Goal: Task Accomplishment & Management: Use online tool/utility

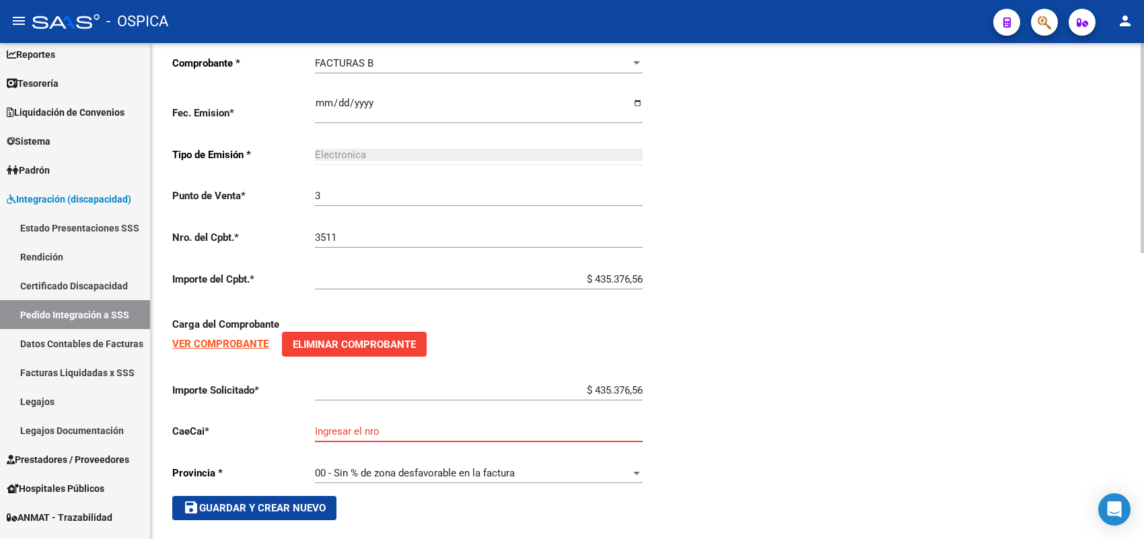
scroll to position [676, 0]
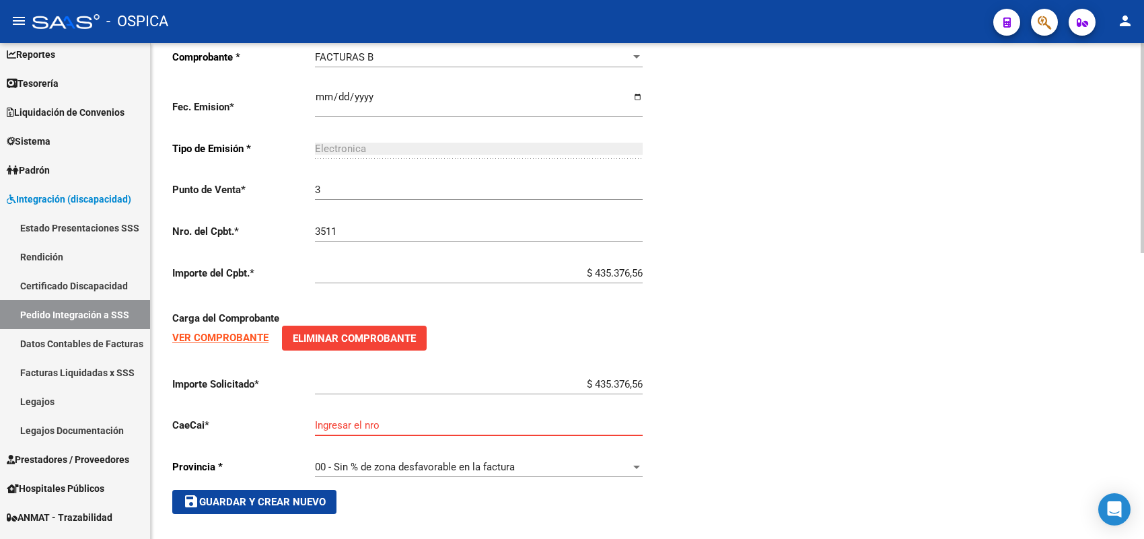
click at [515, 419] on input "Ingresar el nro" at bounding box center [479, 425] width 328 height 12
type input "75325574402886"
drag, startPoint x: 248, startPoint y: 505, endPoint x: 252, endPoint y: 499, distance: 7.2
click at [250, 501] on button "save Guardar y Crear Nuevo" at bounding box center [254, 502] width 164 height 24
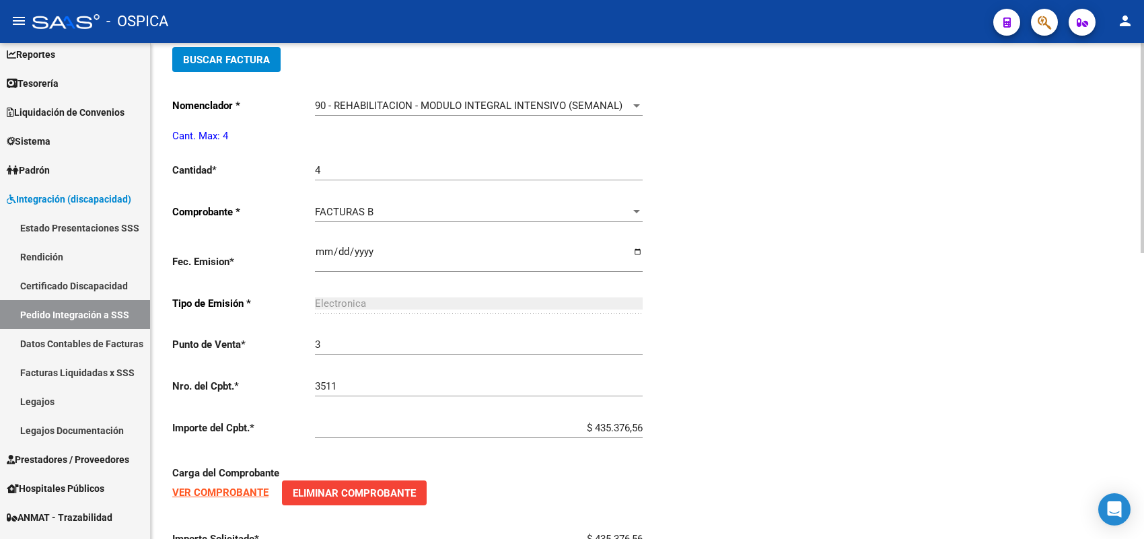
scroll to position [508, 0]
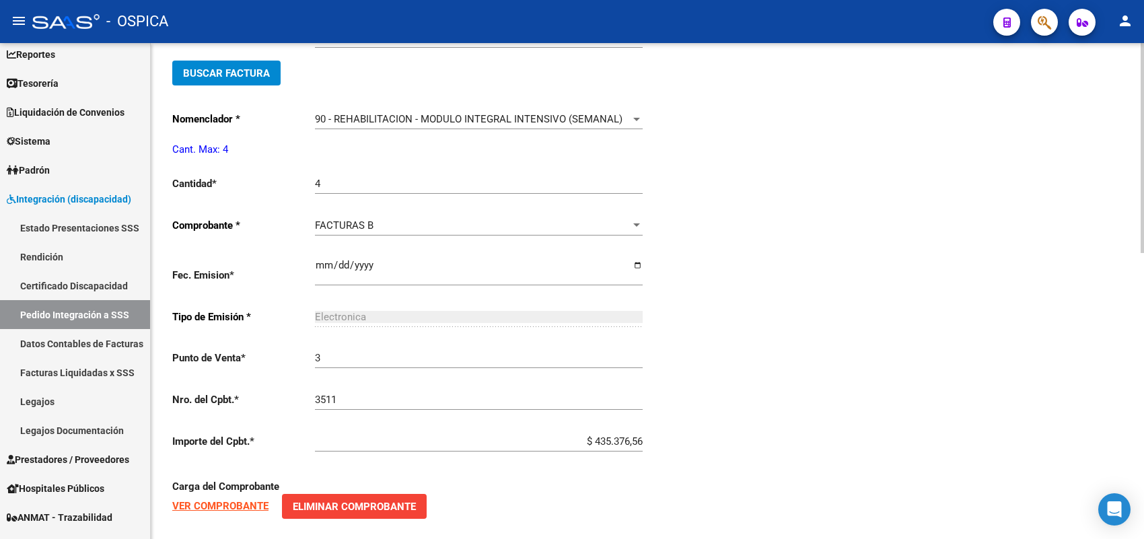
type input "$ 0,00"
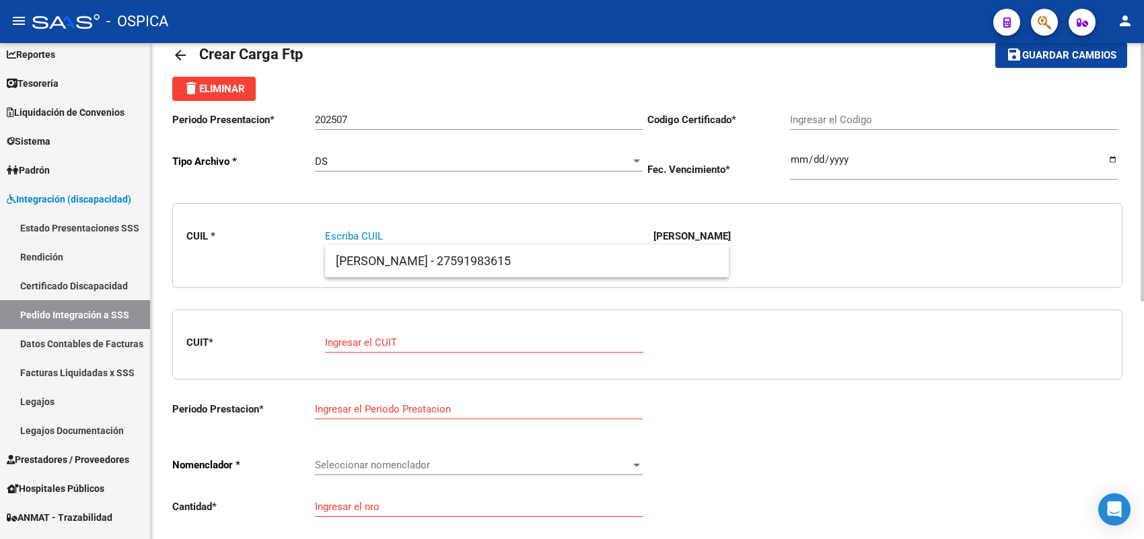
paste input "27315204629"
type input "27315204629"
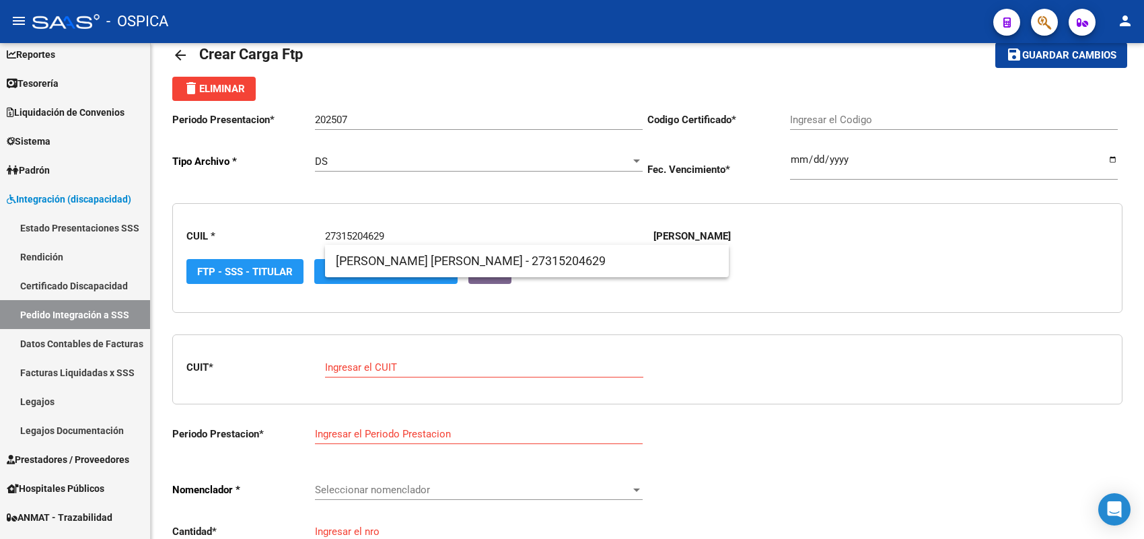
type input "027553461"
type input "2024-10-27"
type input "27315204629"
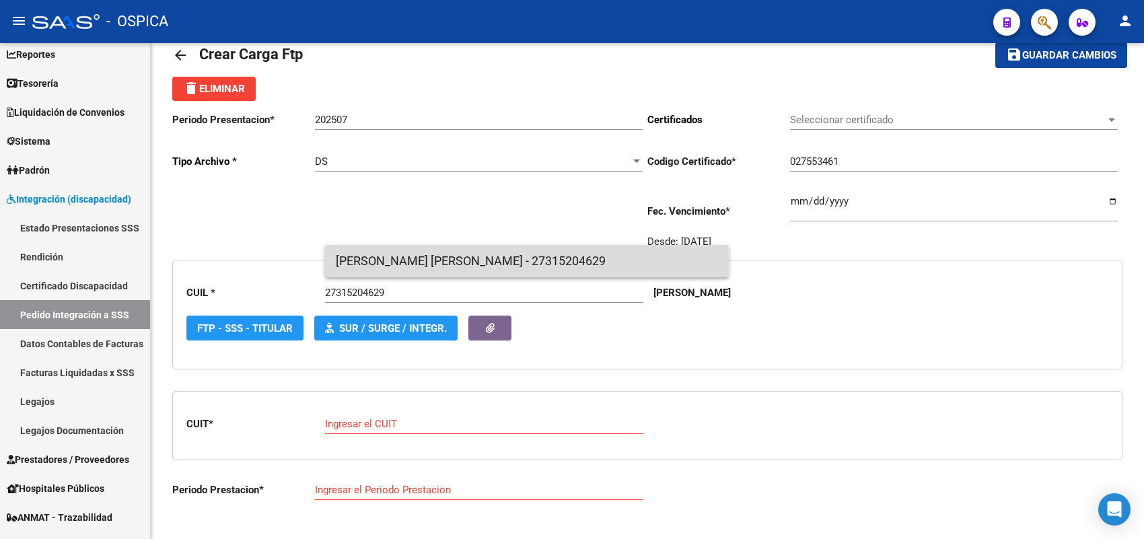
click at [347, 262] on span "SANCHEZ - GABRIELA MARILINA - 27315204629" at bounding box center [527, 261] width 382 height 32
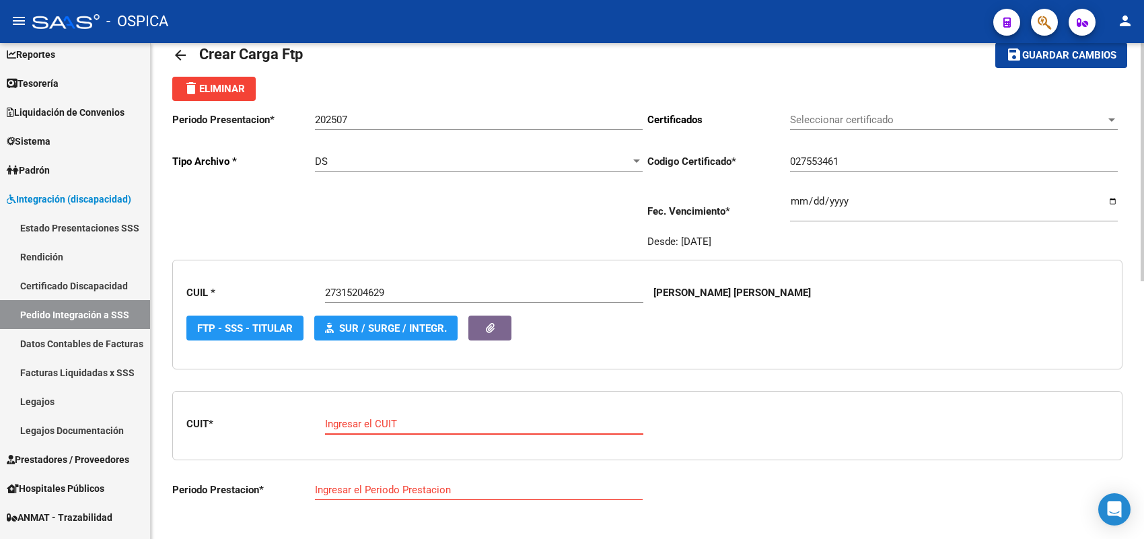
paste input "30-70792403-5"
type input "30-70792403-5"
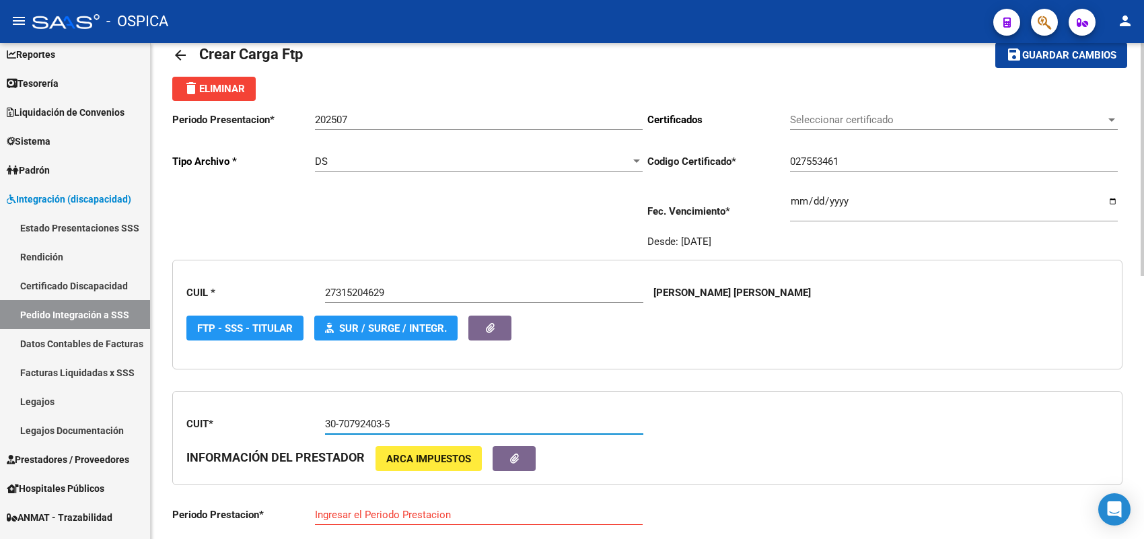
type input "202507"
type input "3"
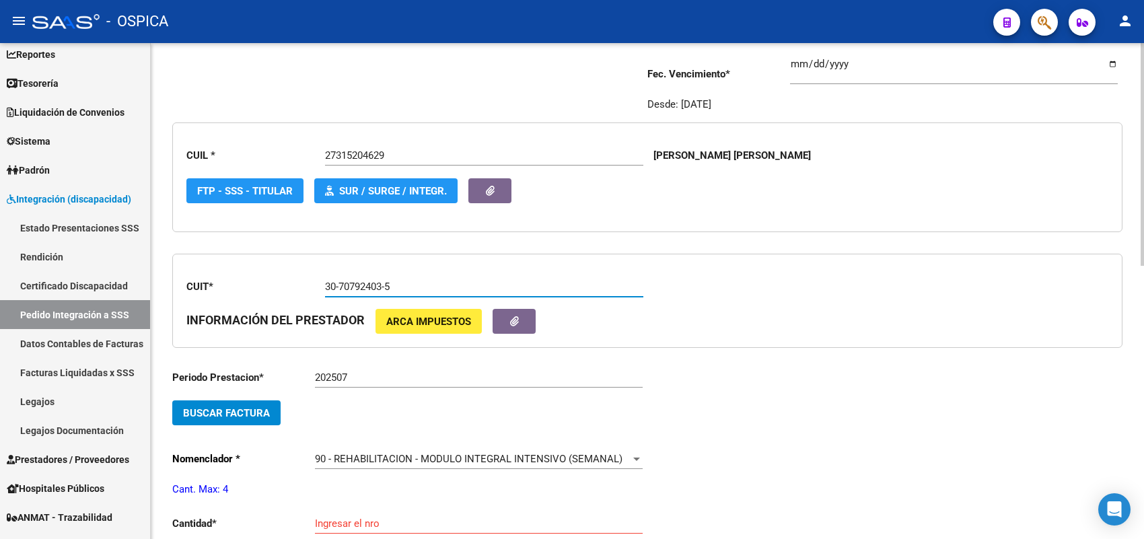
scroll to position [199, 0]
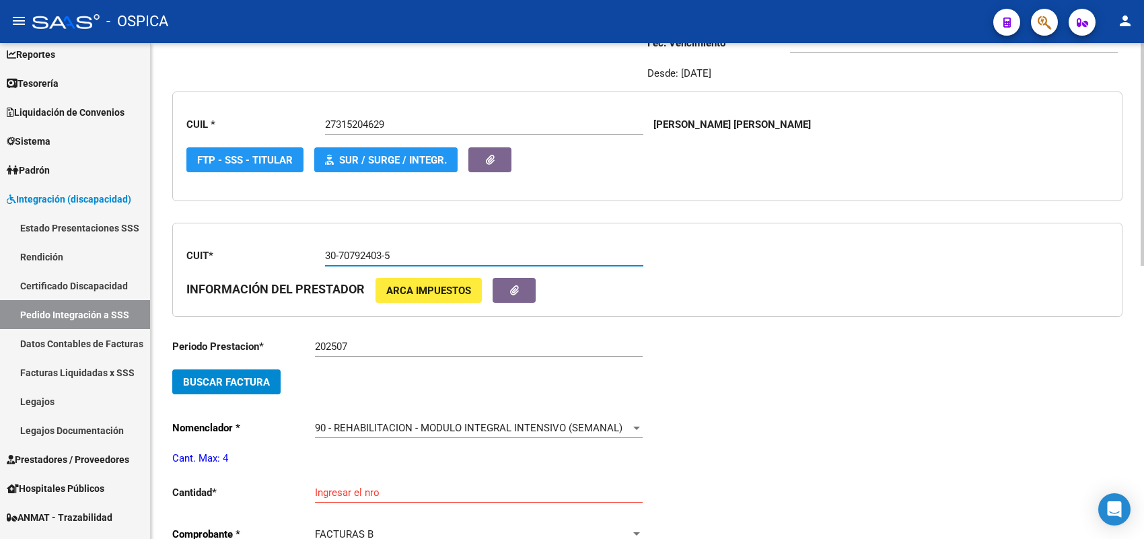
type input "30-70792403-5"
click at [257, 376] on span "Buscar Factura" at bounding box center [226, 382] width 87 height 12
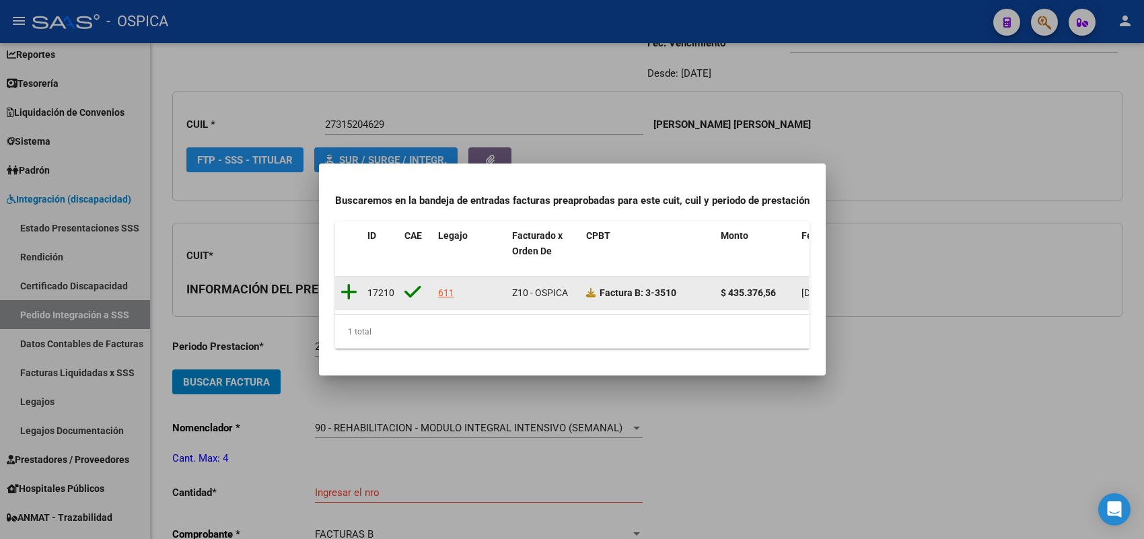
click at [351, 284] on icon at bounding box center [348, 292] width 17 height 19
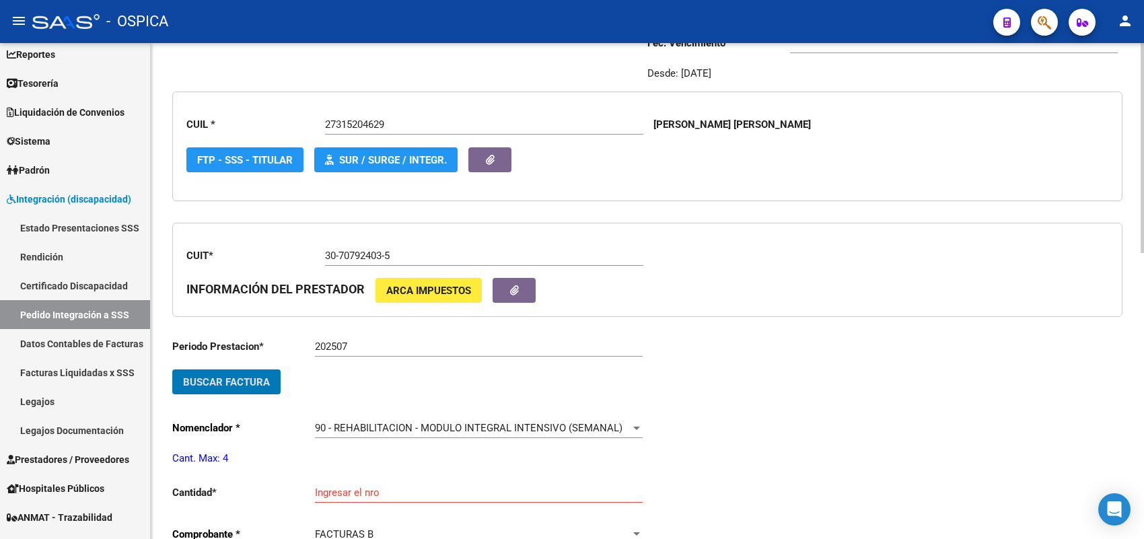
scroll to position [283, 0]
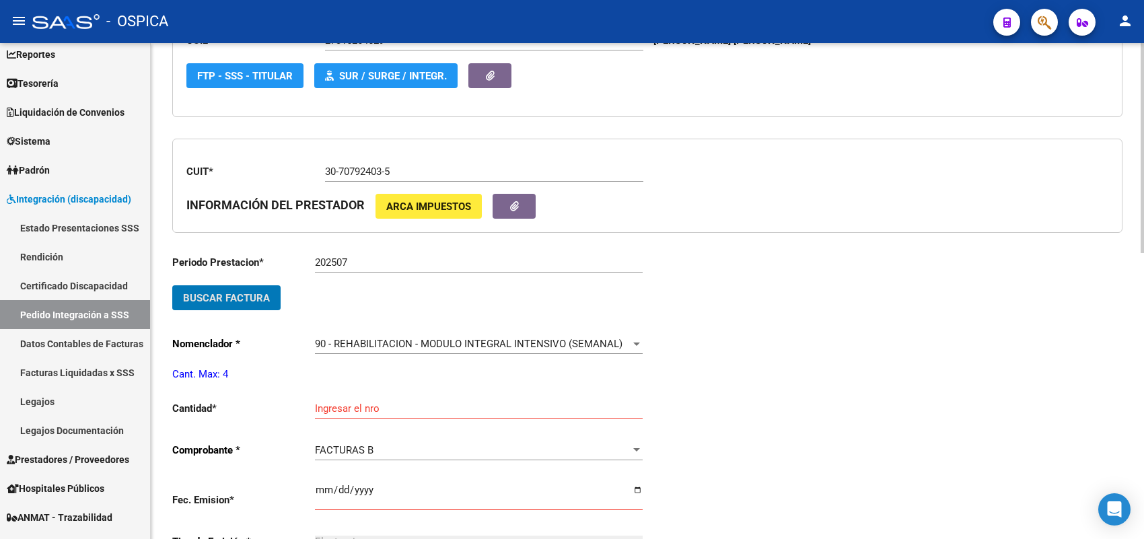
click at [348, 404] on input "Ingresar el nro" at bounding box center [479, 408] width 328 height 12
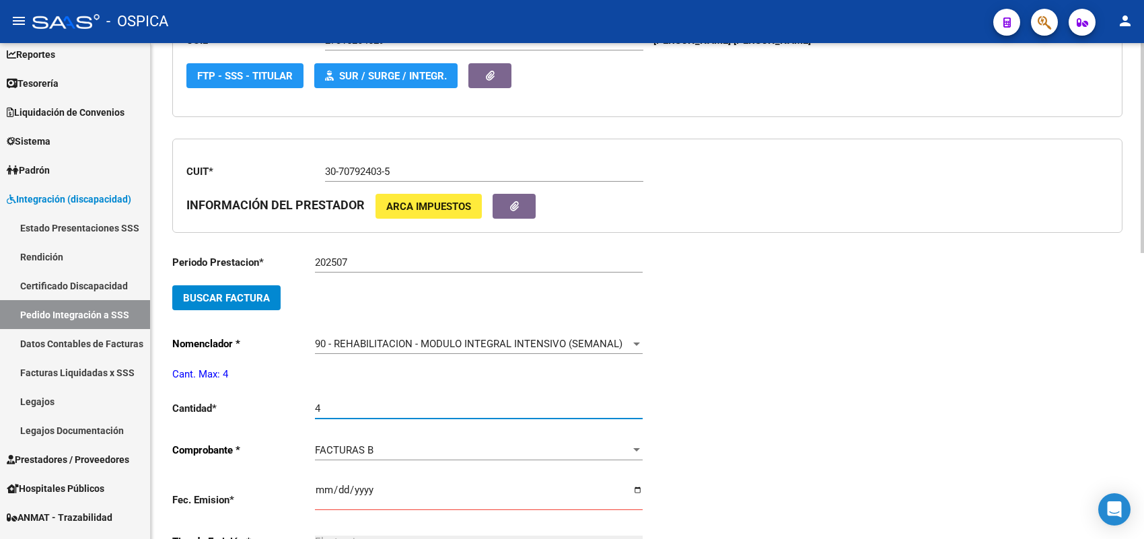
type input "4"
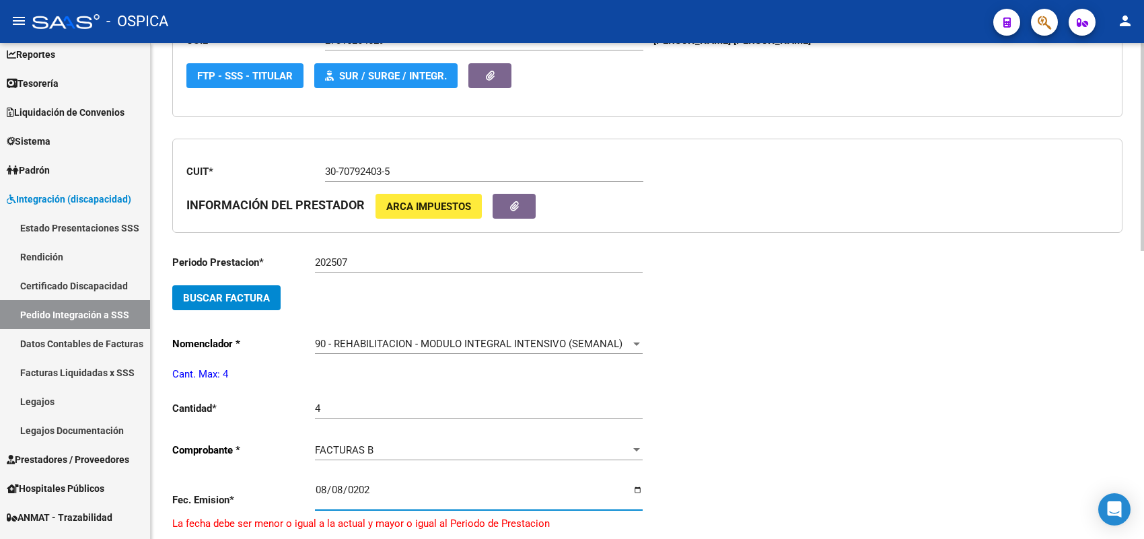
type input "2025-08-08"
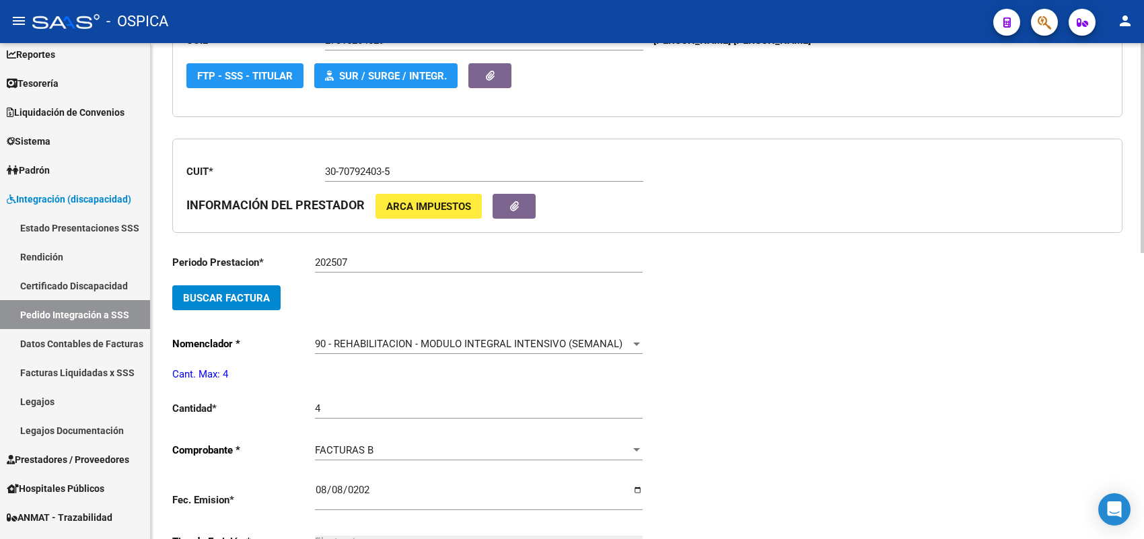
scroll to position [570, 0]
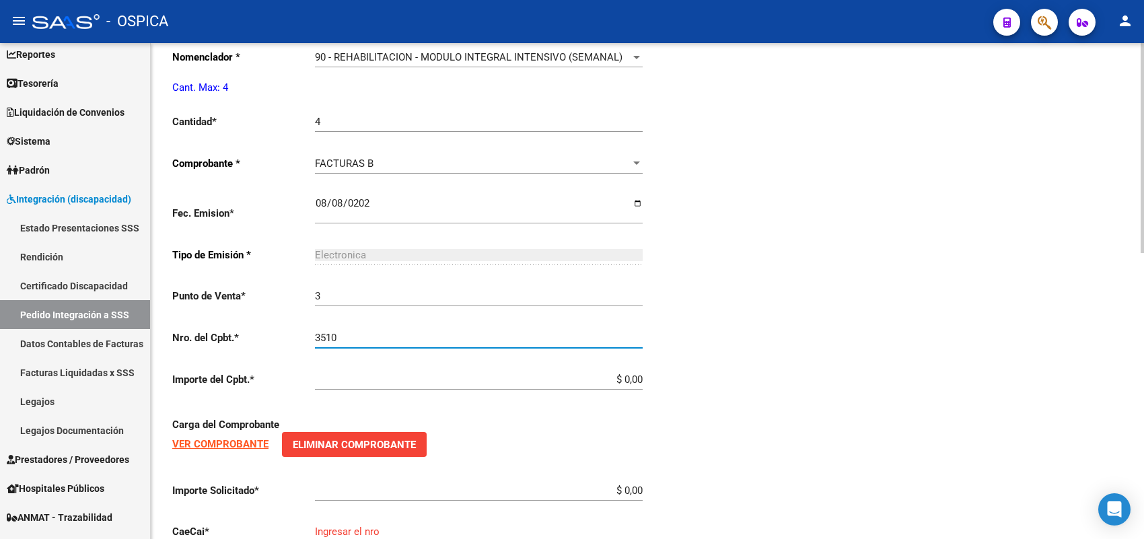
type input "3510"
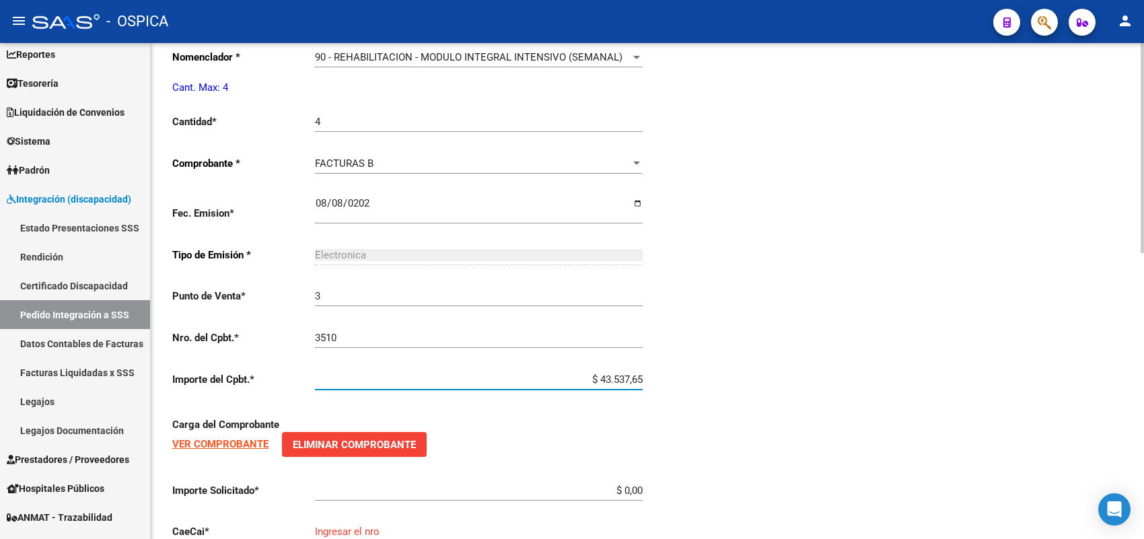
type input "$ 435.376,56"
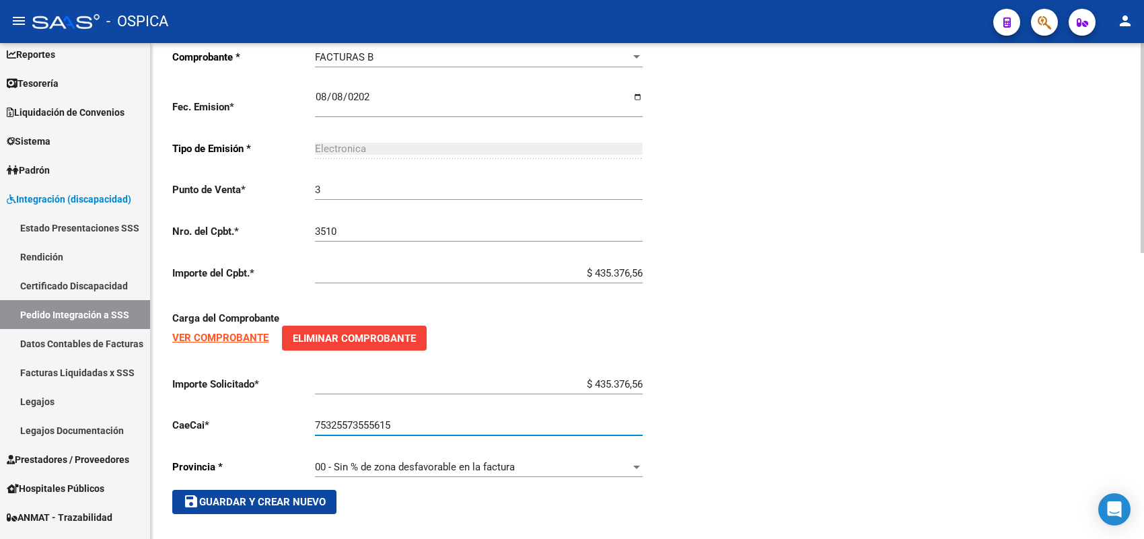
type input "75325573555615"
drag, startPoint x: 283, startPoint y: 489, endPoint x: 332, endPoint y: 445, distance: 66.2
click at [283, 496] on span "save Guardar y Crear Nuevo" at bounding box center [254, 502] width 143 height 12
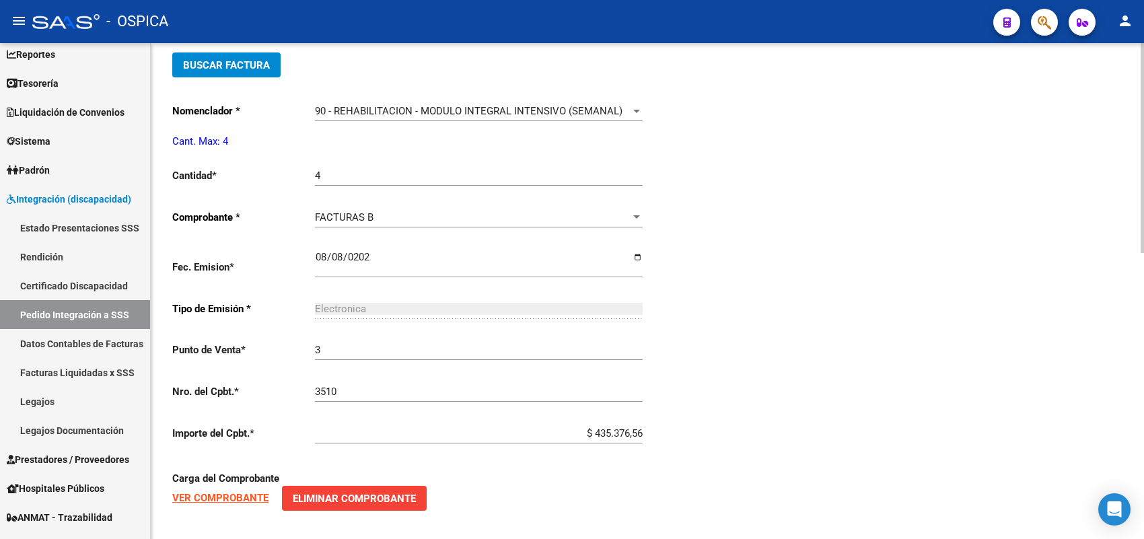
scroll to position [508, 0]
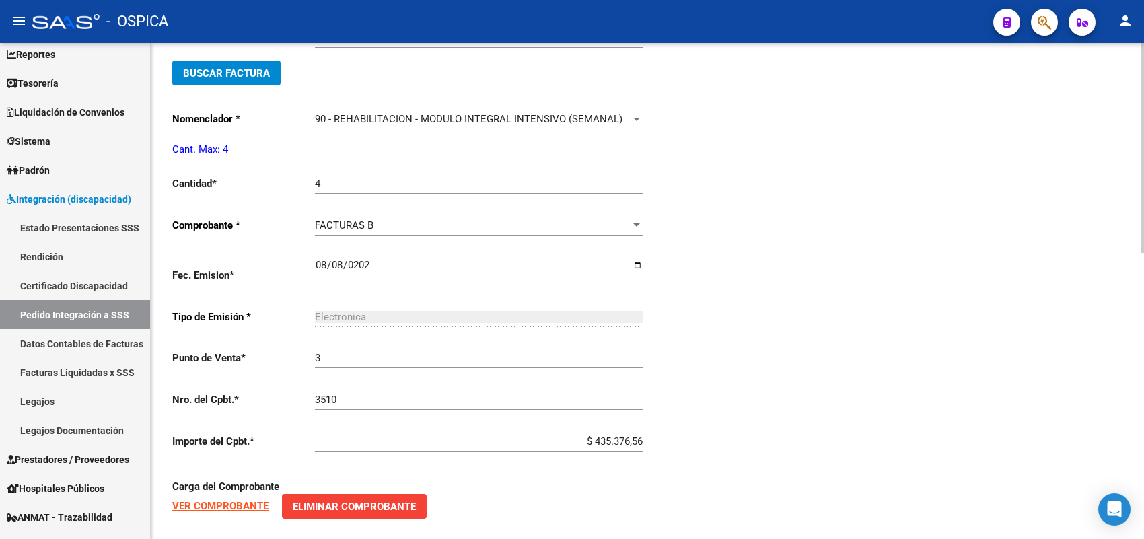
type input "$ 0,00"
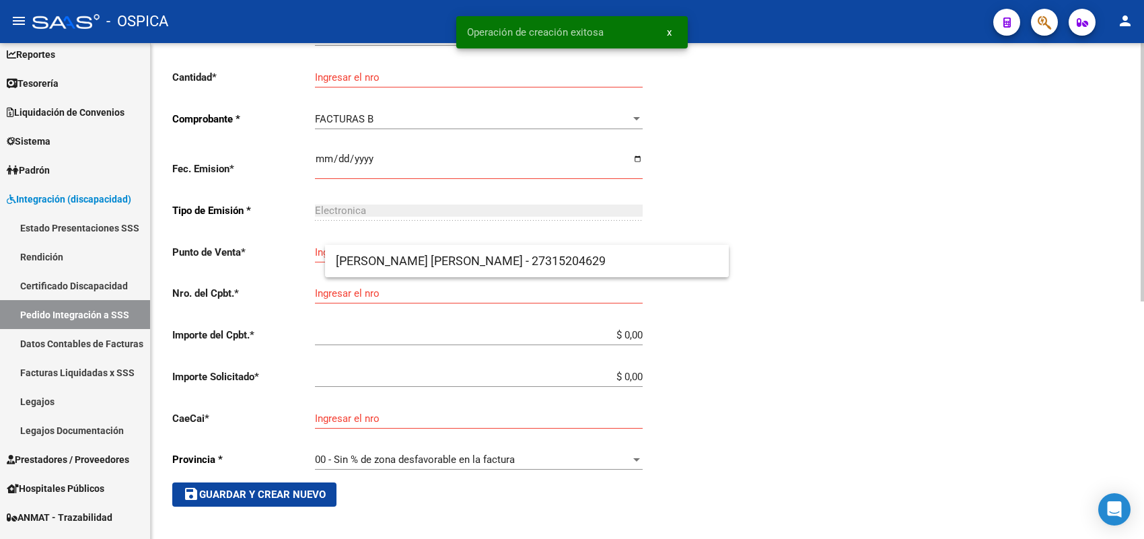
scroll to position [31, 0]
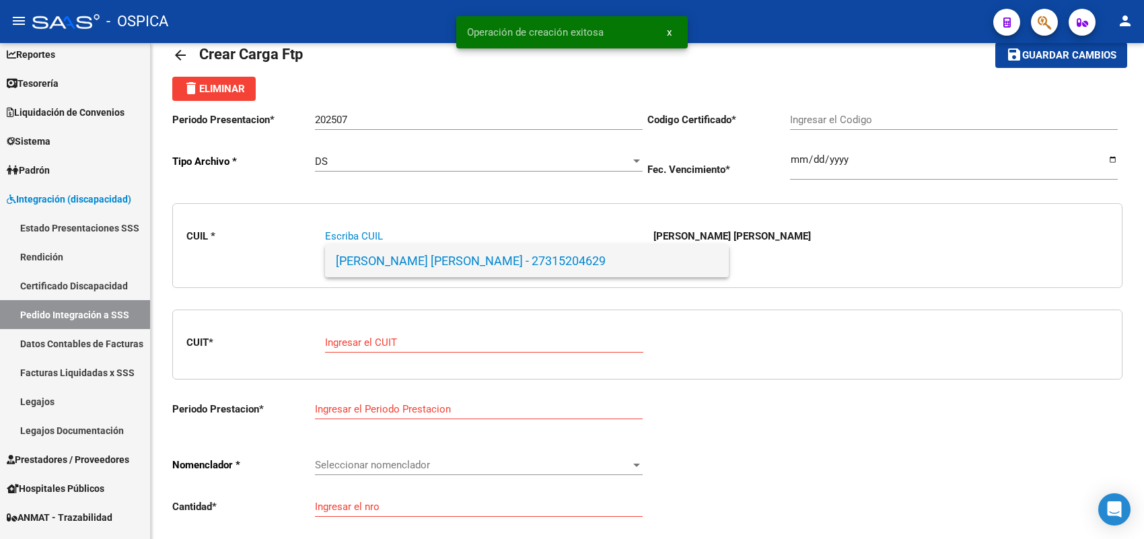
paste input "27598629760"
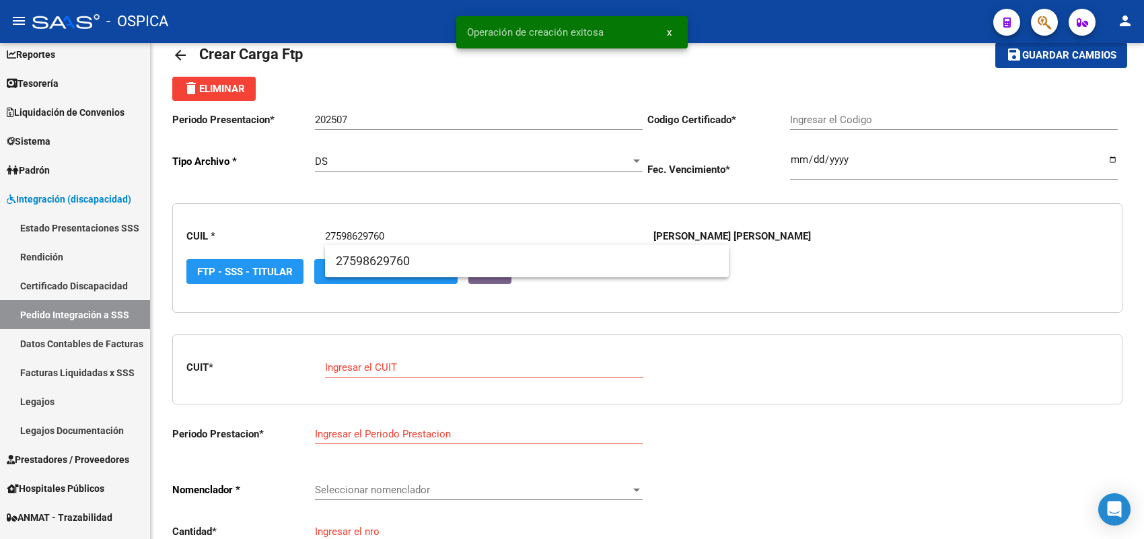
type input "27598629760"
click at [354, 264] on span "27598629760" at bounding box center [527, 261] width 382 height 32
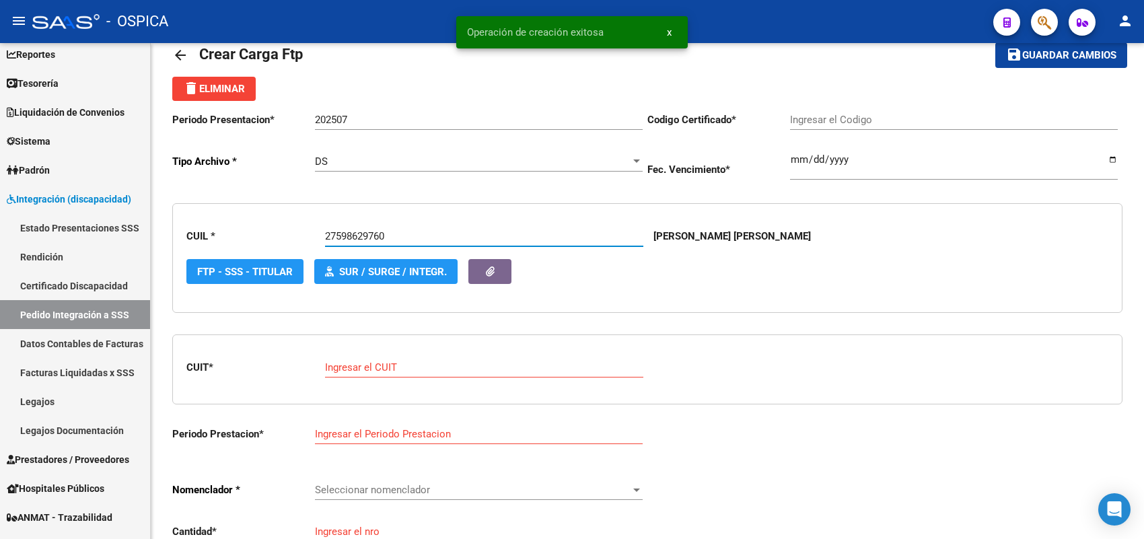
type input "8694715466"
type input "2028-09-01"
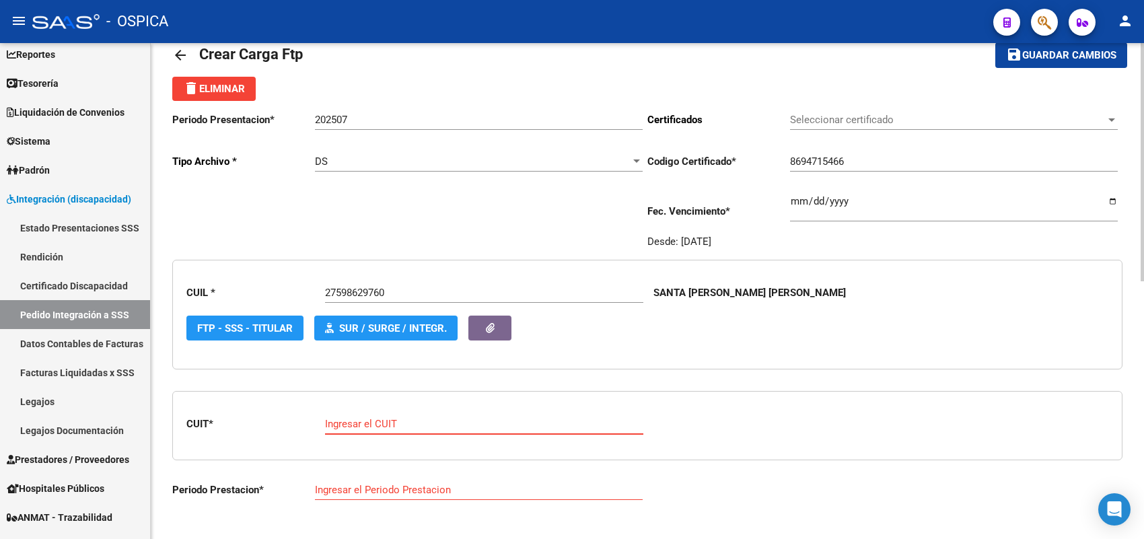
paste input "27-34823590-2"
type input "27-34823590-2"
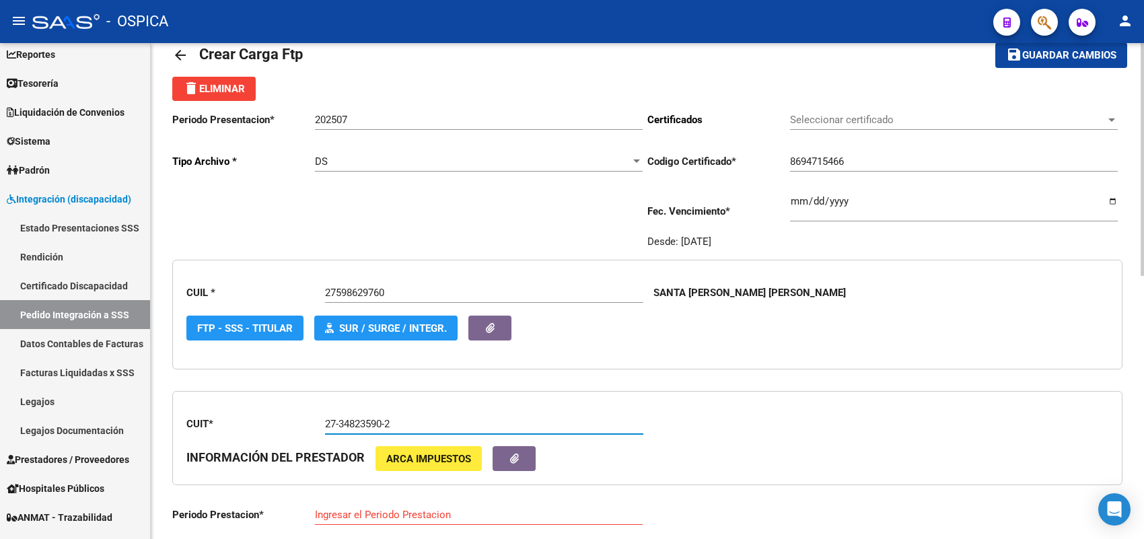
type input "202507"
type input "2"
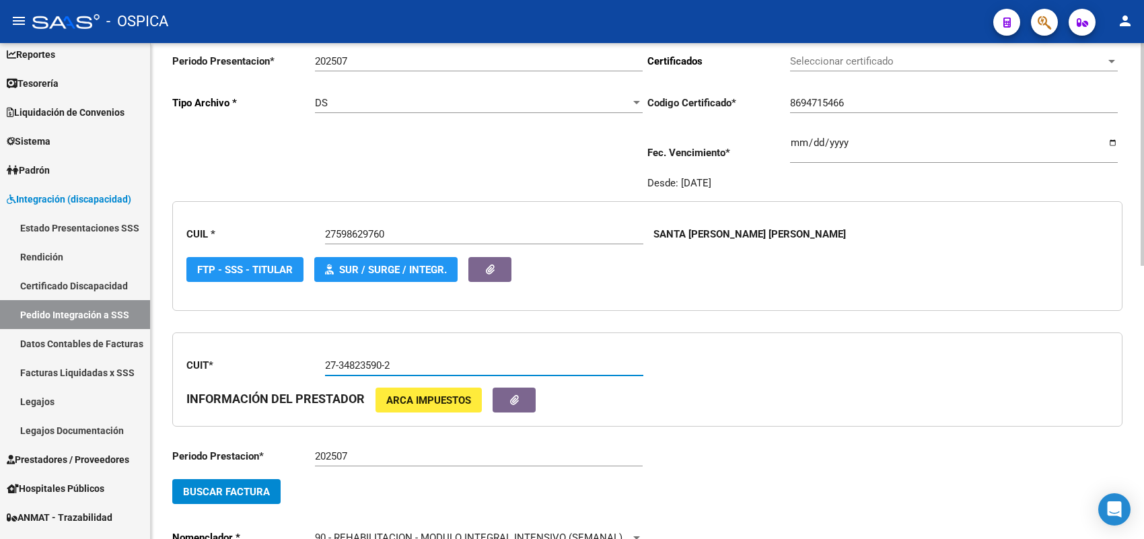
scroll to position [199, 0]
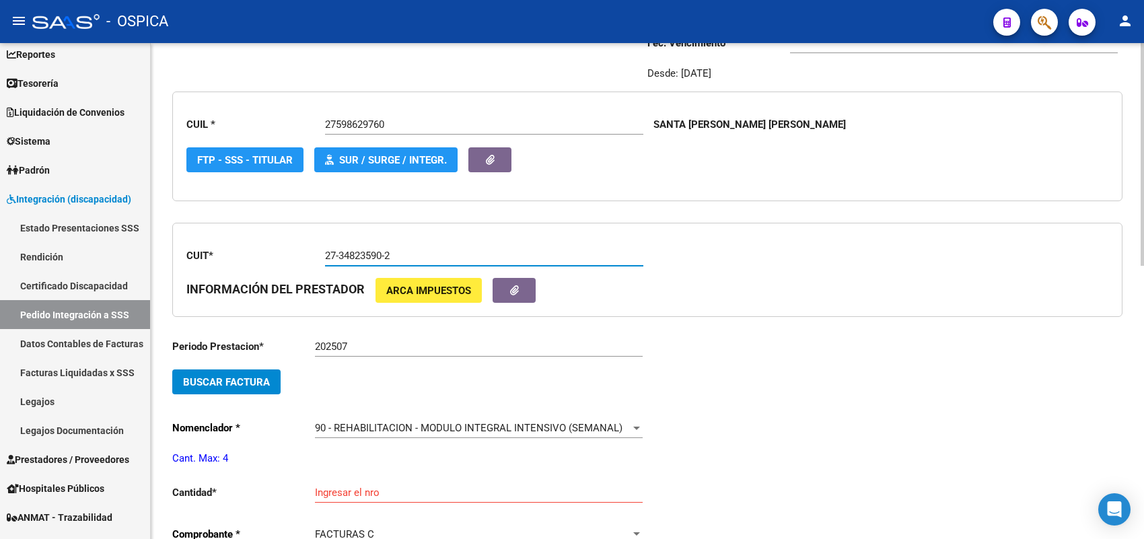
type input "27-34823590-2"
click at [257, 381] on span "Buscar Factura" at bounding box center [226, 382] width 87 height 12
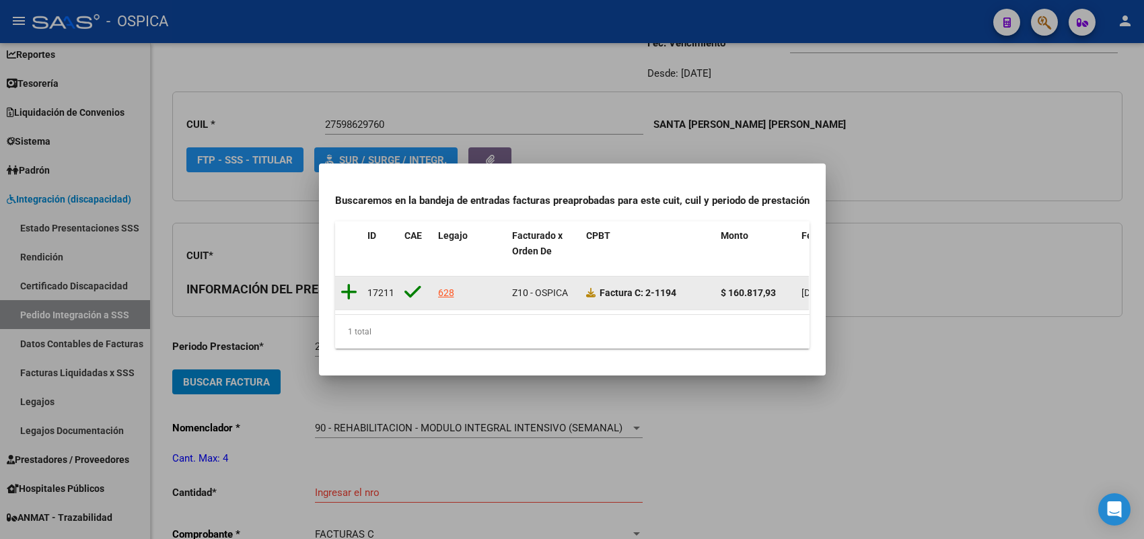
click at [346, 284] on icon at bounding box center [348, 292] width 17 height 19
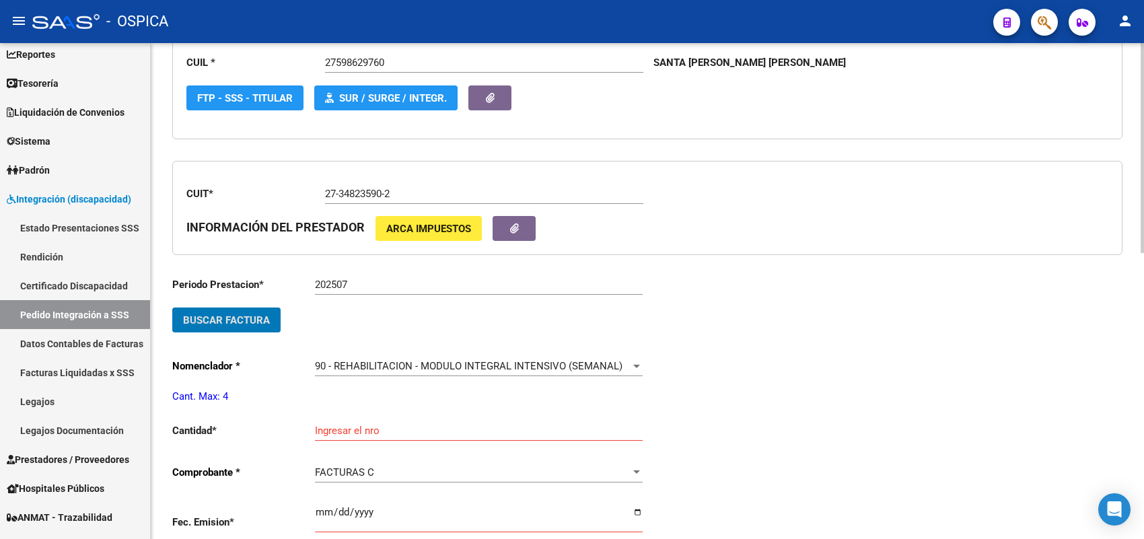
scroll to position [367, 0]
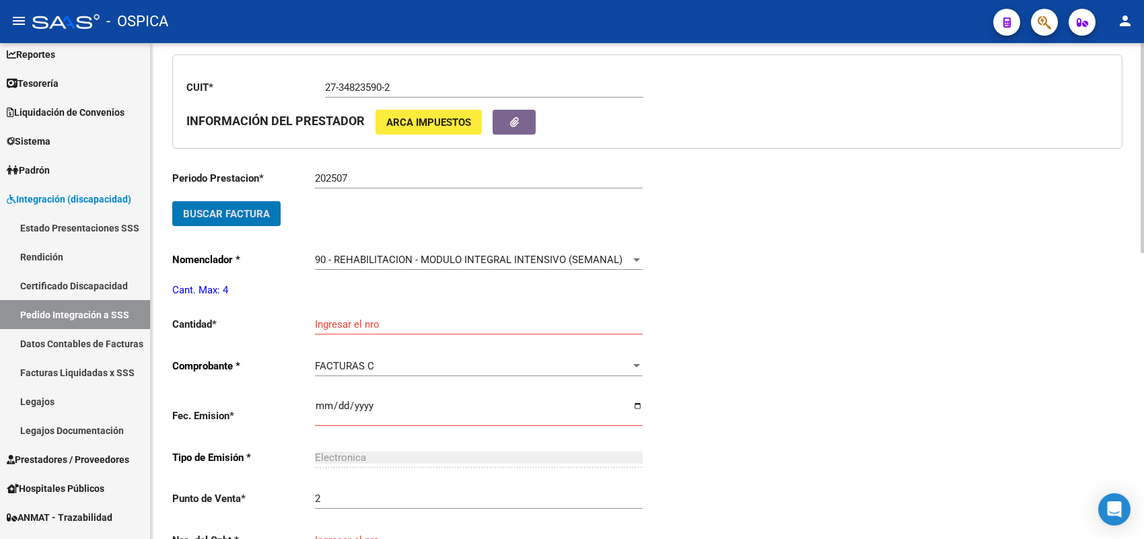
click at [360, 318] on input "Ingresar el nro" at bounding box center [479, 324] width 328 height 12
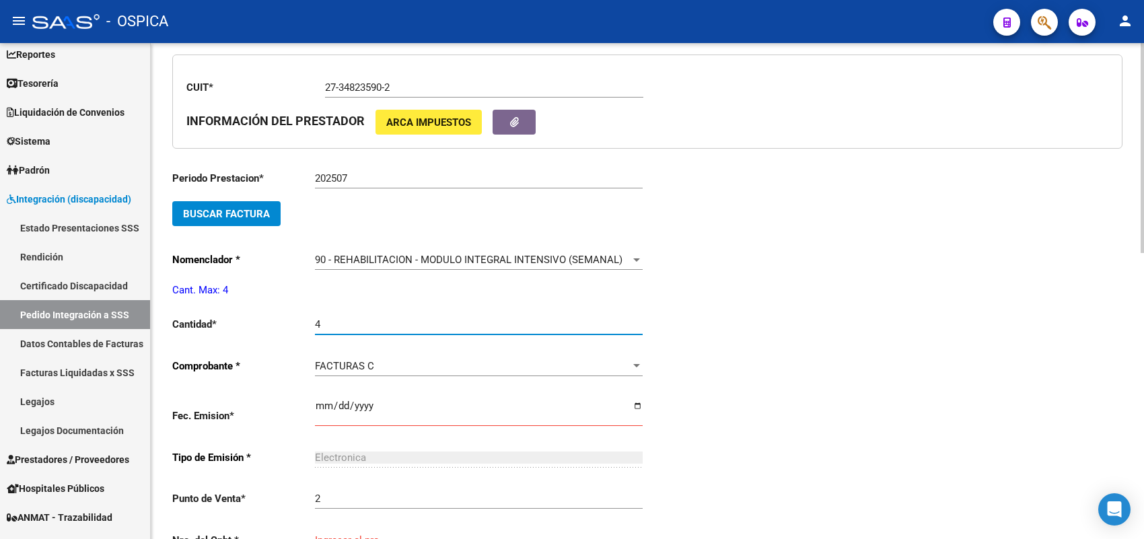
type input "4"
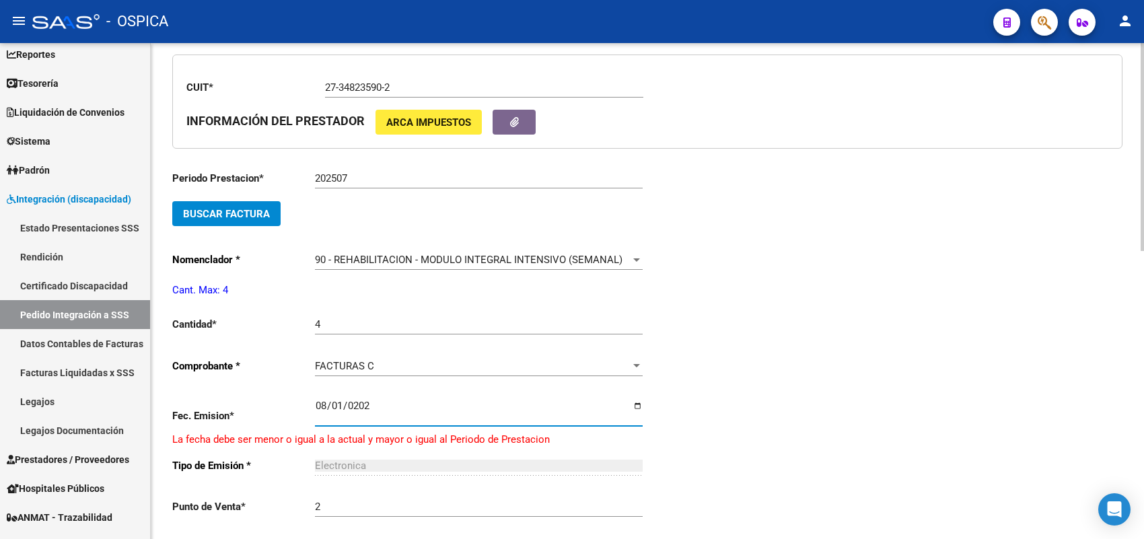
type input "[DATE]"
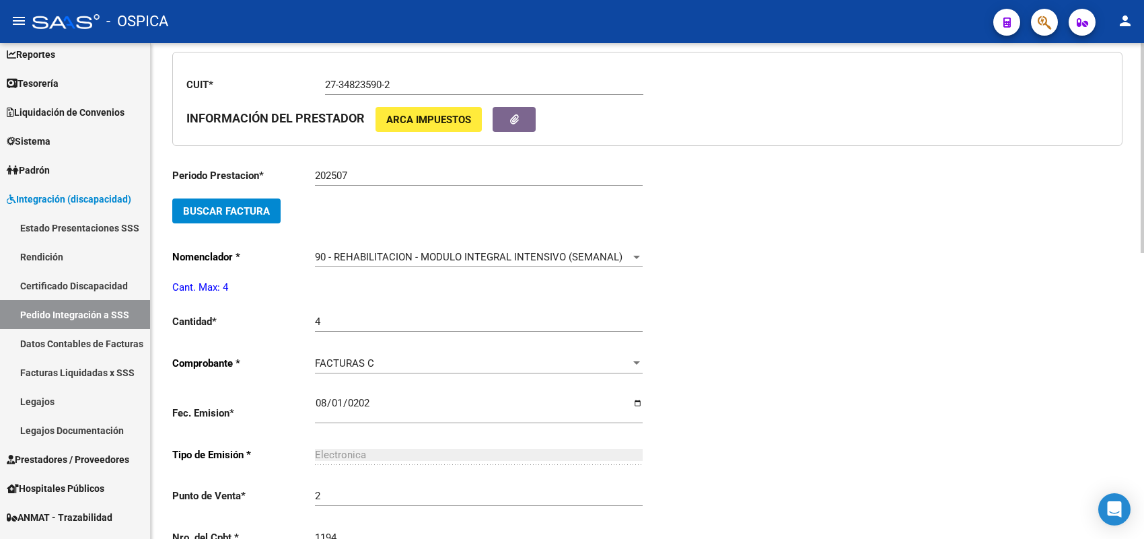
type input "1194"
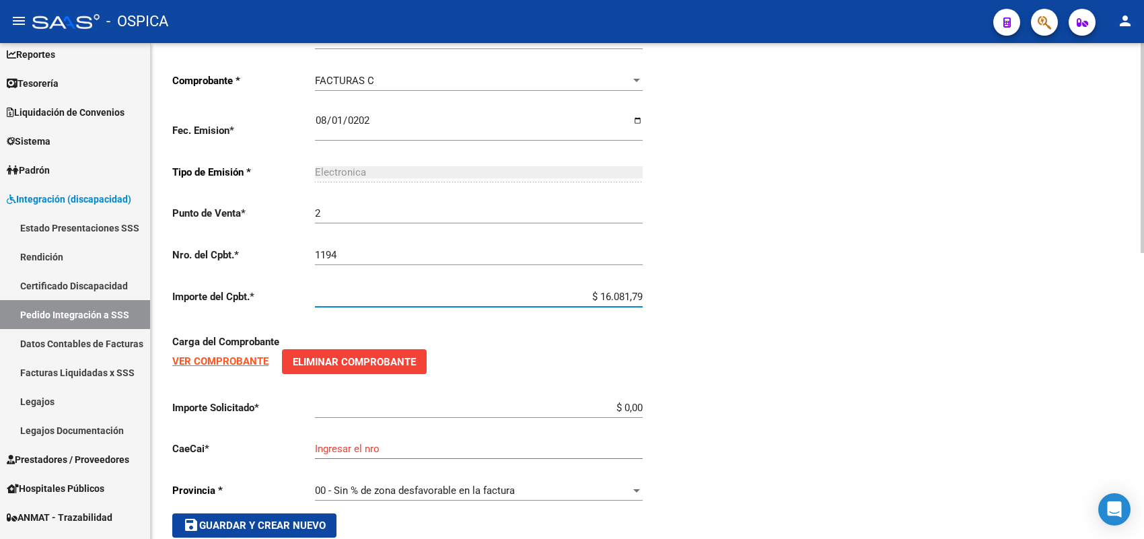
type input "$ 160.817,93"
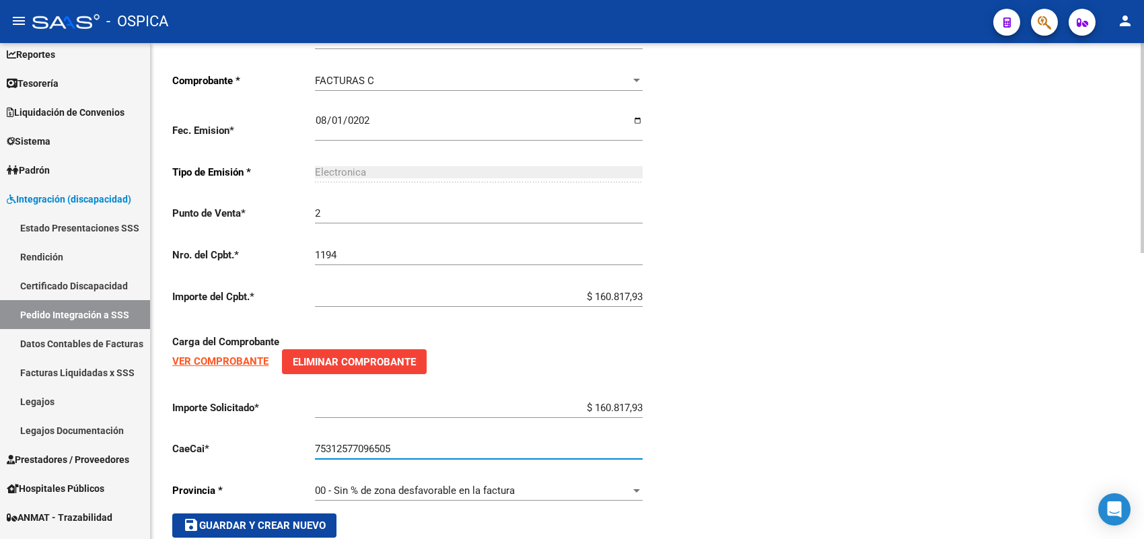
type input "75312577096505"
click at [264, 519] on span "save Guardar y Crear Nuevo" at bounding box center [254, 525] width 143 height 12
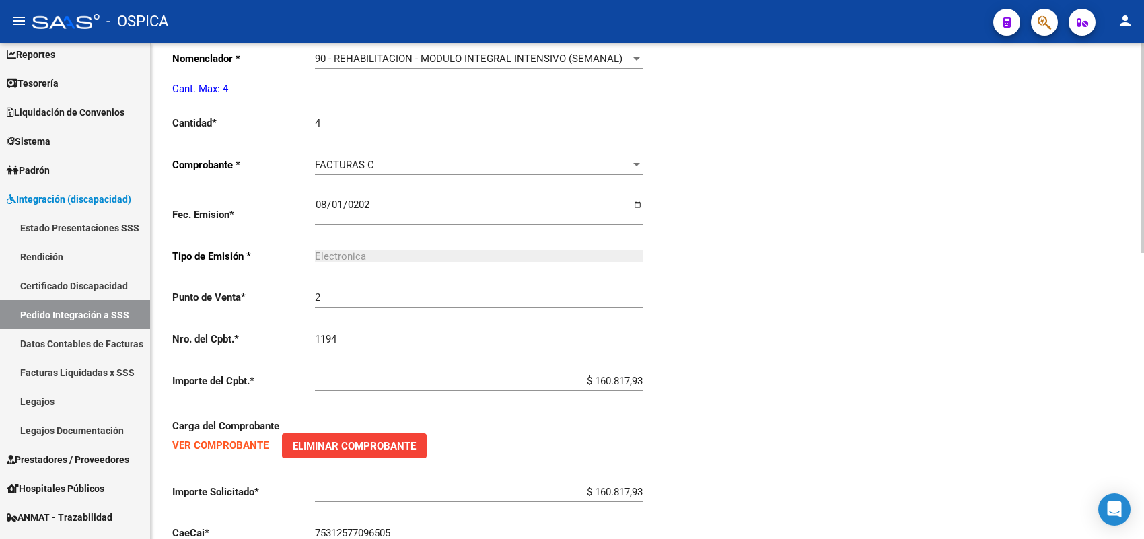
type input "$ 0,00"
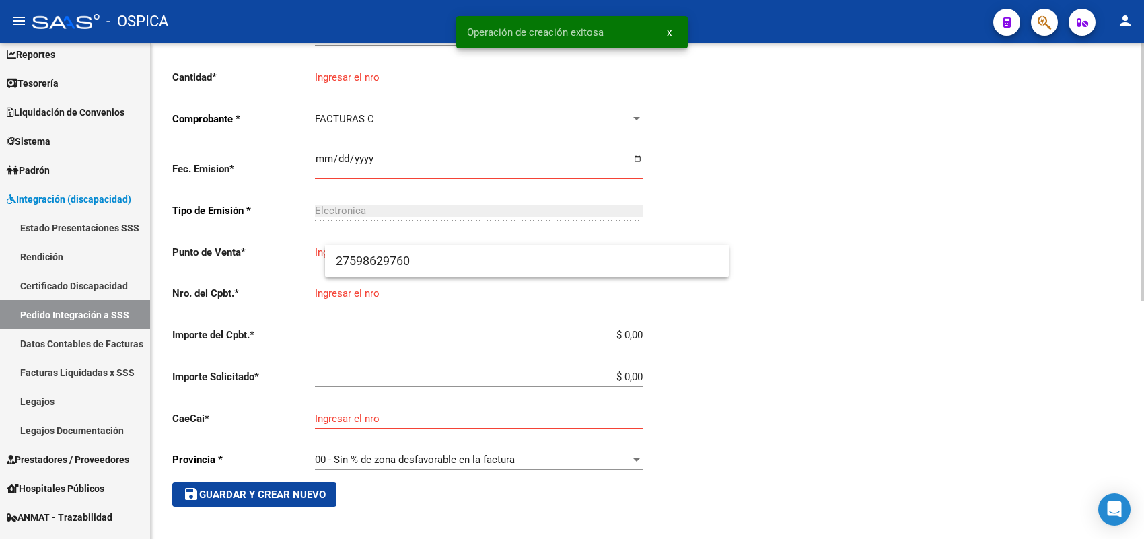
scroll to position [31, 0]
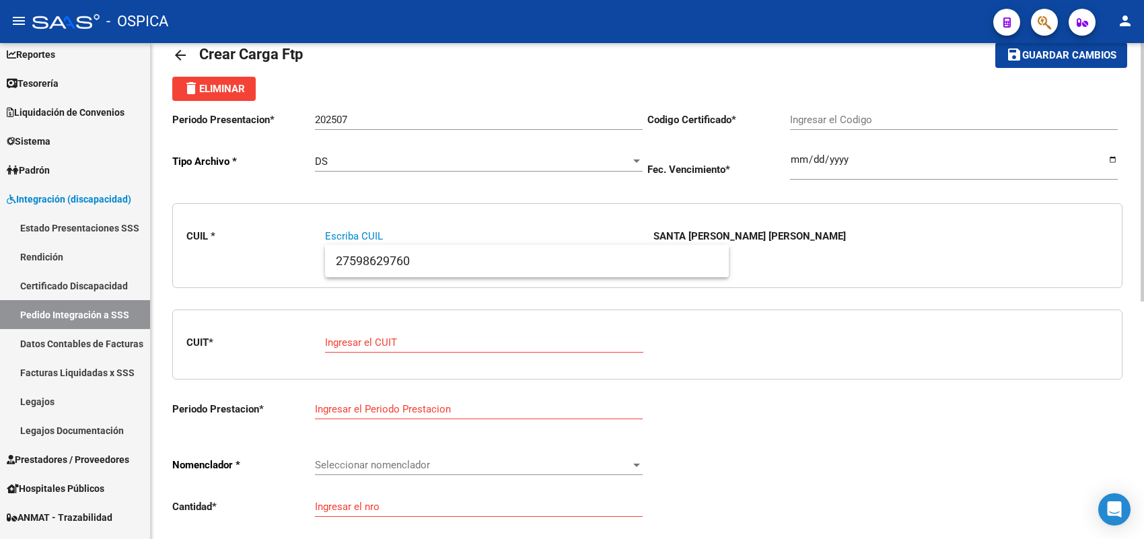
paste input "20579006030"
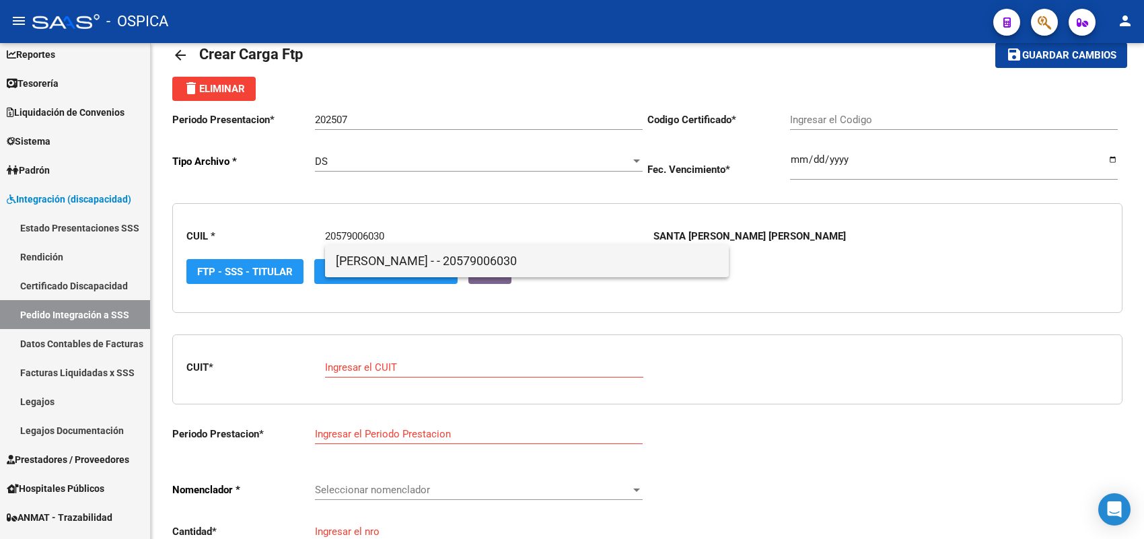
type input "20579006030"
type input "ARG0200057900603-20221201-20231201BS396"
type input "2023-12-01"
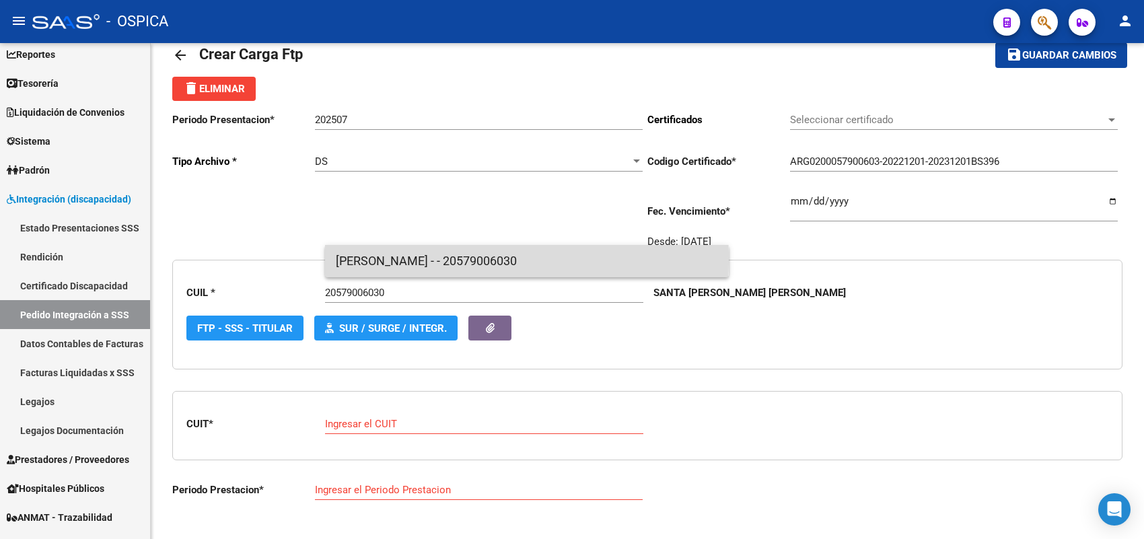
click at [370, 260] on span "SCHMIDT, MARTIN - - 20579006030" at bounding box center [527, 261] width 382 height 32
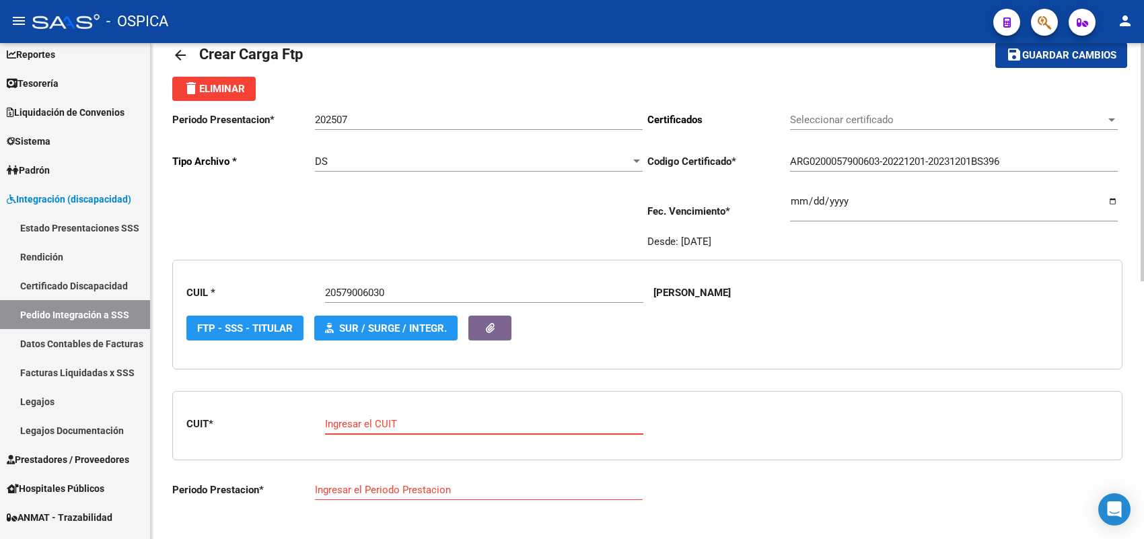
paste input "30-70792403-5"
type input "30-70792403-5"
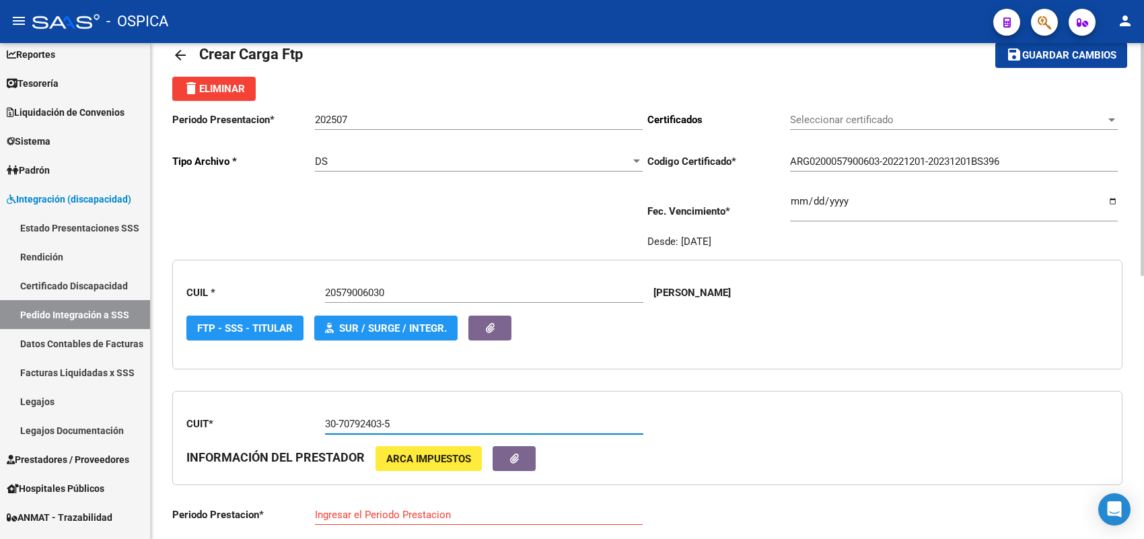
type input "202507"
type input "3"
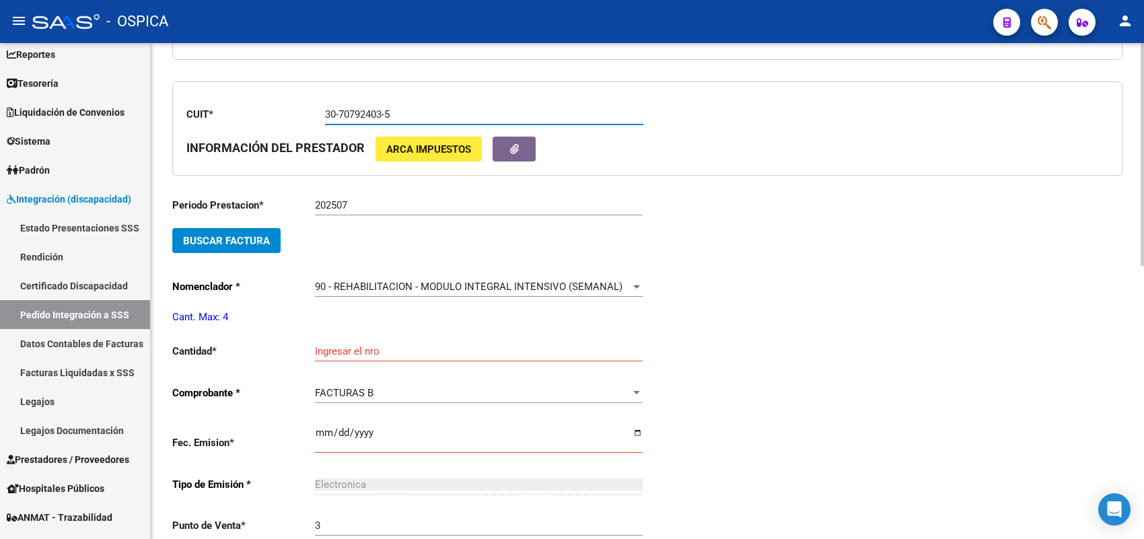
scroll to position [367, 0]
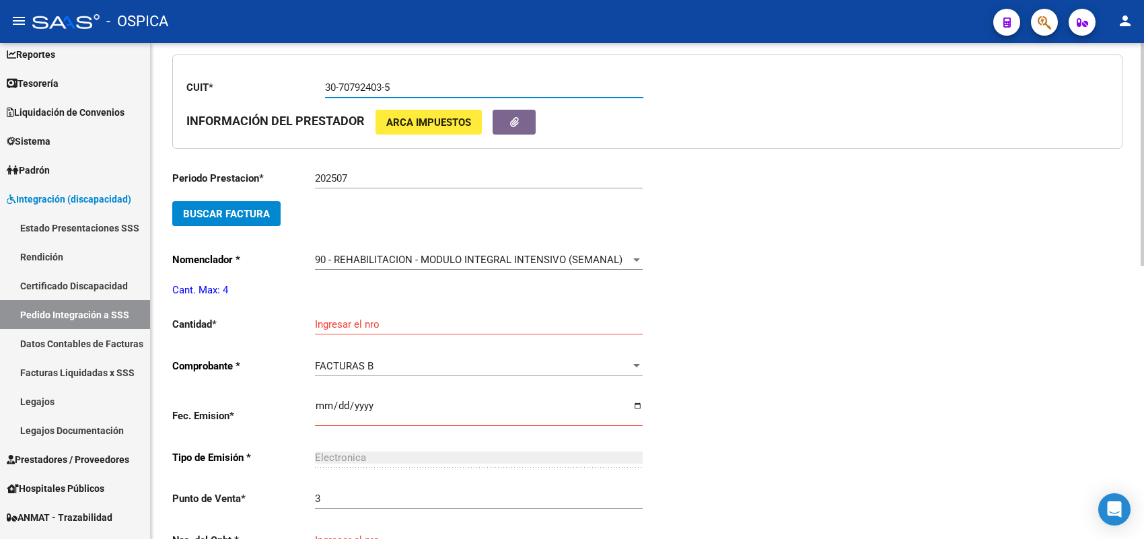
type input "30-70792403-5"
click at [337, 321] on input "Ingresar el nro" at bounding box center [479, 324] width 328 height 12
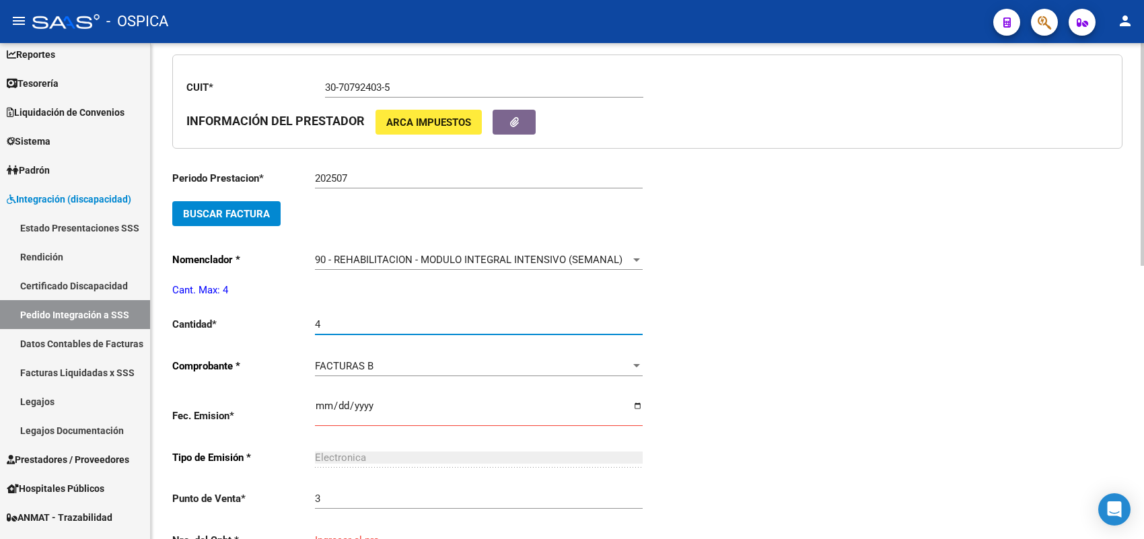
type input "4"
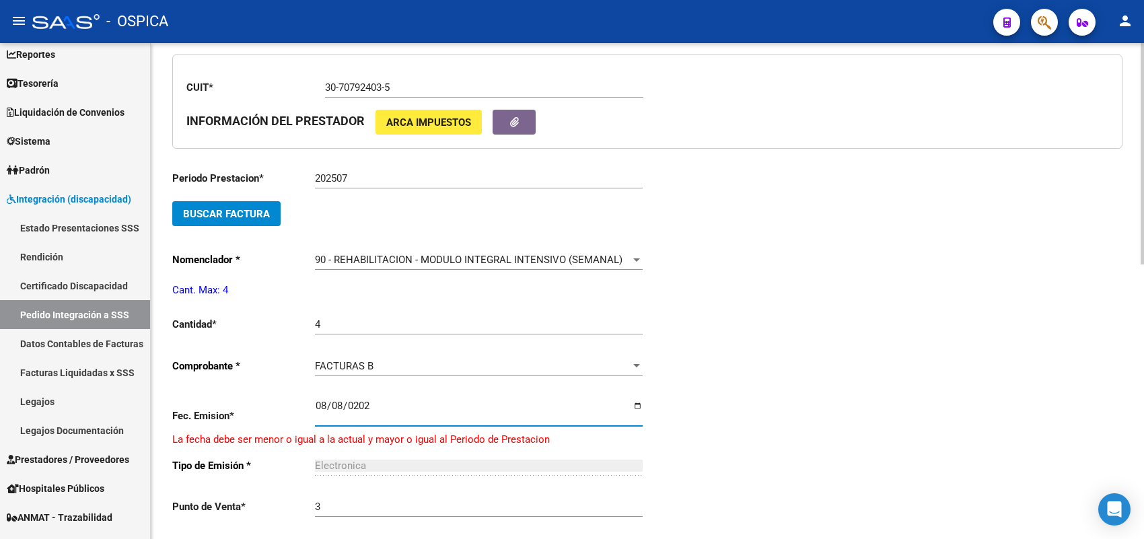
type input "2025-08-08"
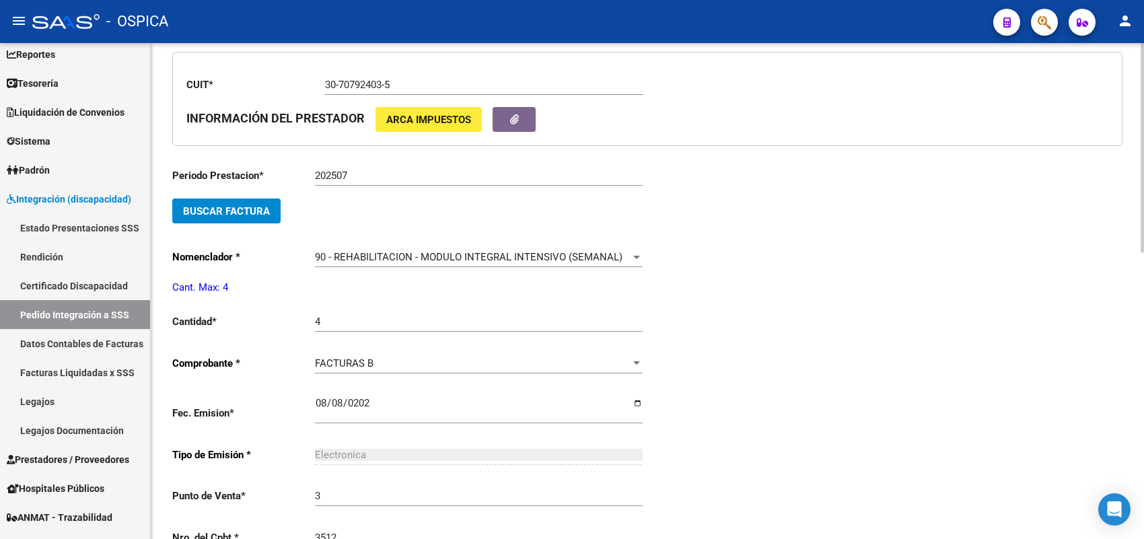
type input "3512"
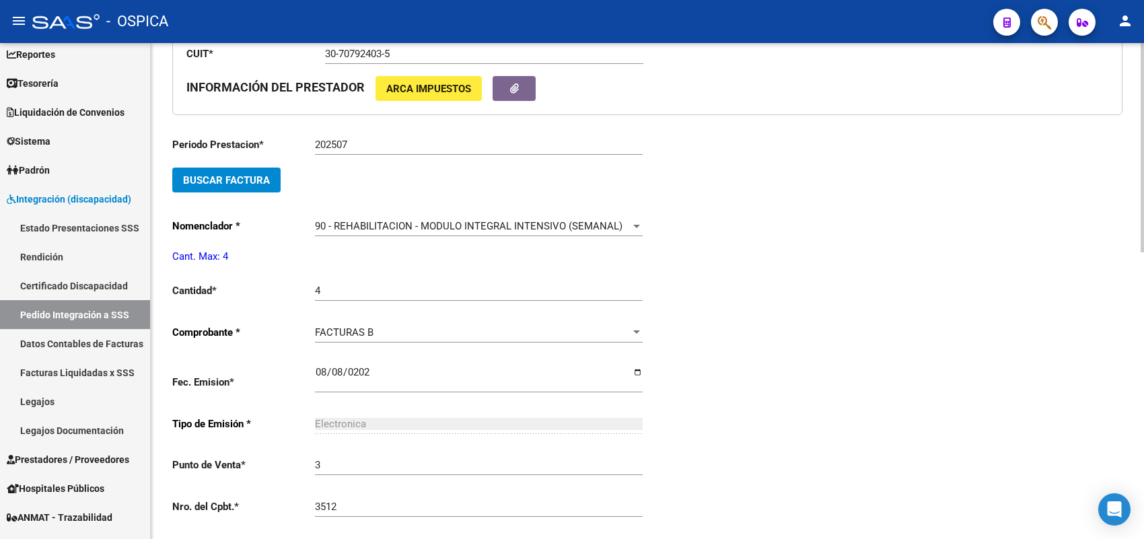
scroll to position [400, 0]
click at [272, 182] on button "Buscar Factura" at bounding box center [226, 180] width 108 height 25
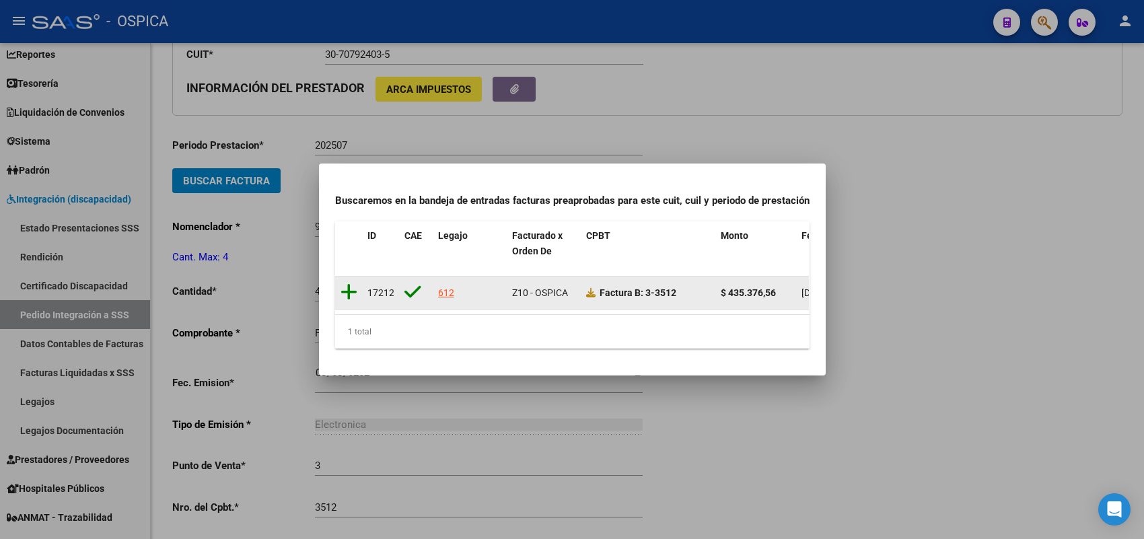
click at [350, 283] on icon at bounding box center [348, 292] width 17 height 19
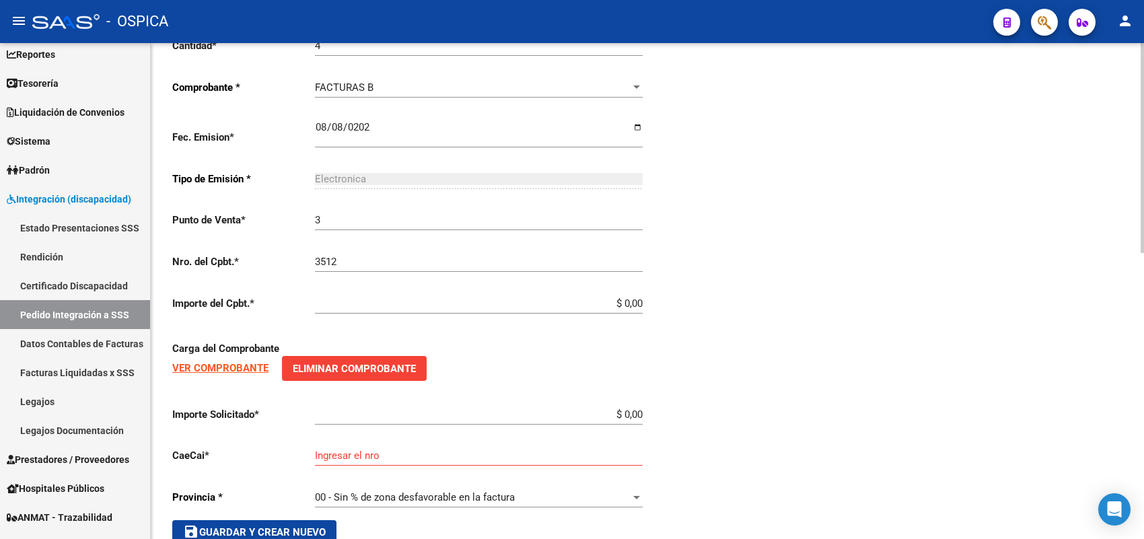
scroll to position [652, 0]
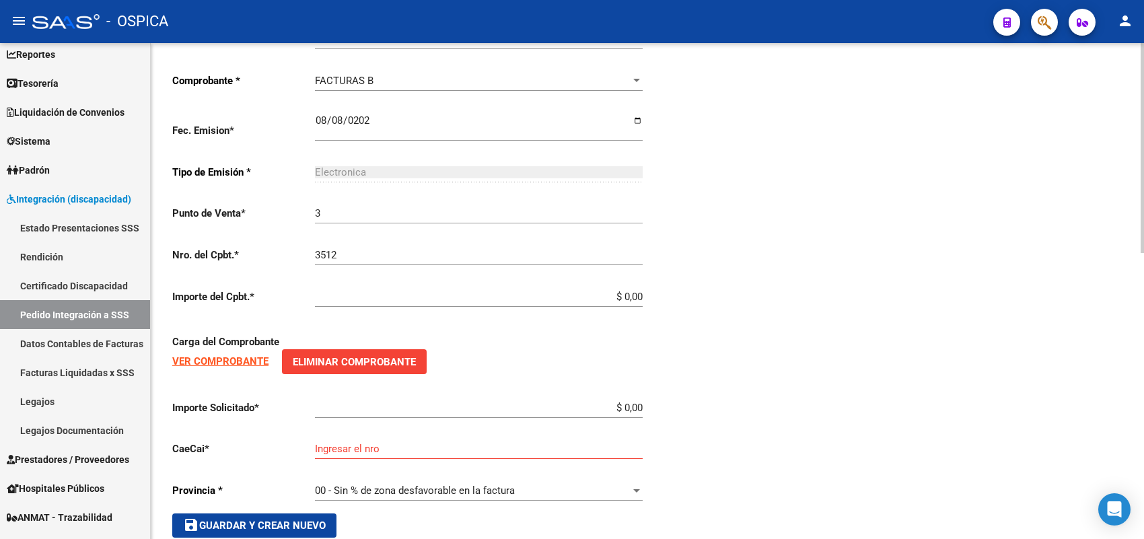
click at [641, 291] on input "$ 0,00" at bounding box center [479, 297] width 328 height 12
type input "$ 435.376,56"
type input "75325575230042"
click at [291, 519] on span "save Guardar y Crear Nuevo" at bounding box center [254, 525] width 143 height 12
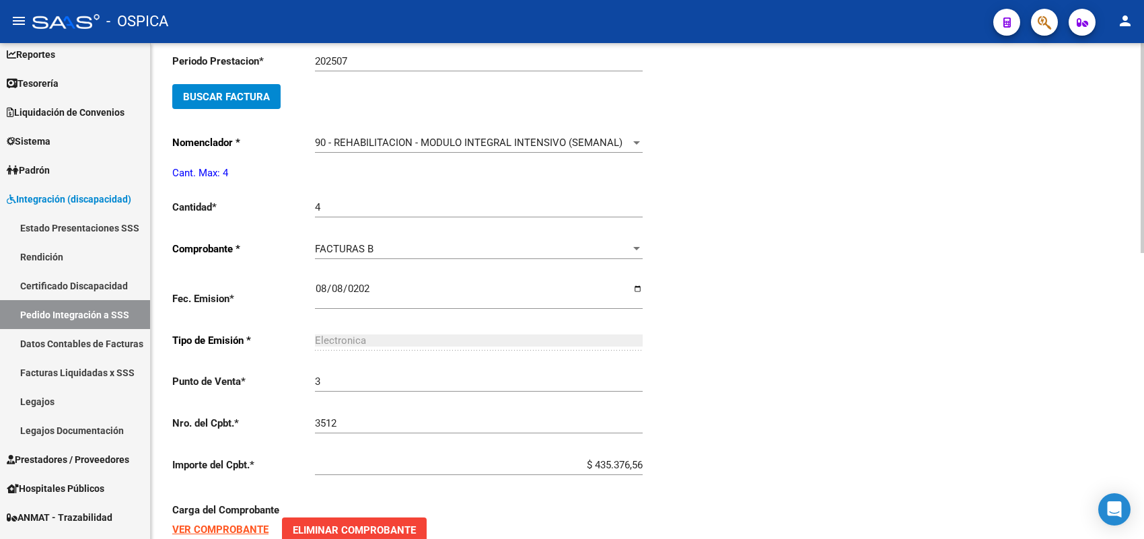
type input "$ 0,00"
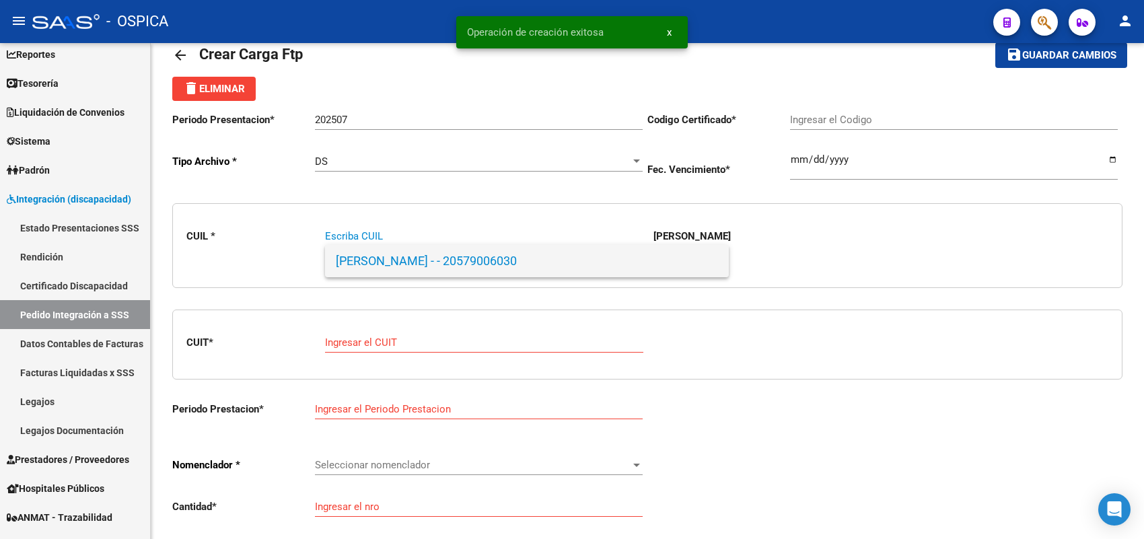
paste input "20576063688"
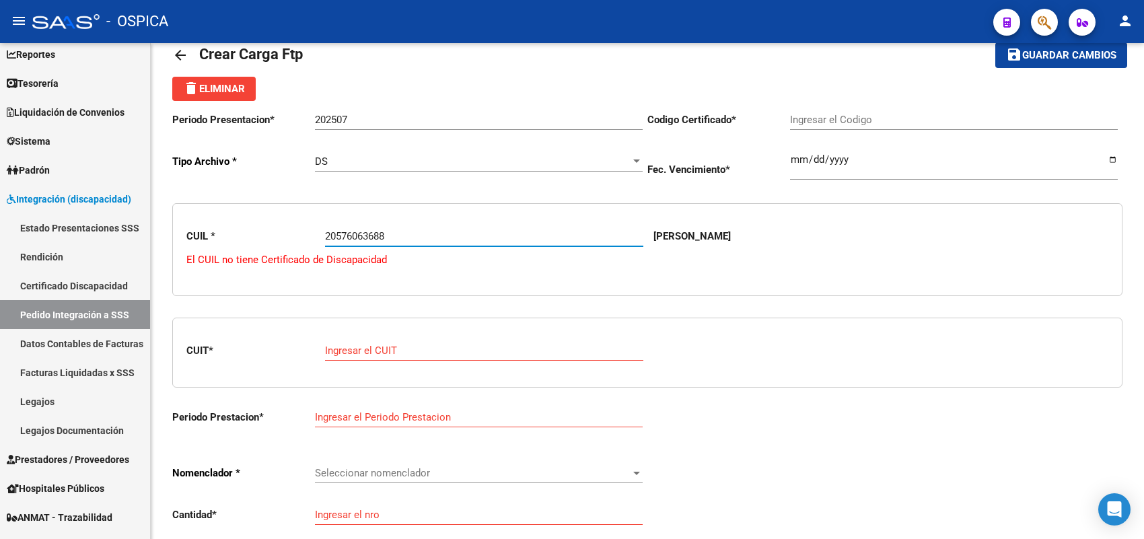
type input "20576063688"
click at [374, 257] on div "20576063688 Escriba CUIL" at bounding box center [484, 238] width 318 height 42
click at [100, 283] on link "Certificado Discapacidad" at bounding box center [75, 285] width 150 height 29
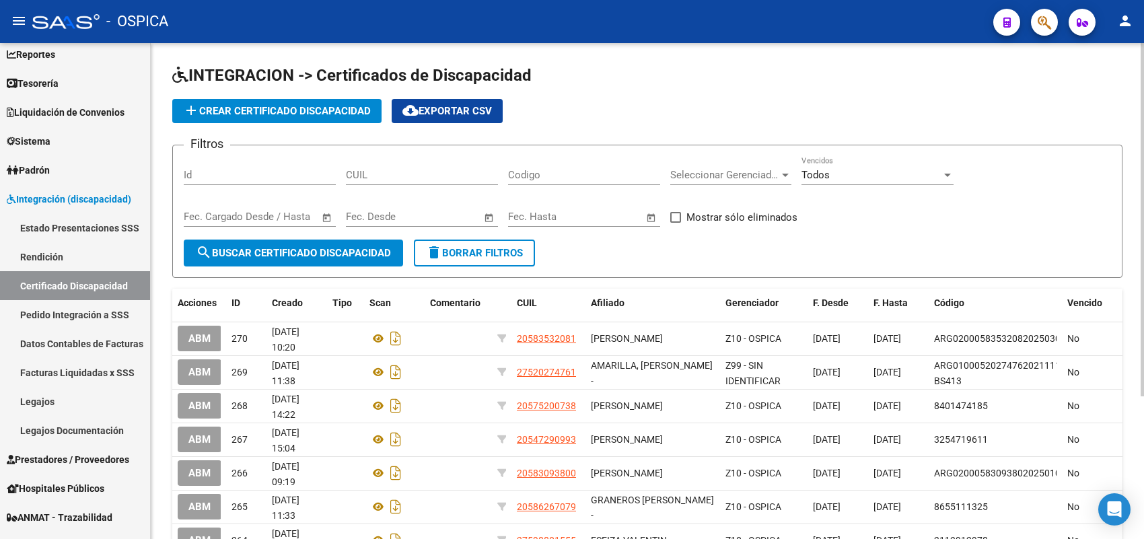
click at [291, 109] on span "add Crear Certificado Discapacidad" at bounding box center [277, 111] width 188 height 12
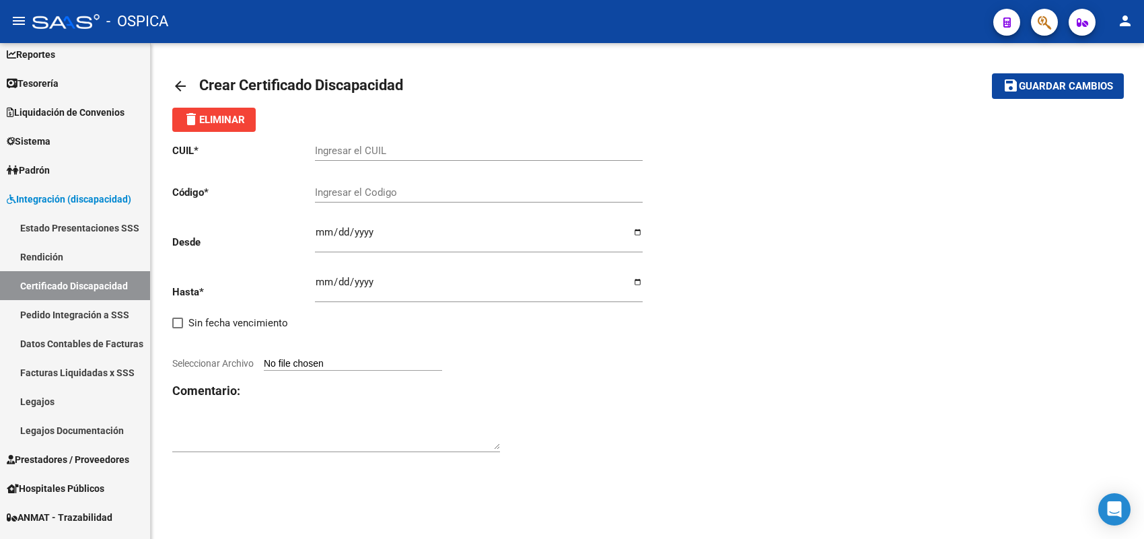
click at [379, 143] on div "Ingresar el CUIL" at bounding box center [479, 146] width 328 height 29
paste input "20-57606368-8"
type input "20-57606368-8"
click at [372, 190] on input "Ingresar el Codigo" at bounding box center [479, 192] width 328 height 12
click at [1048, 221] on div "CUIL * 20-57606368-8 Ingresar el CUIL Código * Ingresar el Codigo Desde Ingresa…" at bounding box center [647, 298] width 950 height 333
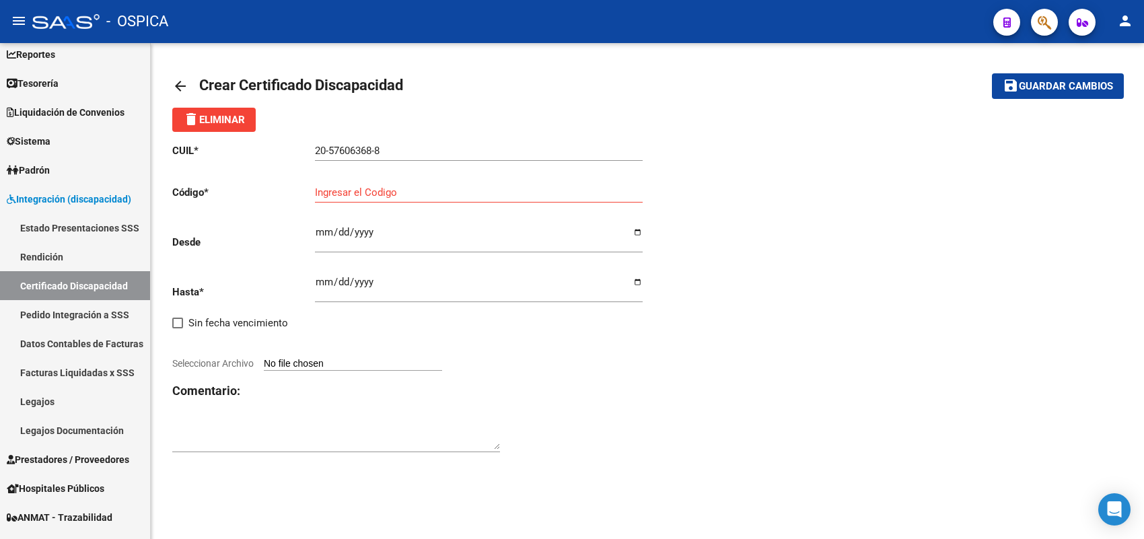
click at [371, 182] on div "Ingresar el Codigo" at bounding box center [479, 188] width 328 height 29
click at [494, 192] on input "ARG-0200057606368-20231012" at bounding box center [479, 192] width 328 height 12
click at [566, 188] on input "ARG-0200057606368-2023101220281012-BS" at bounding box center [479, 192] width 328 height 12
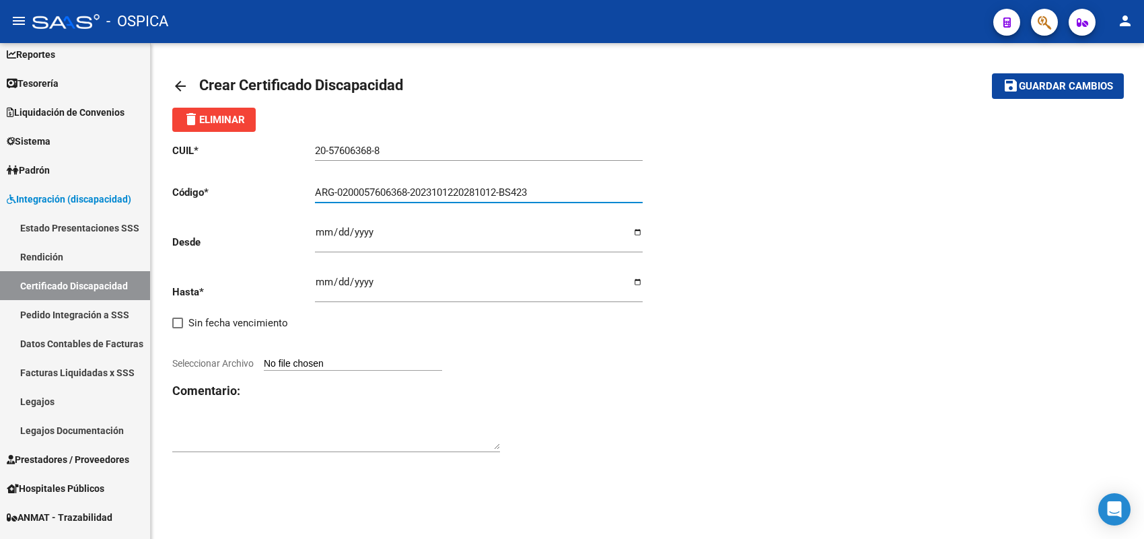
type input "ARG-0200057606368-2023101220281012-BS423"
click at [320, 229] on input "Ingresar fec. Desde" at bounding box center [479, 238] width 328 height 22
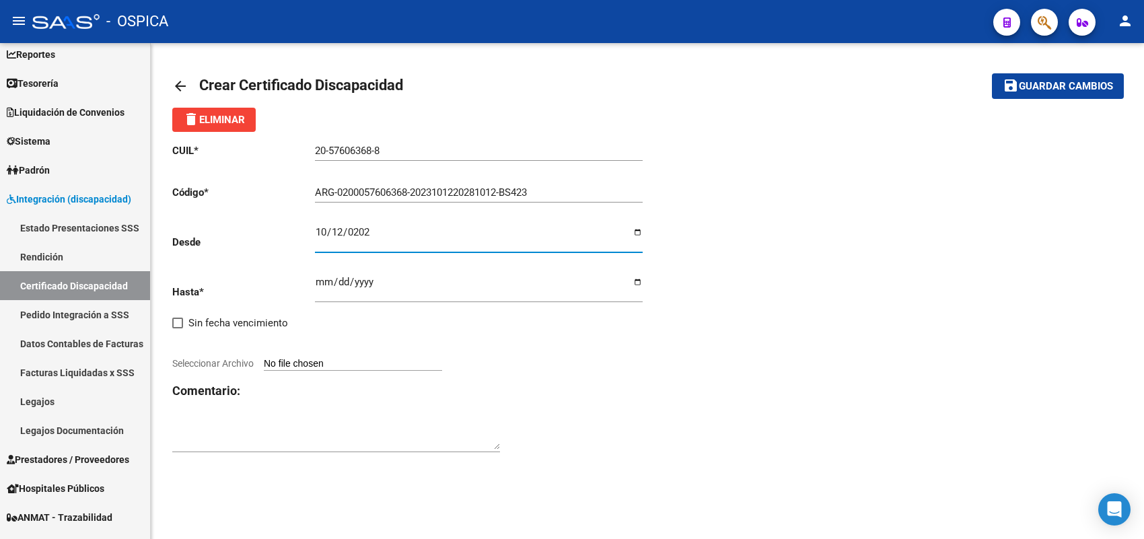
type input "2023-10-12"
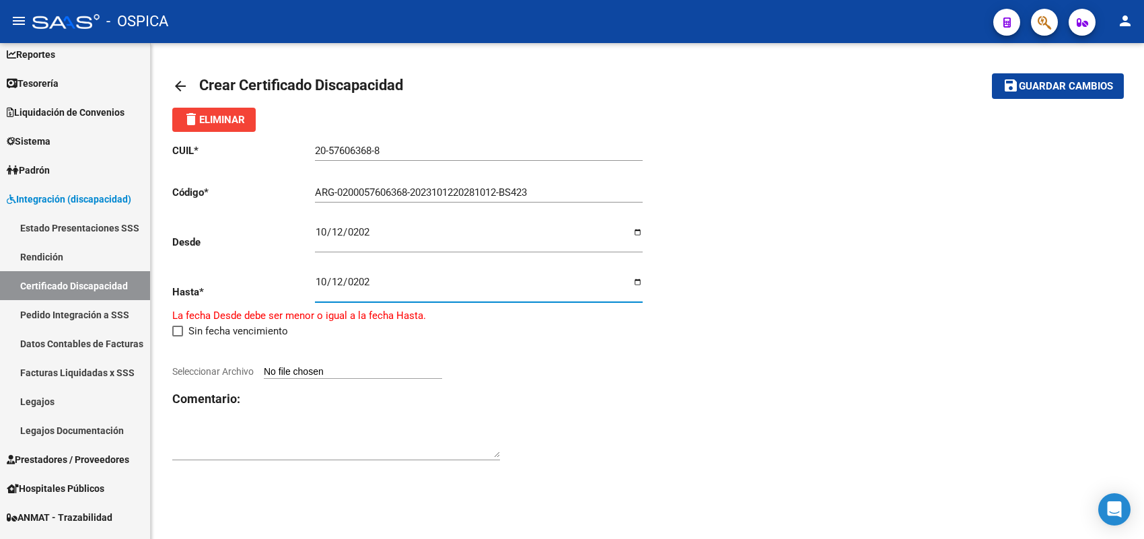
type input "2028-10-12"
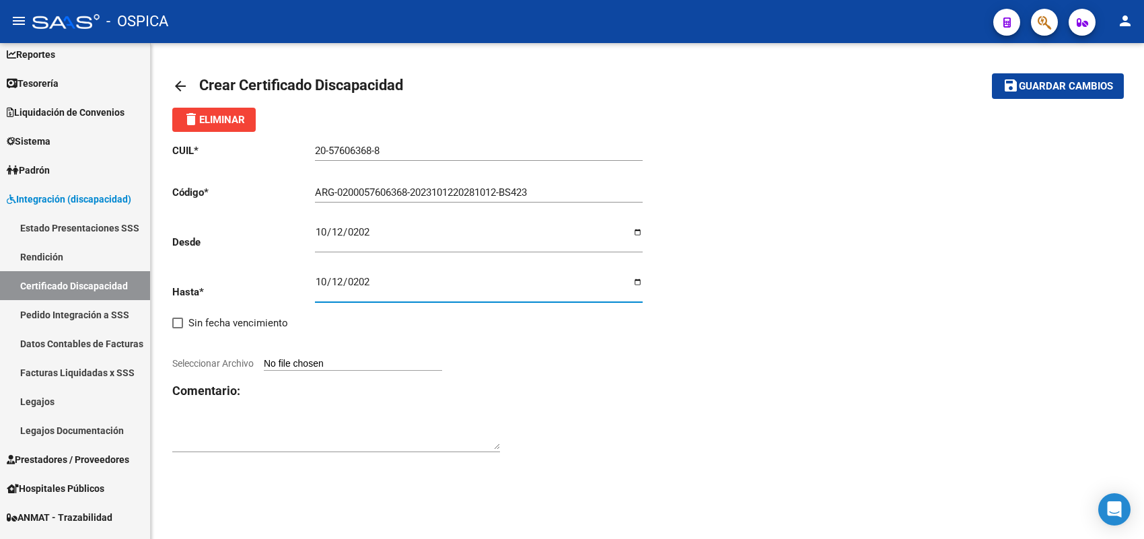
click at [408, 368] on input "Seleccionar Archivo" at bounding box center [353, 364] width 178 height 13
type input "C:\fakepath\CUD.pdf"
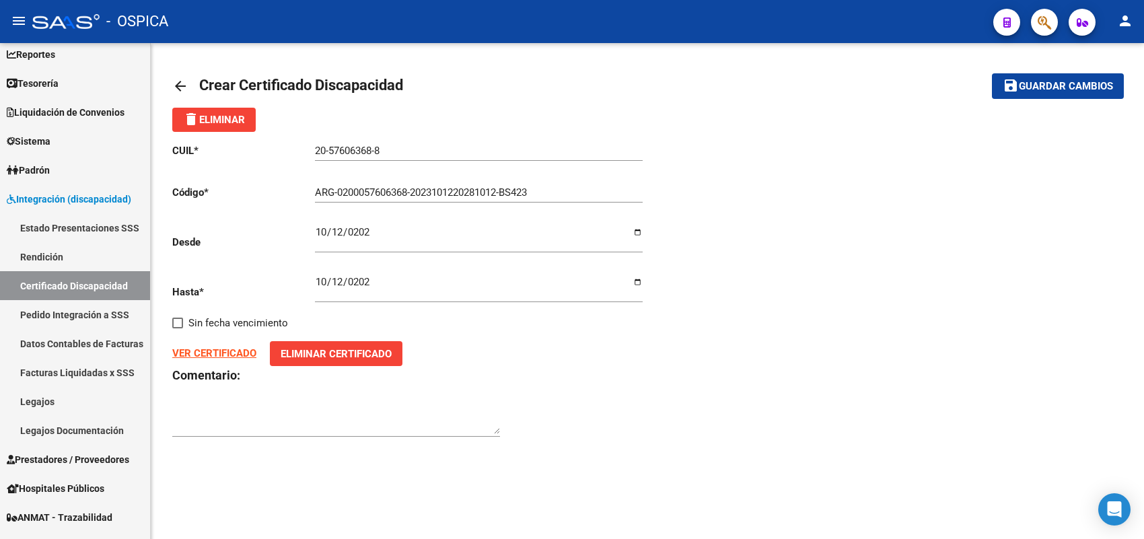
click at [1028, 92] on button "save Guardar cambios" at bounding box center [1058, 85] width 132 height 25
drag, startPoint x: 411, startPoint y: 145, endPoint x: 249, endPoint y: 143, distance: 162.1
click at [249, 145] on app-form-text-field "CUIL * 20-57606368-8 Ingresar el CUIL" at bounding box center [407, 151] width 470 height 12
click at [449, 74] on mat-toolbar-row "arrow_back Editar 271" at bounding box center [542, 86] width 741 height 43
click at [1041, 85] on span "Guardar cambios" at bounding box center [1065, 87] width 94 height 12
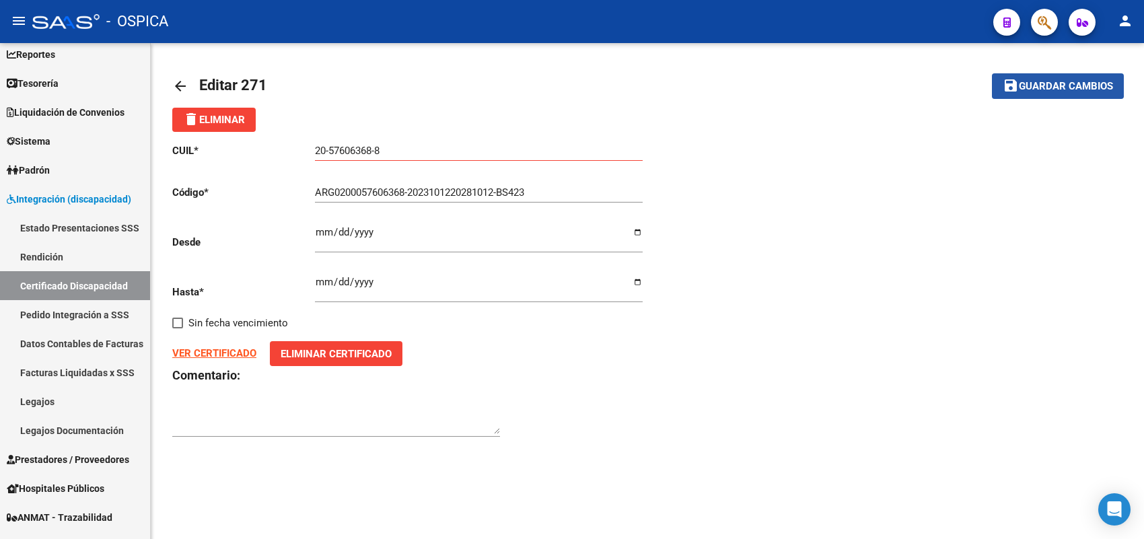
type input "ARG02000576063682023101220281012-BS423"
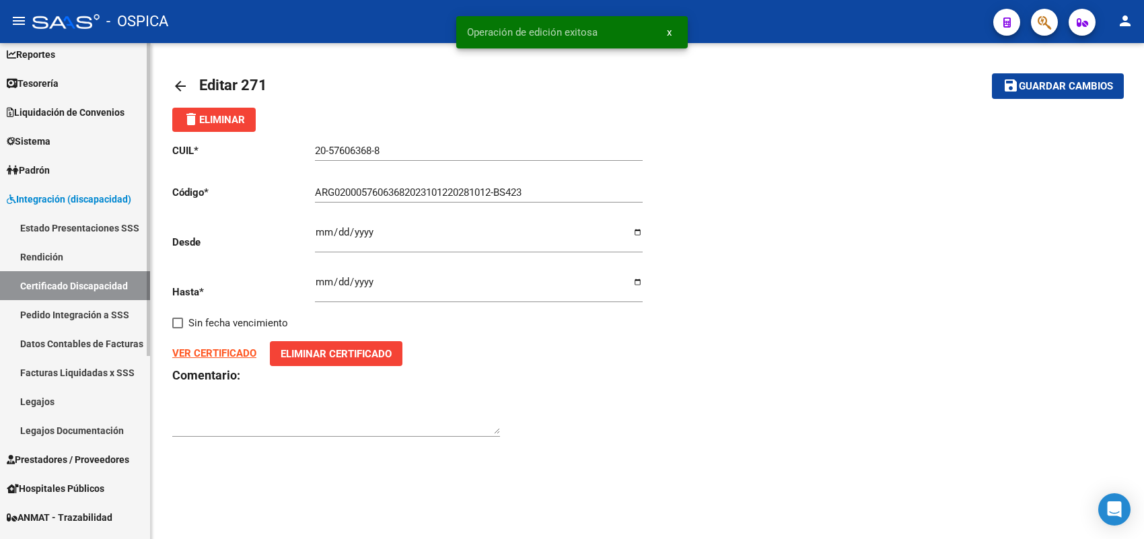
click at [73, 313] on link "Pedido Integración a SSS" at bounding box center [75, 314] width 150 height 29
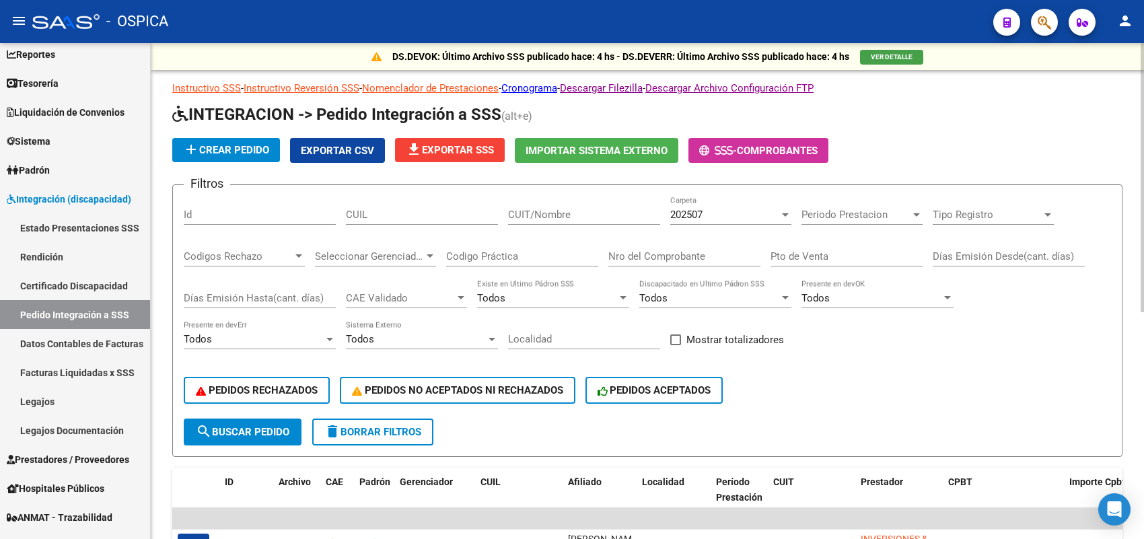
click at [262, 149] on span "add Crear Pedido" at bounding box center [226, 150] width 86 height 12
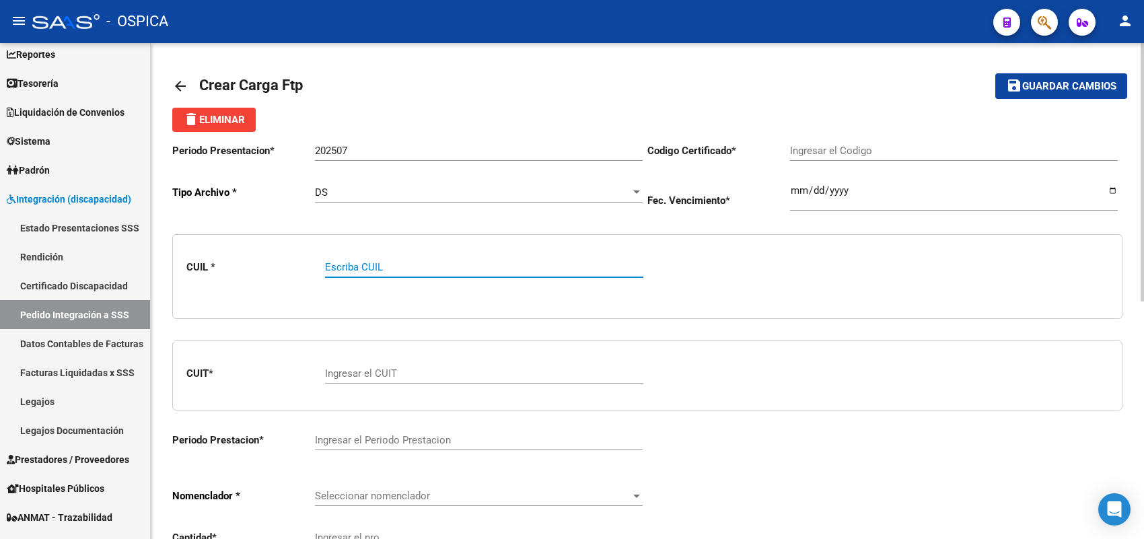
click at [364, 261] on input "Escriba CUIL" at bounding box center [484, 267] width 318 height 12
paste input "20576063688"
type input "20576063688"
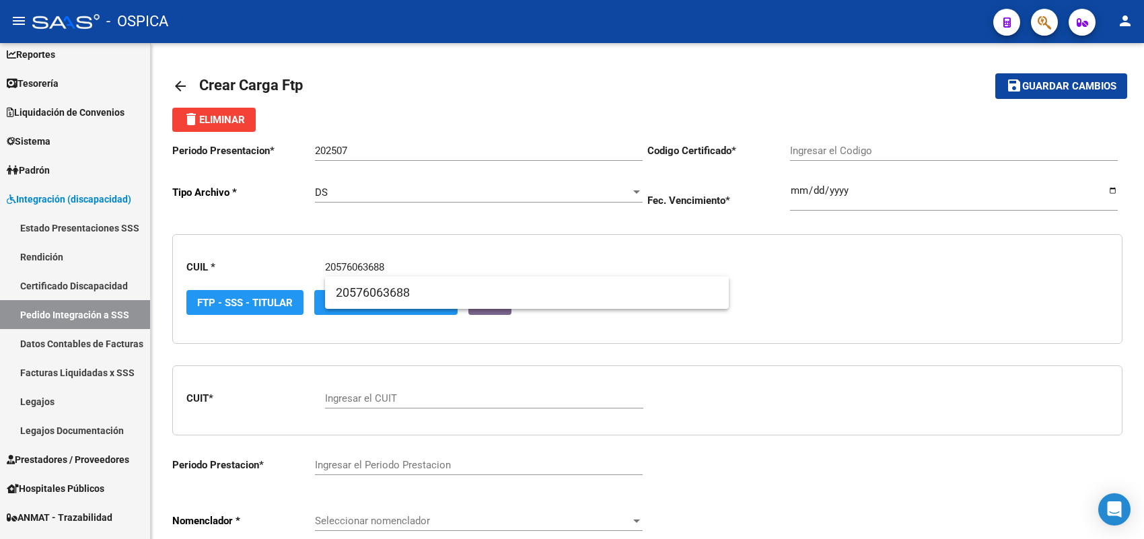
type input "ARG02000576063682023101220281012-BS423"
type input "2028-10-12"
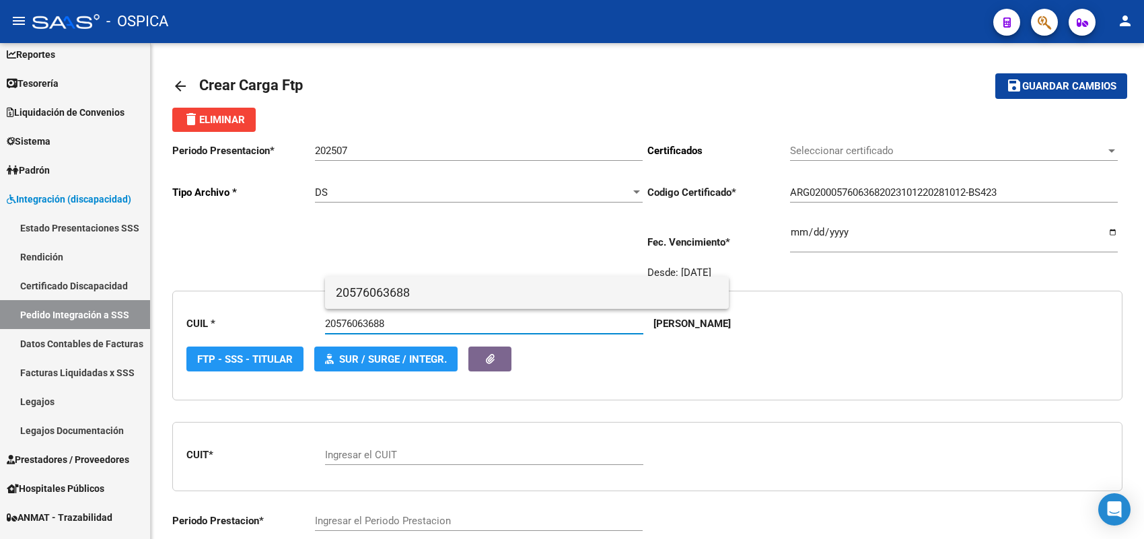
type input "20576063688"
click at [402, 293] on span "20576063688" at bounding box center [527, 292] width 382 height 32
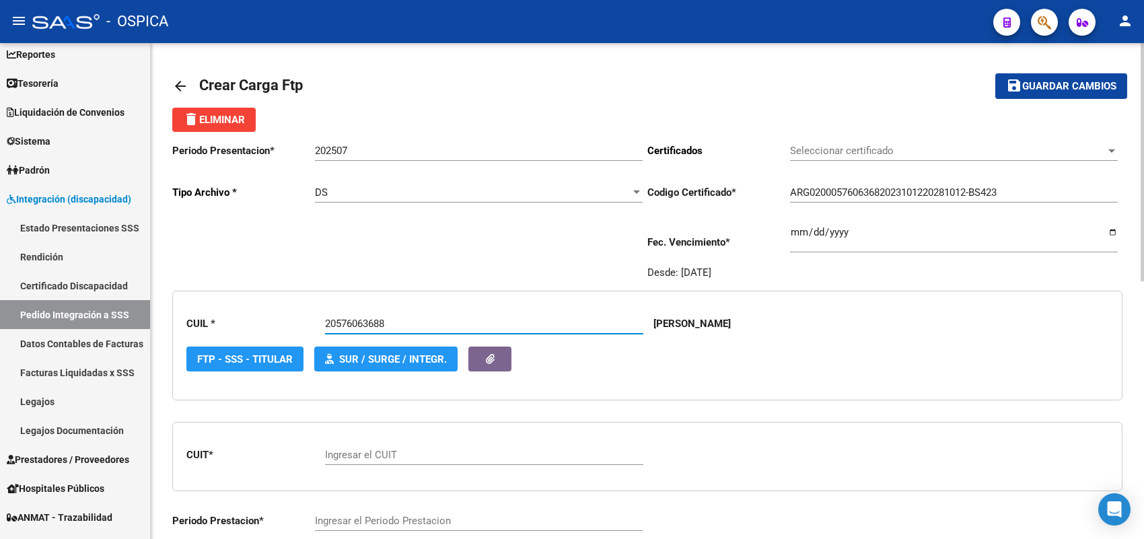
click at [355, 458] on input "Ingresar el CUIT" at bounding box center [484, 455] width 318 height 12
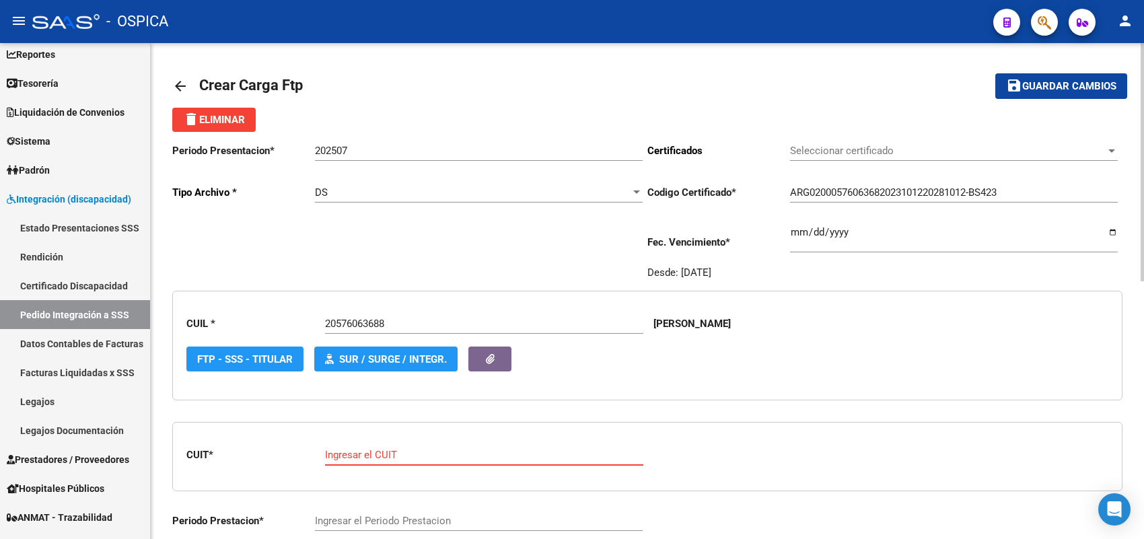
paste input "30-71282420-0"
type input "30-71282420-0"
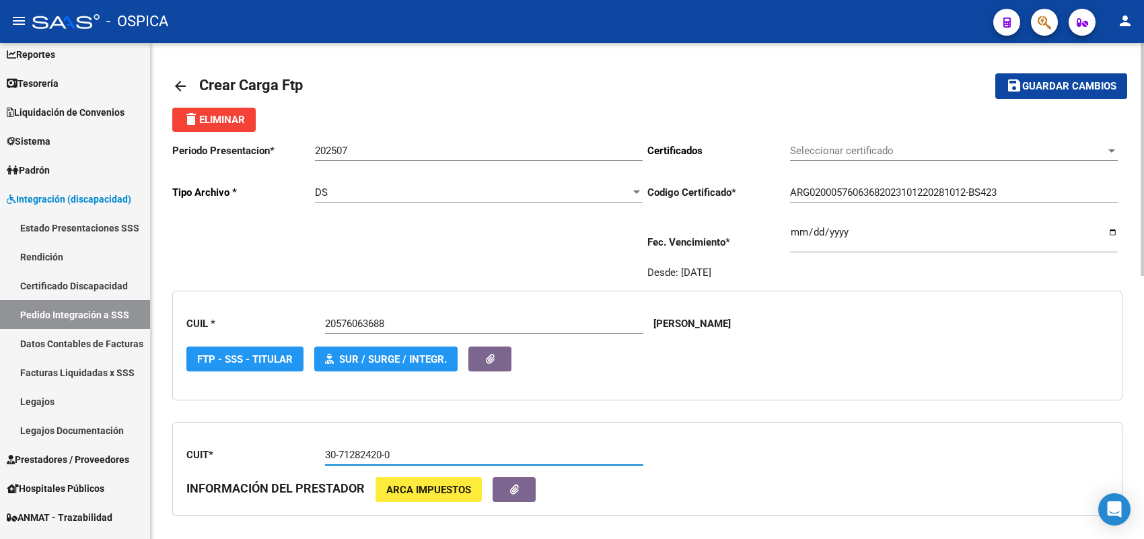
type input "20"
drag, startPoint x: 406, startPoint y: 453, endPoint x: 273, endPoint y: 445, distance: 132.7
click at [273, 449] on app-form-text-field "CUIT * 30-71282420-0 Ingresar el CUIT" at bounding box center [414, 455] width 456 height 12
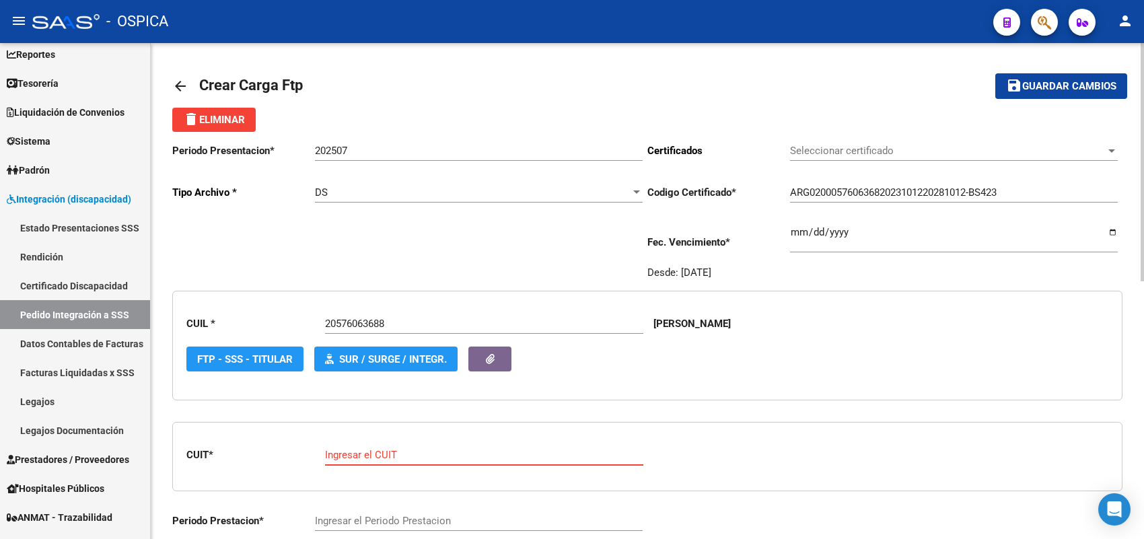
paste input "27-29865858-0"
type input "27-29865858-0"
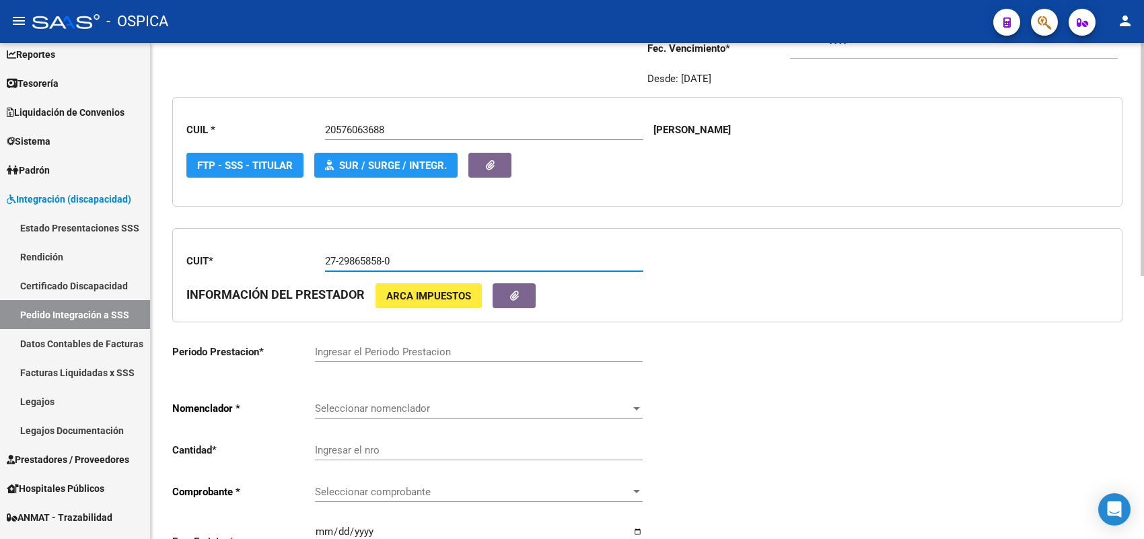
scroll to position [252, 0]
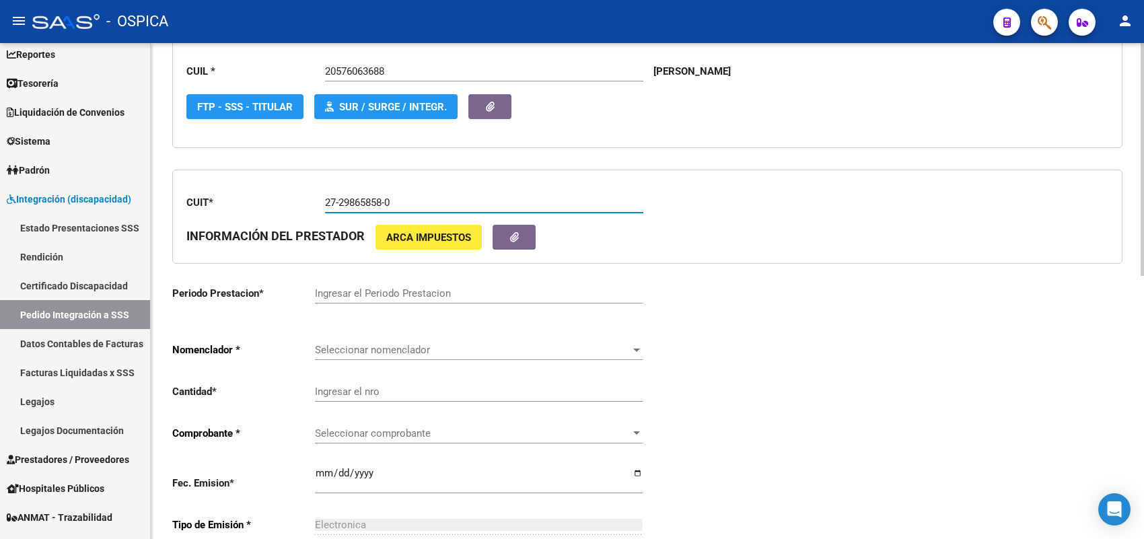
type input "2"
type input "27-29865858-0"
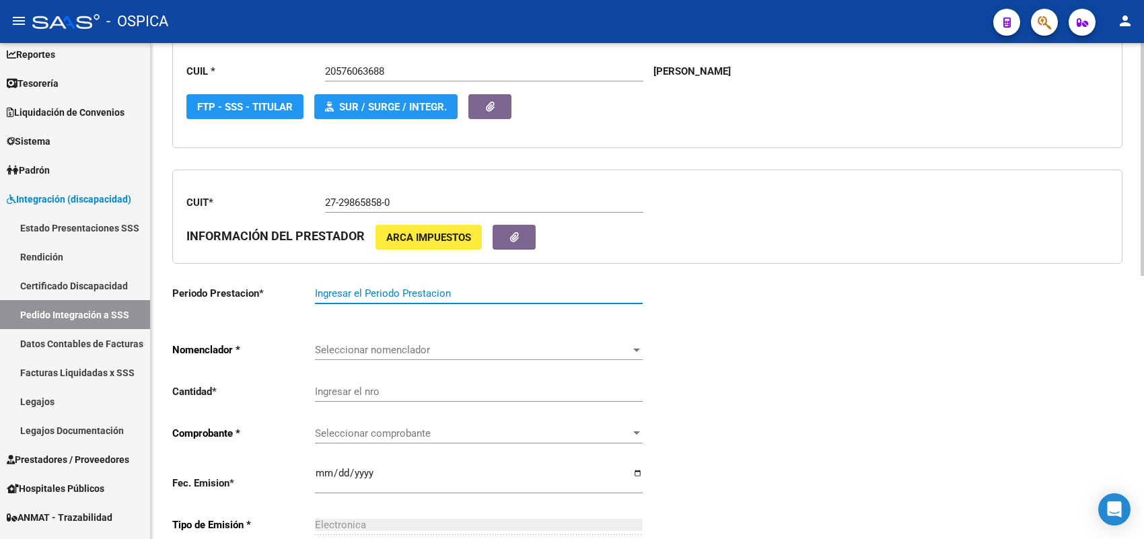
click at [340, 293] on input "Ingresar el Periodo Prestacion" at bounding box center [479, 293] width 328 height 12
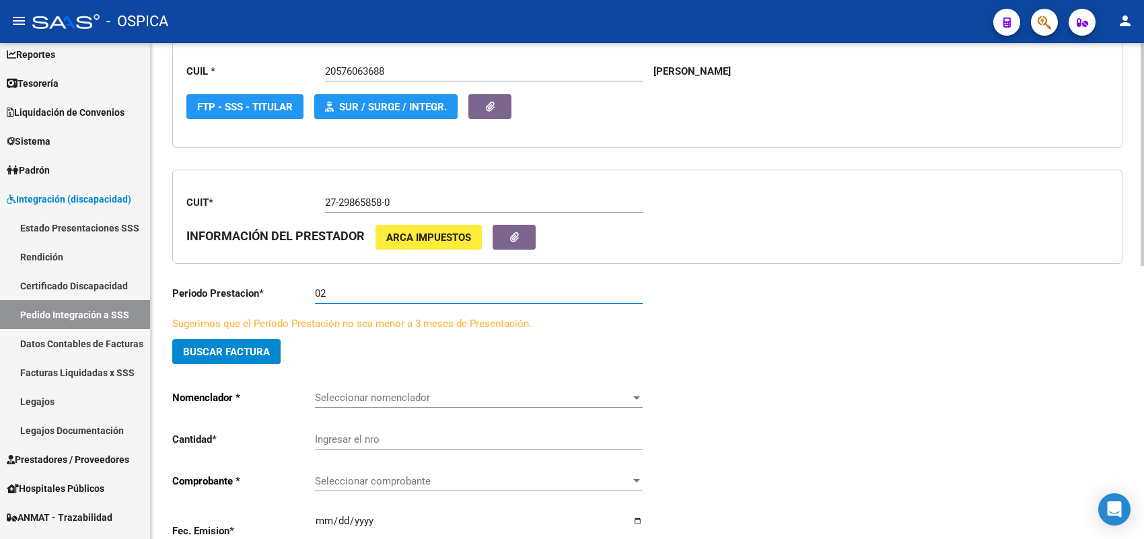
type input "0"
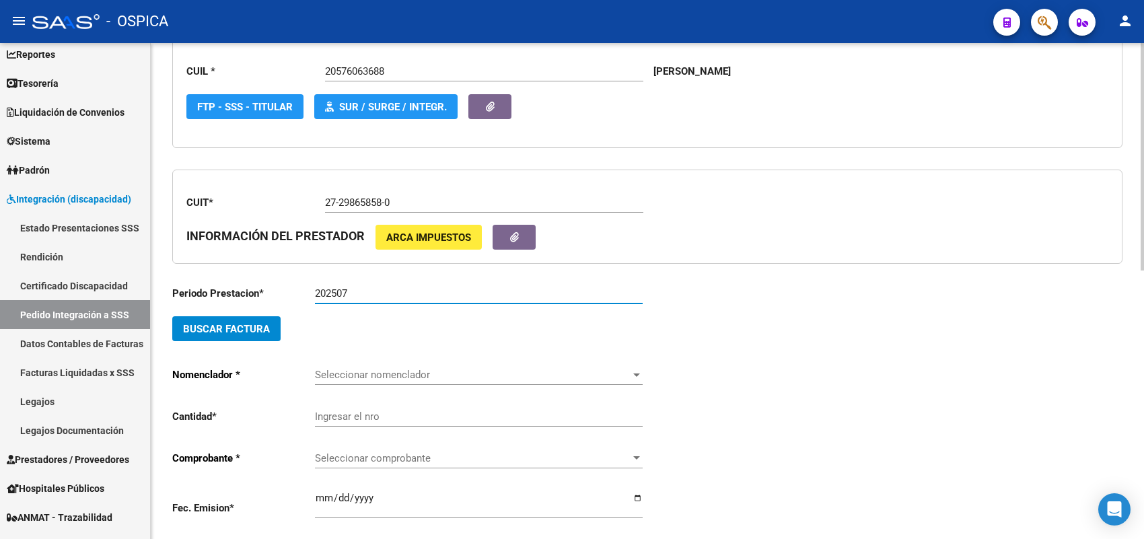
type input "202507"
click at [258, 323] on span "Buscar Factura" at bounding box center [226, 329] width 87 height 12
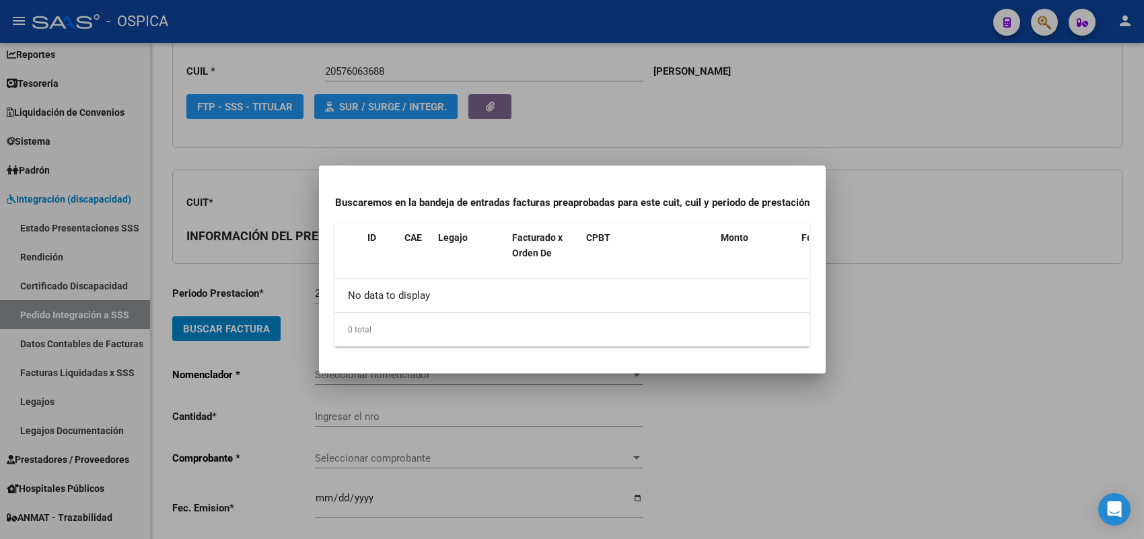
click at [296, 264] on div at bounding box center [572, 269] width 1144 height 539
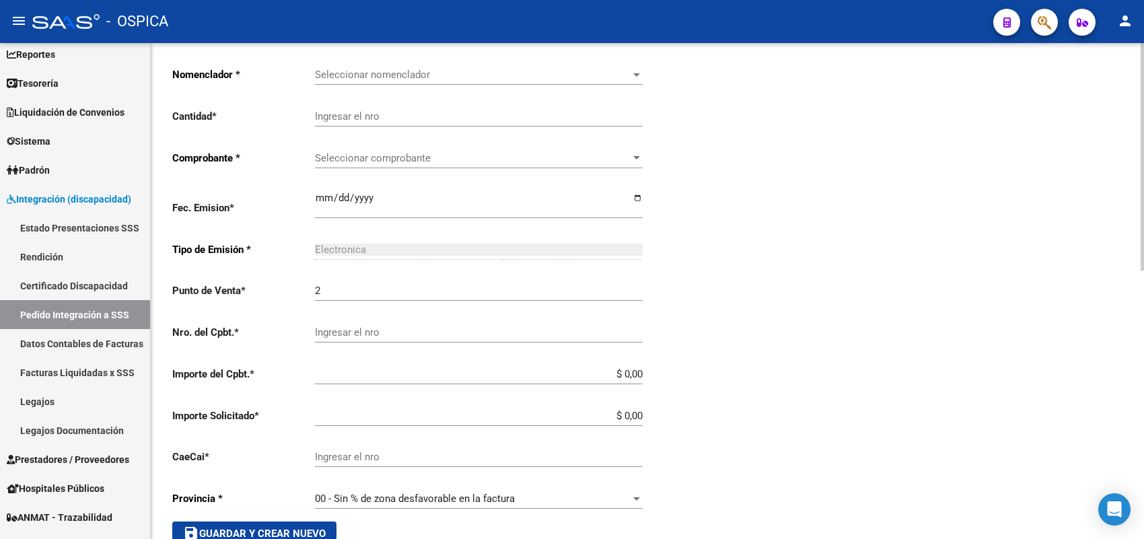
scroll to position [500, 0]
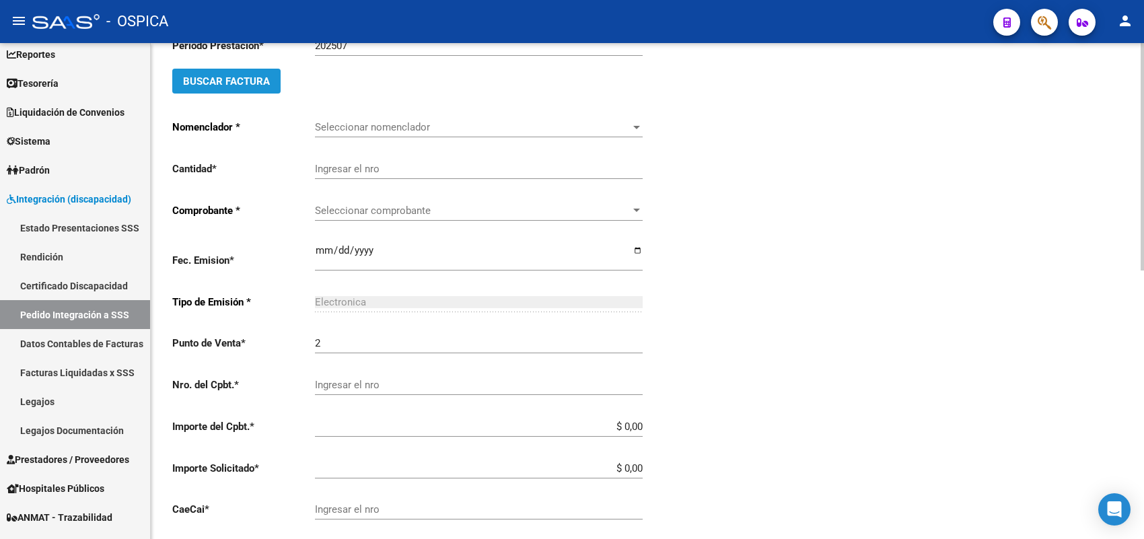
click at [262, 79] on span "Buscar Factura" at bounding box center [226, 81] width 87 height 12
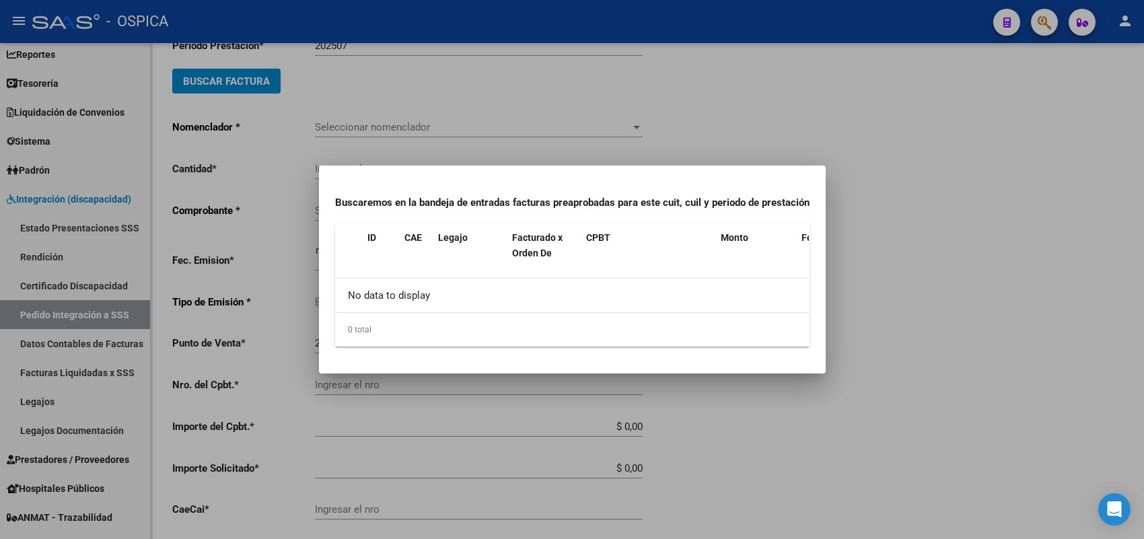
drag, startPoint x: 287, startPoint y: 109, endPoint x: 293, endPoint y: 128, distance: 20.6
click at [287, 110] on div at bounding box center [572, 269] width 1144 height 539
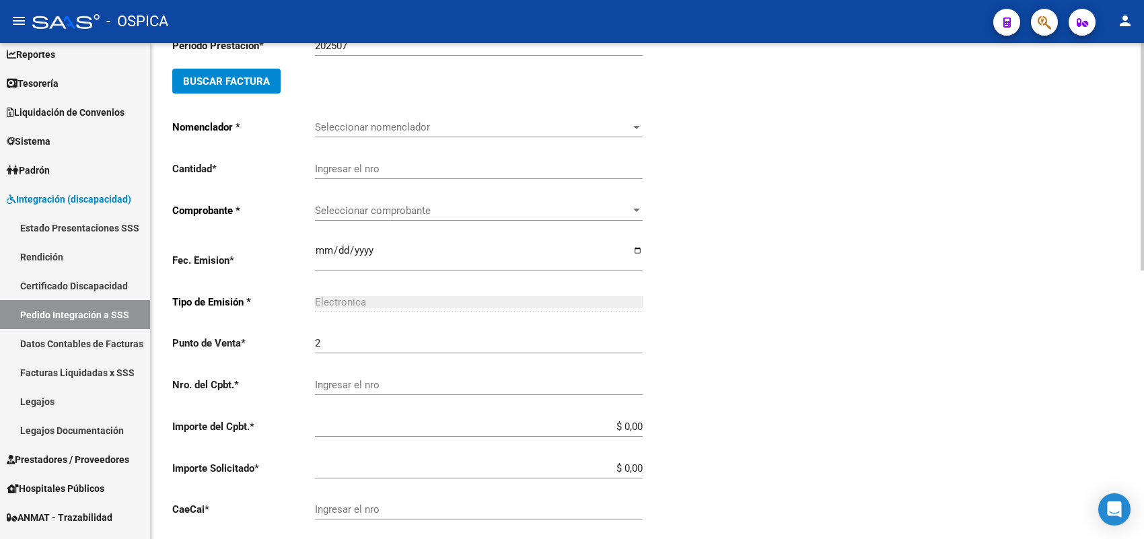
scroll to position [416, 0]
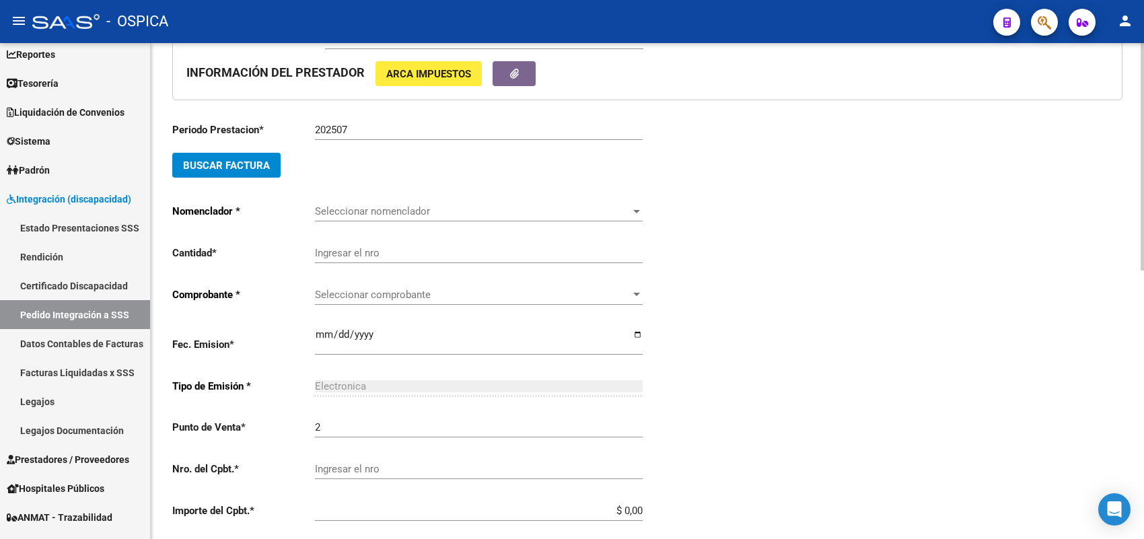
click at [258, 162] on span "Buscar Factura" at bounding box center [226, 165] width 87 height 12
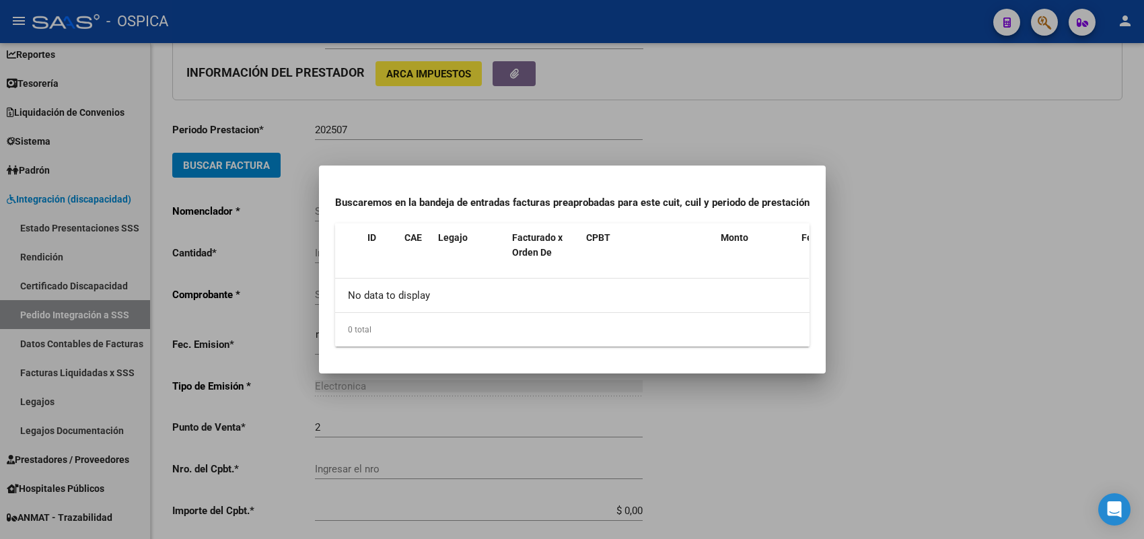
click at [305, 140] on div at bounding box center [572, 269] width 1144 height 539
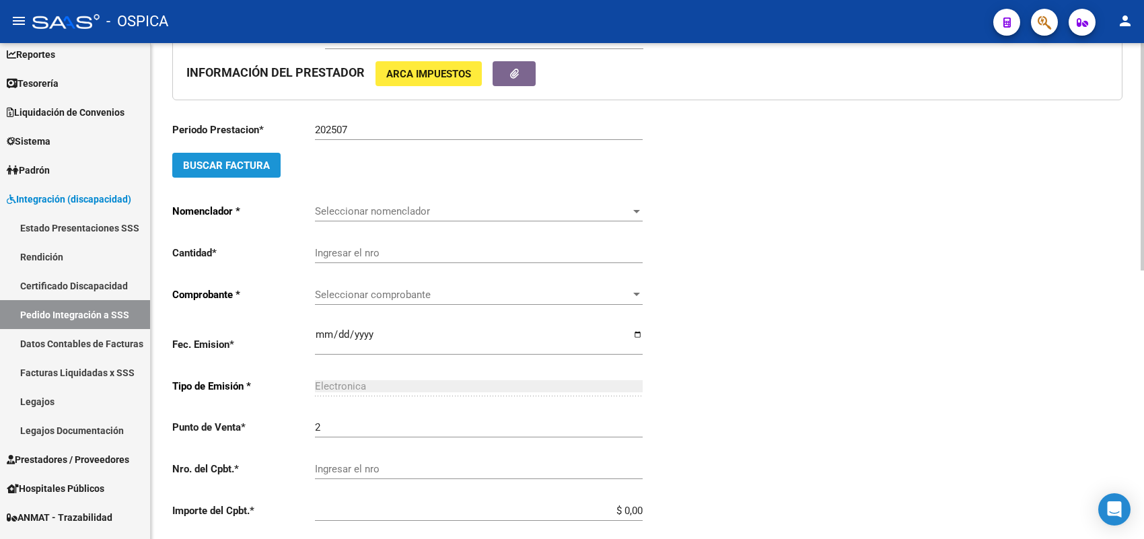
click at [274, 156] on button "Buscar Factura" at bounding box center [226, 165] width 108 height 25
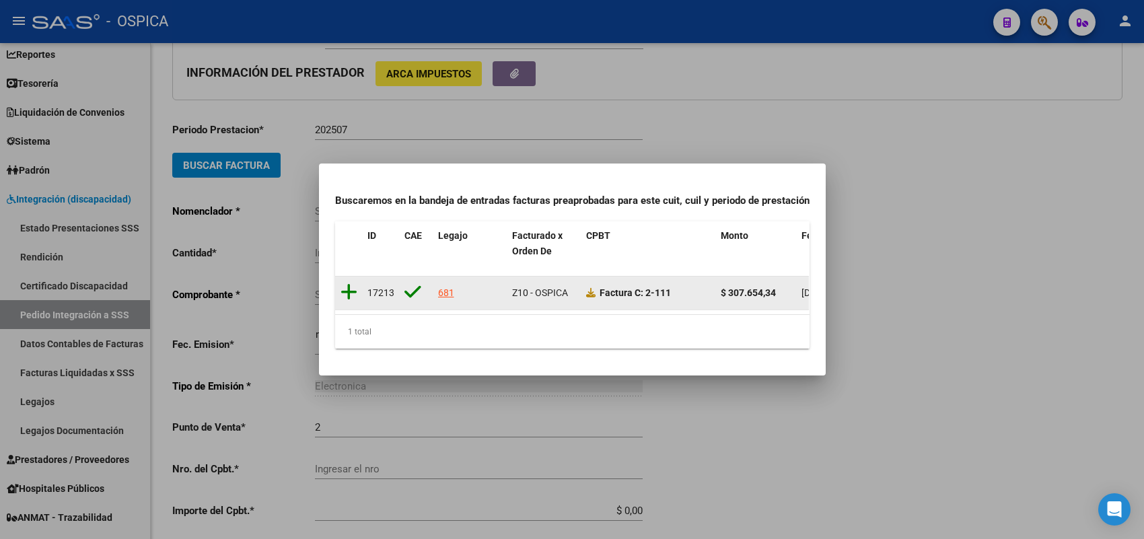
click at [346, 283] on icon at bounding box center [348, 292] width 17 height 19
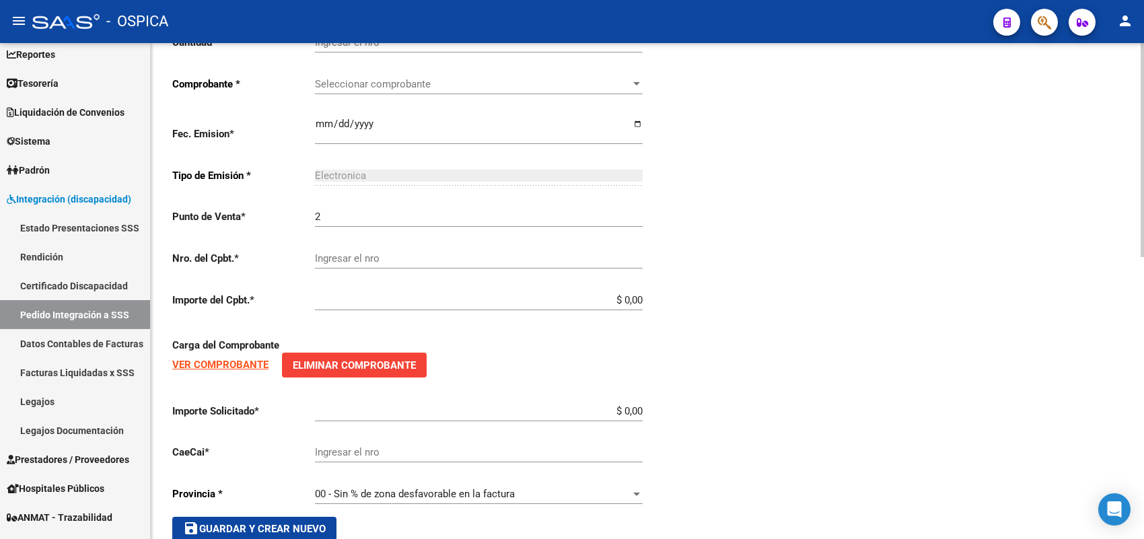
scroll to position [653, 0]
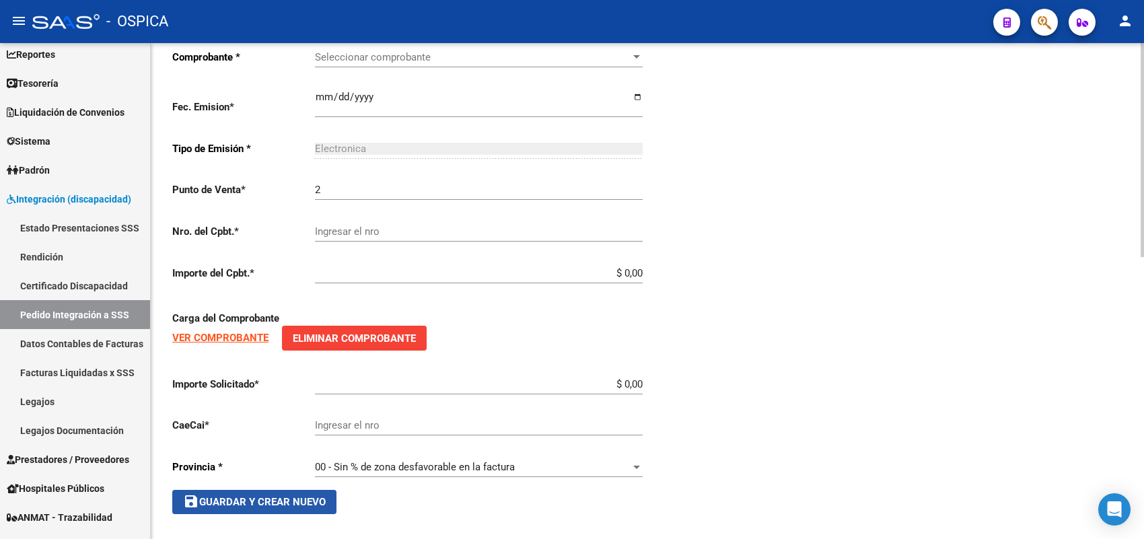
click at [264, 498] on span "save Guardar y Crear Nuevo" at bounding box center [254, 502] width 143 height 12
drag, startPoint x: 266, startPoint y: 496, endPoint x: 266, endPoint y: 488, distance: 8.1
click at [266, 496] on span "save Guardar y Crear Nuevo" at bounding box center [254, 502] width 143 height 12
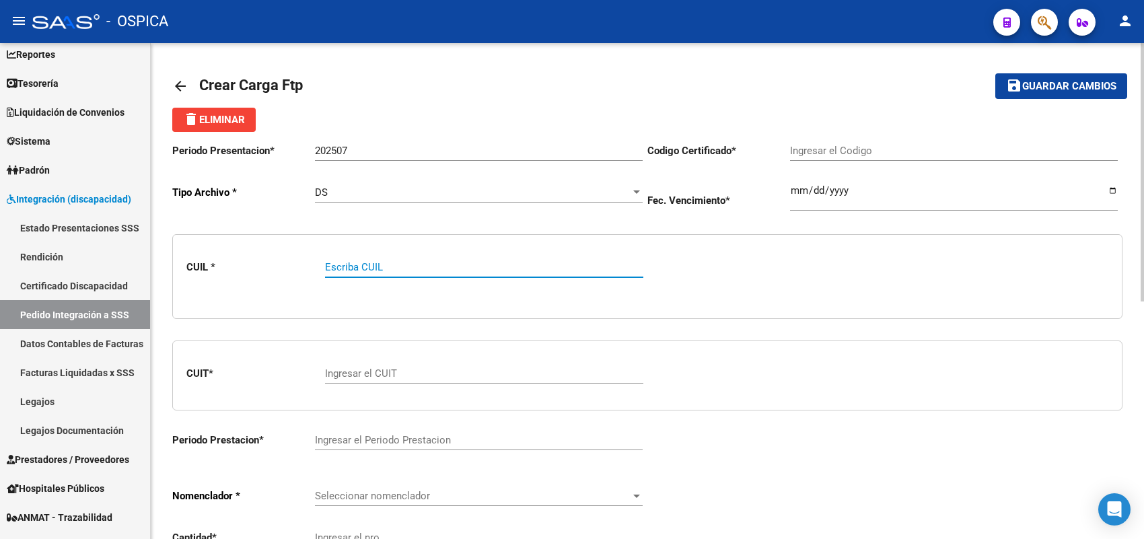
paste input "20576063688"
type input "20576063688"
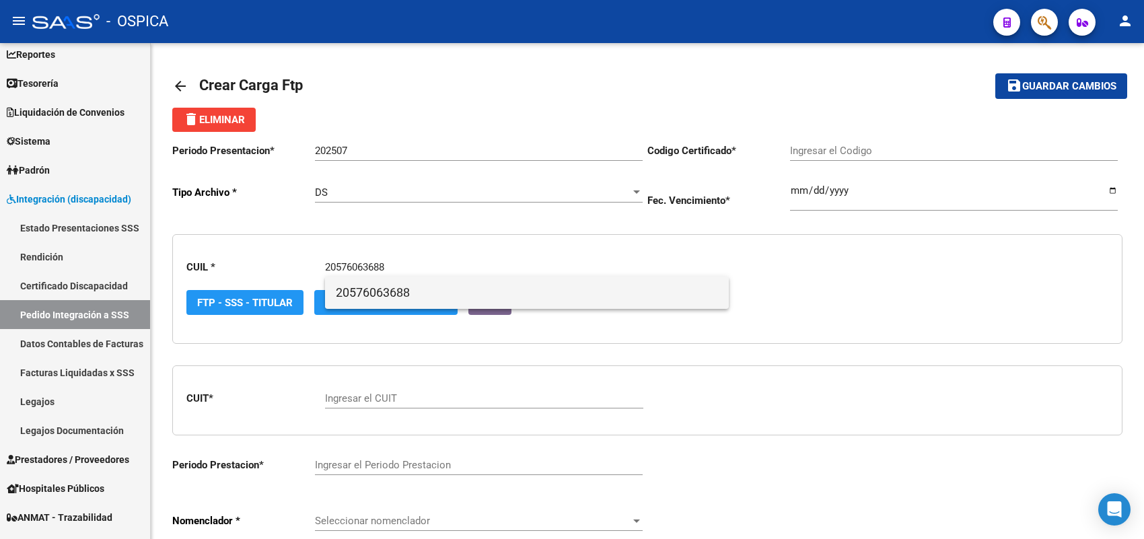
type input "ARG02000576063682023101220281012-BS423"
type input "2028-10-12"
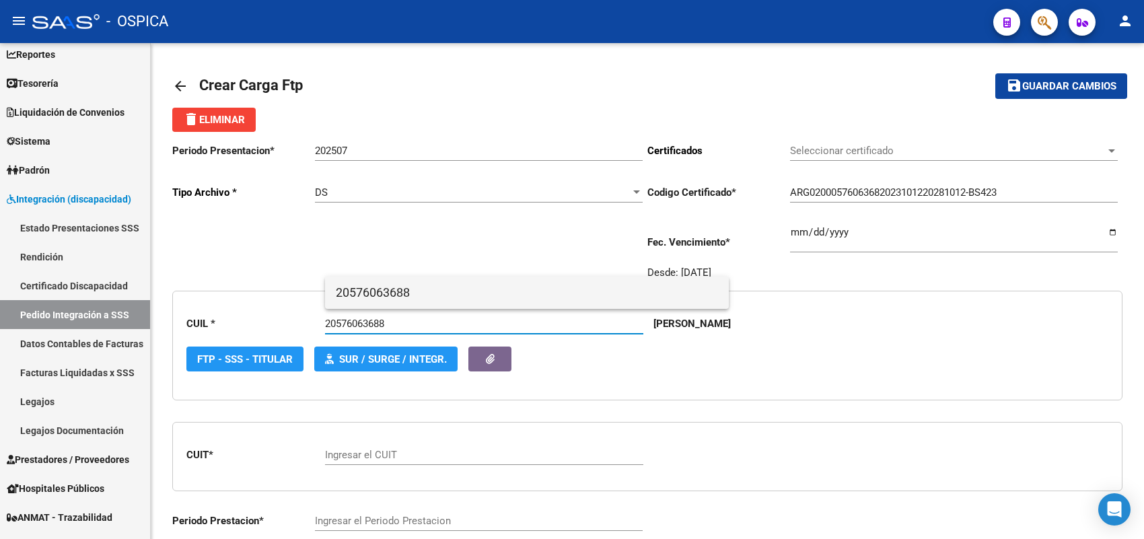
type input "20576063688"
click at [374, 289] on span "20576063688" at bounding box center [527, 292] width 382 height 32
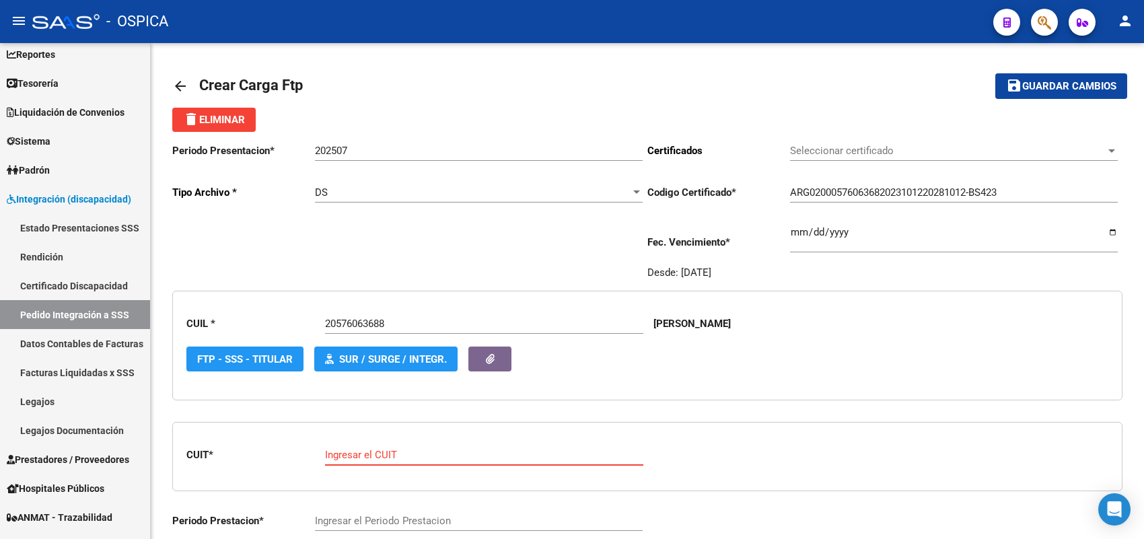
paste input "27-29865858-0"
type input "27-29865858-0"
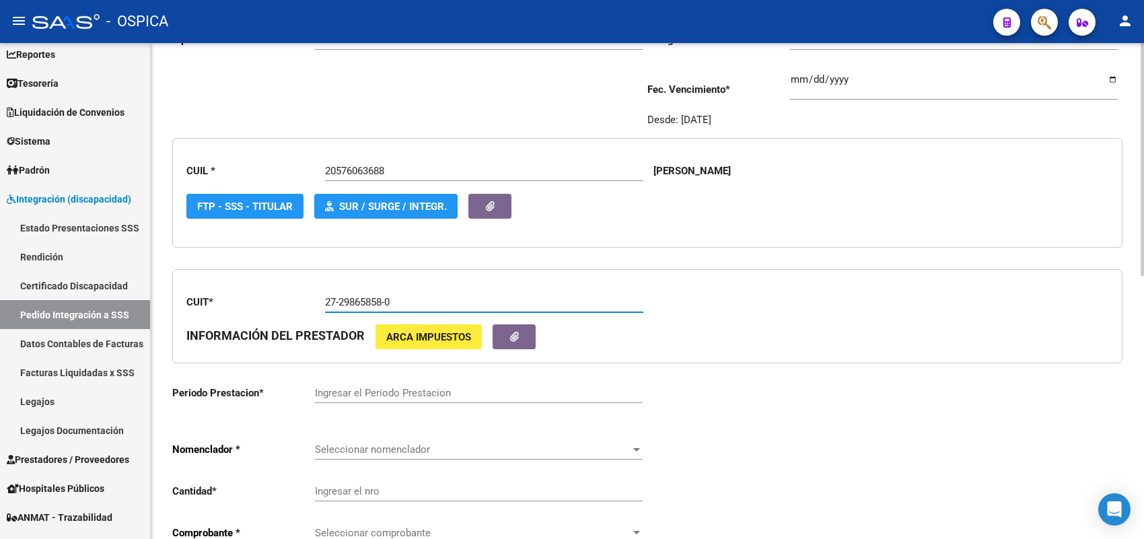
type input "2"
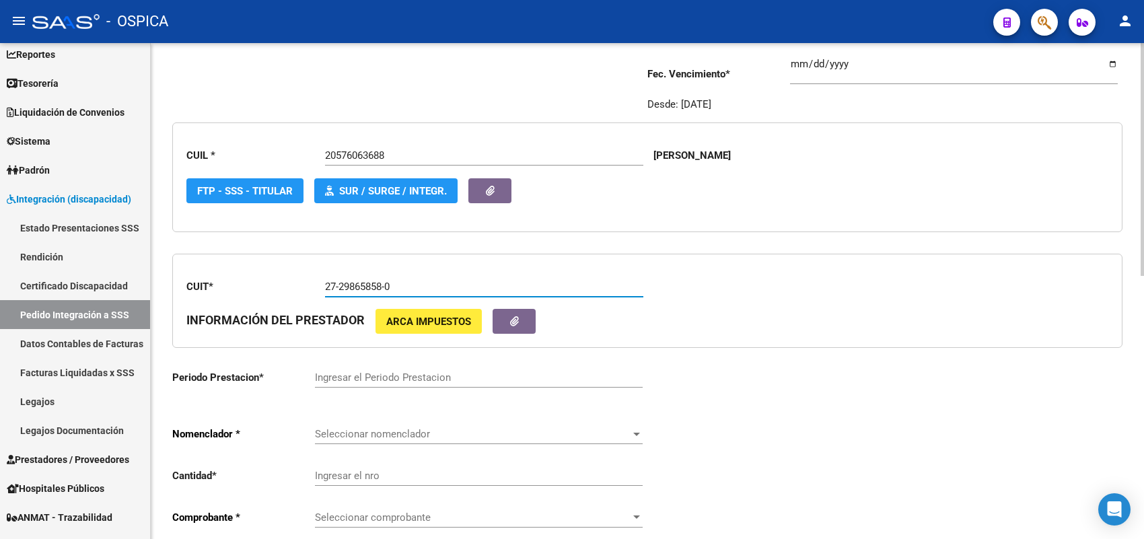
type input "27-29865858-0"
click at [346, 380] on input "Ingresar el Periodo Prestacion" at bounding box center [479, 377] width 328 height 12
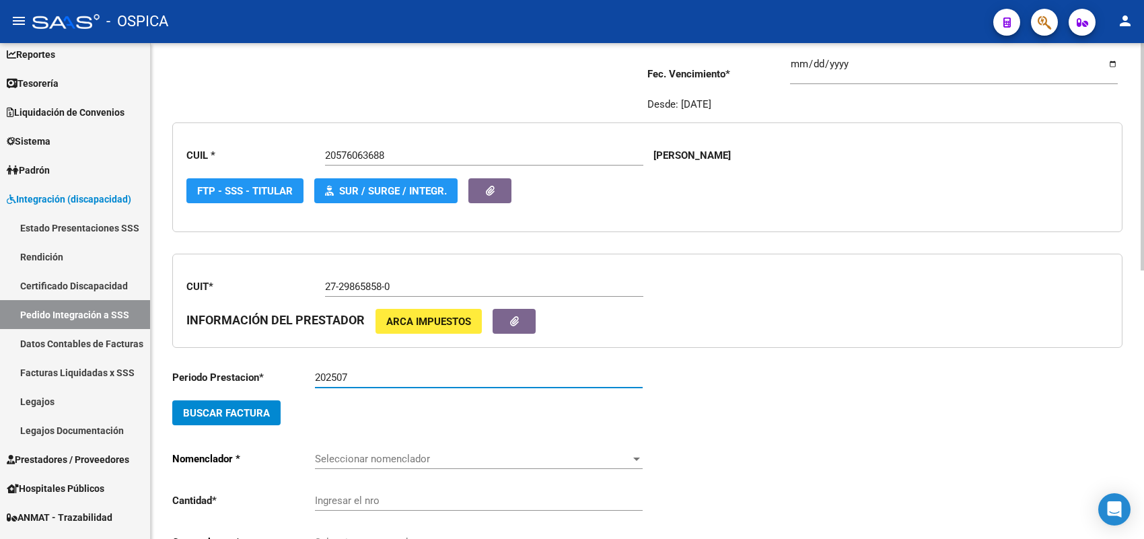
type input "202507"
click at [250, 407] on span "Buscar Factura" at bounding box center [226, 413] width 87 height 12
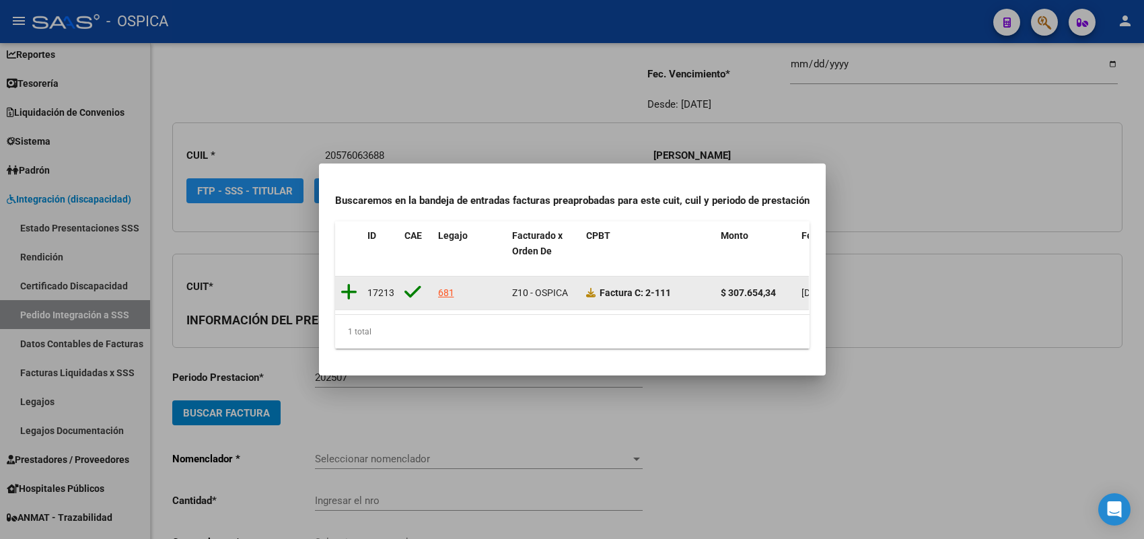
click at [346, 283] on icon at bounding box center [348, 292] width 17 height 19
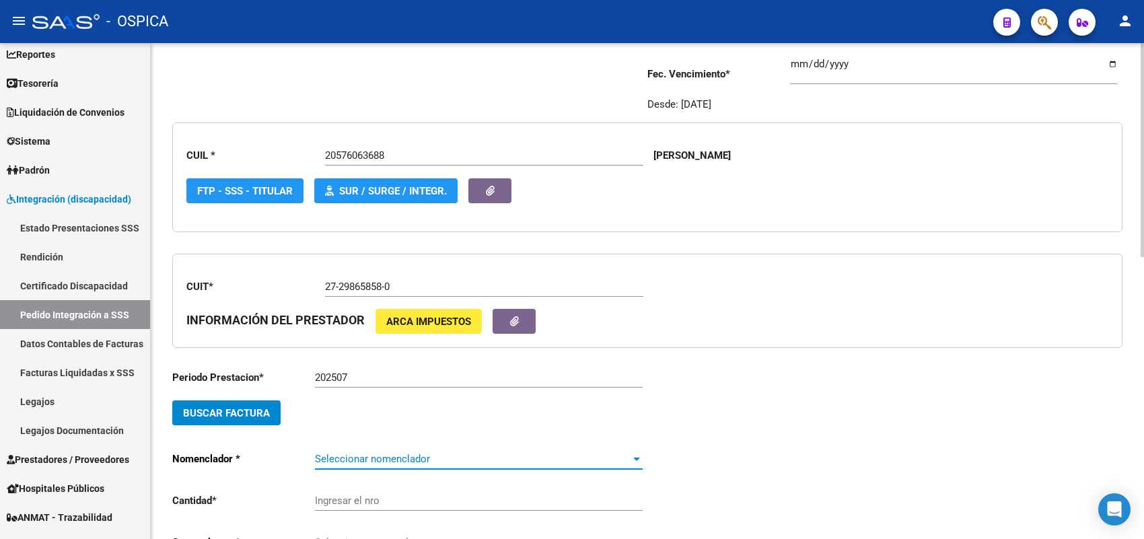
click at [371, 453] on span "Seleccionar nomenclador" at bounding box center [472, 459] width 315 height 12
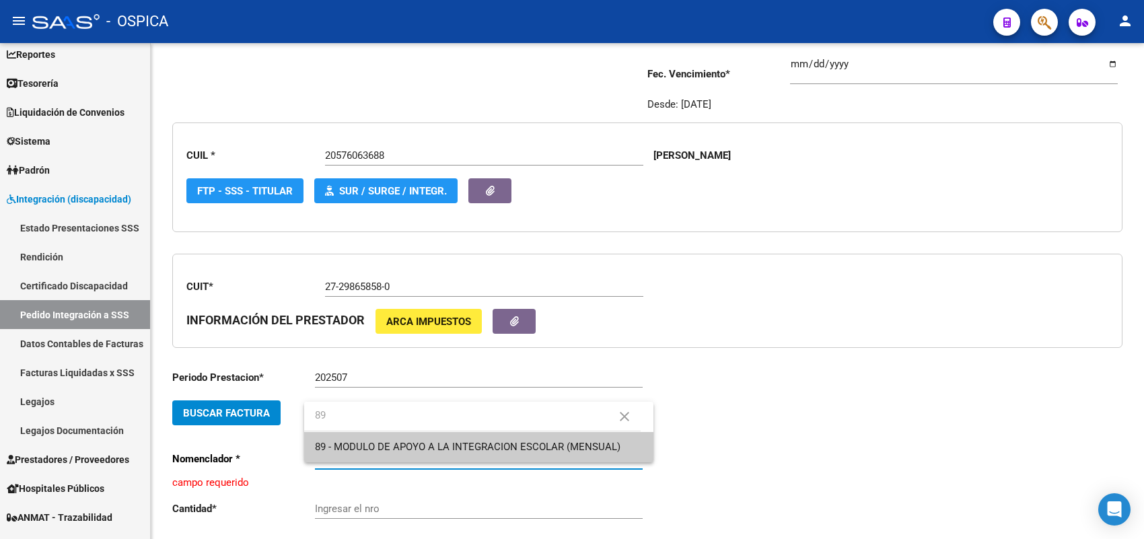
type input "89"
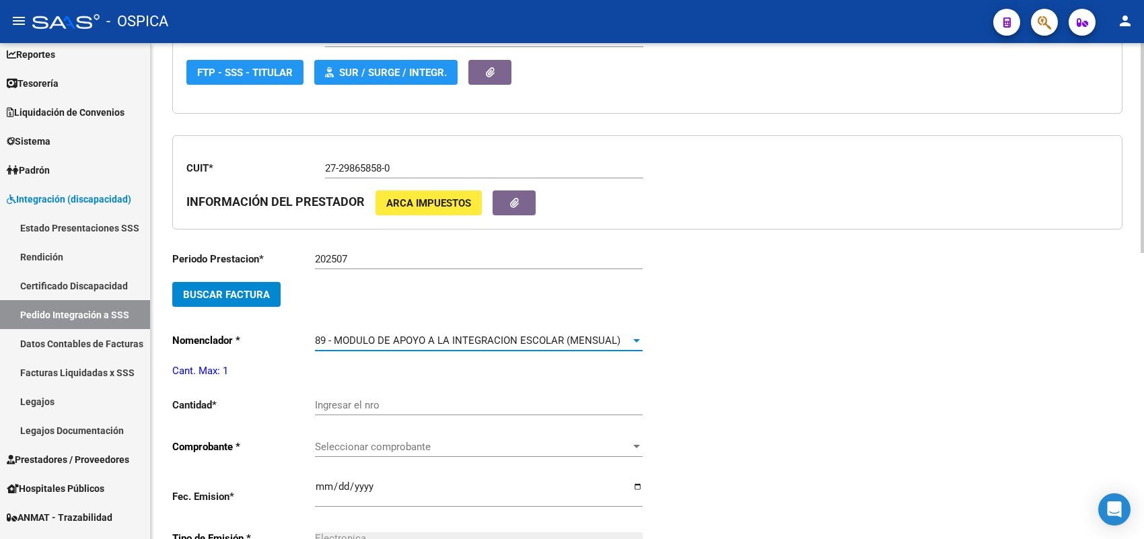
scroll to position [420, 0]
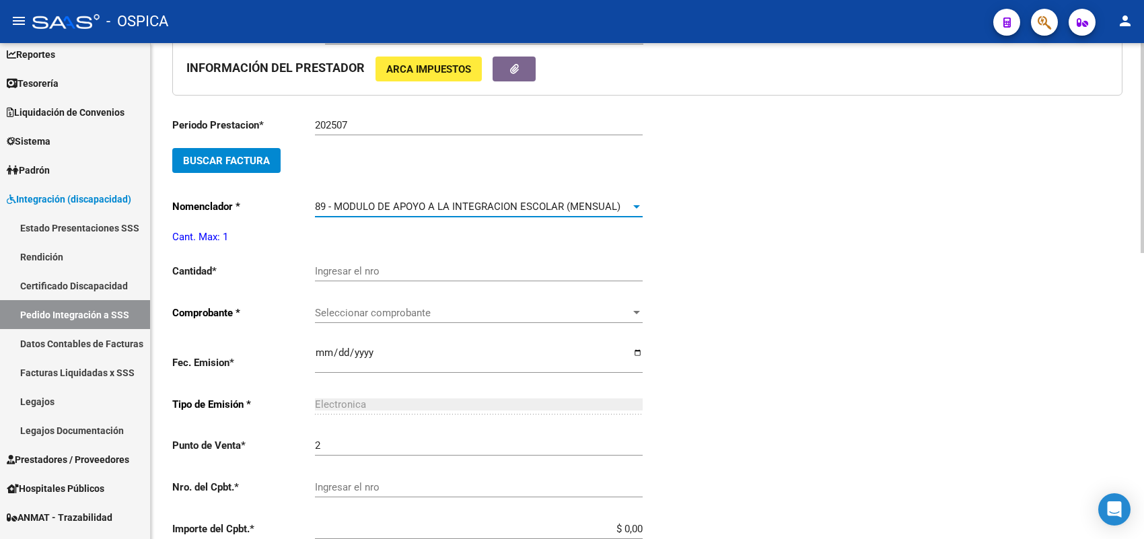
click at [342, 268] on input "Ingresar el nro" at bounding box center [479, 271] width 328 height 12
type input "1"
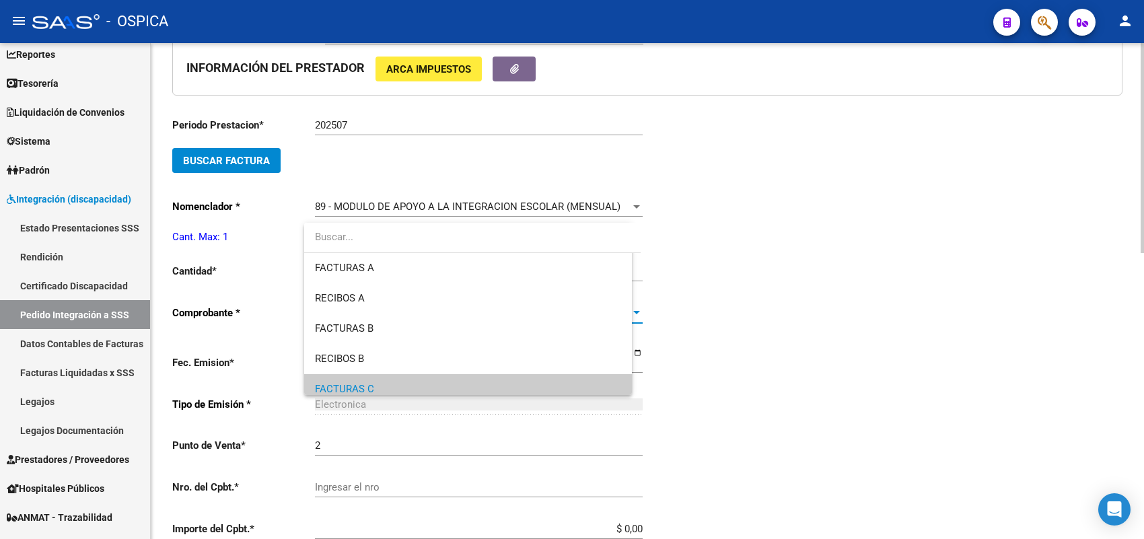
scroll to position [81, 0]
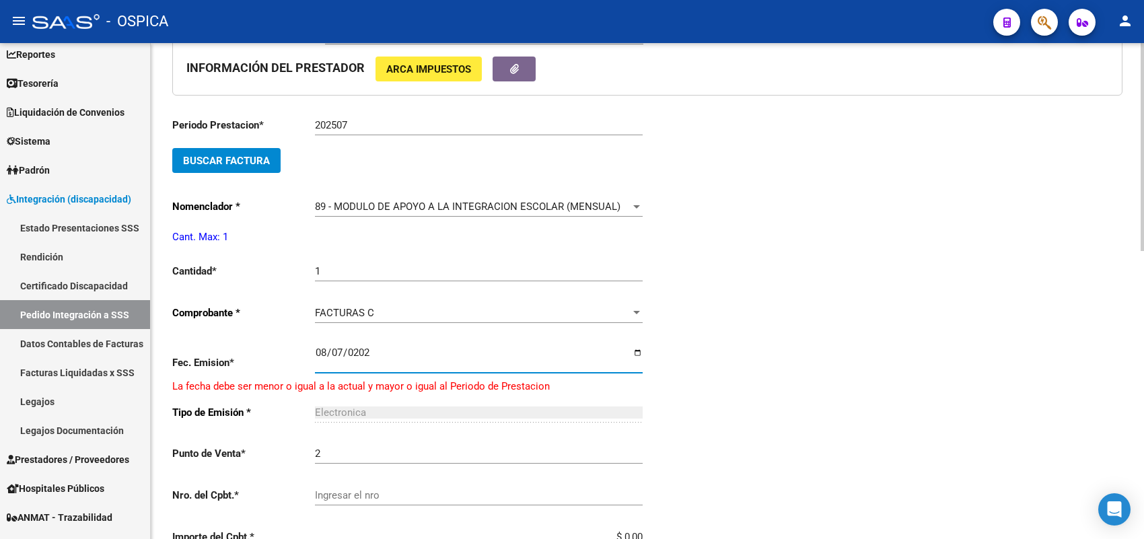
type input "2025-08-07"
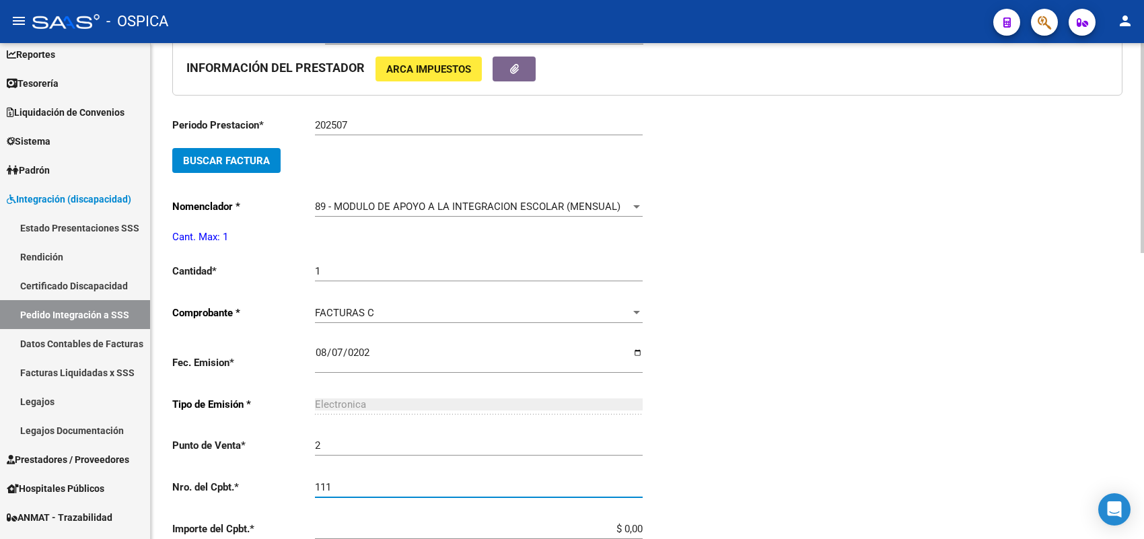
type input "111"
type input "$ 307.654,34"
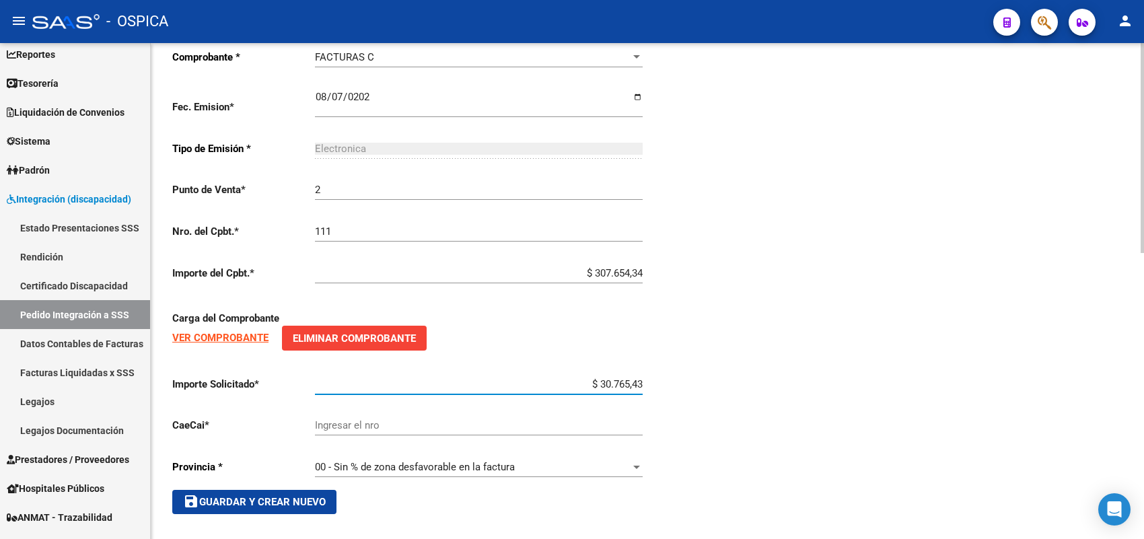
type input "$ 307.654,34"
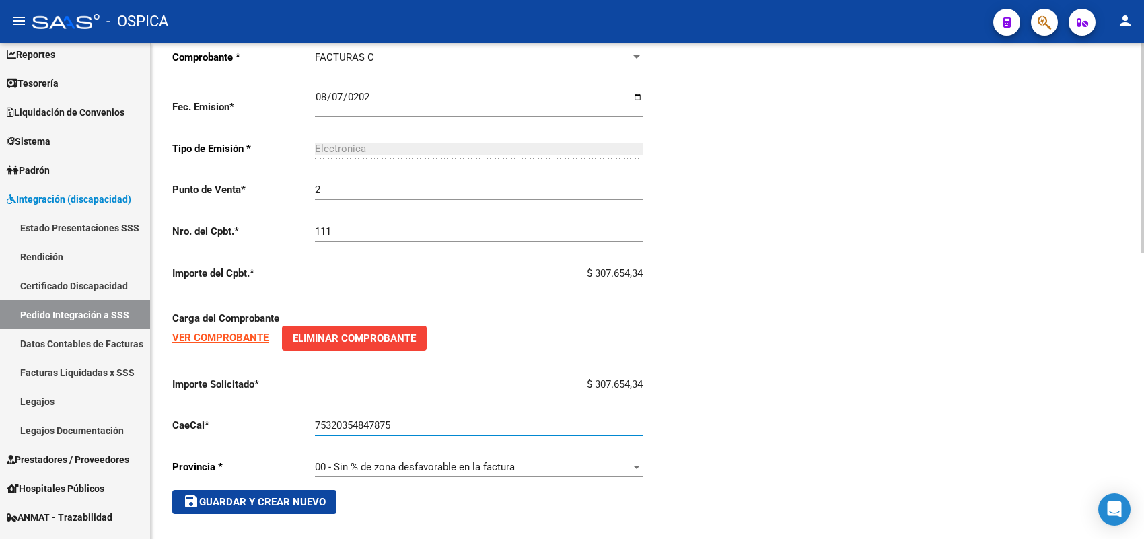
type input "75320354847875"
click at [284, 496] on span "save Guardar y Crear Nuevo" at bounding box center [254, 502] width 143 height 12
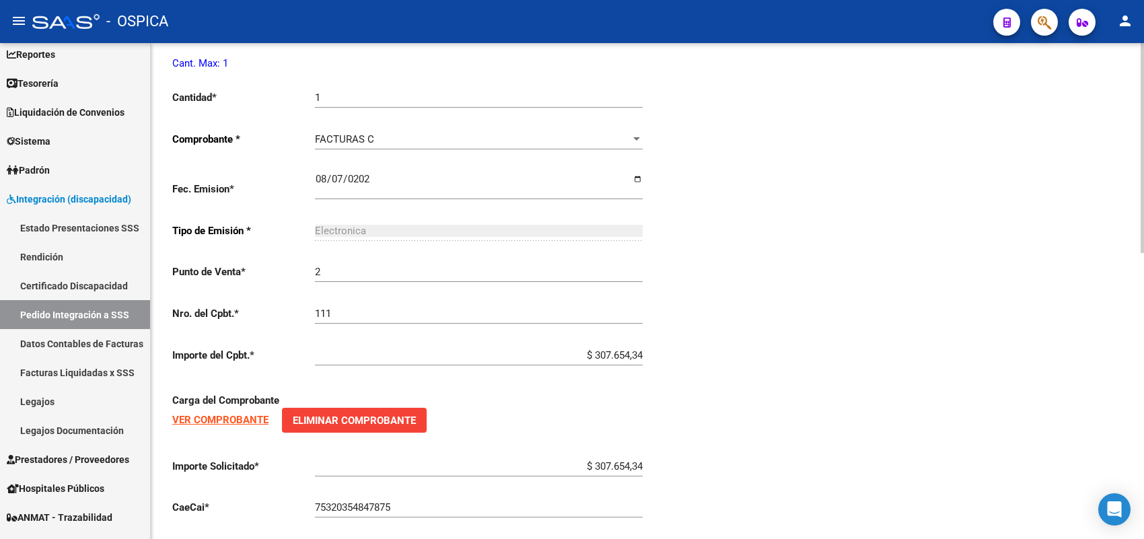
scroll to position [508, 0]
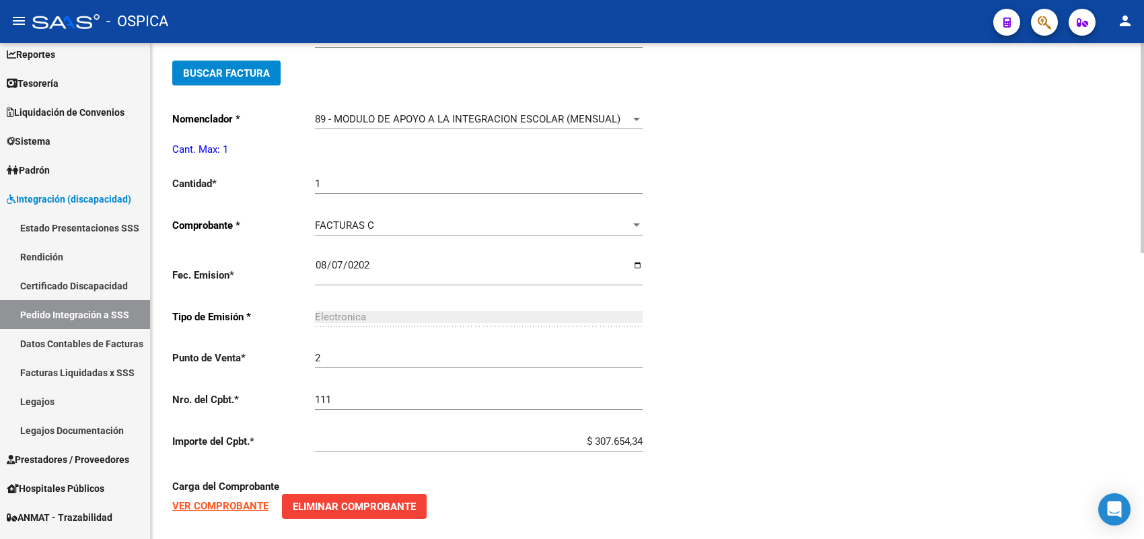
type input "$ 0,00"
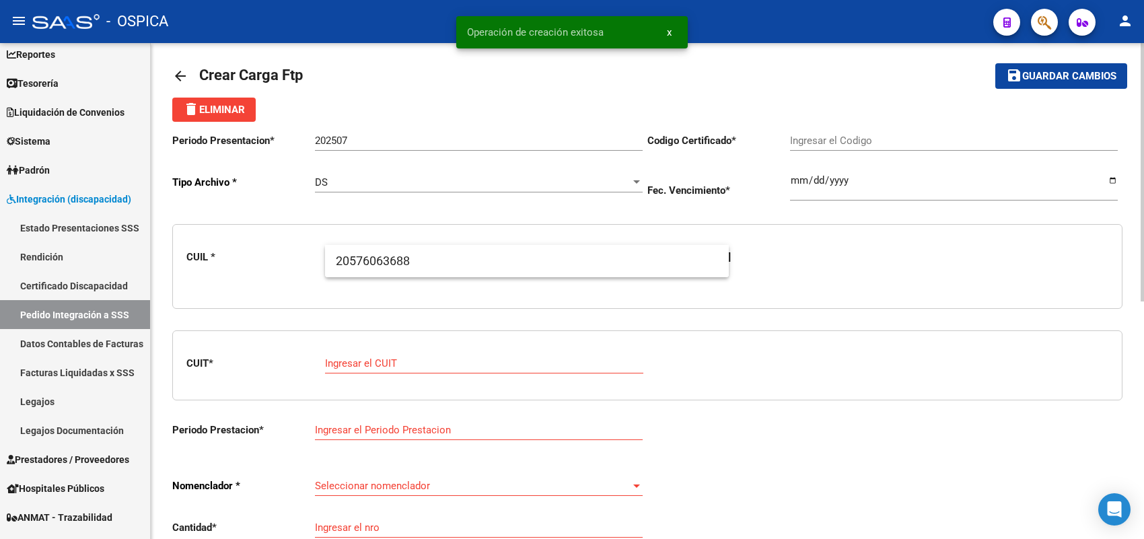
scroll to position [0, 0]
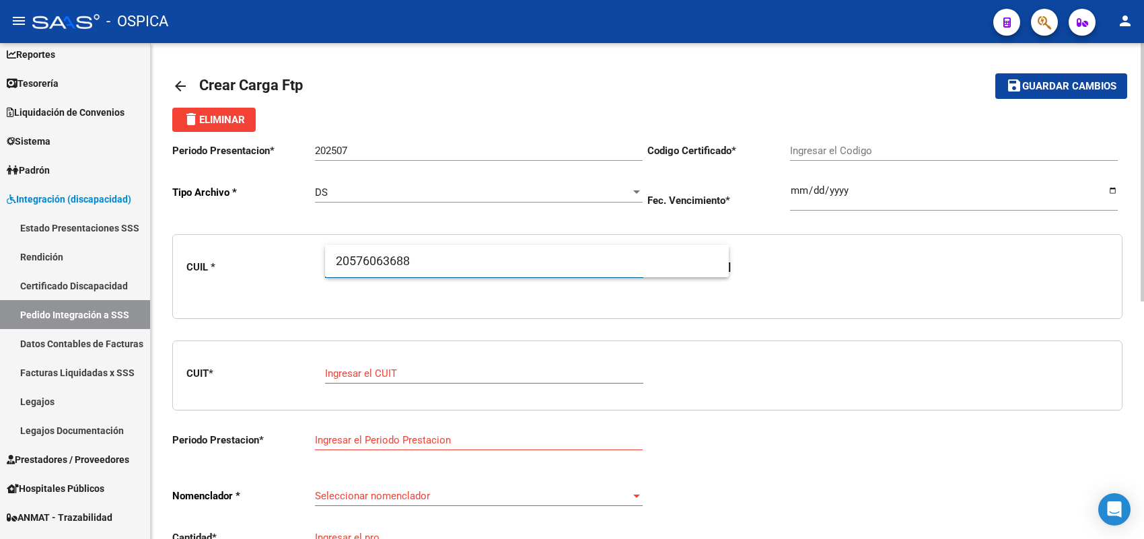
paste input "20560479132"
type input "20560479132"
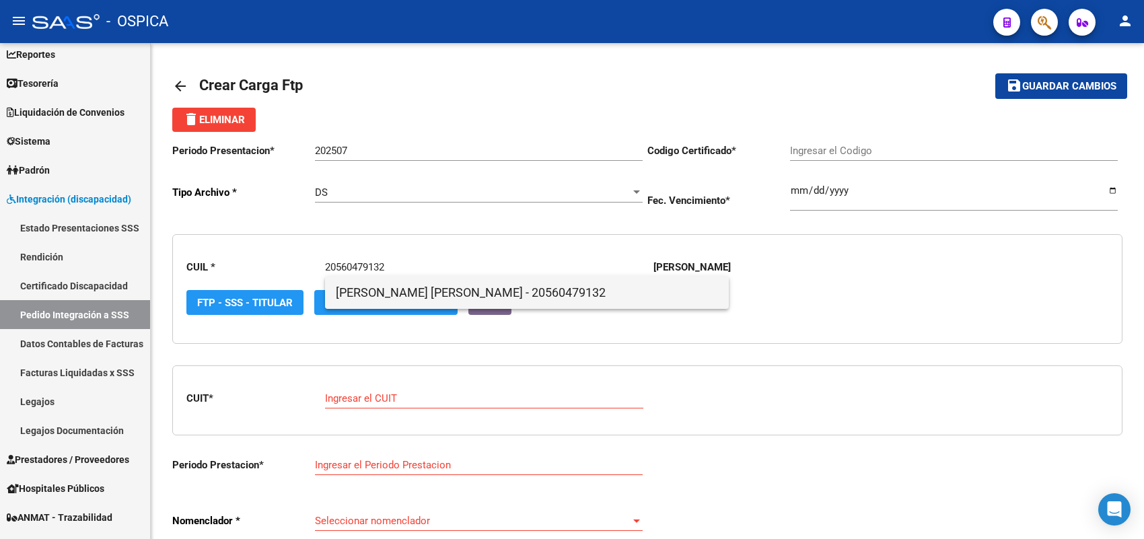
type input "ARG02000230479132020081920230819BS-437"
type input "2023-08-19"
type input "20560479132"
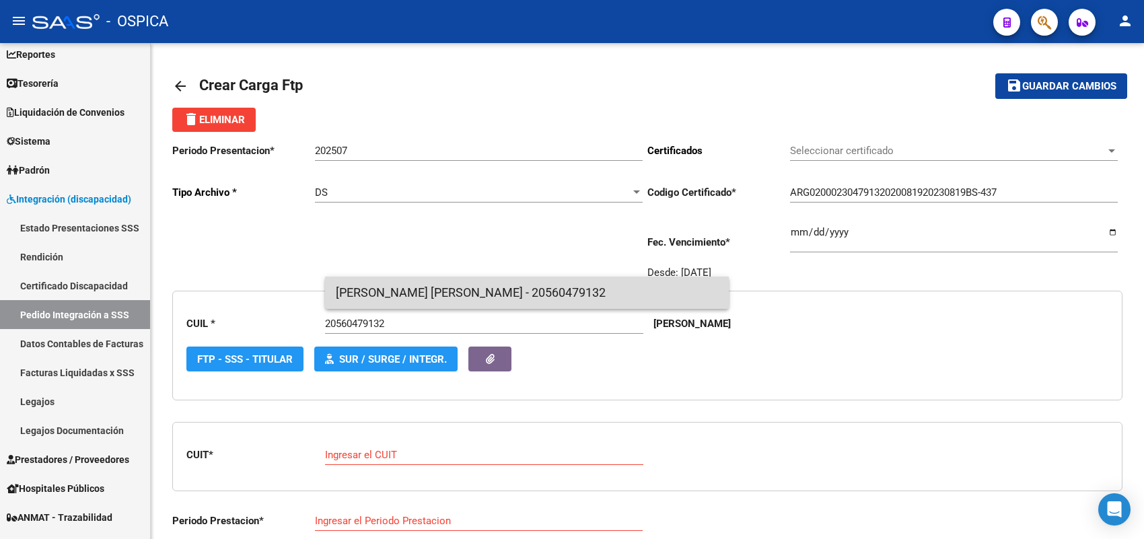
click at [363, 285] on span "SILVA - ULISES EMILIO - 20560479132" at bounding box center [527, 292] width 382 height 32
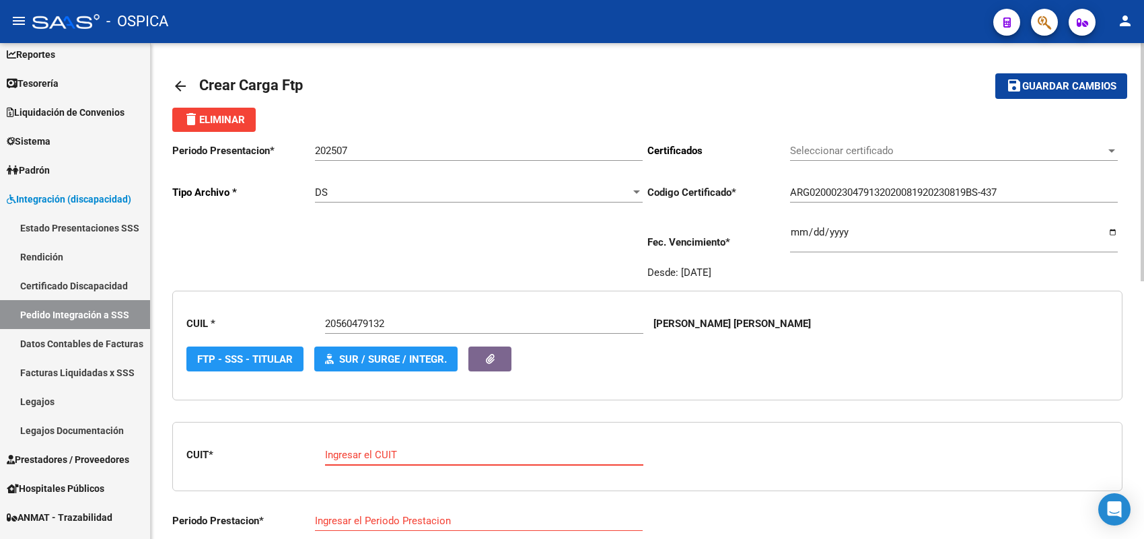
paste input "30-71512381-5"
type input "30-71512381-5"
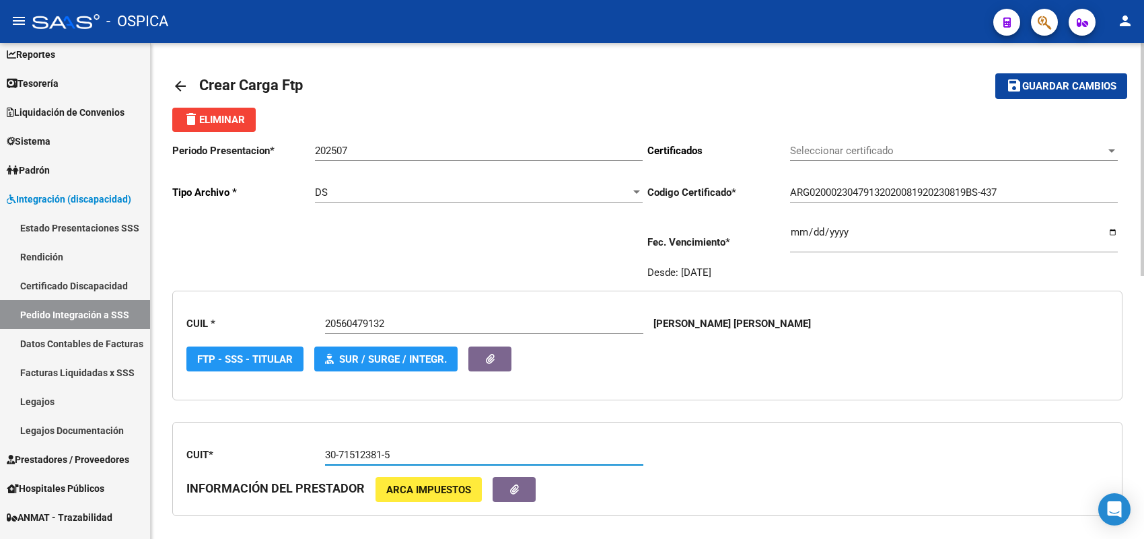
type input "202507"
type input "4"
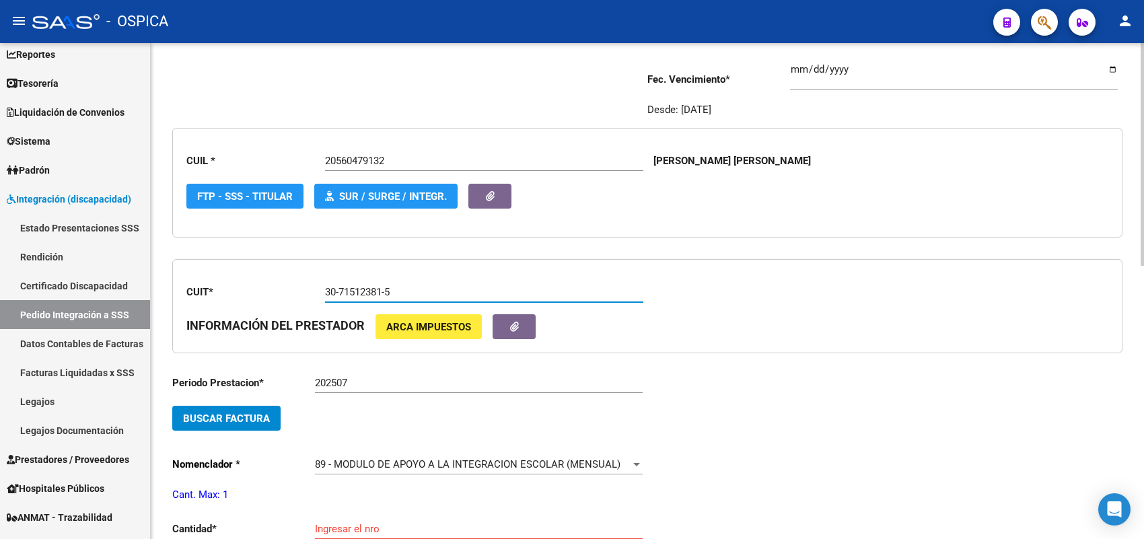
scroll to position [168, 0]
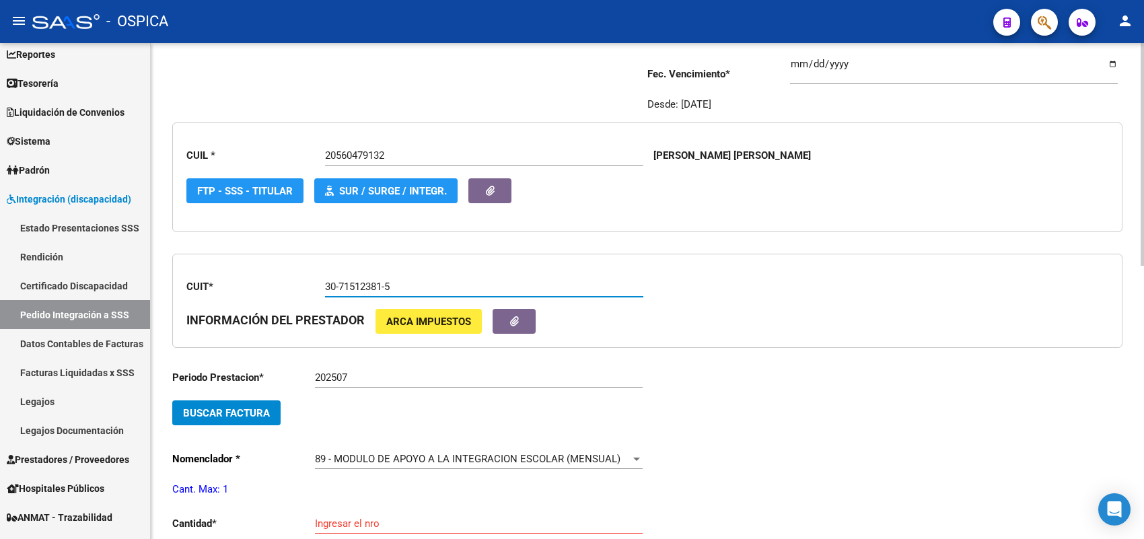
type input "30-71512381-5"
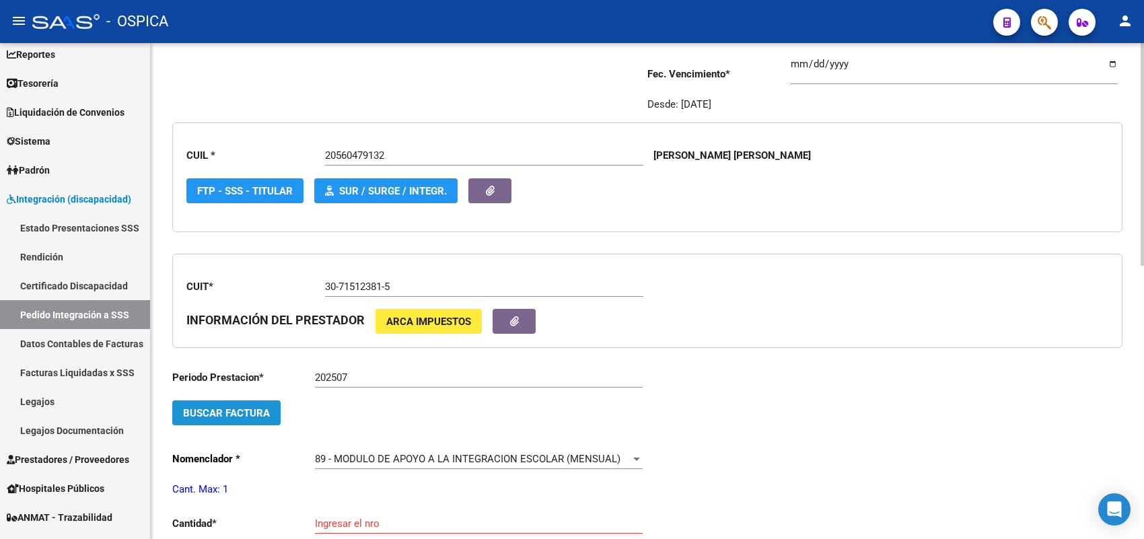
click at [242, 411] on span "Buscar Factura" at bounding box center [226, 413] width 87 height 12
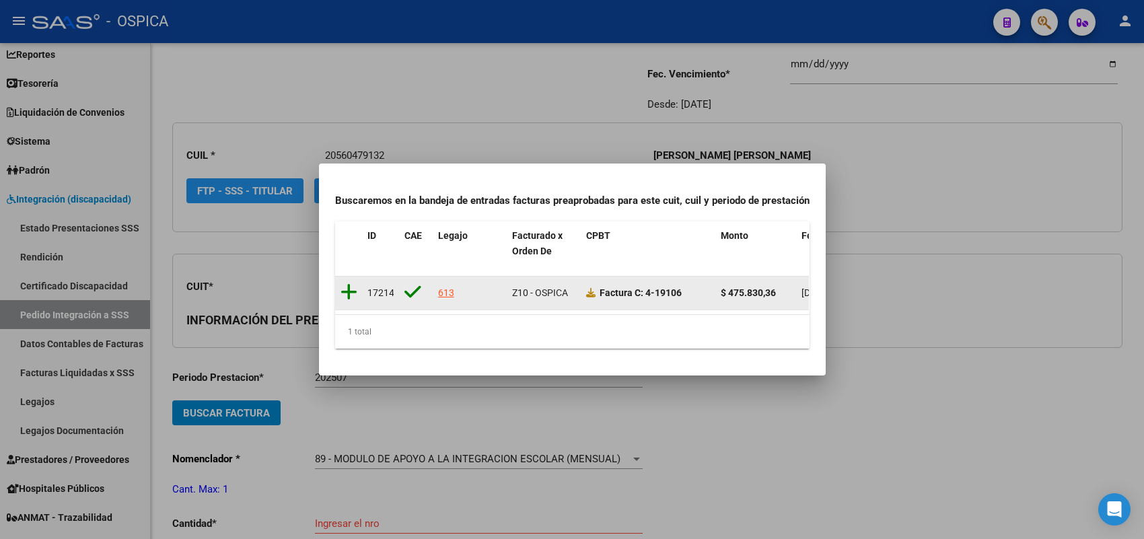
click at [340, 283] on icon at bounding box center [348, 292] width 17 height 19
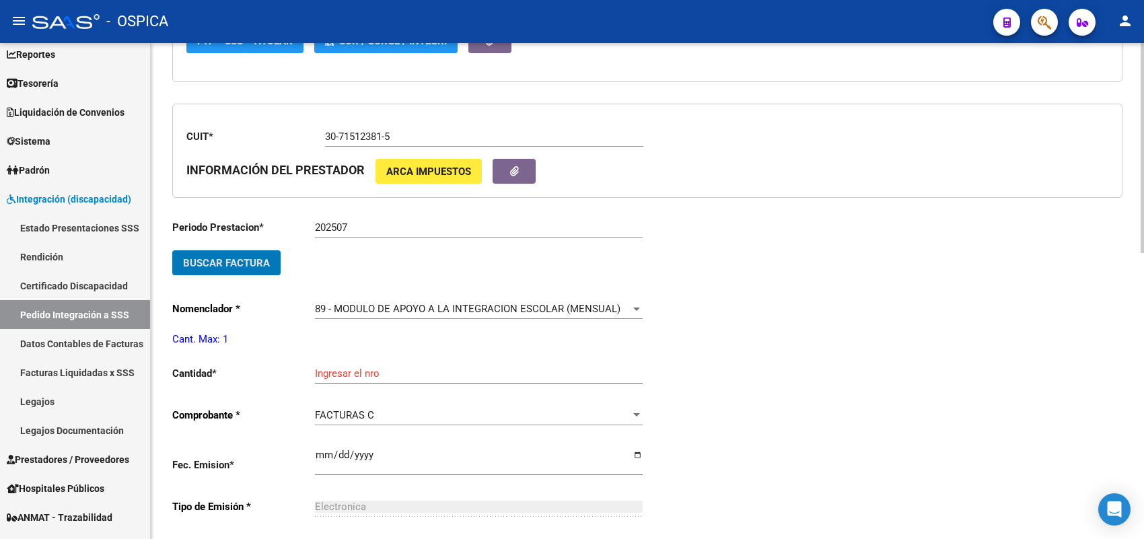
scroll to position [336, 0]
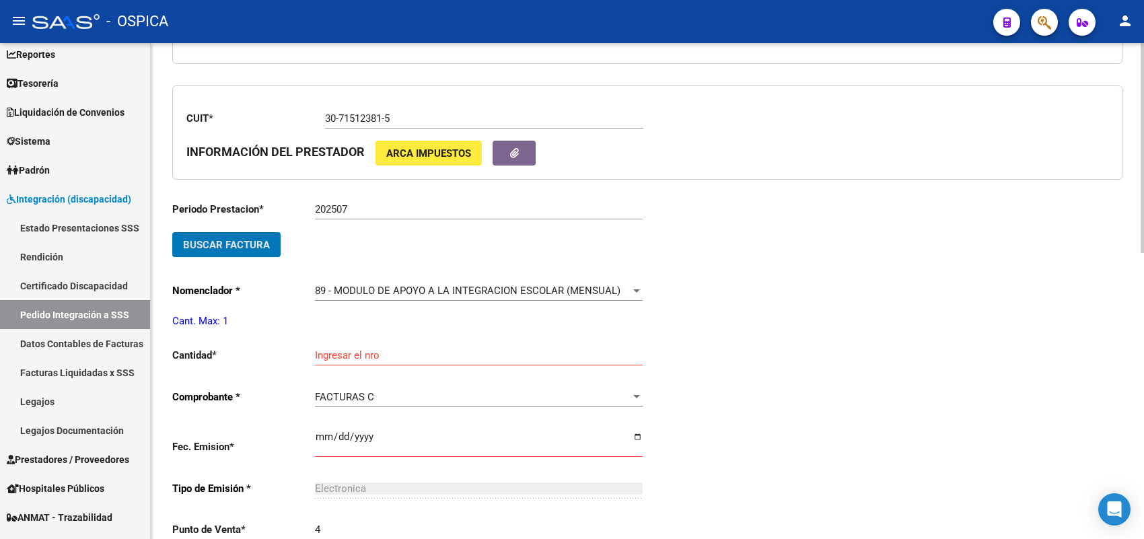
click at [341, 353] on input "Ingresar el nro" at bounding box center [479, 355] width 328 height 12
type input "1"
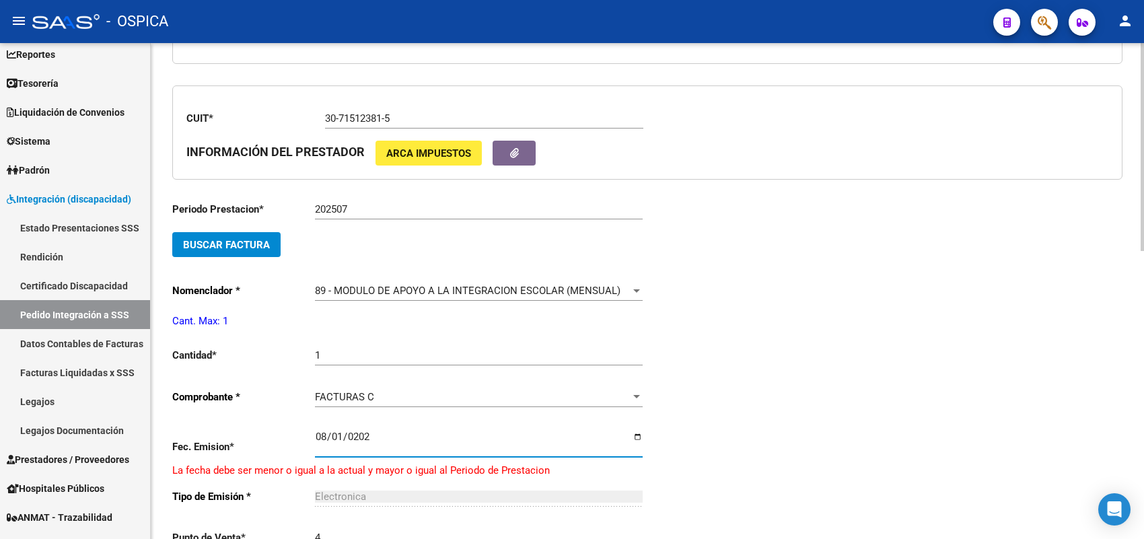
type input "2025-08-01"
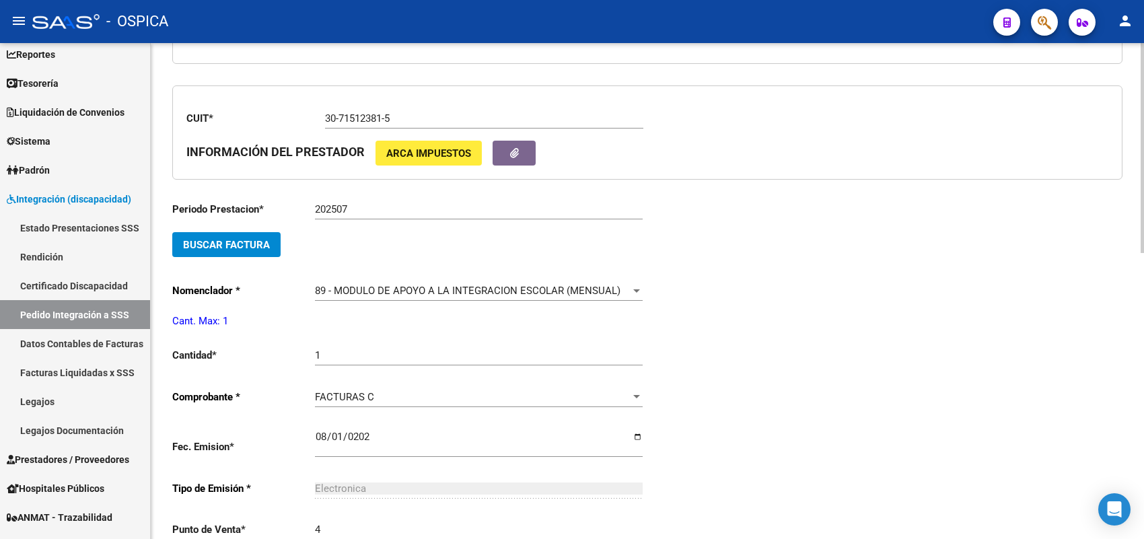
scroll to position [611, 0]
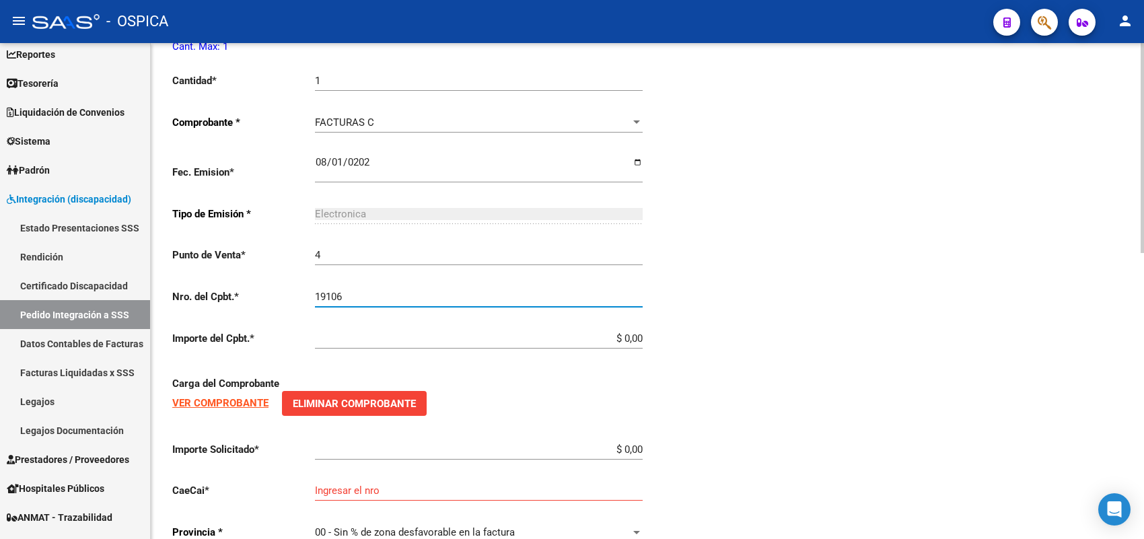
type input "19106"
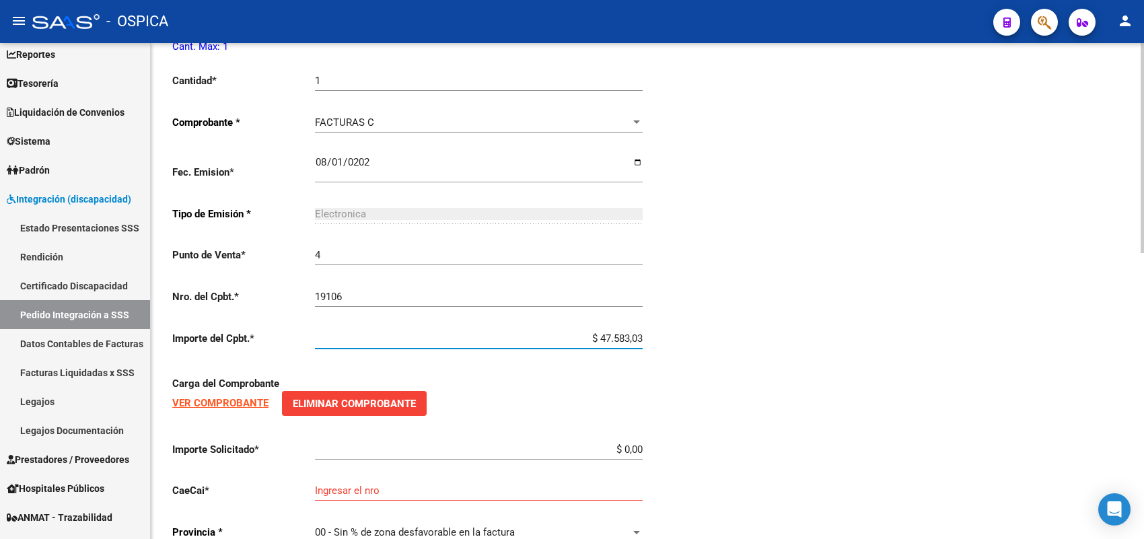
type input "$ 475.830,36"
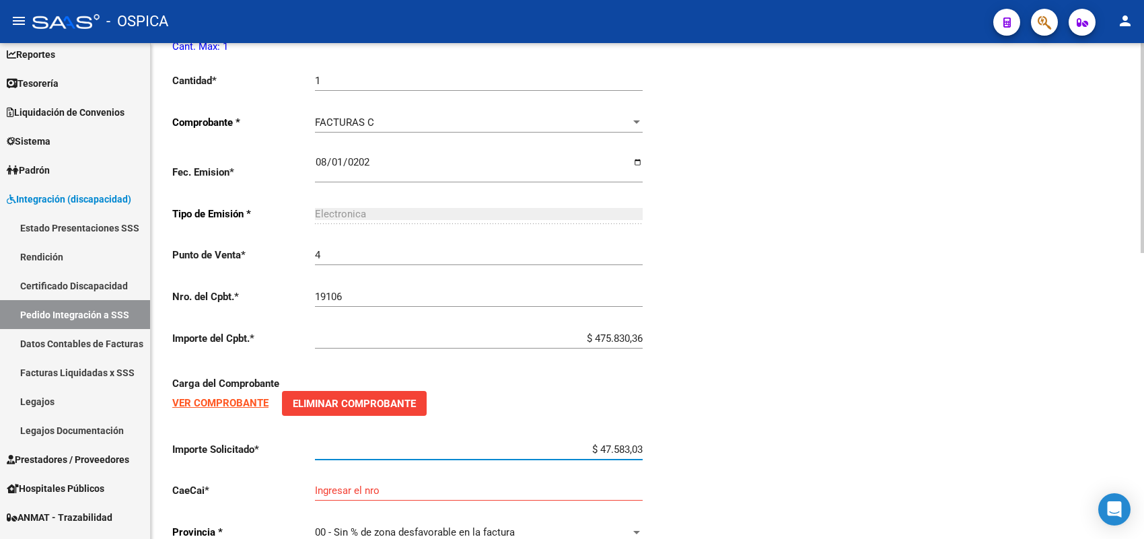
type input "$ 475.830,36"
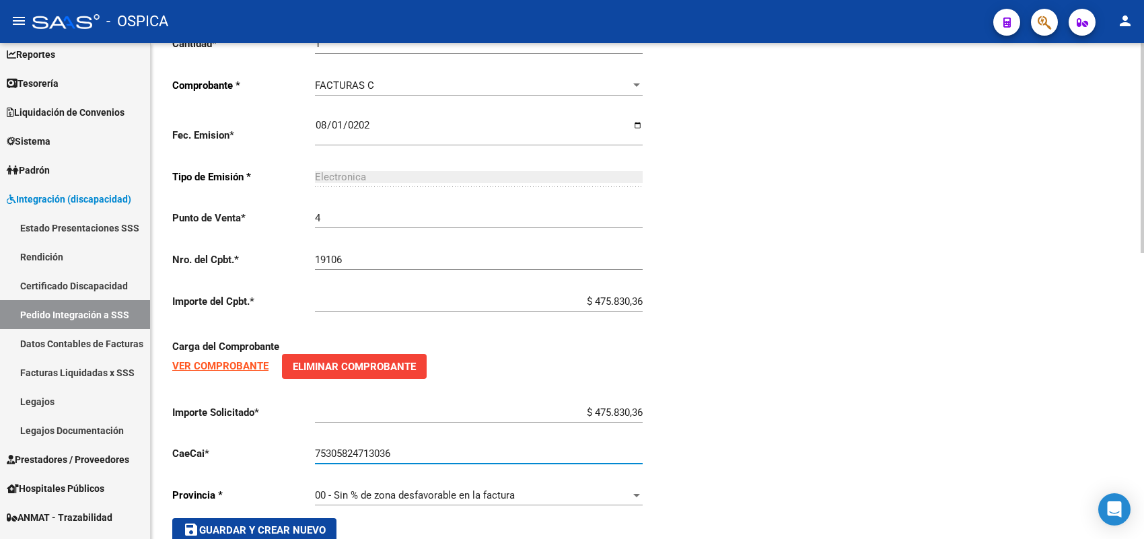
scroll to position [676, 0]
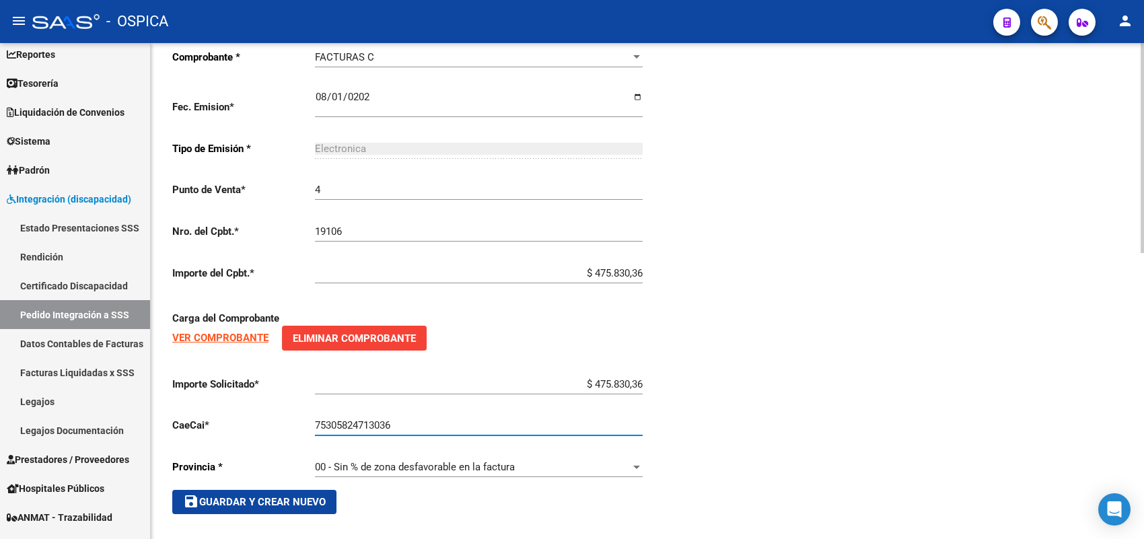
type input "75305824713036"
drag, startPoint x: 307, startPoint y: 483, endPoint x: 270, endPoint y: 515, distance: 48.6
click at [271, 496] on span "save Guardar y Crear Nuevo" at bounding box center [254, 502] width 143 height 12
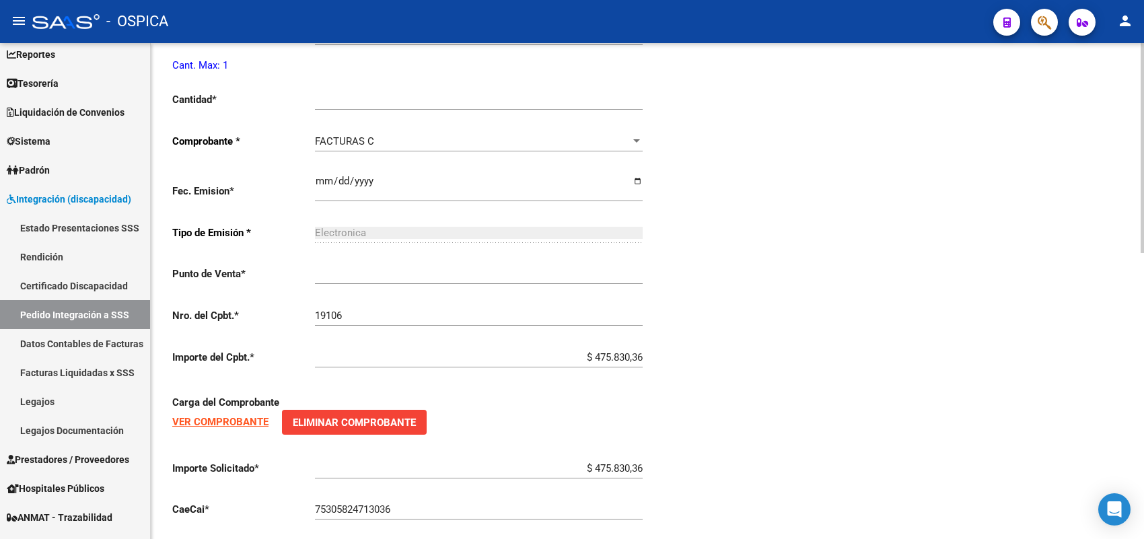
type input "$ 0,00"
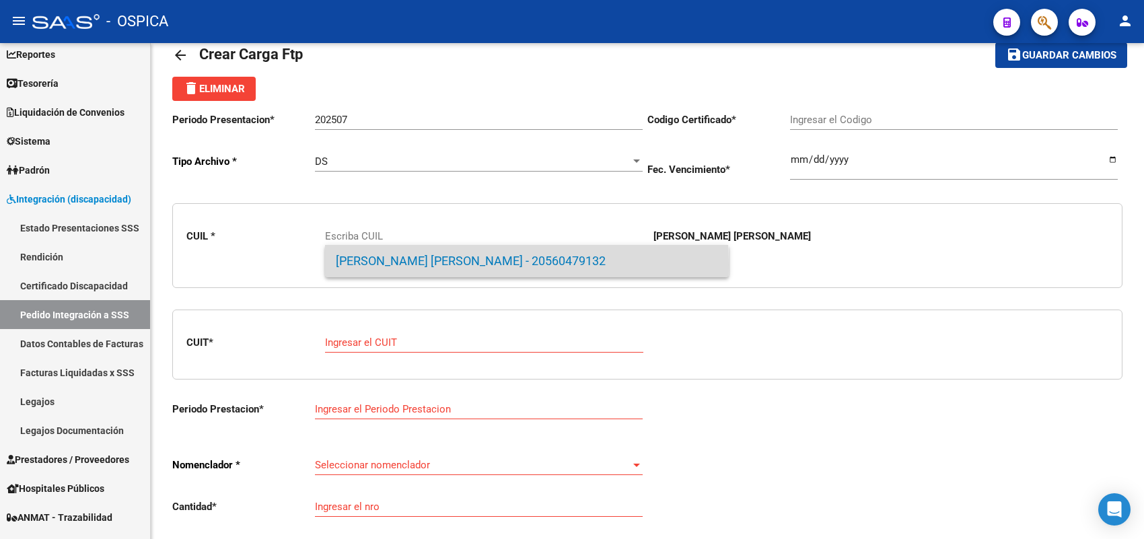
click at [405, 264] on span "SILVA - ULISES EMILIO - 20560479132" at bounding box center [527, 261] width 382 height 32
type input "20560479132"
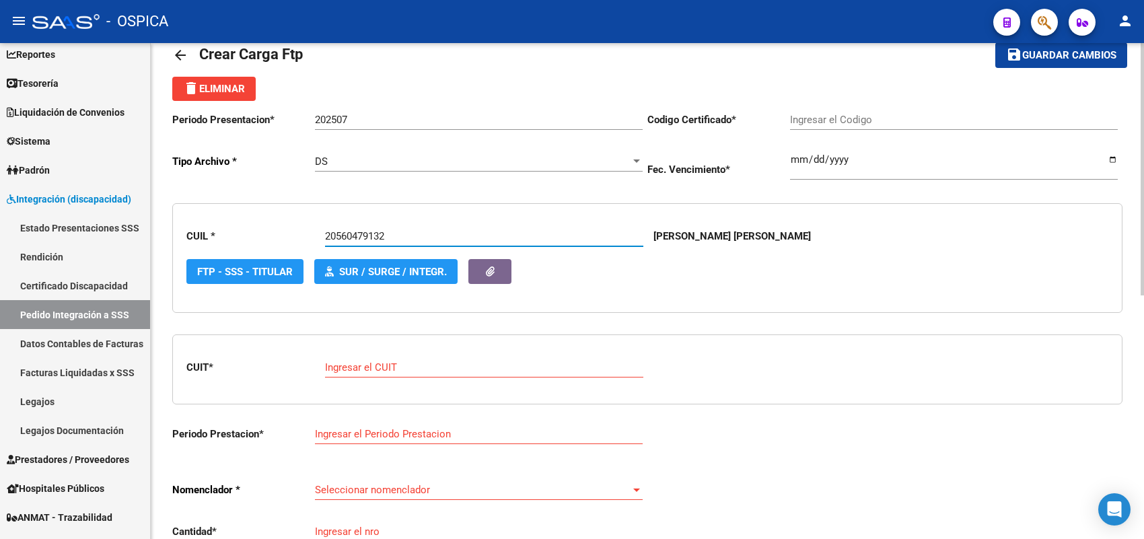
type input "ARG02000230479132020081920230819BS-437"
type input "2023-08-19"
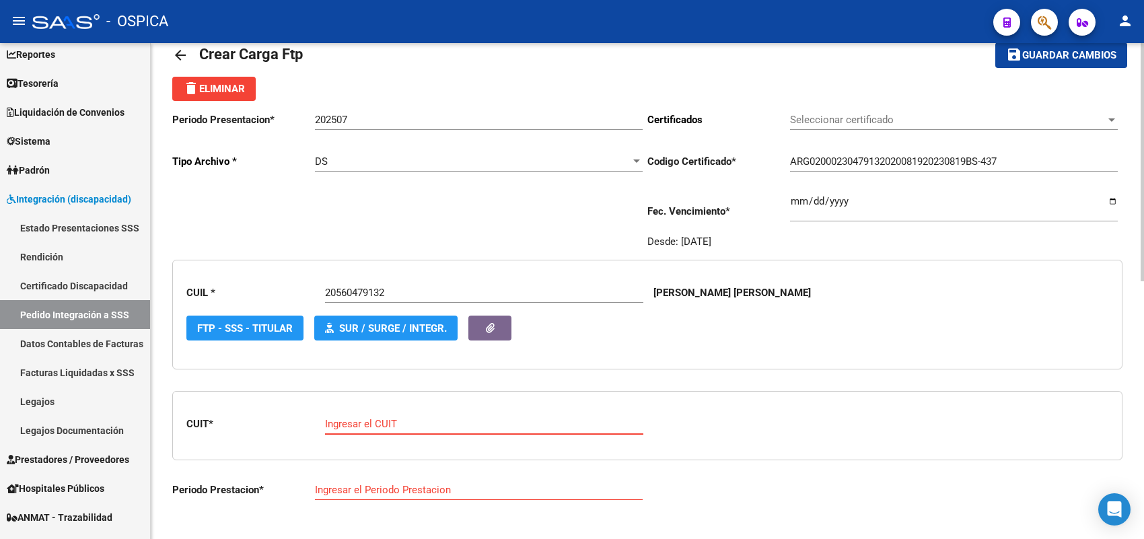
click at [389, 418] on input "Ingresar el CUIT" at bounding box center [484, 424] width 318 height 12
paste input "23-41065884-4"
type input "23-41065884-4"
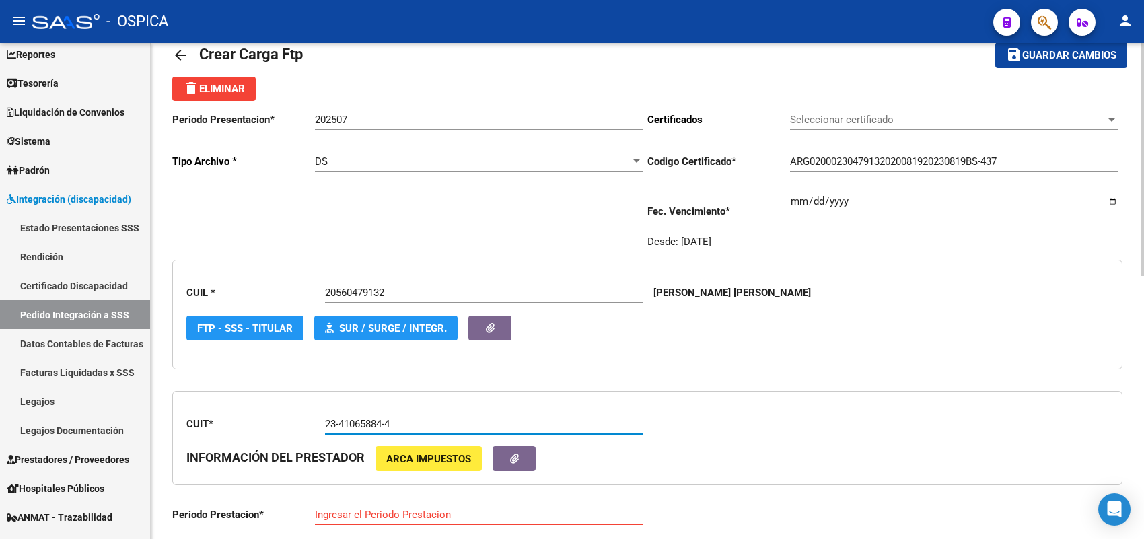
type input "202507"
type input "4"
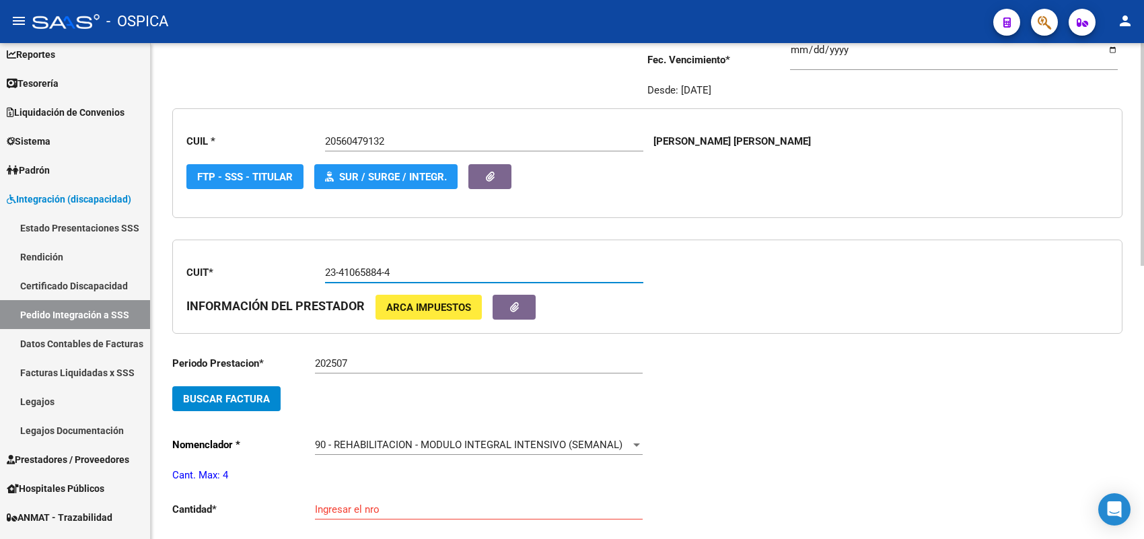
scroll to position [199, 0]
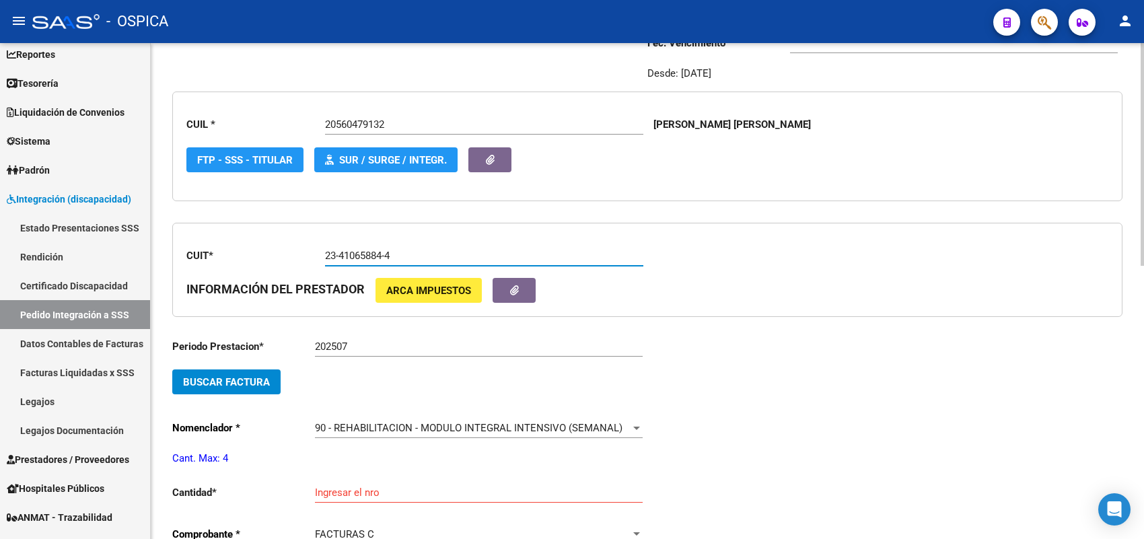
type input "23-41065884-4"
click at [260, 376] on span "Buscar Factura" at bounding box center [226, 382] width 87 height 12
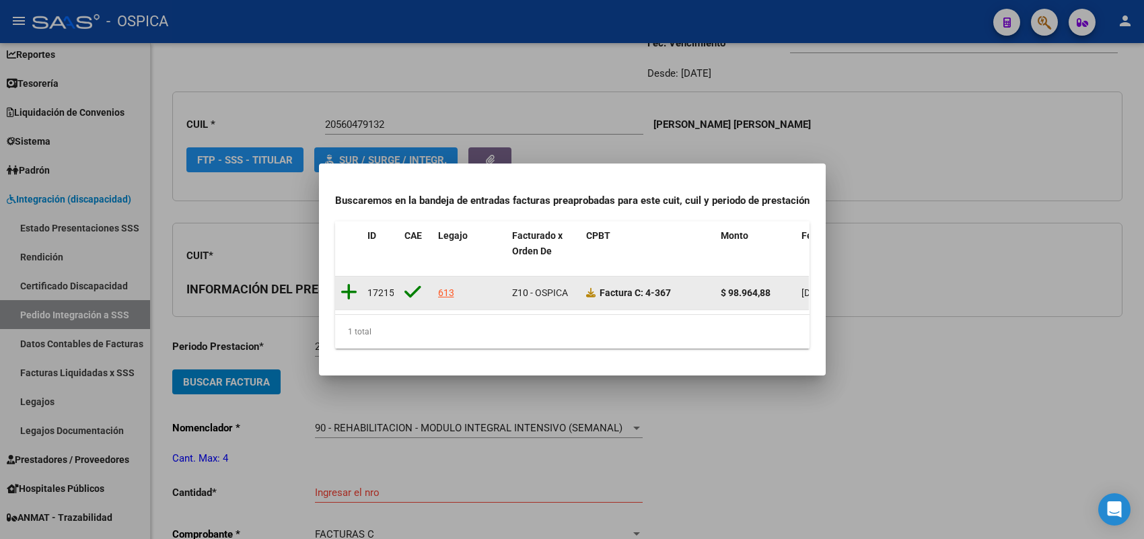
click at [350, 287] on icon at bounding box center [348, 292] width 17 height 19
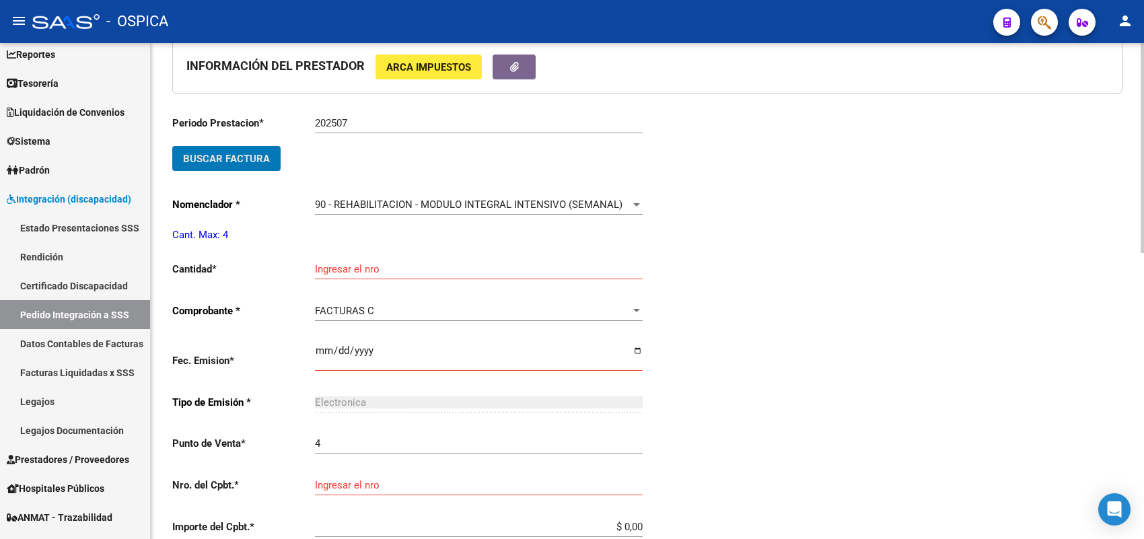
scroll to position [451, 0]
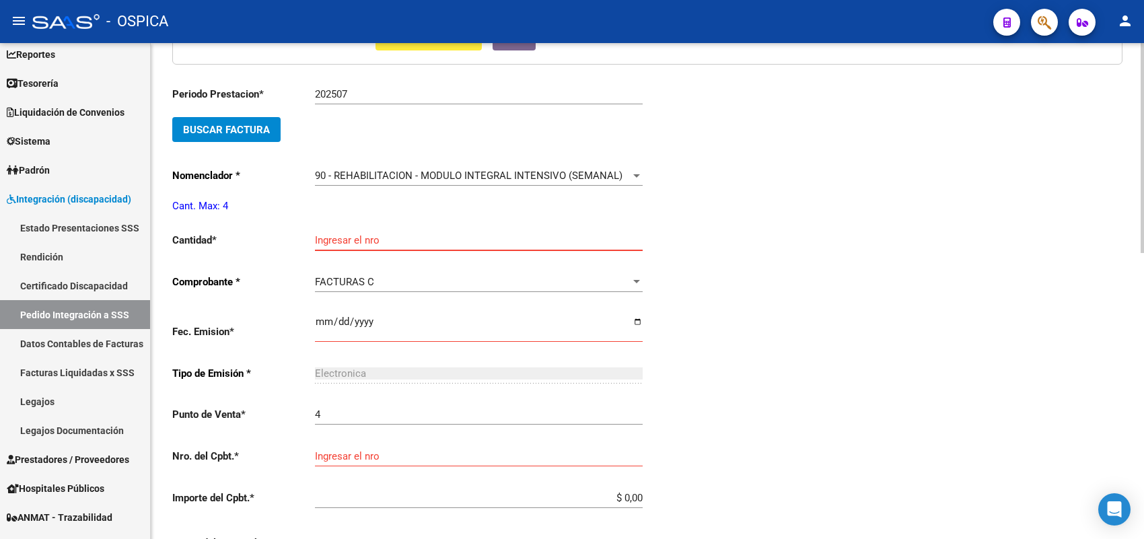
click at [351, 234] on input "Ingresar el nro" at bounding box center [479, 240] width 328 height 12
type input "4"
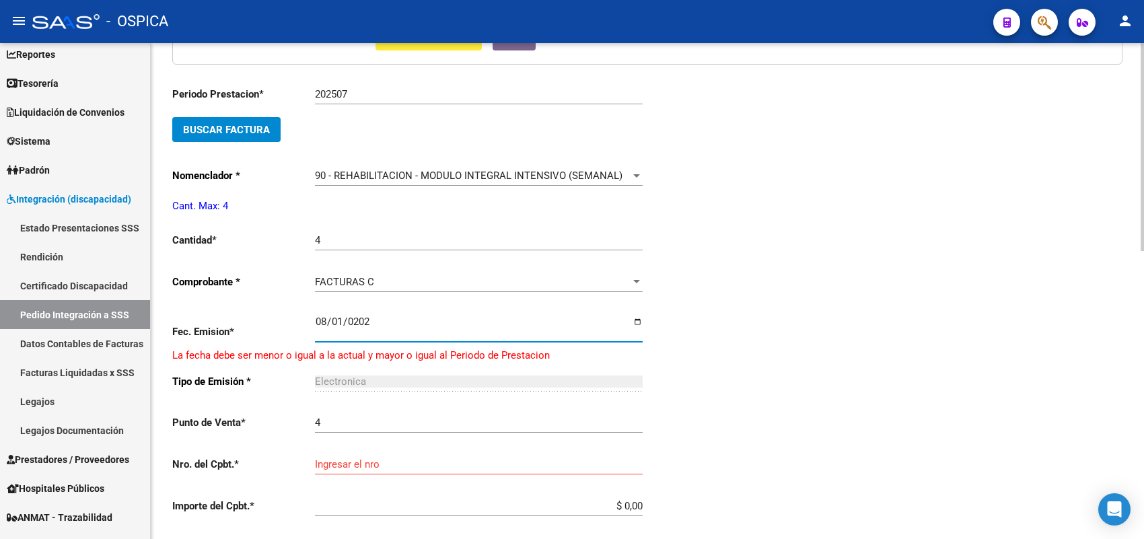
type input "2025-08-01"
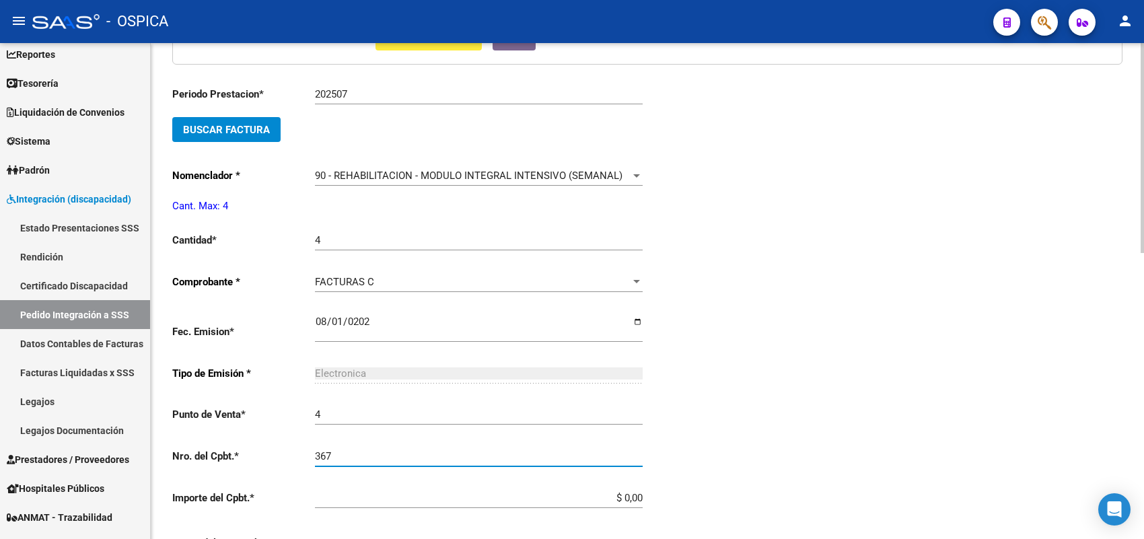
type input "367"
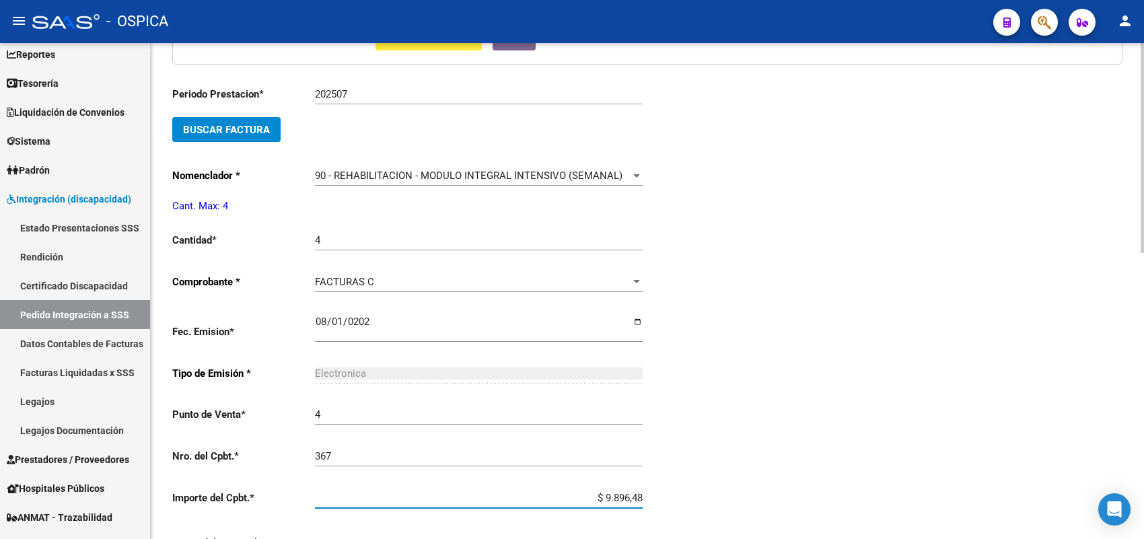
type input "$ 98.964,88"
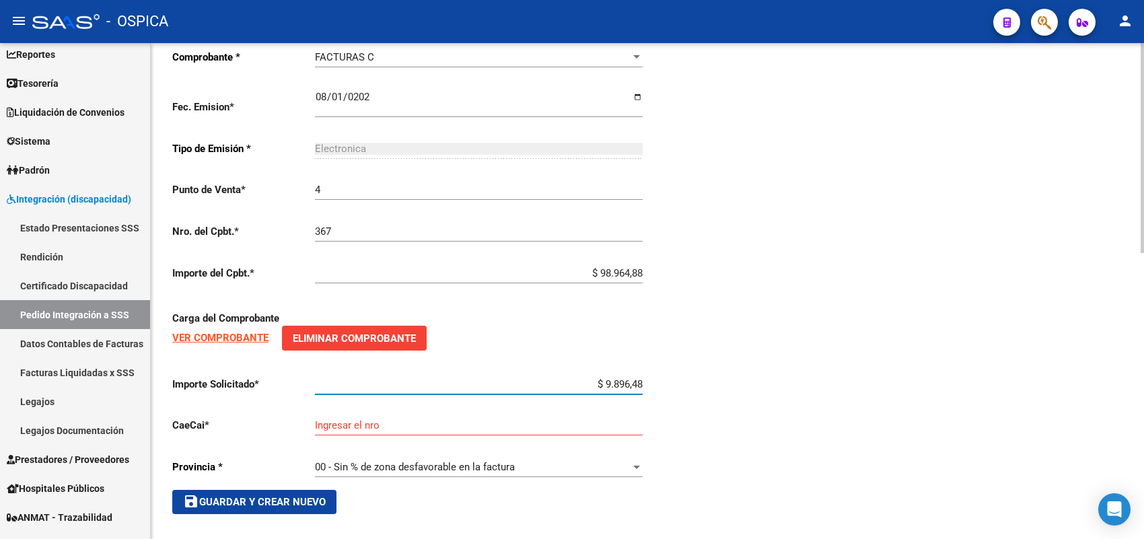
type input "$ 98.964,88"
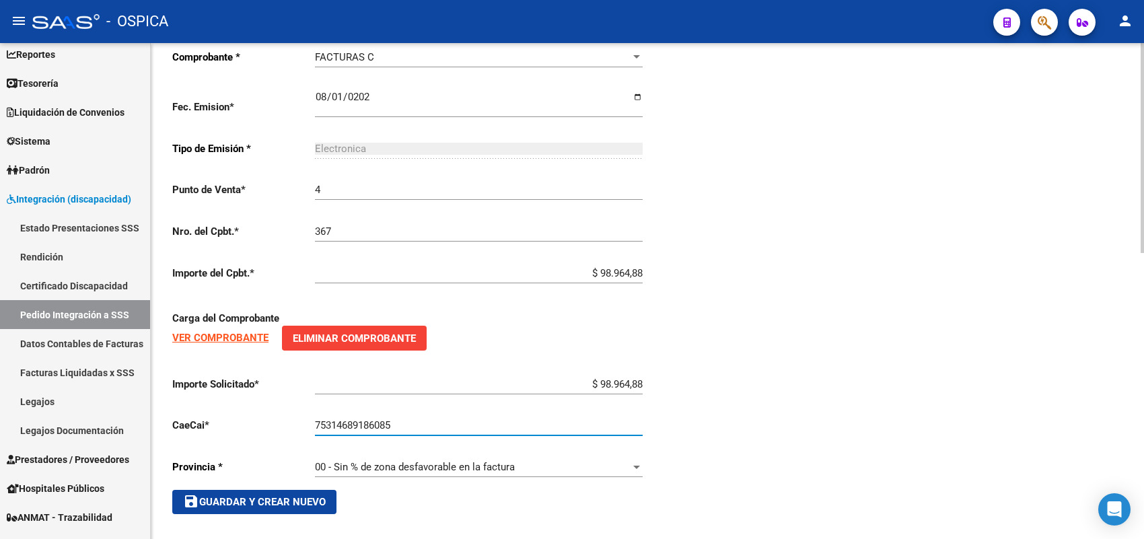
type input "75314689186085"
drag, startPoint x: 268, startPoint y: 502, endPoint x: 269, endPoint y: 488, distance: 14.2
click at [268, 501] on button "save Guardar y Crear Nuevo" at bounding box center [254, 502] width 164 height 24
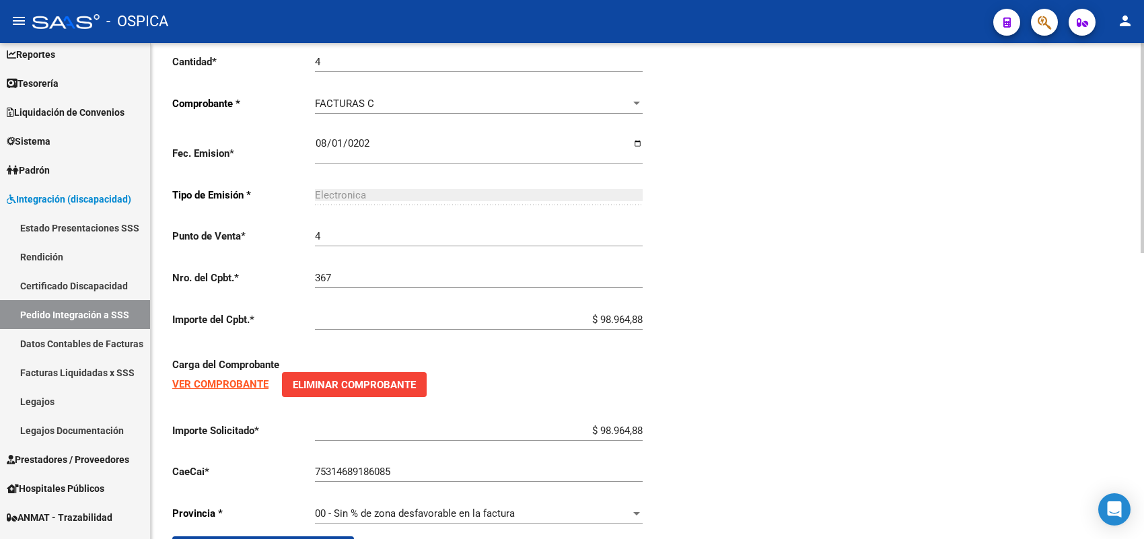
scroll to position [592, 0]
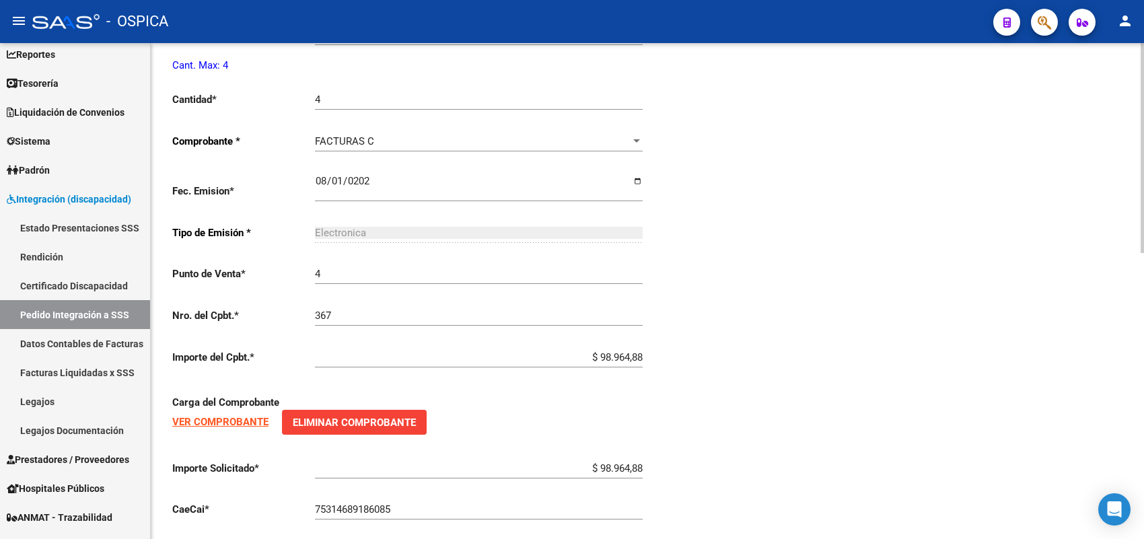
type input "$ 0,00"
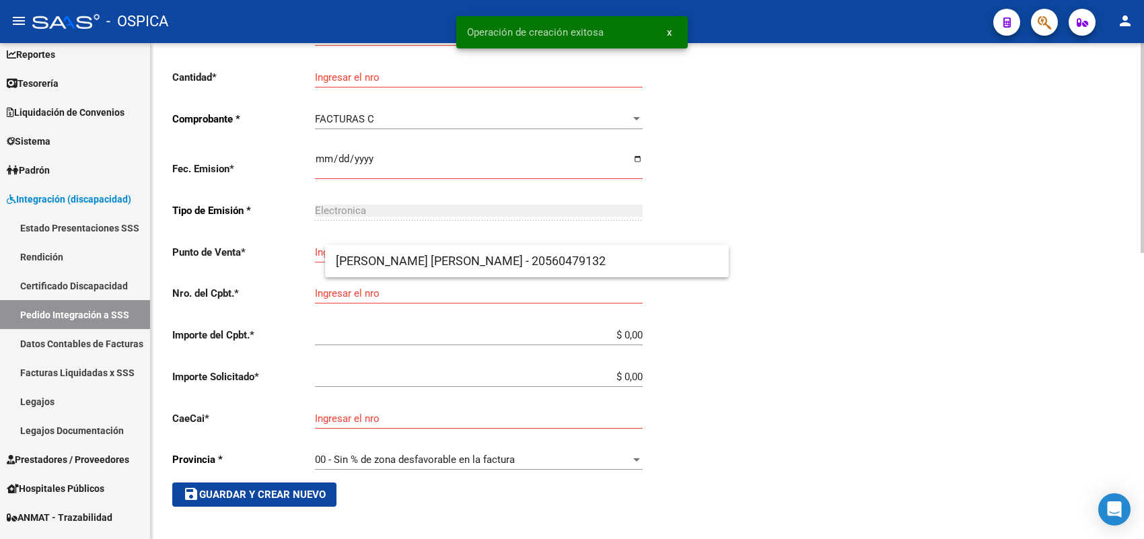
scroll to position [31, 0]
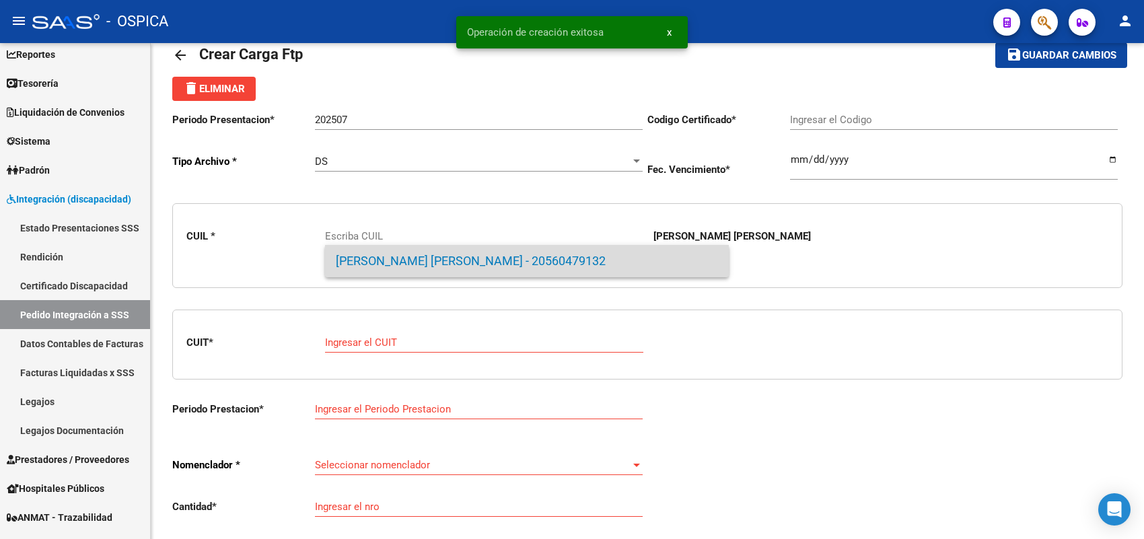
click at [381, 257] on span "SILVA - ULISES EMILIO - 20560479132" at bounding box center [527, 261] width 382 height 32
type input "20560479132"
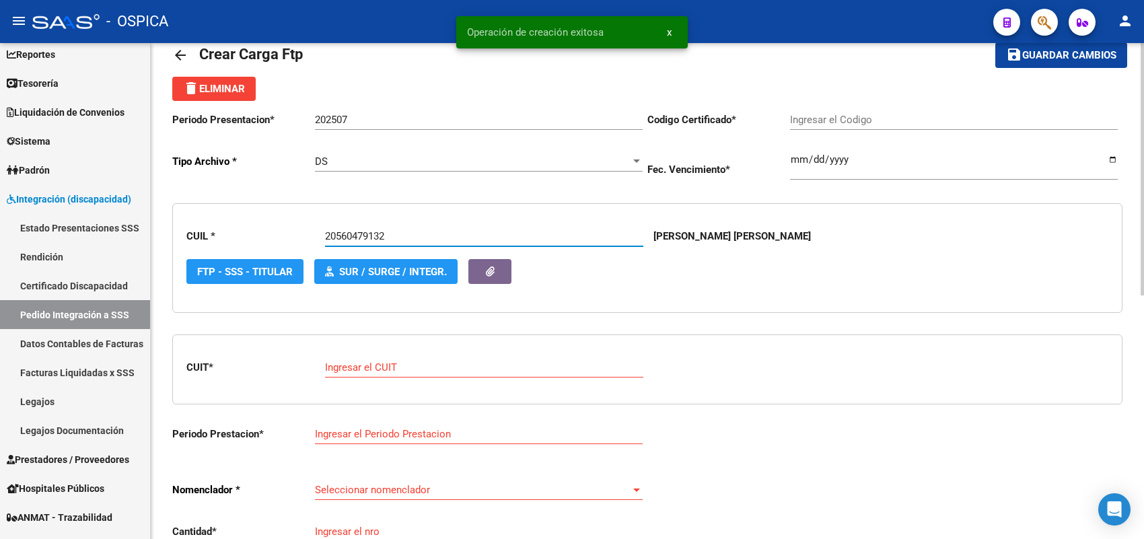
type input "ARG02000230479132020081920230819BS-437"
type input "2023-08-19"
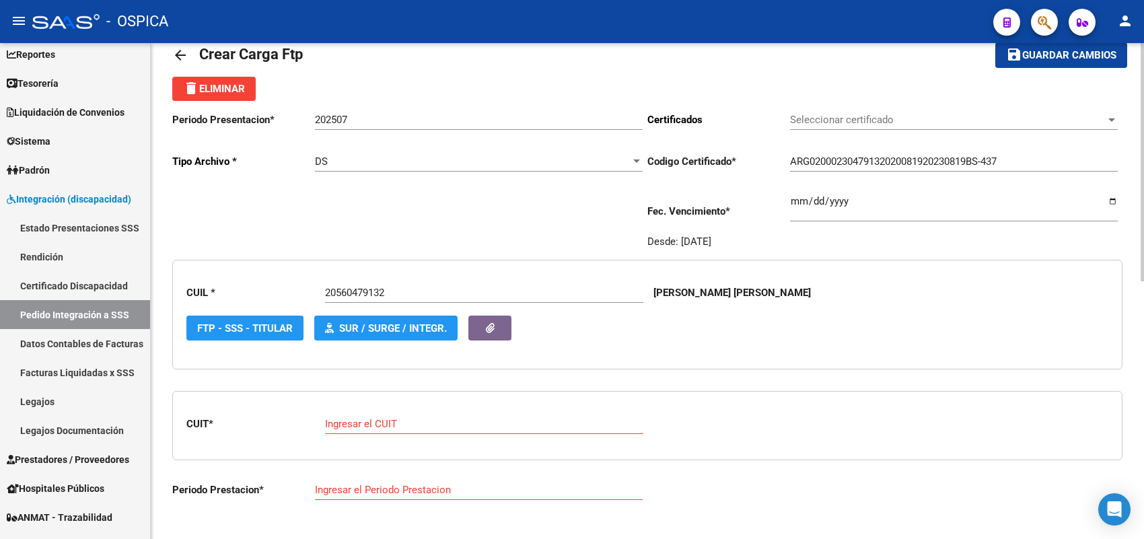
click at [375, 414] on div "Ingresar el CUIT" at bounding box center [484, 419] width 318 height 29
paste input "27-42113078-2"
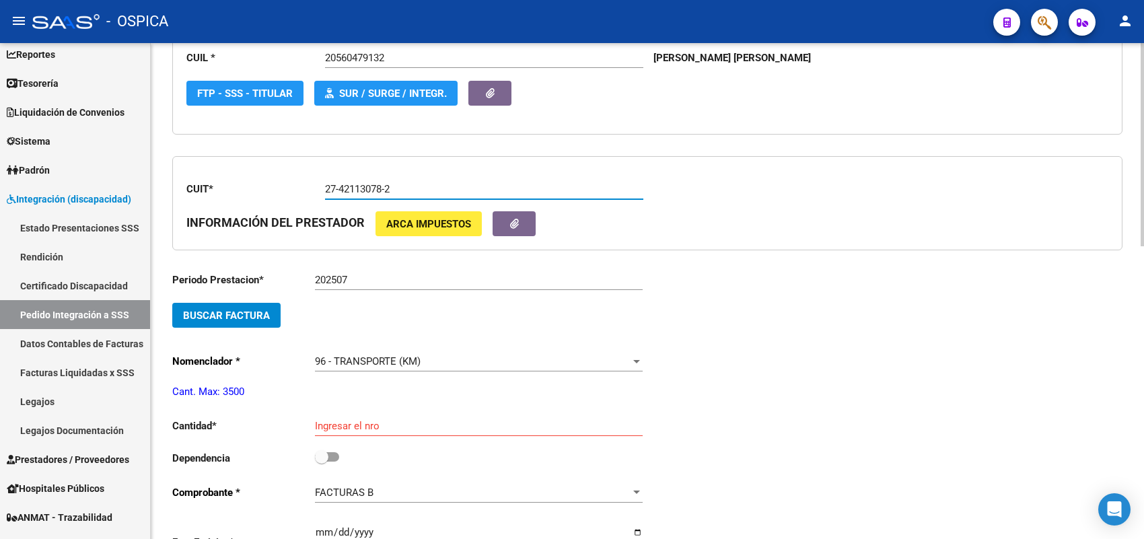
scroll to position [283, 0]
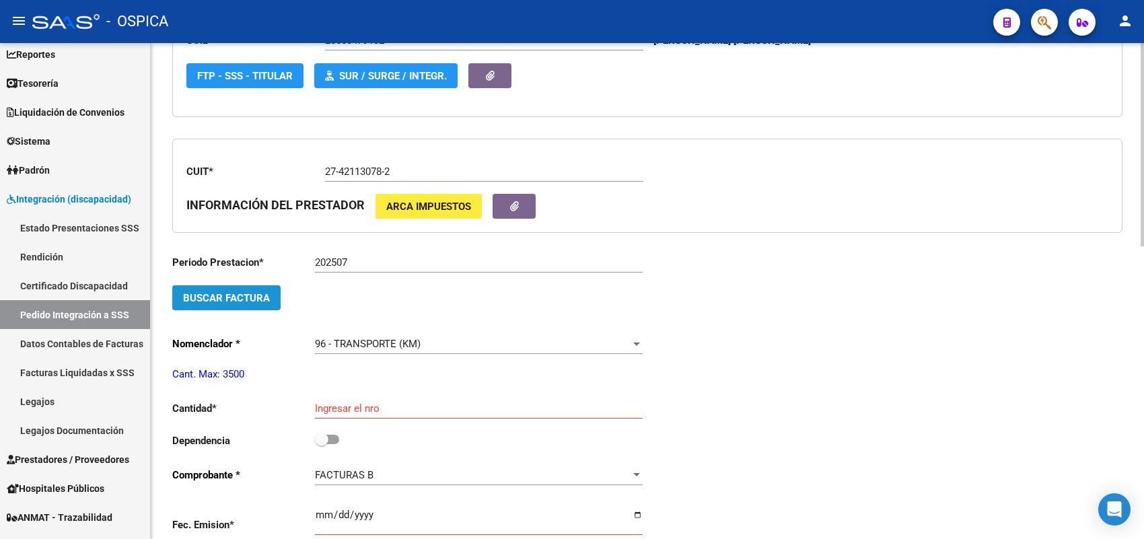
click at [253, 293] on span "Buscar Factura" at bounding box center [226, 298] width 87 height 12
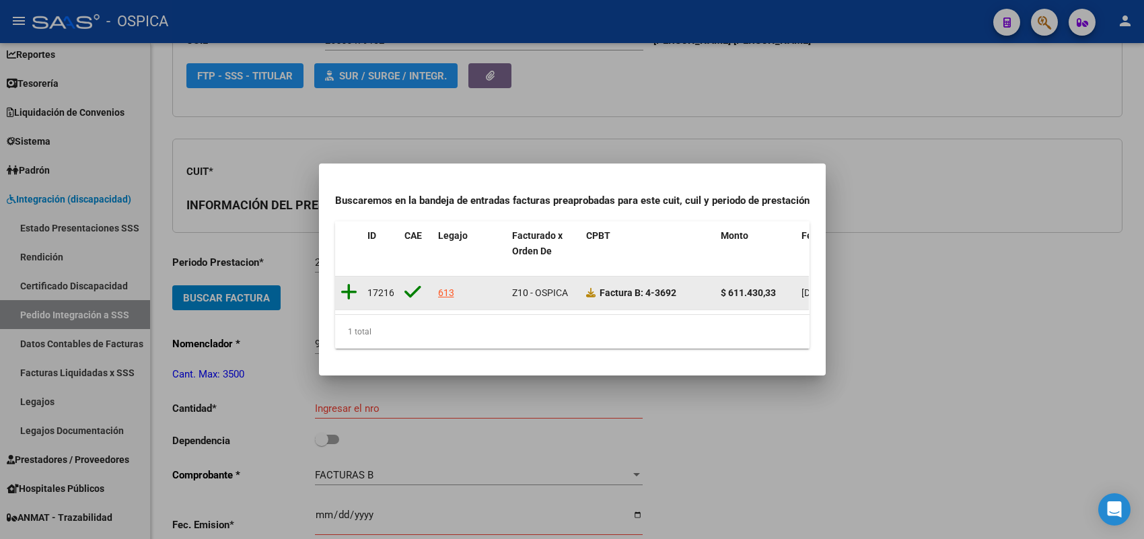
click at [351, 284] on icon at bounding box center [348, 292] width 17 height 19
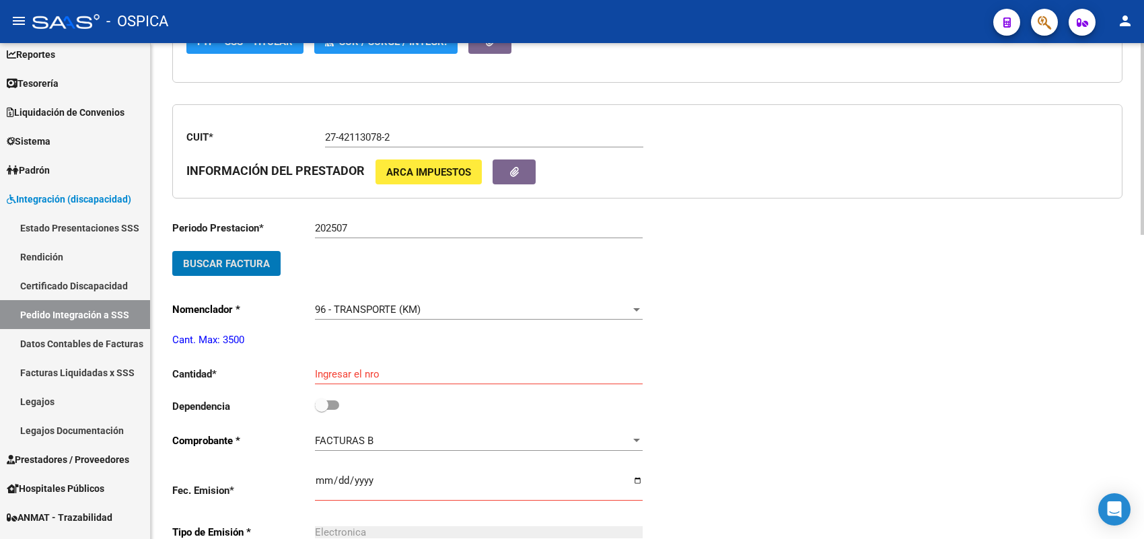
scroll to position [367, 0]
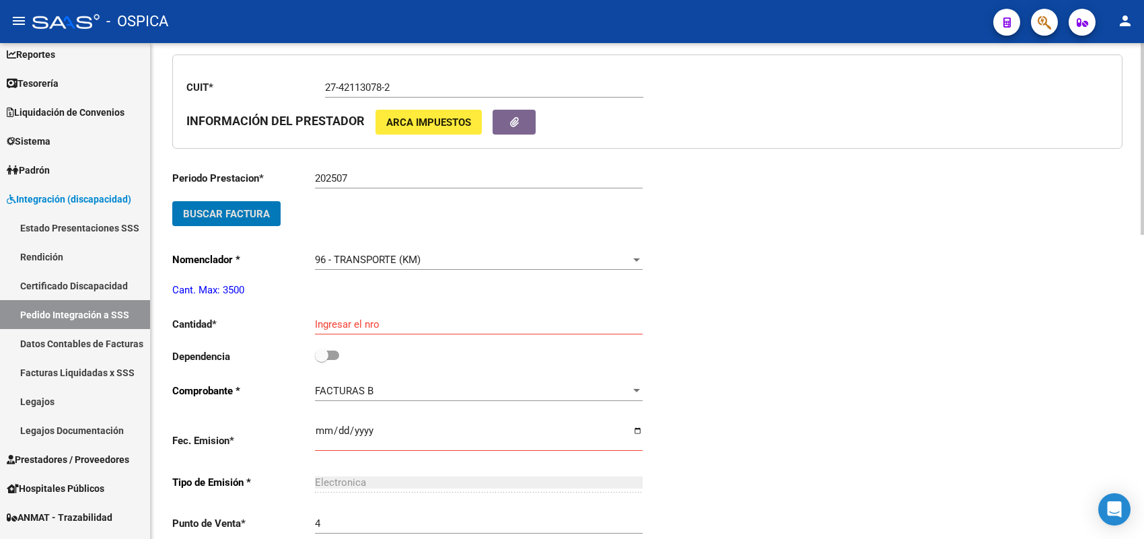
click at [361, 318] on input "Ingresar el nro" at bounding box center [479, 324] width 328 height 12
click at [321, 360] on input "checkbox" at bounding box center [321, 360] width 1 height 1
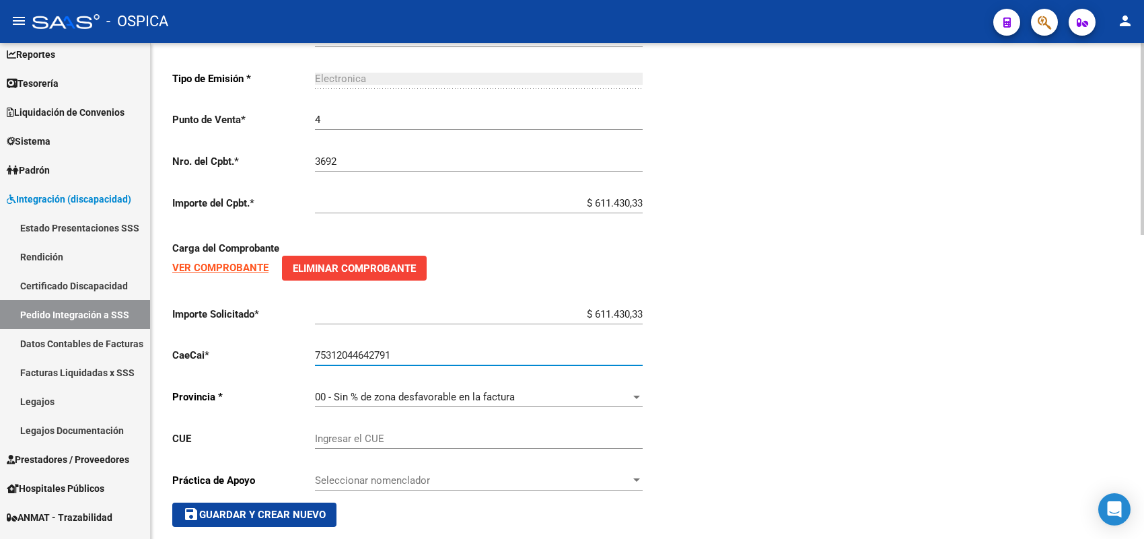
scroll to position [784, 0]
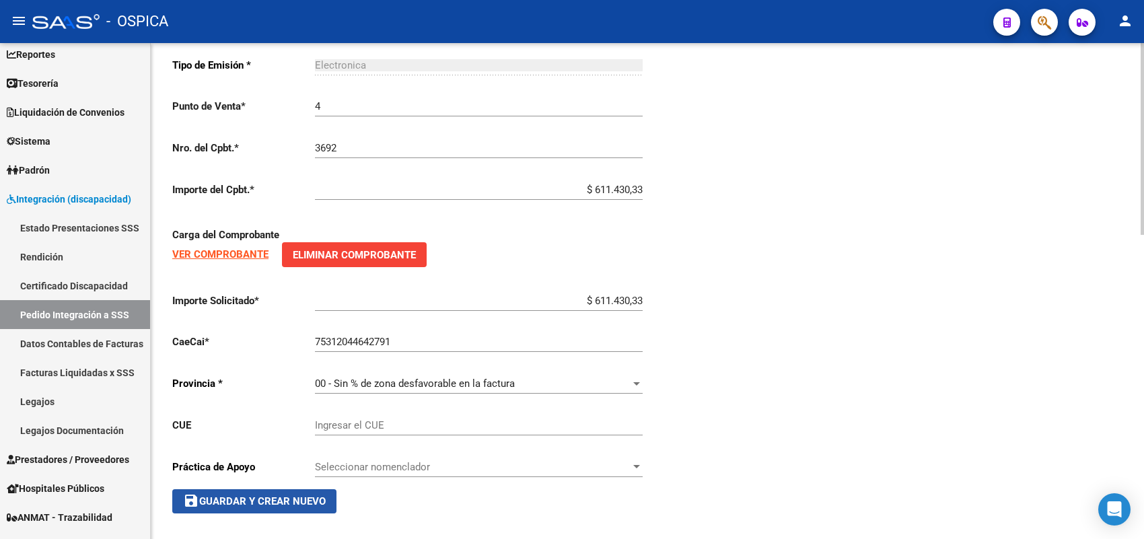
click at [293, 495] on span "save Guardar y Crear Nuevo" at bounding box center [254, 501] width 143 height 12
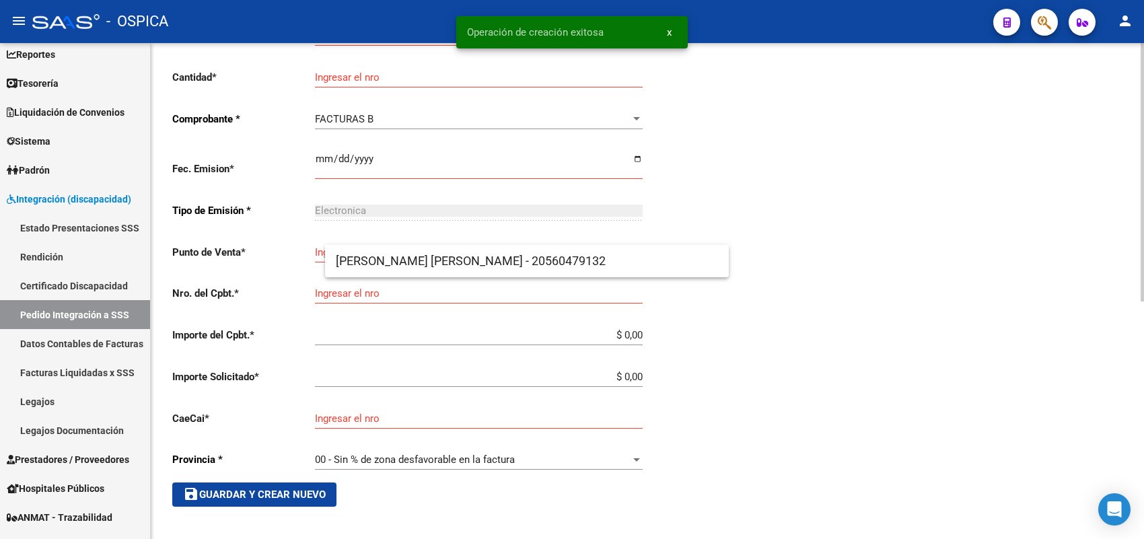
scroll to position [31, 0]
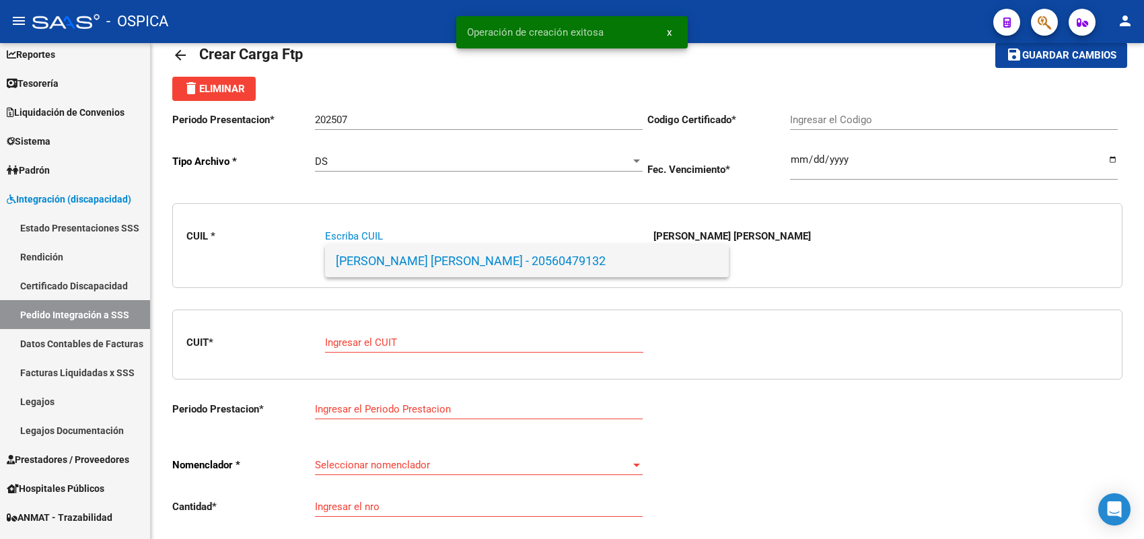
click at [370, 254] on span "SILVA - ULISES EMILIO - 20560479132" at bounding box center [527, 261] width 382 height 32
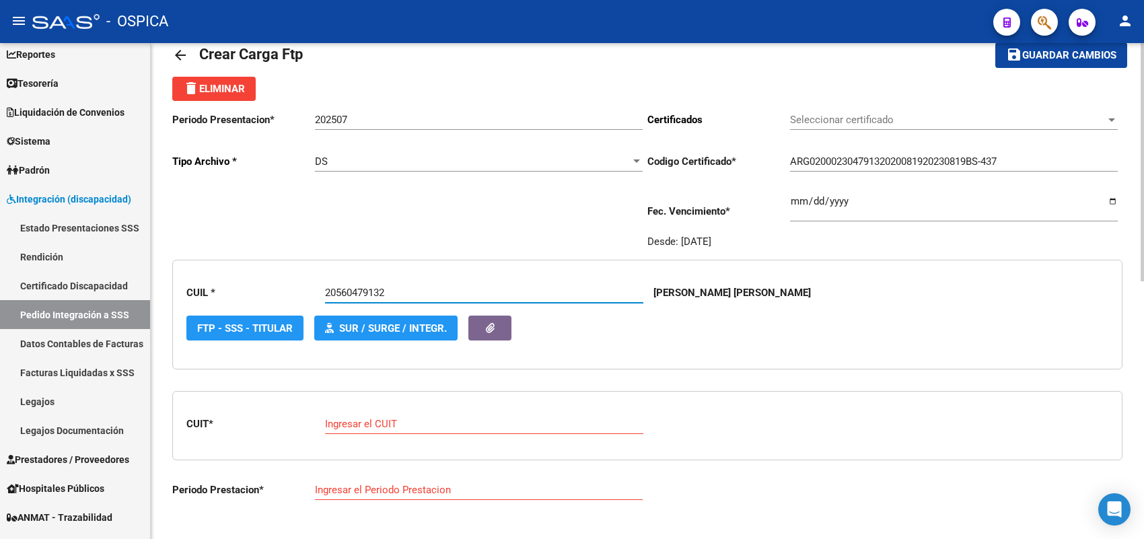
click at [368, 428] on div "Ingresar el CUIT" at bounding box center [484, 419] width 318 height 29
paste input "27-18231455-8"
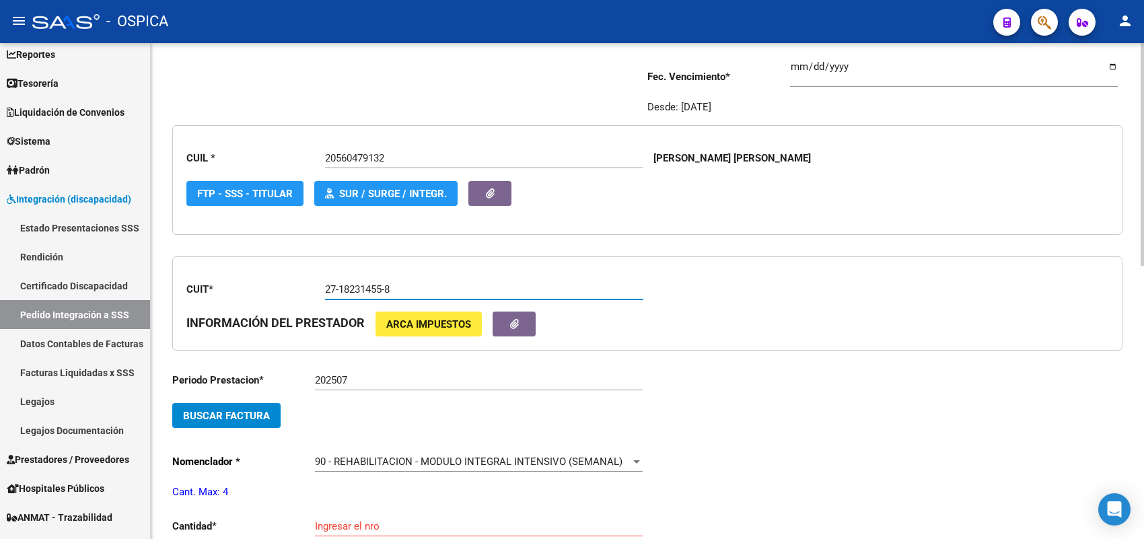
scroll to position [199, 0]
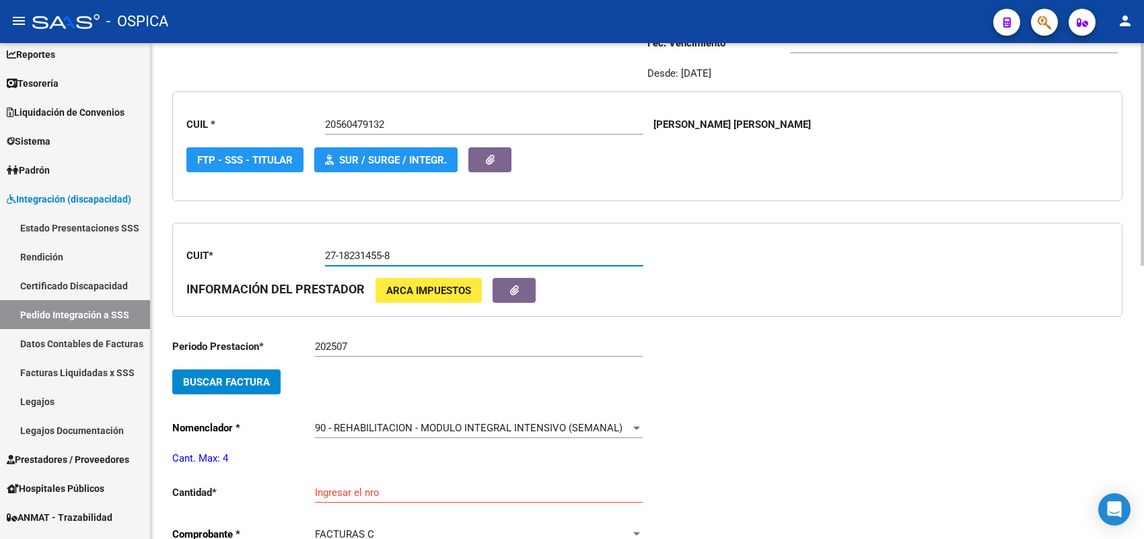
click at [246, 376] on span "Buscar Factura" at bounding box center [226, 382] width 87 height 12
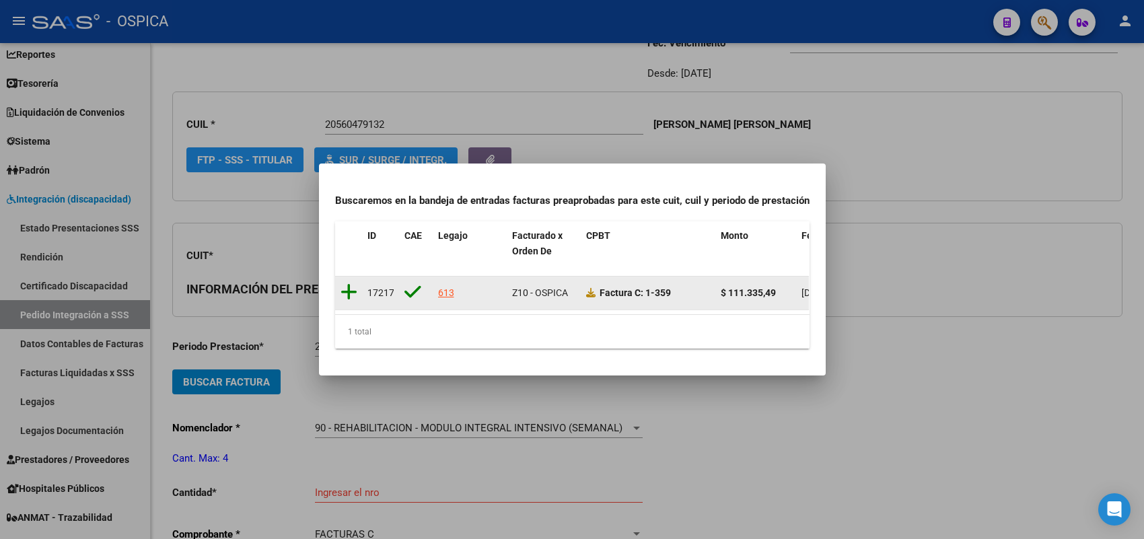
click at [344, 286] on icon at bounding box center [348, 292] width 17 height 19
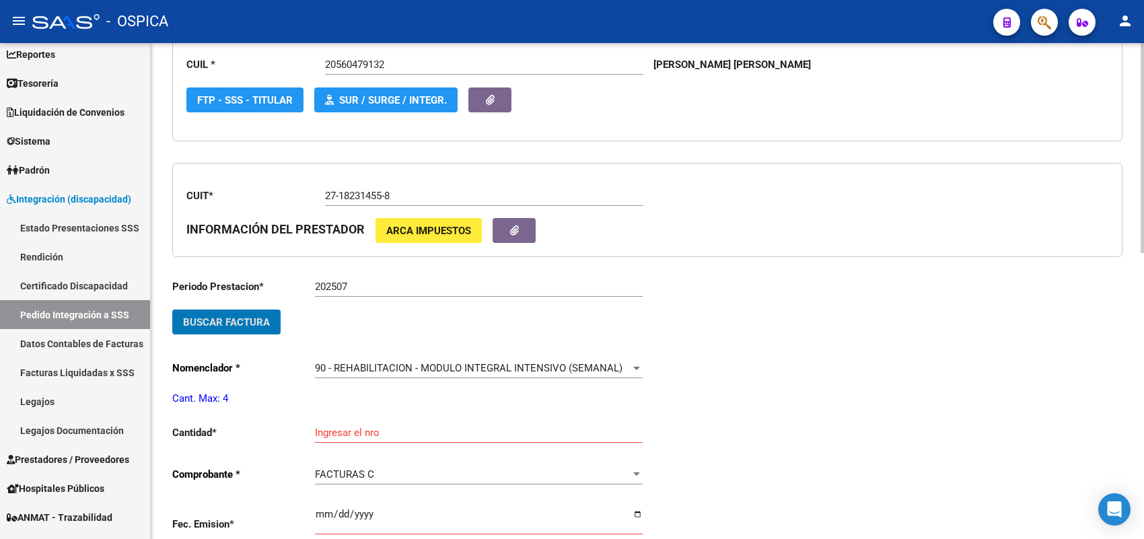
scroll to position [367, 0]
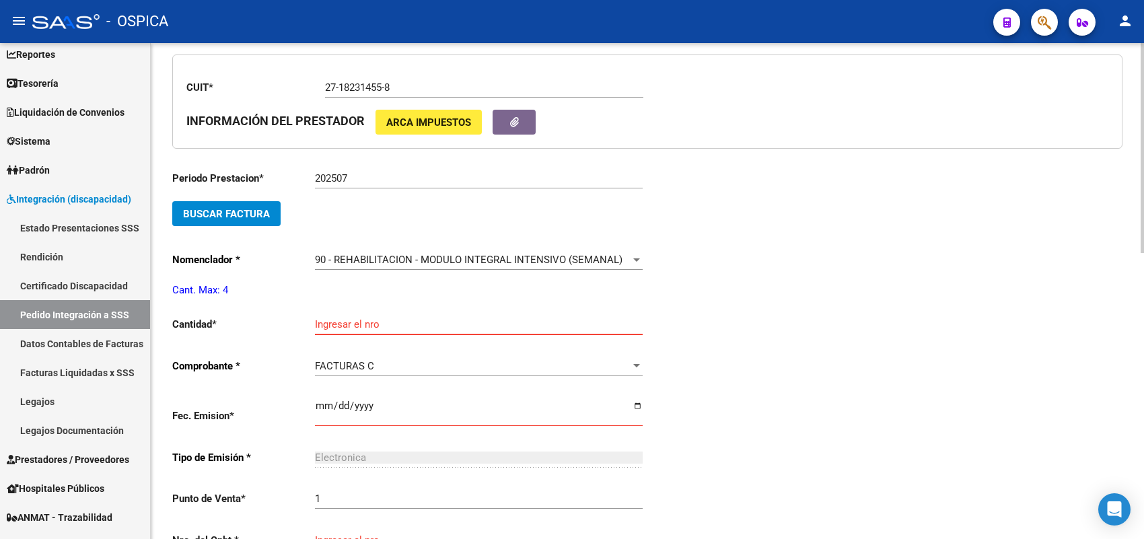
click at [343, 322] on input "Ingresar el nro" at bounding box center [479, 324] width 328 height 12
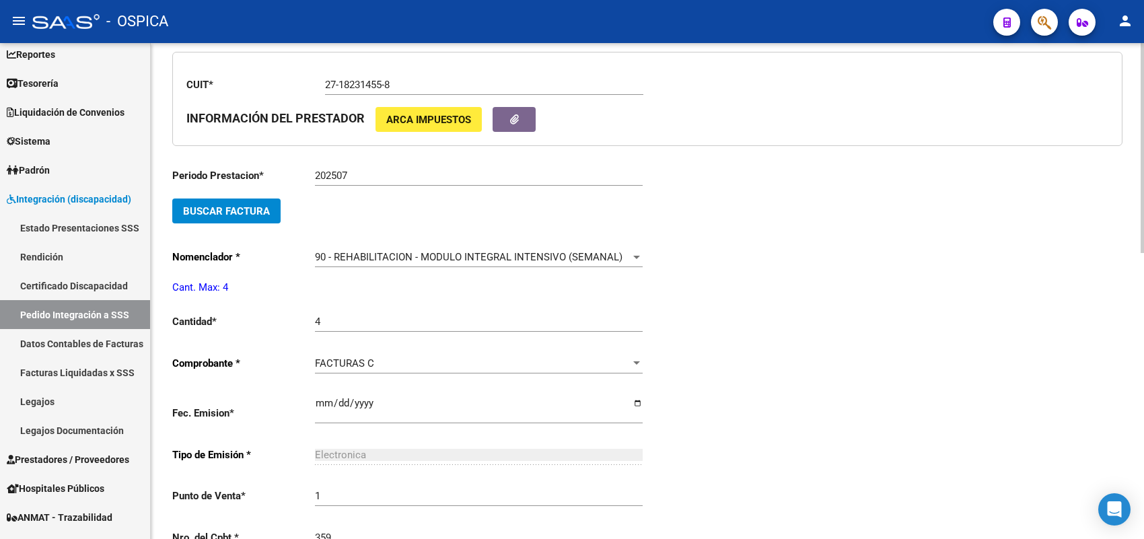
scroll to position [652, 0]
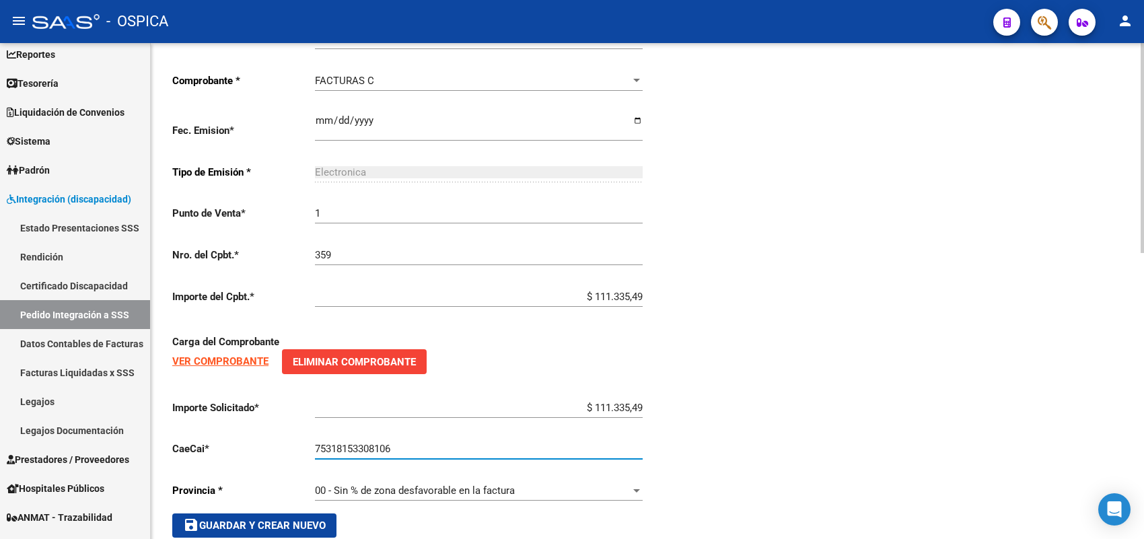
click at [306, 513] on button "save Guardar y Crear Nuevo" at bounding box center [254, 525] width 164 height 24
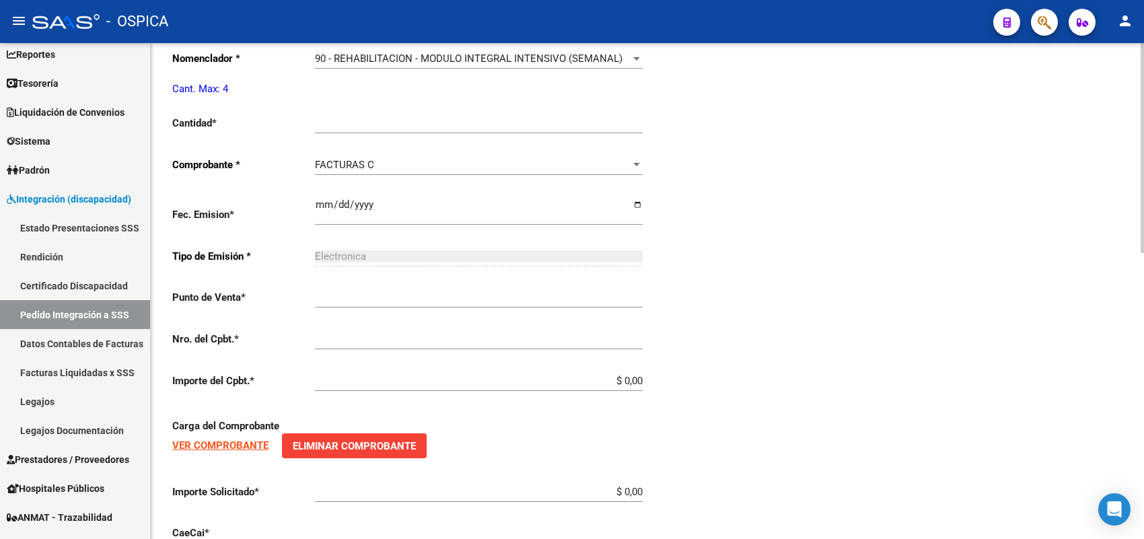
scroll to position [31, 0]
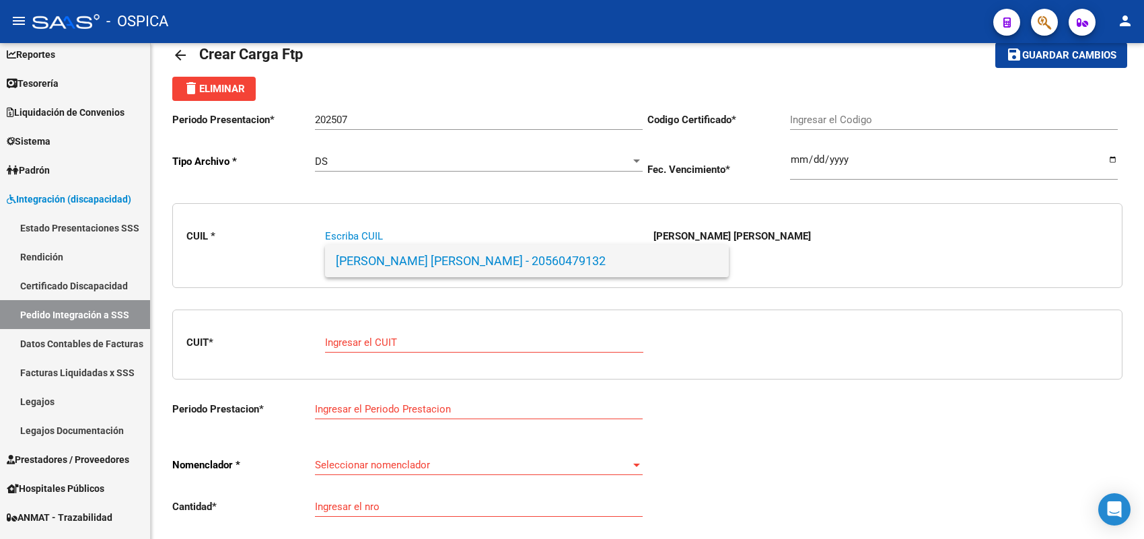
paste input "20575410457"
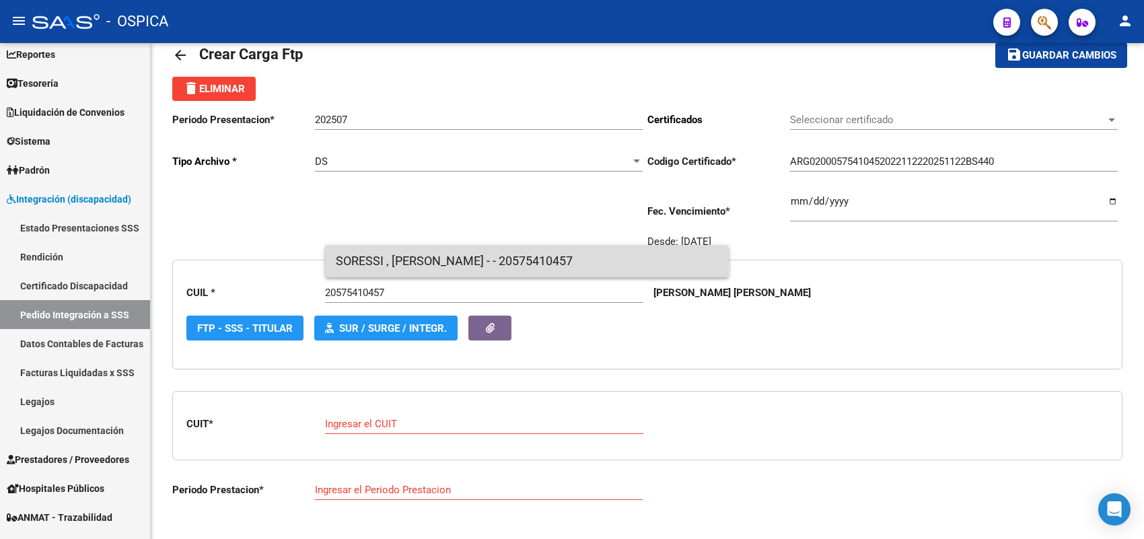
click at [370, 260] on span "SORESSI , CLAUDIO ARIEL - - 20575410457" at bounding box center [527, 261] width 382 height 32
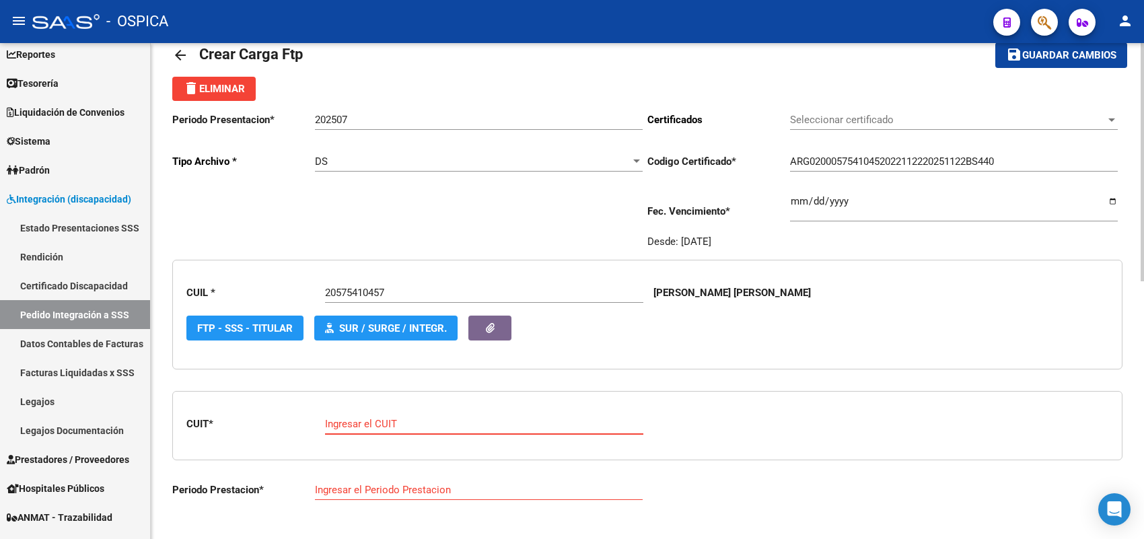
paste input "27-32018202-1"
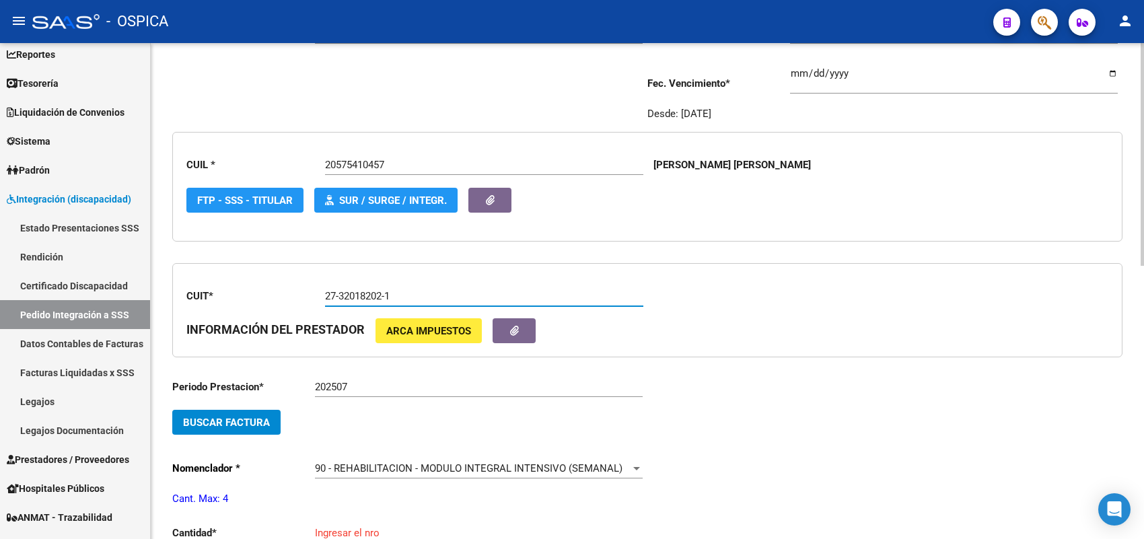
scroll to position [199, 0]
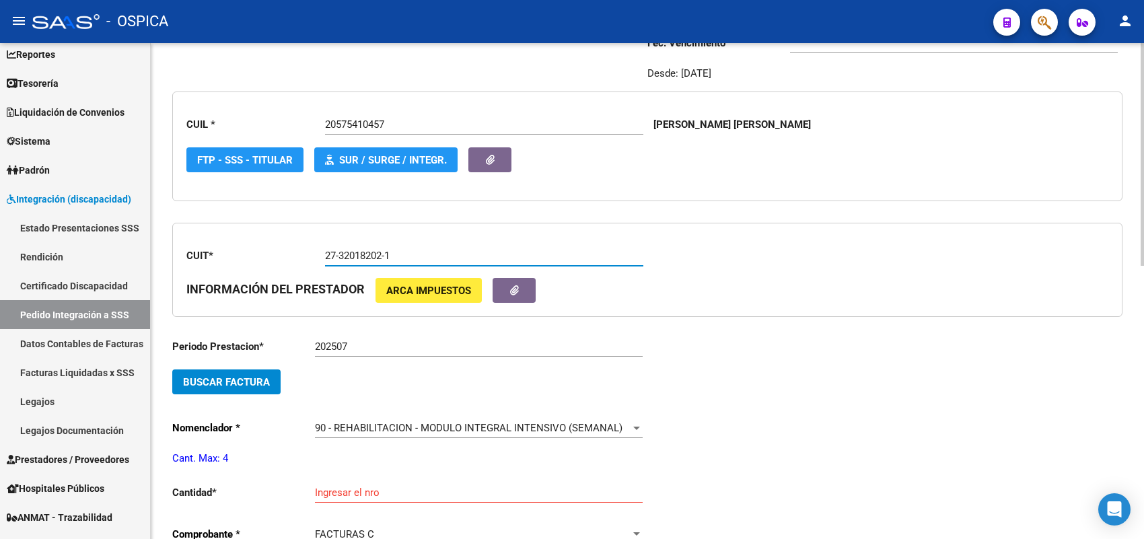
click at [246, 377] on span "Buscar Factura" at bounding box center [226, 382] width 87 height 12
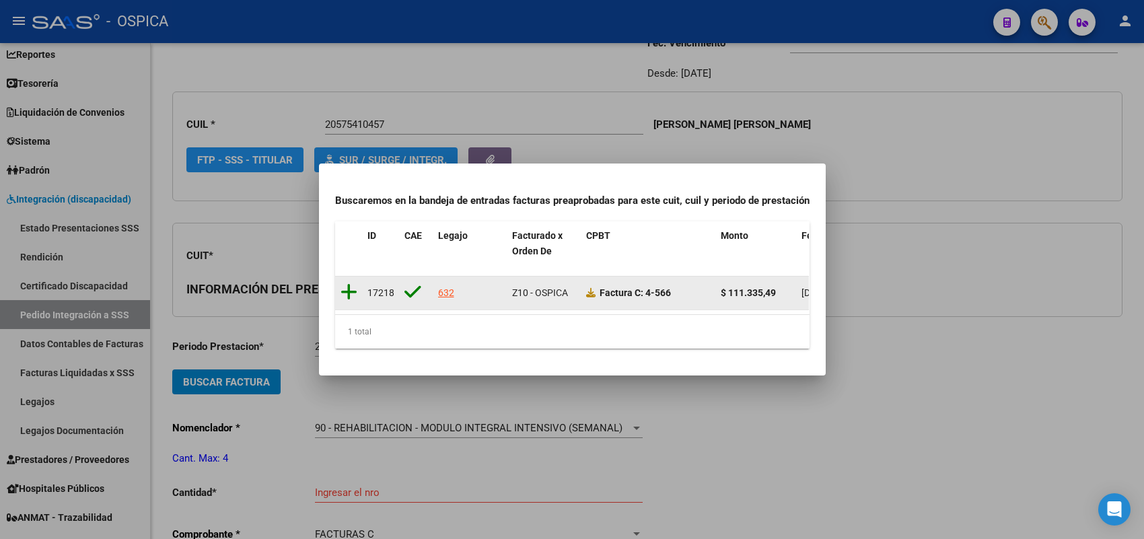
click at [348, 288] on icon at bounding box center [348, 292] width 17 height 19
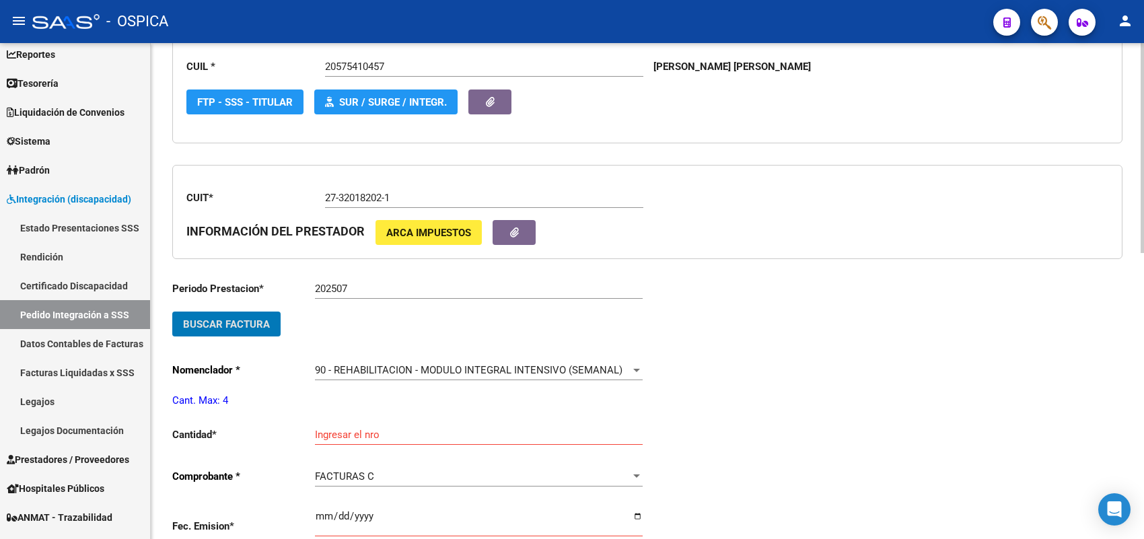
scroll to position [367, 0]
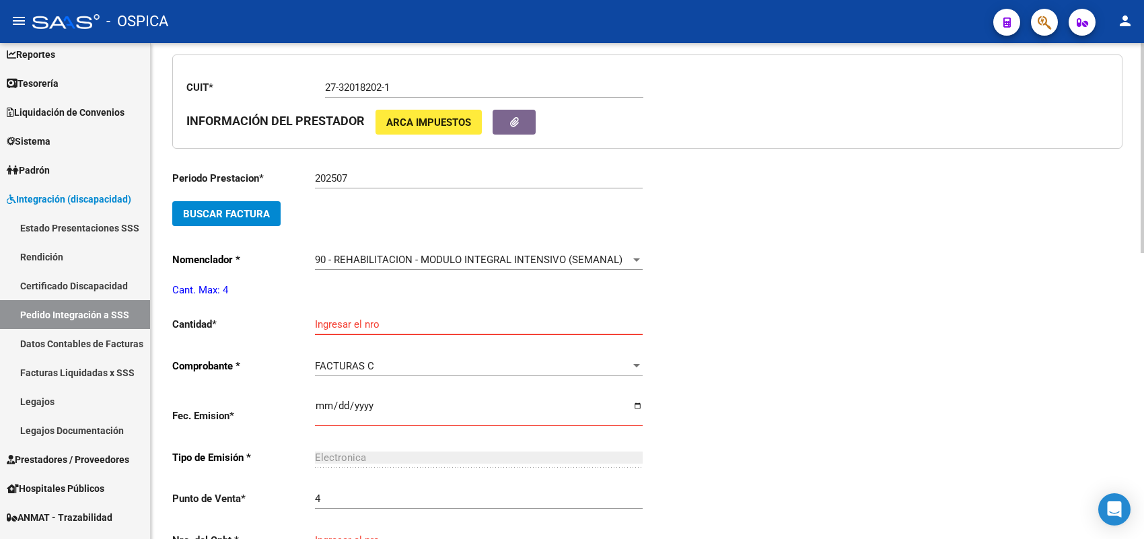
click at [347, 318] on input "Ingresar el nro" at bounding box center [479, 324] width 328 height 12
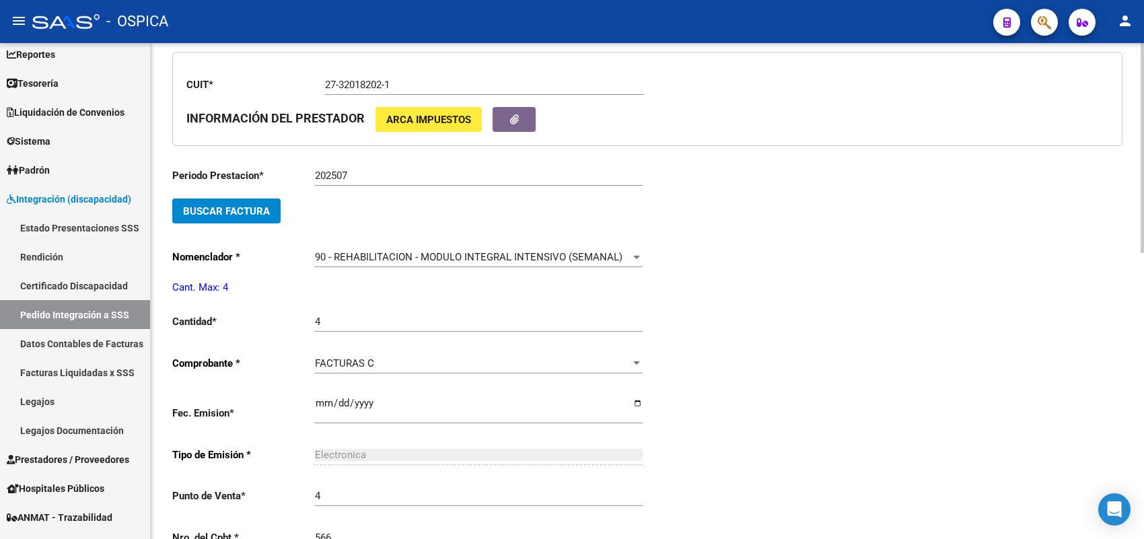
scroll to position [652, 0]
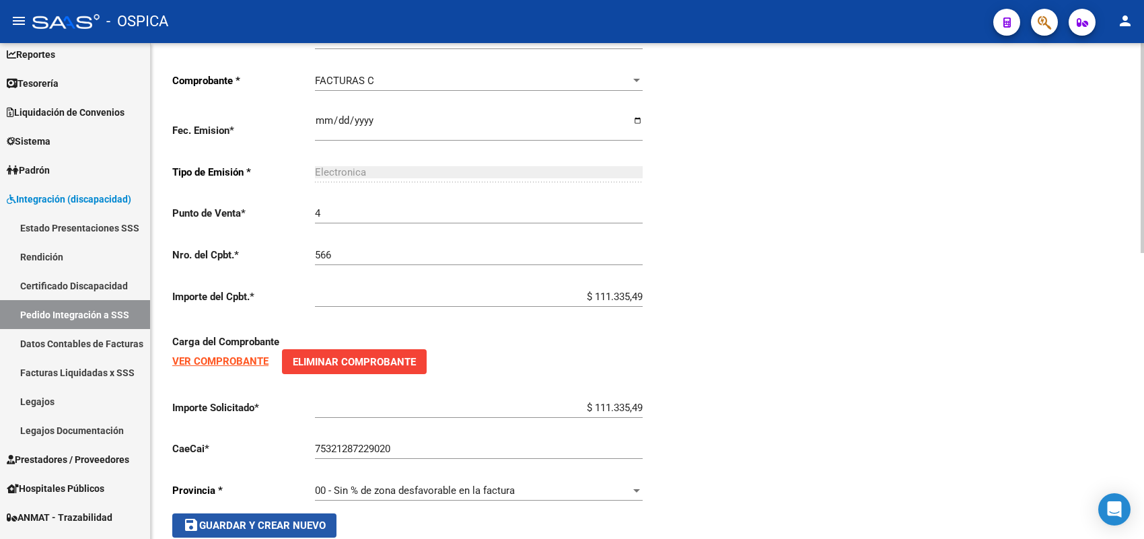
click at [313, 513] on button "save Guardar y Crear Nuevo" at bounding box center [254, 525] width 164 height 24
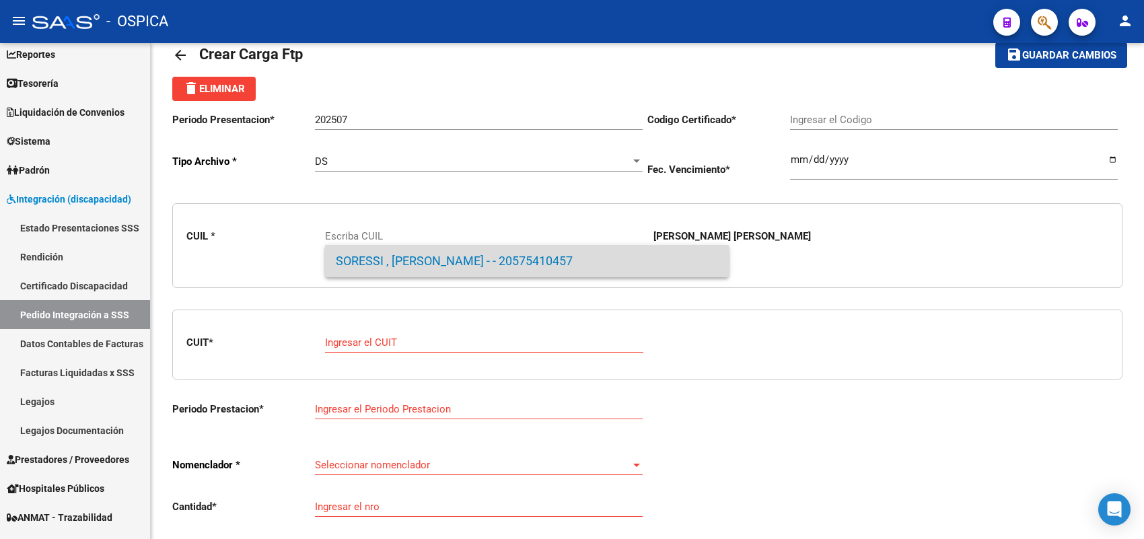
click at [347, 256] on span "SORESSI , CLAUDIO ARIEL - - 20575410457" at bounding box center [527, 261] width 382 height 32
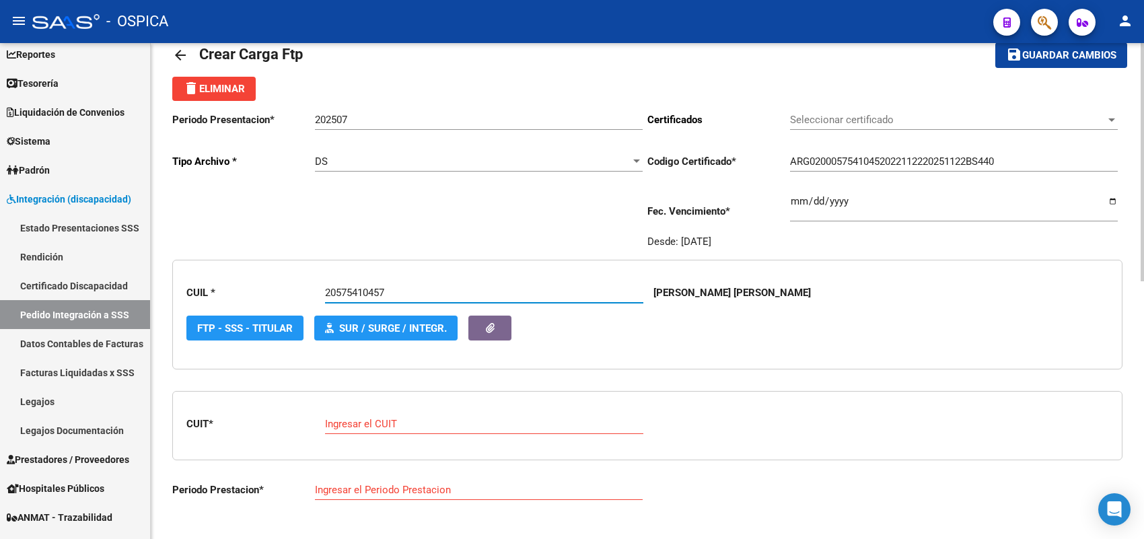
click at [361, 418] on input "Ingresar el CUIT" at bounding box center [484, 424] width 318 height 12
paste input "23-31701729-4"
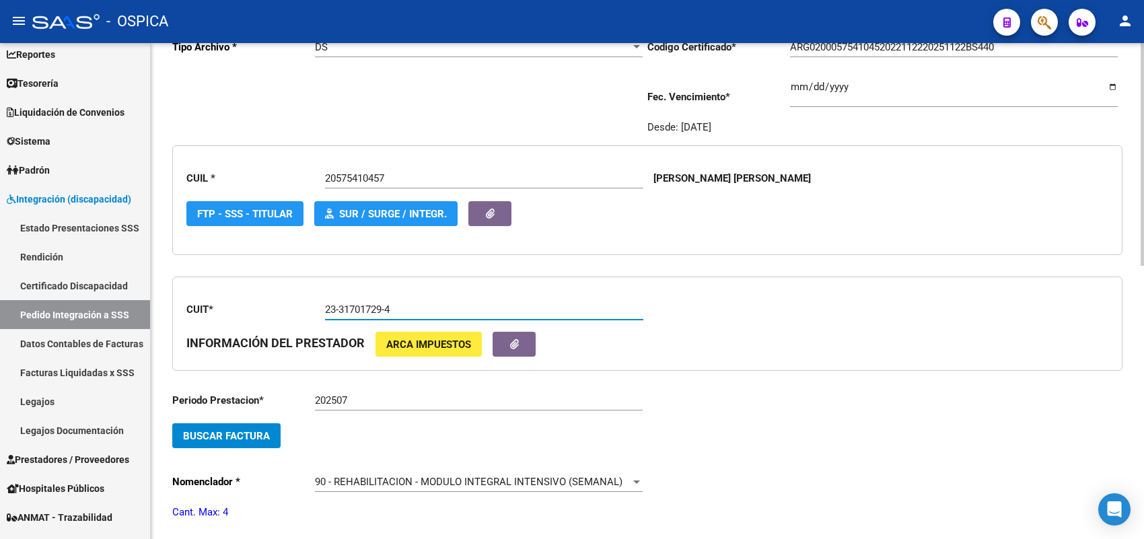
scroll to position [283, 0]
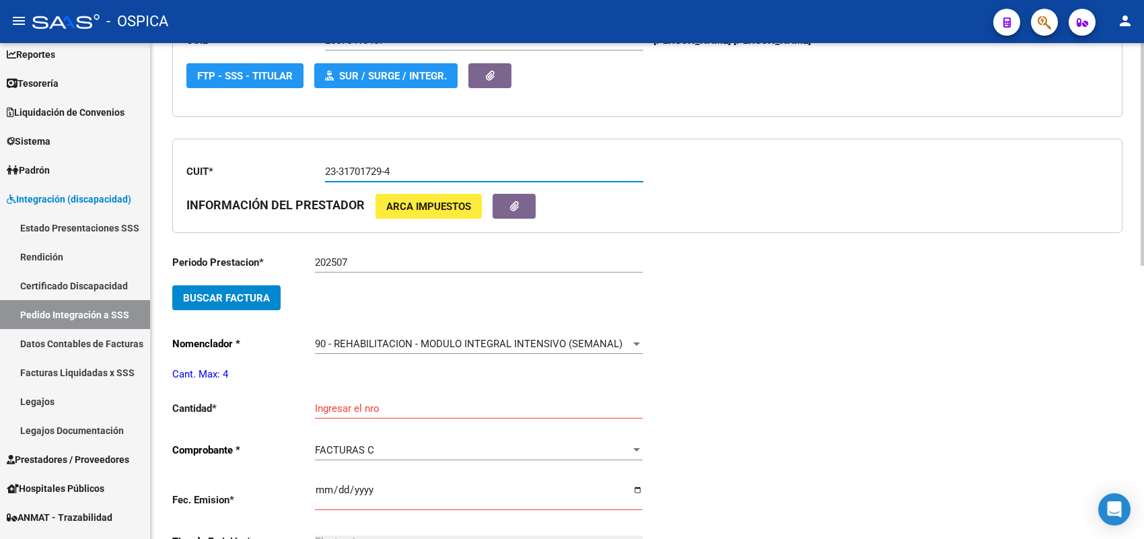
click at [257, 281] on div "Periodo Prestacion * 202507 Ingresar el Periodo Prestacion Buscar Factura Nomen…" at bounding box center [409, 541] width 475 height 594
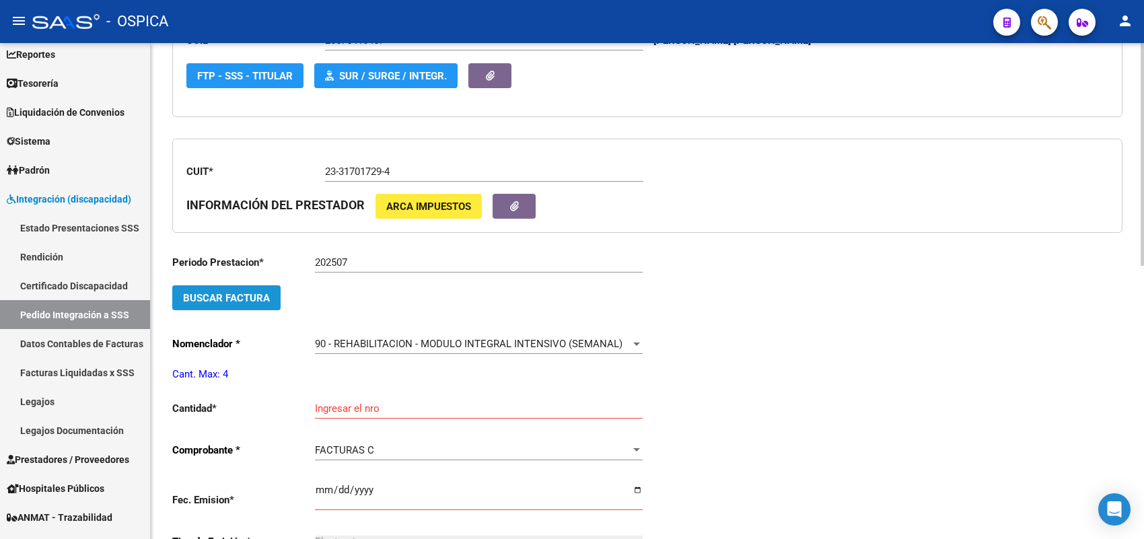
click at [259, 292] on span "Buscar Factura" at bounding box center [226, 298] width 87 height 12
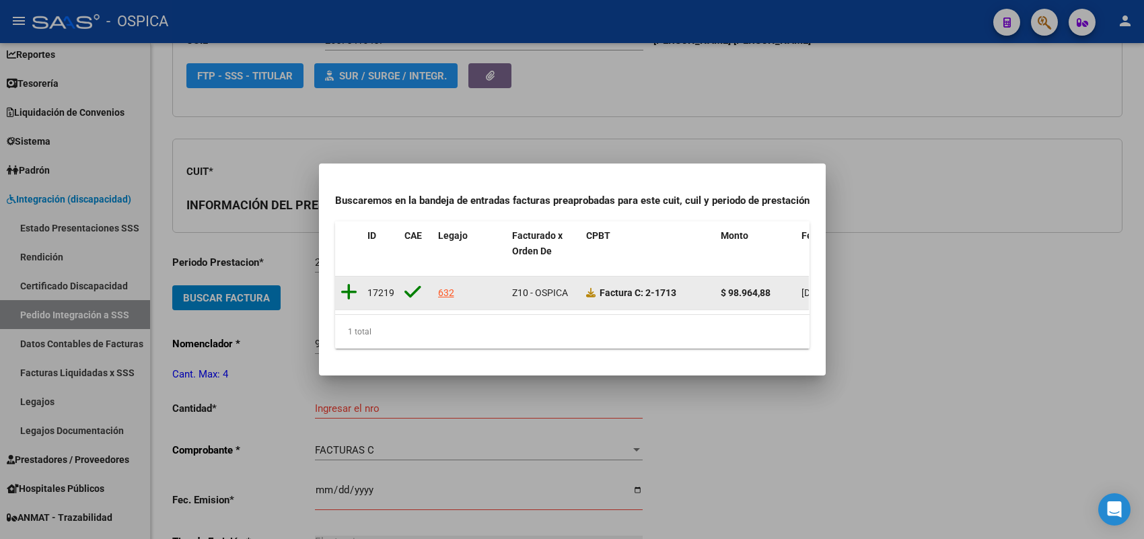
click at [351, 289] on icon at bounding box center [348, 292] width 17 height 19
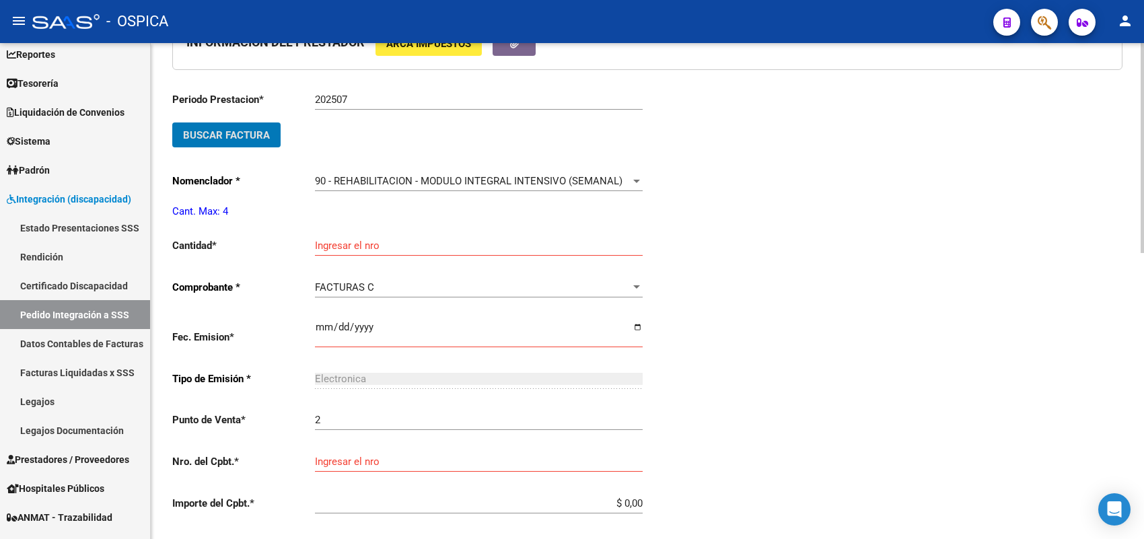
scroll to position [451, 0]
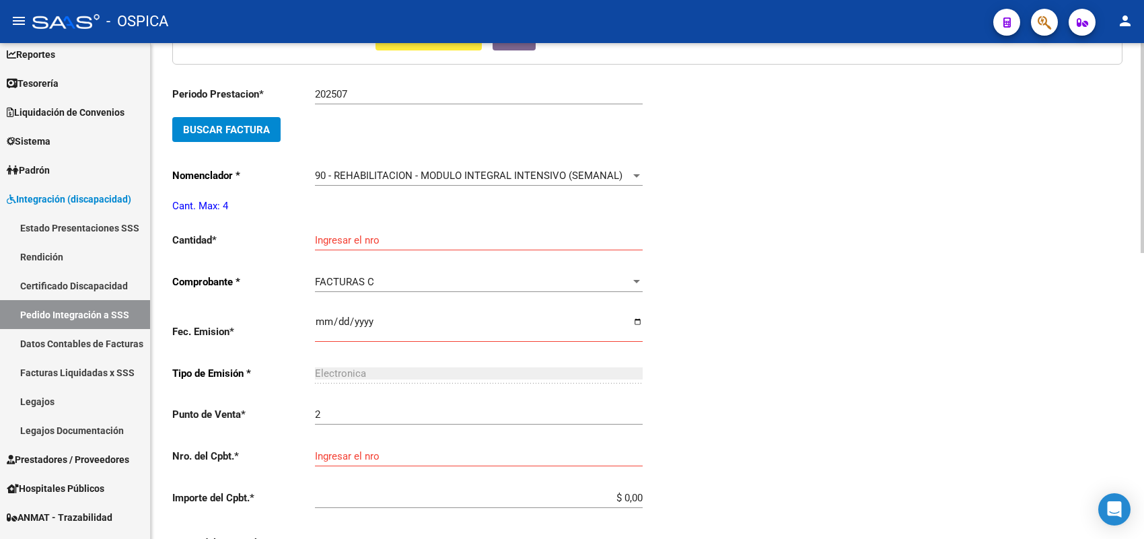
click at [355, 294] on div "FACTURAS C Seleccionar comprobante" at bounding box center [479, 284] width 328 height 42
click at [355, 244] on div "Ingresar el nro" at bounding box center [479, 235] width 328 height 29
click at [347, 240] on input "7" at bounding box center [479, 240] width 328 height 12
click at [347, 240] on input "Ingresar el nro" at bounding box center [479, 240] width 328 height 12
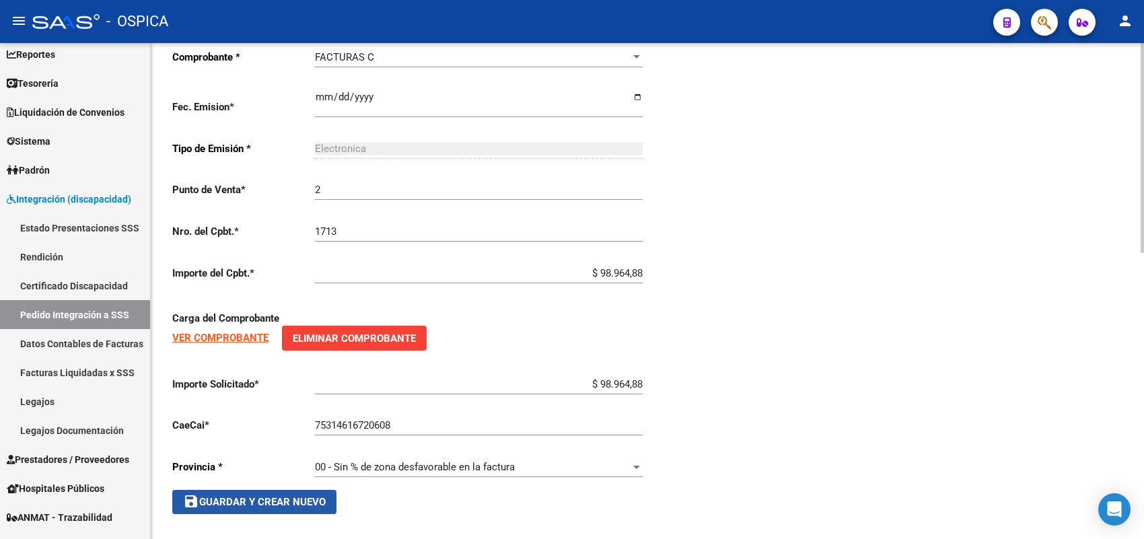
click at [327, 490] on button "save Guardar y Crear Nuevo" at bounding box center [254, 502] width 164 height 24
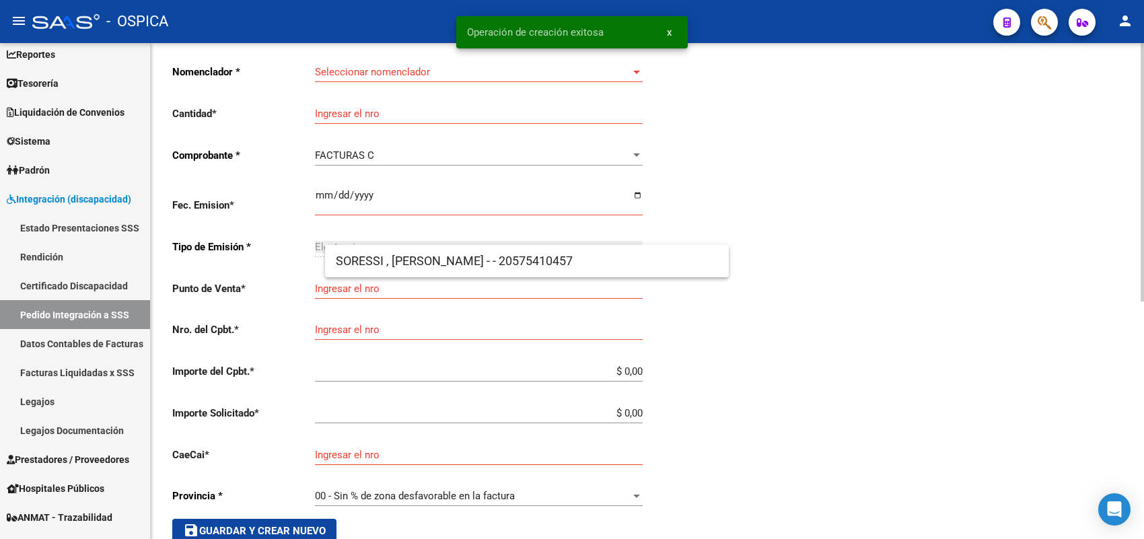
scroll to position [31, 0]
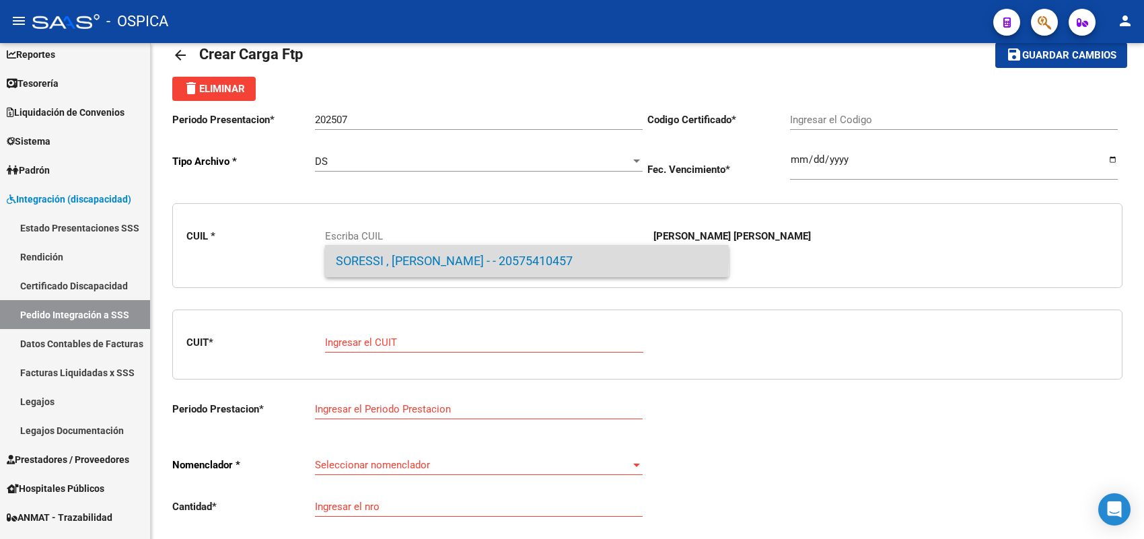
click at [370, 258] on span "SORESSI , CLAUDIO ARIEL - - 20575410457" at bounding box center [527, 261] width 382 height 32
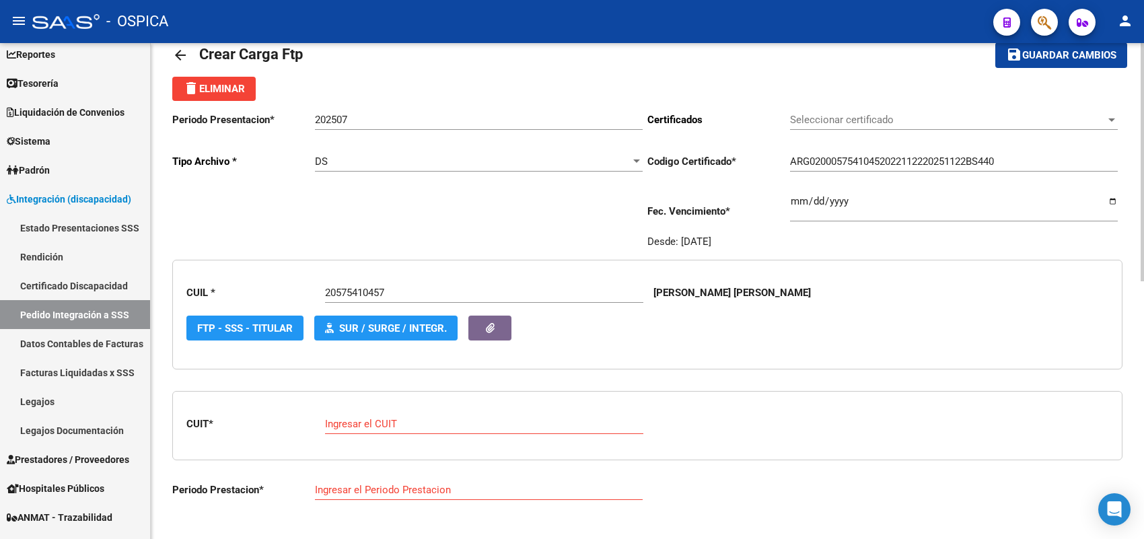
click at [409, 414] on div "Ingresar el CUIT" at bounding box center [484, 419] width 318 height 29
paste input "27-27356894-3"
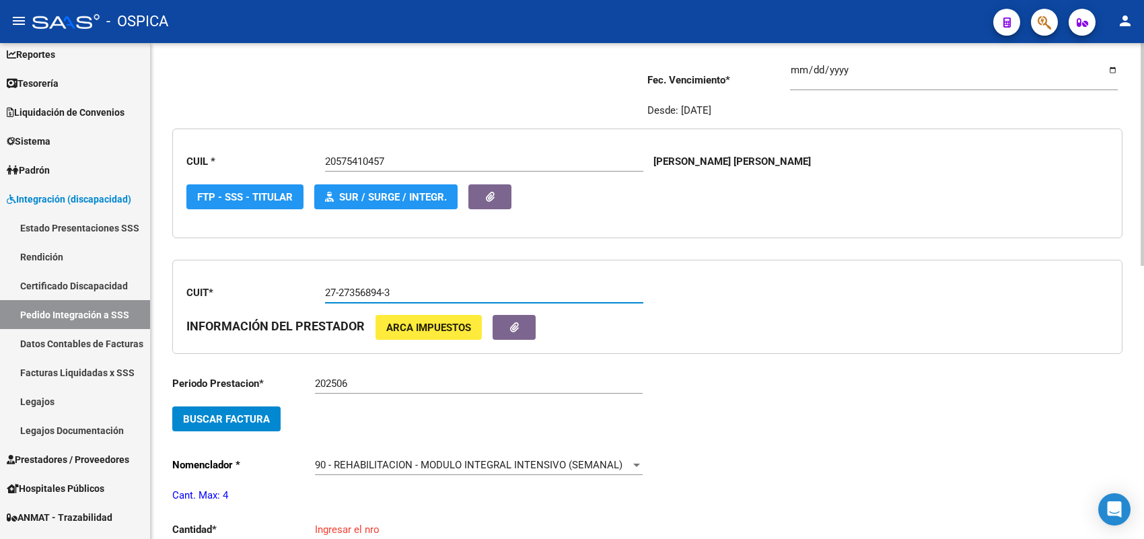
scroll to position [199, 0]
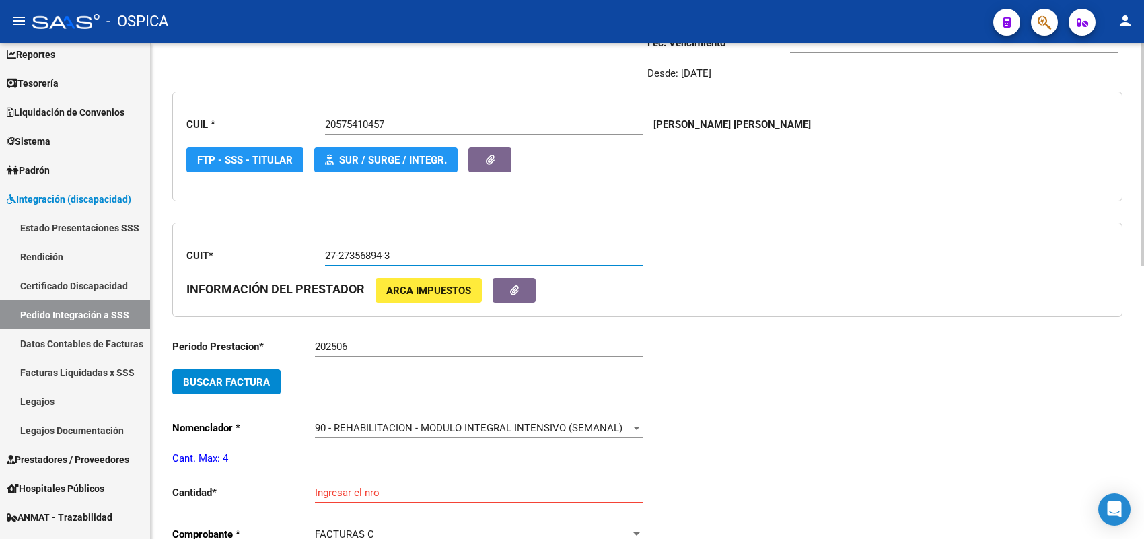
click at [262, 376] on span "Buscar Factura" at bounding box center [226, 382] width 87 height 12
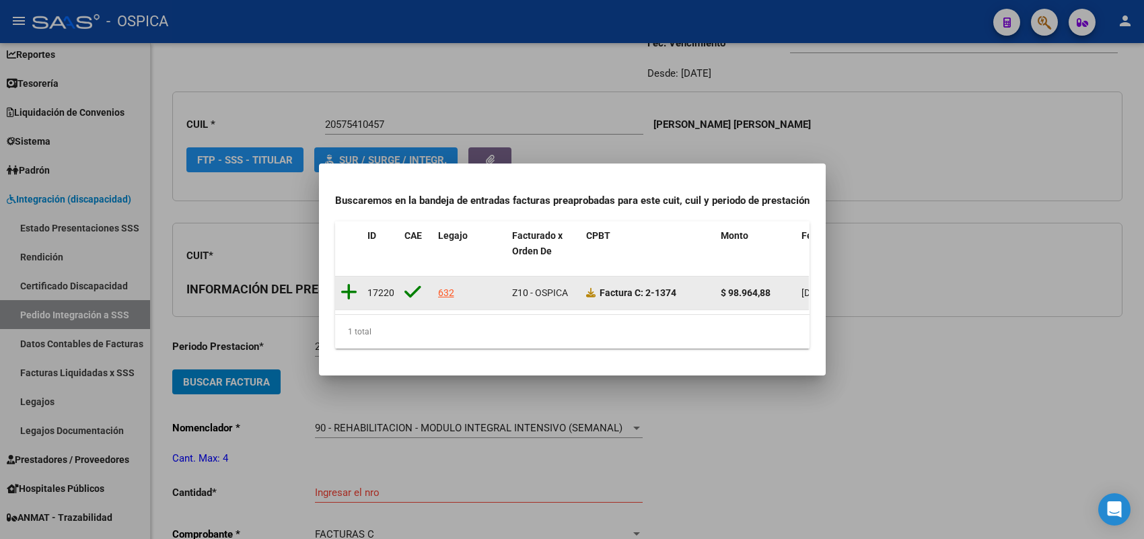
click at [351, 283] on icon at bounding box center [348, 292] width 17 height 19
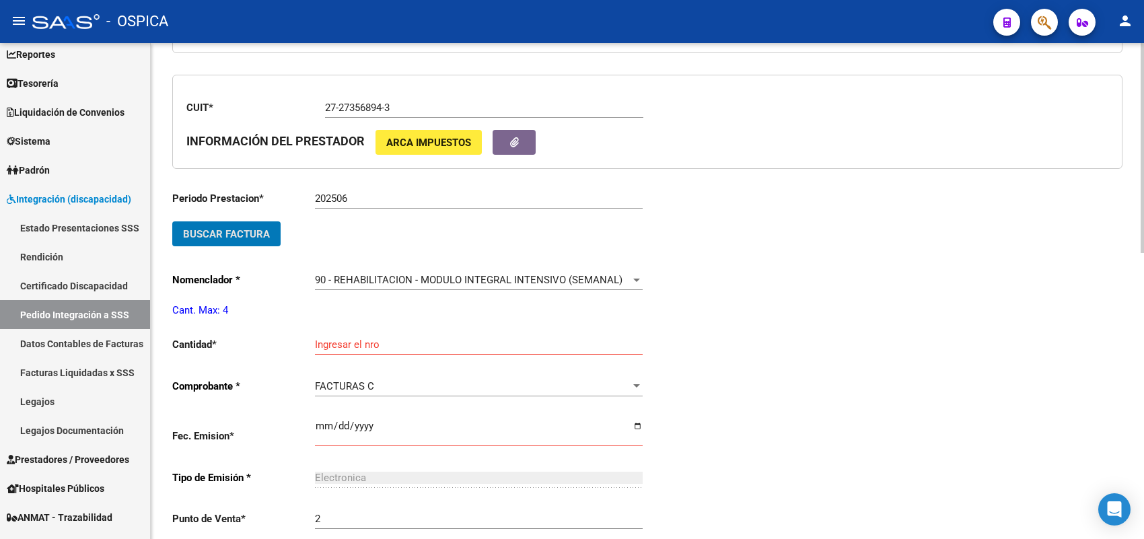
scroll to position [367, 0]
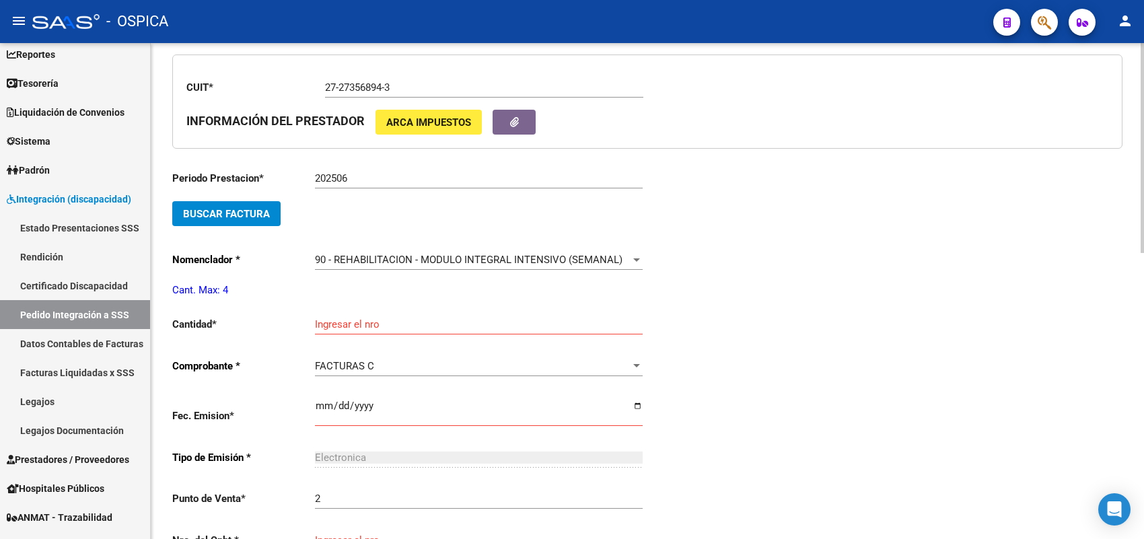
click at [352, 309] on div "Ingresar el nro" at bounding box center [479, 319] width 328 height 29
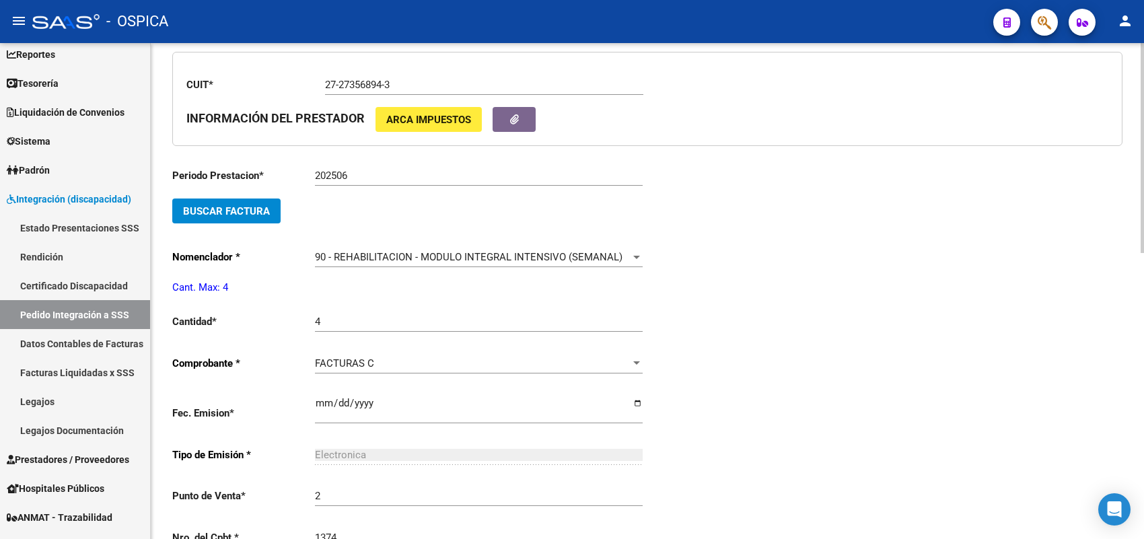
scroll to position [652, 0]
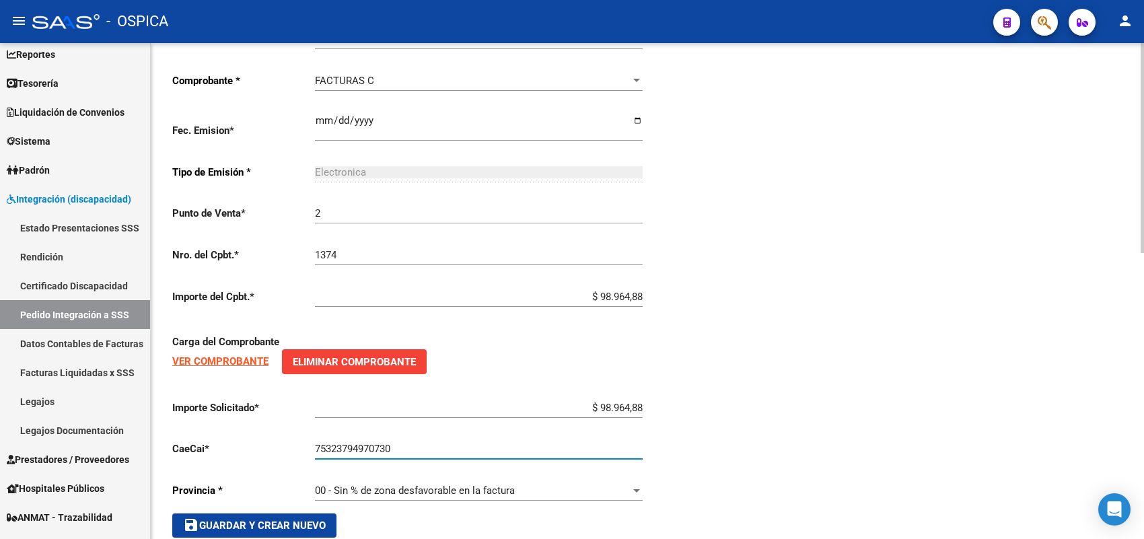
drag, startPoint x: 291, startPoint y: 513, endPoint x: 306, endPoint y: 494, distance: 23.9
click at [291, 519] on span "save Guardar y Crear Nuevo" at bounding box center [254, 525] width 143 height 12
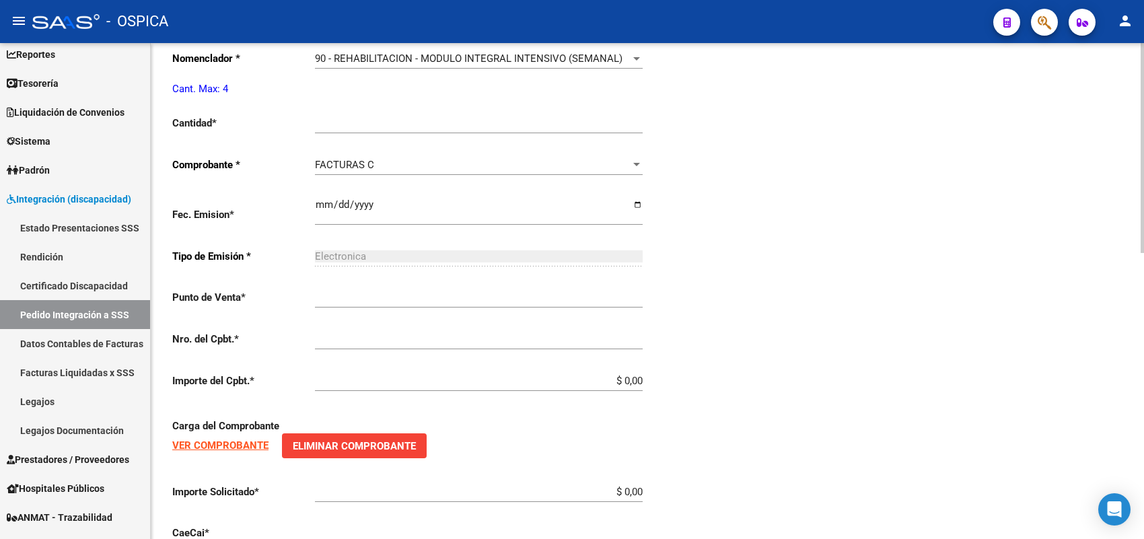
scroll to position [31, 0]
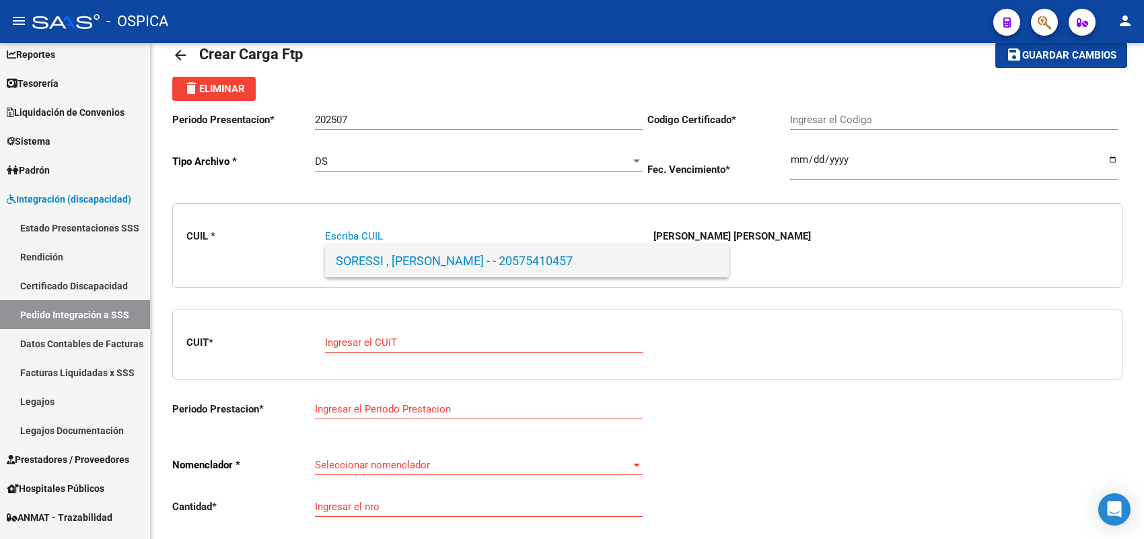
click at [363, 270] on span "SORESSI , CLAUDIO ARIEL - - 20575410457" at bounding box center [527, 261] width 382 height 32
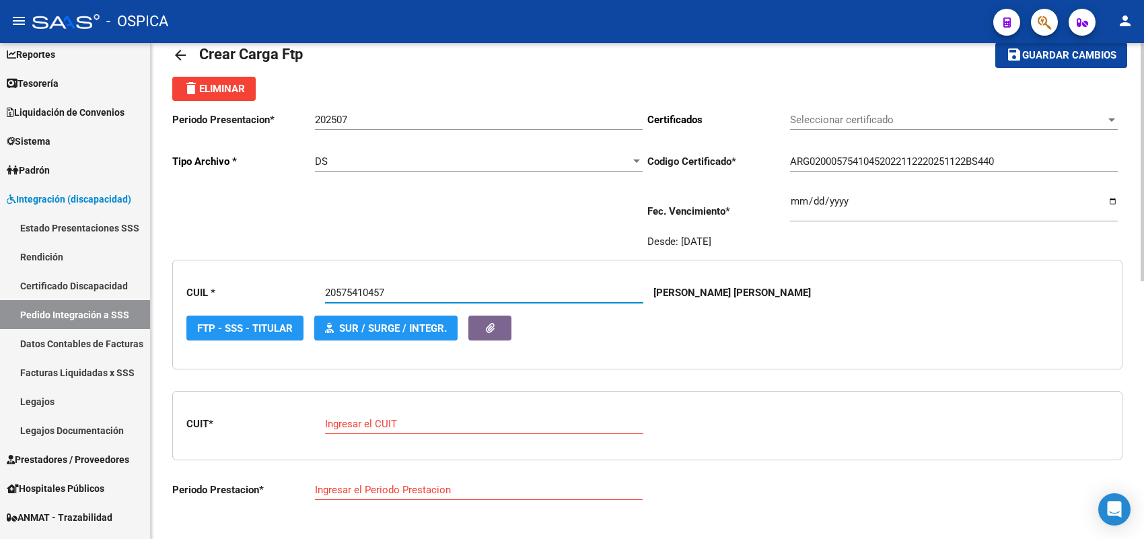
click at [400, 412] on div "Ingresar el CUIT" at bounding box center [484, 419] width 318 height 29
paste input "27-27356894-3"
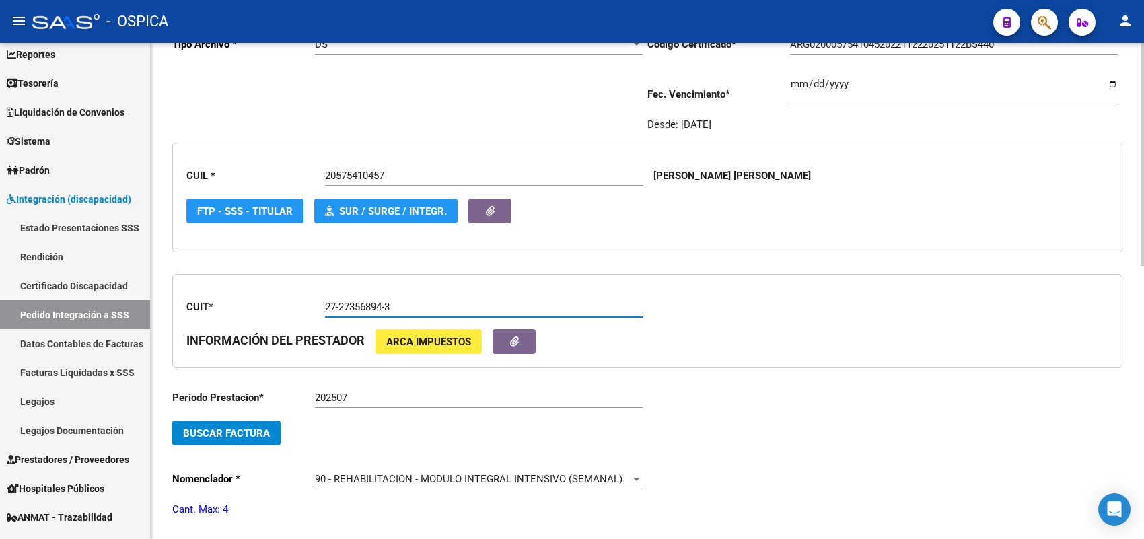
scroll to position [199, 0]
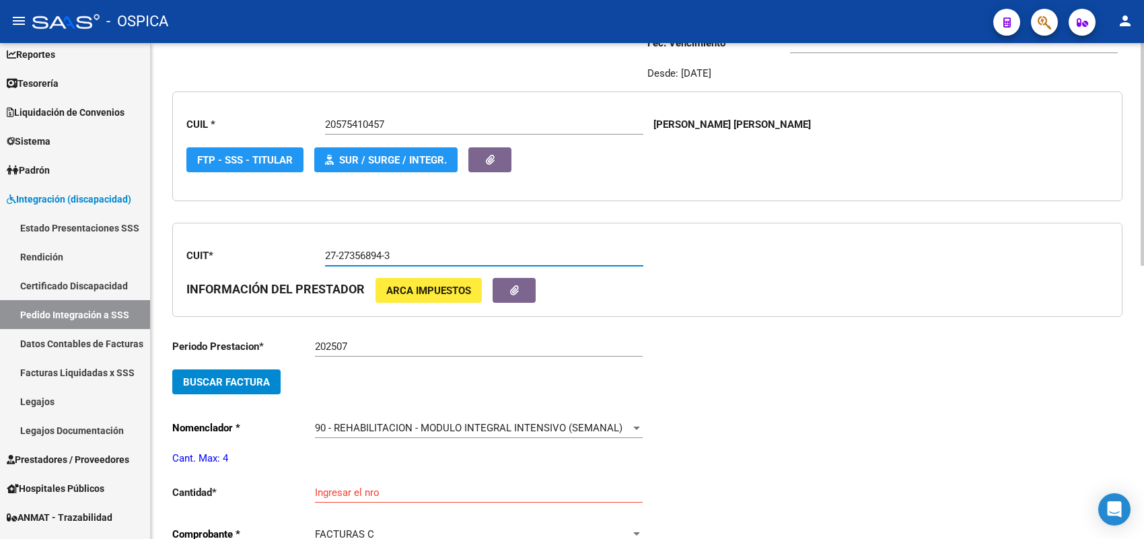
click at [266, 380] on span "Buscar Factura" at bounding box center [226, 382] width 87 height 12
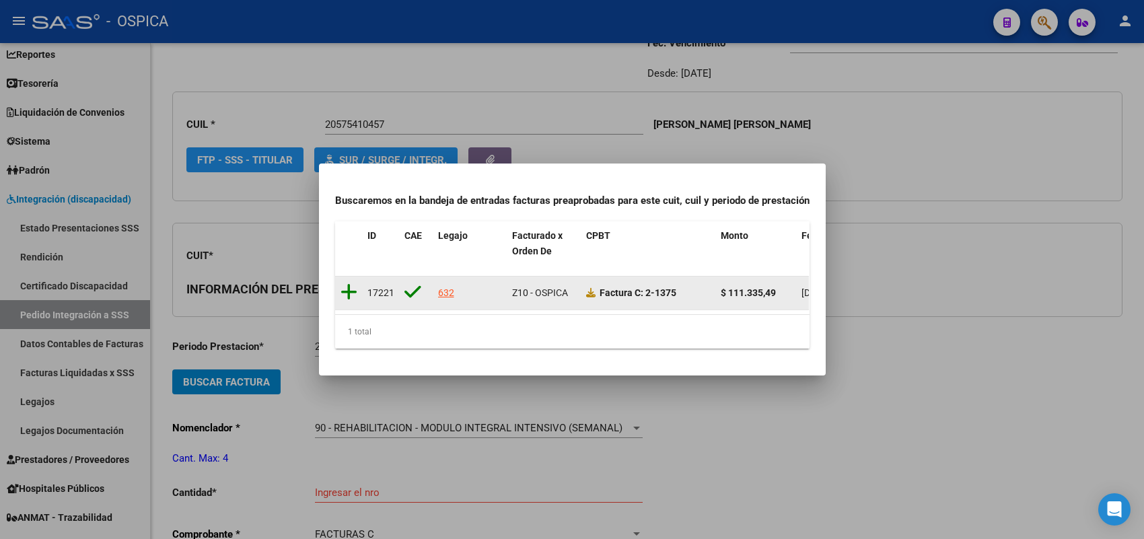
click at [354, 283] on icon at bounding box center [348, 292] width 17 height 19
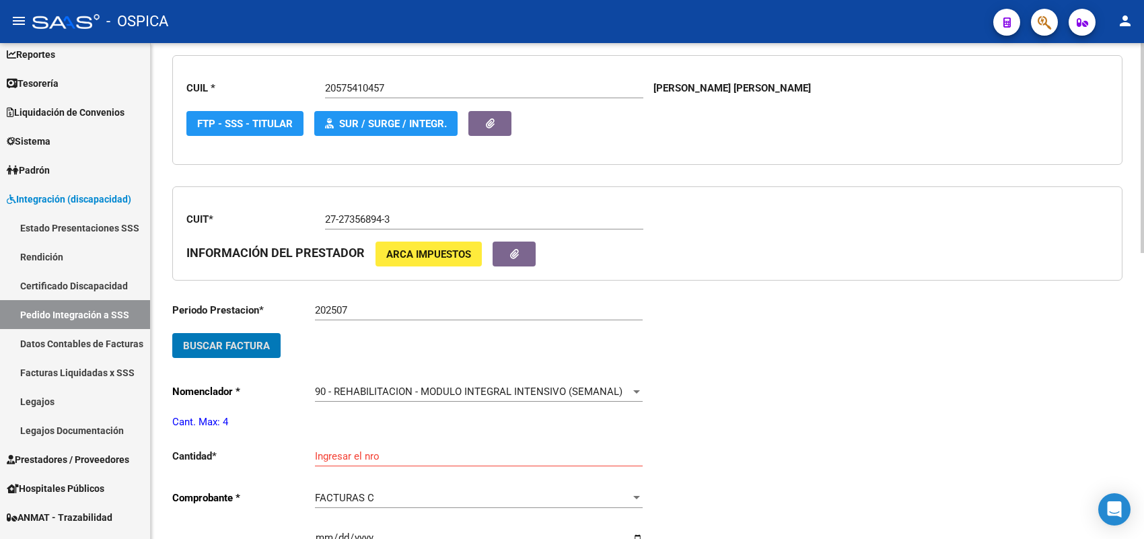
scroll to position [283, 0]
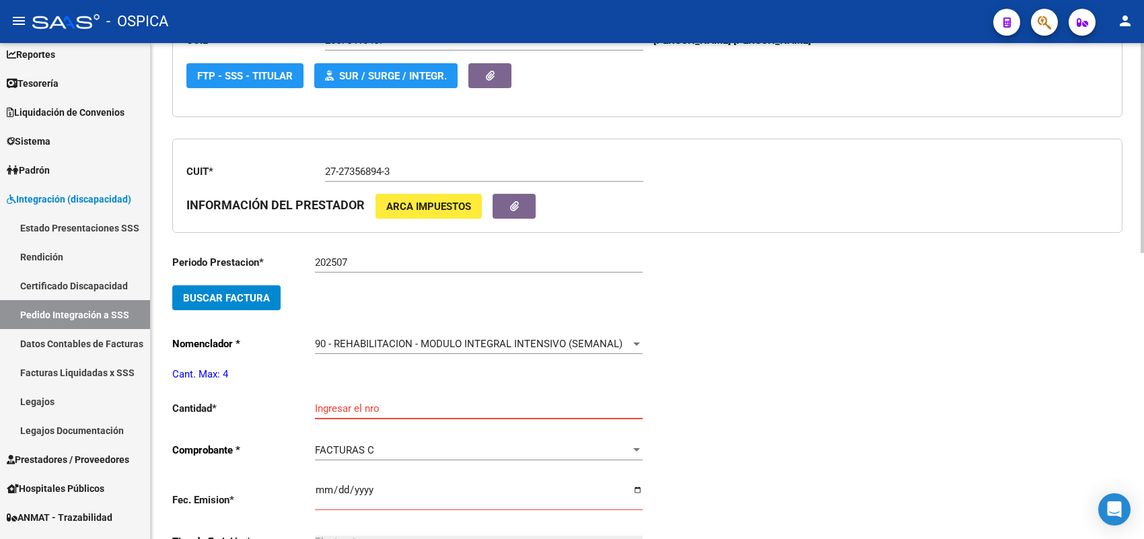
click at [340, 402] on input "Ingresar el nro" at bounding box center [479, 408] width 328 height 12
click at [397, 404] on input "5" at bounding box center [479, 408] width 328 height 12
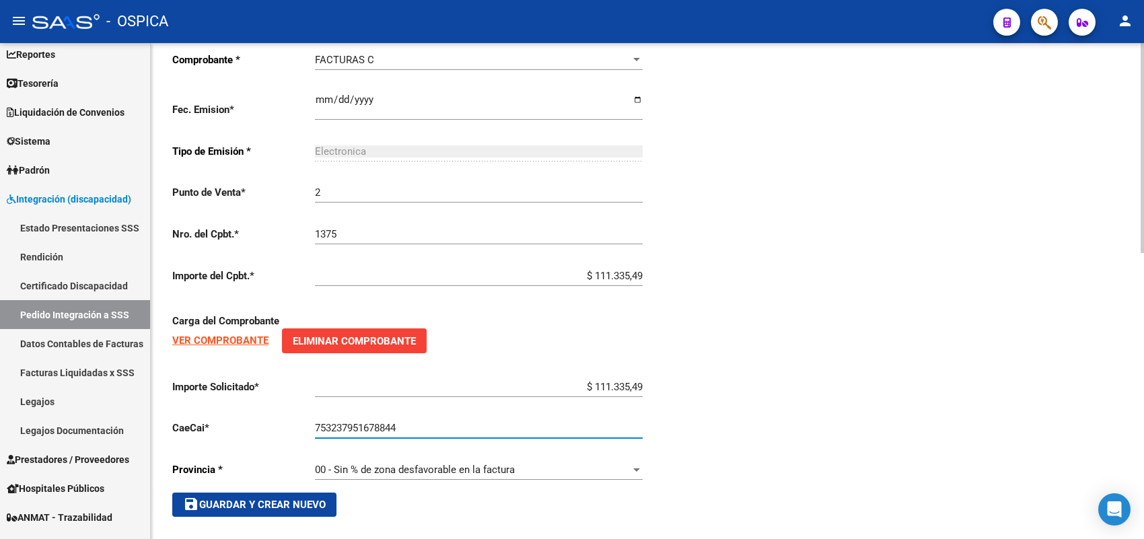
scroll to position [676, 0]
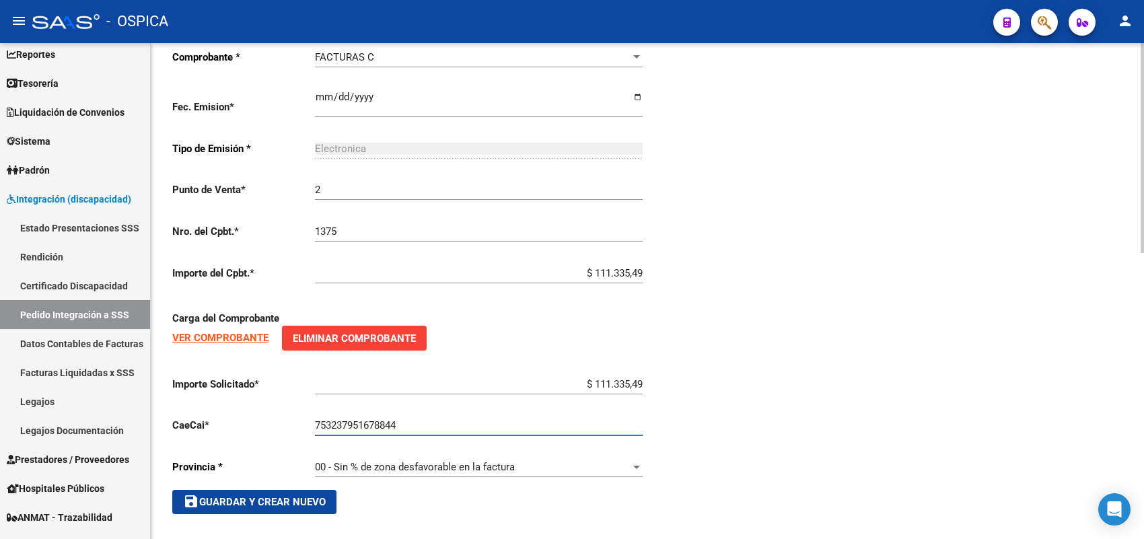
click at [320, 502] on button "save Guardar y Crear Nuevo" at bounding box center [254, 502] width 164 height 24
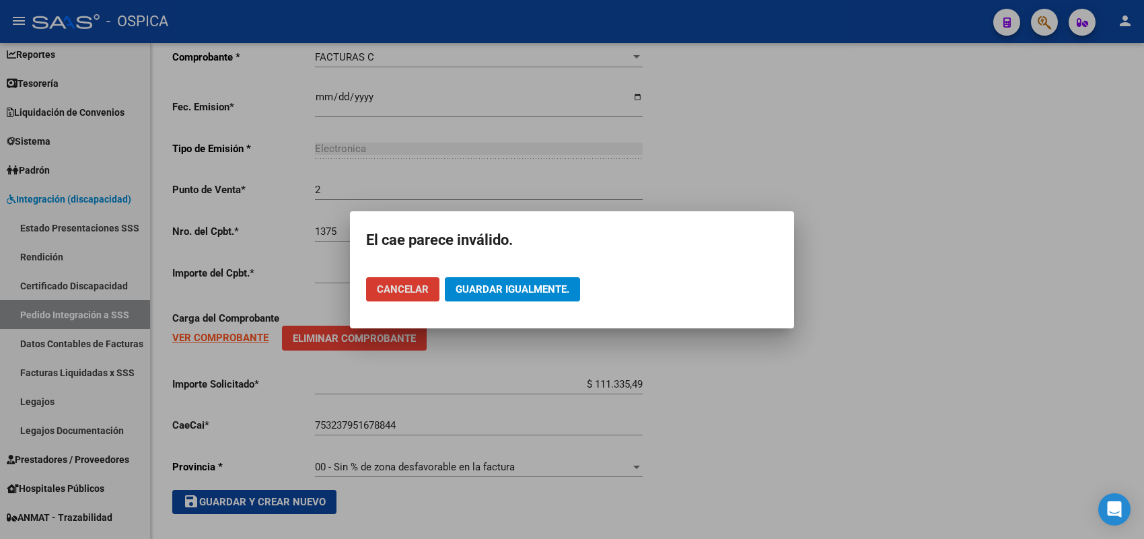
click at [414, 283] on span "Cancelar" at bounding box center [403, 289] width 52 height 12
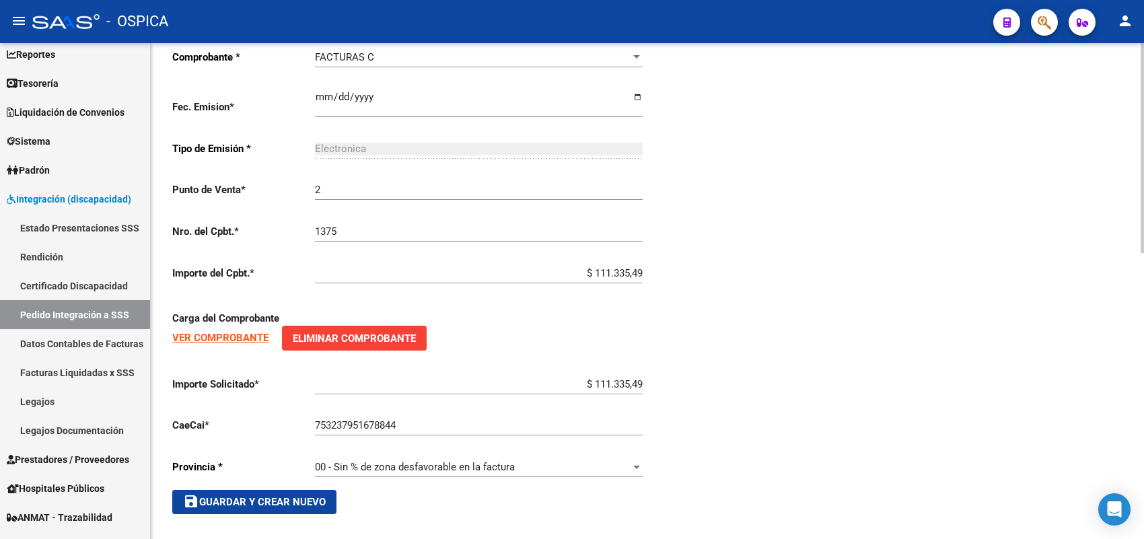
click at [419, 422] on input "753237951678844" at bounding box center [479, 425] width 328 height 12
click at [385, 419] on input "753237951678844" at bounding box center [479, 425] width 328 height 12
click at [464, 420] on input "75323795167844" at bounding box center [479, 425] width 328 height 12
click at [307, 502] on button "save Guardar y Crear Nuevo" at bounding box center [254, 502] width 164 height 24
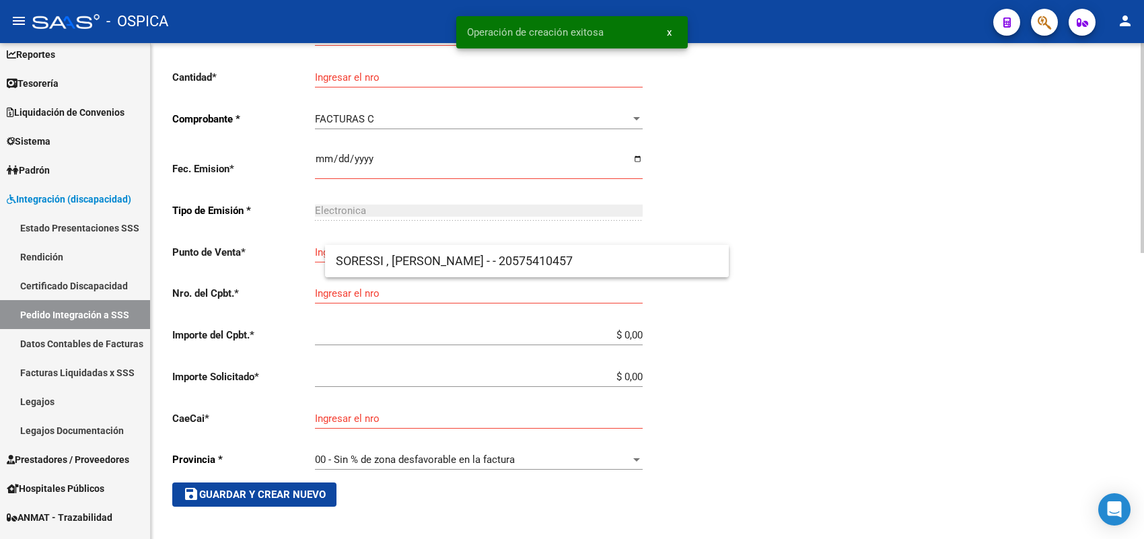
scroll to position [31, 0]
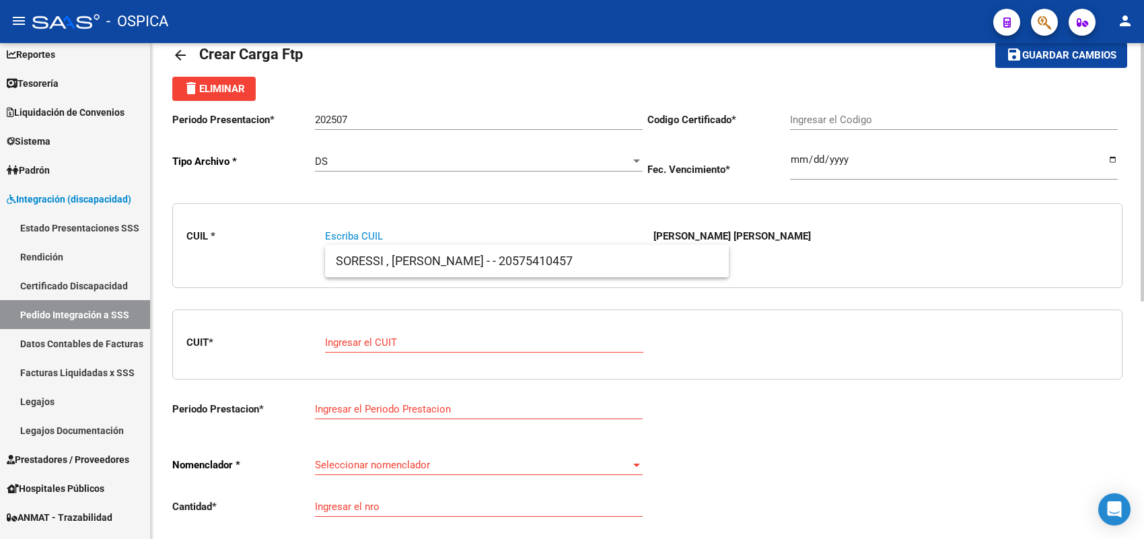
paste input "27565050295"
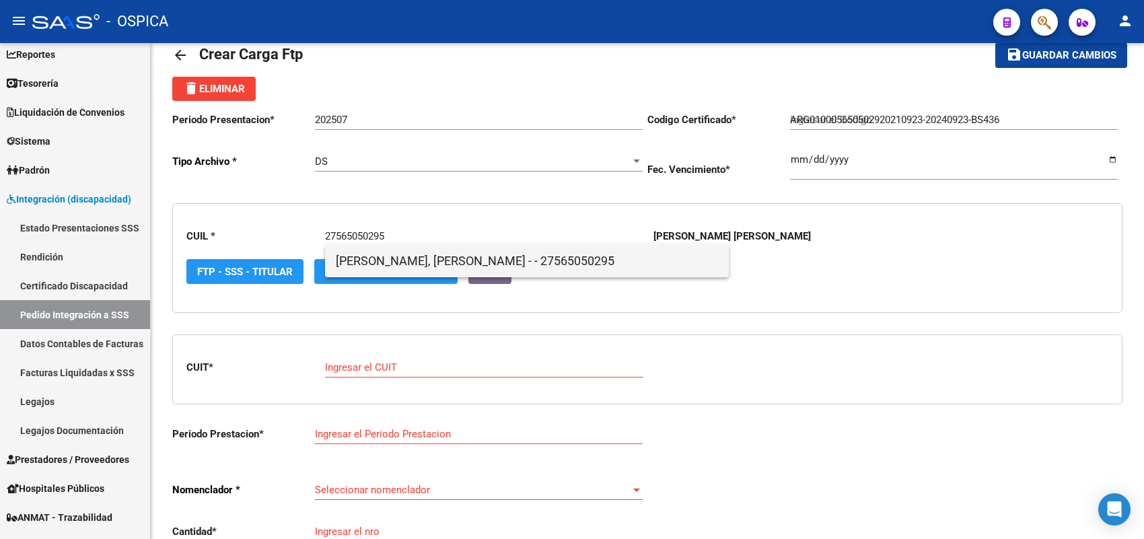
click at [377, 251] on span "SOTELO CARRIZO, LUDMILA AMBAR - - 27565050295" at bounding box center [527, 261] width 382 height 32
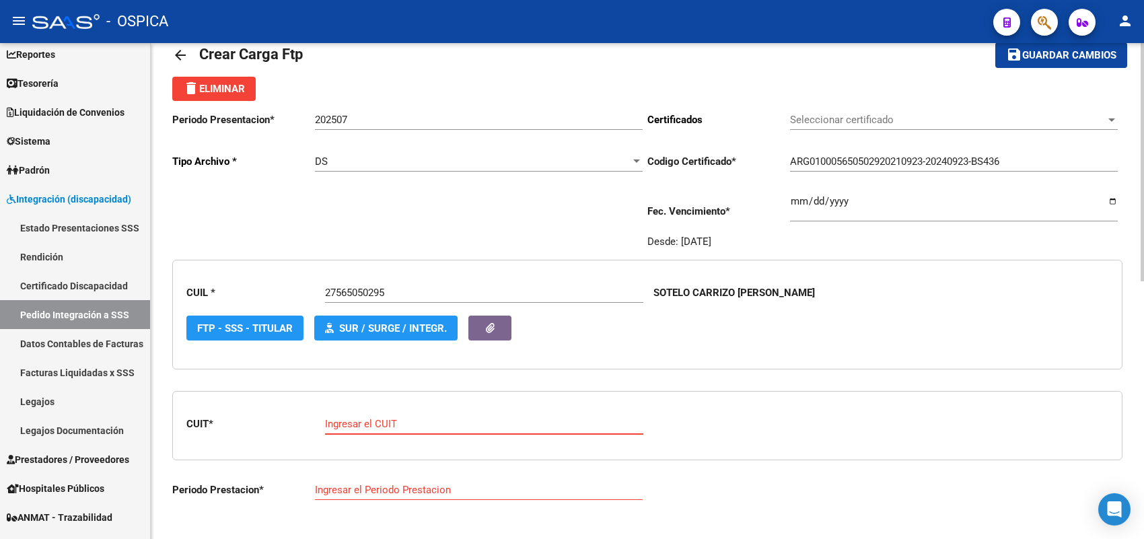
paste input "27-32011133-7"
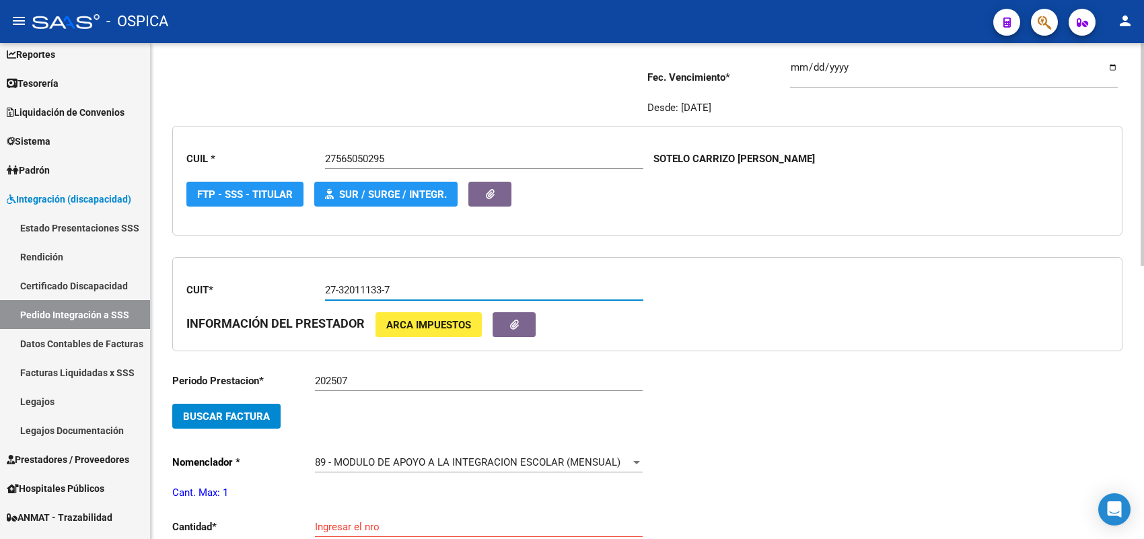
scroll to position [199, 0]
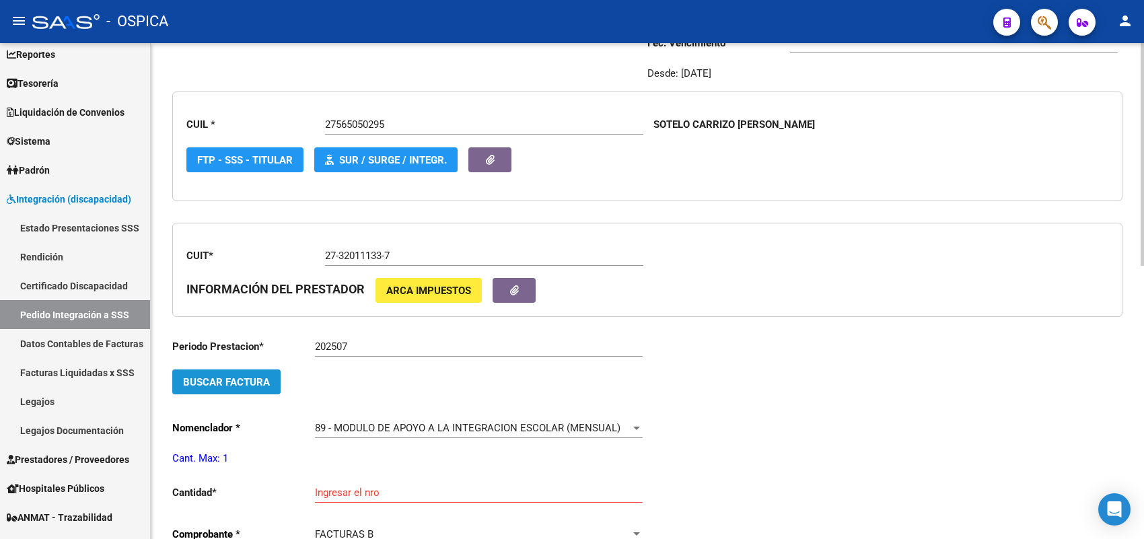
click at [271, 377] on button "Buscar Factura" at bounding box center [226, 381] width 108 height 25
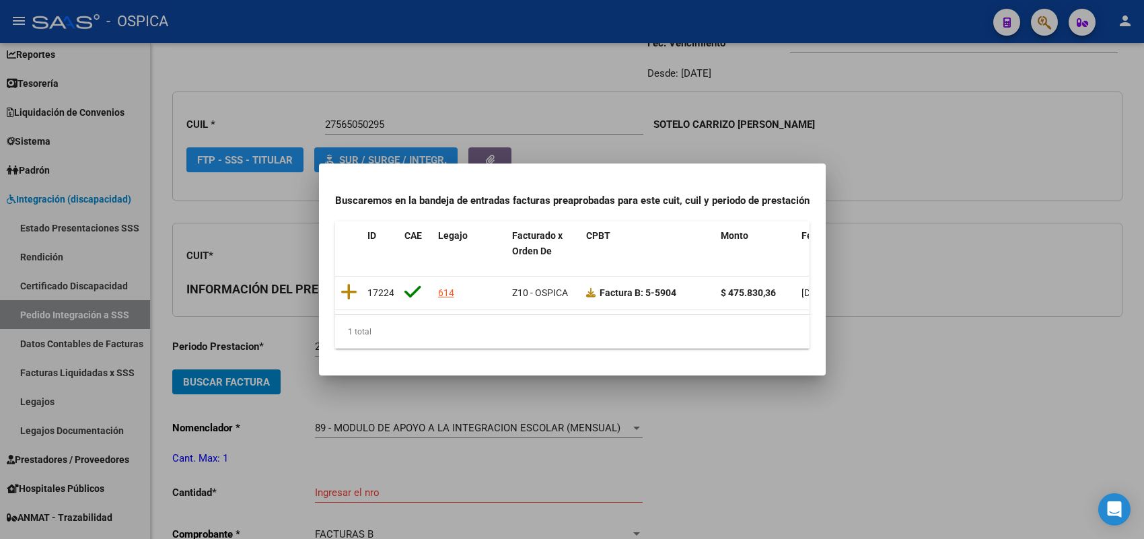
click at [254, 334] on div at bounding box center [572, 269] width 1144 height 539
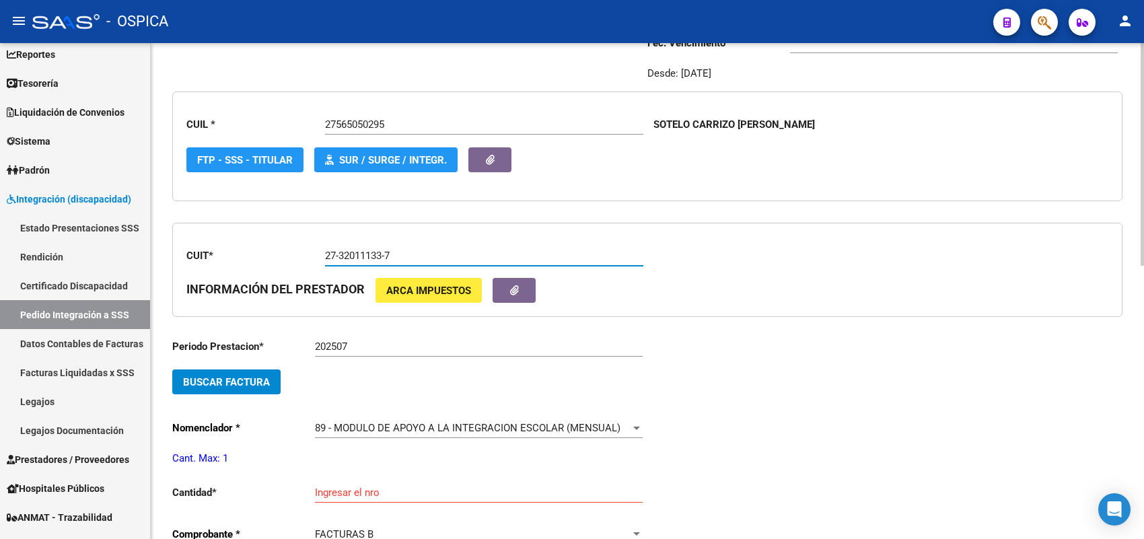
drag, startPoint x: 420, startPoint y: 254, endPoint x: 291, endPoint y: 252, distance: 129.2
click at [291, 252] on app-form-text-field "CUIT * 27-32011133-7 Ingresar el CUIT" at bounding box center [414, 256] width 456 height 12
paste input "24657502-4"
click at [246, 376] on span "Buscar Factura" at bounding box center [226, 382] width 87 height 12
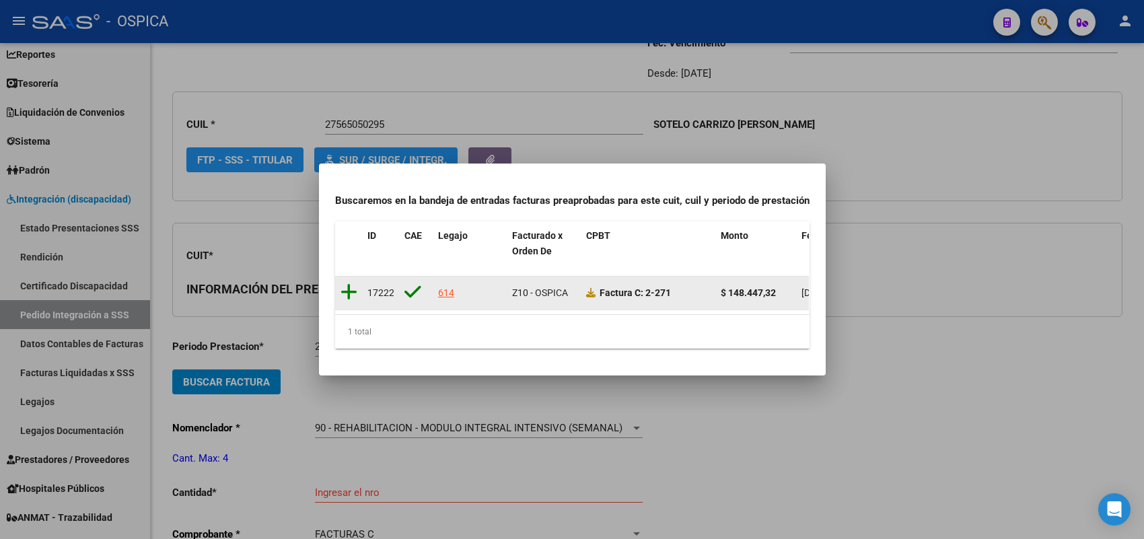
click at [352, 287] on icon at bounding box center [348, 292] width 17 height 19
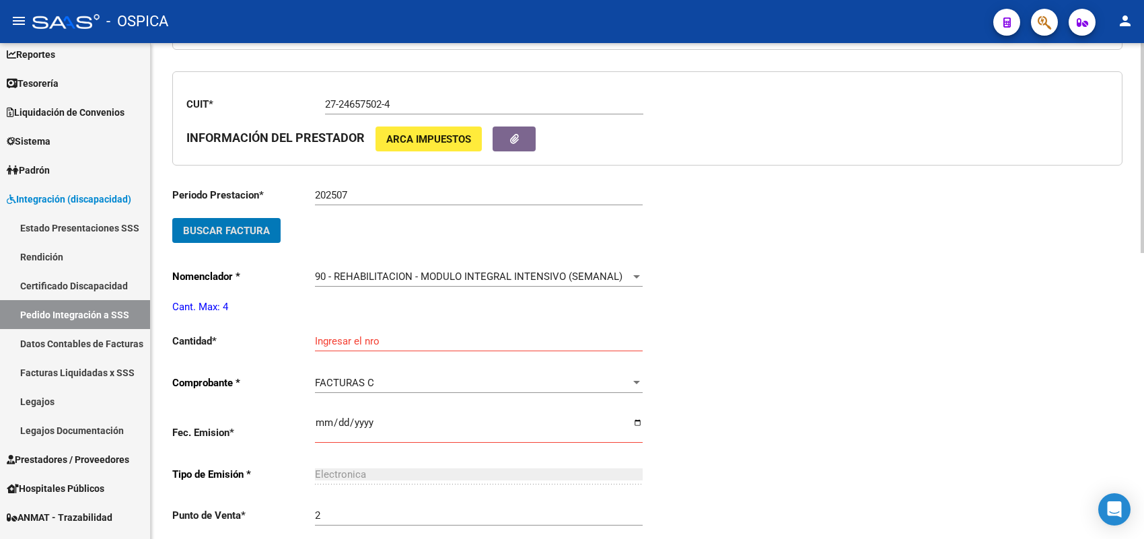
scroll to position [367, 0]
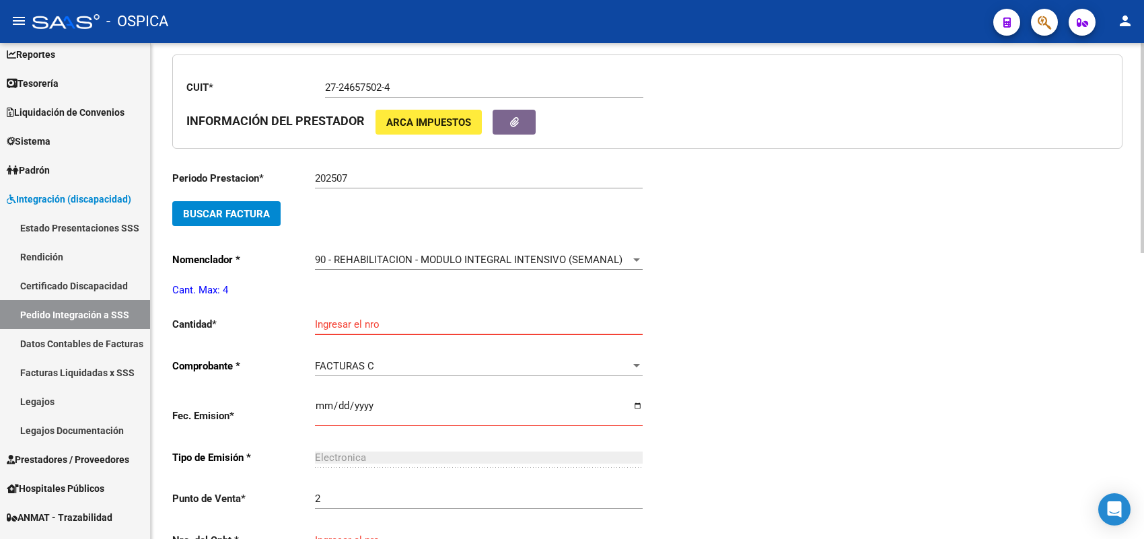
click at [351, 322] on input "Ingresar el nro" at bounding box center [479, 324] width 328 height 12
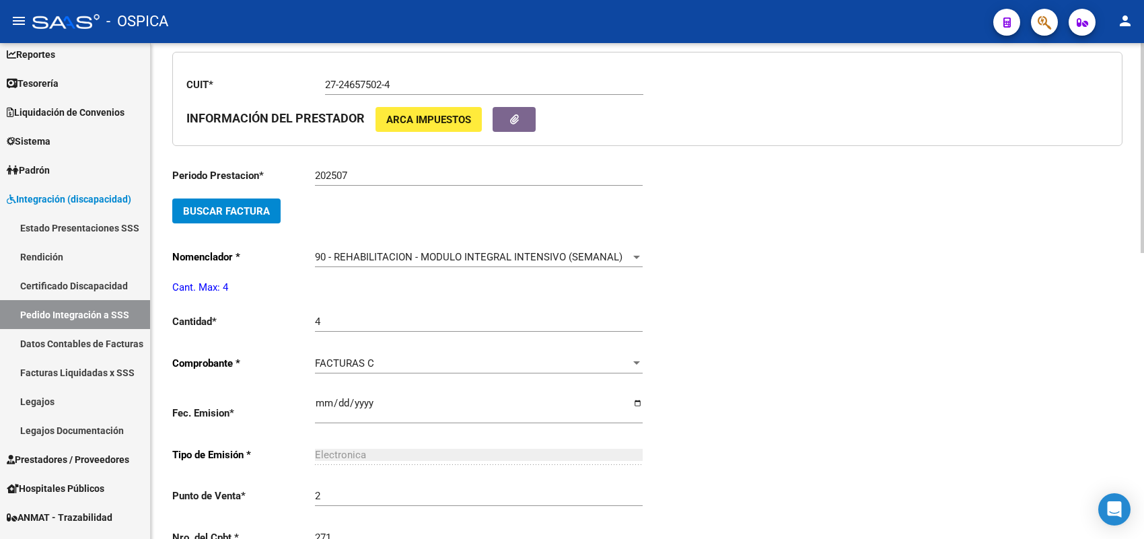
scroll to position [652, 0]
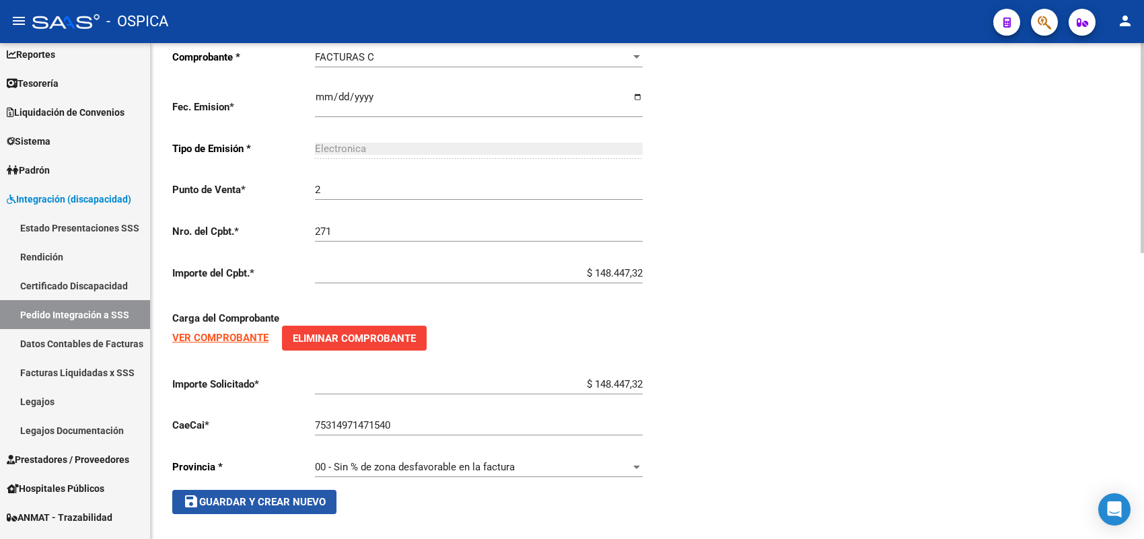
click at [303, 496] on span "save Guardar y Crear Nuevo" at bounding box center [254, 502] width 143 height 12
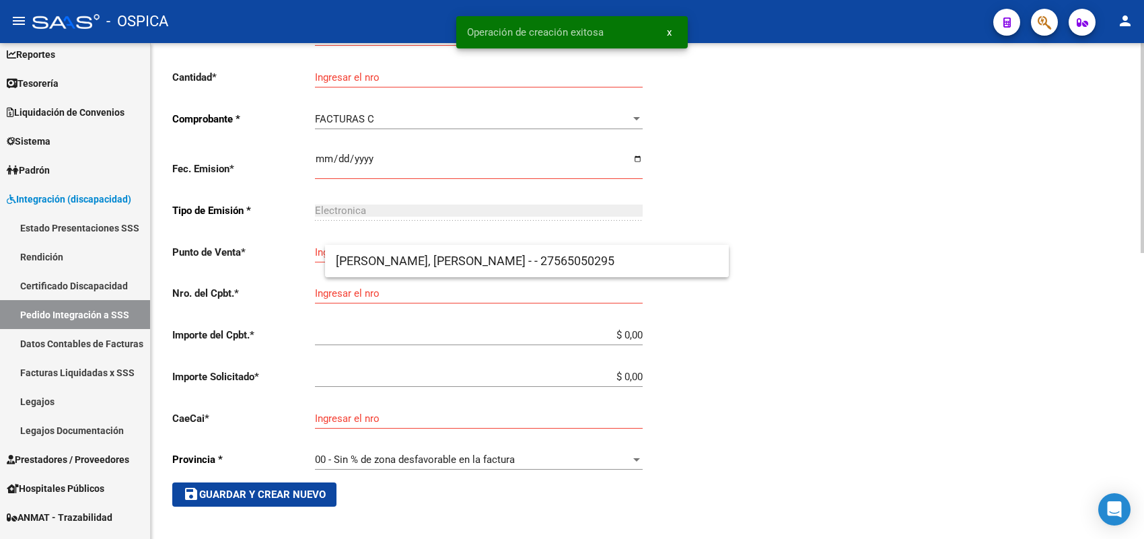
scroll to position [31, 0]
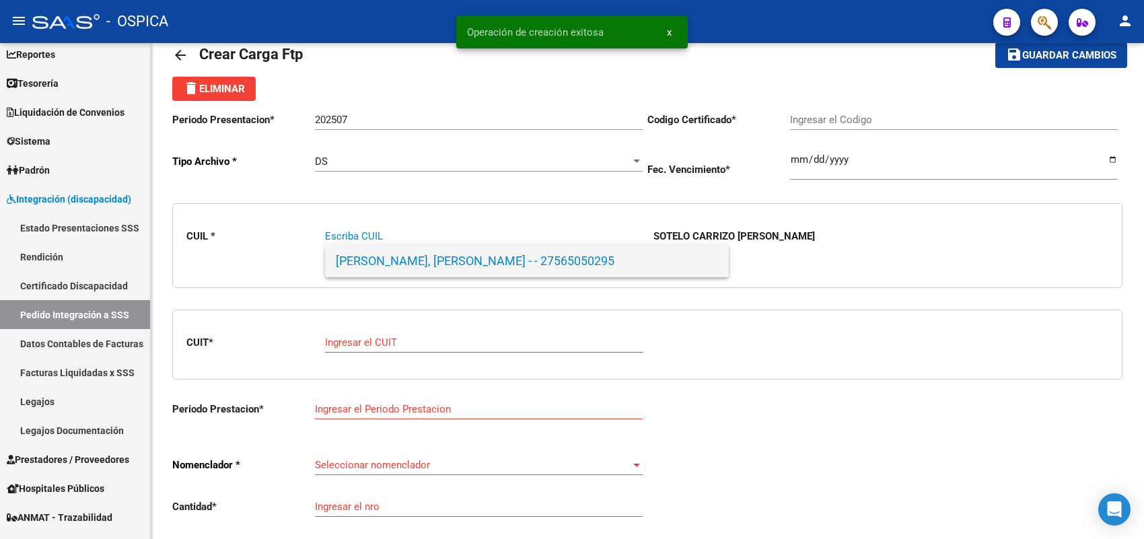
click at [428, 263] on span "SOTELO CARRIZO, LUDMILA AMBAR - - 27565050295" at bounding box center [527, 261] width 382 height 32
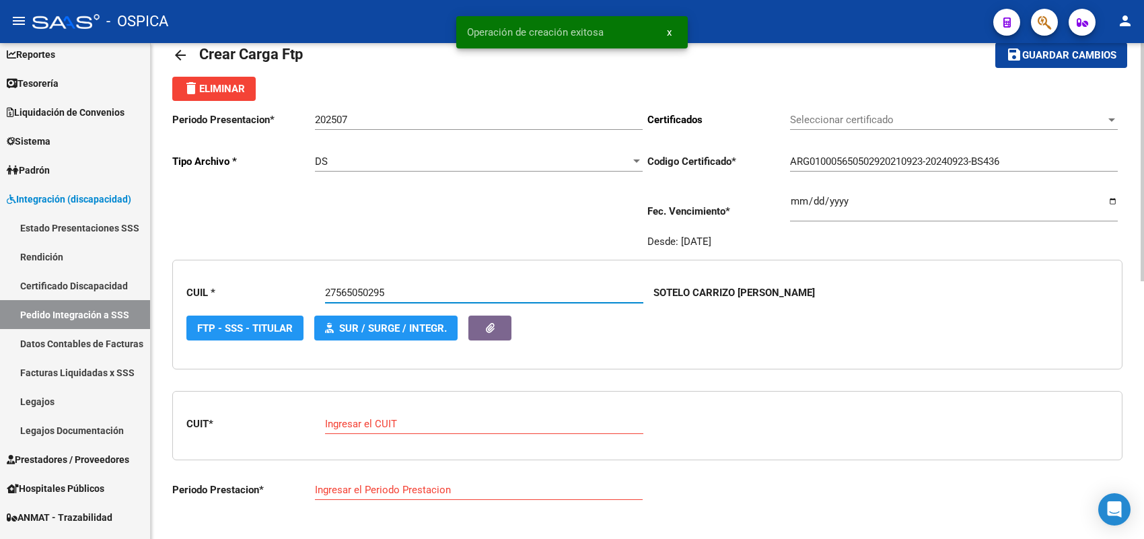
click at [394, 418] on input "Ingresar el CUIT" at bounding box center [484, 424] width 318 height 12
paste input "24-24816959-8"
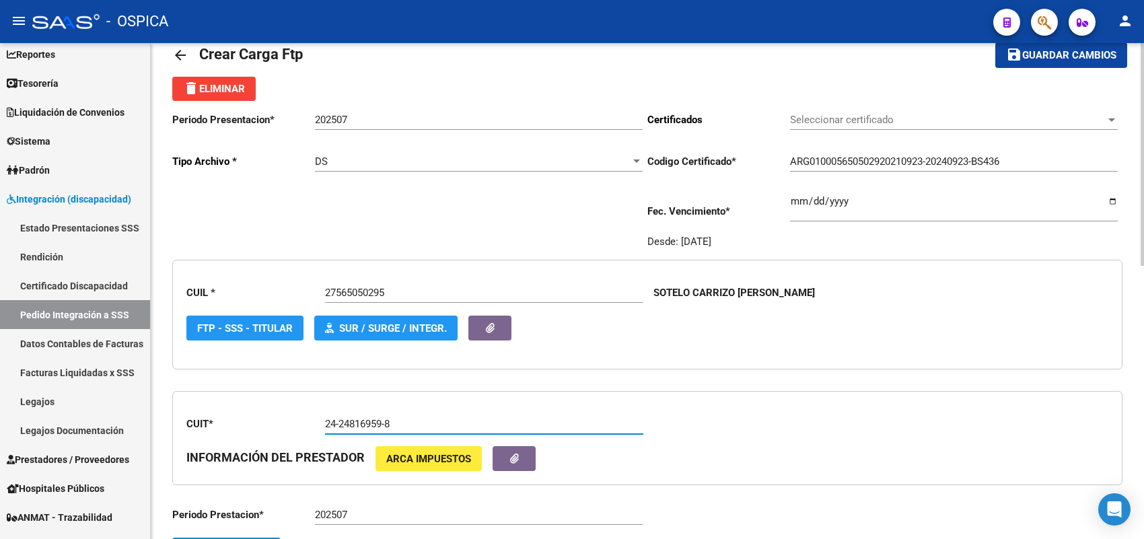
scroll to position [199, 0]
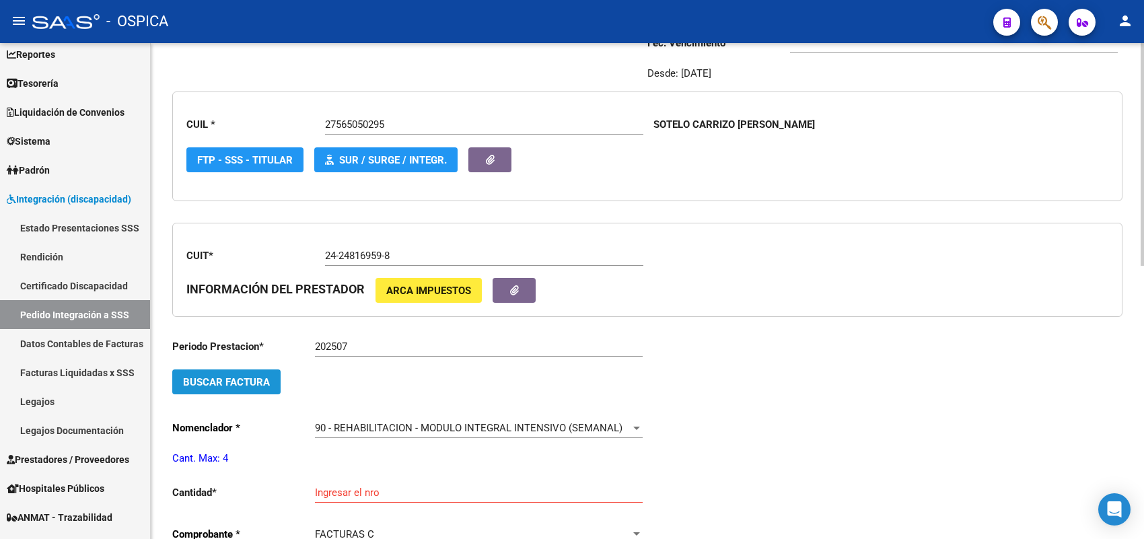
click at [256, 378] on span "Buscar Factura" at bounding box center [226, 382] width 87 height 12
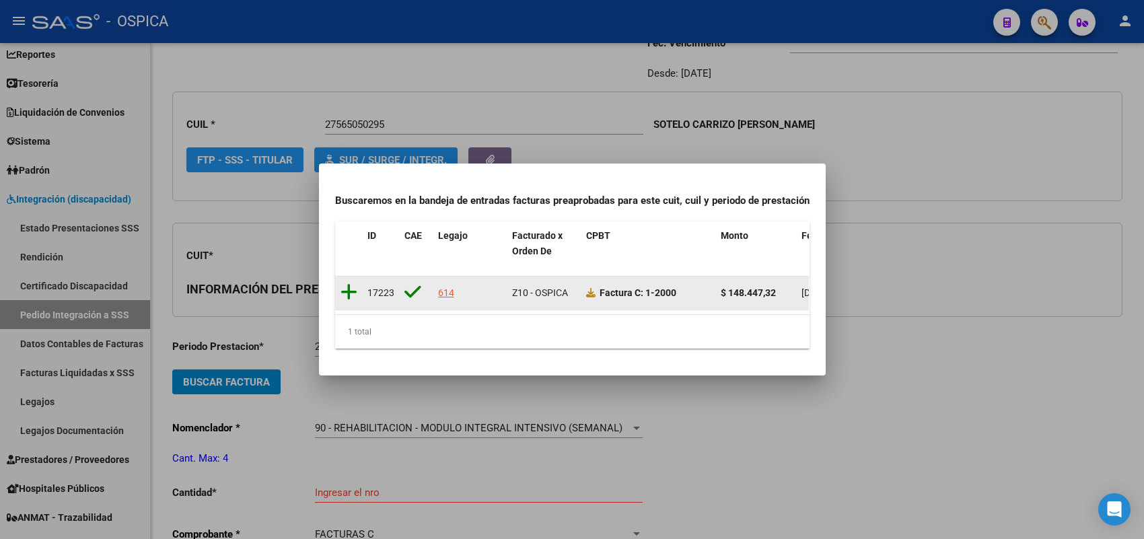
click at [350, 284] on icon at bounding box center [348, 292] width 17 height 19
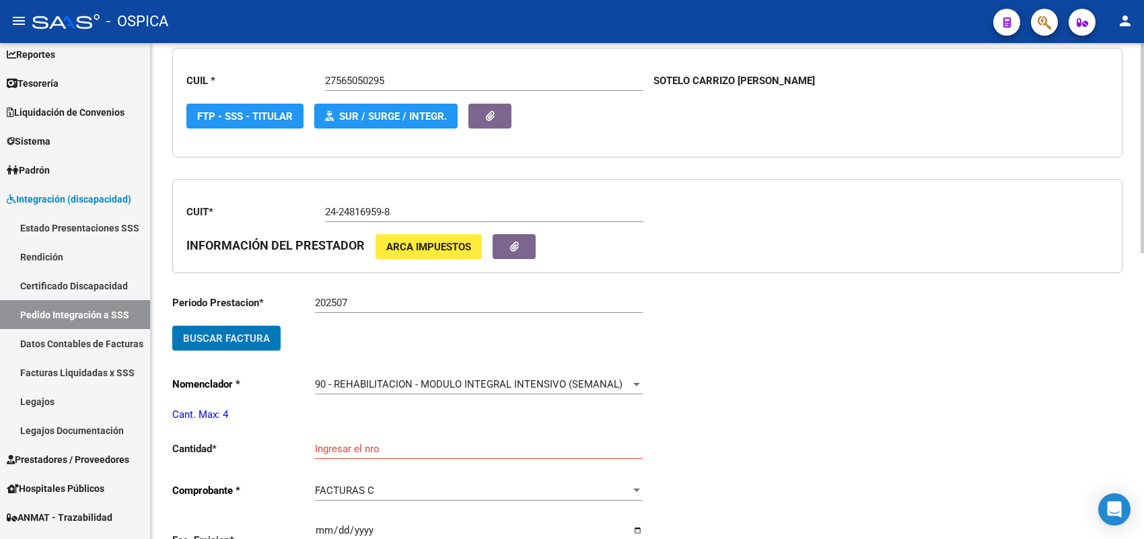
scroll to position [283, 0]
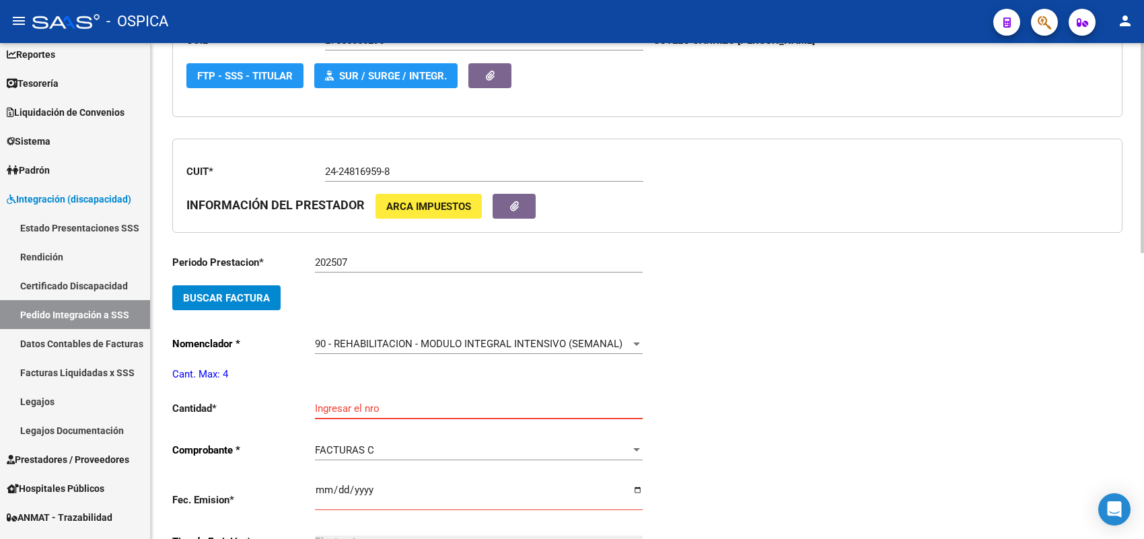
click at [370, 405] on input "Ingresar el nro" at bounding box center [479, 408] width 328 height 12
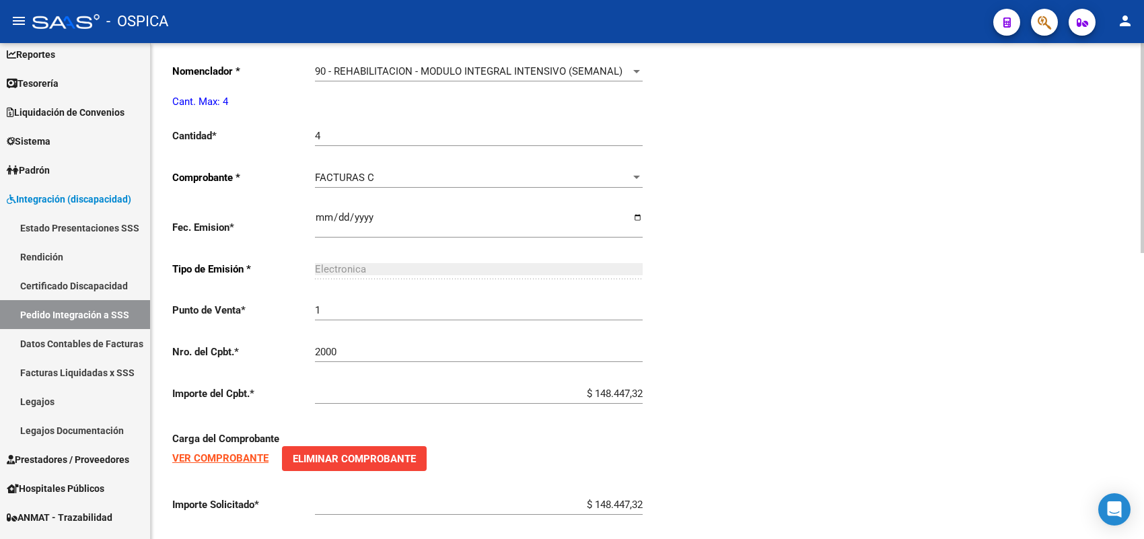
scroll to position [654, 0]
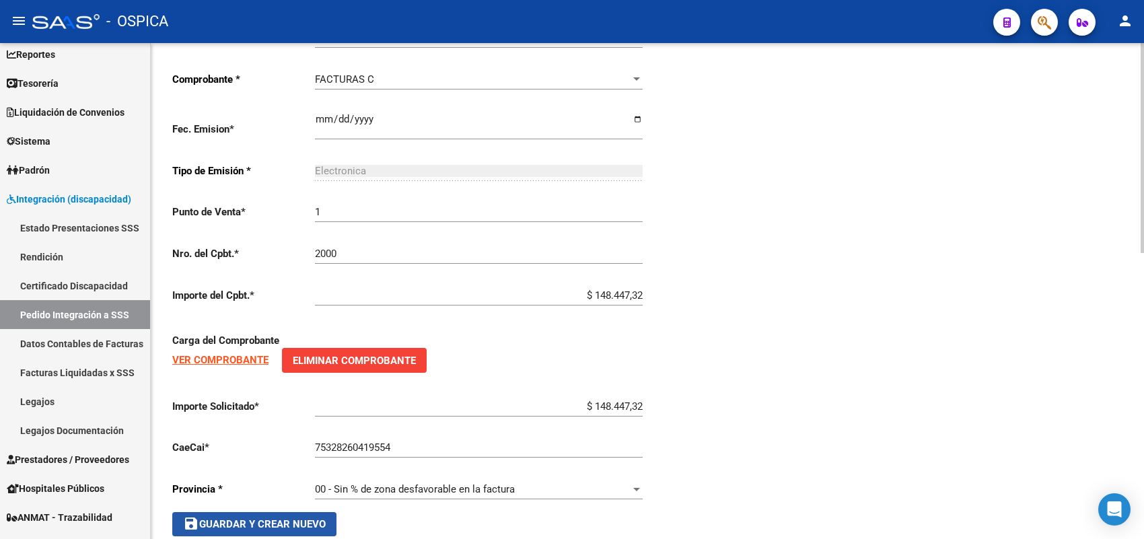
click at [316, 521] on span "save Guardar y Crear Nuevo" at bounding box center [254, 524] width 143 height 12
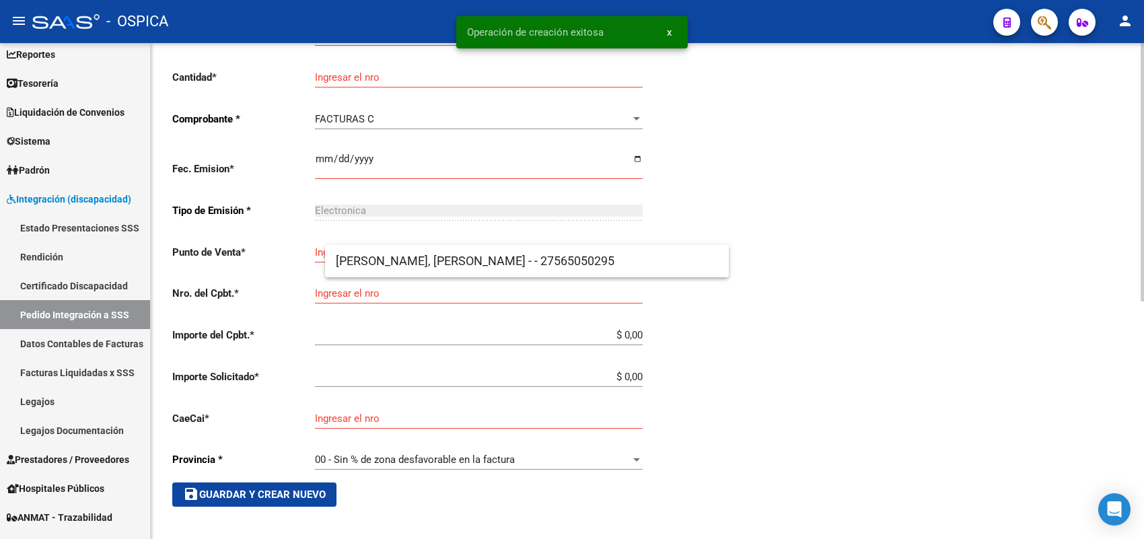
scroll to position [31, 0]
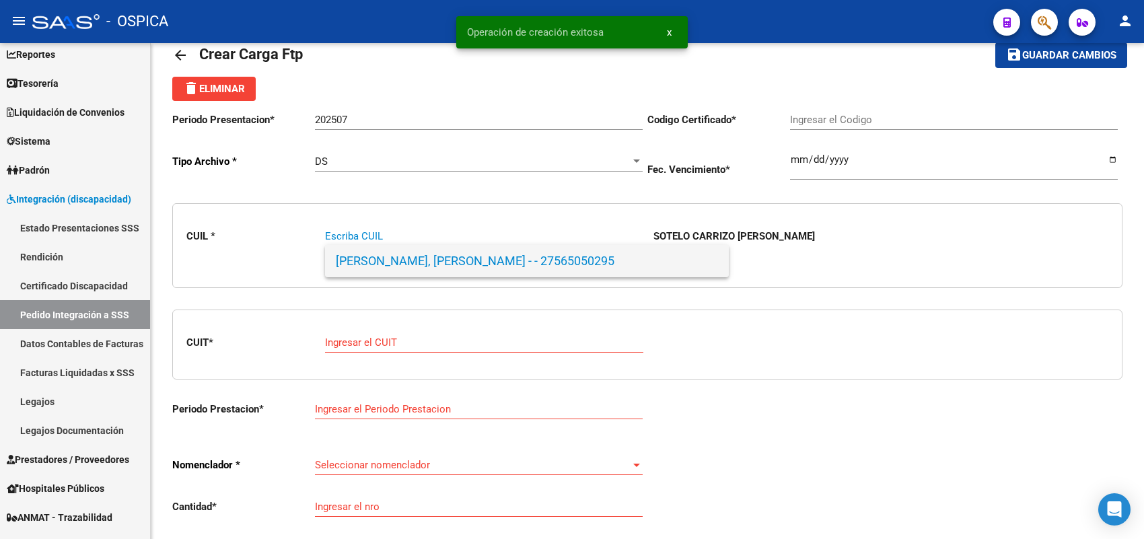
click at [387, 256] on span "SOTELO CARRIZO, LUDMILA AMBAR - - 27565050295" at bounding box center [527, 261] width 382 height 32
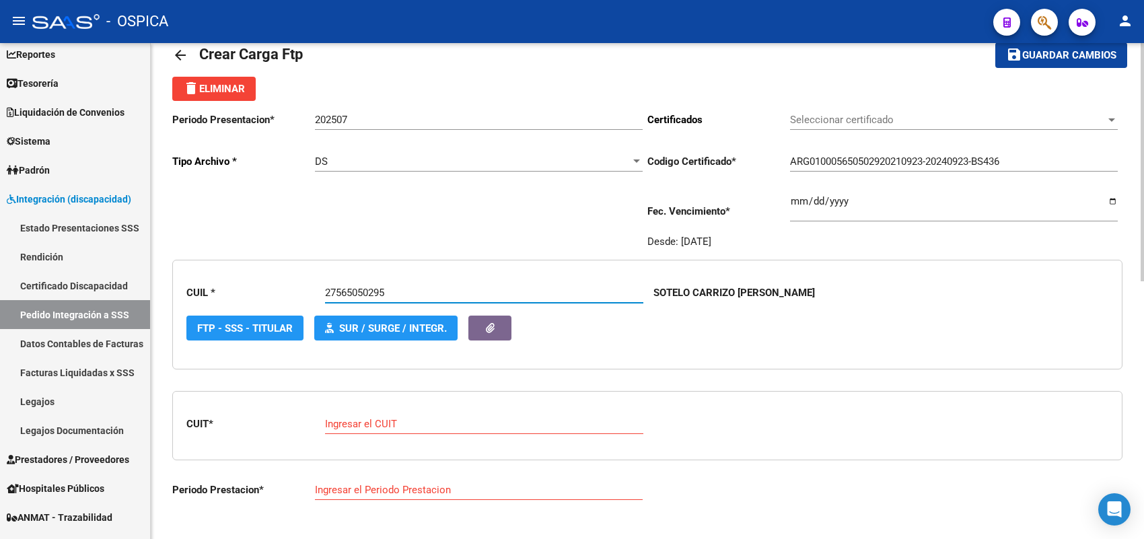
click at [402, 418] on input "Ingresar el CUIT" at bounding box center [484, 424] width 318 height 12
paste input "27-32011133-7"
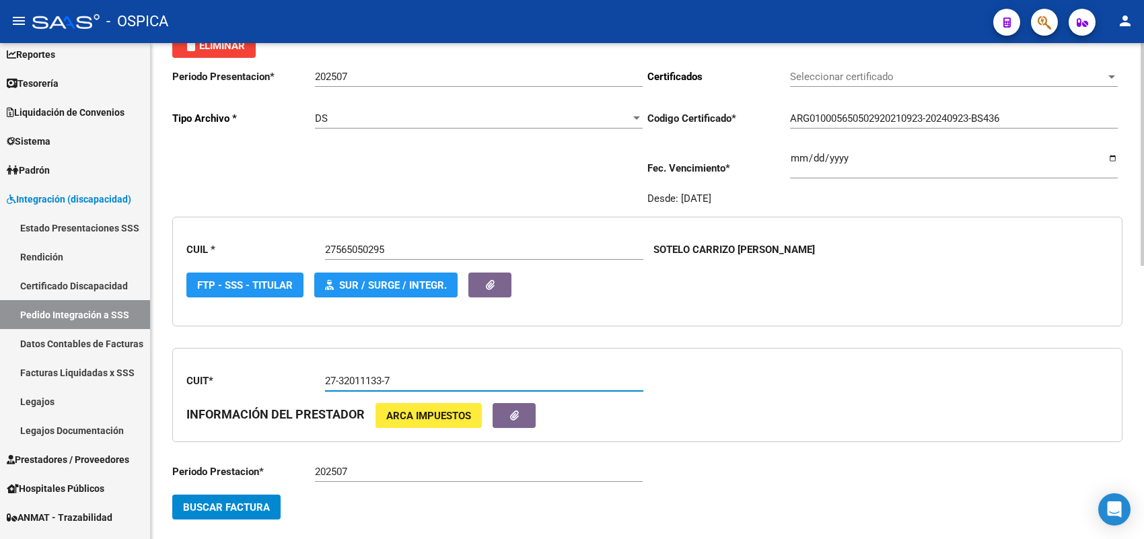
scroll to position [115, 0]
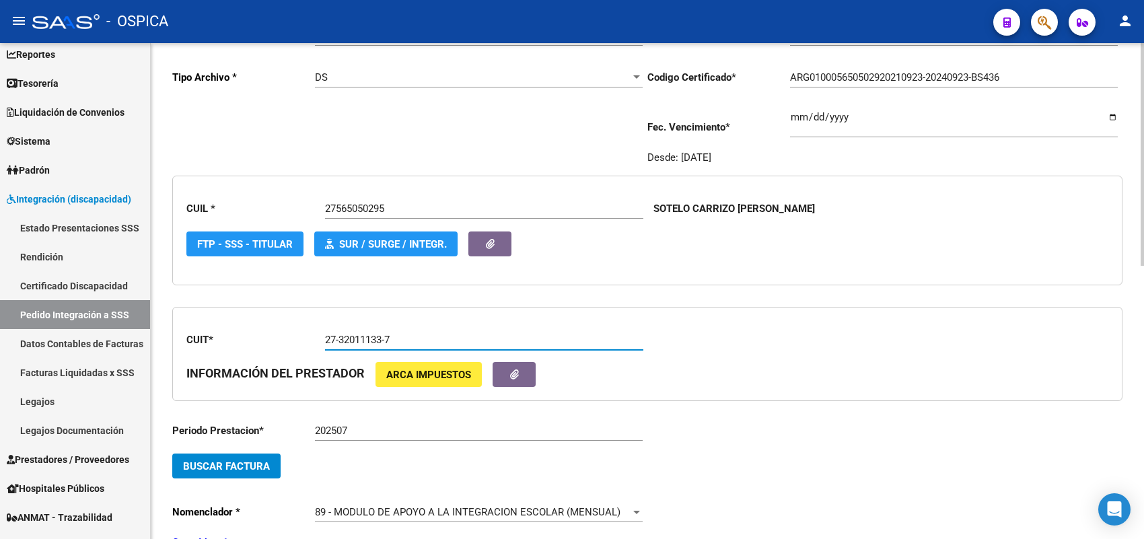
click at [256, 460] on span "Buscar Factura" at bounding box center [226, 466] width 87 height 12
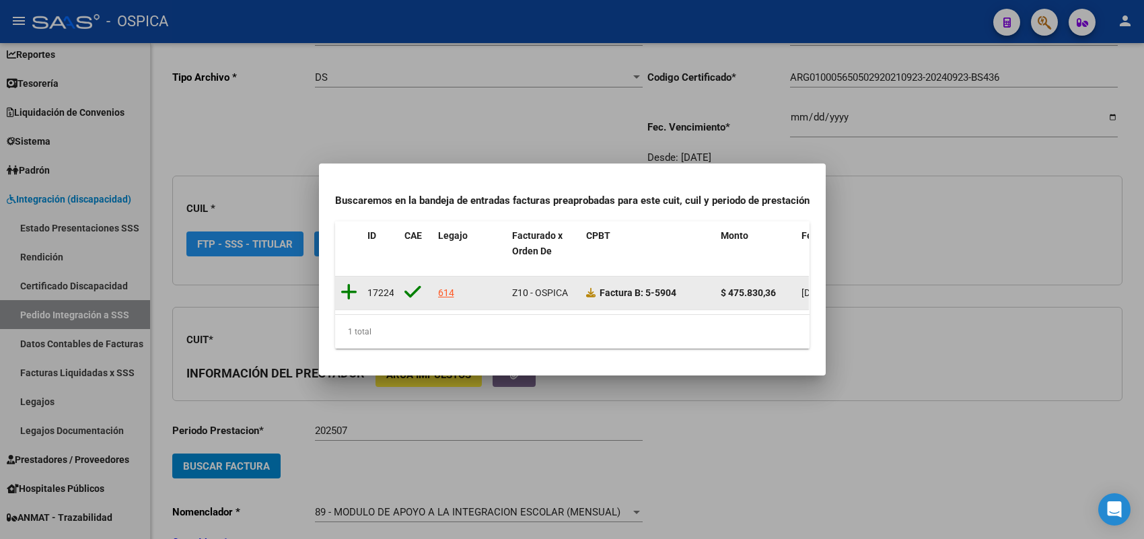
click at [344, 284] on icon at bounding box center [348, 292] width 17 height 19
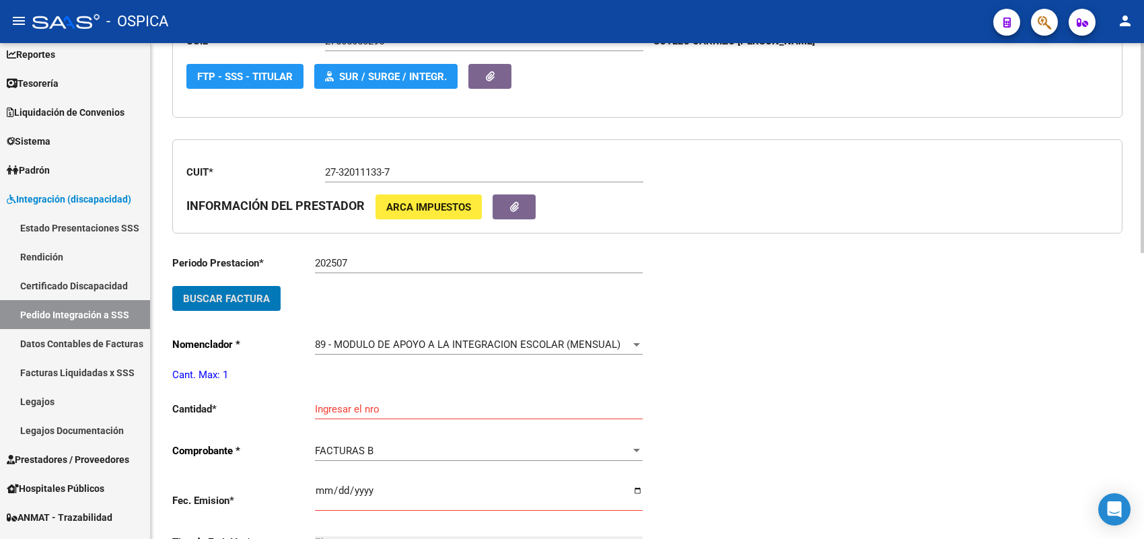
scroll to position [283, 0]
click at [360, 396] on div "Ingresar el nro" at bounding box center [479, 403] width 328 height 29
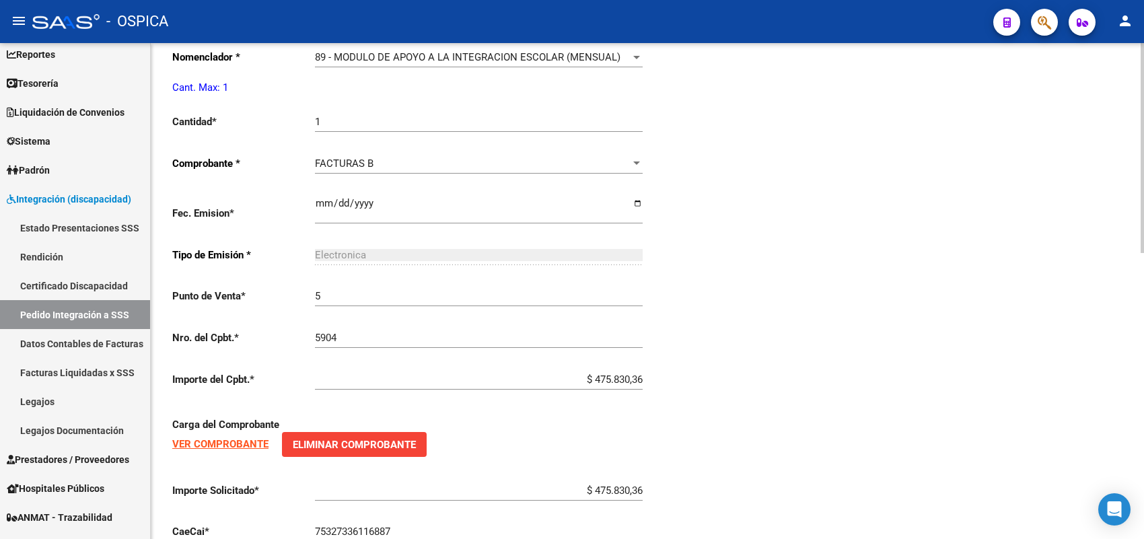
scroll to position [654, 0]
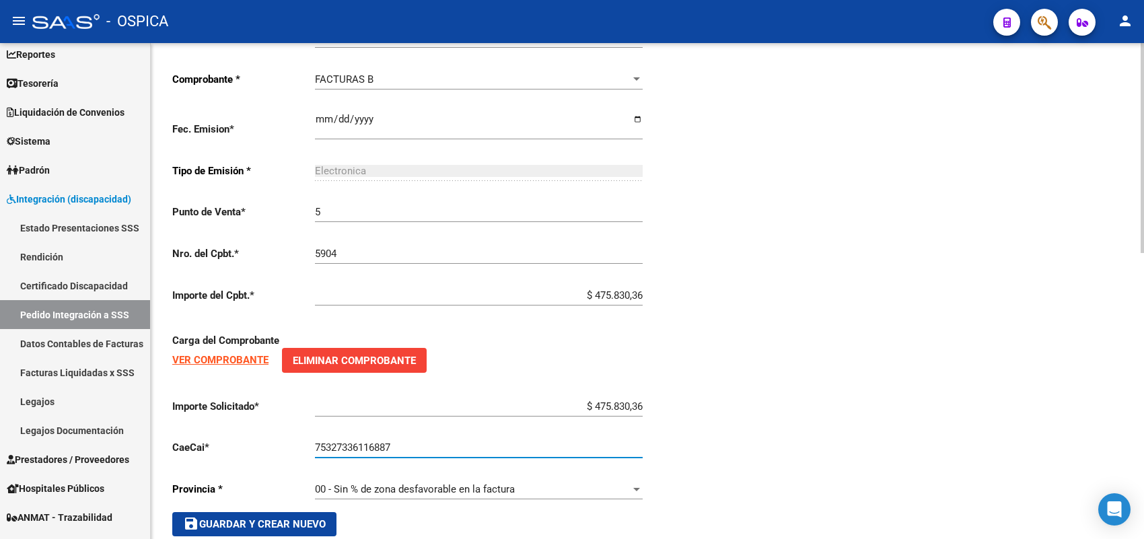
click at [316, 521] on span "save Guardar y Crear Nuevo" at bounding box center [254, 524] width 143 height 12
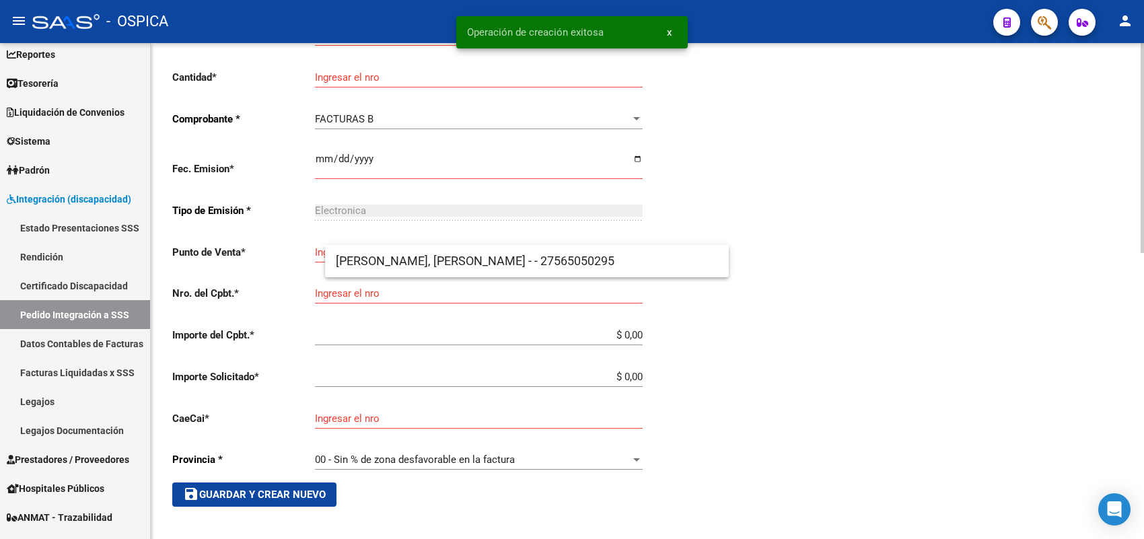
scroll to position [31, 0]
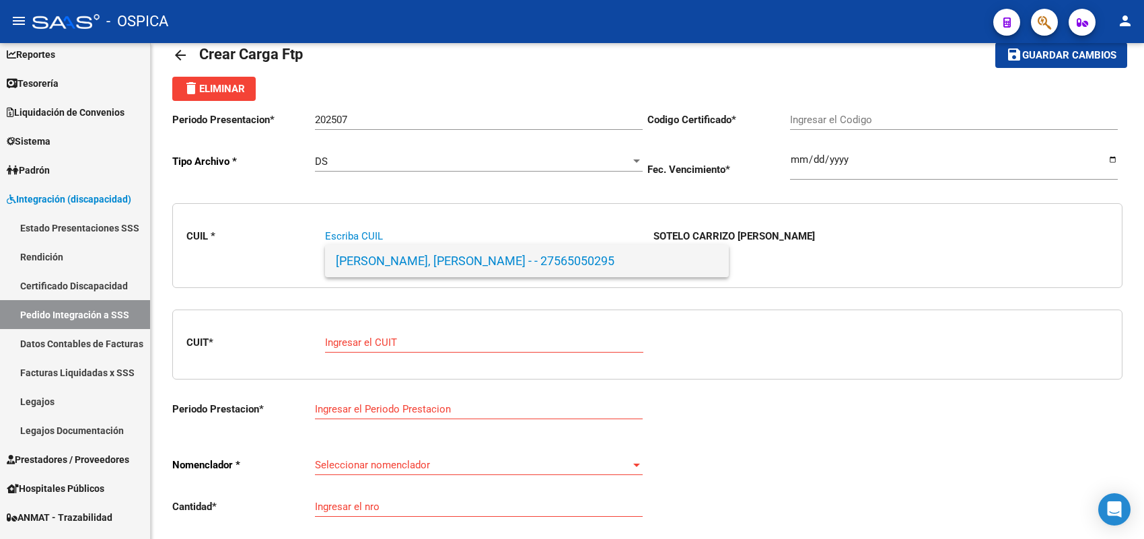
click at [410, 254] on span "SOTELO CARRIZO, LUDMILA AMBAR - - 27565050295" at bounding box center [527, 261] width 382 height 32
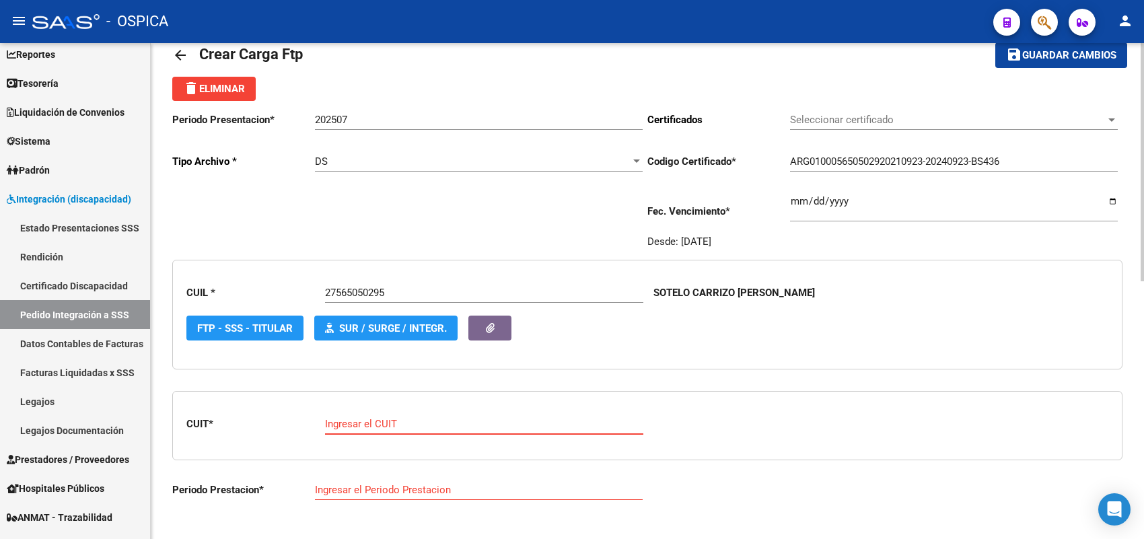
click at [398, 418] on input "Ingresar el CUIT" at bounding box center [484, 424] width 318 height 12
paste input "27-34019475-1"
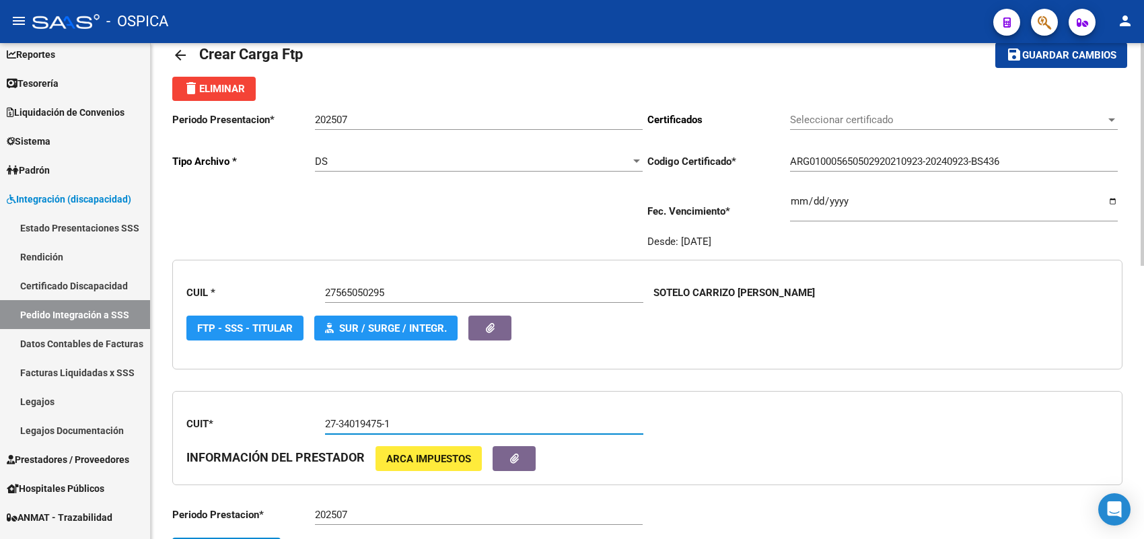
scroll to position [115, 0]
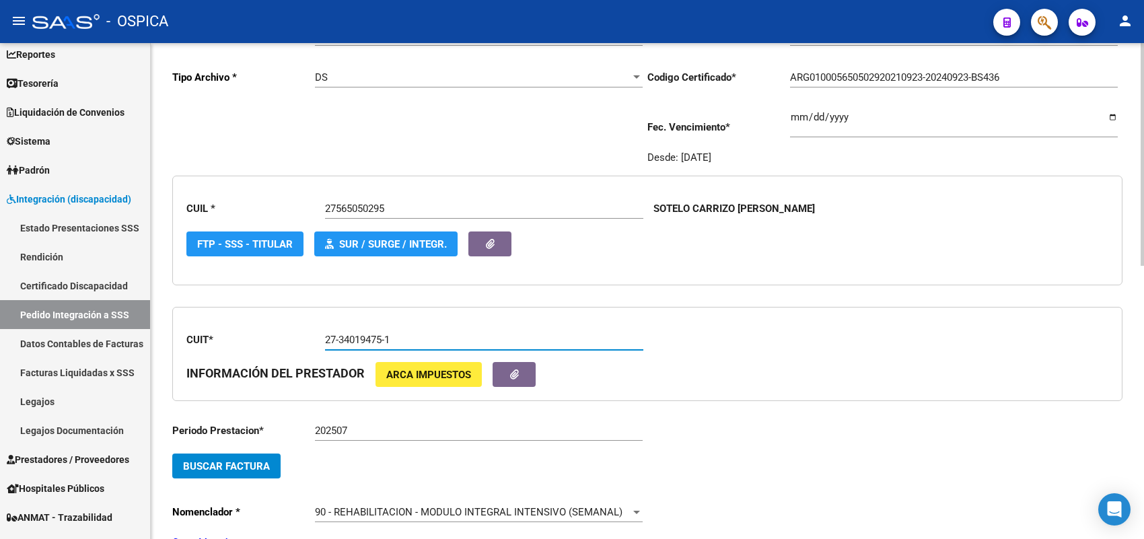
click at [261, 460] on span "Buscar Factura" at bounding box center [226, 466] width 87 height 12
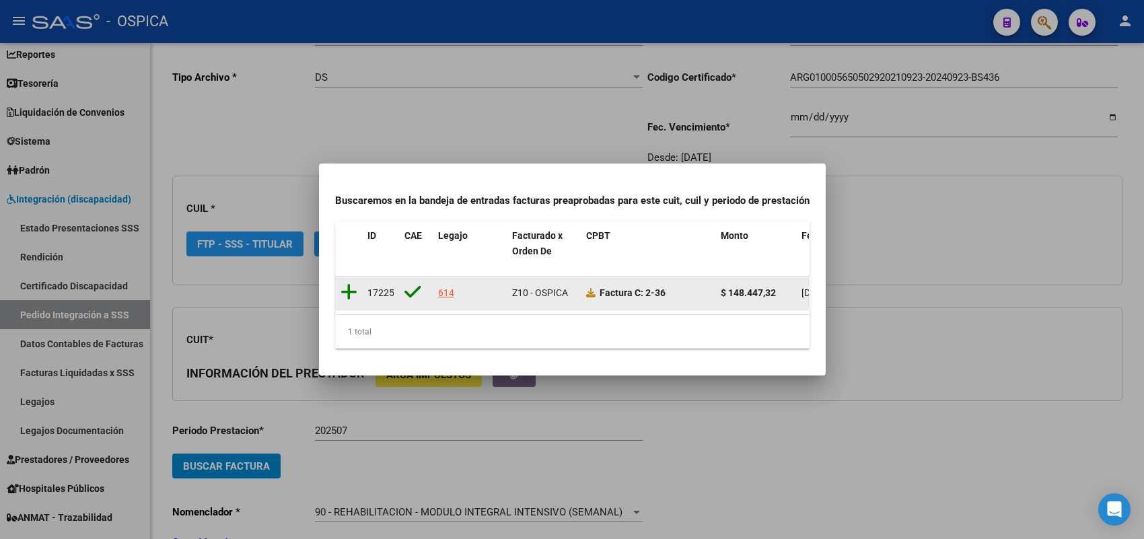
click at [344, 286] on icon at bounding box center [348, 292] width 17 height 19
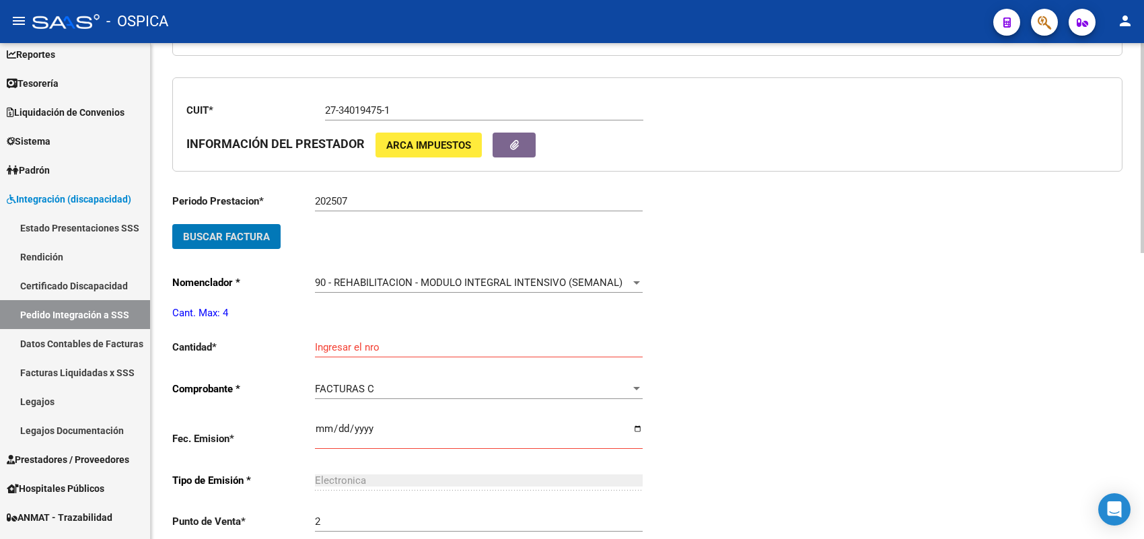
scroll to position [367, 0]
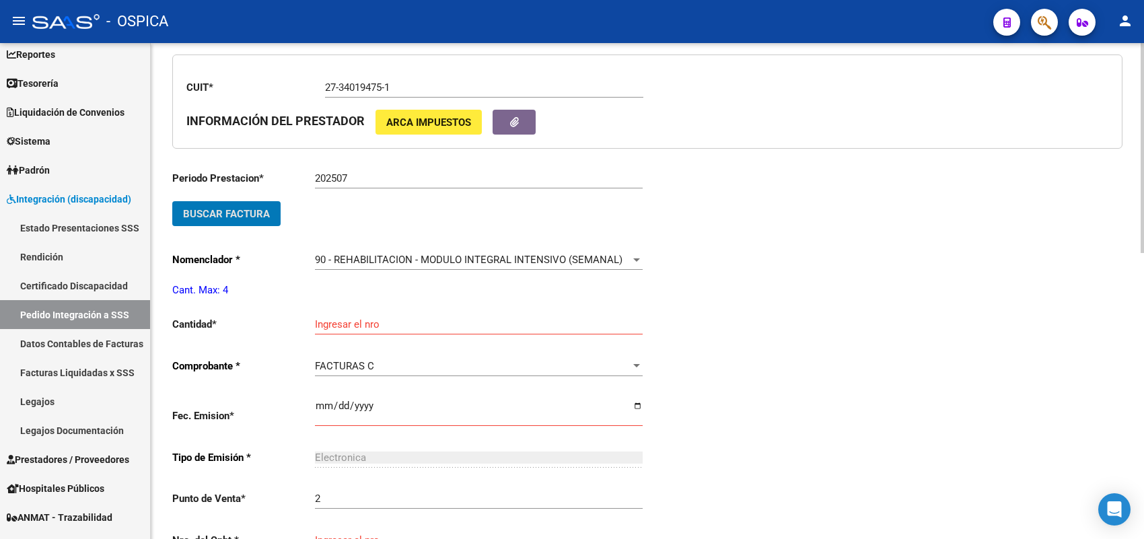
click at [342, 320] on input "Ingresar el nro" at bounding box center [479, 324] width 328 height 12
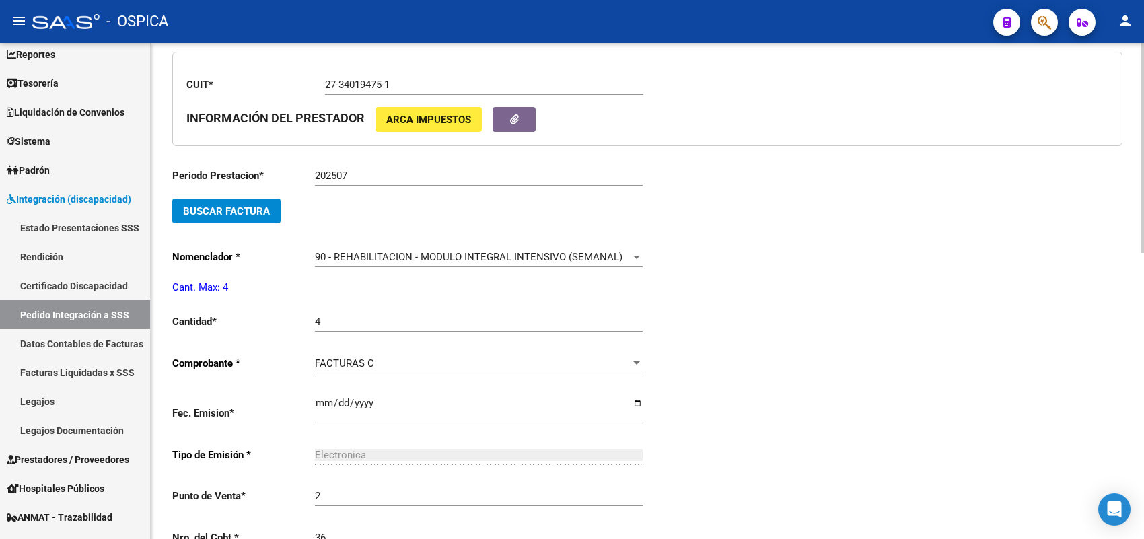
scroll to position [652, 0]
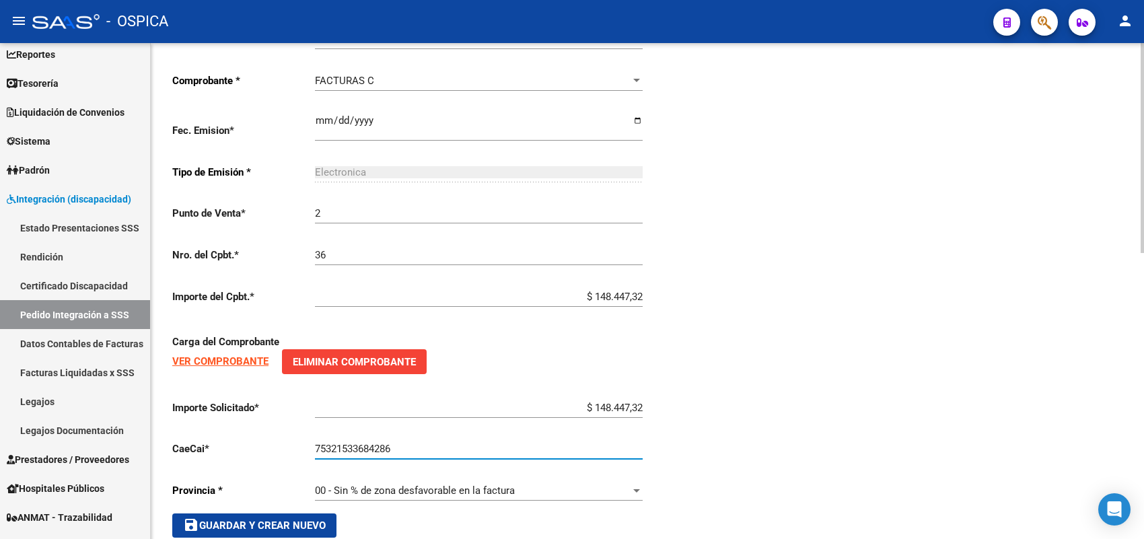
click at [307, 513] on button "save Guardar y Crear Nuevo" at bounding box center [254, 525] width 164 height 24
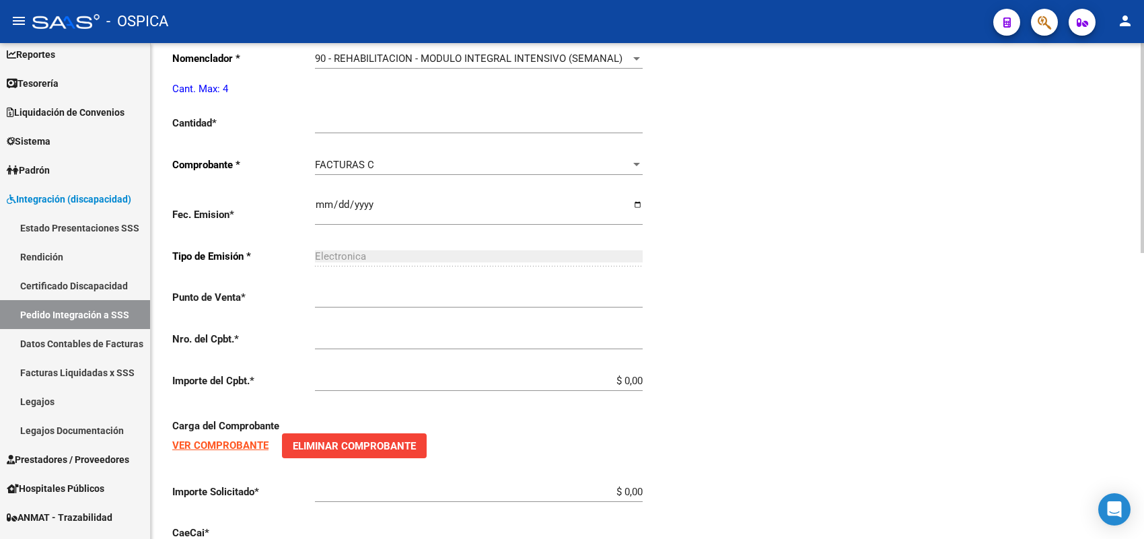
scroll to position [31, 0]
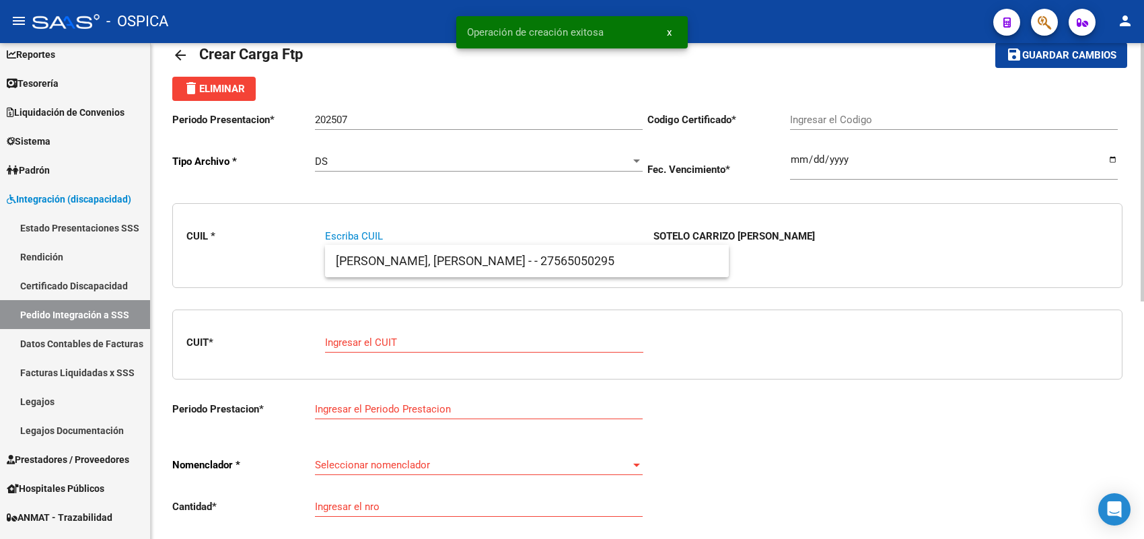
paste input "20560318600"
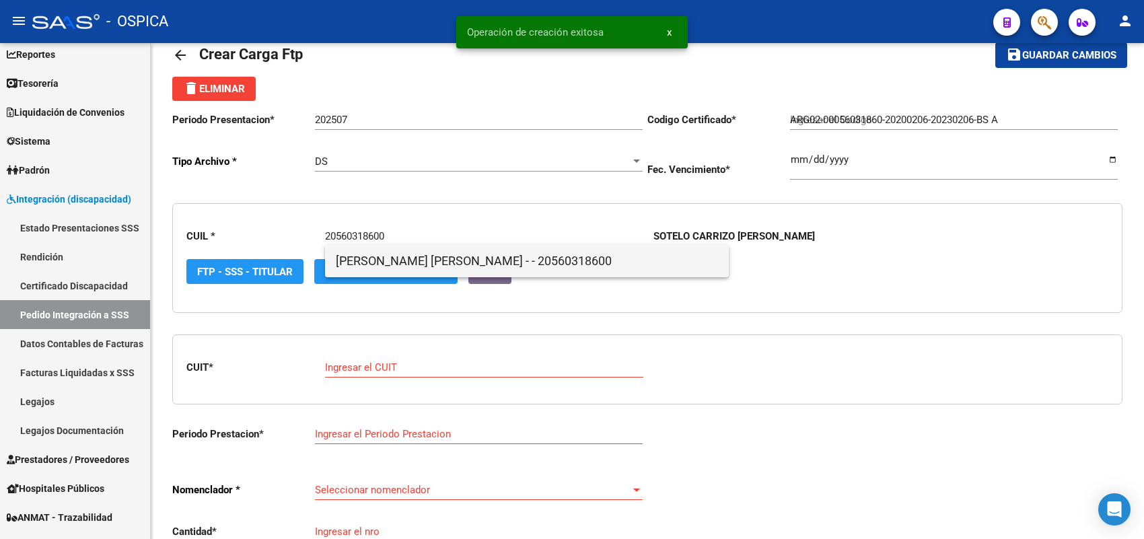
click at [371, 261] on span "SOTO , MARTIN ARIEL - - 20560318600" at bounding box center [527, 261] width 382 height 32
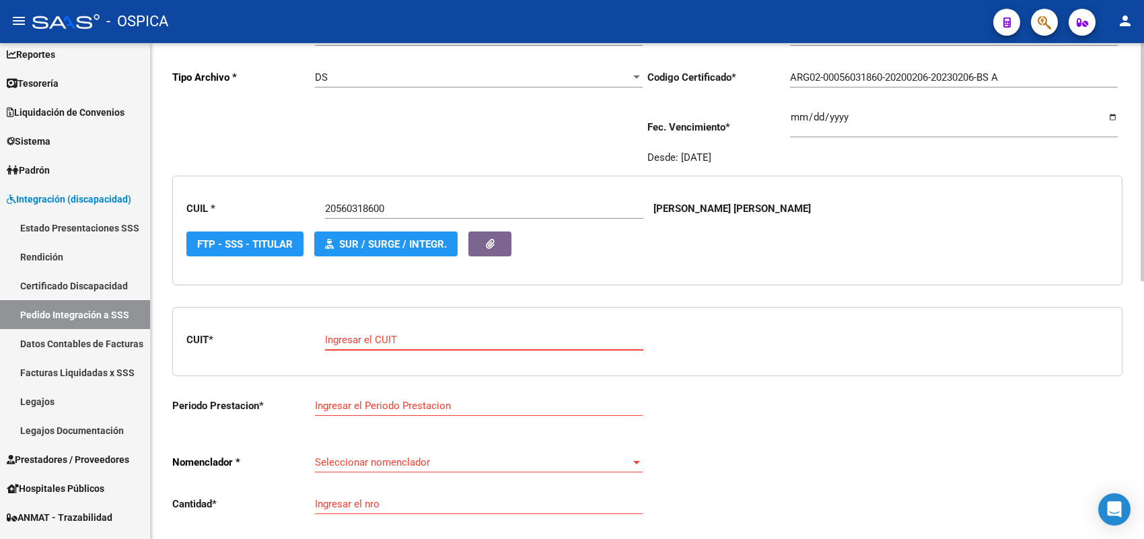
paste input "30-71626690-3"
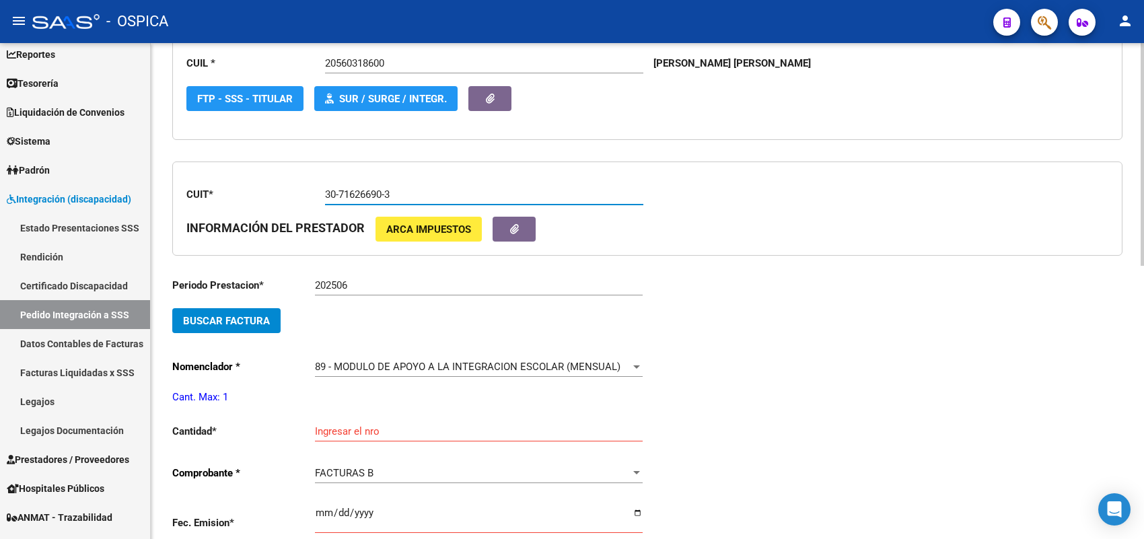
scroll to position [283, 0]
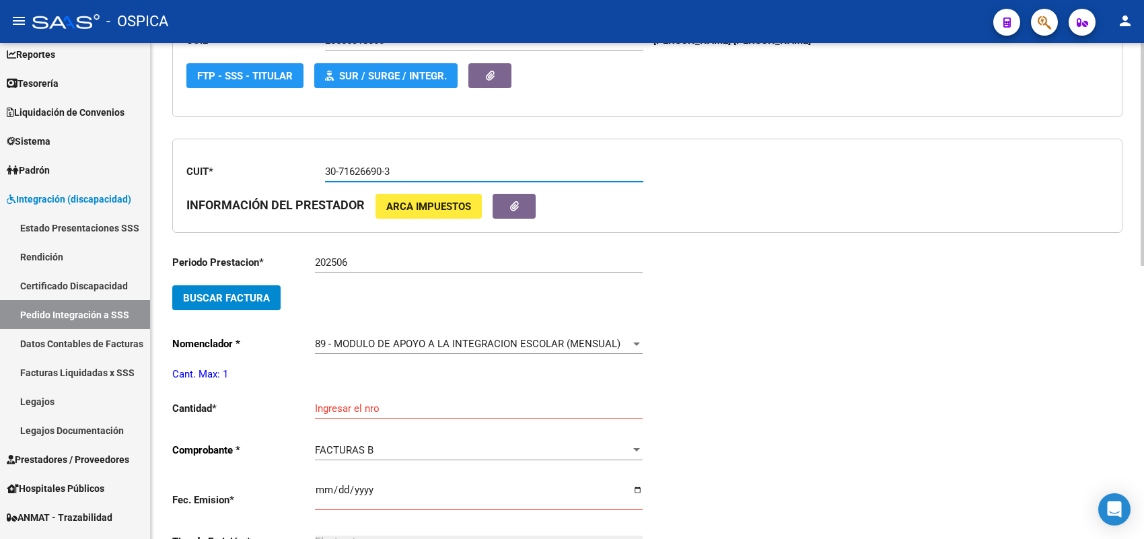
click at [270, 303] on button "Buscar Factura" at bounding box center [226, 297] width 108 height 25
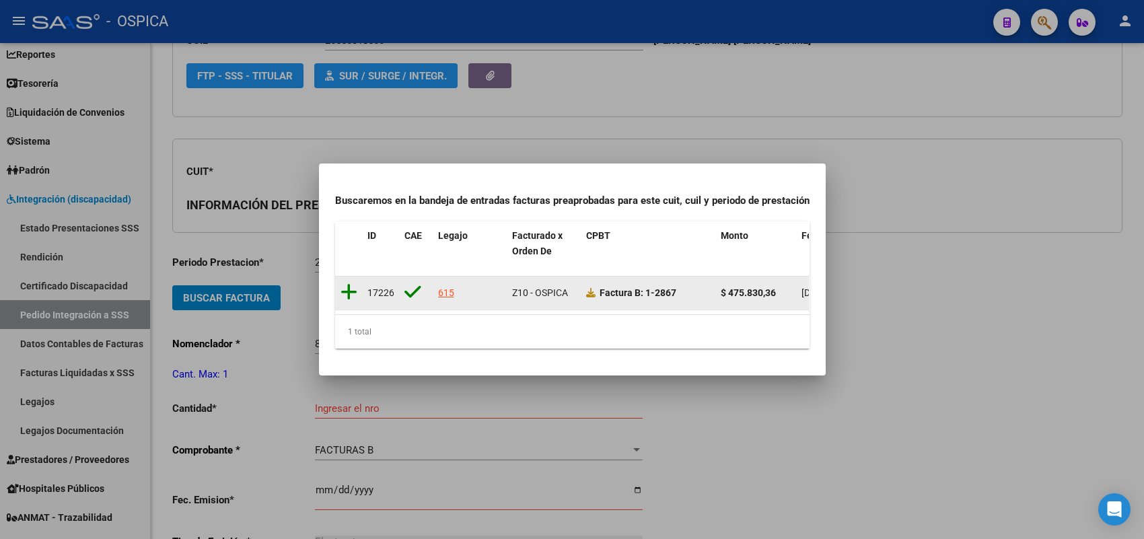
click at [348, 283] on icon at bounding box center [348, 292] width 17 height 19
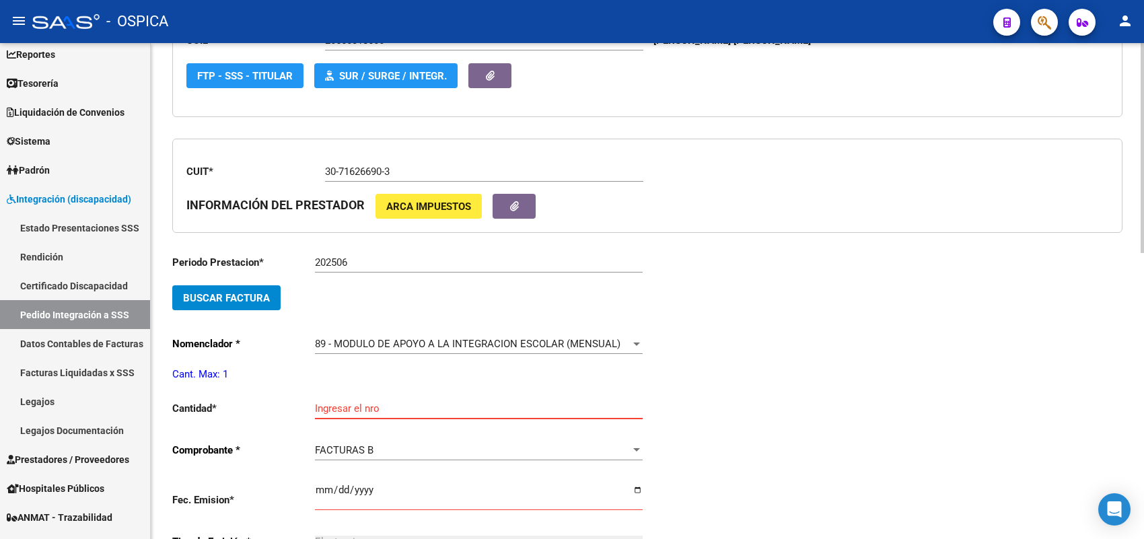
click at [362, 404] on input "Ingresar el nro" at bounding box center [479, 408] width 328 height 12
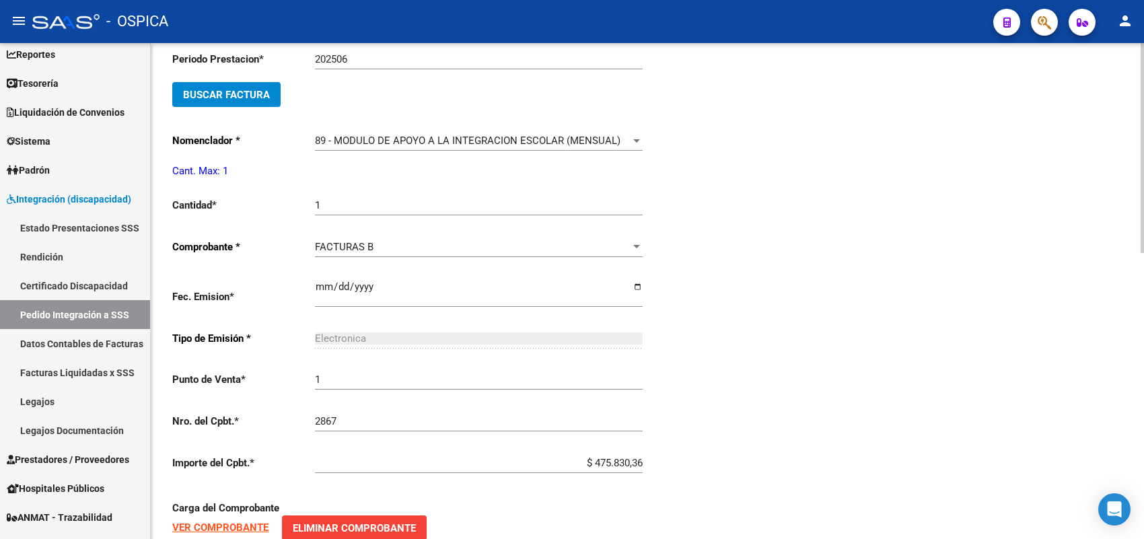
scroll to position [676, 0]
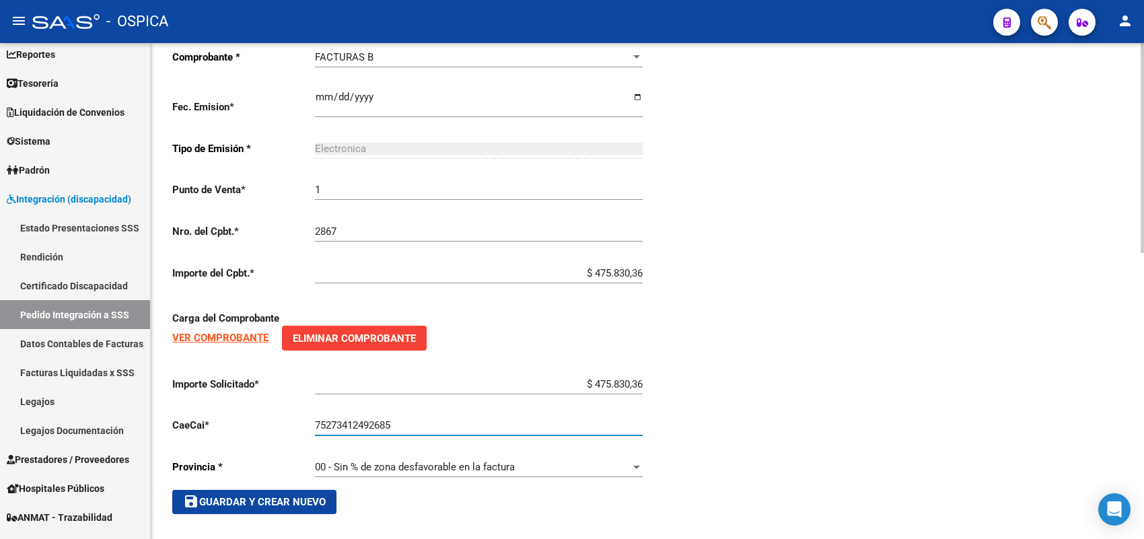
click at [300, 496] on span "save Guardar y Crear Nuevo" at bounding box center [254, 502] width 143 height 12
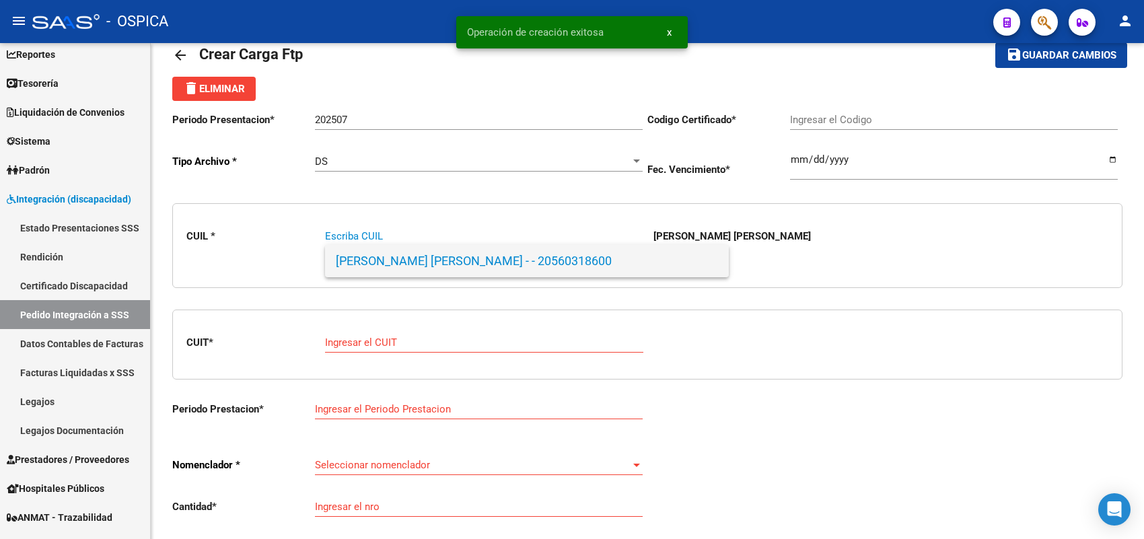
click at [422, 260] on span "SOTO , MARTIN ARIEL - - 20560318600" at bounding box center [527, 261] width 382 height 32
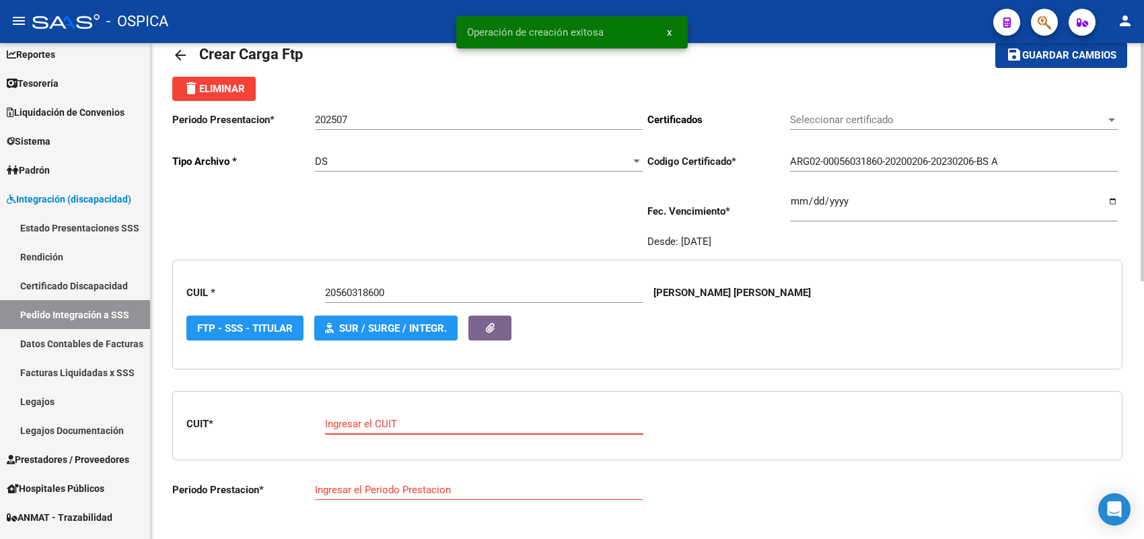
click at [402, 421] on input "Ingresar el CUIT" at bounding box center [484, 424] width 318 height 12
paste input "27-16093913-9"
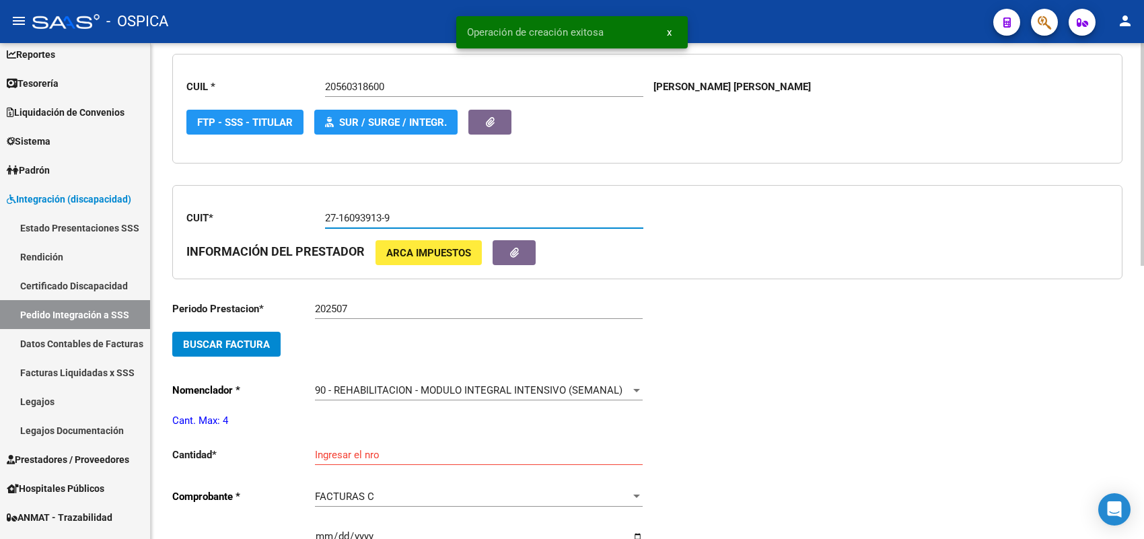
scroll to position [283, 0]
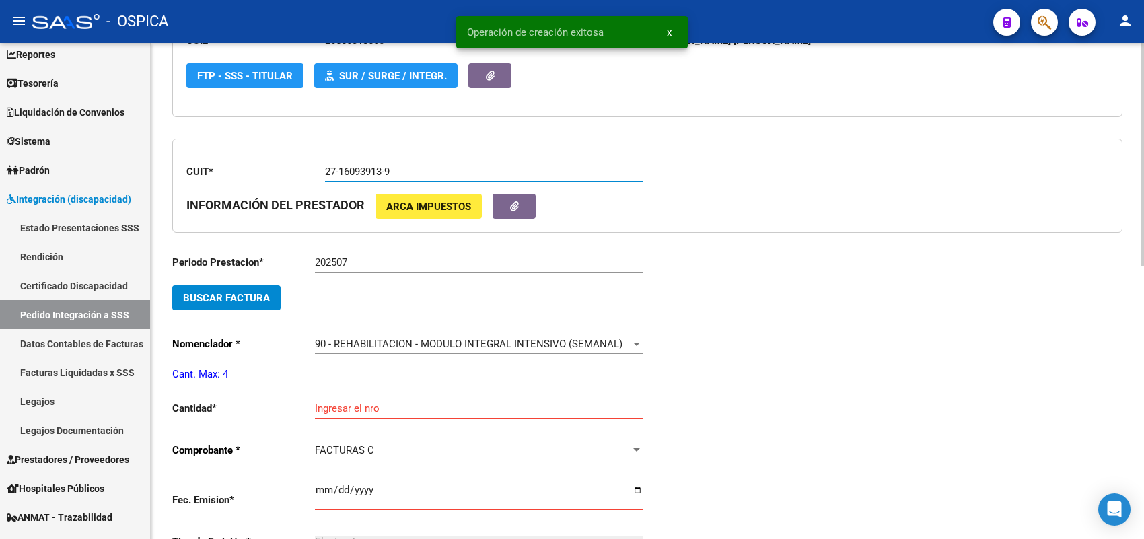
click at [268, 301] on button "Buscar Factura" at bounding box center [226, 297] width 108 height 25
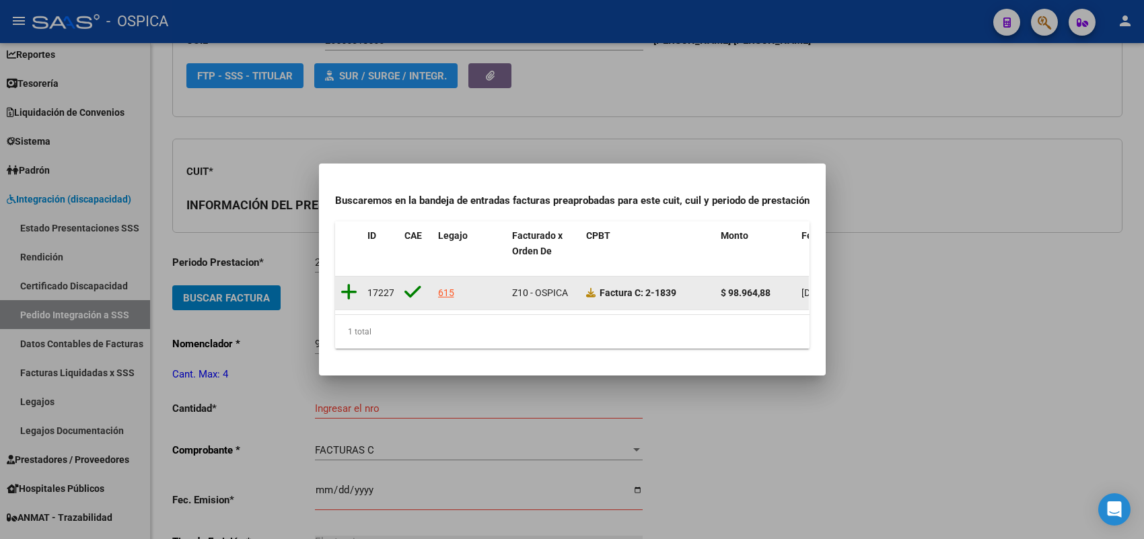
click at [350, 284] on icon at bounding box center [348, 292] width 17 height 19
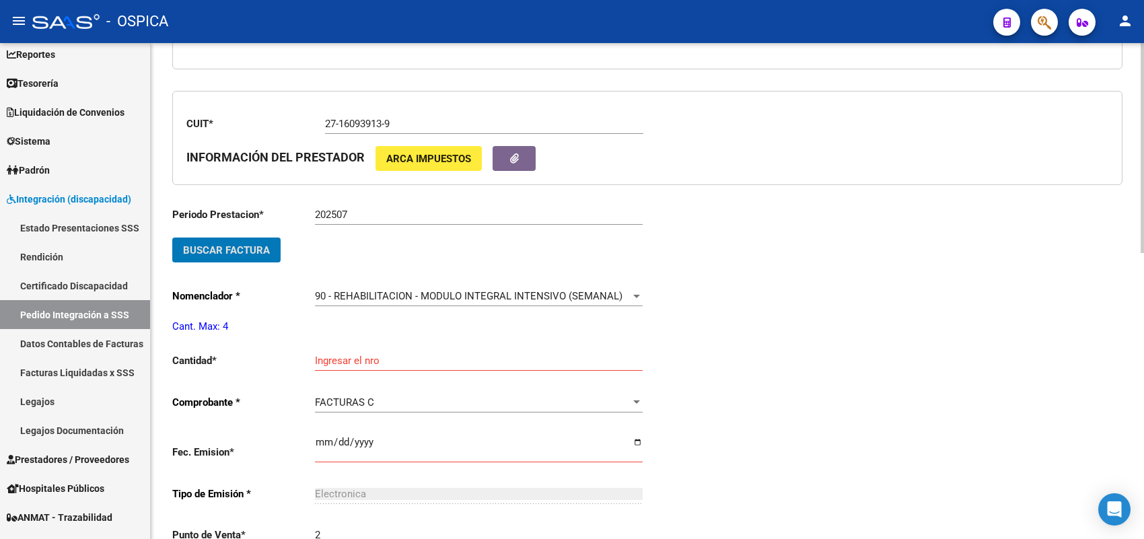
scroll to position [367, 0]
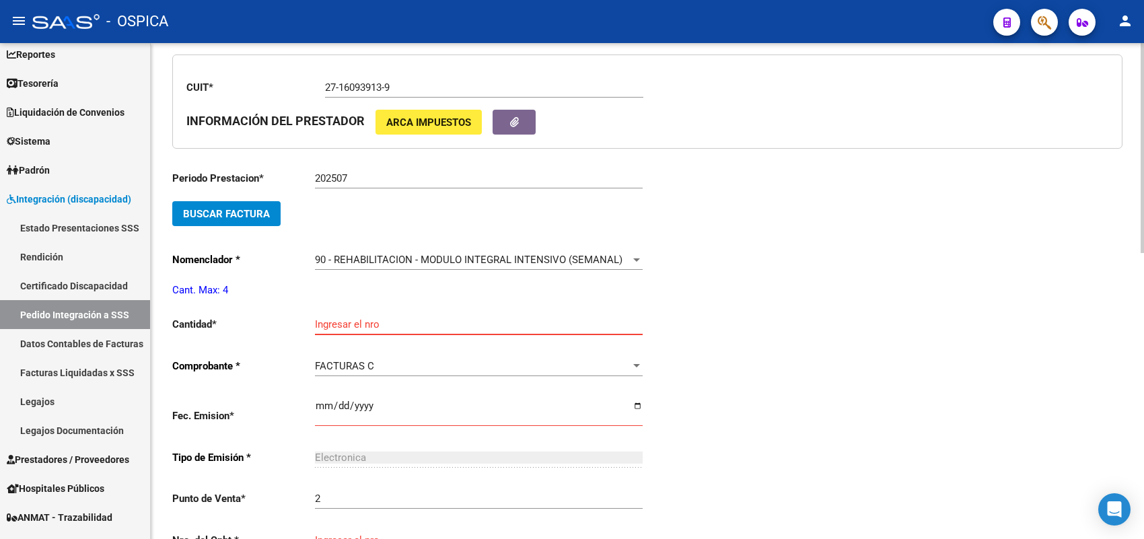
click at [357, 318] on input "Ingresar el nro" at bounding box center [479, 324] width 328 height 12
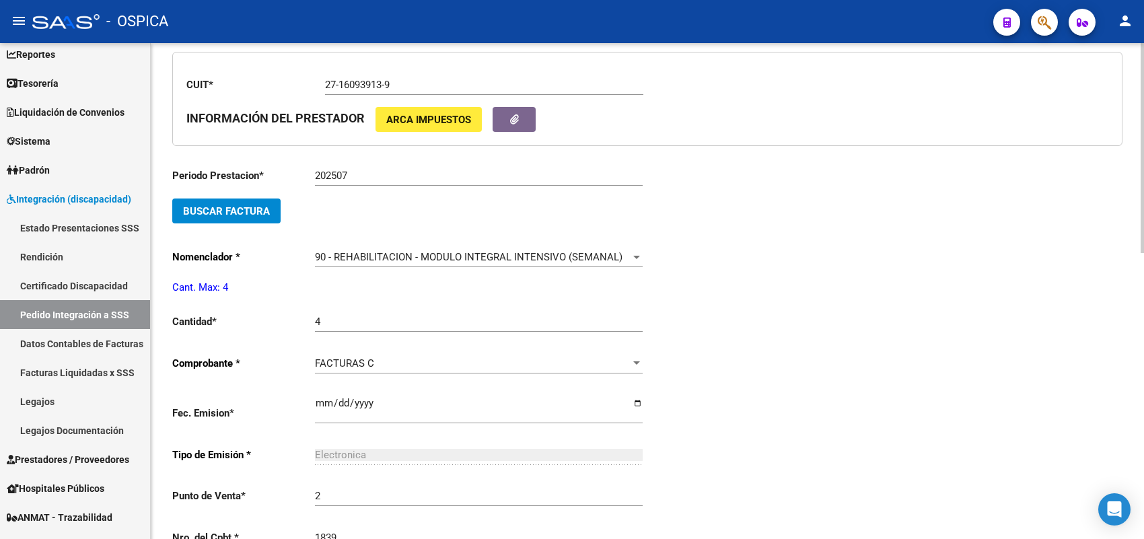
scroll to position [652, 0]
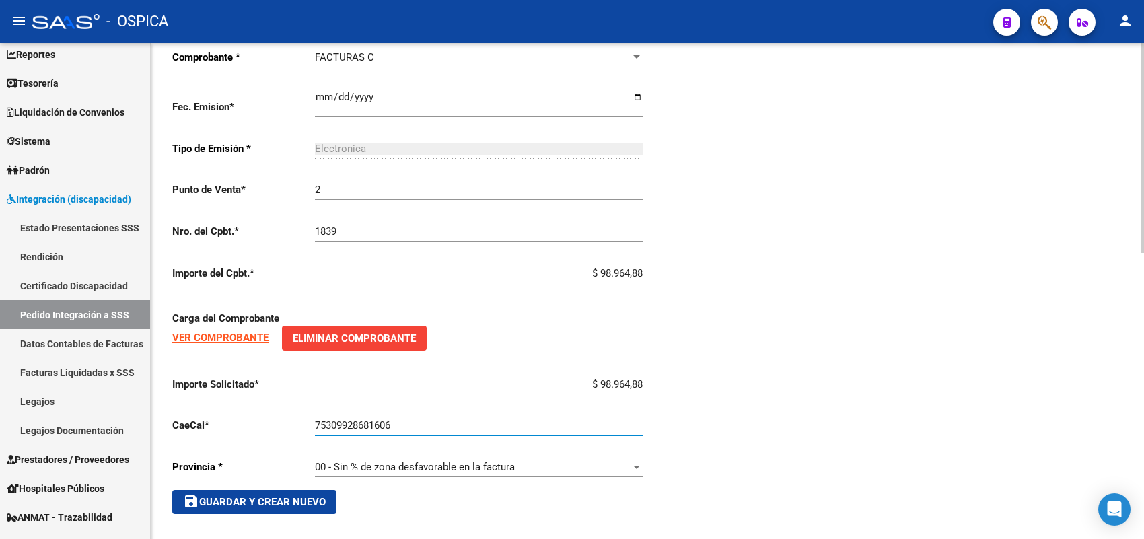
click at [305, 496] on span "save Guardar y Crear Nuevo" at bounding box center [254, 502] width 143 height 12
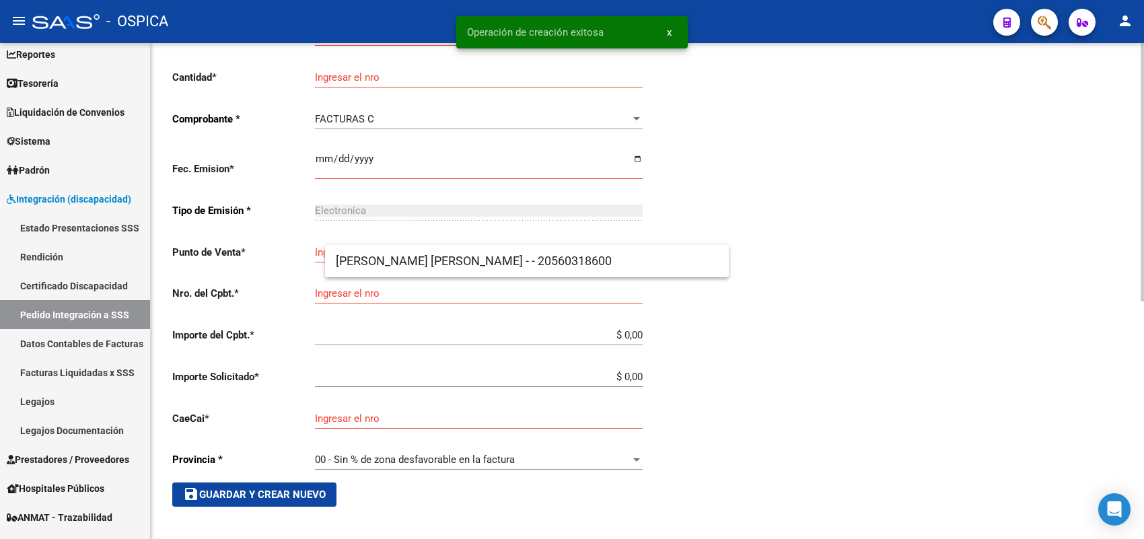
scroll to position [31, 0]
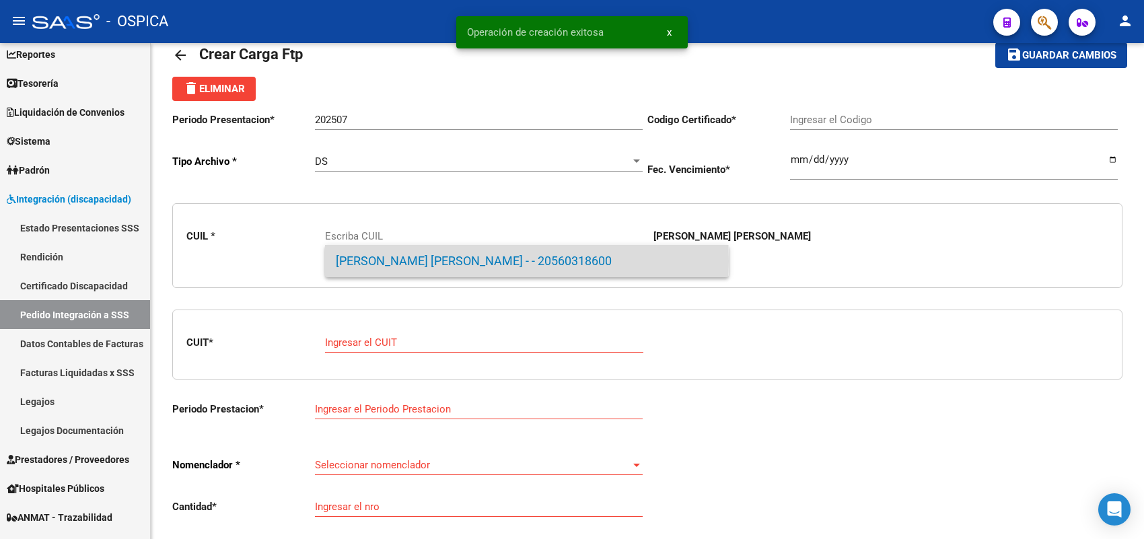
click at [387, 261] on span "SOTO , MARTIN ARIEL - - 20560318600" at bounding box center [527, 261] width 382 height 32
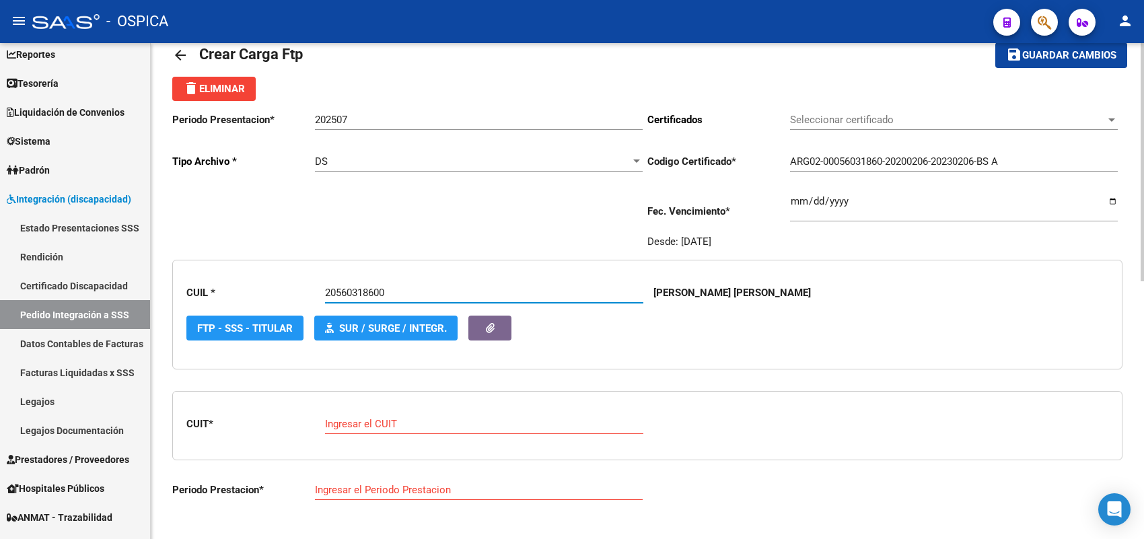
click at [367, 418] on input "Ingresar el CUIT" at bounding box center [484, 424] width 318 height 12
paste input "27-37762613-9"
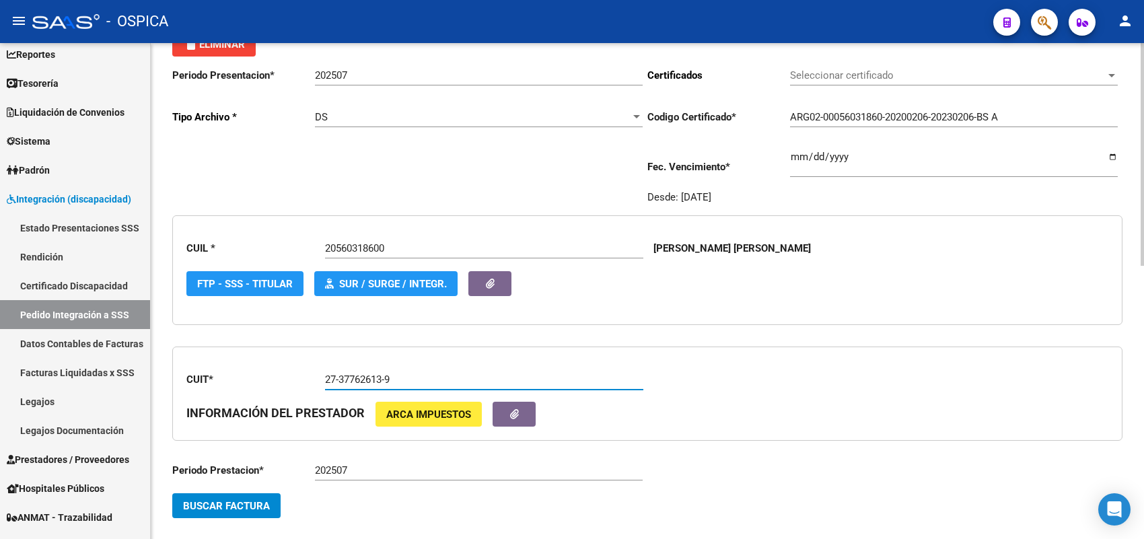
scroll to position [115, 0]
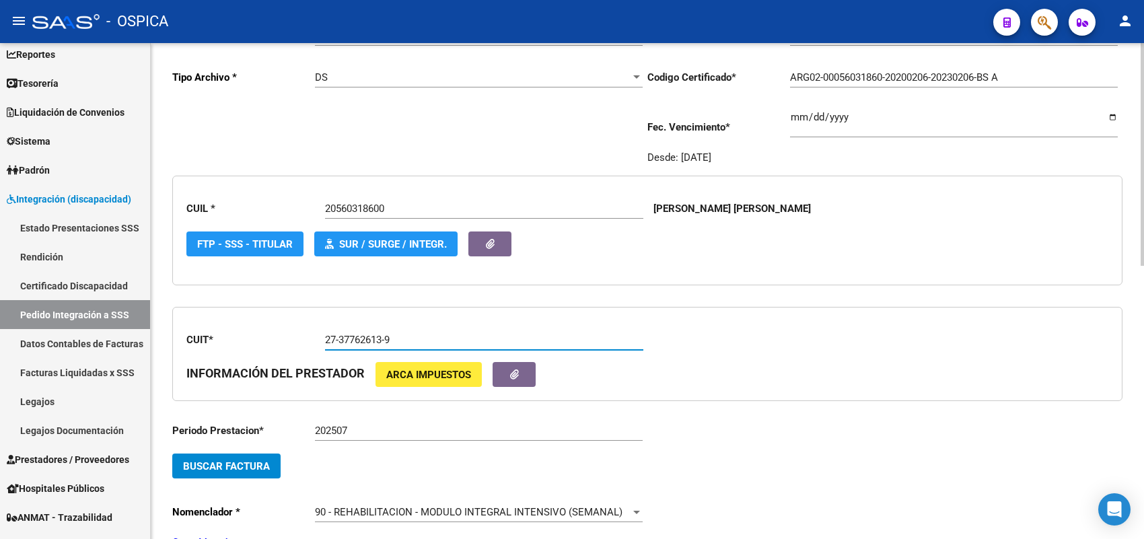
click at [264, 453] on button "Buscar Factura" at bounding box center [226, 465] width 108 height 25
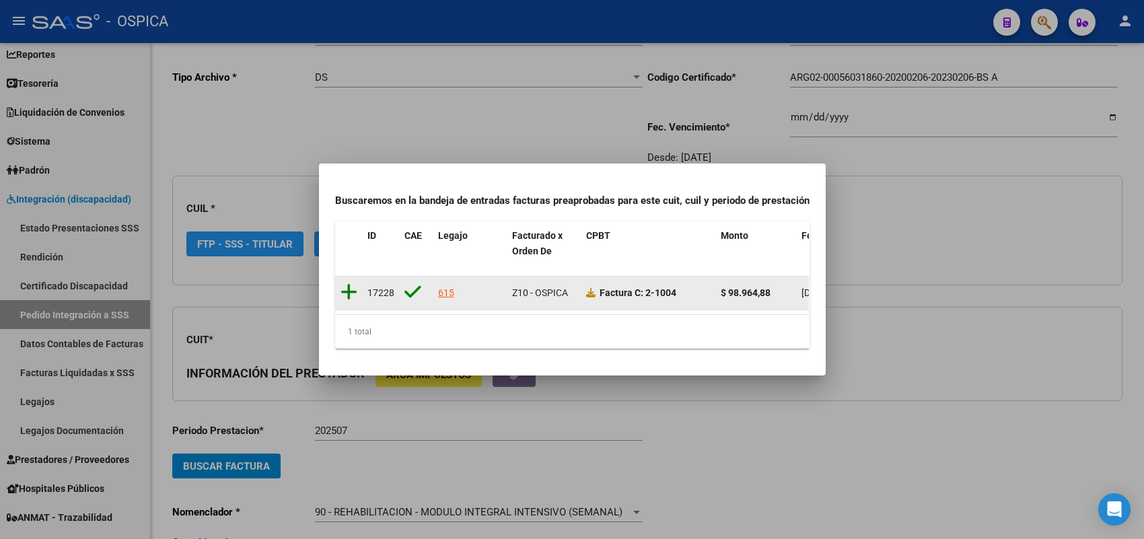
click at [353, 283] on icon at bounding box center [348, 292] width 17 height 19
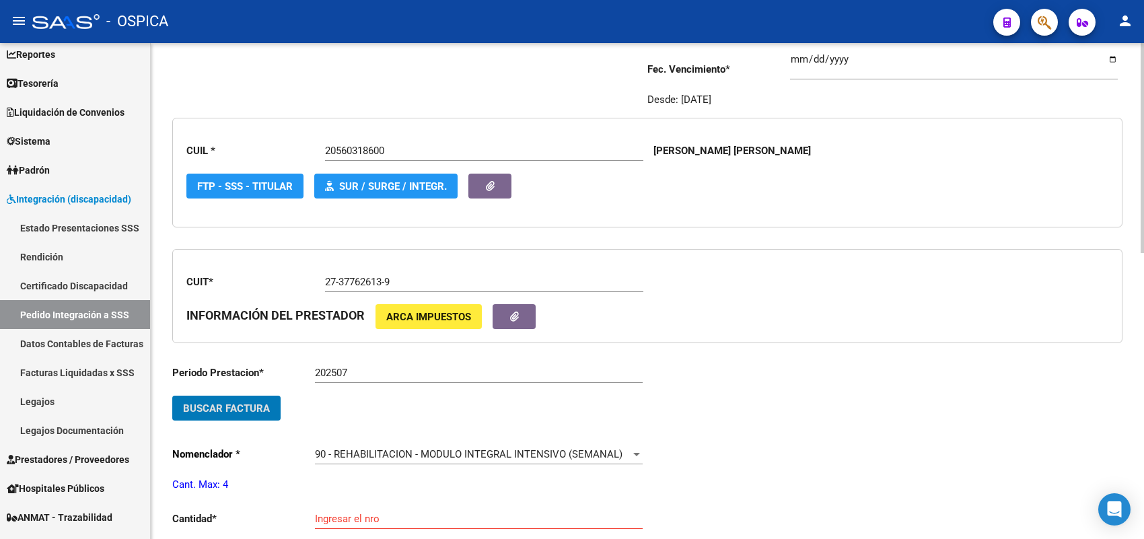
scroll to position [283, 0]
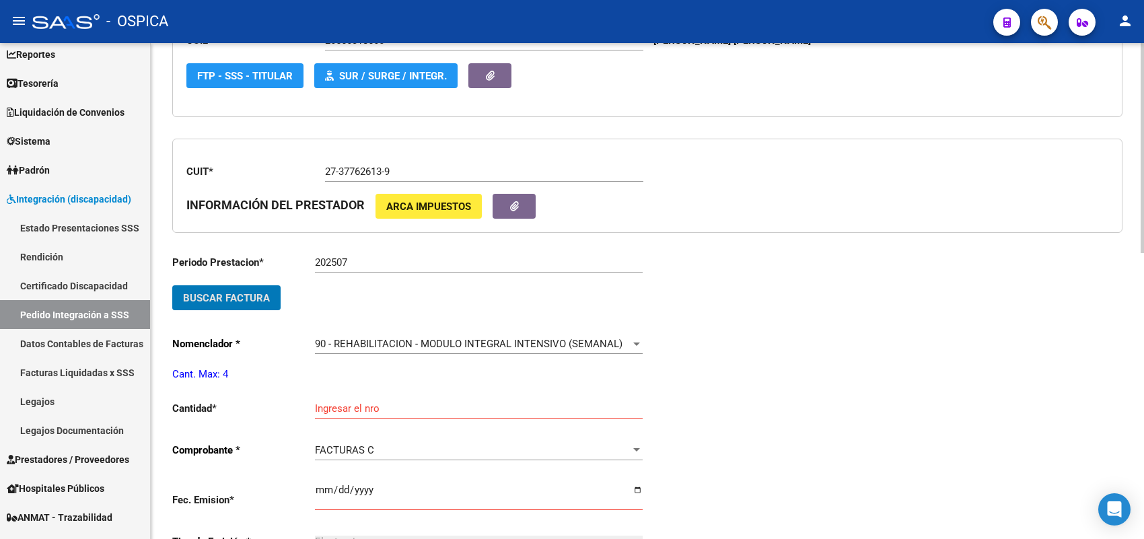
click at [340, 402] on input "Ingresar el nro" at bounding box center [479, 408] width 328 height 12
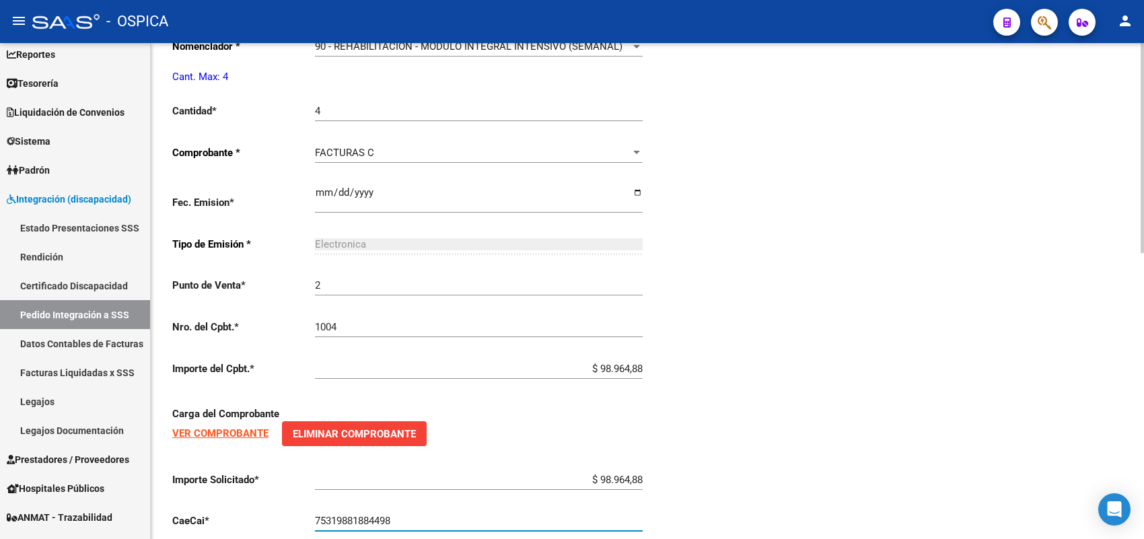
scroll to position [676, 0]
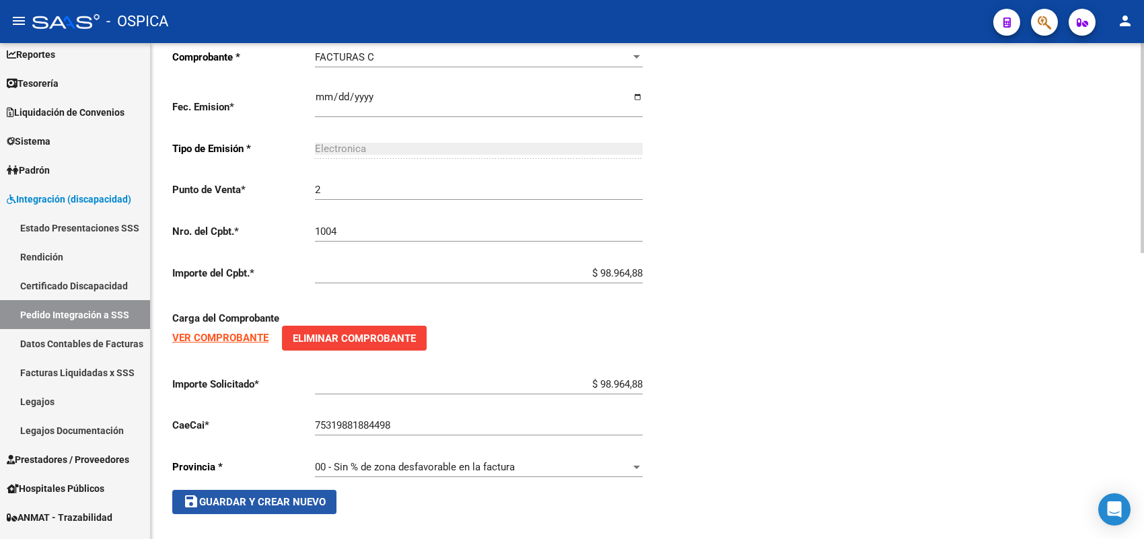
click at [284, 496] on span "save Guardar y Crear Nuevo" at bounding box center [254, 502] width 143 height 12
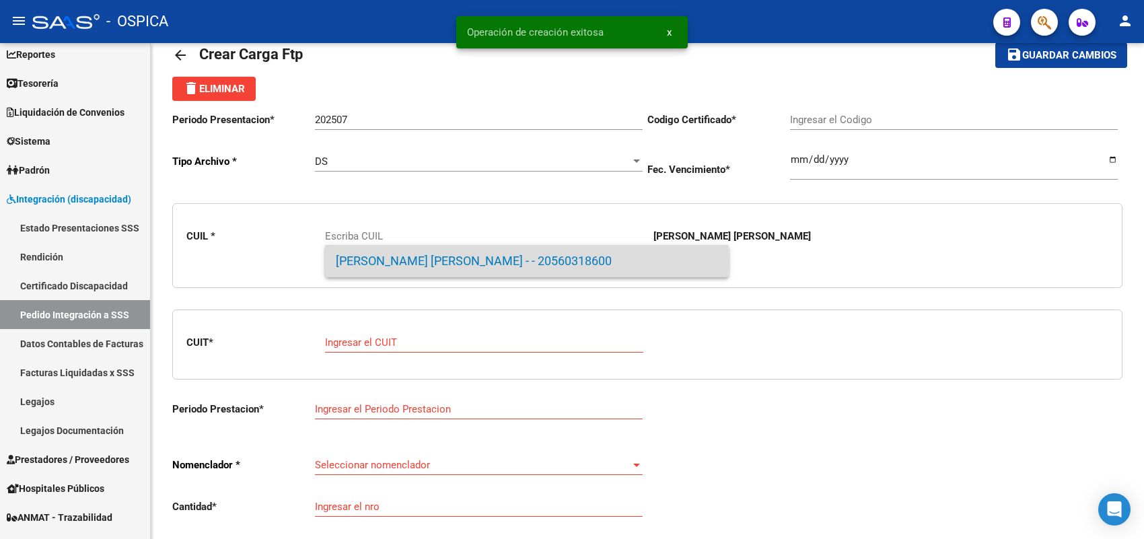
click at [363, 263] on span "SOTO , MARTIN ARIEL - - 20560318600" at bounding box center [527, 261] width 382 height 32
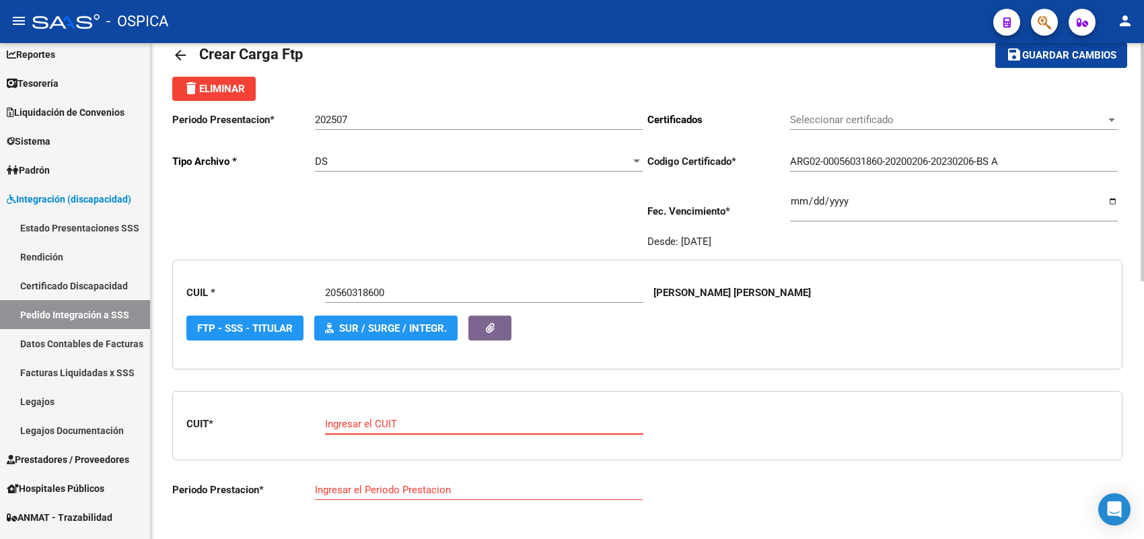
click at [351, 420] on input "Ingresar el CUIT" at bounding box center [484, 424] width 318 height 12
paste input "27-34305205-2"
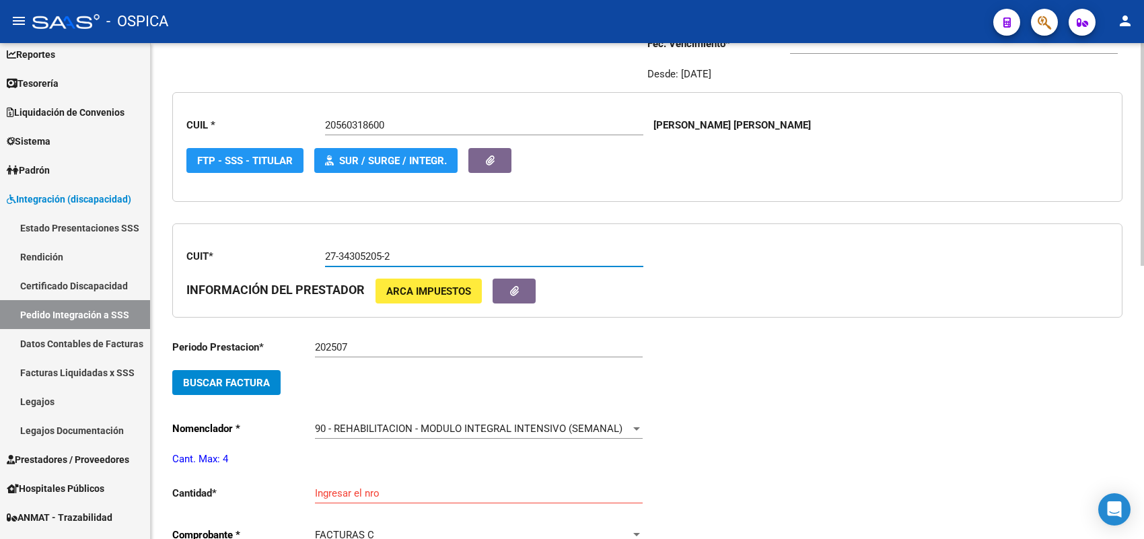
scroll to position [199, 0]
click at [250, 369] on button "Buscar Factura" at bounding box center [226, 381] width 108 height 25
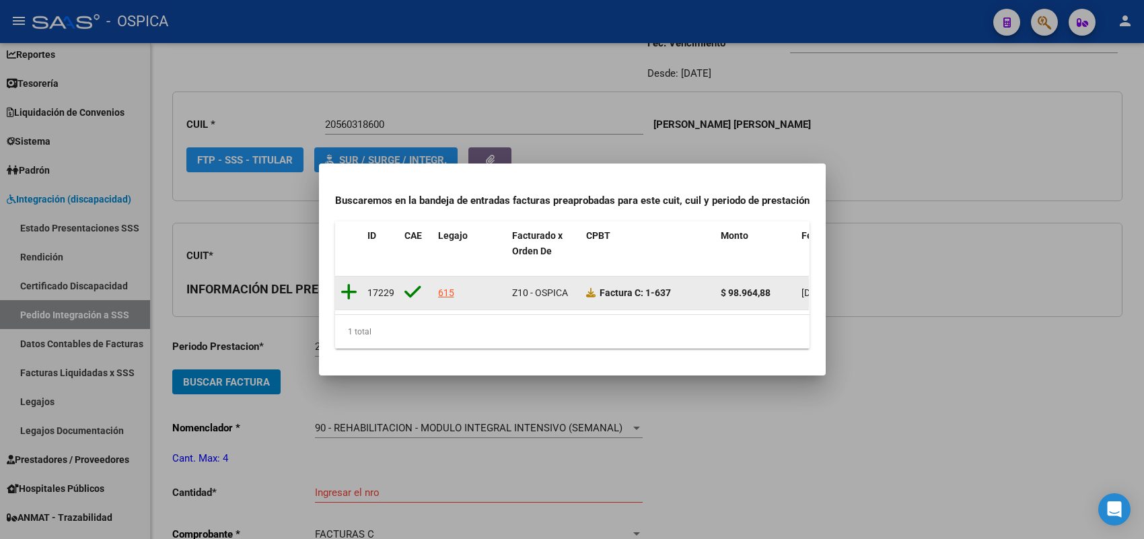
click at [346, 283] on icon at bounding box center [348, 292] width 17 height 19
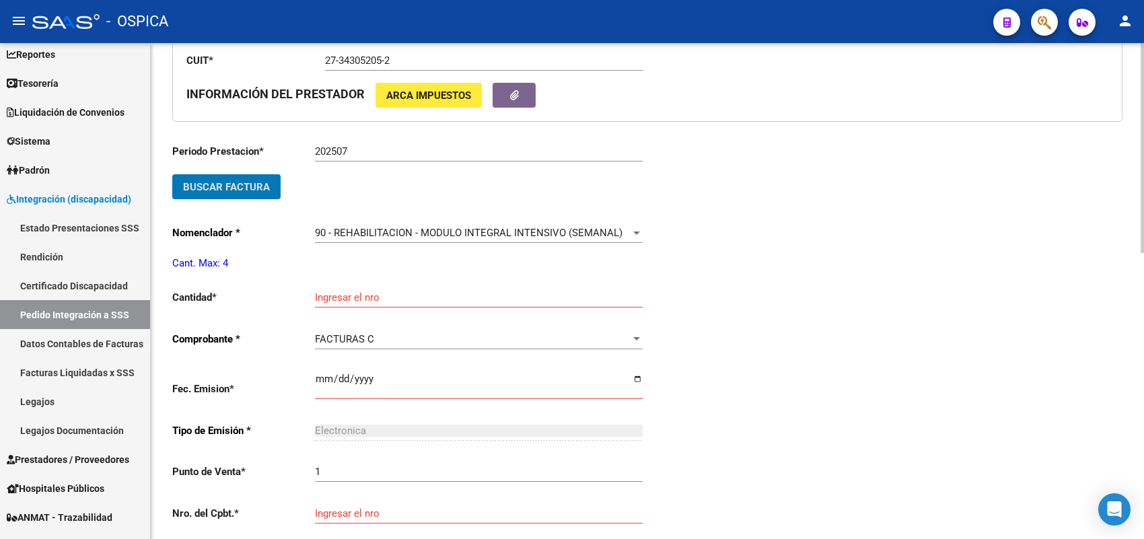
scroll to position [451, 0]
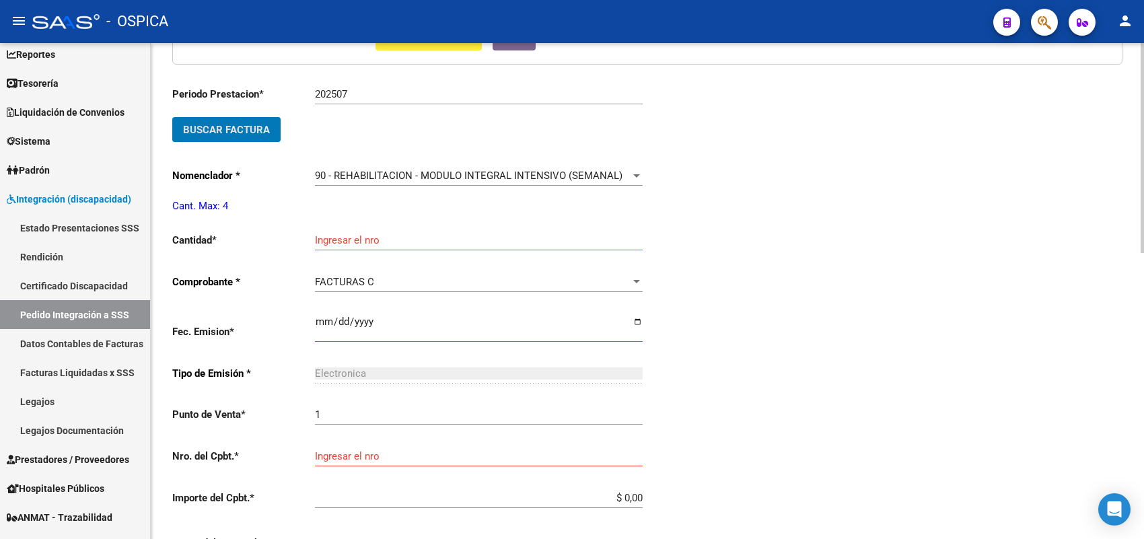
click at [350, 234] on input "Ingresar el nro" at bounding box center [479, 240] width 328 height 12
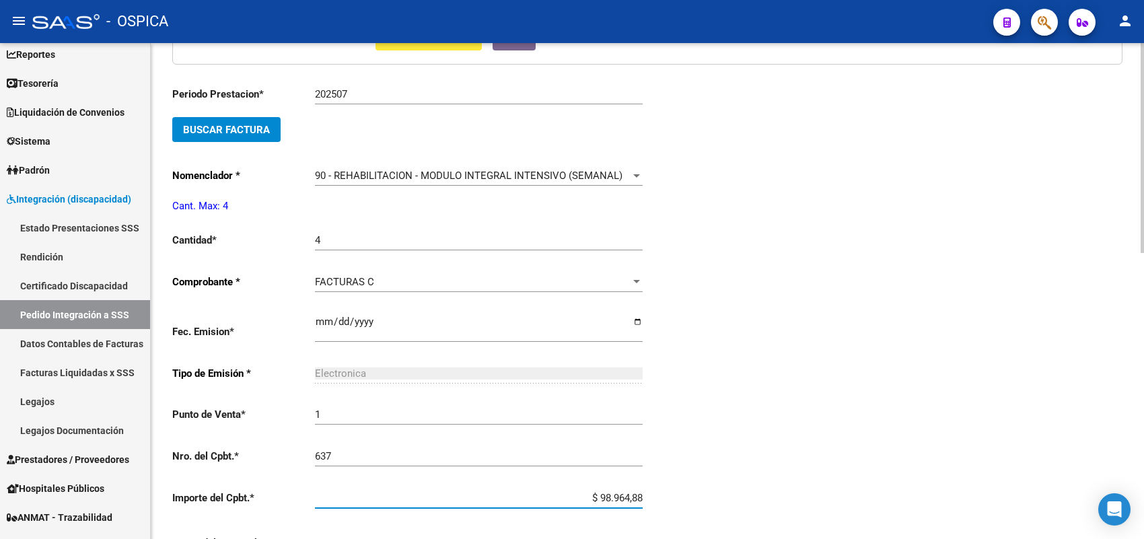
scroll to position [676, 0]
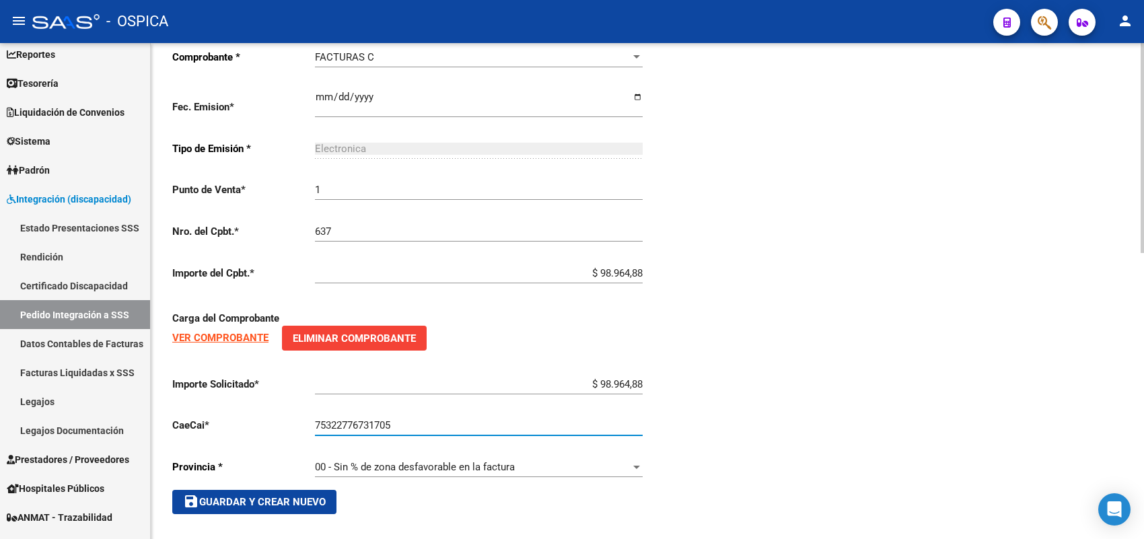
click at [296, 496] on span "save Guardar y Crear Nuevo" at bounding box center [254, 502] width 143 height 12
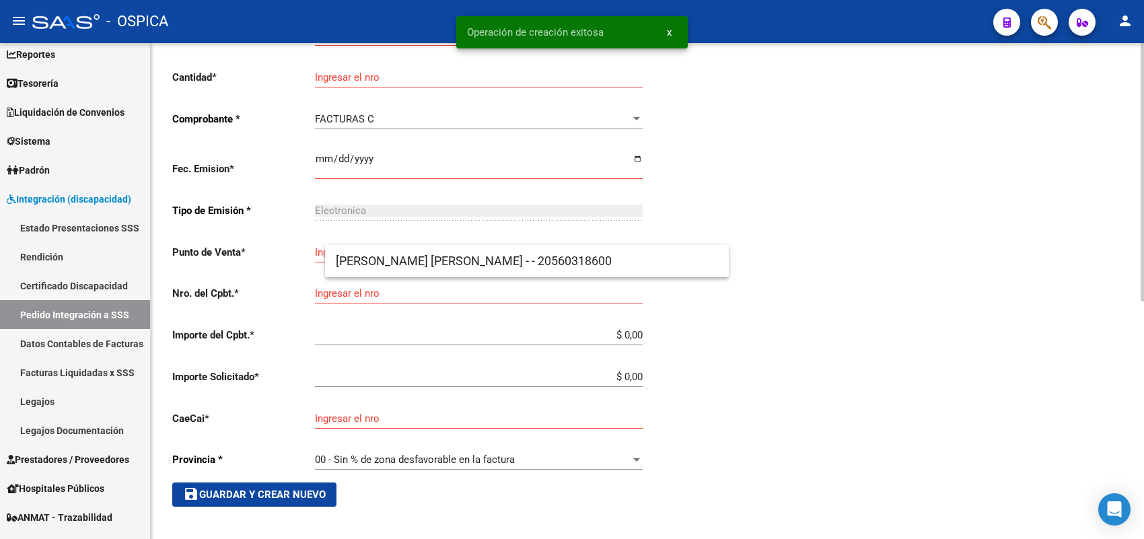
scroll to position [31, 0]
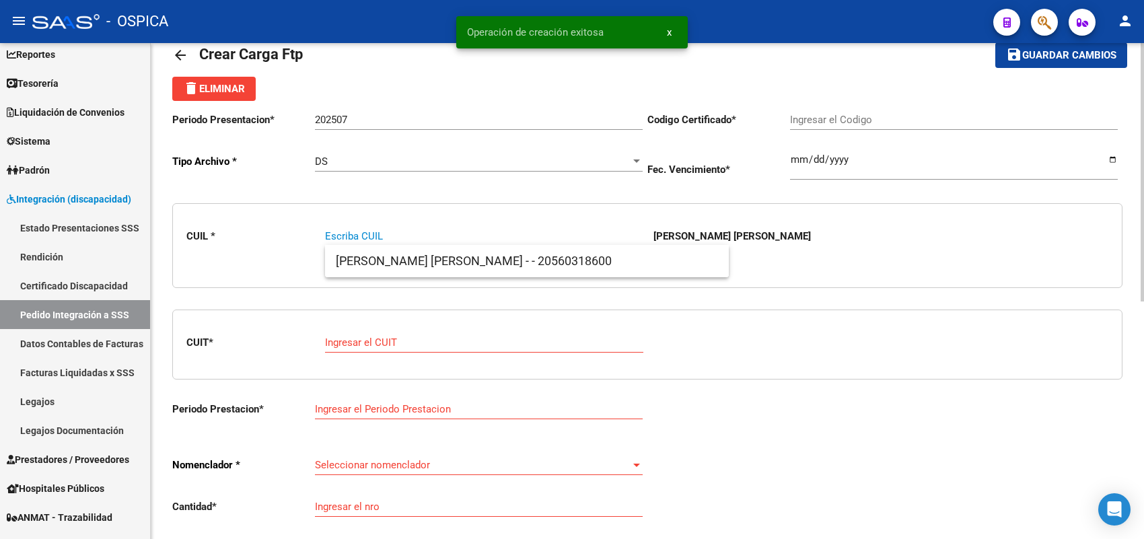
paste input "20532860963"
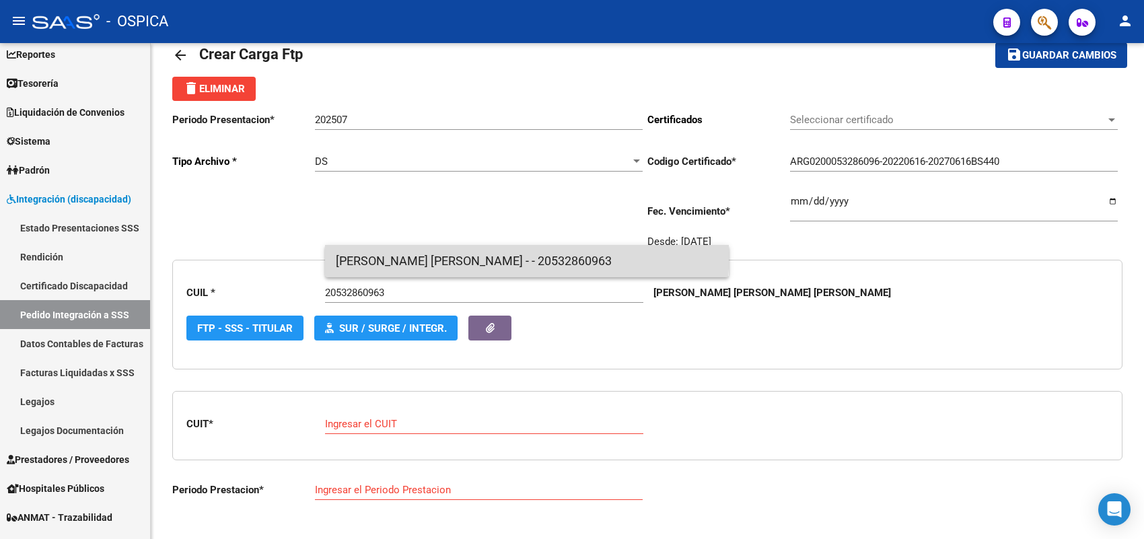
click at [367, 248] on span "STAFFIERI ROA, FABRICIO ALEJAN - - 20532860963" at bounding box center [527, 261] width 382 height 32
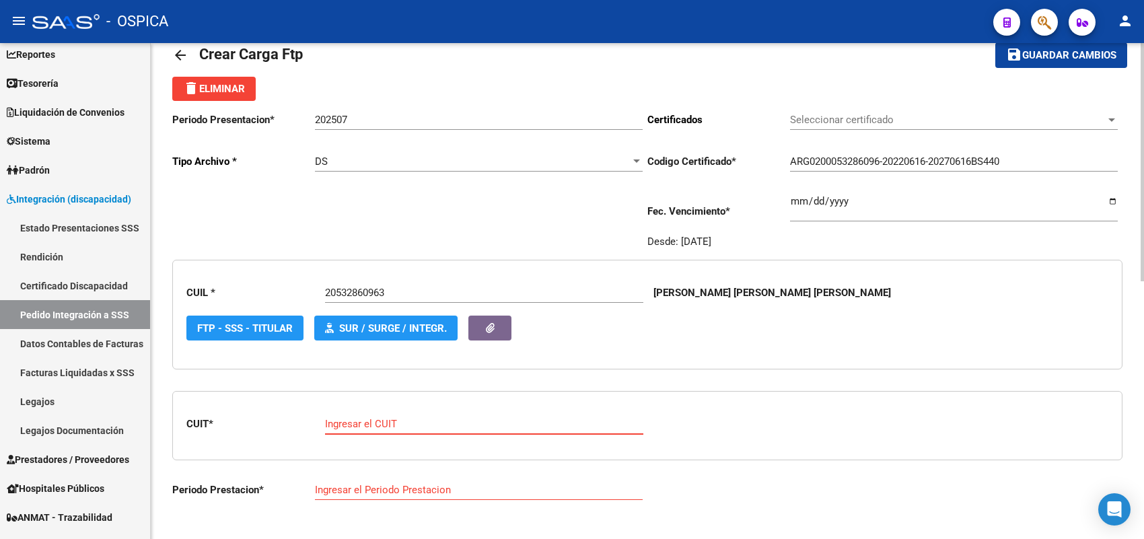
paste input "27-30650558-6"
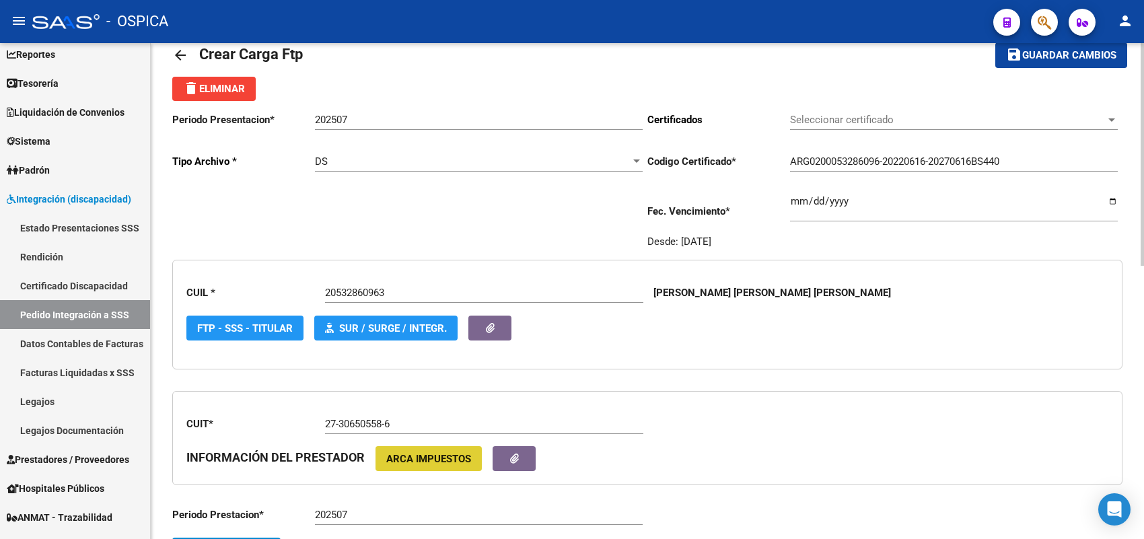
scroll to position [283, 0]
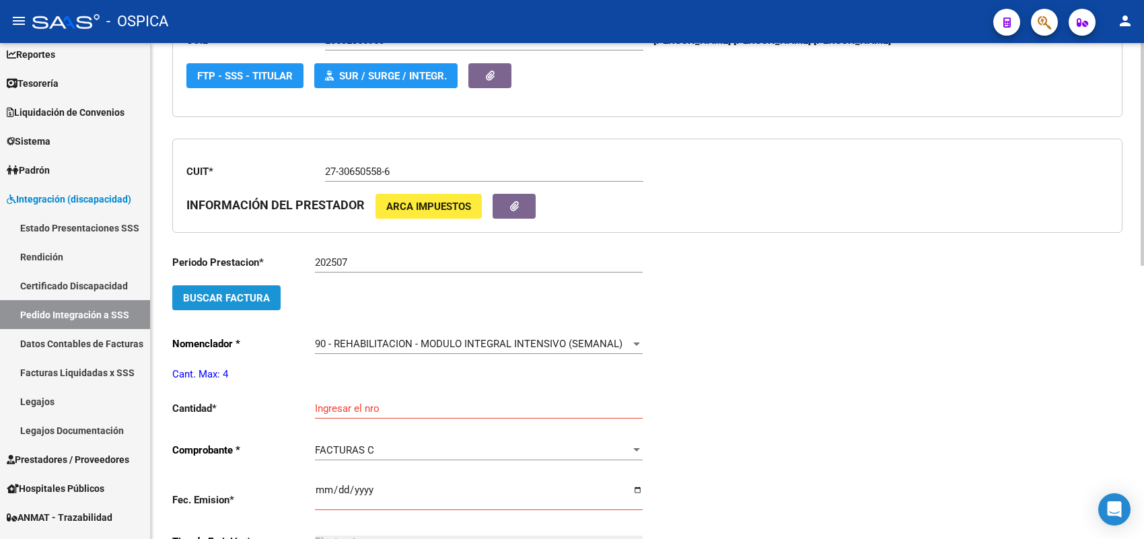
click at [257, 294] on span "Buscar Factura" at bounding box center [226, 298] width 87 height 12
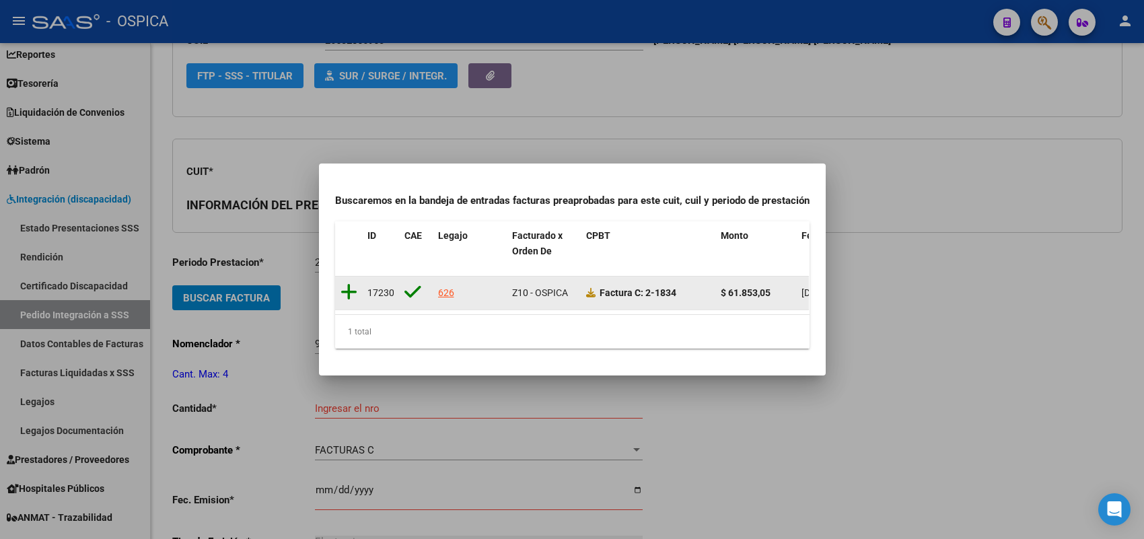
click at [353, 284] on icon at bounding box center [348, 292] width 17 height 19
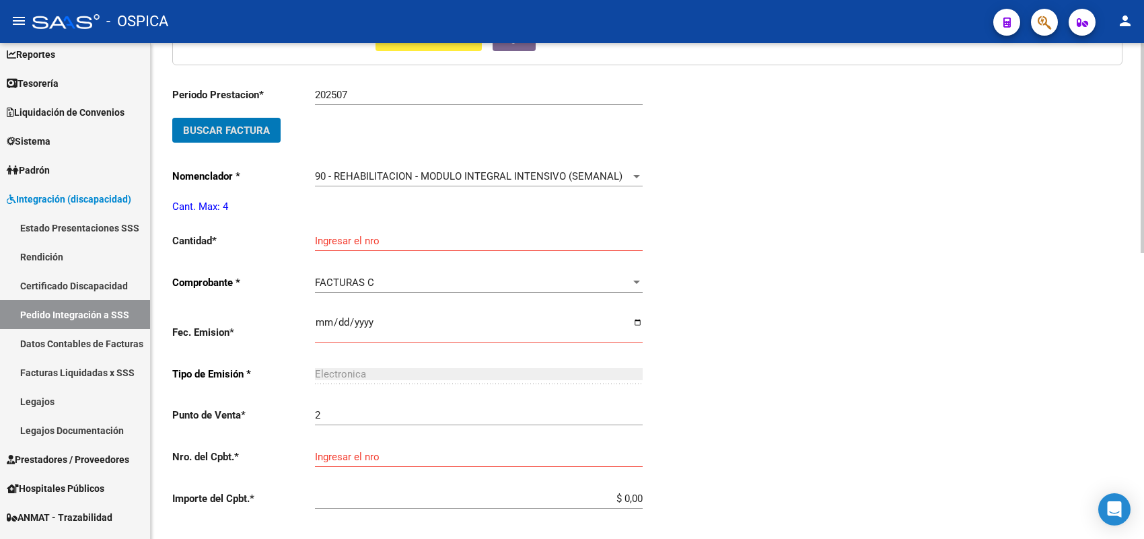
scroll to position [451, 0]
click at [344, 234] on input "Ingresar el nro" at bounding box center [479, 240] width 328 height 12
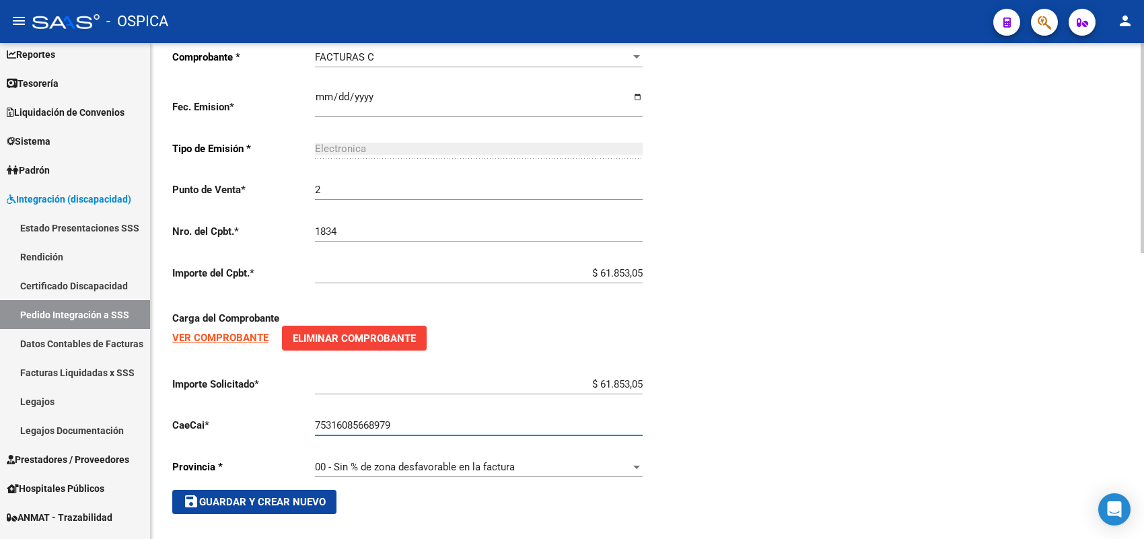
click at [295, 498] on span "save Guardar y Crear Nuevo" at bounding box center [254, 502] width 143 height 12
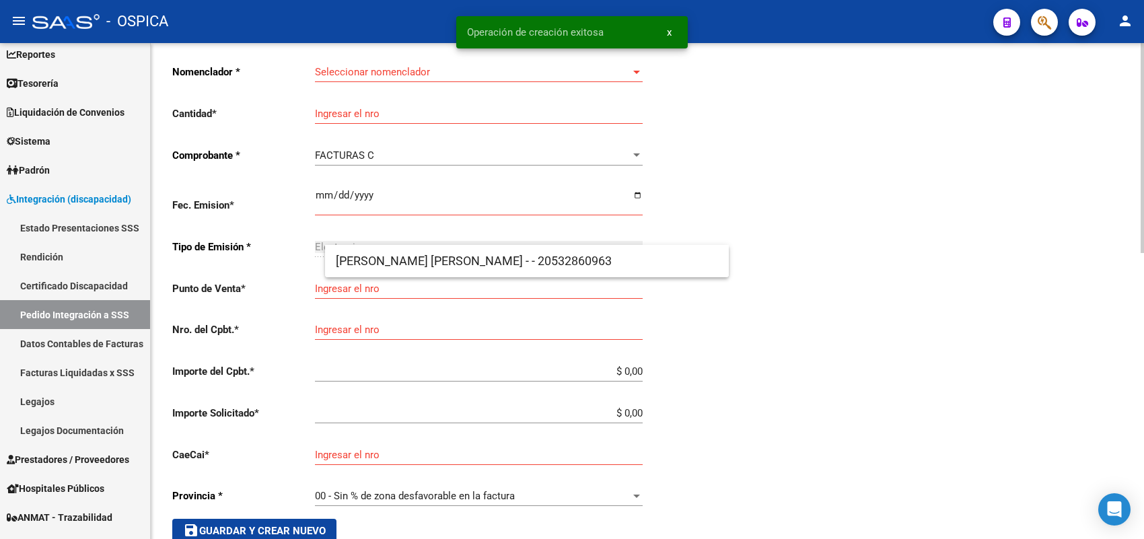
scroll to position [31, 0]
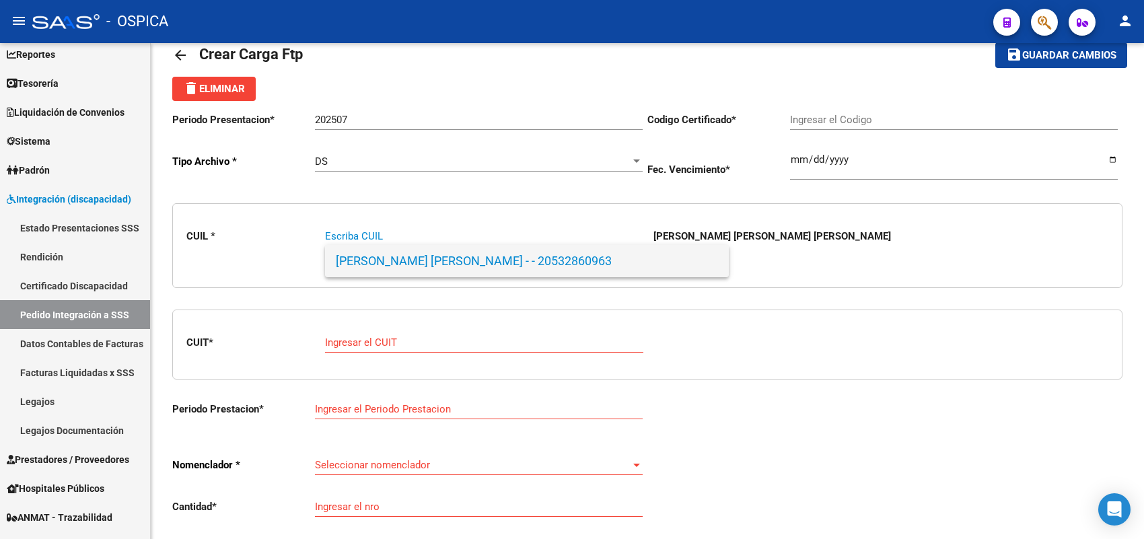
click at [404, 254] on span "STAFFIERI ROA, FABRICIO ALEJAN - - 20532860963" at bounding box center [527, 261] width 382 height 32
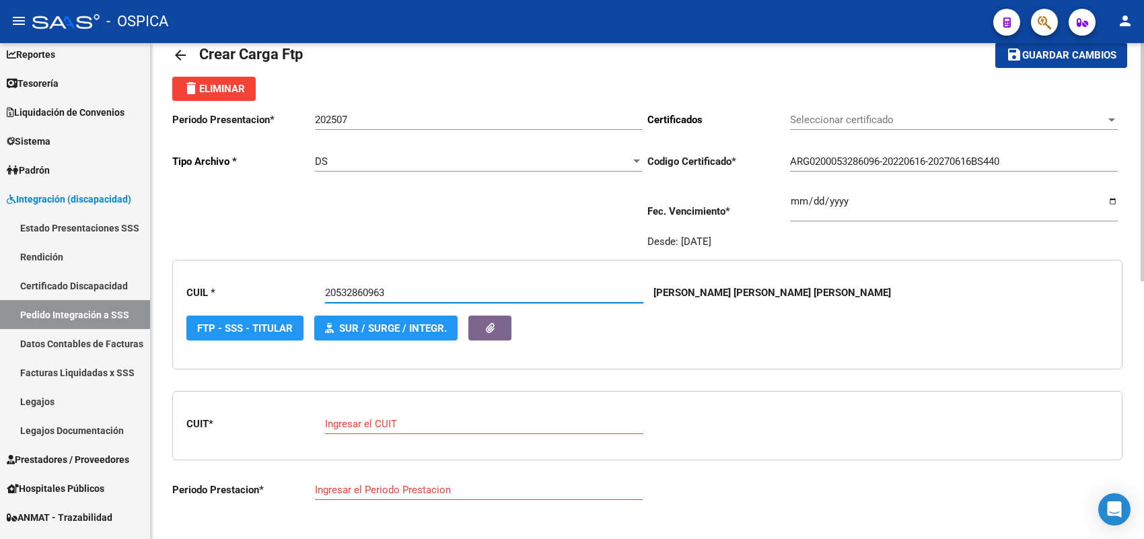
click at [375, 418] on input "Ingresar el CUIT" at bounding box center [484, 424] width 318 height 12
paste input "20-40018923-5"
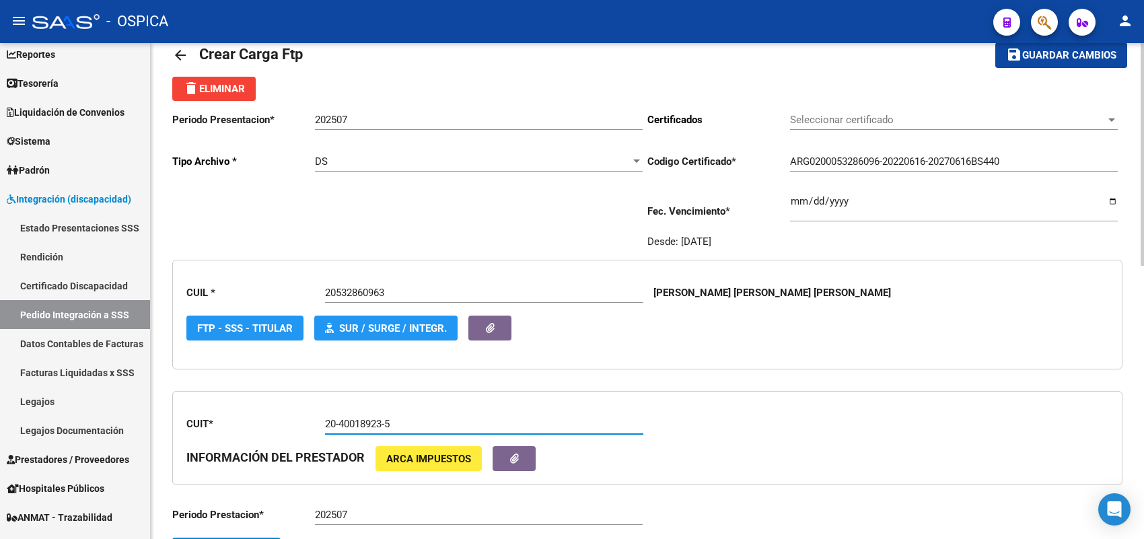
scroll to position [115, 0]
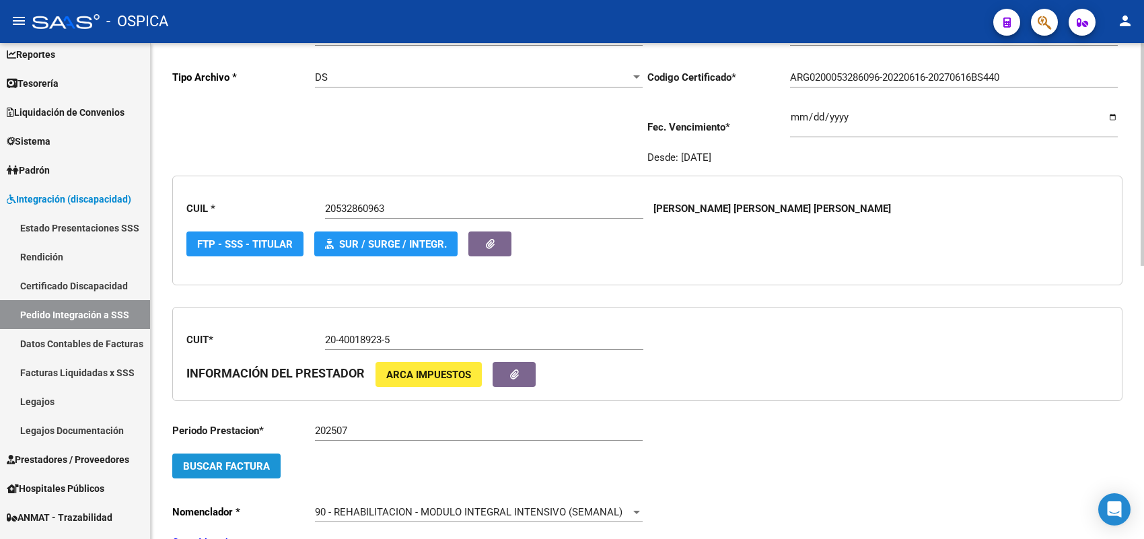
click at [233, 465] on span "Buscar Factura" at bounding box center [226, 466] width 87 height 12
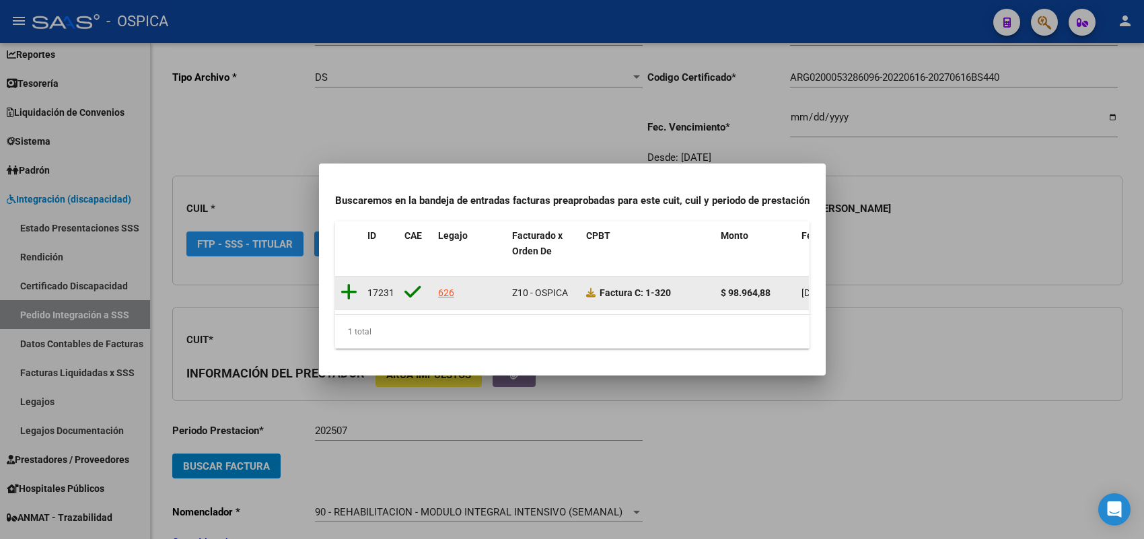
click at [350, 283] on icon at bounding box center [348, 292] width 17 height 19
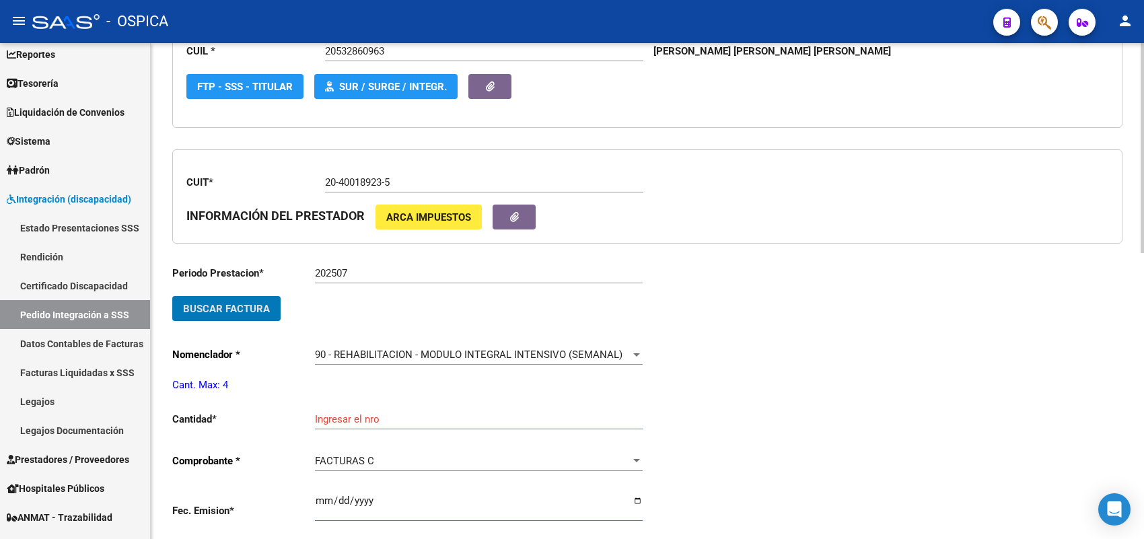
scroll to position [283, 0]
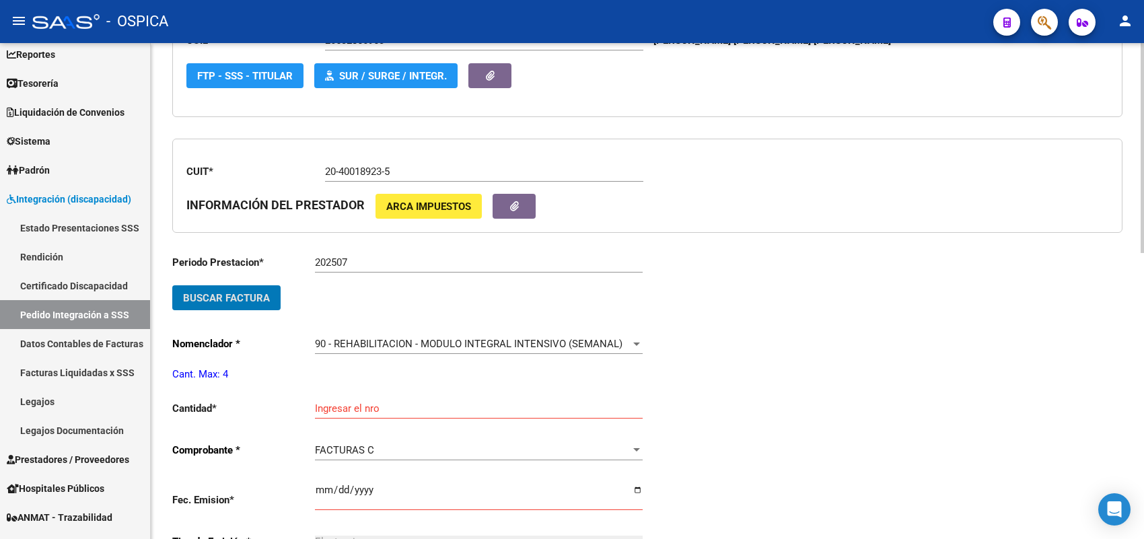
click at [345, 396] on div "Ingresar el nro" at bounding box center [479, 403] width 328 height 29
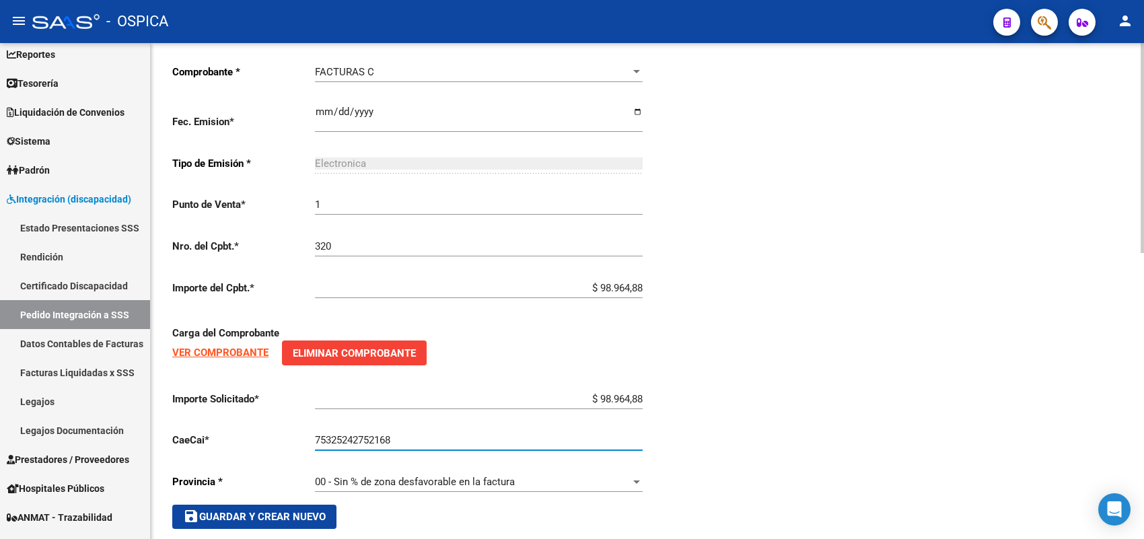
scroll to position [676, 0]
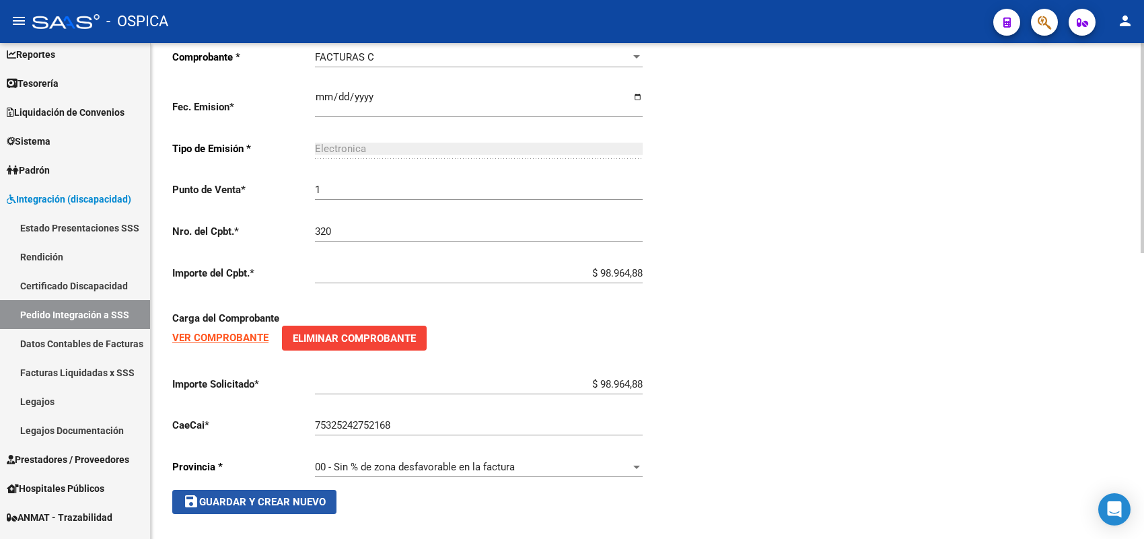
click at [289, 490] on button "save Guardar y Crear Nuevo" at bounding box center [254, 502] width 164 height 24
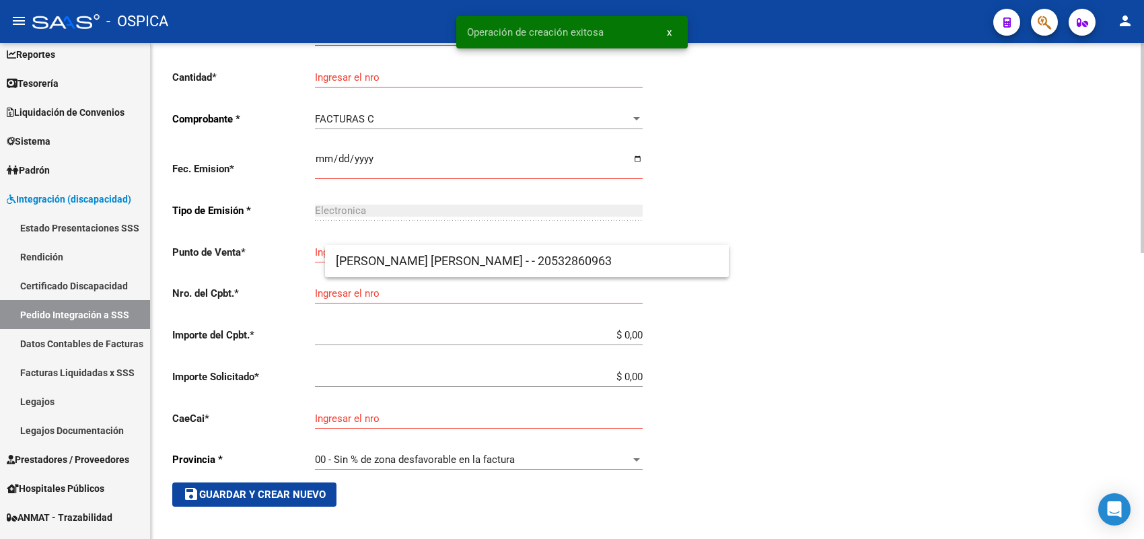
scroll to position [31, 0]
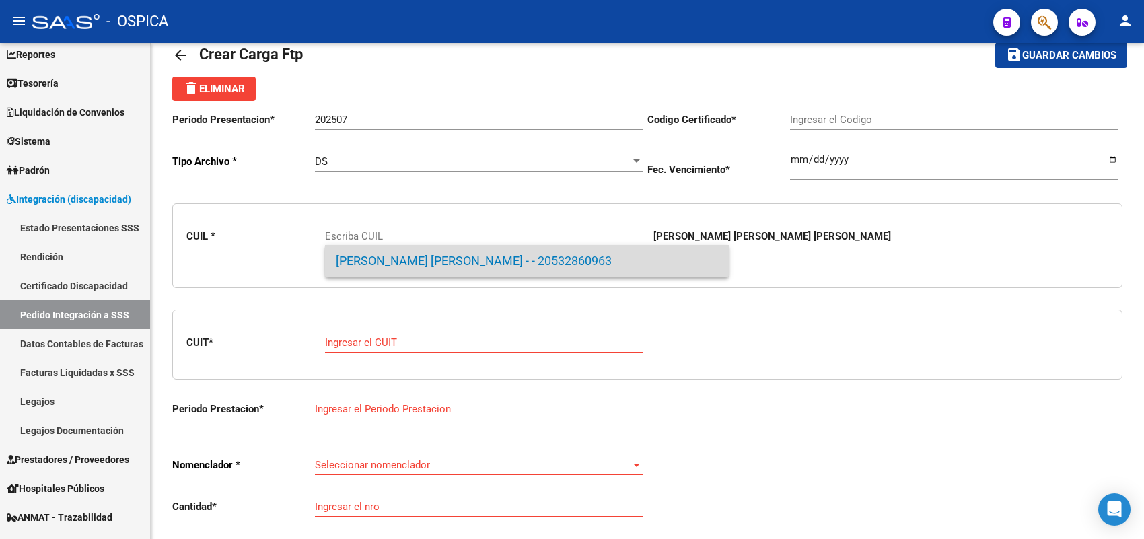
click at [361, 266] on span "STAFFIERI ROA, FABRICIO ALEJAN - - 20532860963" at bounding box center [527, 261] width 382 height 32
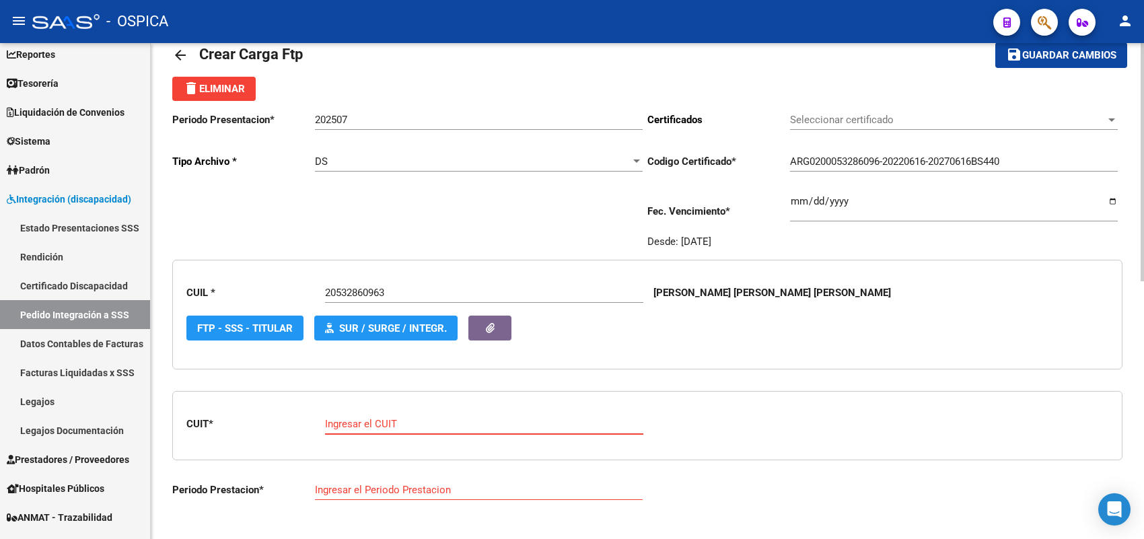
click at [400, 422] on input "Ingresar el CUIT" at bounding box center [484, 424] width 318 height 12
paste input "27-38964476-0"
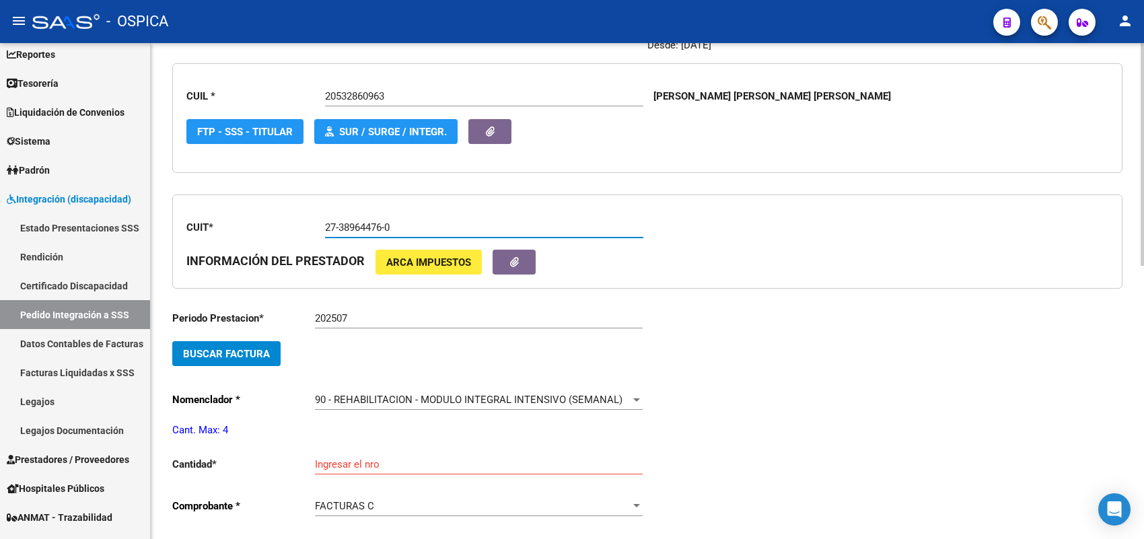
scroll to position [283, 0]
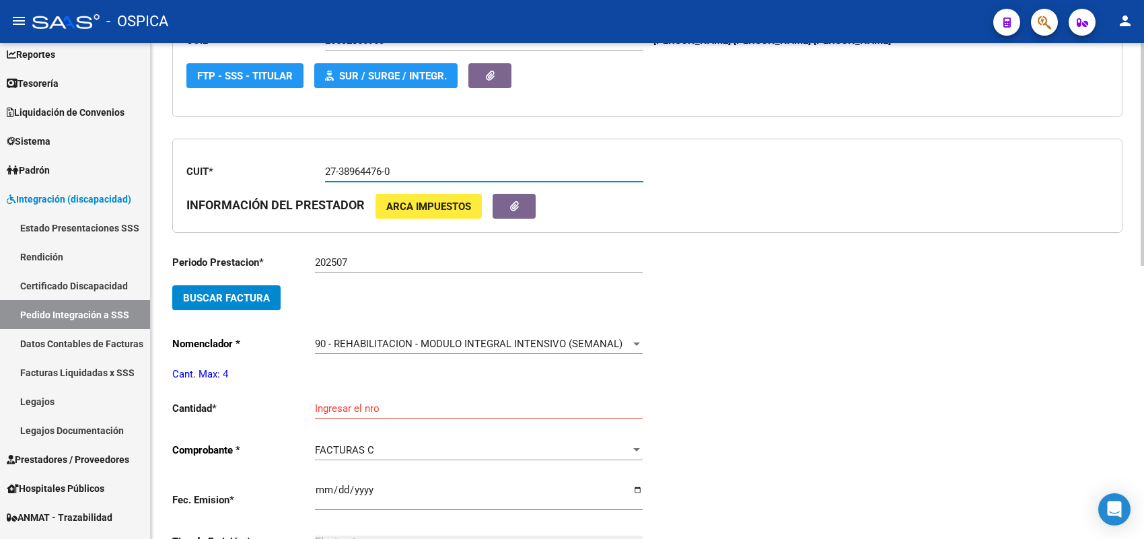
click at [267, 297] on span "Buscar Factura" at bounding box center [226, 298] width 87 height 12
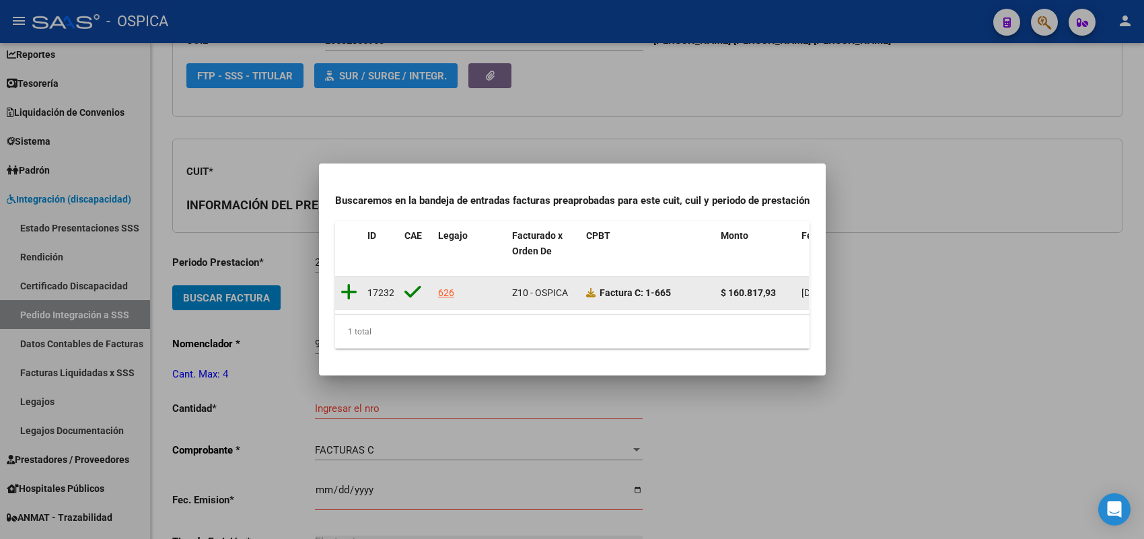
click at [345, 286] on icon at bounding box center [348, 292] width 17 height 19
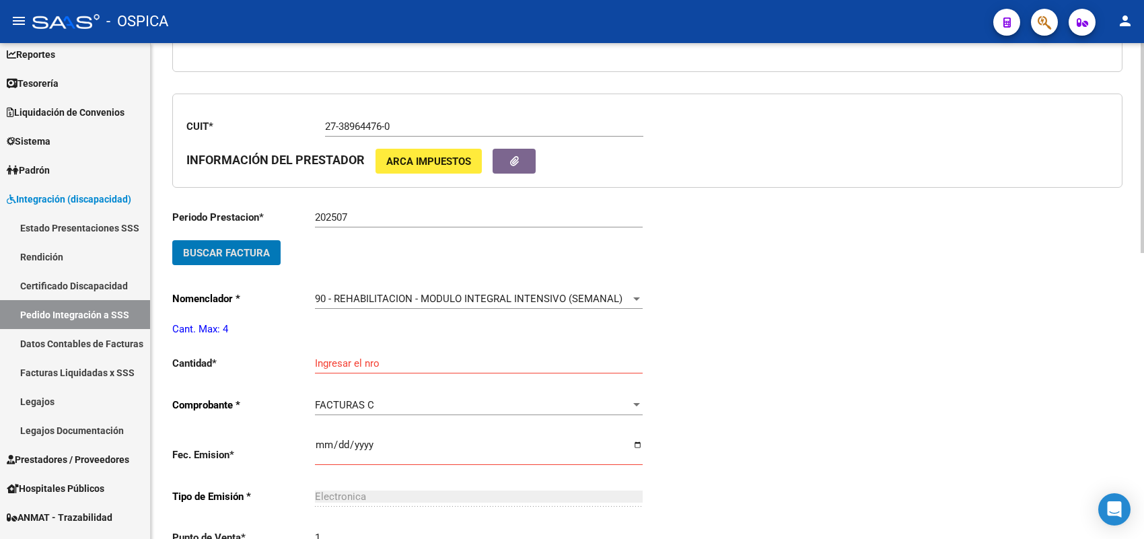
scroll to position [367, 0]
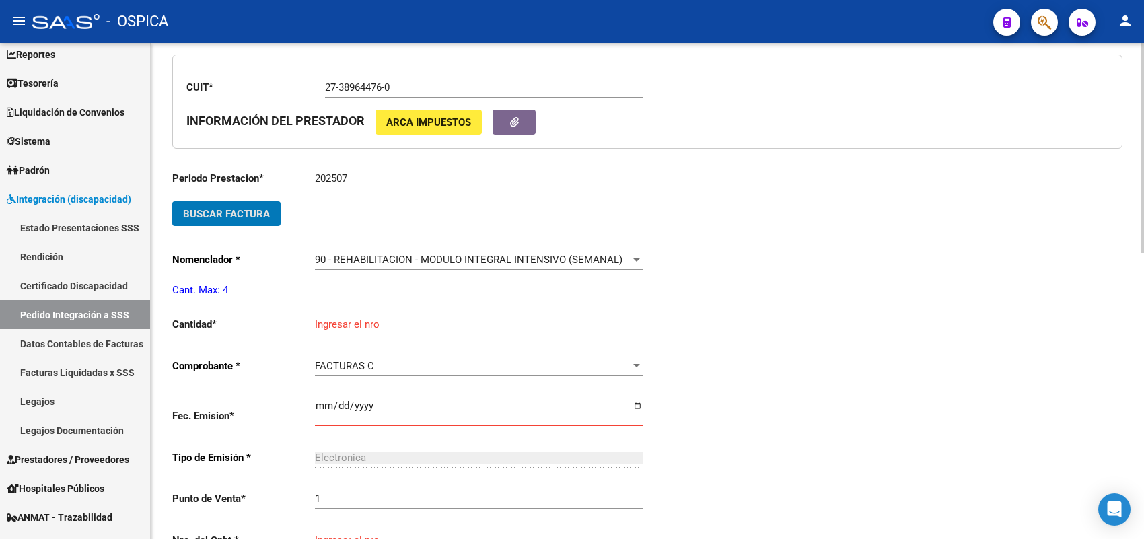
click at [354, 323] on input "Ingresar el nro" at bounding box center [479, 324] width 328 height 12
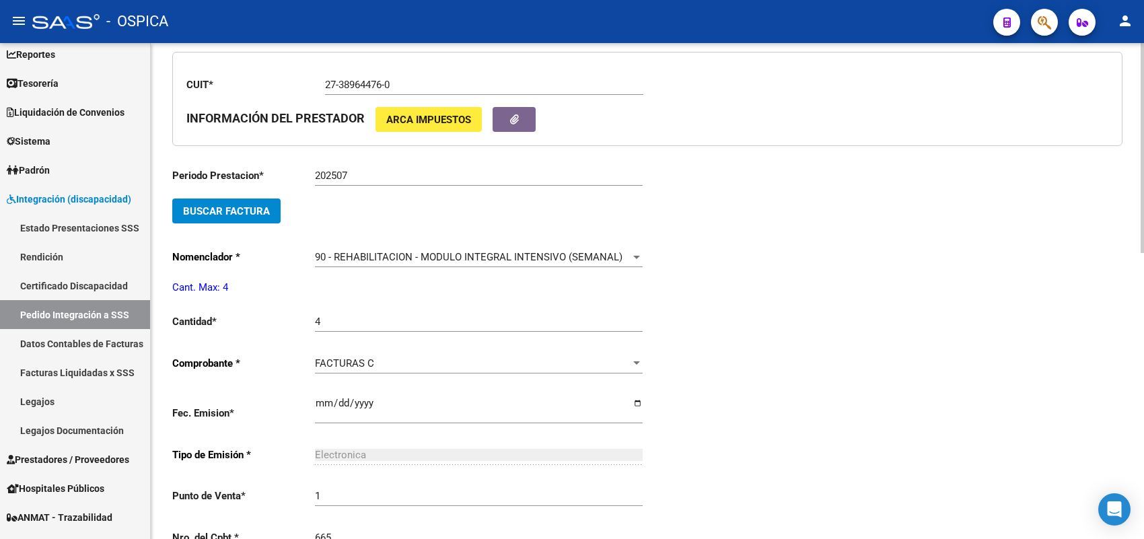
scroll to position [652, 0]
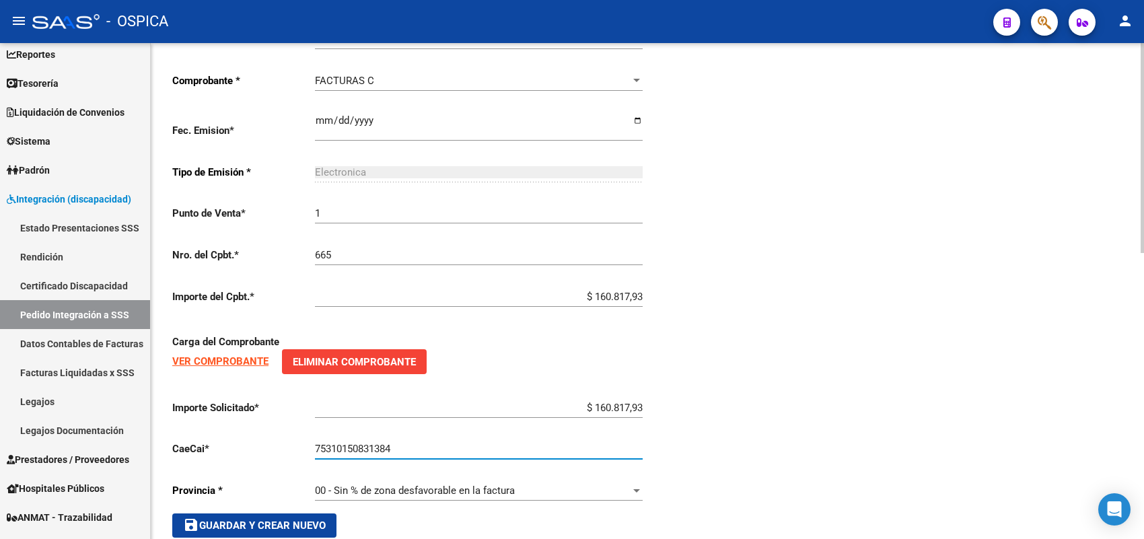
click at [297, 519] on span "save Guardar y Crear Nuevo" at bounding box center [254, 525] width 143 height 12
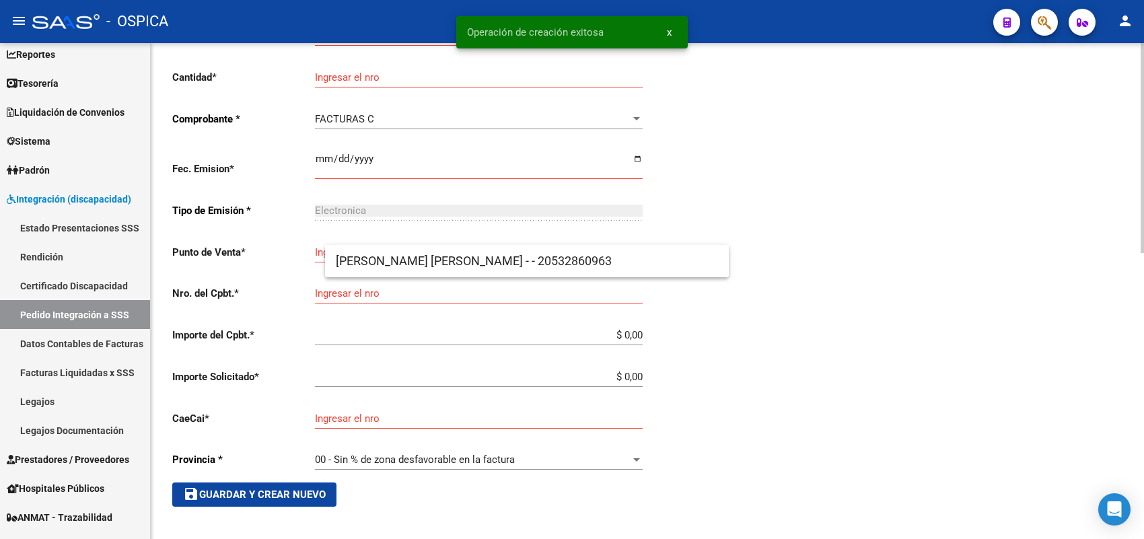
scroll to position [31, 0]
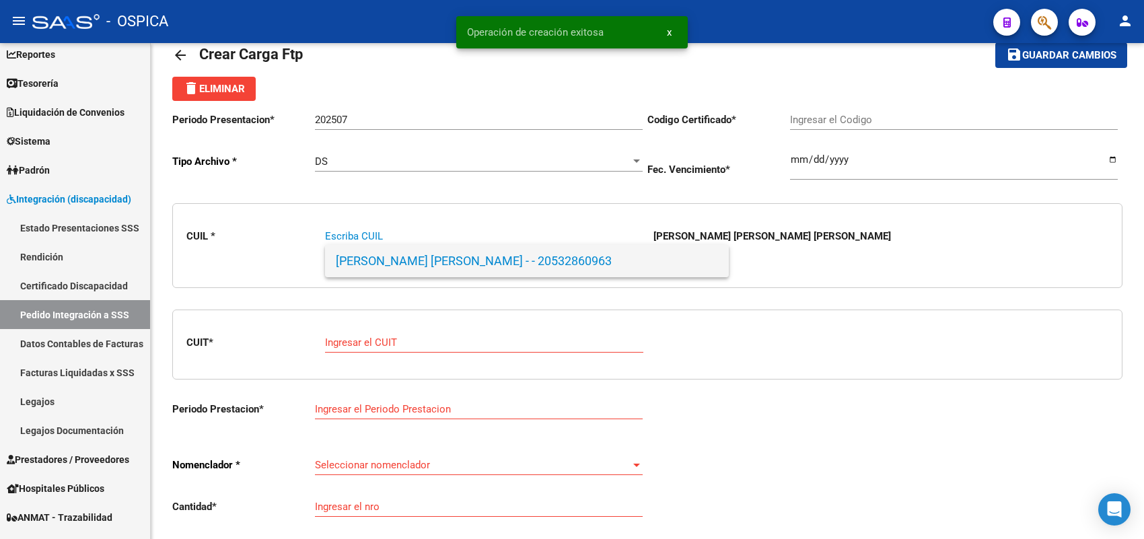
paste input "20511264112"
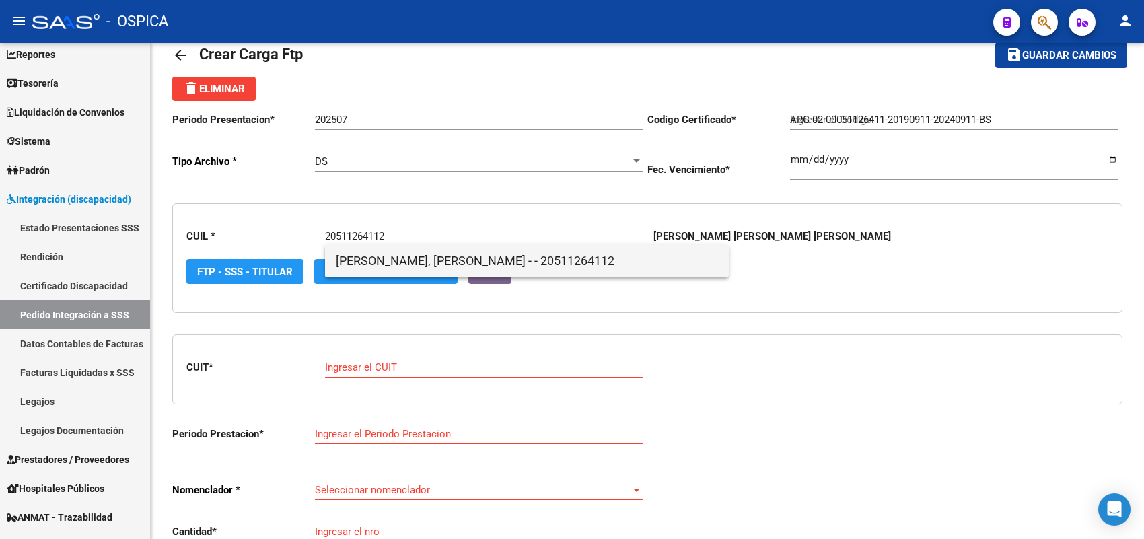
click at [390, 264] on span "TERESA MURIEL, LUCIANO BENJAMI - - 20511264112" at bounding box center [527, 261] width 382 height 32
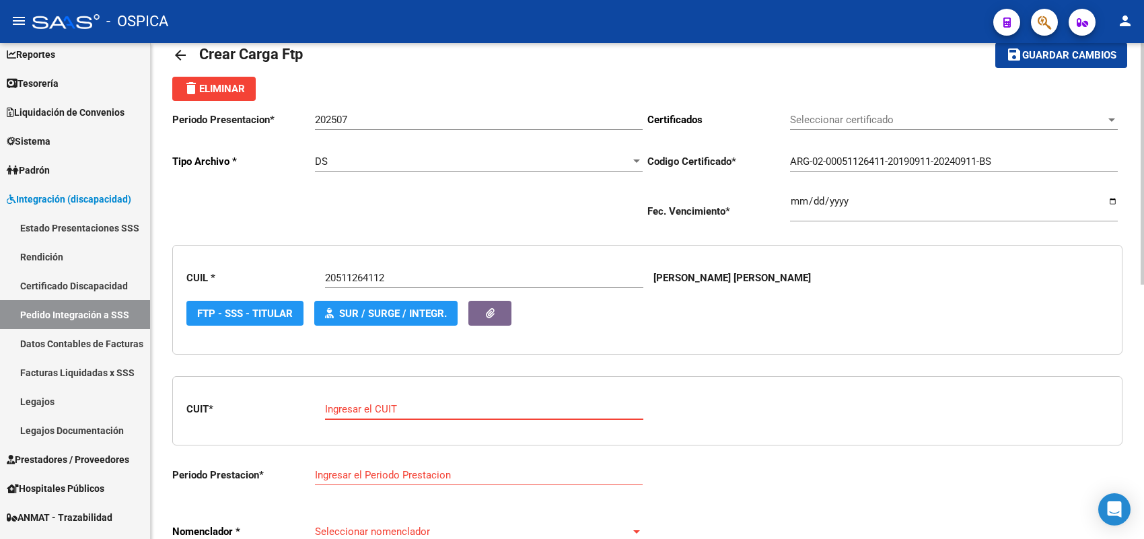
paste input "27-32011133-7"
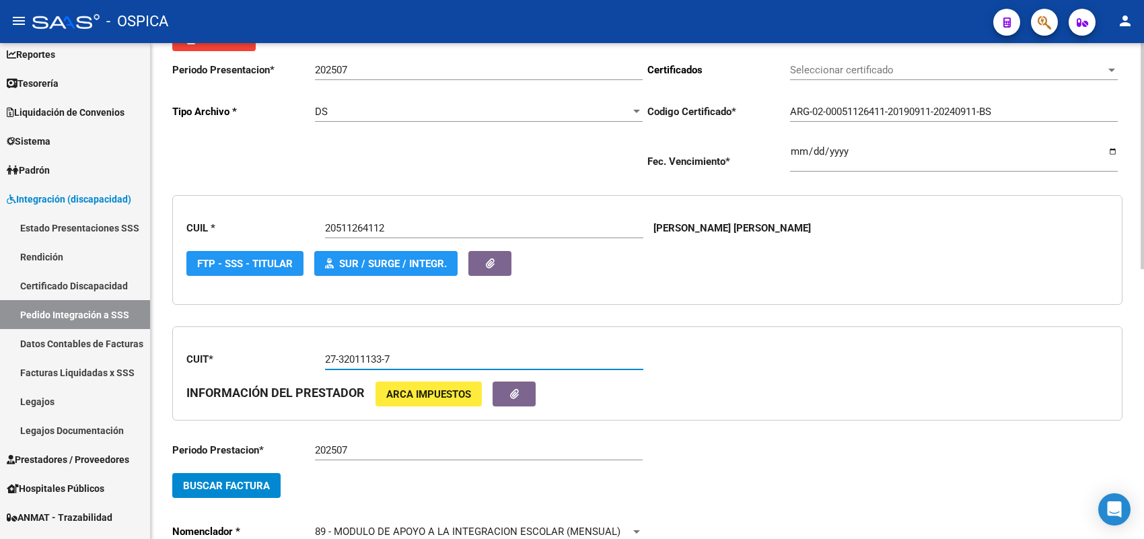
scroll to position [199, 0]
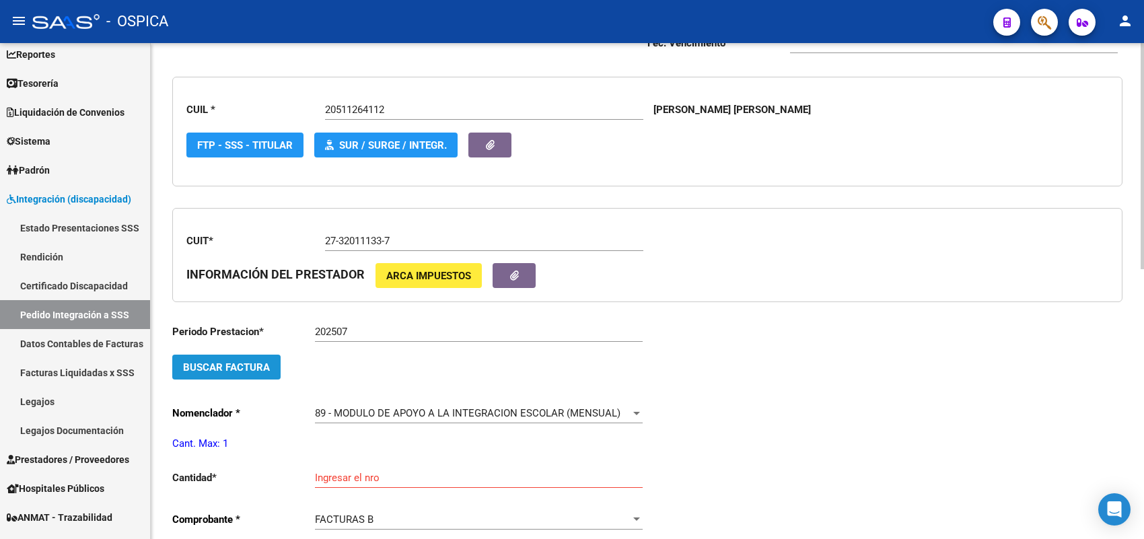
click at [251, 373] on button "Buscar Factura" at bounding box center [226, 366] width 108 height 25
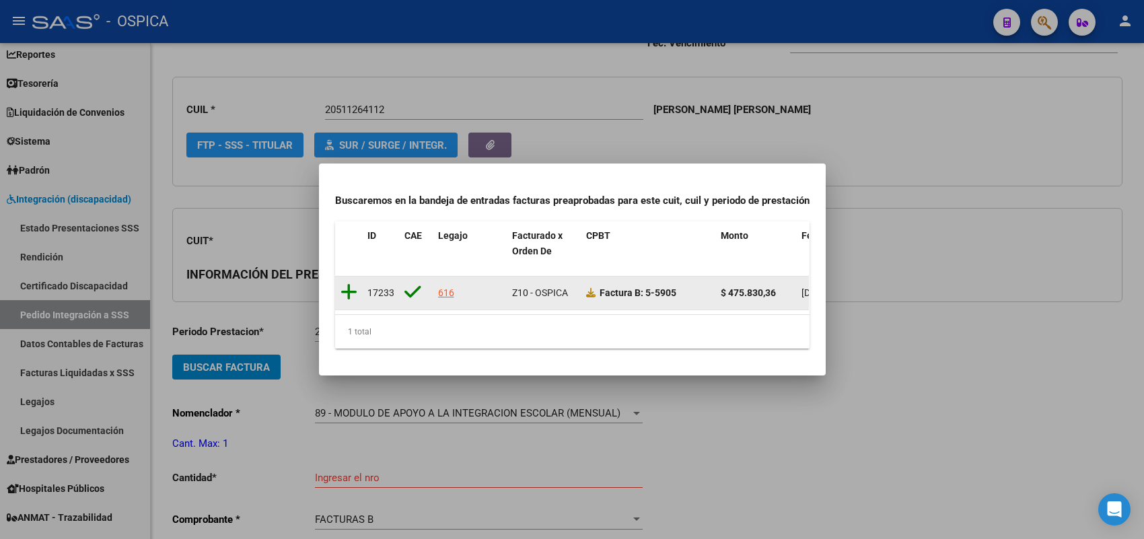
click at [352, 283] on icon at bounding box center [348, 292] width 17 height 19
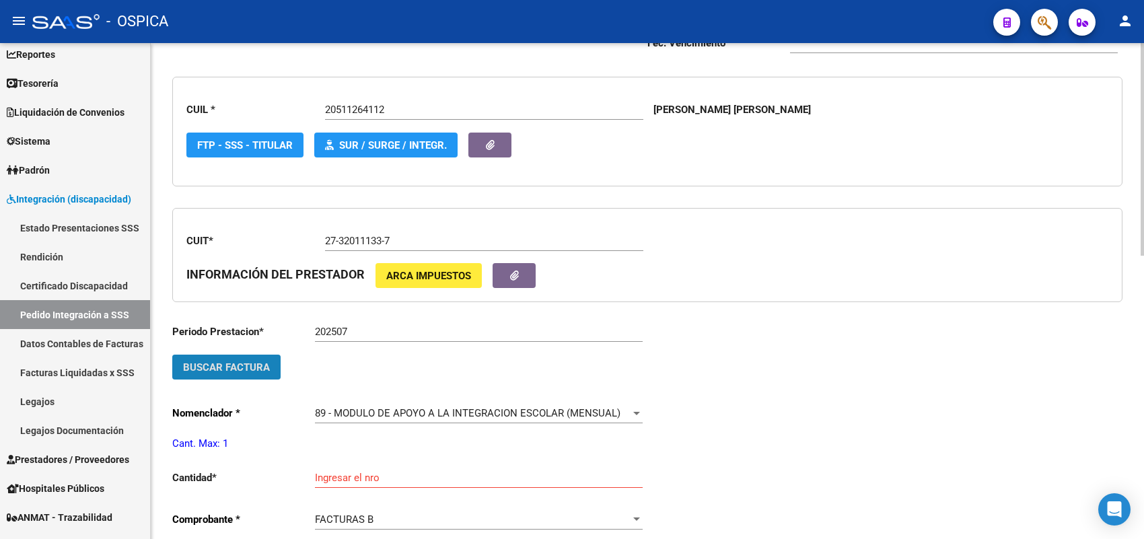
click at [244, 361] on span "Buscar Factura" at bounding box center [226, 367] width 87 height 12
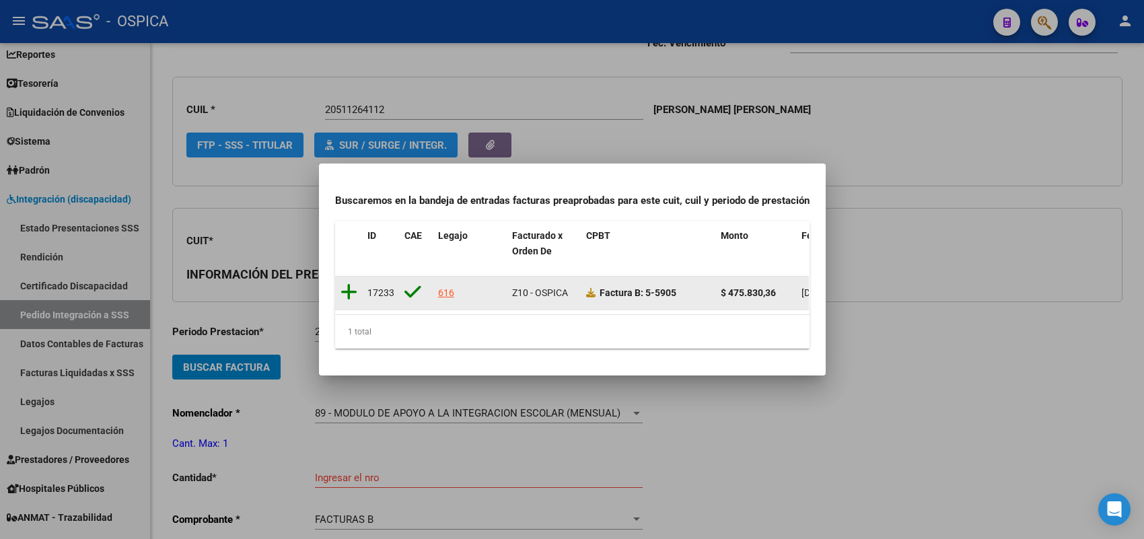
click at [350, 283] on icon at bounding box center [348, 292] width 17 height 19
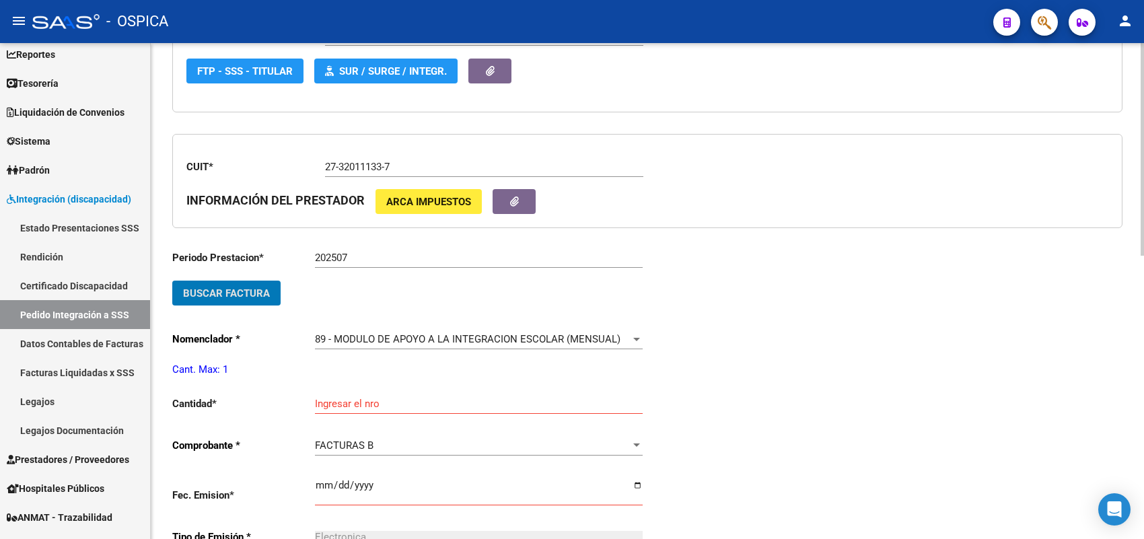
scroll to position [367, 0]
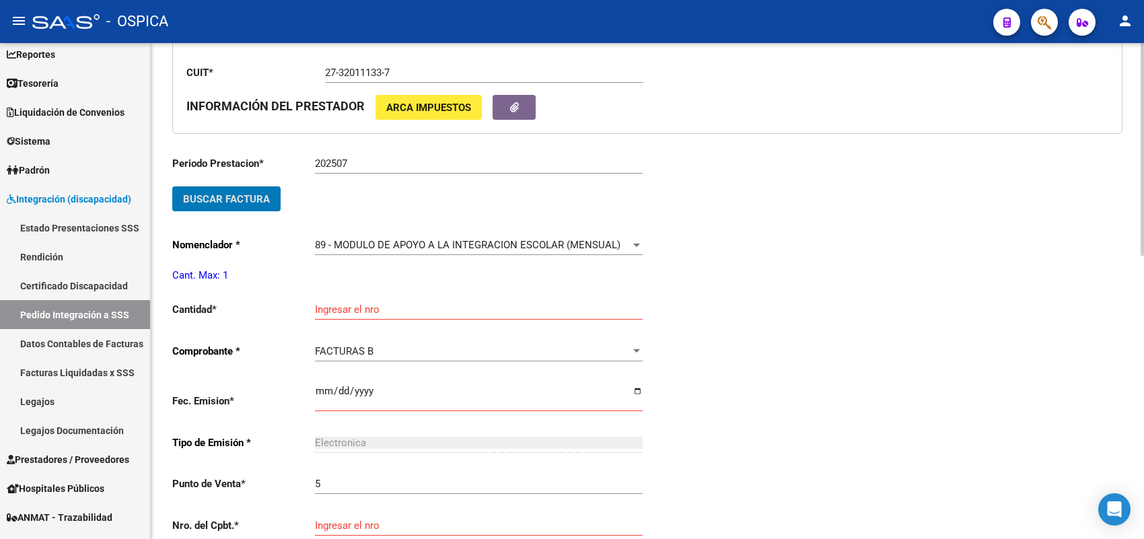
click at [361, 295] on div "Ingresar el nro" at bounding box center [479, 305] width 328 height 29
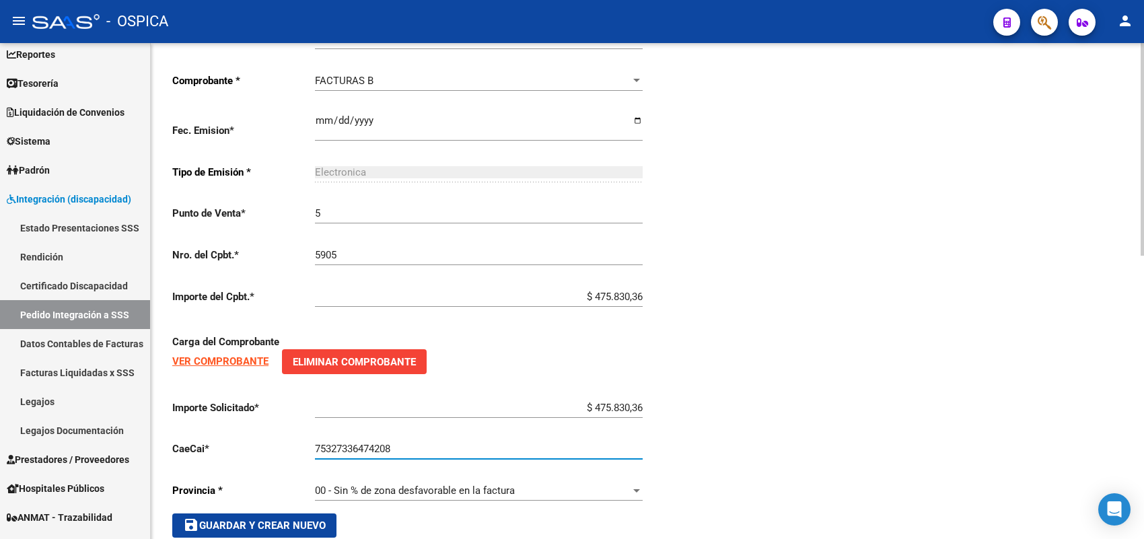
click at [303, 523] on span "save Guardar y Crear Nuevo" at bounding box center [254, 525] width 143 height 12
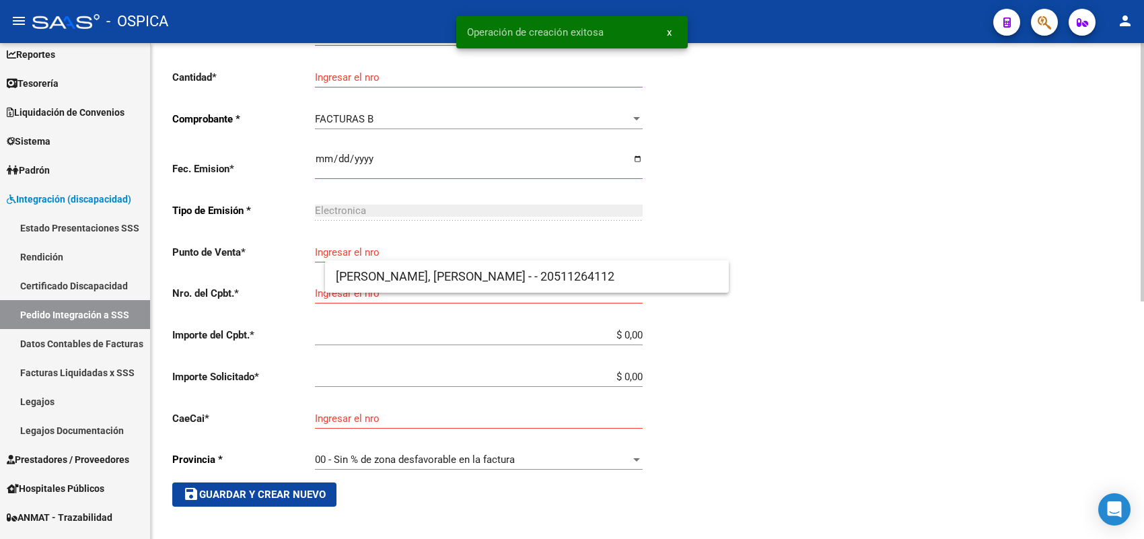
scroll to position [15, 0]
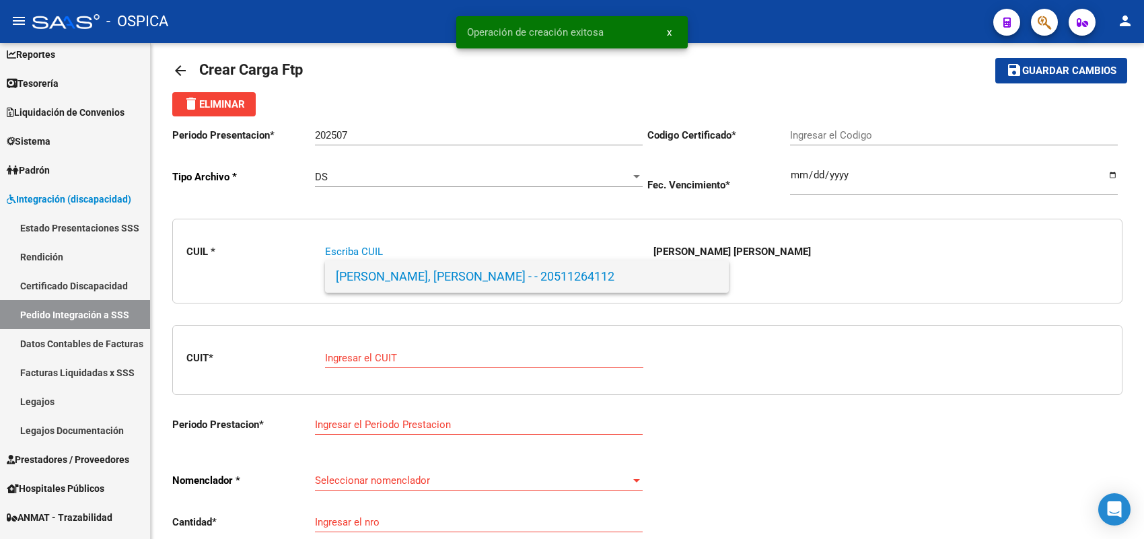
click at [409, 266] on span "TERESA MURIEL, LUCIANO BENJAMI - - 20511264112" at bounding box center [527, 276] width 382 height 32
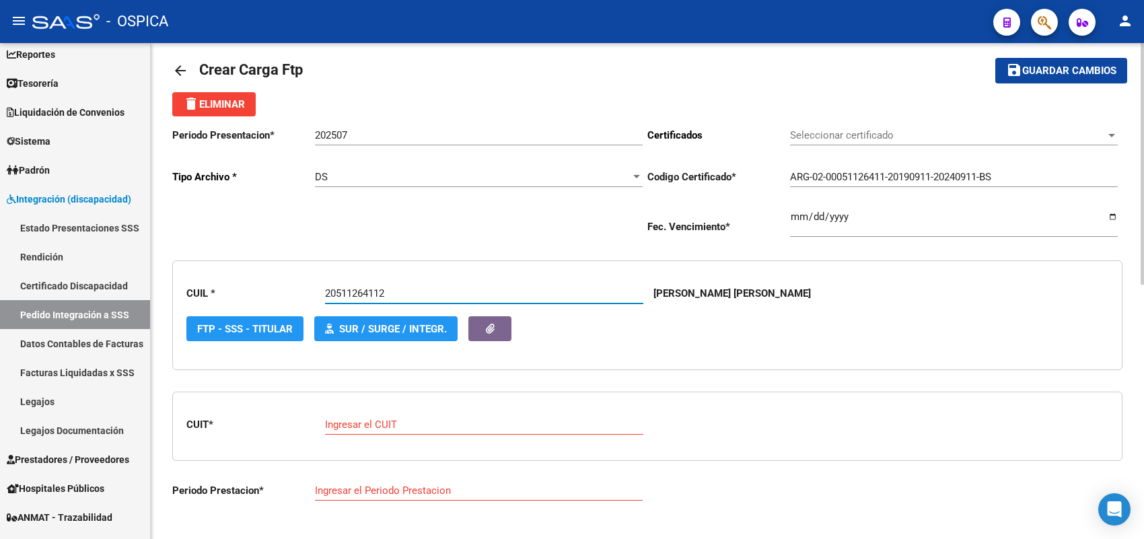
click at [377, 436] on div "Ingresar el CUIT" at bounding box center [484, 427] width 318 height 42
click at [377, 428] on div "Ingresar el CUIT" at bounding box center [484, 420] width 318 height 29
paste input "27-33150186-2"
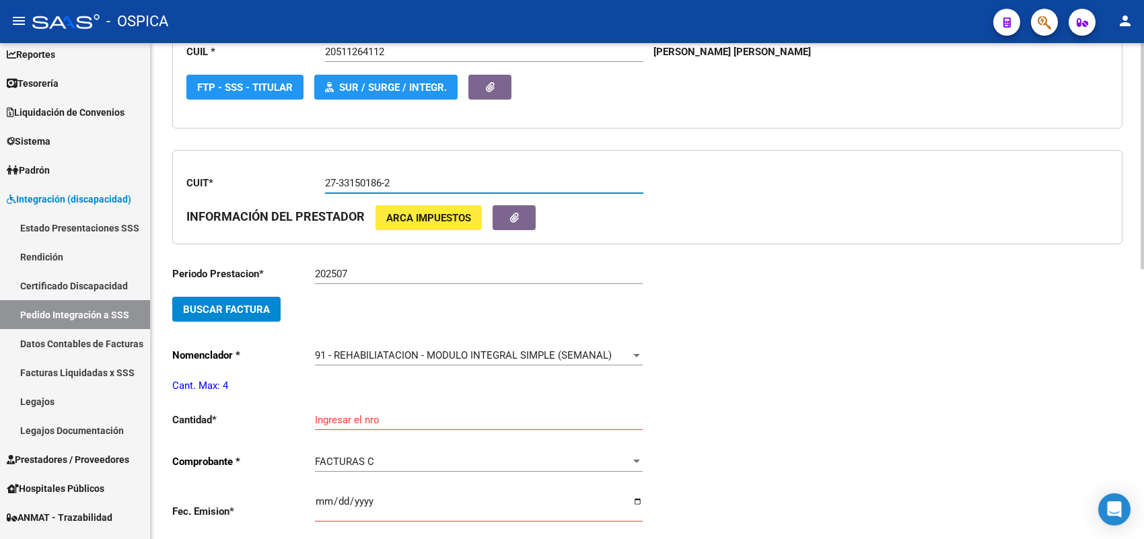
scroll to position [268, 0]
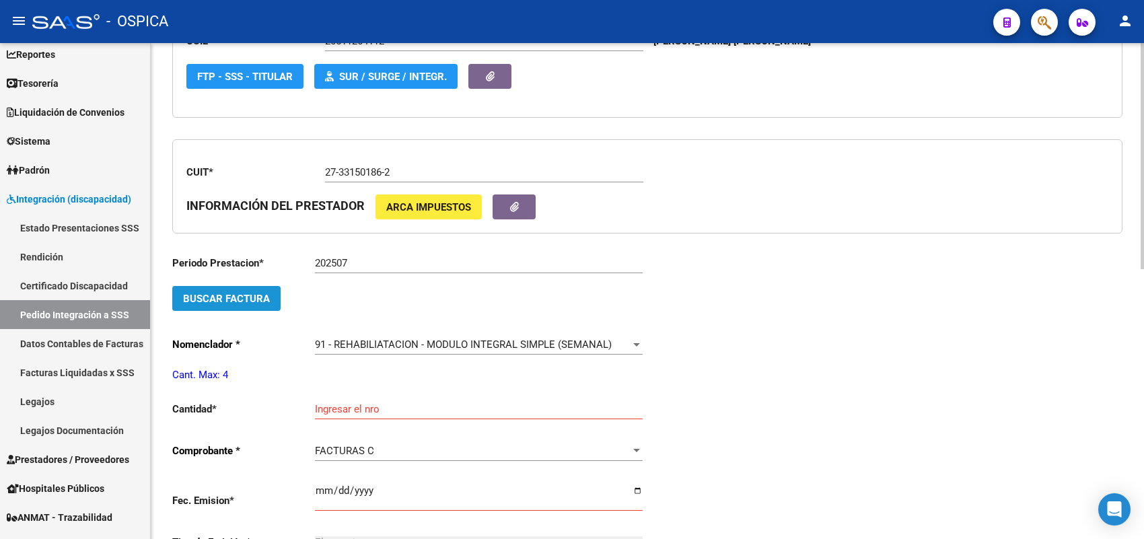
click at [233, 293] on span "Buscar Factura" at bounding box center [226, 299] width 87 height 12
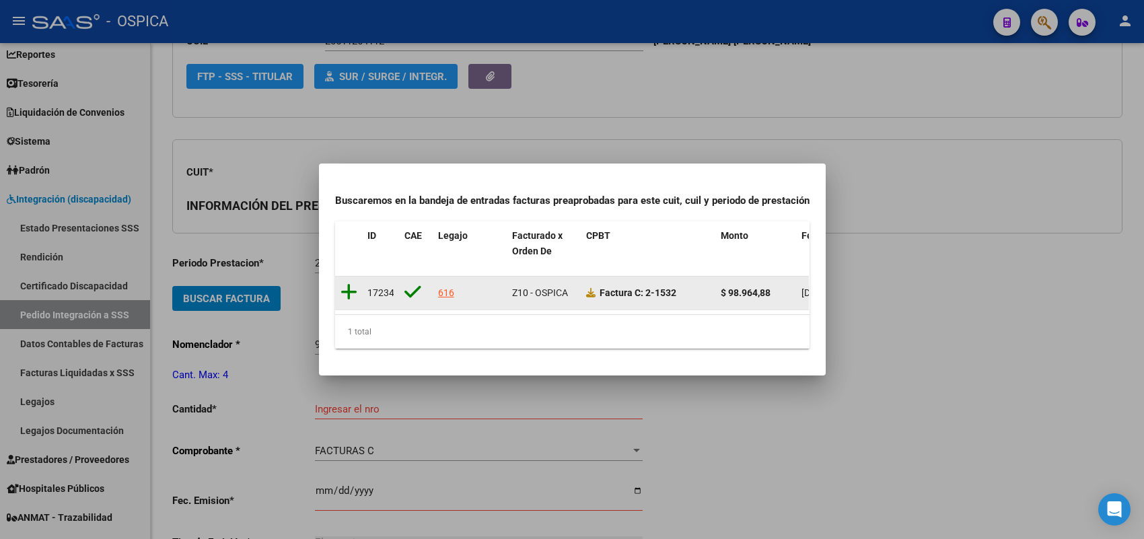
click at [348, 283] on icon at bounding box center [348, 292] width 17 height 19
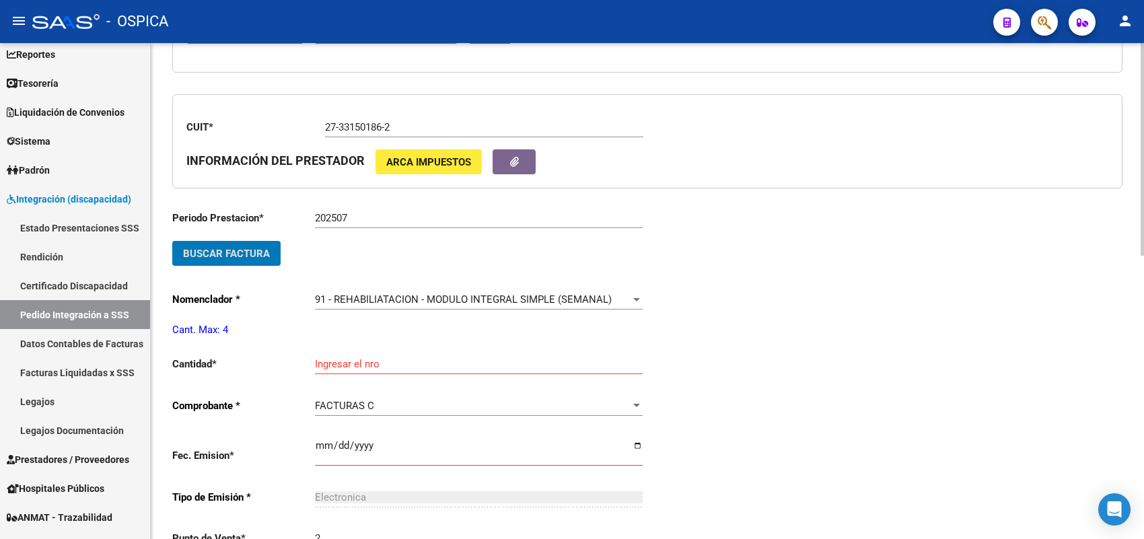
scroll to position [352, 0]
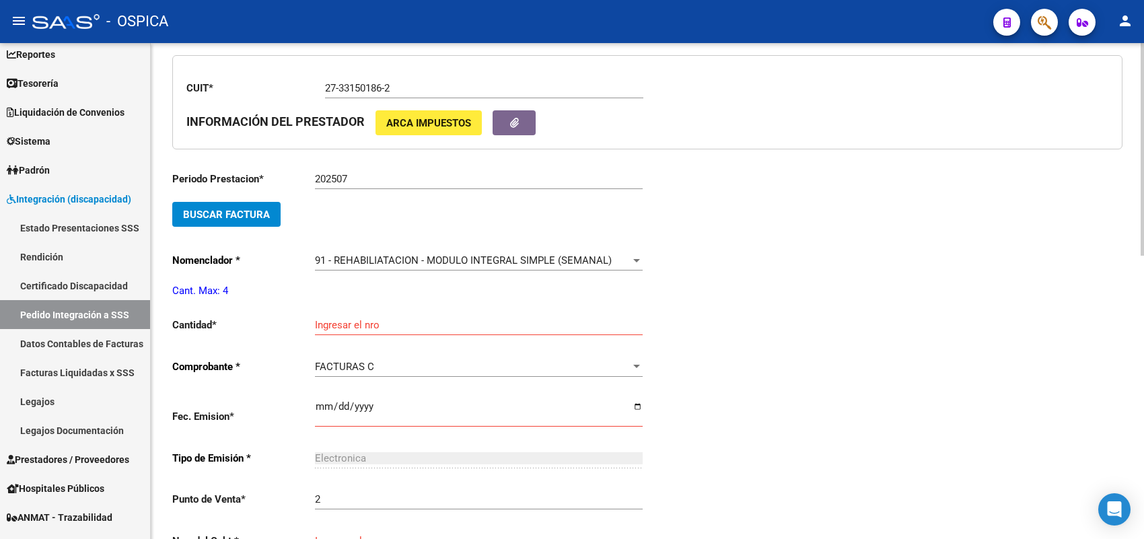
click at [345, 313] on div "Ingresar el nro" at bounding box center [479, 320] width 328 height 29
click at [333, 322] on input "Ingresar el nro" at bounding box center [479, 325] width 328 height 12
click at [336, 324] on input "Ingresar el nro" at bounding box center [479, 325] width 328 height 12
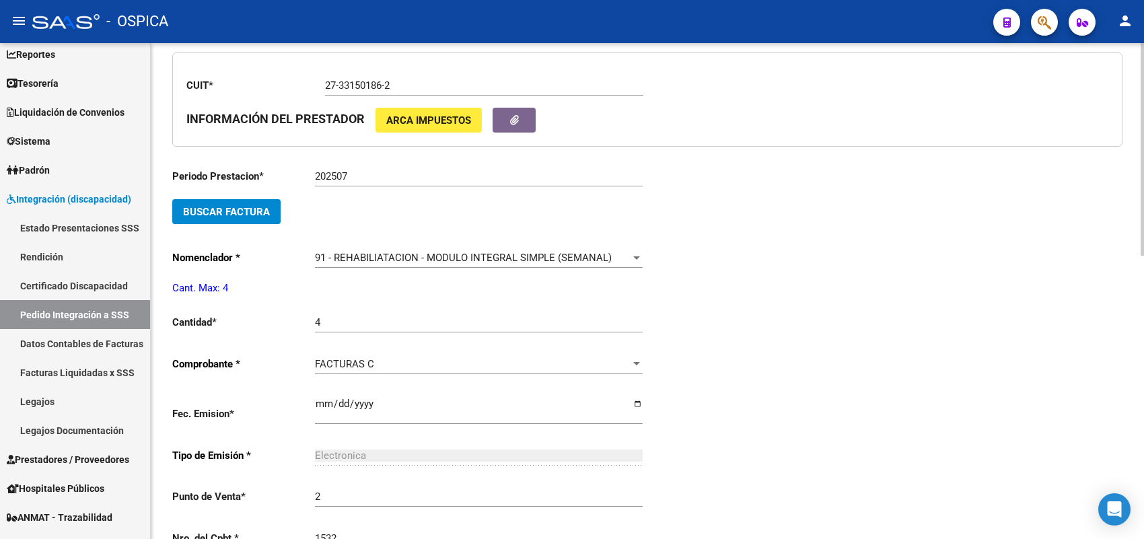
scroll to position [638, 0]
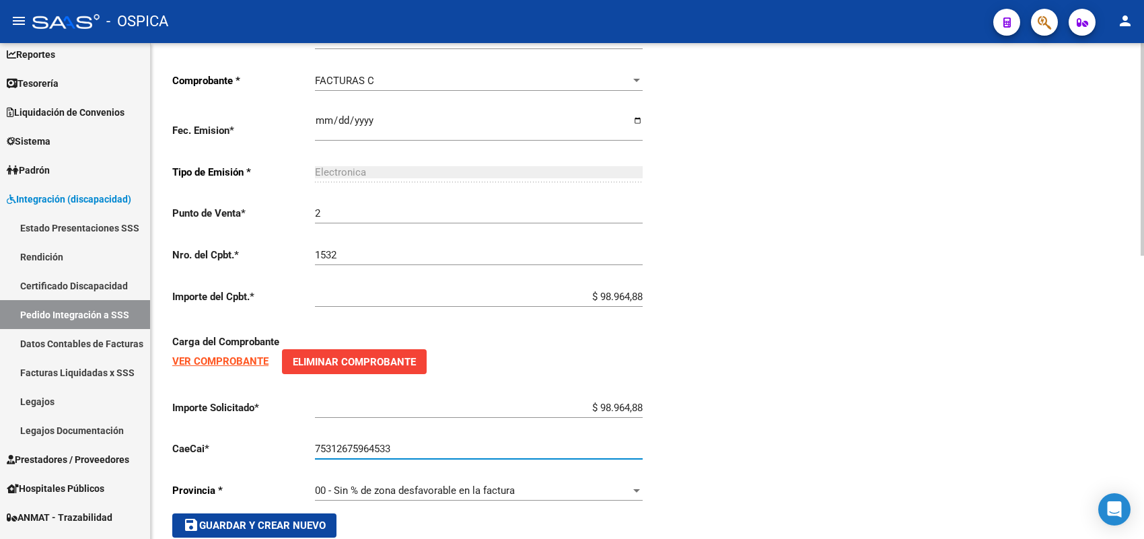
click at [251, 519] on span "save Guardar y Crear Nuevo" at bounding box center [254, 525] width 143 height 12
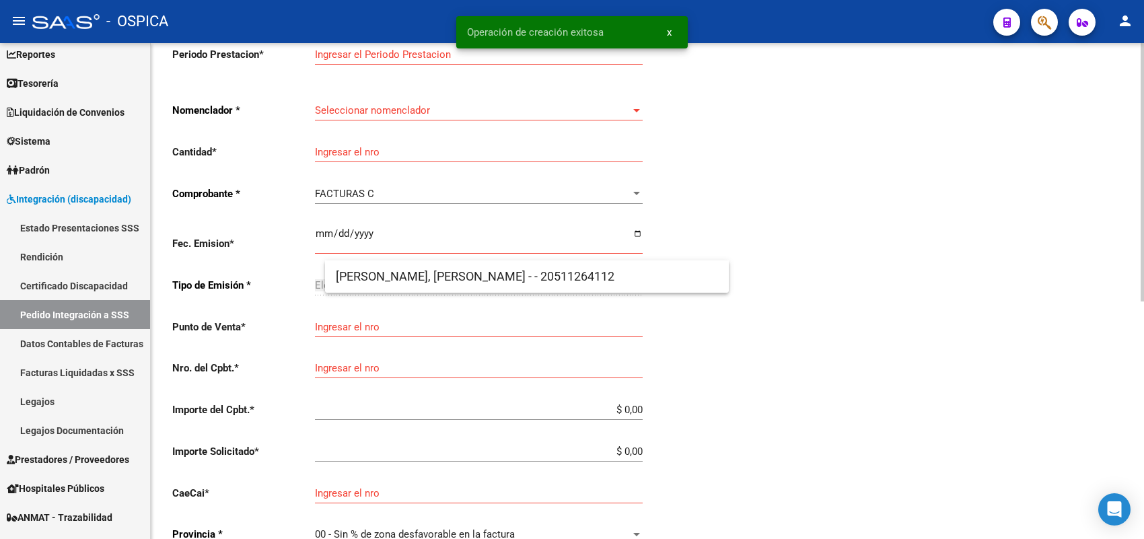
scroll to position [15, 0]
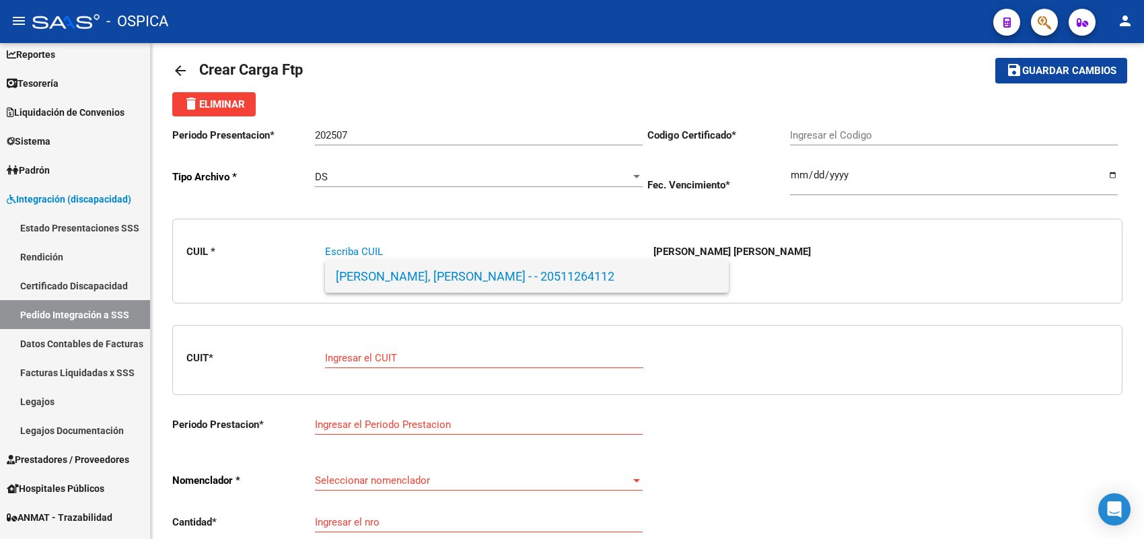
click at [444, 270] on span "TERESA MURIEL, LUCIANO BENJAMI - - 20511264112" at bounding box center [527, 276] width 382 height 32
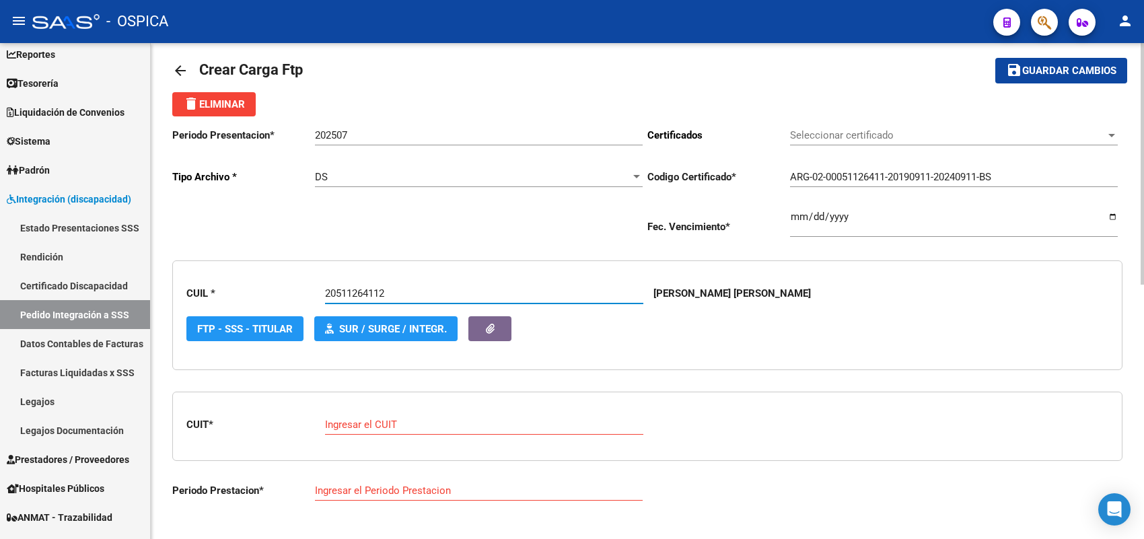
click at [395, 418] on input "Ingresar el CUIT" at bounding box center [484, 424] width 318 height 12
paste input "27-33346030-6"
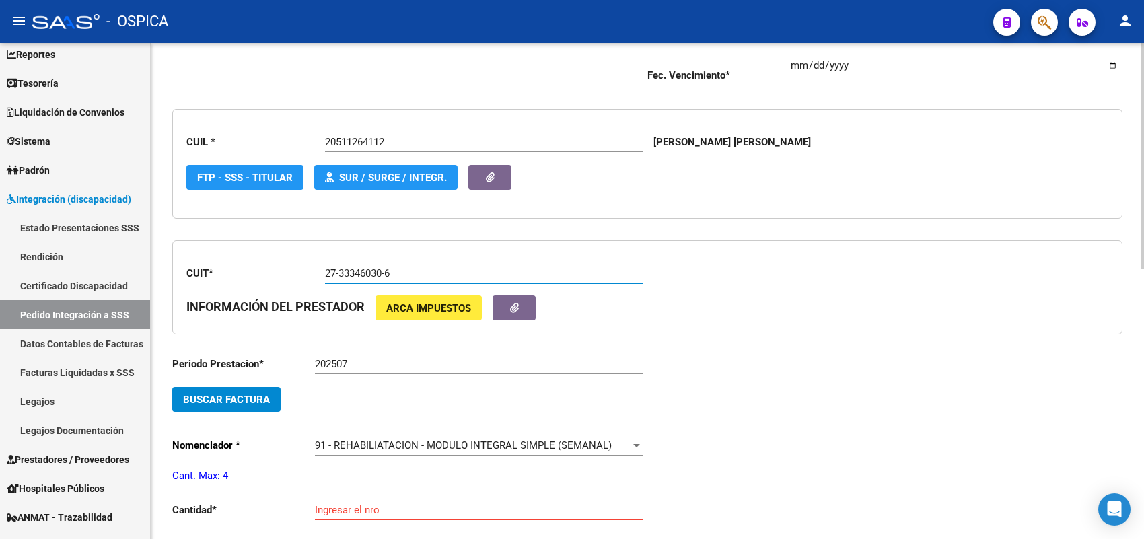
scroll to position [184, 0]
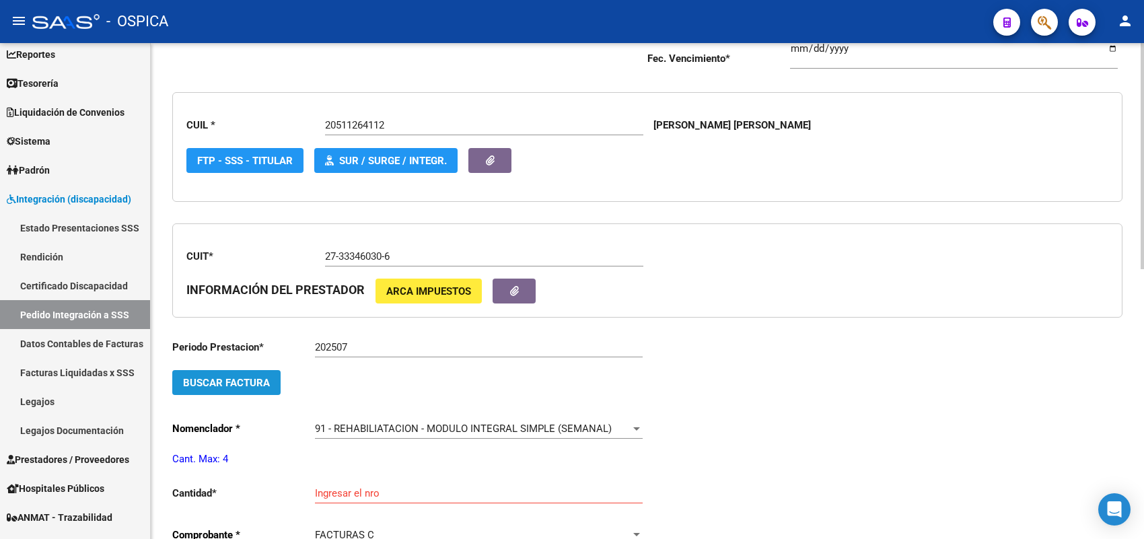
click at [262, 377] on span "Buscar Factura" at bounding box center [226, 383] width 87 height 12
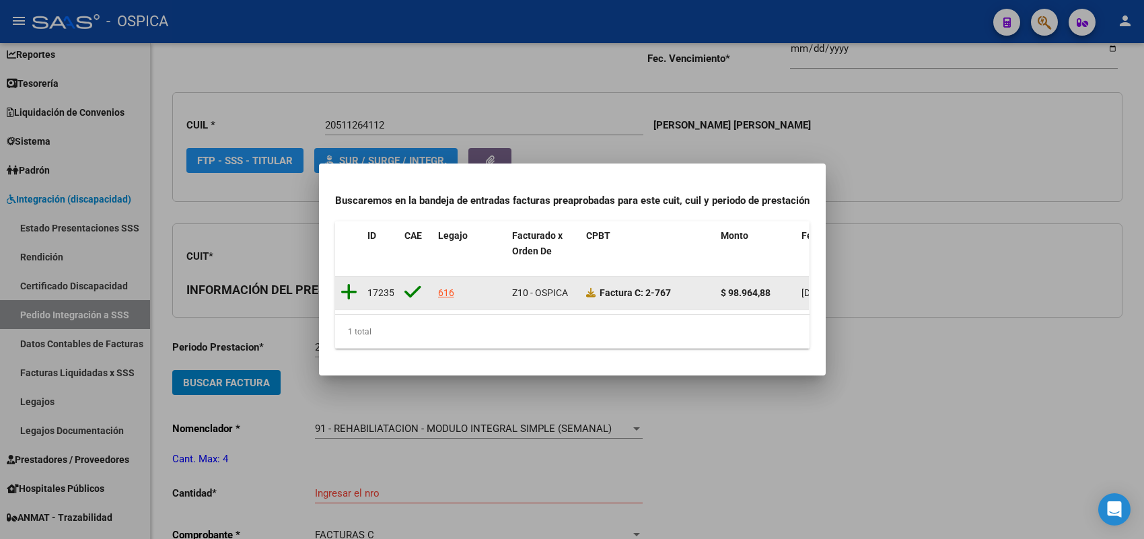
click at [345, 283] on icon at bounding box center [348, 292] width 17 height 19
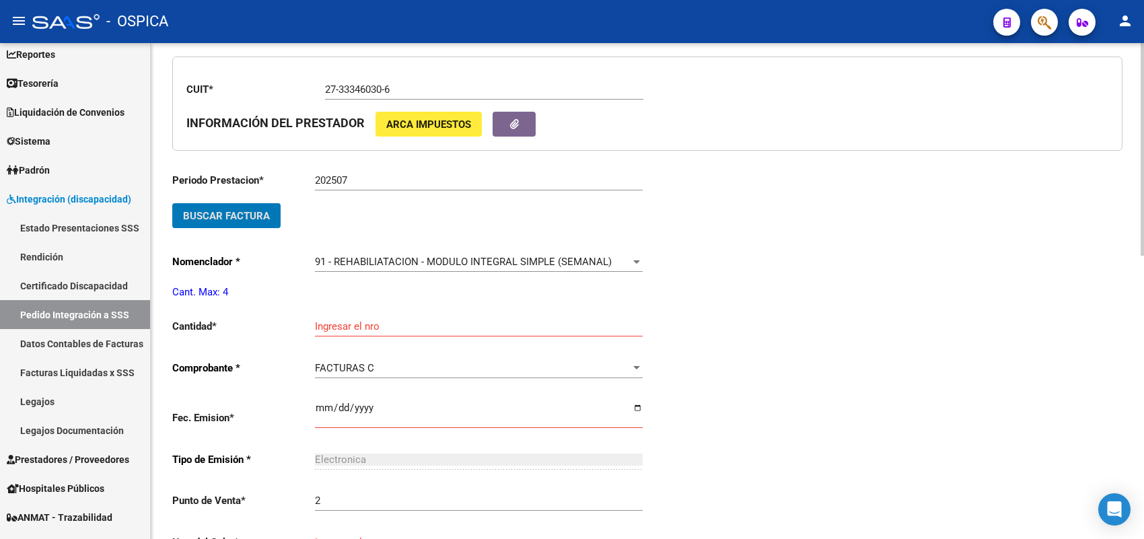
scroll to position [352, 0]
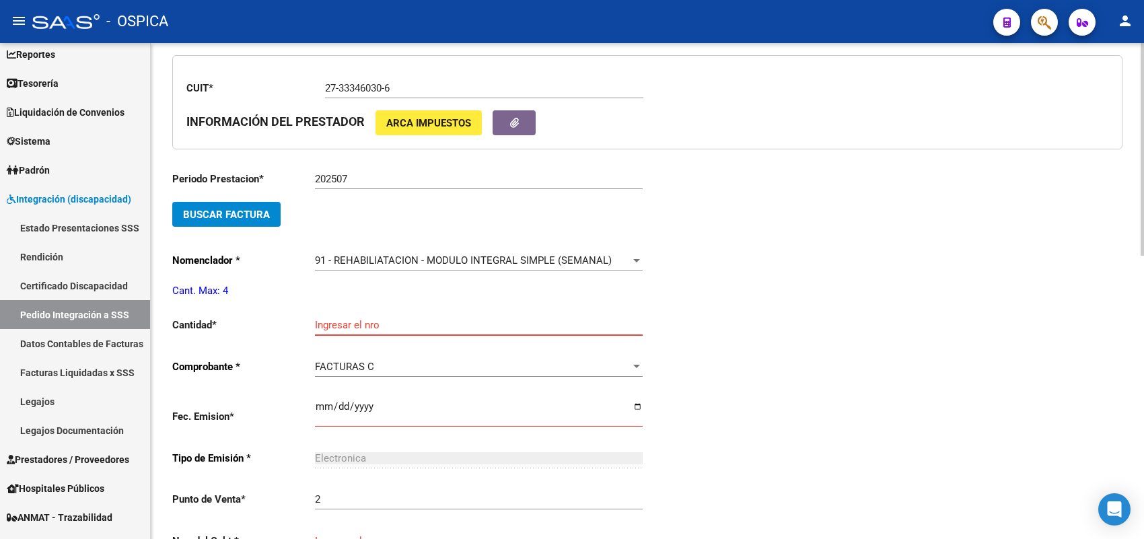
click at [341, 322] on input "Ingresar el nro" at bounding box center [479, 325] width 328 height 12
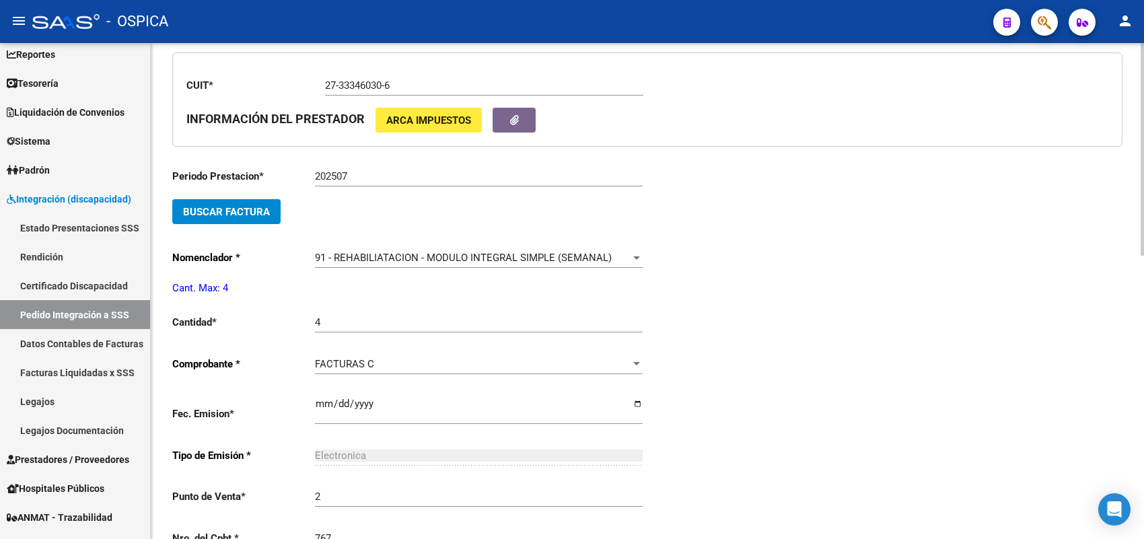
scroll to position [638, 0]
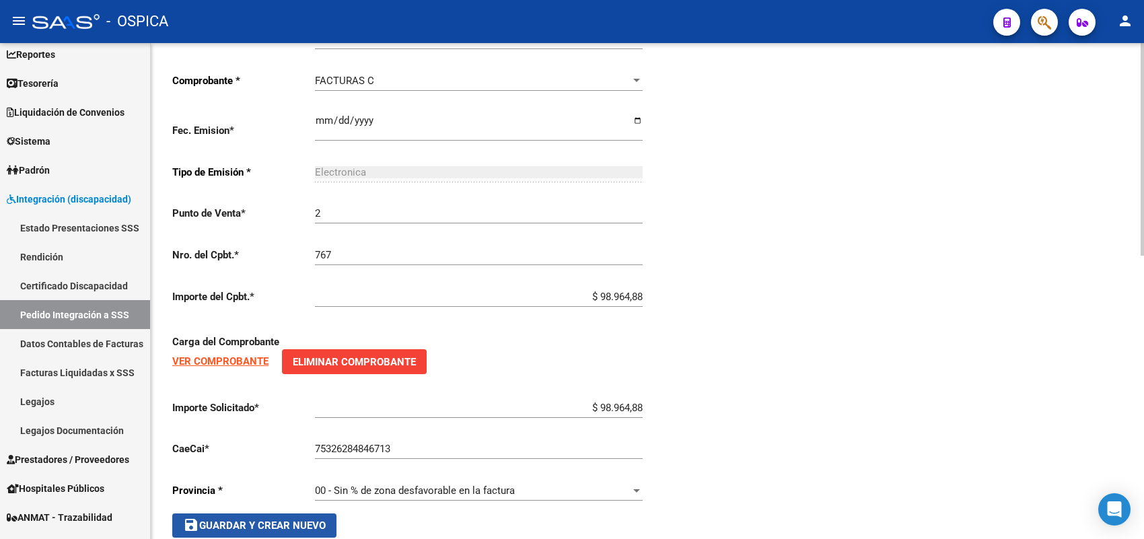
click at [307, 519] on span "save Guardar y Crear Nuevo" at bounding box center [254, 525] width 143 height 12
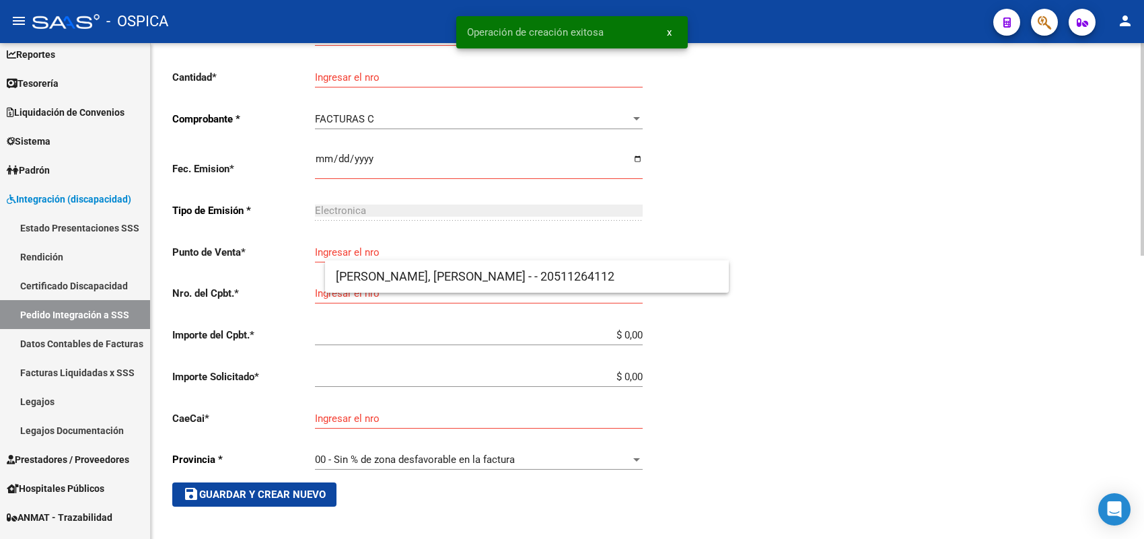
scroll to position [15, 0]
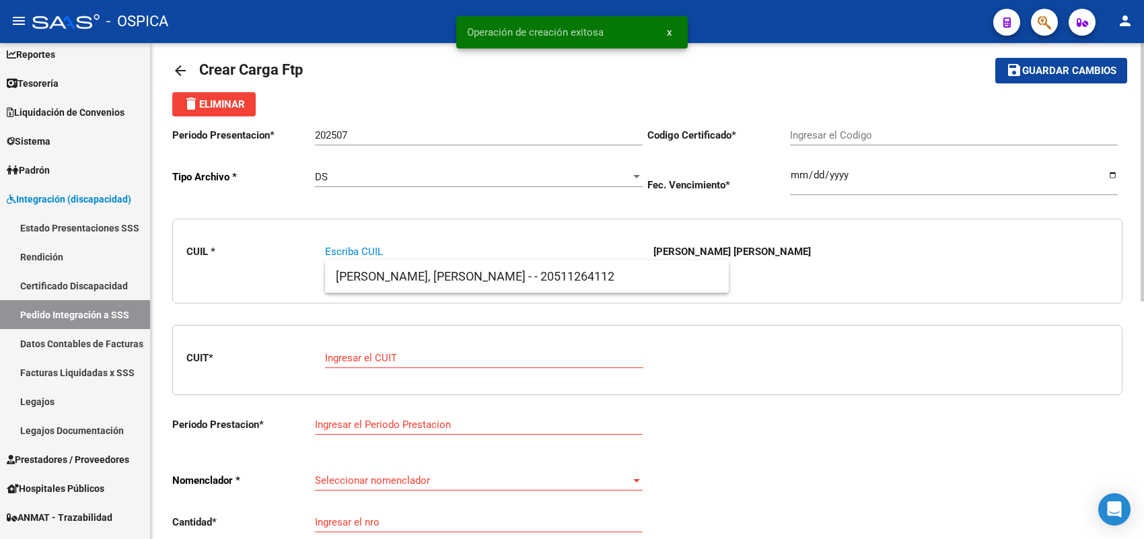
paste input "20450648710"
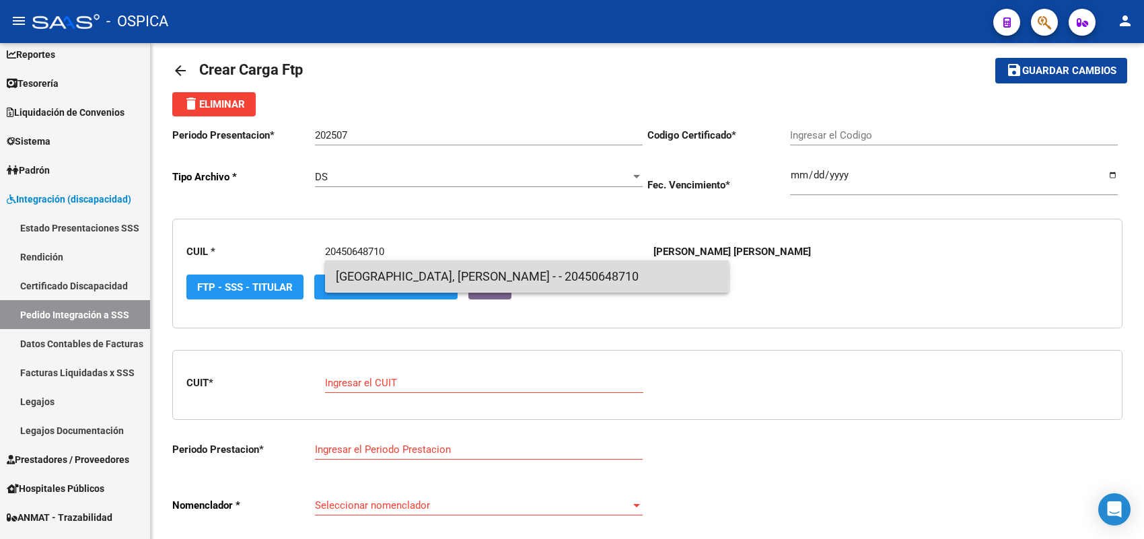
click at [364, 274] on span "TOLEDO, DANIEL BERNABE - - 20450648710" at bounding box center [527, 276] width 382 height 32
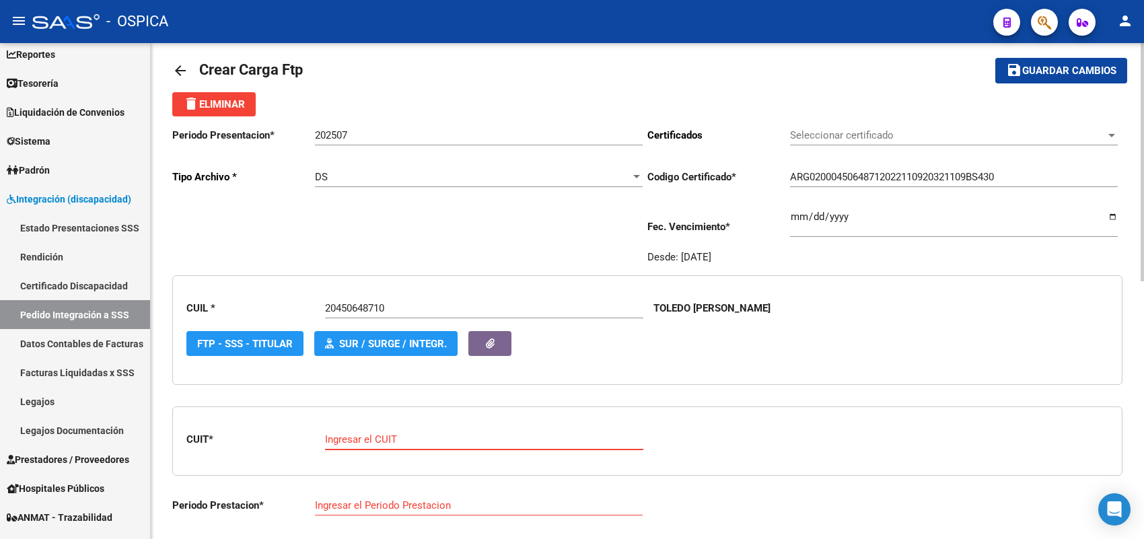
paste input "27-21471516-9"
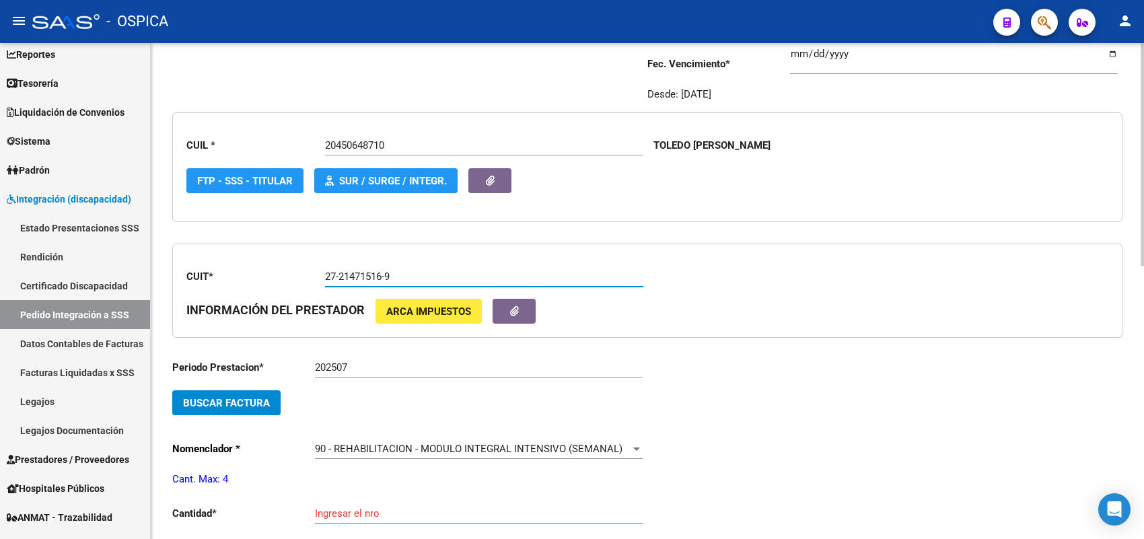
scroll to position [184, 0]
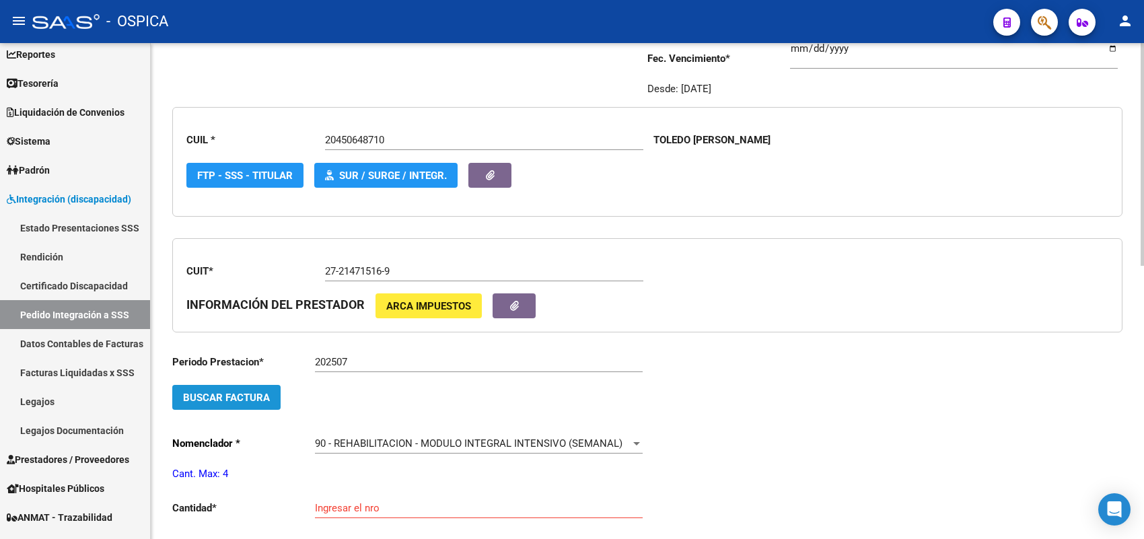
click at [227, 391] on span "Buscar Factura" at bounding box center [226, 397] width 87 height 12
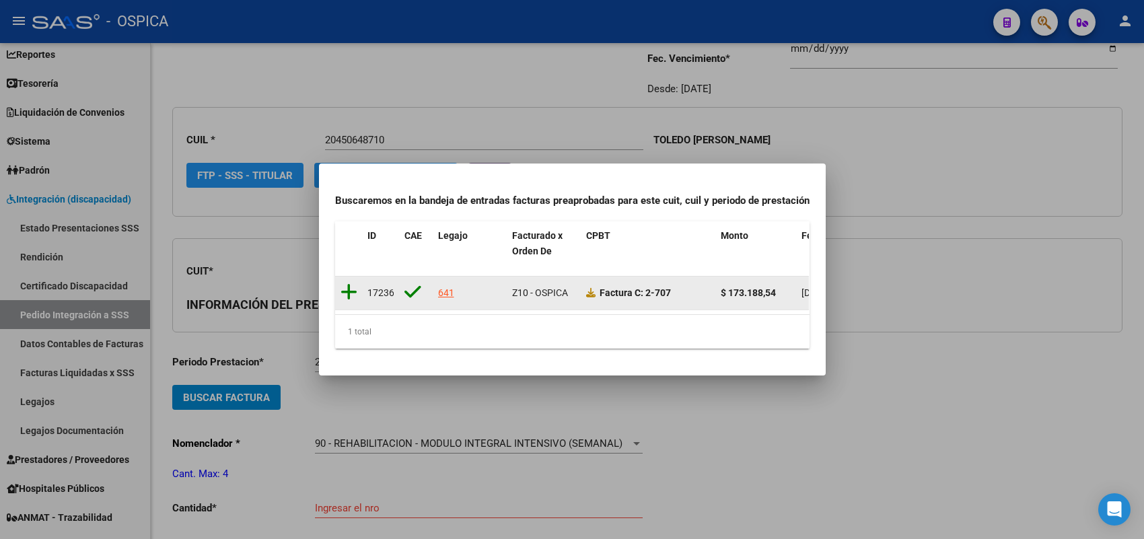
click at [348, 286] on icon at bounding box center [348, 292] width 17 height 19
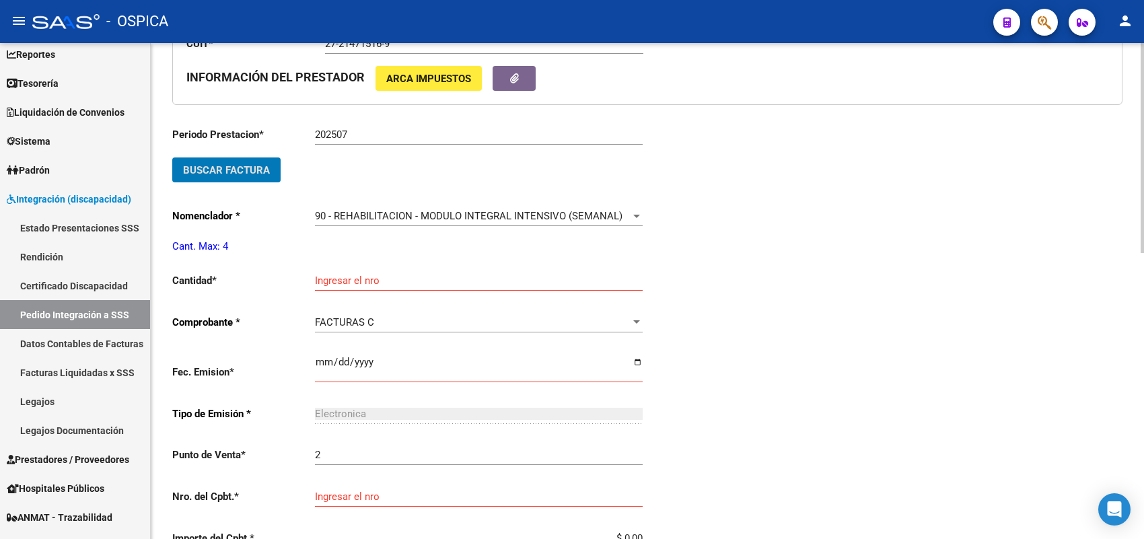
scroll to position [436, 0]
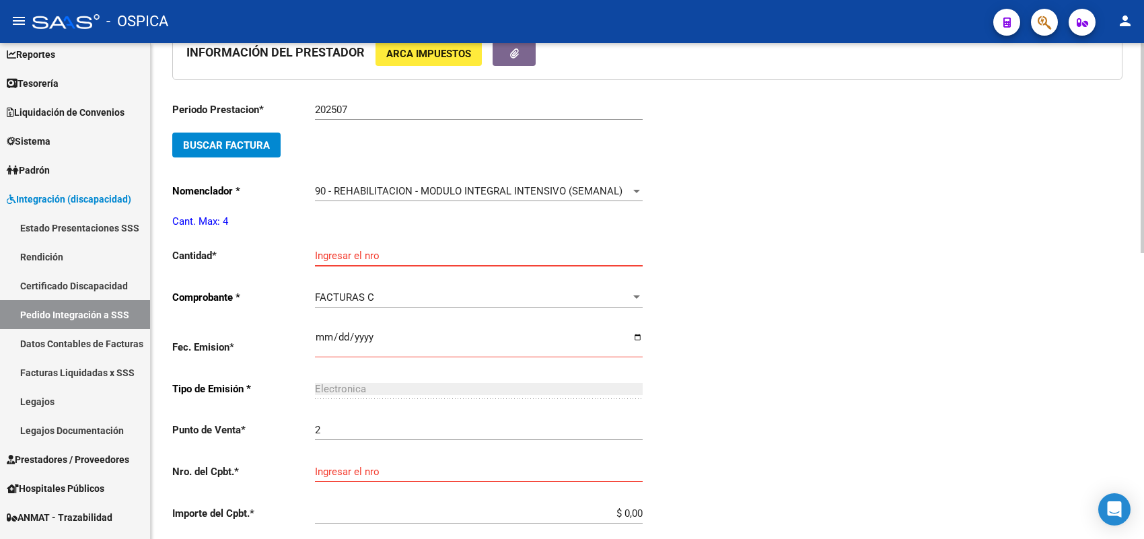
click at [346, 254] on input "Ingresar el nro" at bounding box center [479, 256] width 328 height 12
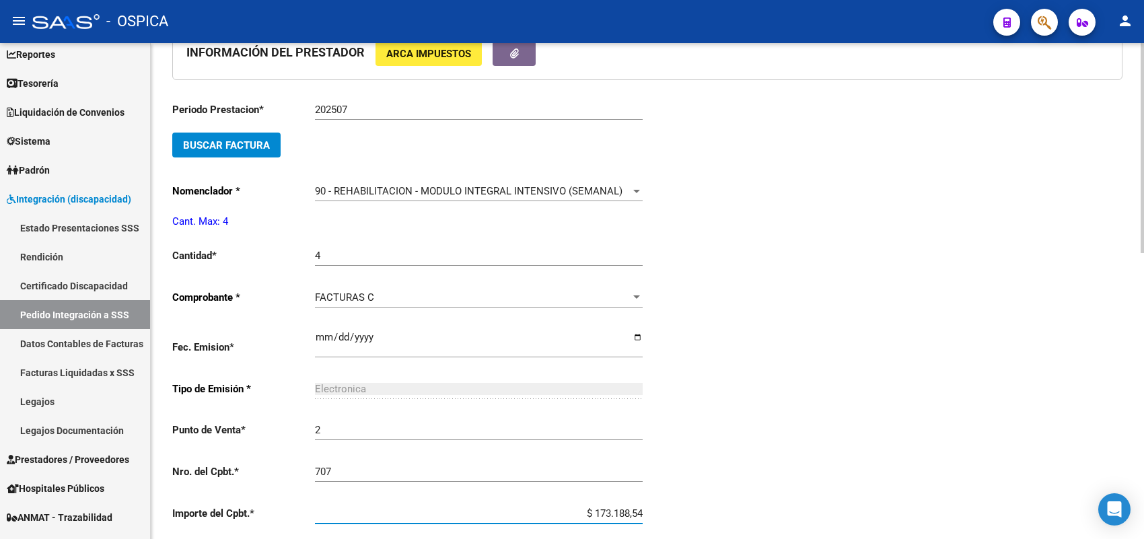
scroll to position [676, 0]
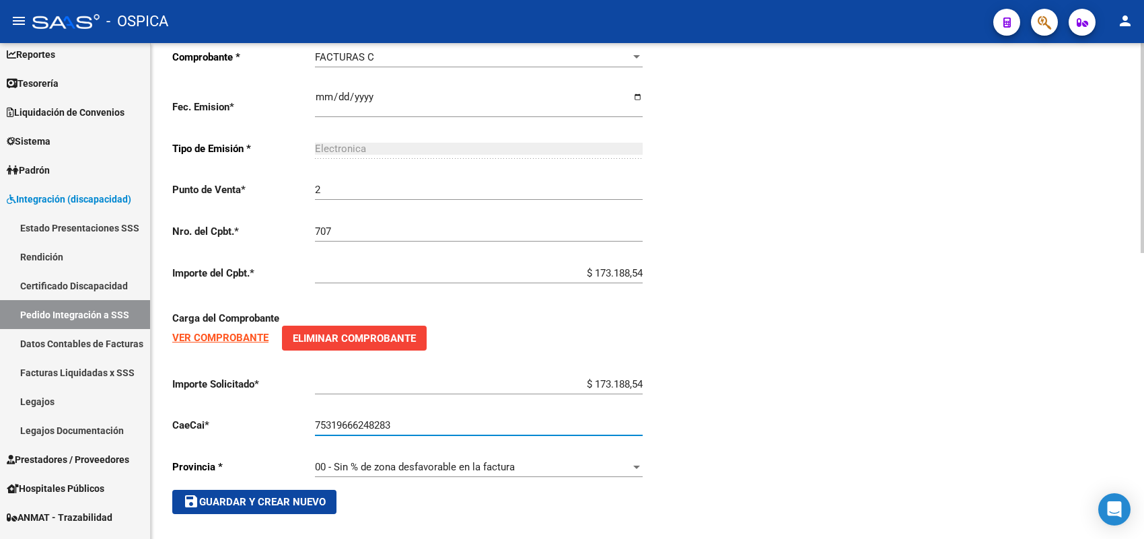
click at [310, 499] on span "save Guardar y Crear Nuevo" at bounding box center [254, 502] width 143 height 12
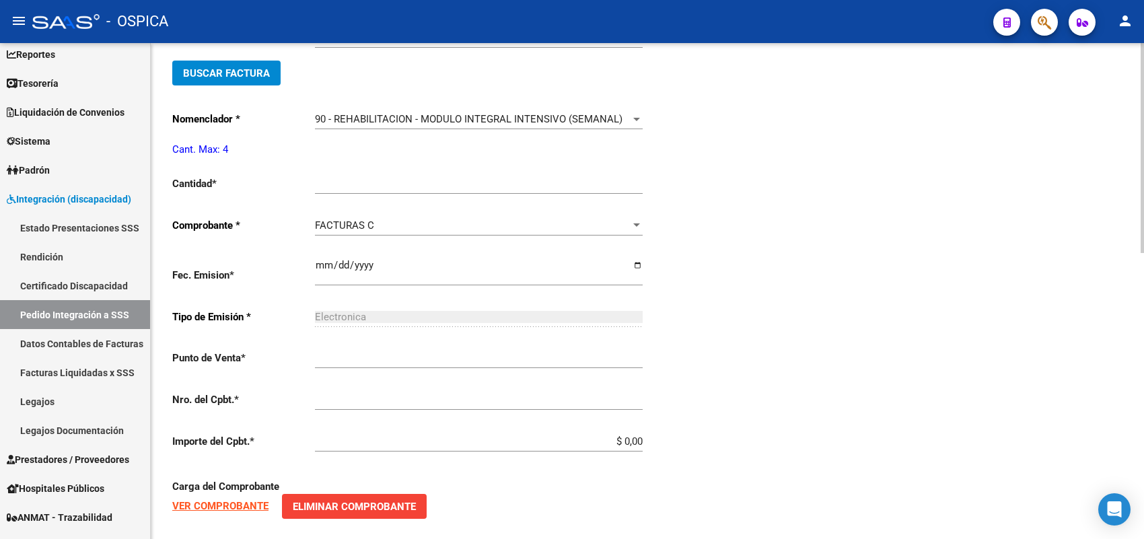
scroll to position [31, 0]
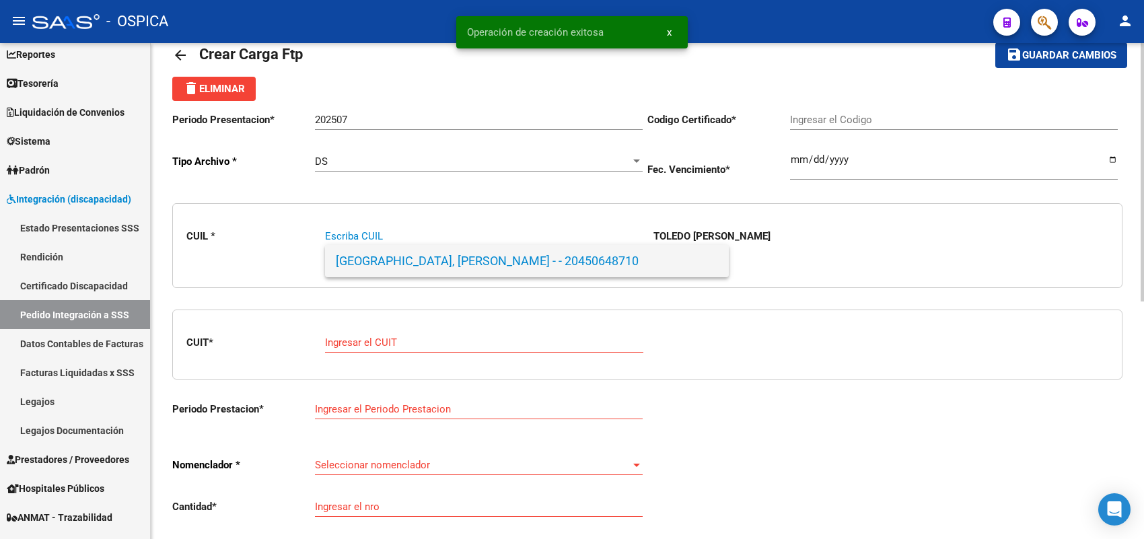
click at [401, 259] on span "TOLEDO, DANIEL BERNABE - - 20450648710" at bounding box center [527, 261] width 382 height 32
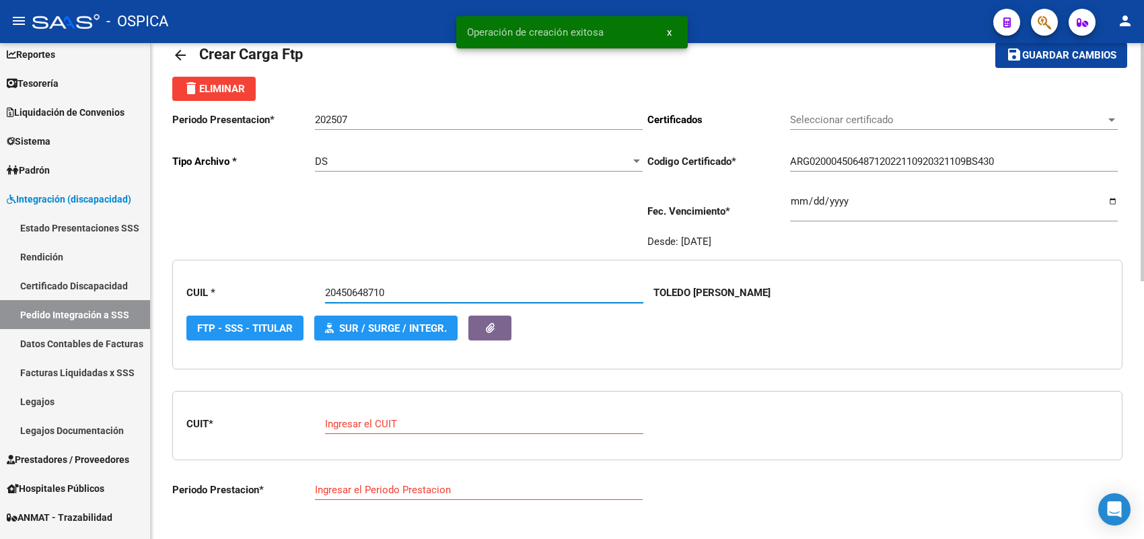
click at [377, 418] on input "Ingresar el CUIT" at bounding box center [484, 424] width 318 height 12
paste input "27-24801176-4"
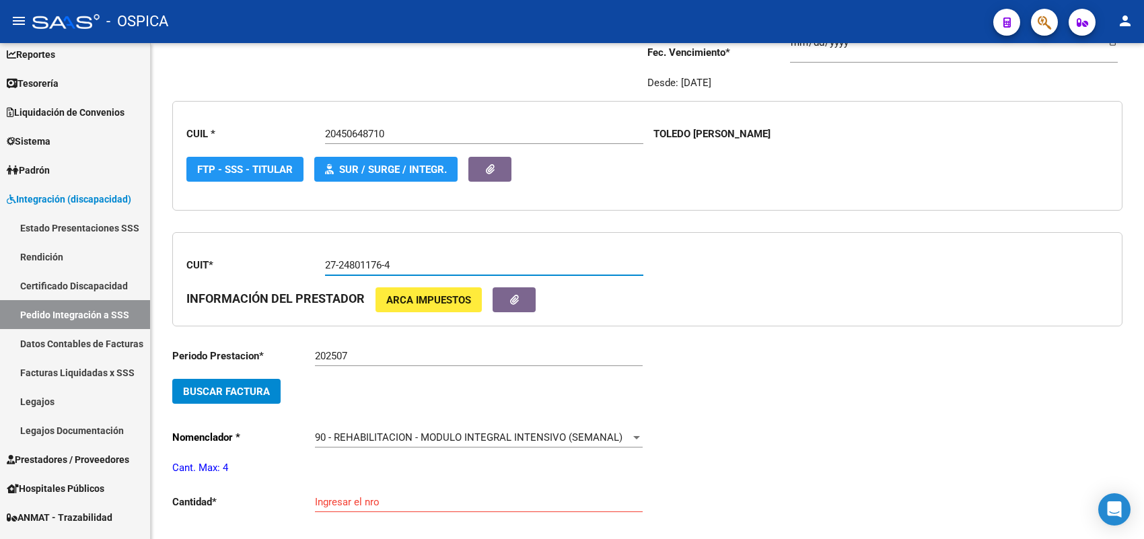
scroll to position [199, 0]
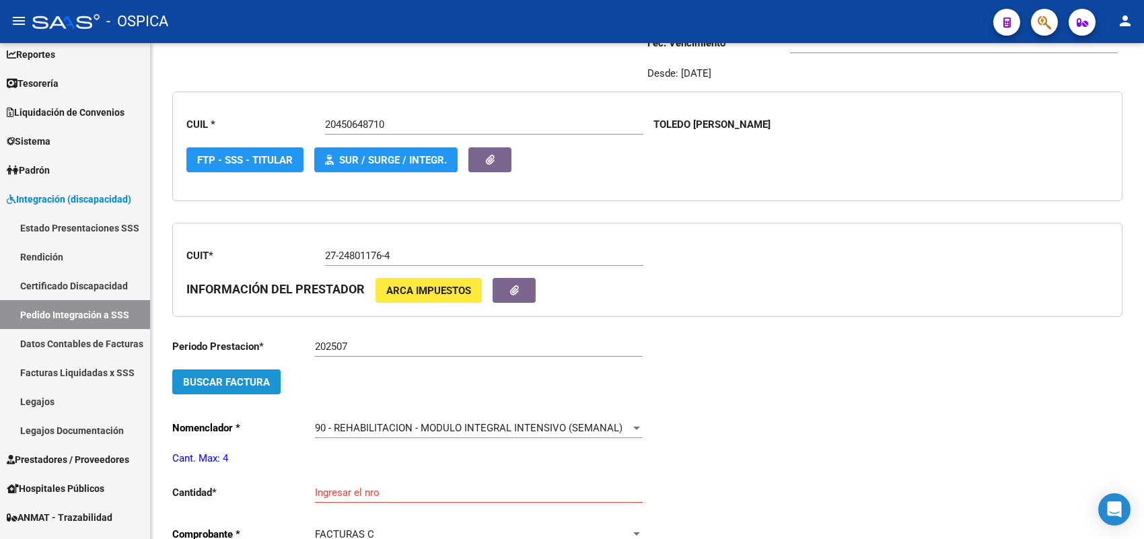
click at [252, 380] on span "Buscar Factura" at bounding box center [226, 382] width 87 height 12
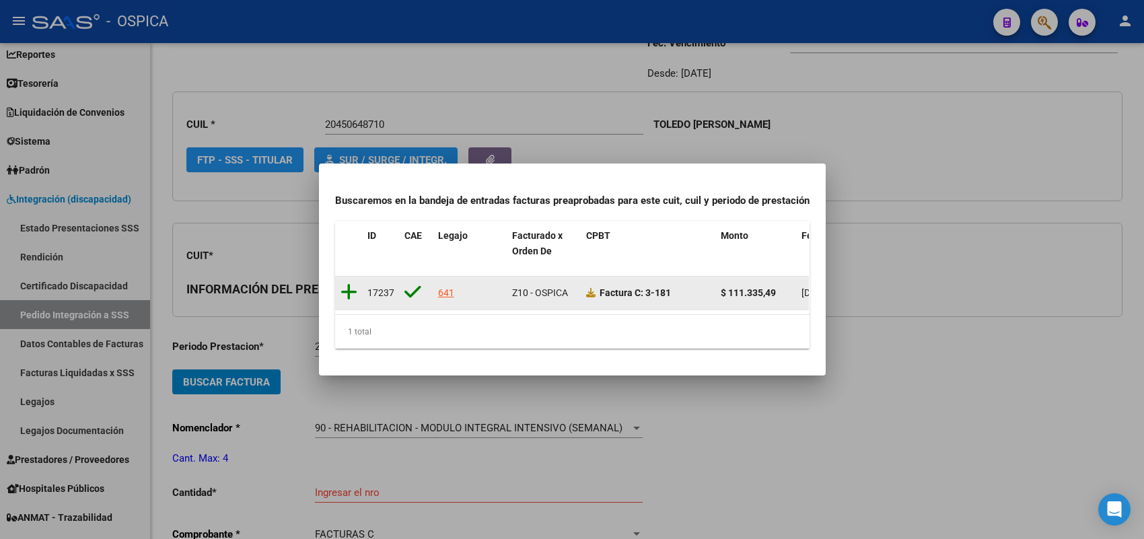
click at [348, 286] on icon at bounding box center [348, 292] width 17 height 19
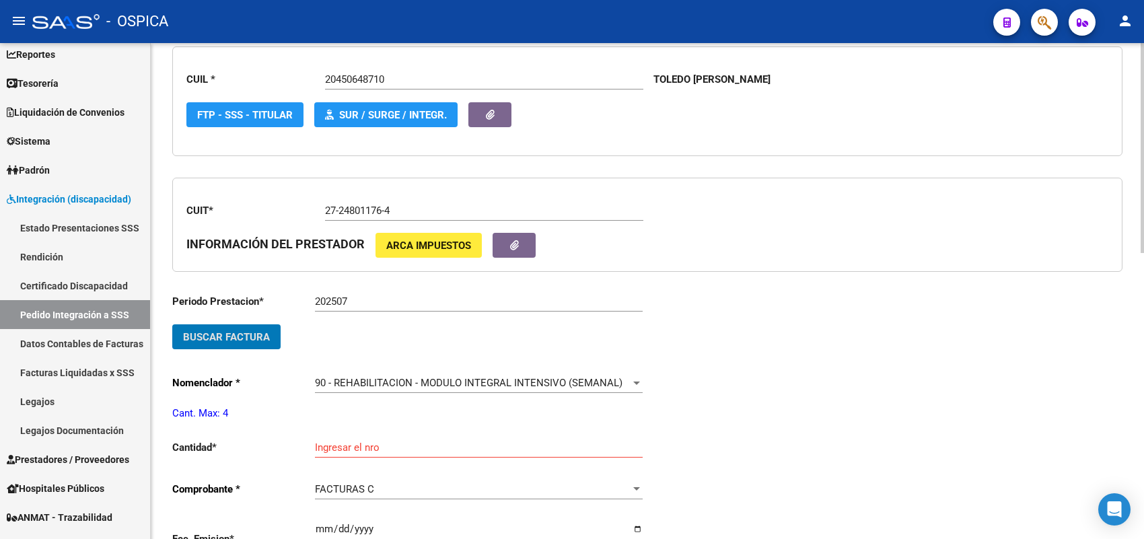
scroll to position [367, 0]
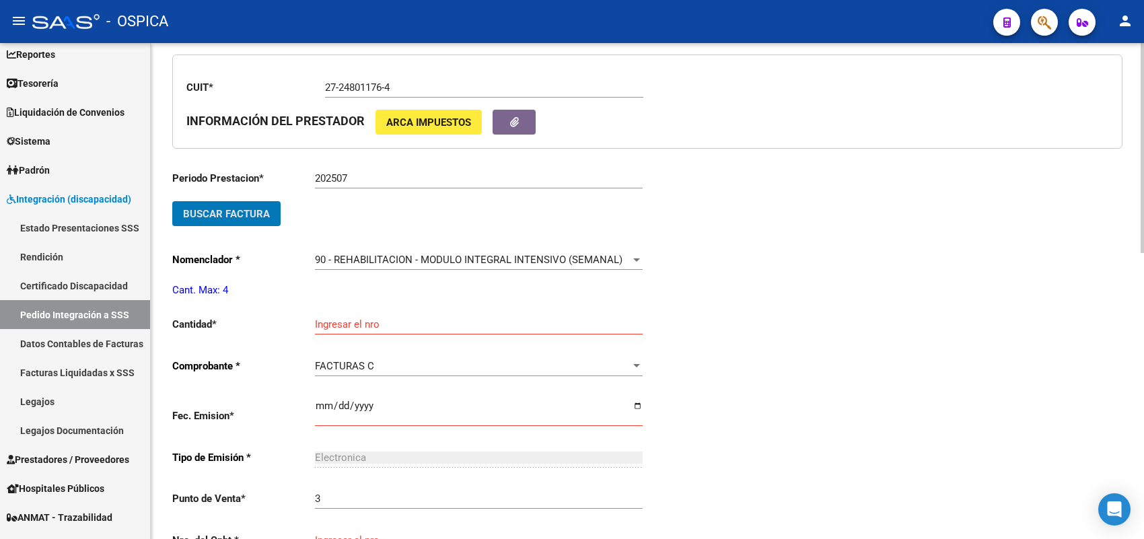
click at [367, 321] on input "Ingresar el nro" at bounding box center [479, 324] width 328 height 12
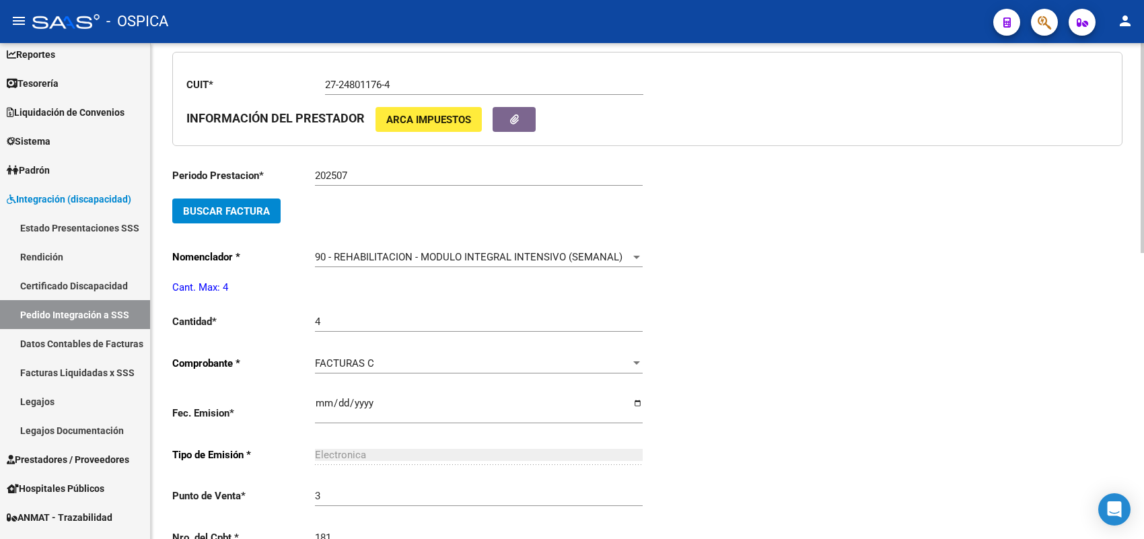
scroll to position [652, 0]
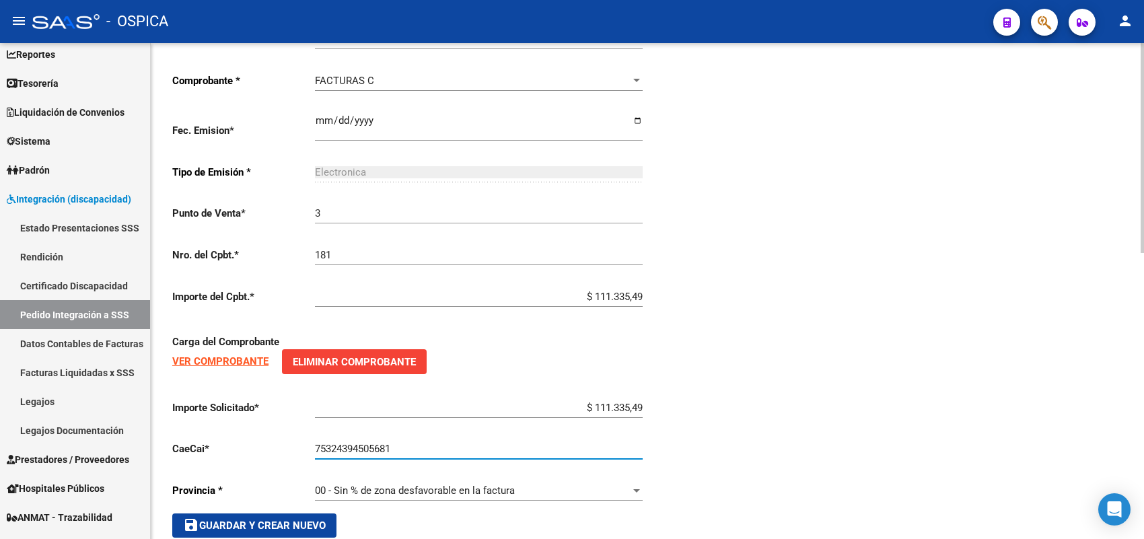
click at [318, 513] on button "save Guardar y Crear Nuevo" at bounding box center [254, 525] width 164 height 24
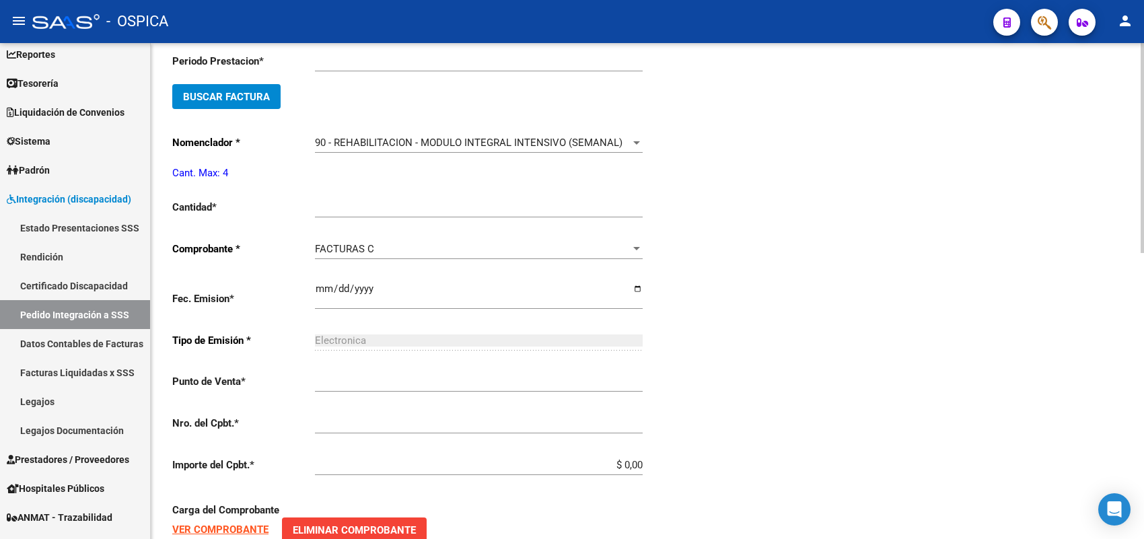
scroll to position [31, 0]
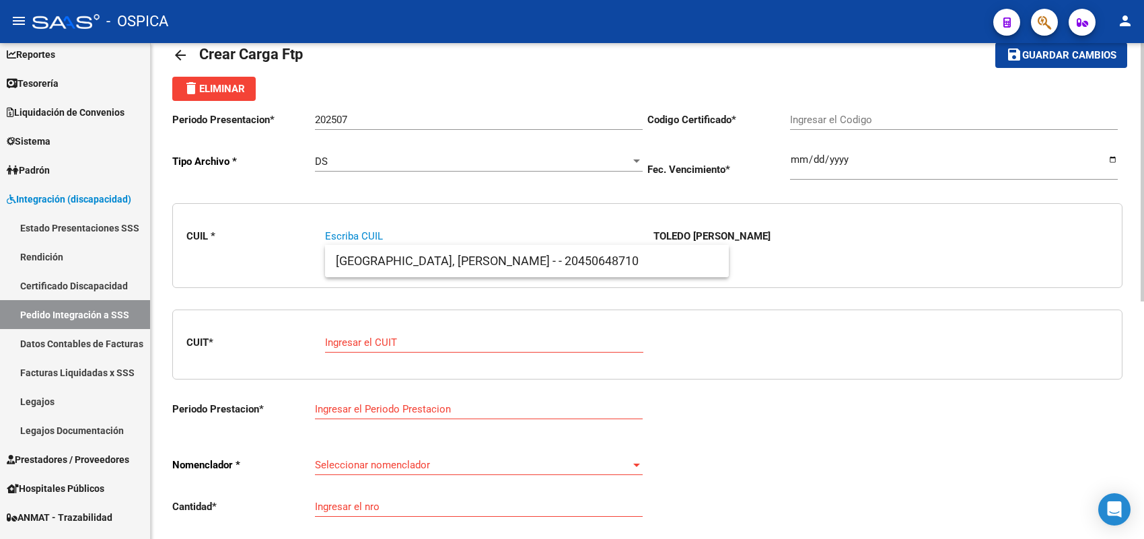
paste input "20524417570"
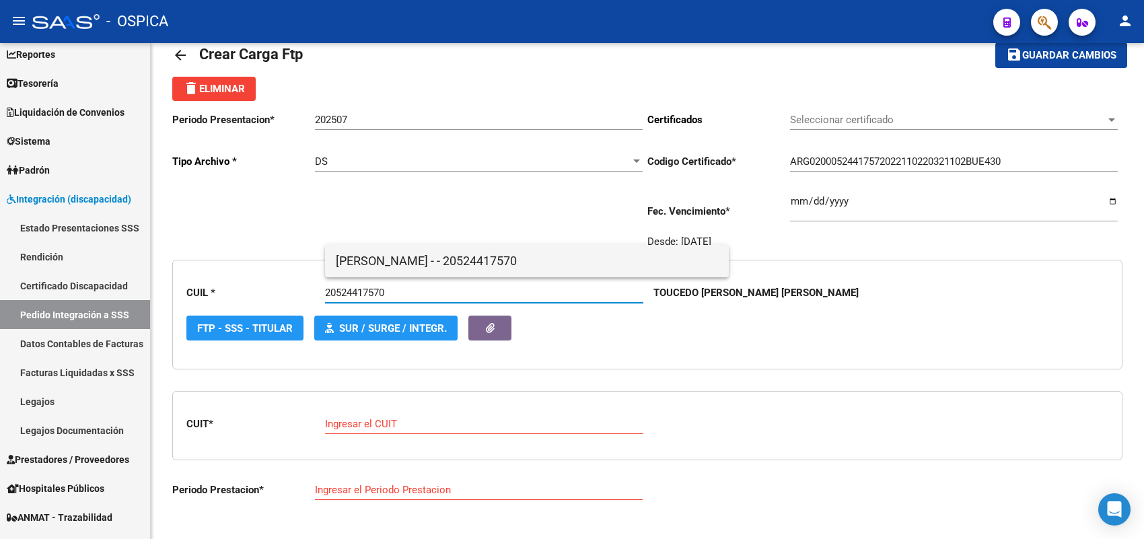
click at [369, 261] on span "TOUCEDO GAUNA, JOAQUIN EZEQUIE - - 20524417570" at bounding box center [527, 261] width 382 height 32
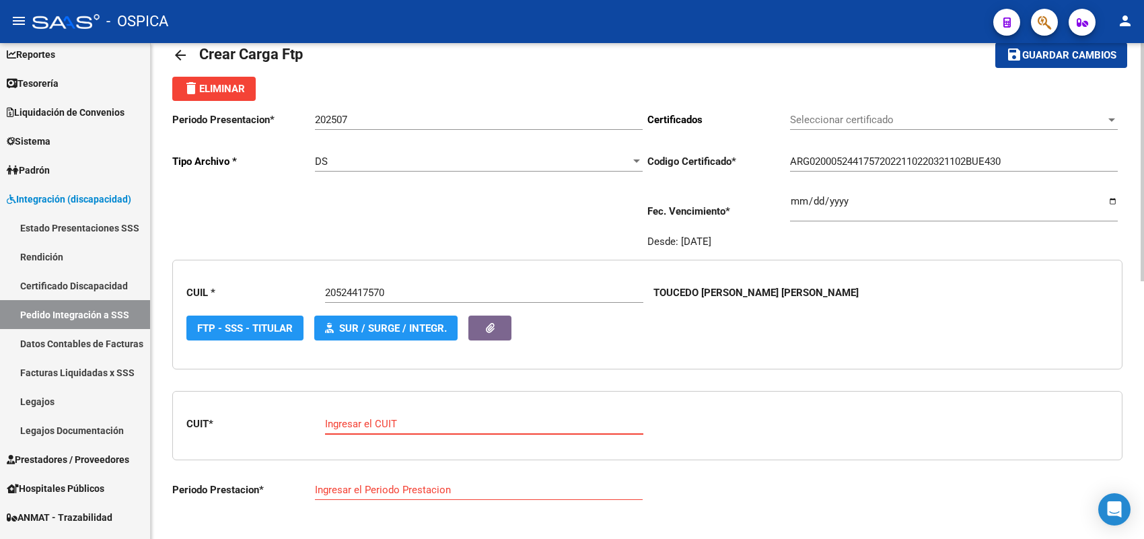
paste input "30-71512381-5"
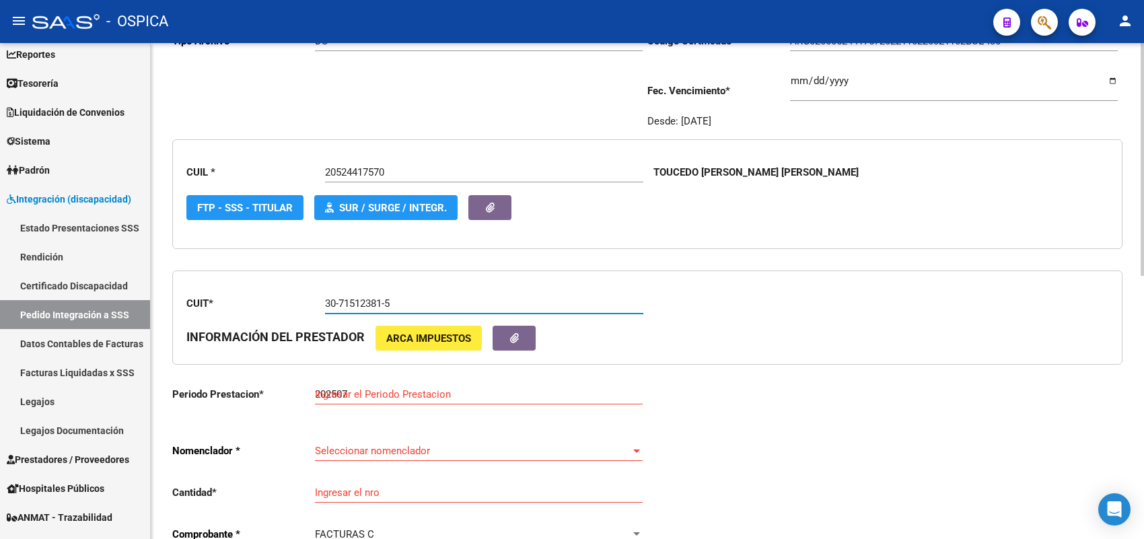
scroll to position [199, 0]
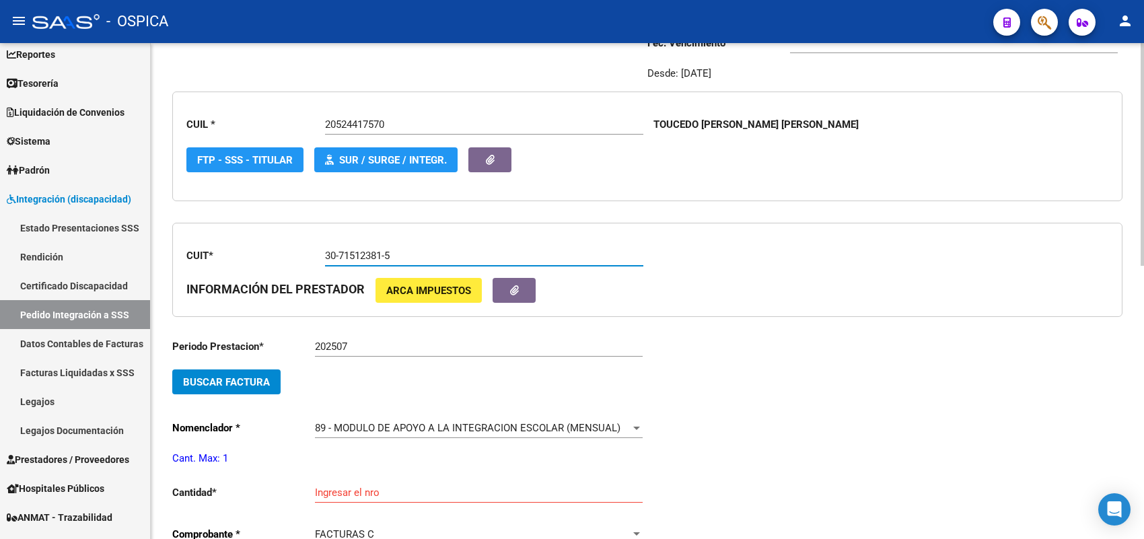
click at [257, 378] on span "Buscar Factura" at bounding box center [226, 382] width 87 height 12
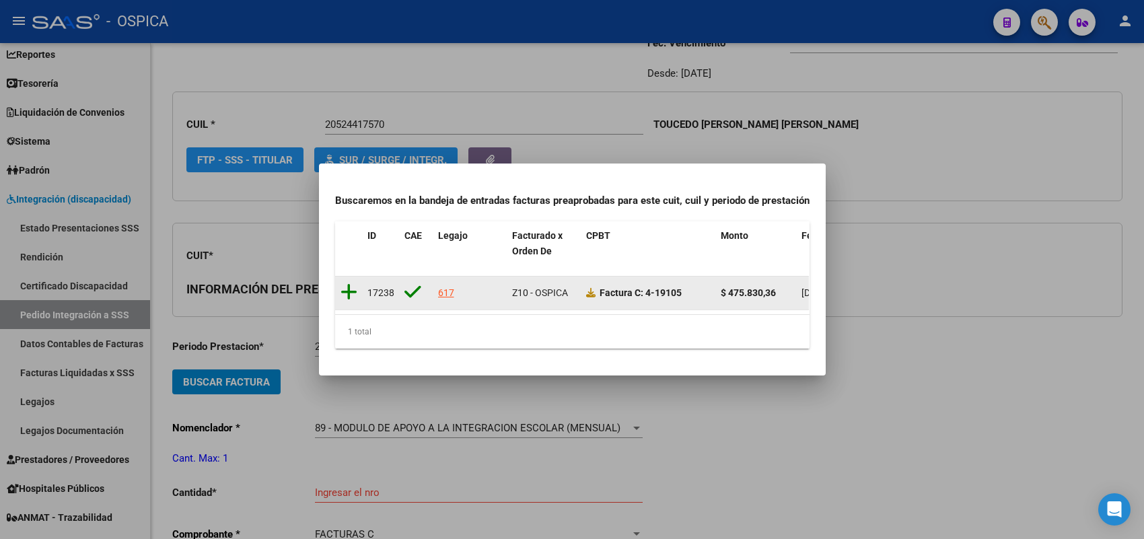
click at [351, 283] on icon at bounding box center [348, 292] width 17 height 19
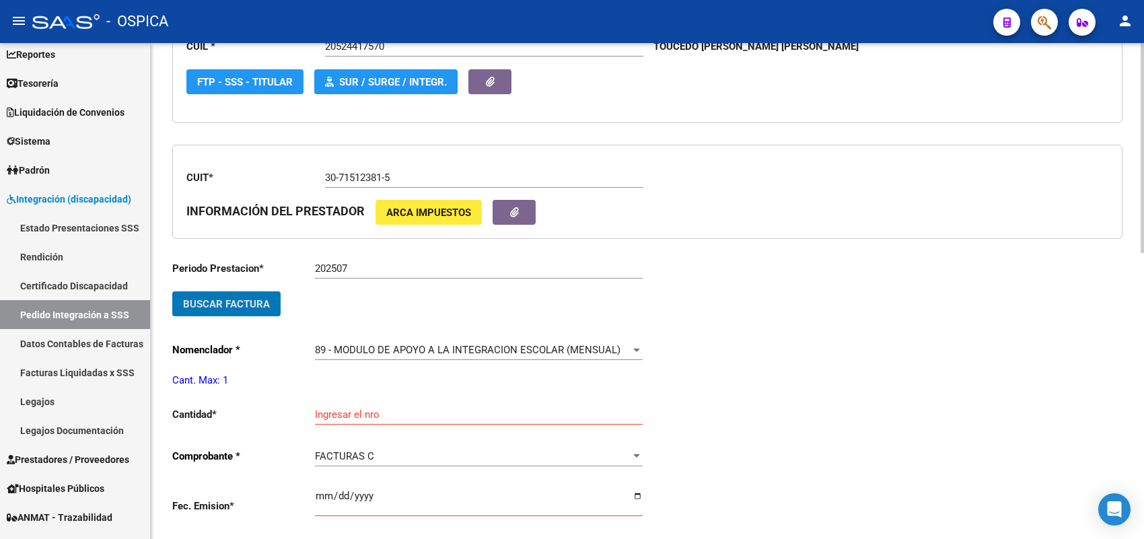
scroll to position [367, 0]
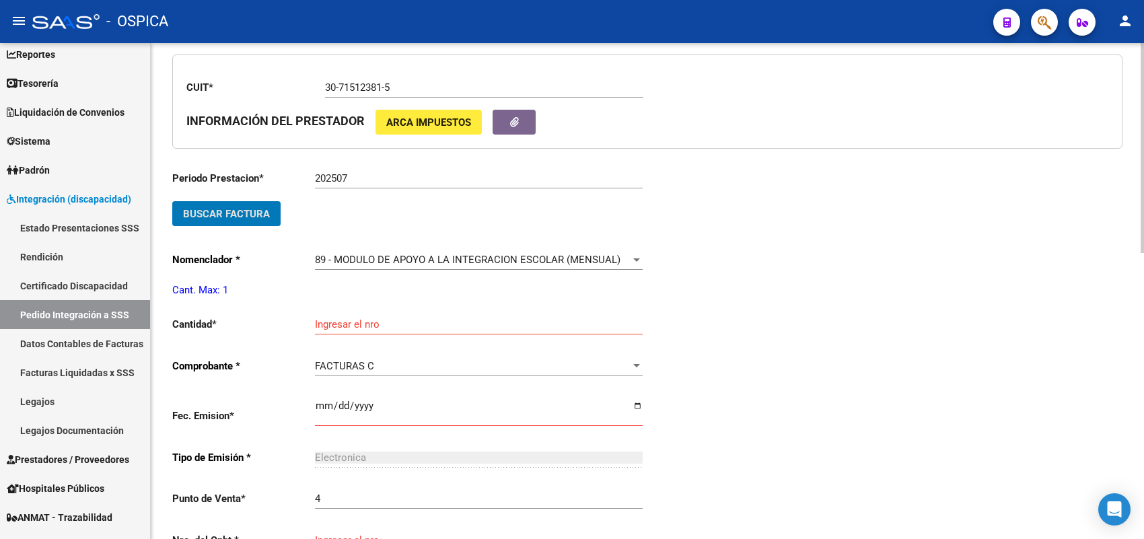
click at [367, 310] on div "Ingresar el nro" at bounding box center [479, 319] width 328 height 29
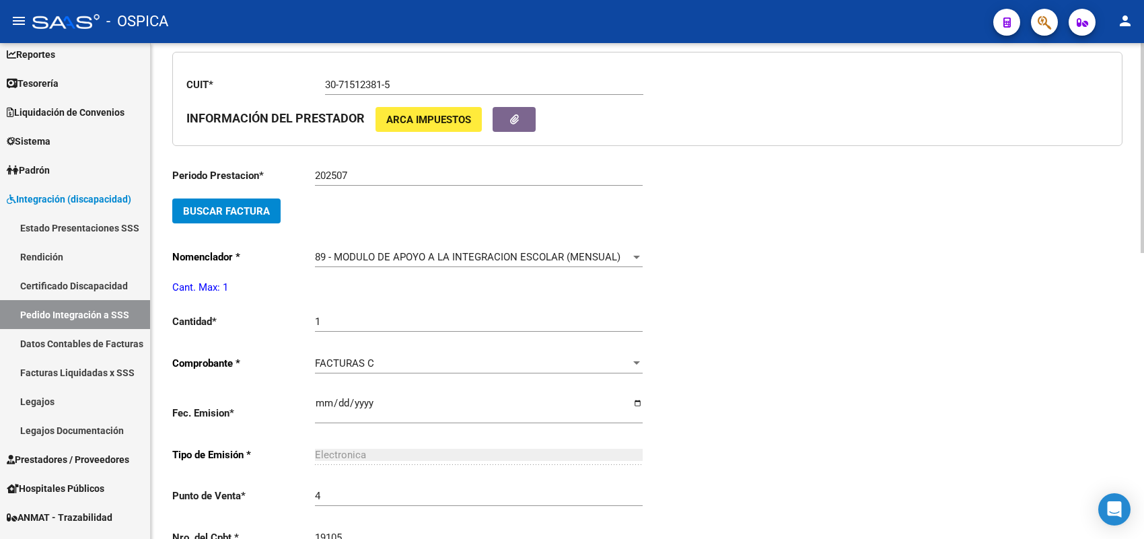
scroll to position [652, 0]
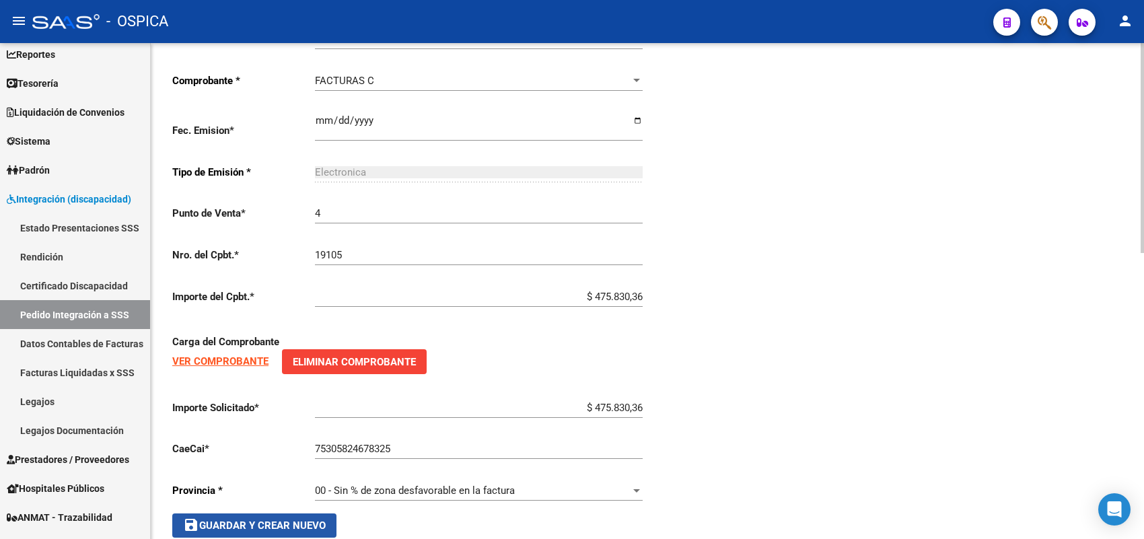
drag, startPoint x: 307, startPoint y: 513, endPoint x: 341, endPoint y: 495, distance: 38.5
click at [307, 519] on span "save Guardar y Crear Nuevo" at bounding box center [254, 525] width 143 height 12
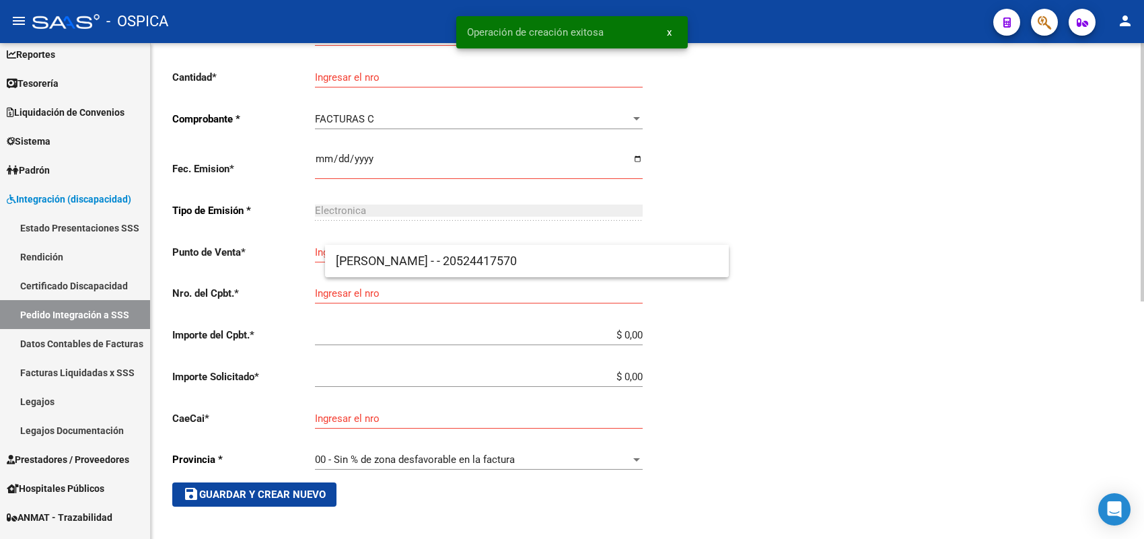
scroll to position [31, 0]
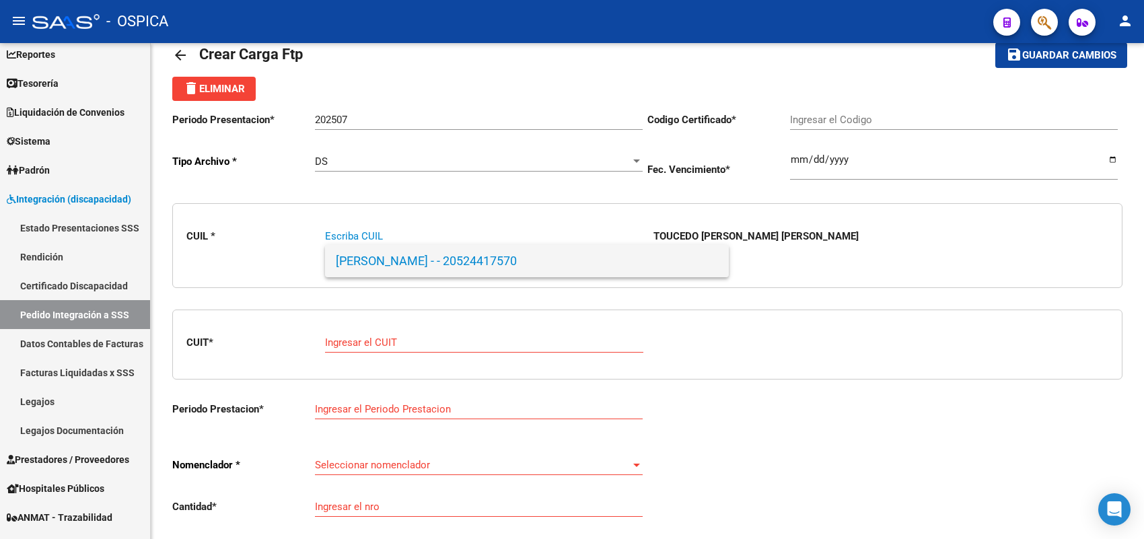
click at [374, 264] on span "TOUCEDO GAUNA, JOAQUIN EZEQUIE - - 20524417570" at bounding box center [527, 261] width 382 height 32
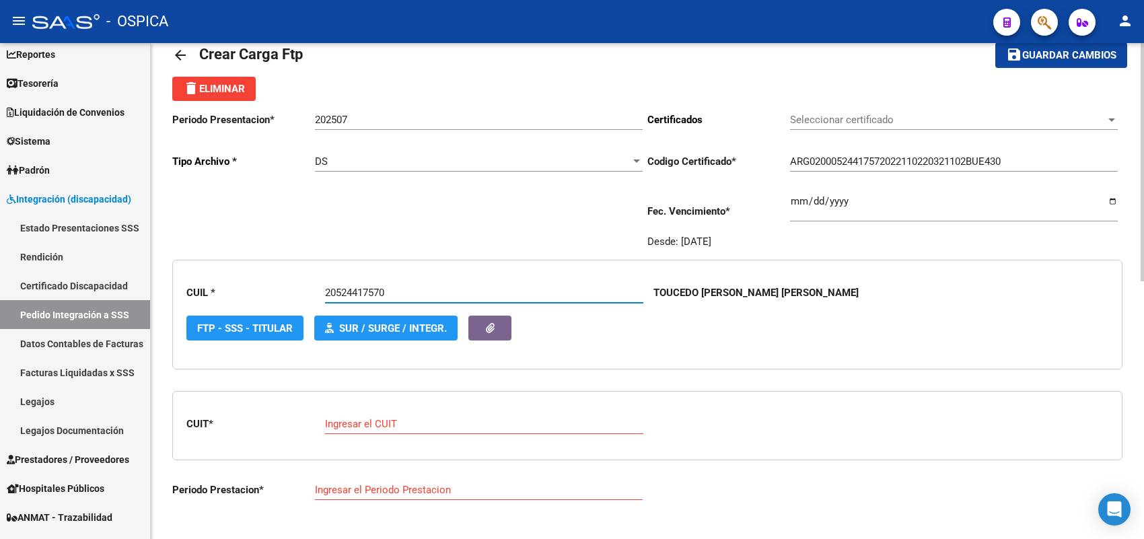
click at [357, 418] on input "Ingresar el CUIT" at bounding box center [484, 424] width 318 height 12
paste input "27-25314721-6"
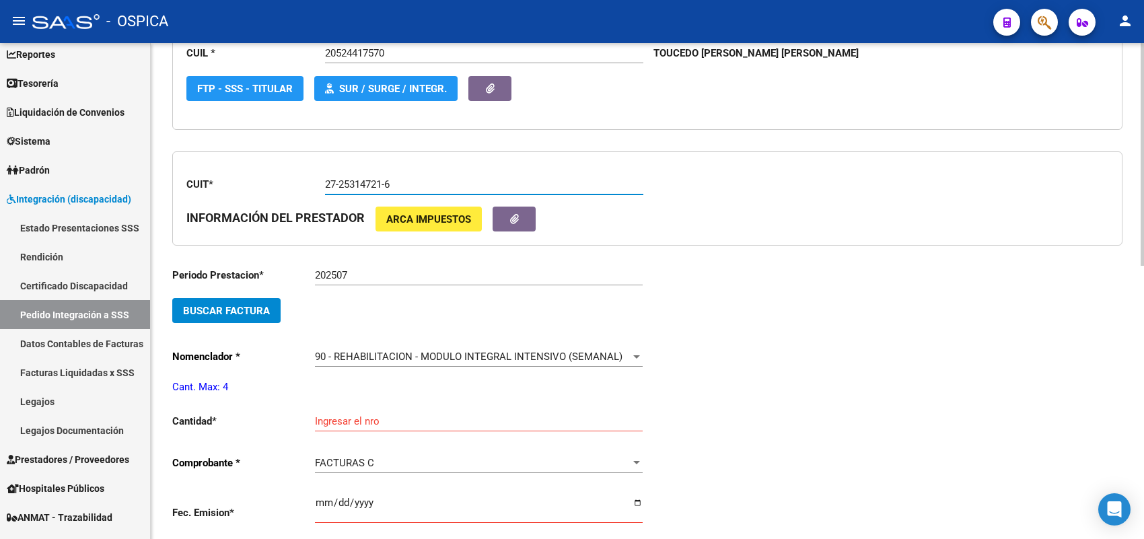
scroll to position [283, 0]
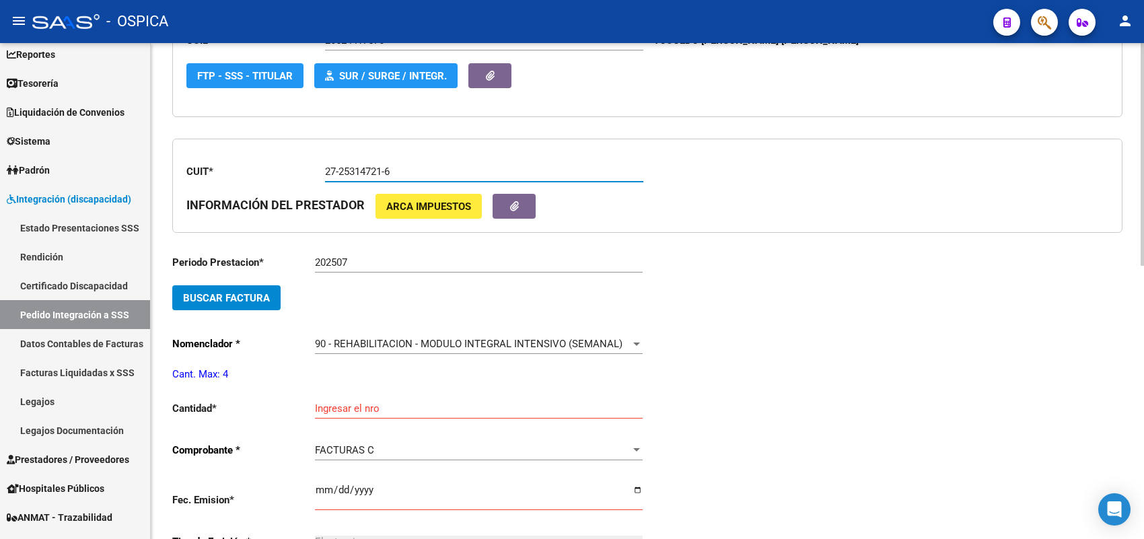
click at [270, 303] on button "Buscar Factura" at bounding box center [226, 297] width 108 height 25
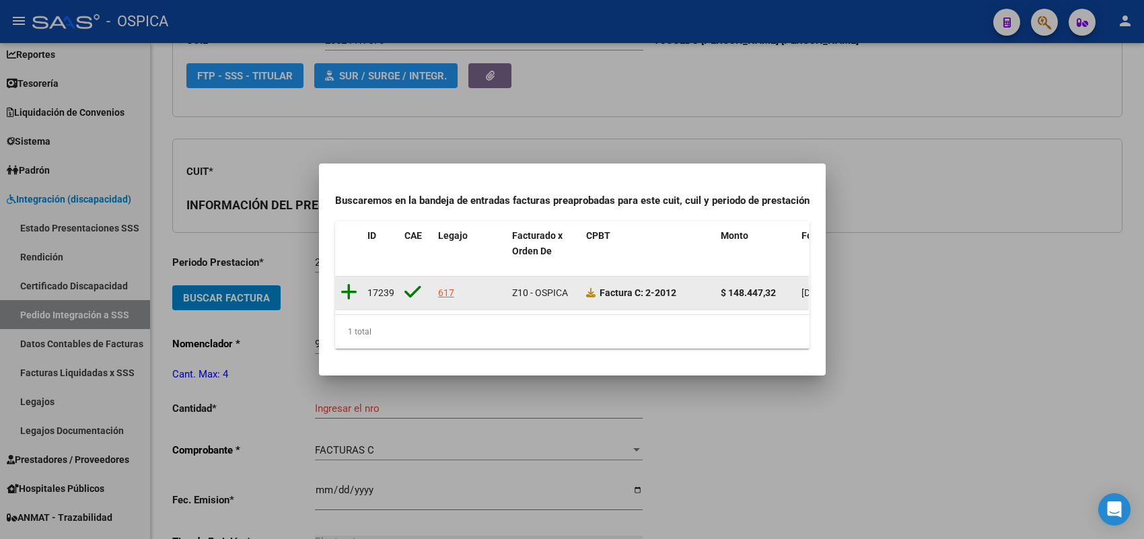
click at [346, 283] on icon at bounding box center [348, 292] width 17 height 19
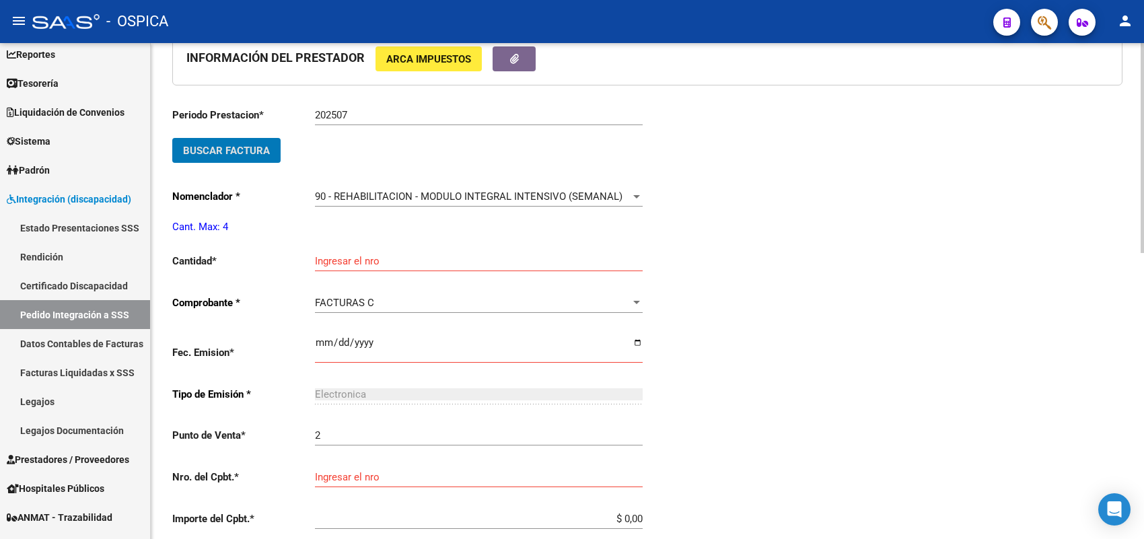
scroll to position [451, 0]
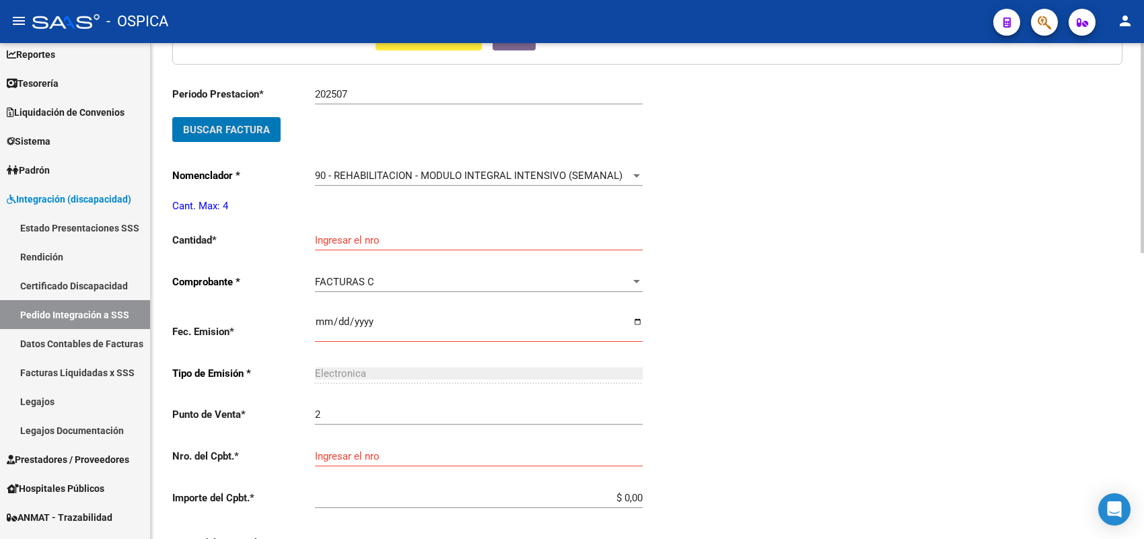
click at [355, 244] on div "Ingresar el nro" at bounding box center [479, 235] width 328 height 29
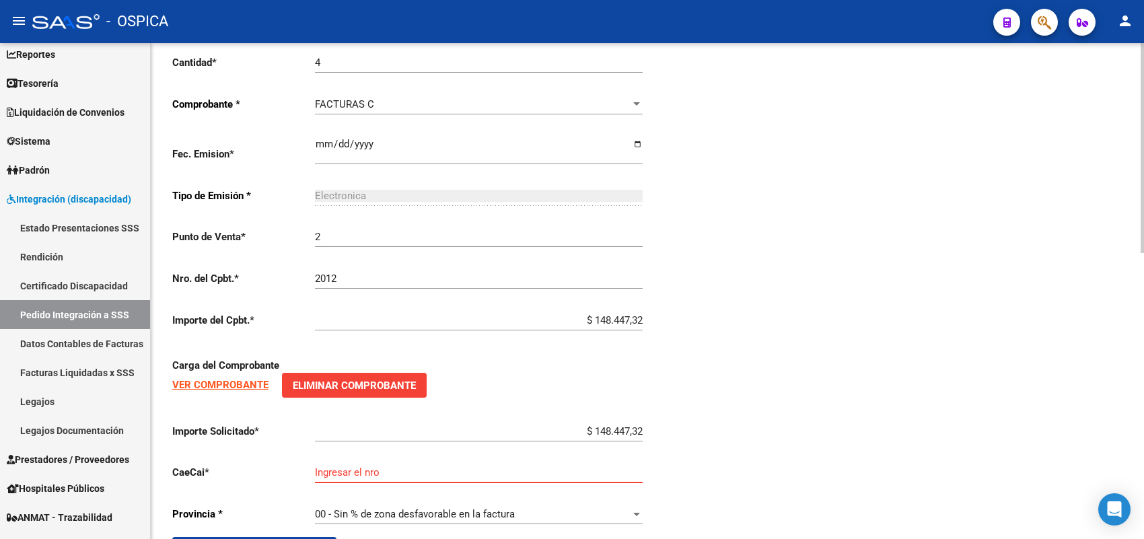
scroll to position [676, 0]
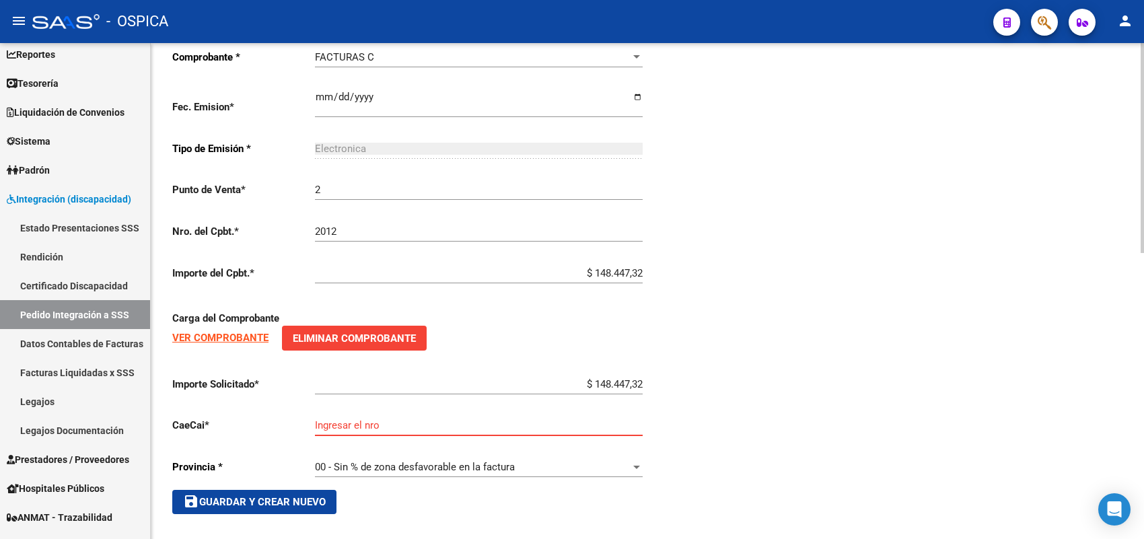
click at [373, 419] on input "Ingresar el nro" at bounding box center [479, 425] width 328 height 12
click at [380, 411] on div "Ingresar el nro" at bounding box center [479, 420] width 328 height 29
click at [382, 419] on input "Ingresar el nro" at bounding box center [479, 425] width 328 height 12
drag, startPoint x: 284, startPoint y: 496, endPoint x: 287, endPoint y: 490, distance: 6.9
click at [285, 496] on span "save Guardar y Crear Nuevo" at bounding box center [254, 502] width 143 height 12
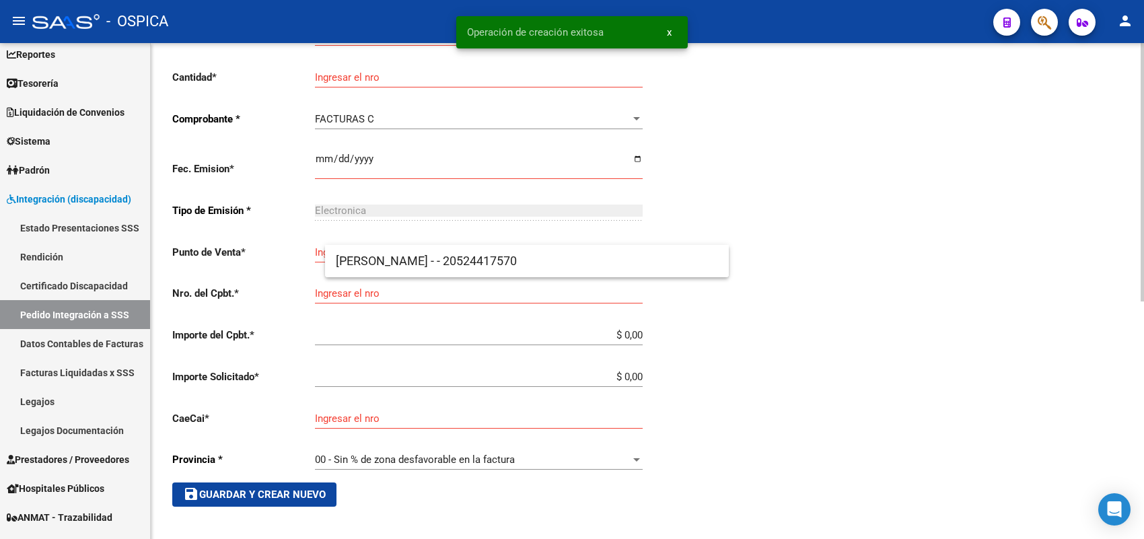
scroll to position [31, 0]
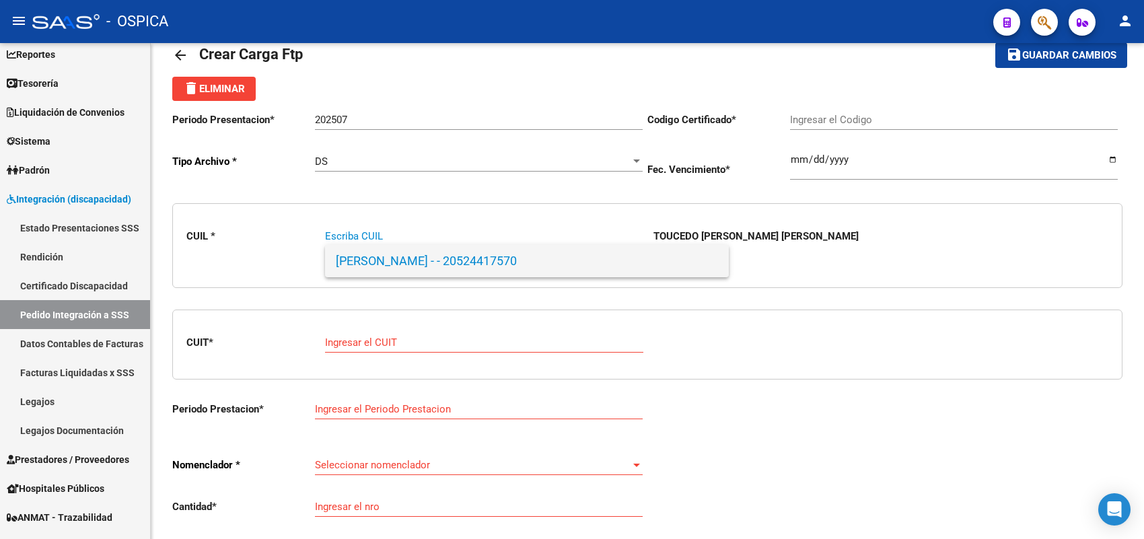
click at [372, 264] on span "TOUCEDO GAUNA, JOAQUIN EZEQUIE - - 20524417570" at bounding box center [527, 261] width 382 height 32
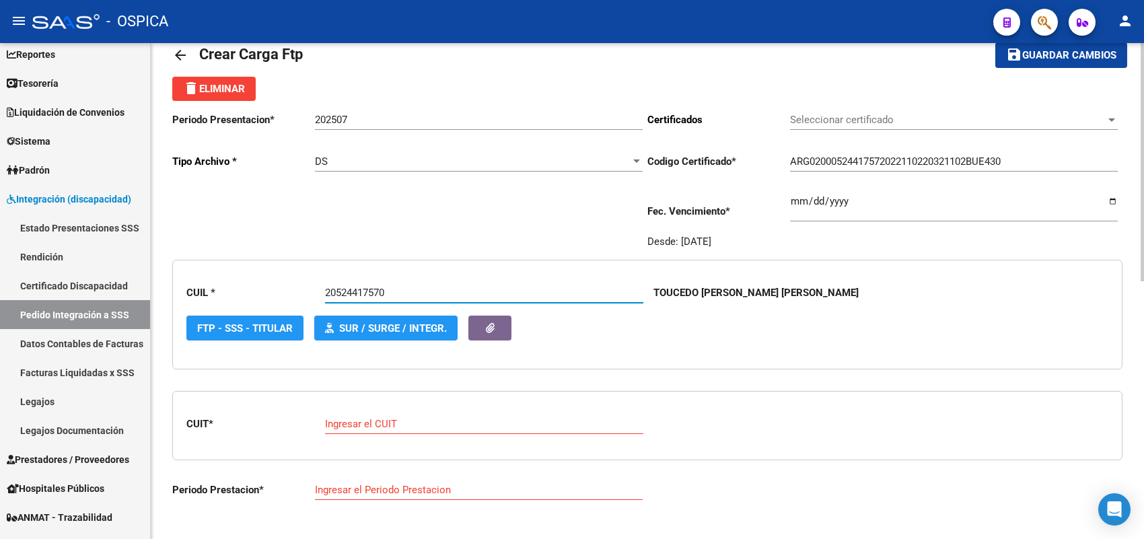
click at [380, 421] on input "Ingresar el CUIT" at bounding box center [484, 424] width 318 height 12
paste input "27-25295503-3"
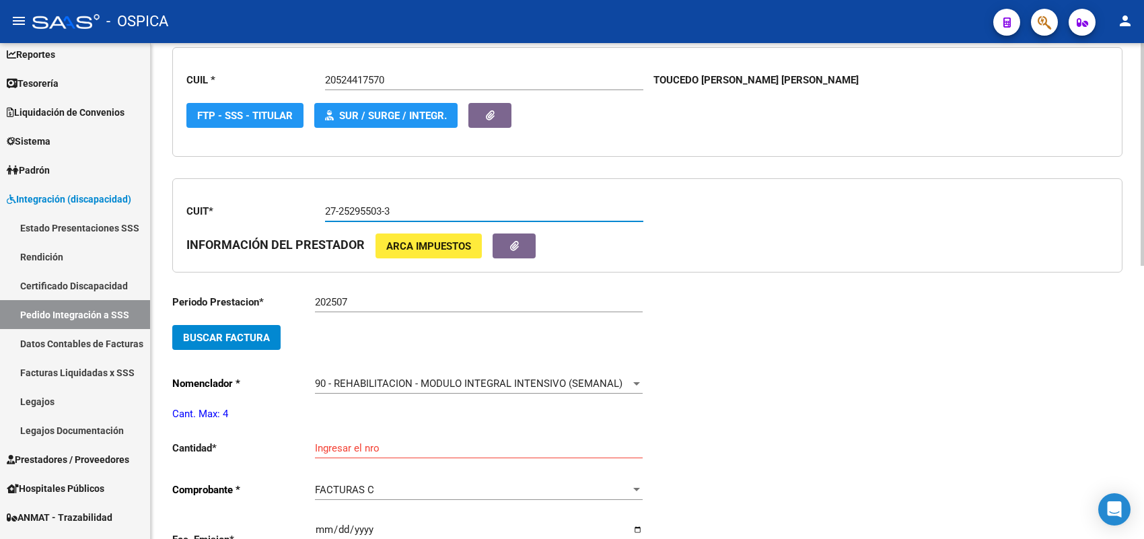
scroll to position [283, 0]
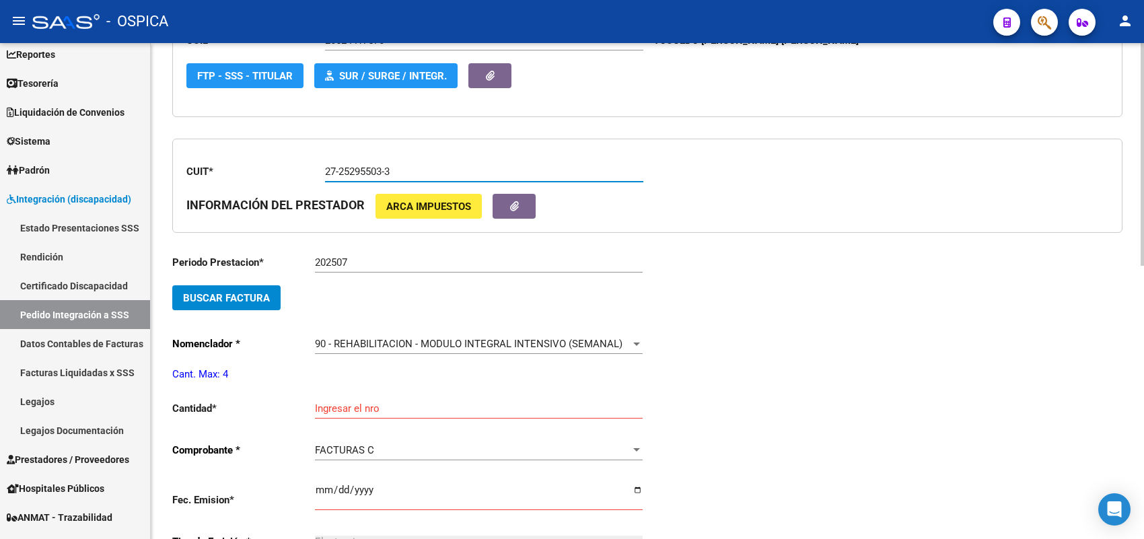
click at [264, 292] on span "Buscar Factura" at bounding box center [226, 298] width 87 height 12
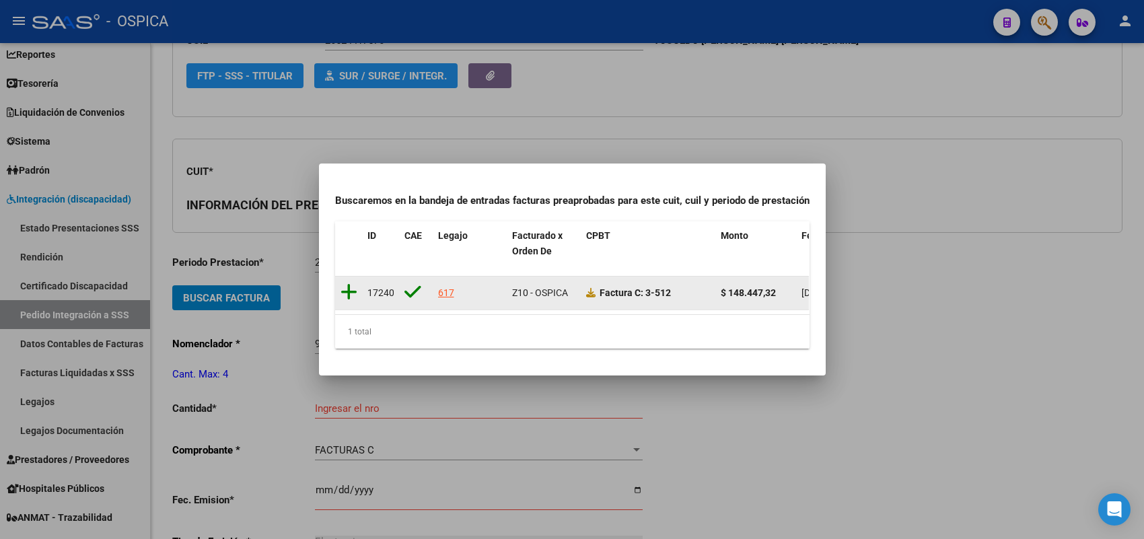
click at [347, 283] on icon at bounding box center [348, 292] width 17 height 19
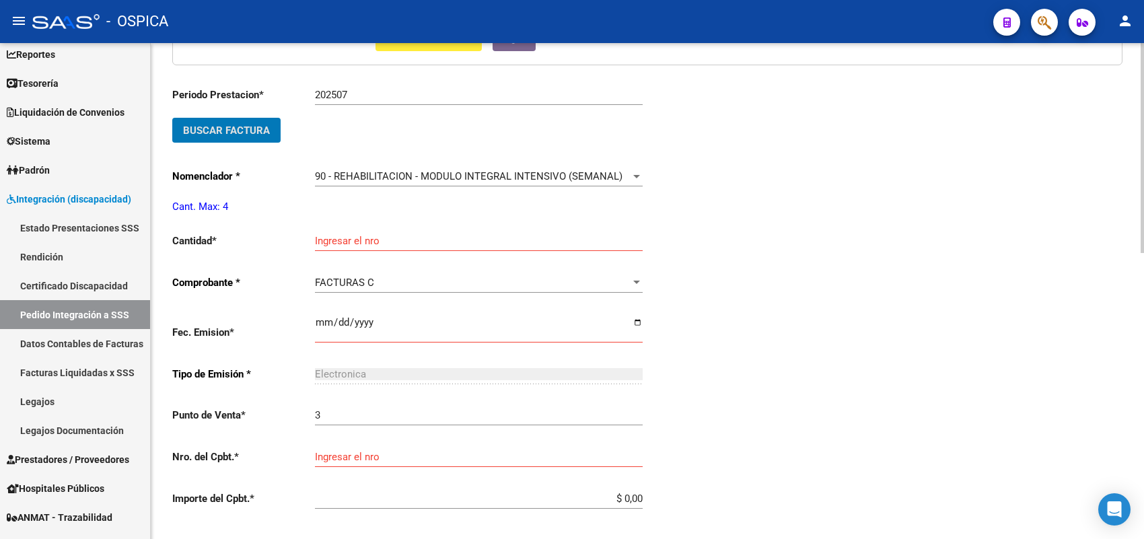
scroll to position [451, 0]
click at [362, 235] on input "Ingresar el nro" at bounding box center [479, 240] width 328 height 12
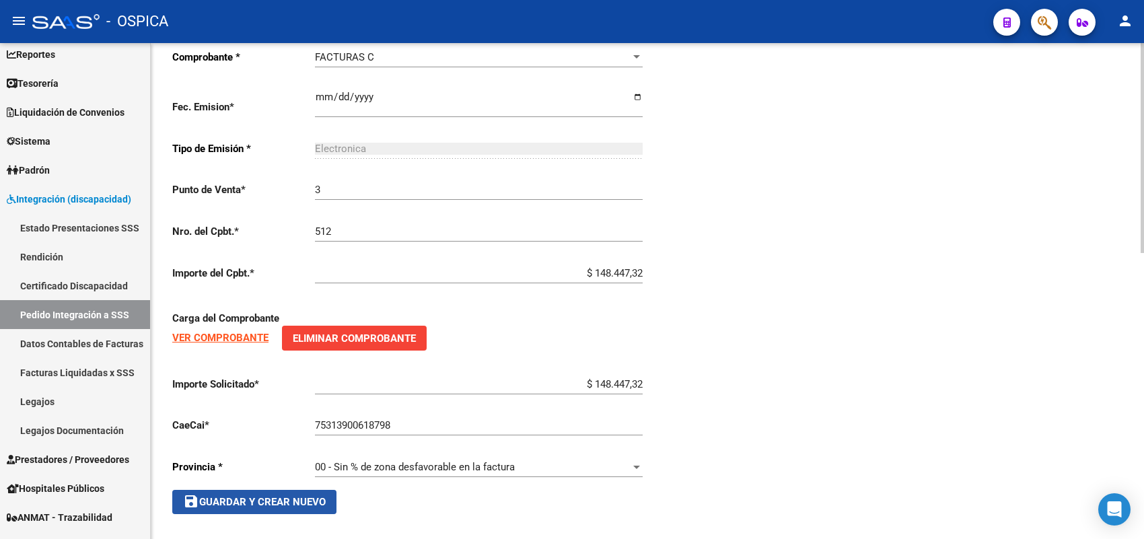
click at [295, 496] on span "save Guardar y Crear Nuevo" at bounding box center [254, 502] width 143 height 12
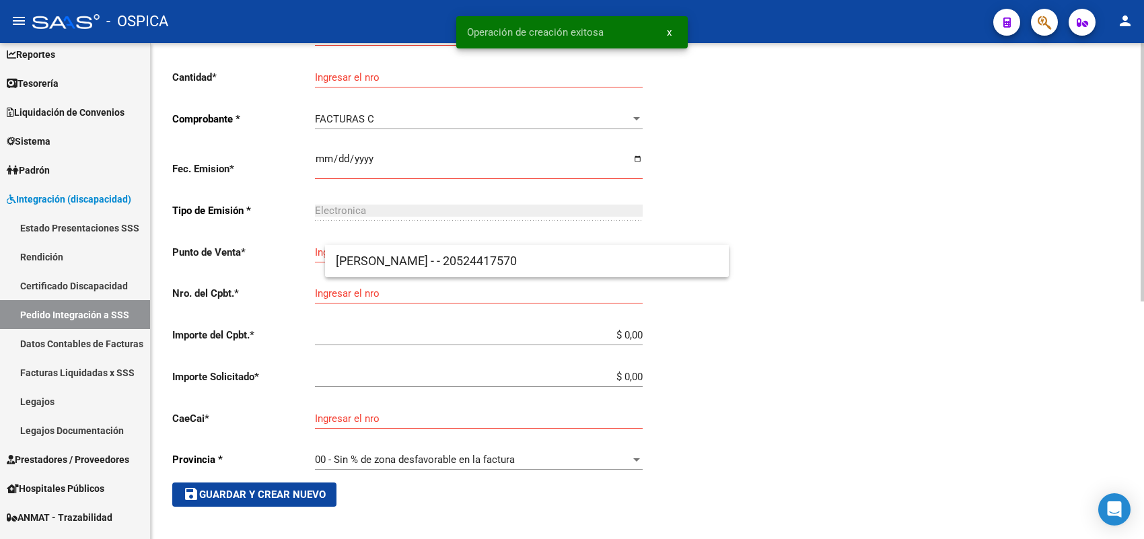
scroll to position [31, 0]
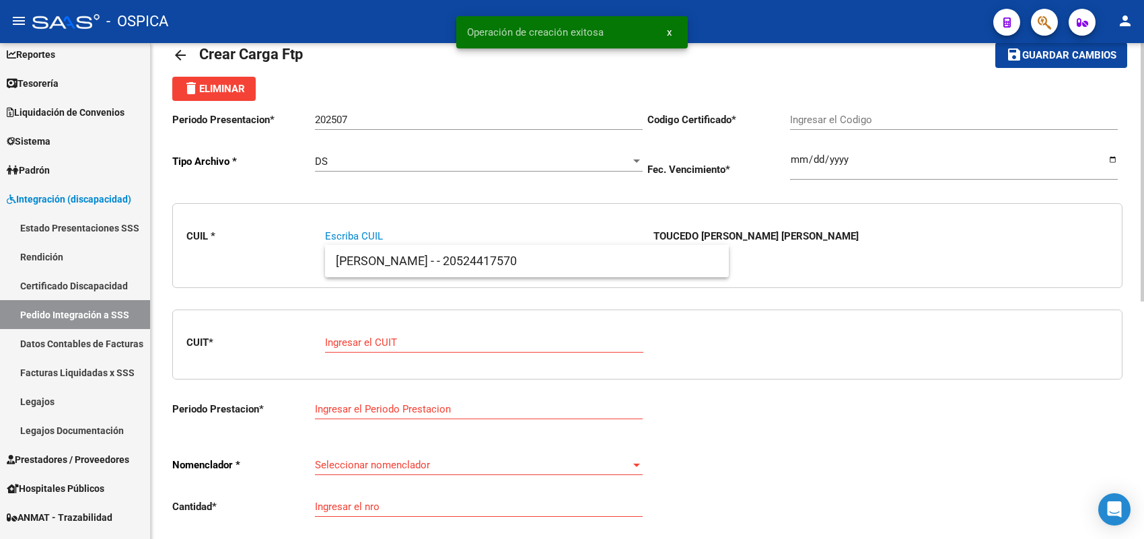
paste input "27466853815"
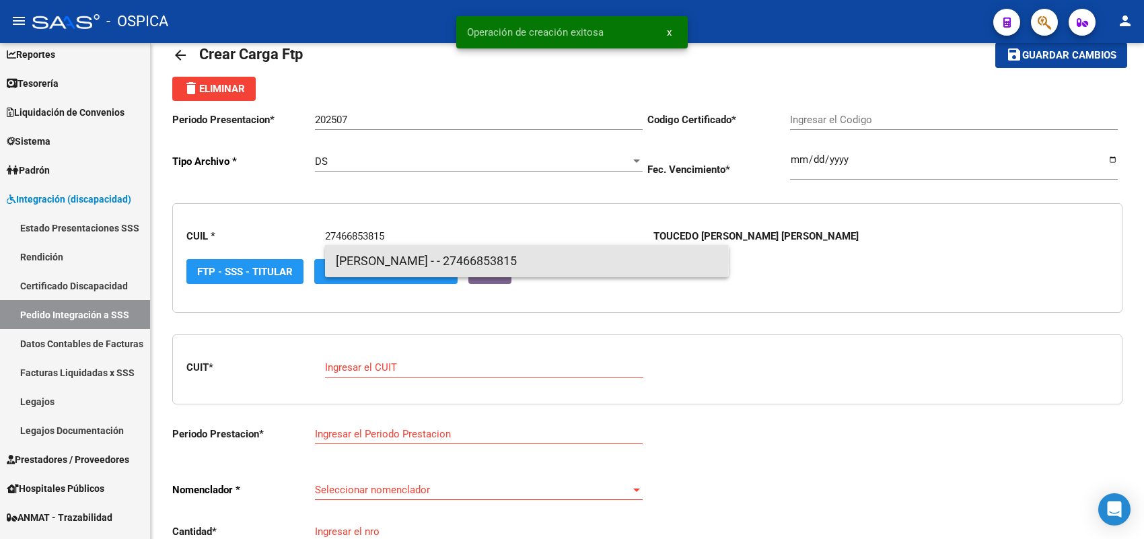
click at [378, 260] on span "TUTINO, BIANCA ROMINA - - 27466853815" at bounding box center [527, 261] width 382 height 32
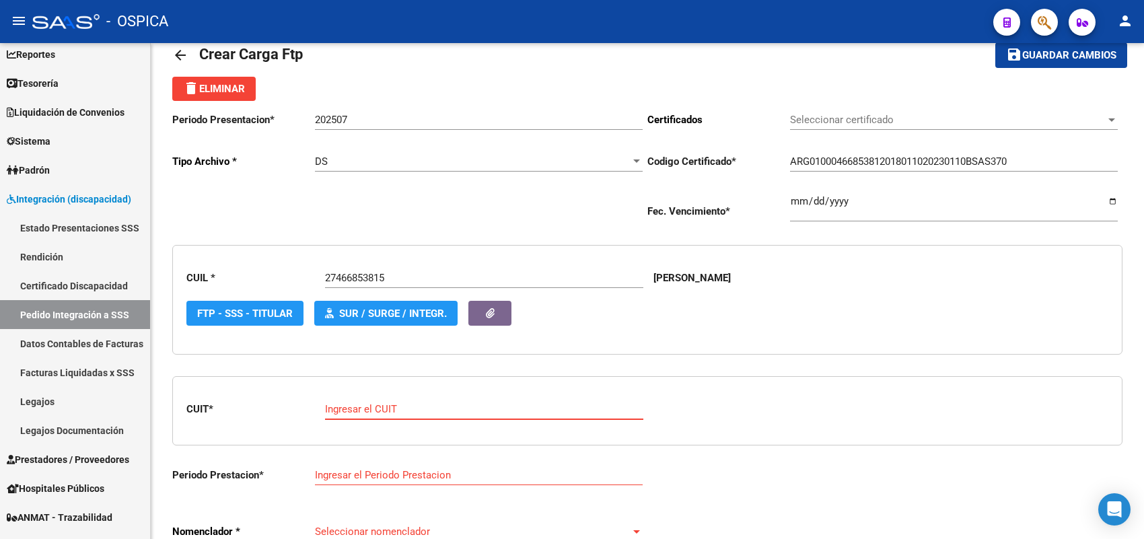
paste input "27-25418734-3"
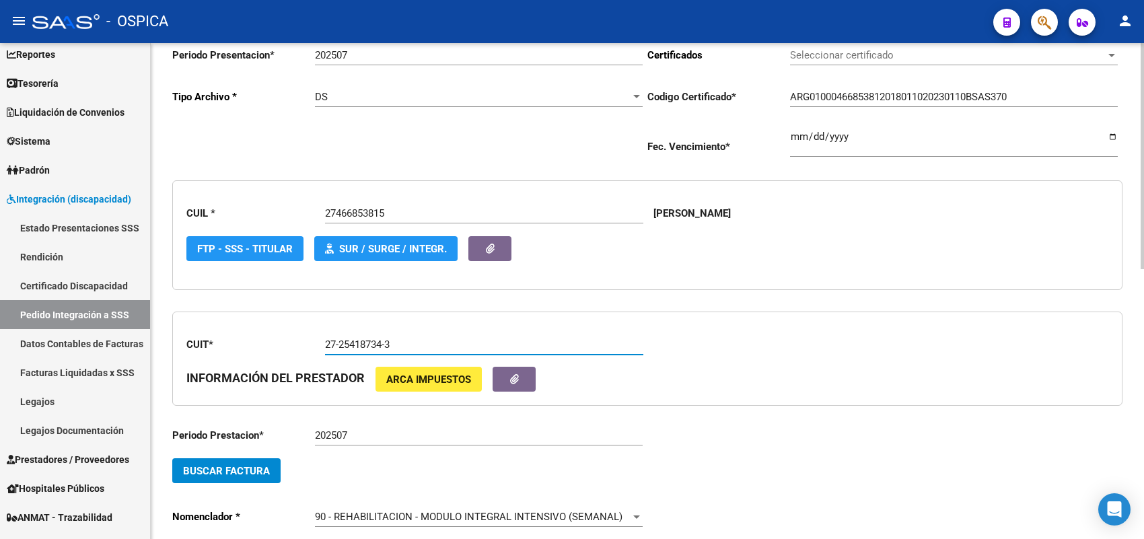
scroll to position [199, 0]
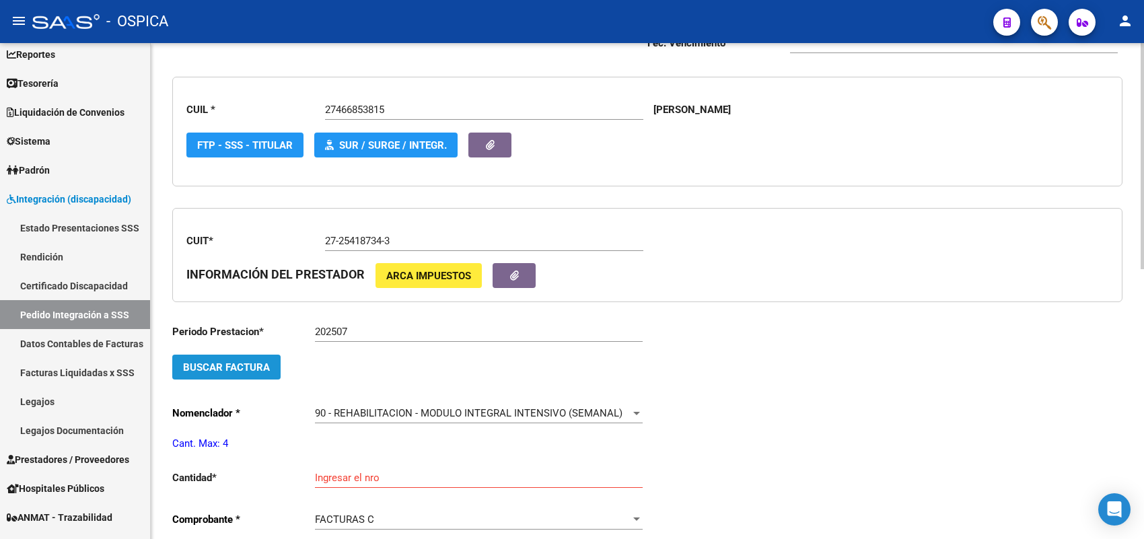
click at [248, 361] on span "Buscar Factura" at bounding box center [226, 367] width 87 height 12
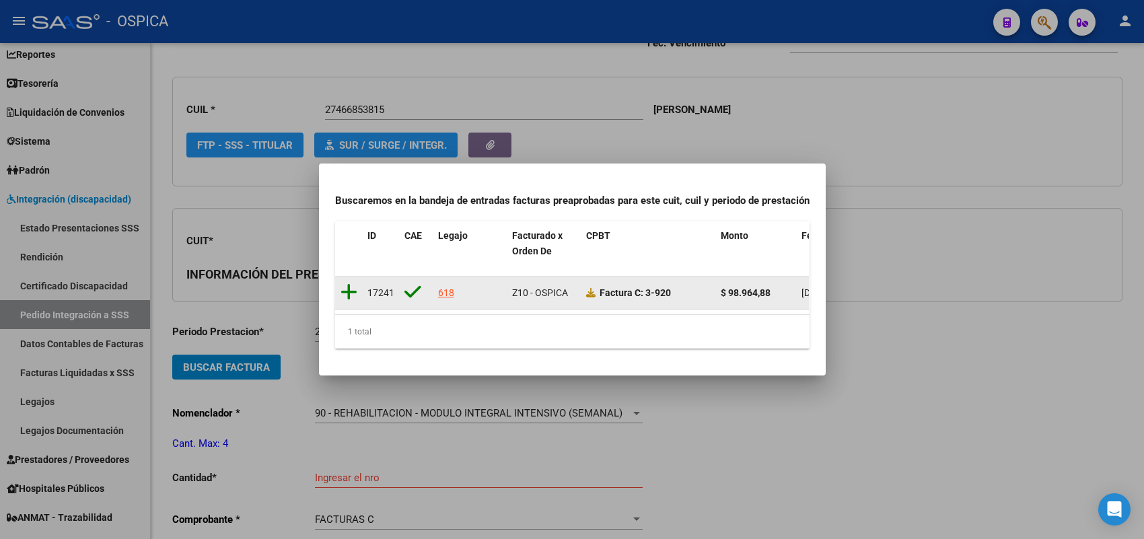
click at [351, 283] on icon at bounding box center [348, 292] width 17 height 19
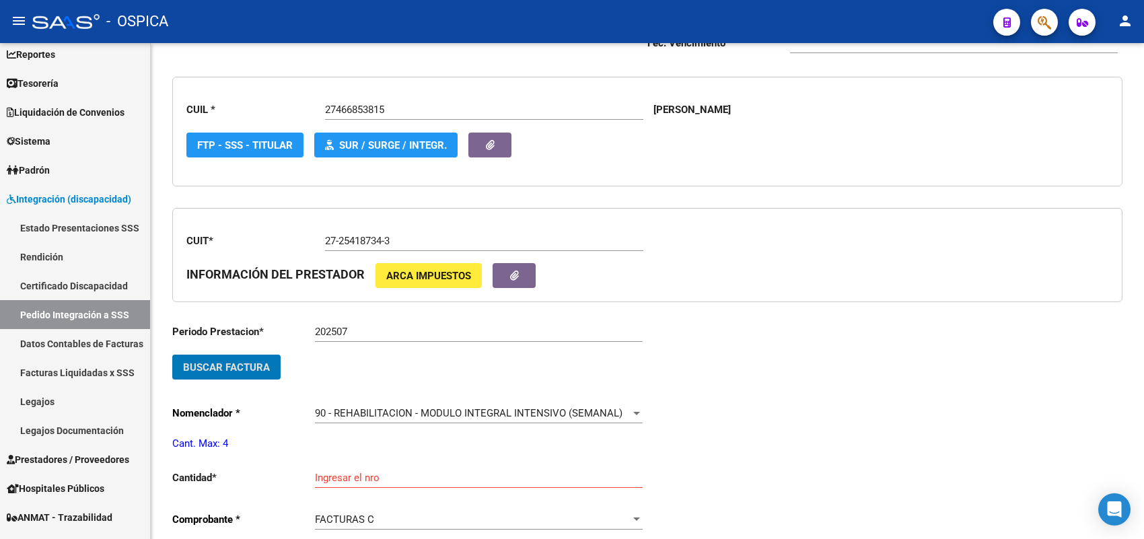
scroll to position [367, 0]
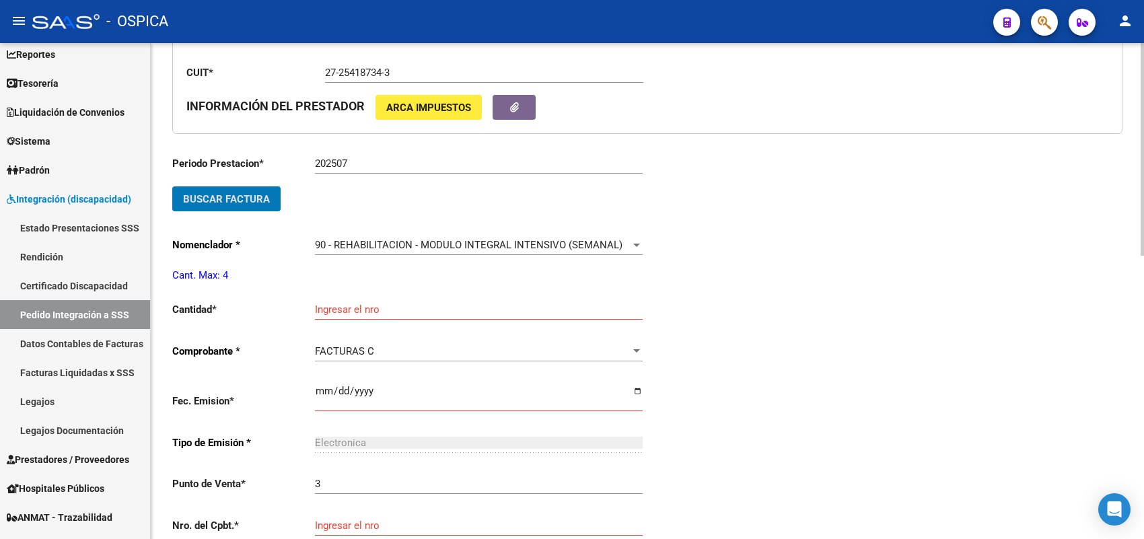
click at [353, 305] on input "Ingresar el nro" at bounding box center [479, 309] width 328 height 12
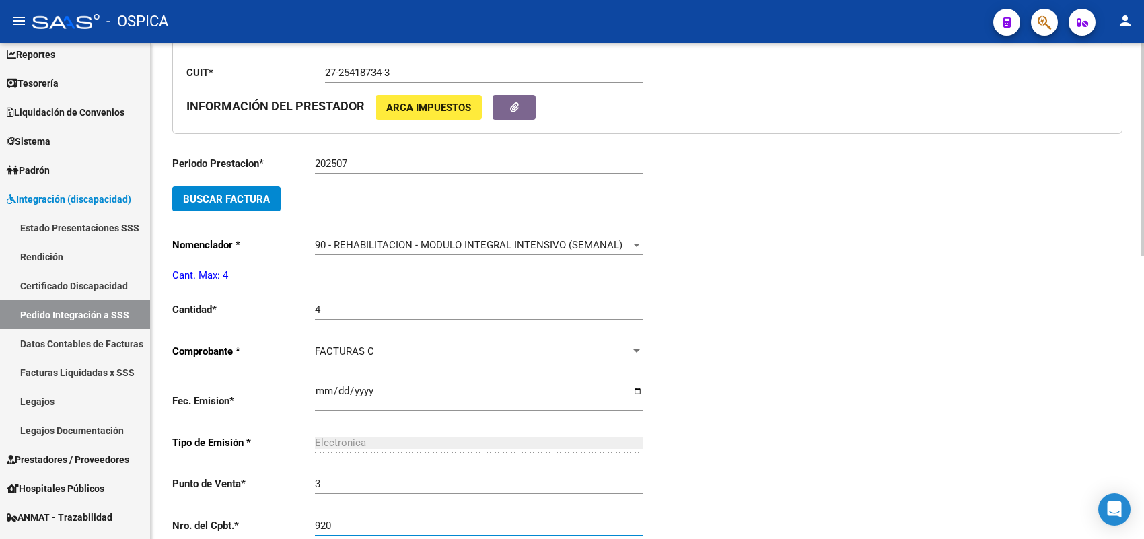
scroll to position [638, 0]
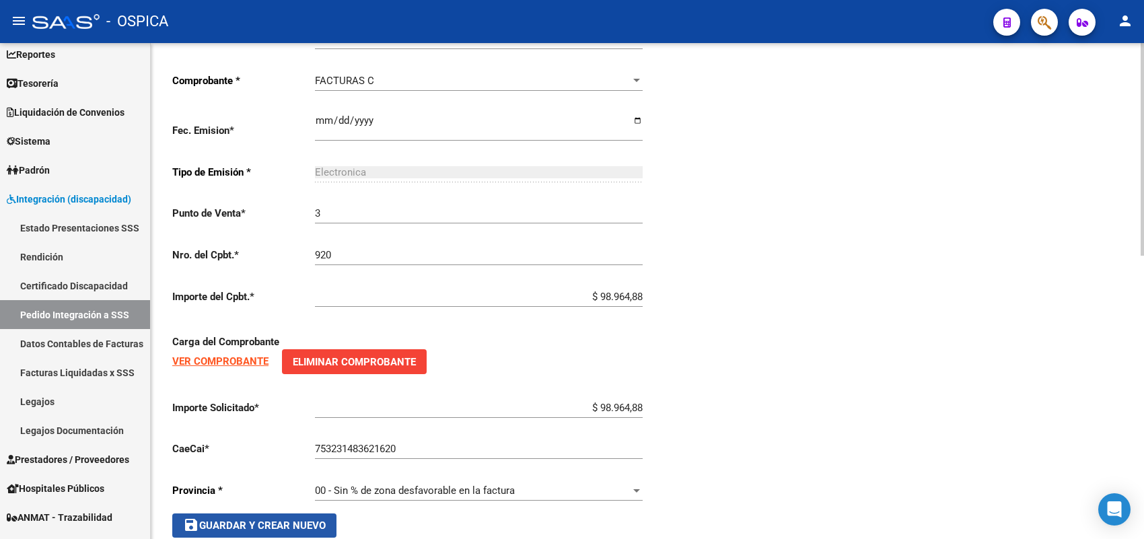
click at [288, 519] on span "save Guardar y Crear Nuevo" at bounding box center [254, 525] width 143 height 12
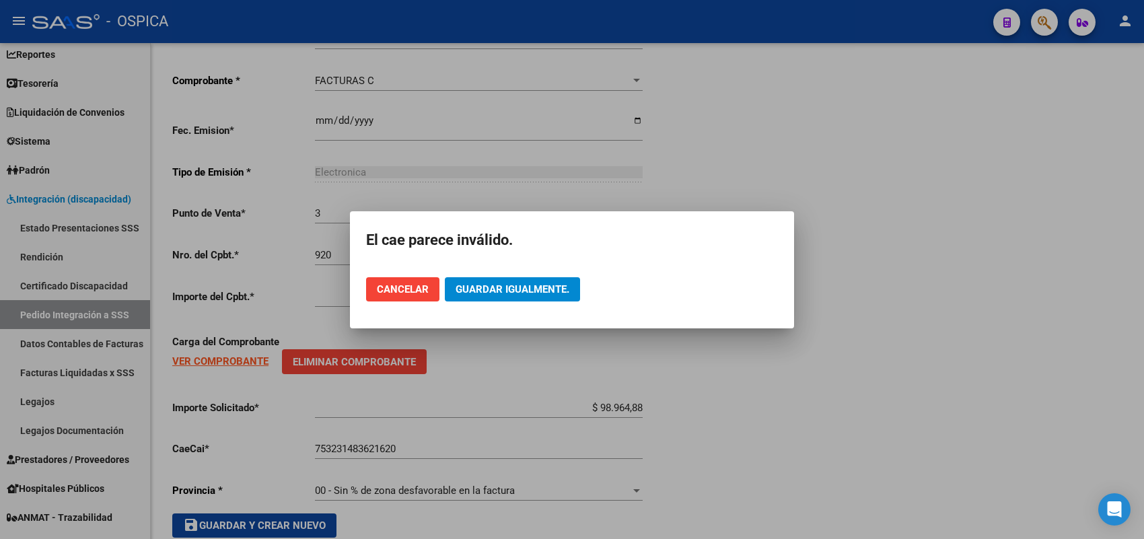
click at [421, 305] on mat-dialog-actions "Cancelar Guardar igualmente." at bounding box center [572, 289] width 412 height 46
click at [406, 444] on div at bounding box center [572, 269] width 1144 height 539
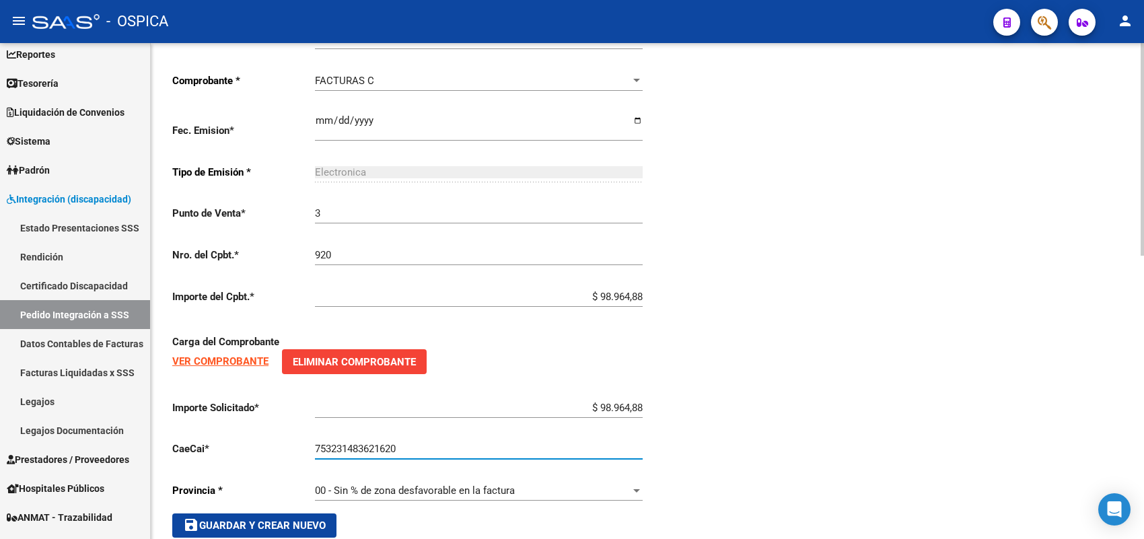
drag, startPoint x: 355, startPoint y: 437, endPoint x: 378, endPoint y: 462, distance: 33.8
click at [354, 443] on input "753231483621620" at bounding box center [479, 449] width 328 height 12
drag, startPoint x: 344, startPoint y: 517, endPoint x: 318, endPoint y: 515, distance: 26.3
click at [337, 516] on div "Periodo Prestacion * 202507 Ingresar el Periodo Prestacion Buscar Factura Nomen…" at bounding box center [409, 205] width 475 height 663
click at [318, 519] on span "save Guardar y Crear Nuevo" at bounding box center [254, 525] width 143 height 12
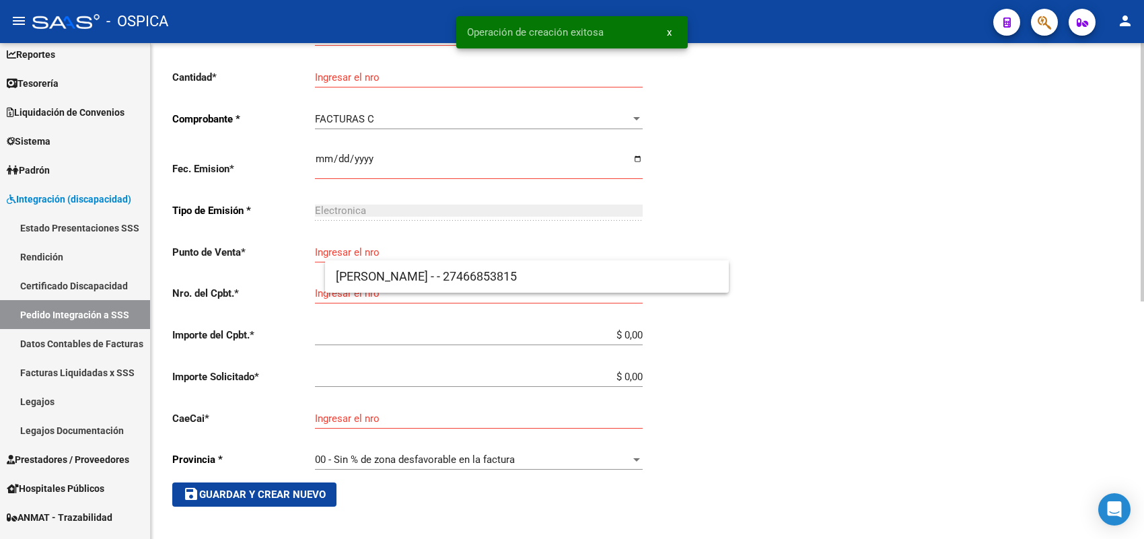
scroll to position [15, 0]
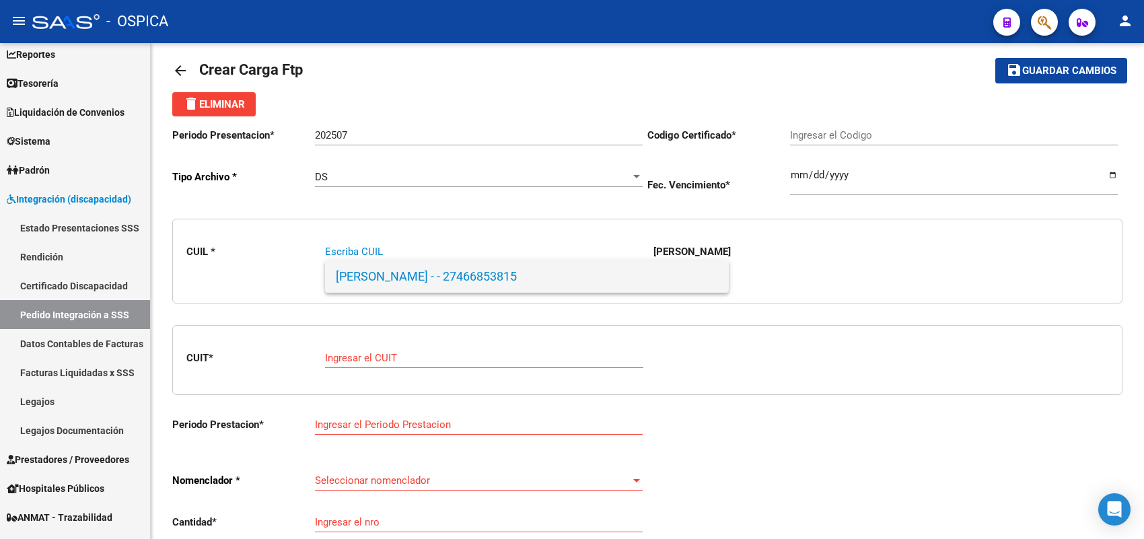
click at [417, 276] on span "TUTINO, BIANCA ROMINA - - 27466853815" at bounding box center [527, 276] width 382 height 32
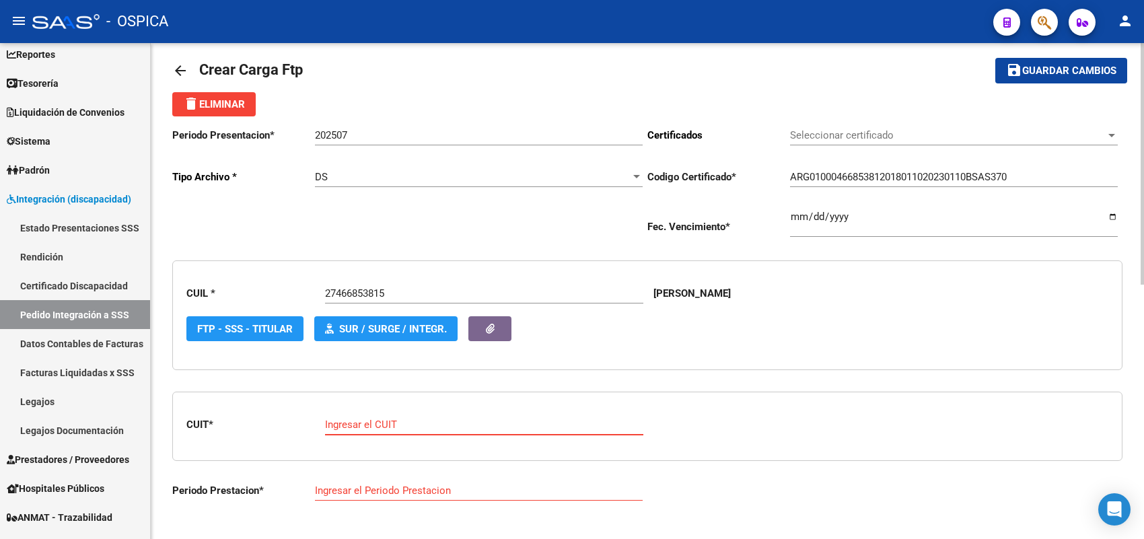
click at [414, 419] on input "Ingresar el CUIT" at bounding box center [484, 424] width 318 height 12
paste input "27-21980818-1"
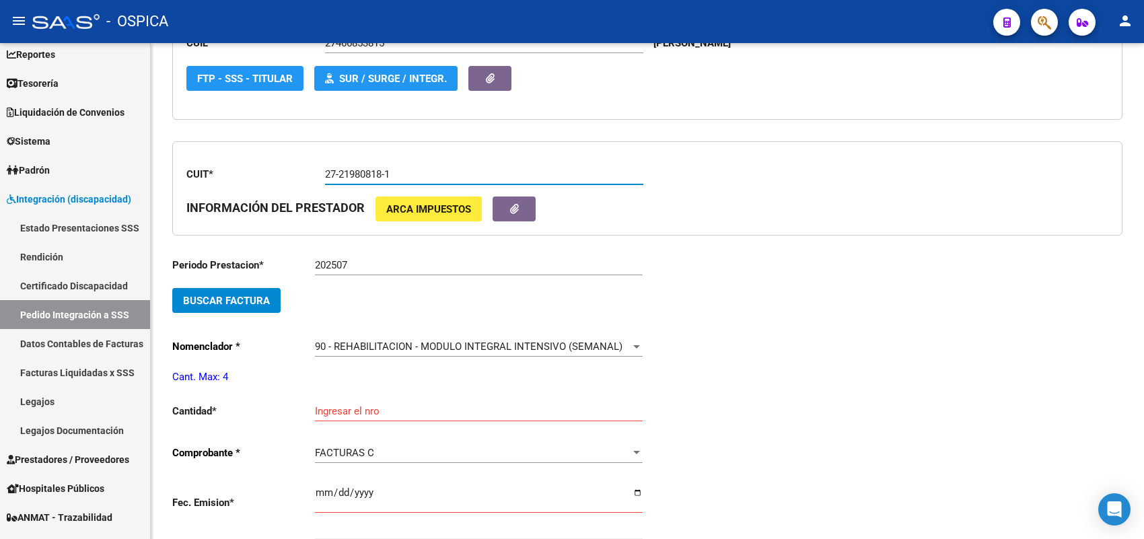
scroll to position [268, 0]
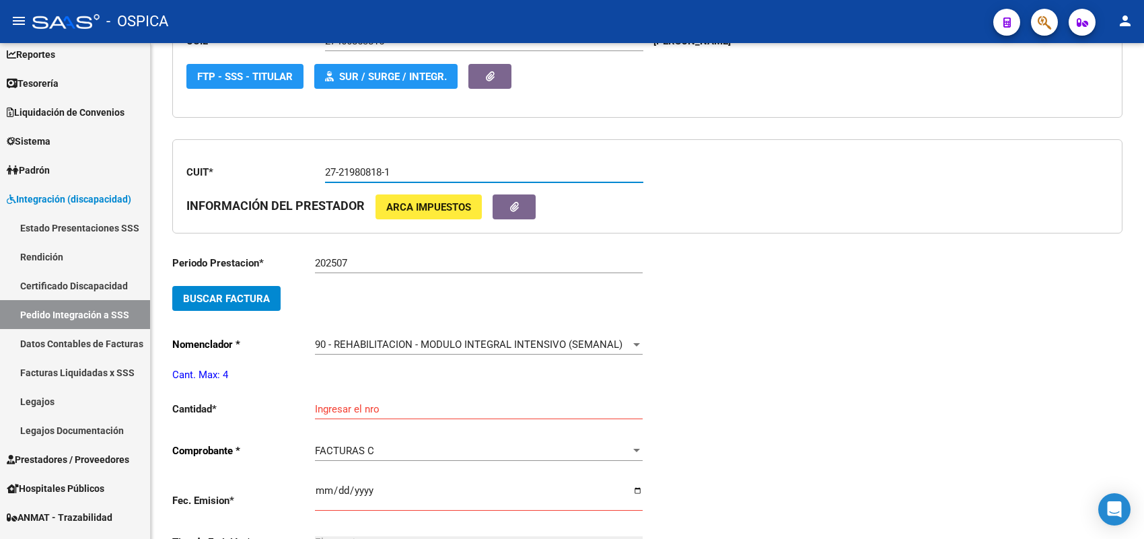
click at [262, 294] on span "Buscar Factura" at bounding box center [226, 299] width 87 height 12
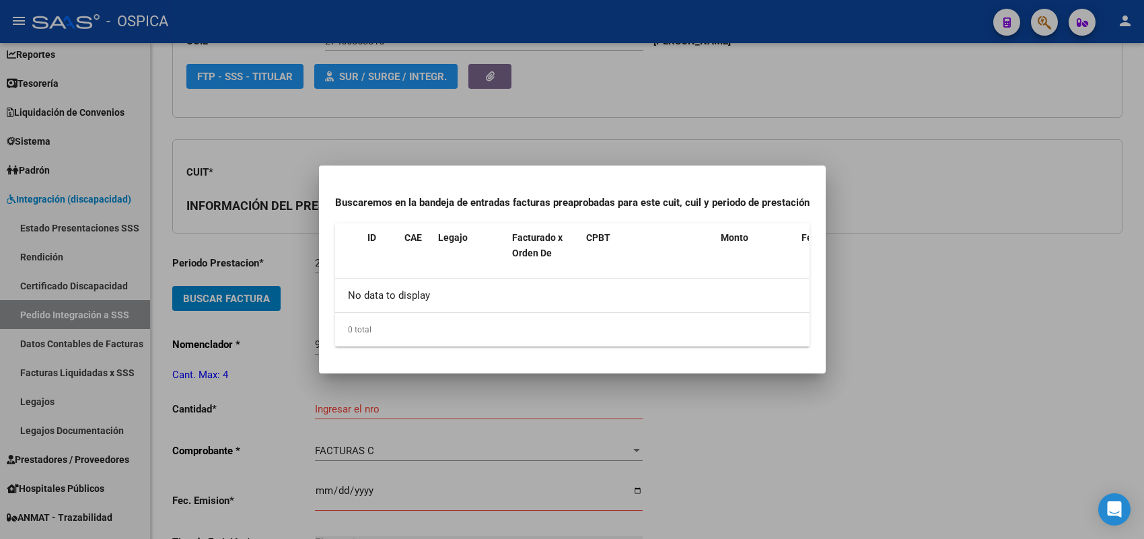
click at [274, 297] on div at bounding box center [572, 269] width 1144 height 539
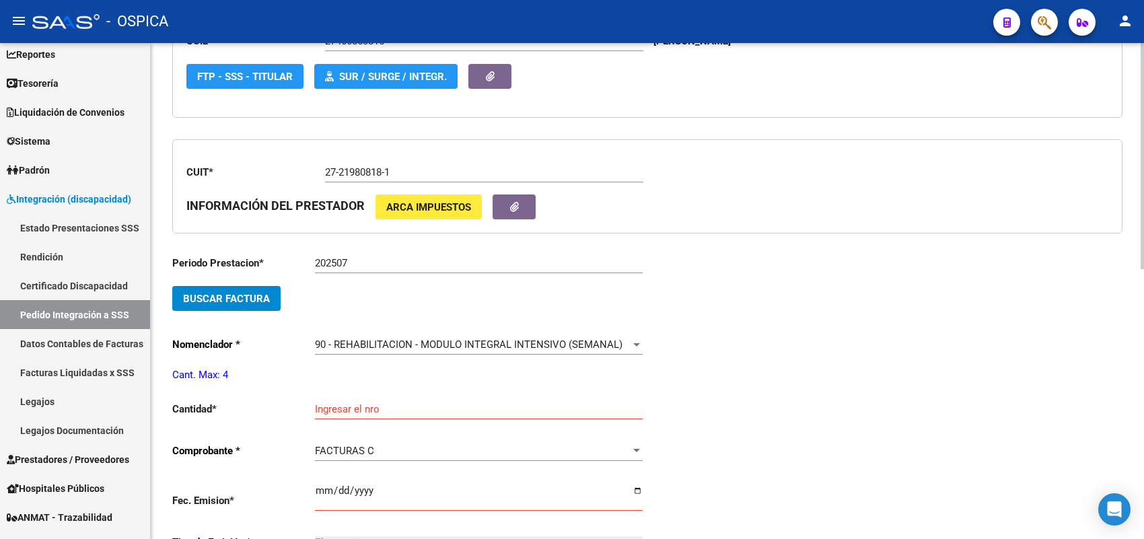
click at [257, 272] on div "Periodo Prestacion * 202507 Ingresar el Periodo Prestacion Buscar Factura Nomen…" at bounding box center [409, 541] width 475 height 594
click at [256, 298] on span "Buscar Factura" at bounding box center [226, 299] width 87 height 12
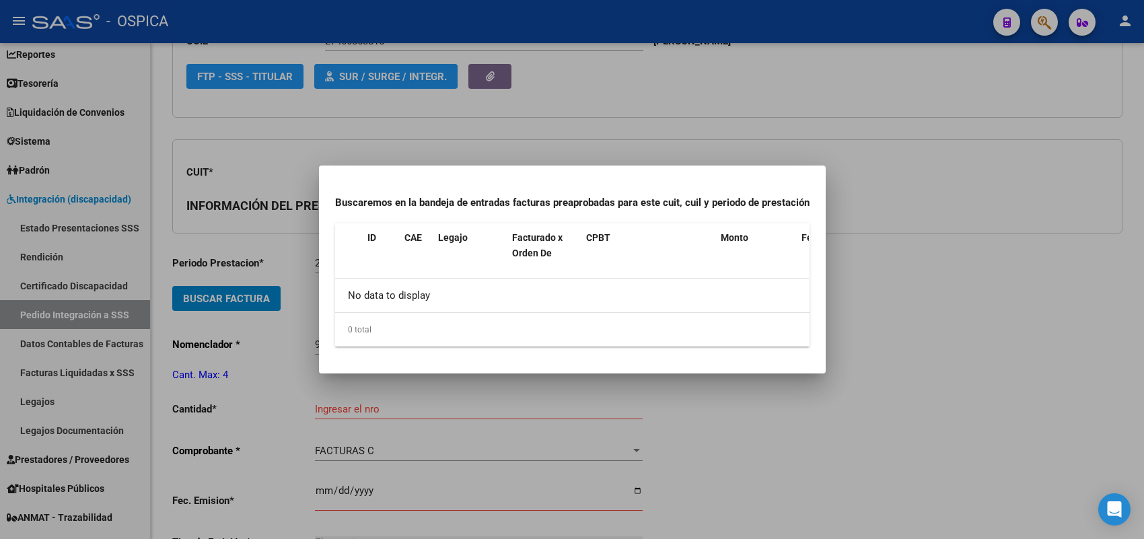
click at [280, 250] on div at bounding box center [572, 269] width 1144 height 539
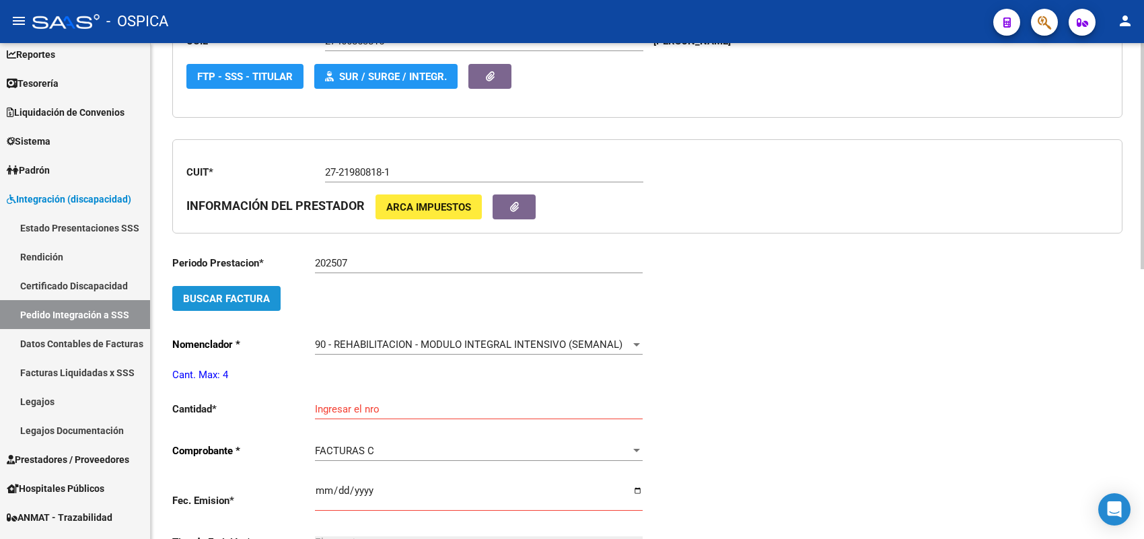
click at [247, 293] on span "Buscar Factura" at bounding box center [226, 299] width 87 height 12
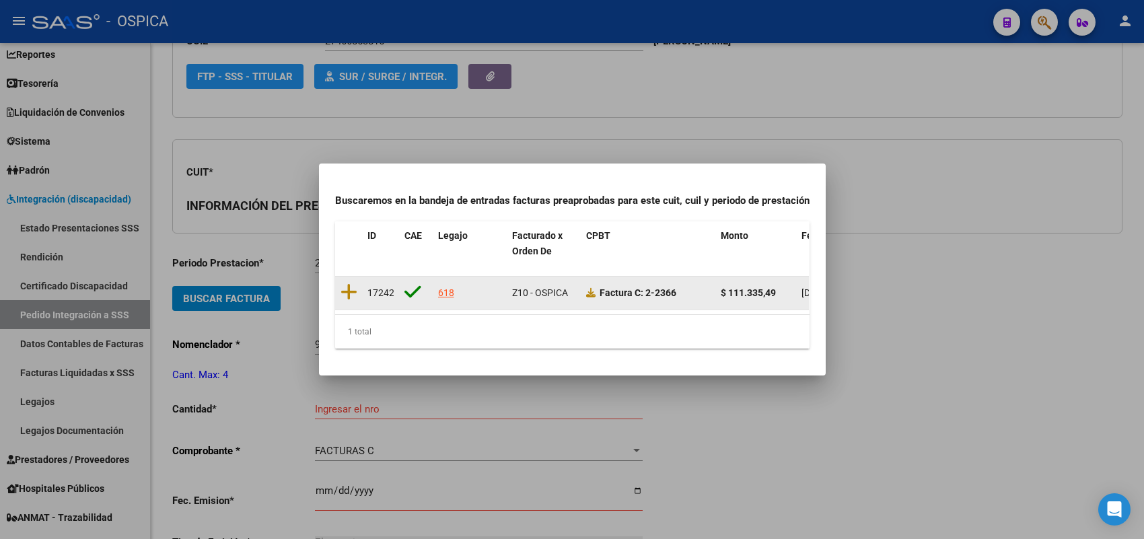
click at [335, 287] on datatable-body-cell at bounding box center [348, 292] width 27 height 33
click at [348, 283] on icon at bounding box center [348, 292] width 17 height 19
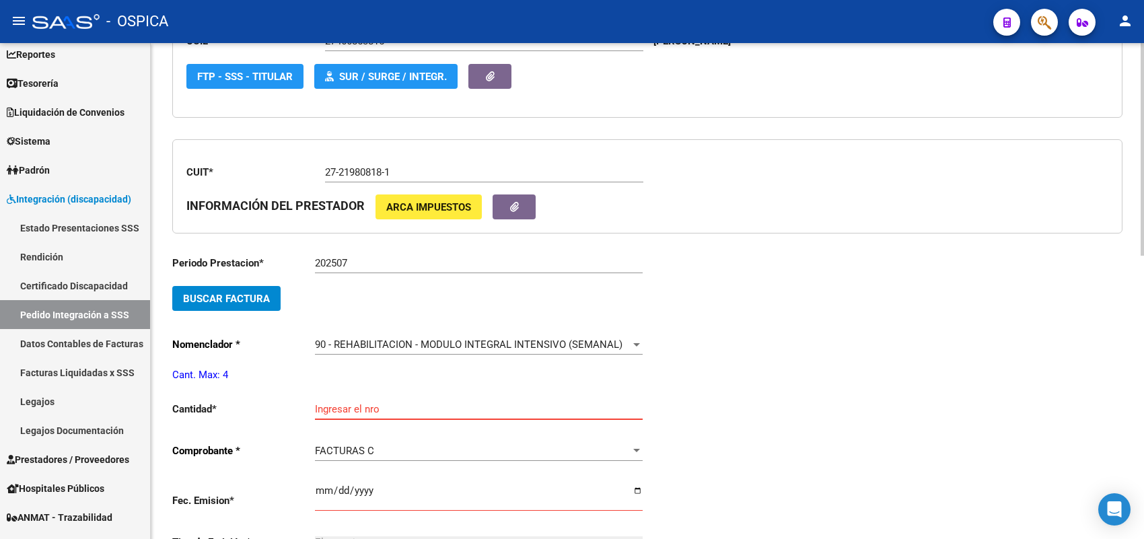
click at [363, 408] on input "Ingresar el nro" at bounding box center [479, 409] width 328 height 12
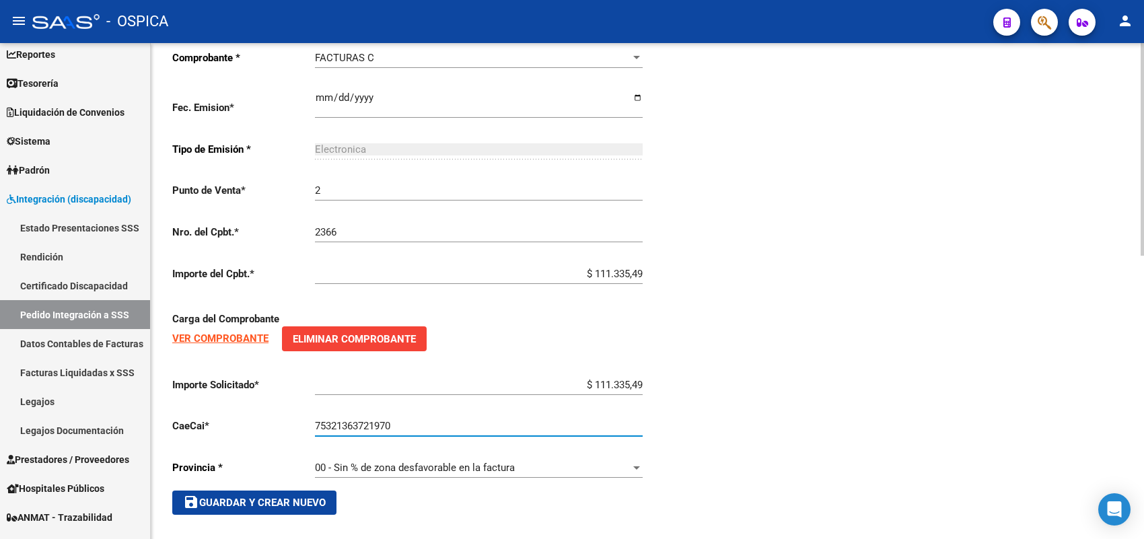
scroll to position [661, 0]
click at [328, 479] on div "00 - Sin % de zona desfavorable en la factura Seleccionar provincia" at bounding box center [479, 469] width 328 height 42
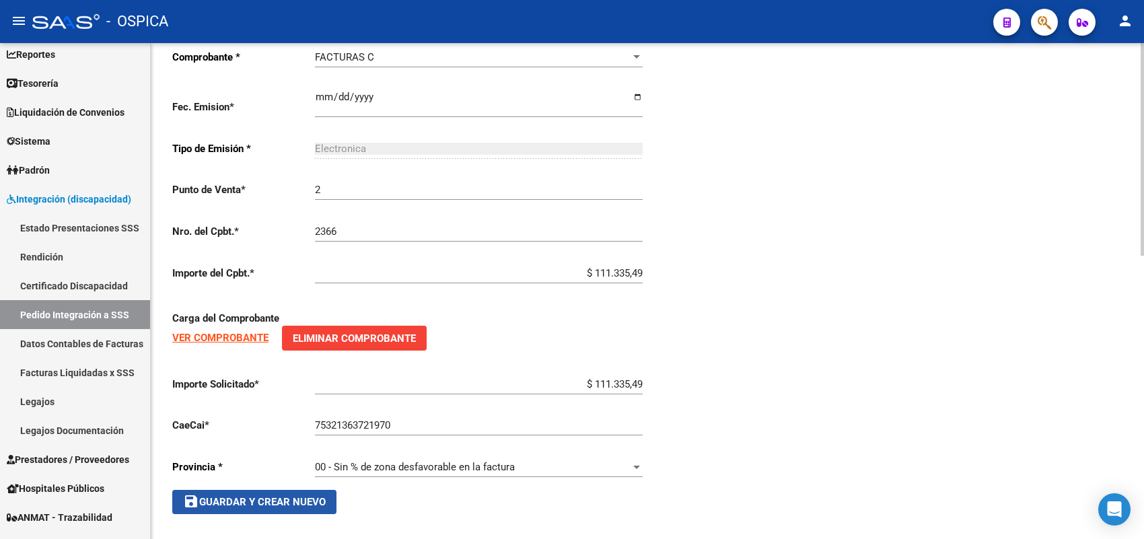
click at [323, 496] on span "save Guardar y Crear Nuevo" at bounding box center [254, 502] width 143 height 12
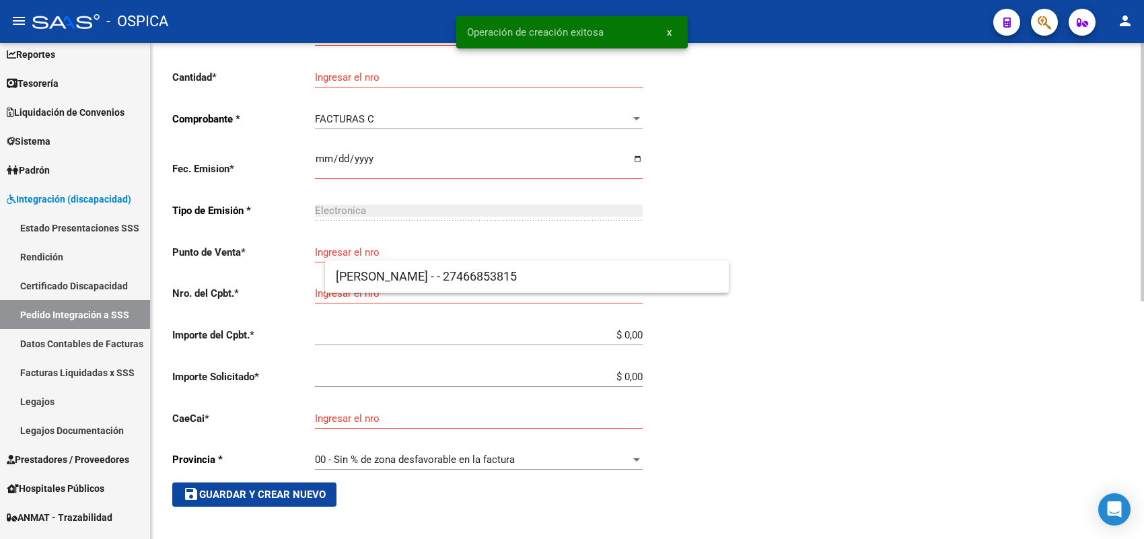
scroll to position [15, 0]
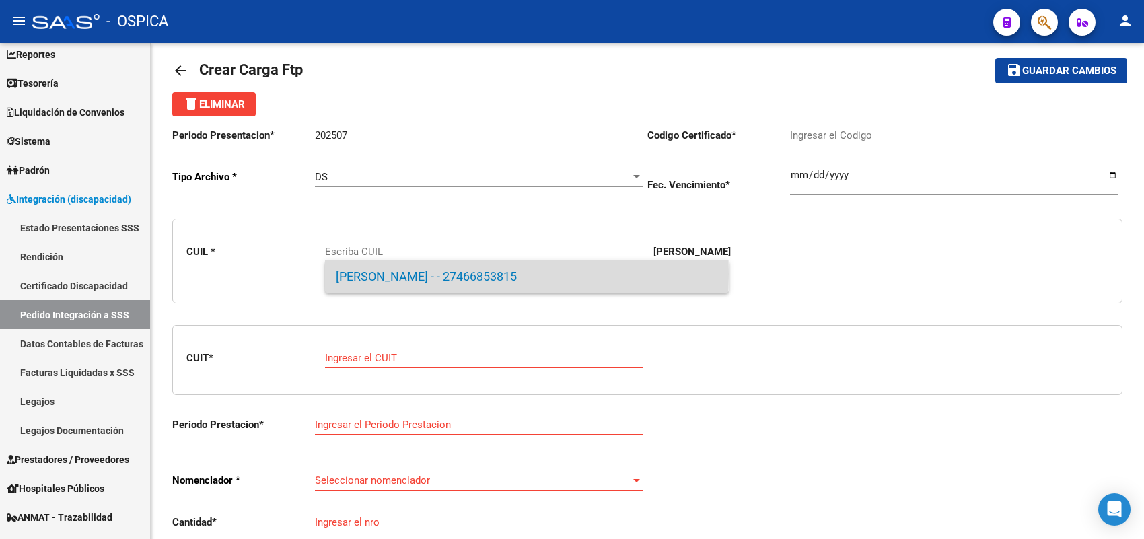
click at [385, 274] on span "TUTINO, BIANCA ROMINA - - 27466853815" at bounding box center [527, 276] width 382 height 32
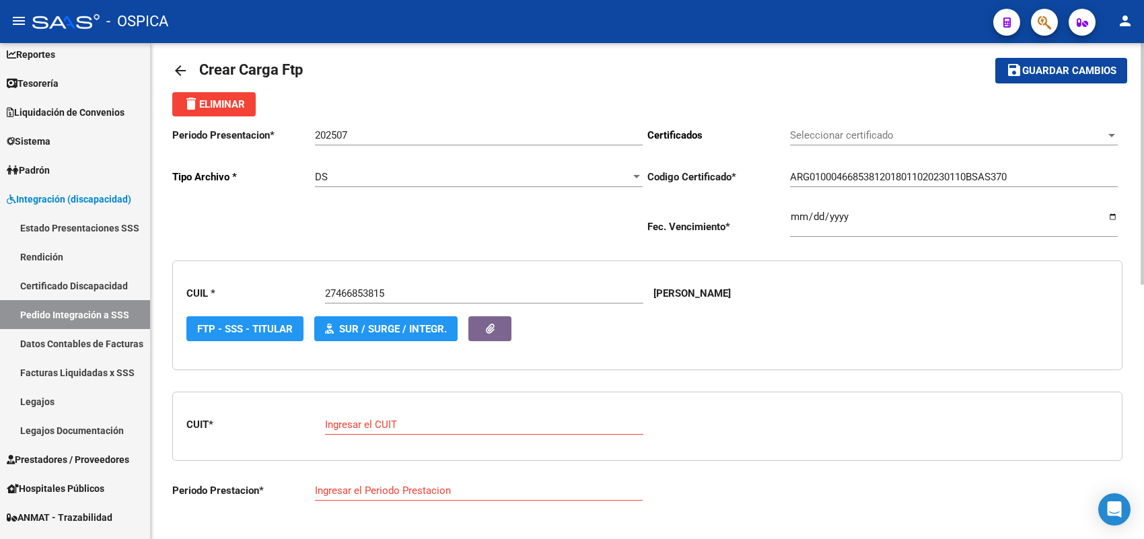
click at [404, 435] on div "Ingresar el CUIT" at bounding box center [484, 427] width 318 height 42
click at [399, 425] on input "Ingresar el CUIT" at bounding box center [484, 424] width 318 height 12
paste input "27-25433136-3"
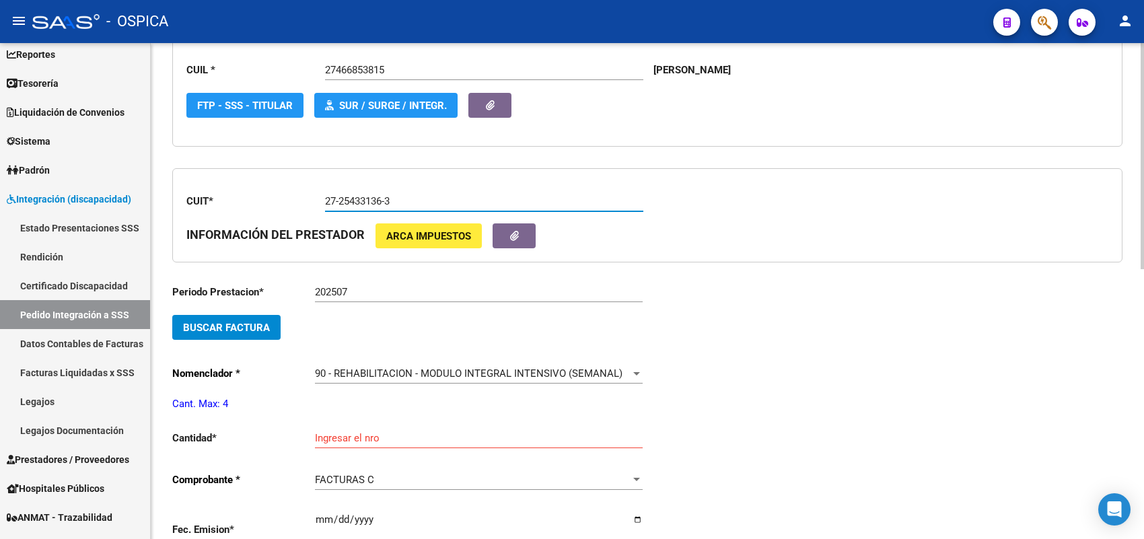
scroll to position [268, 0]
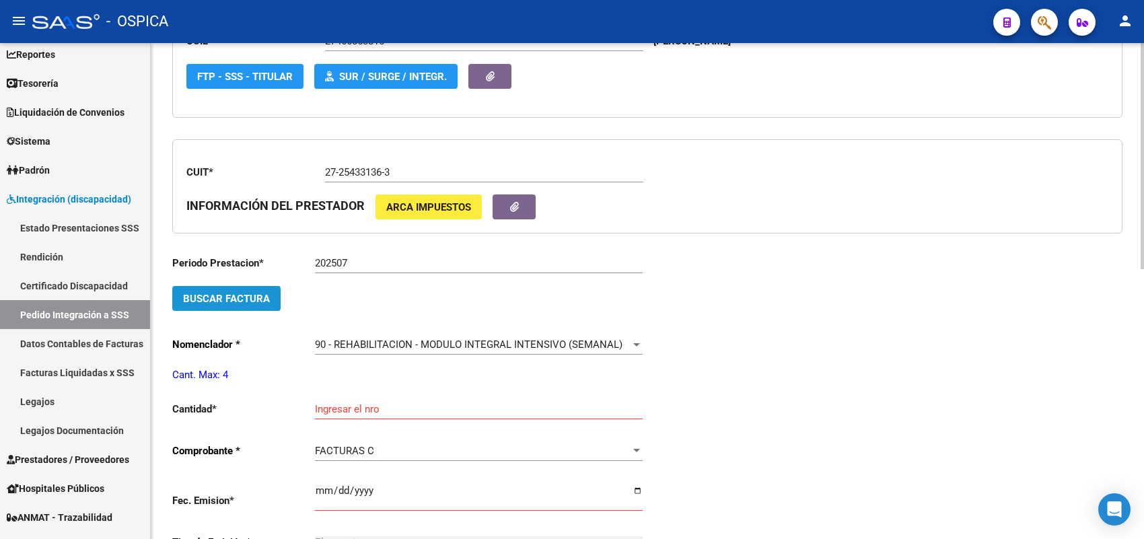
click at [253, 304] on button "Buscar Factura" at bounding box center [226, 298] width 108 height 25
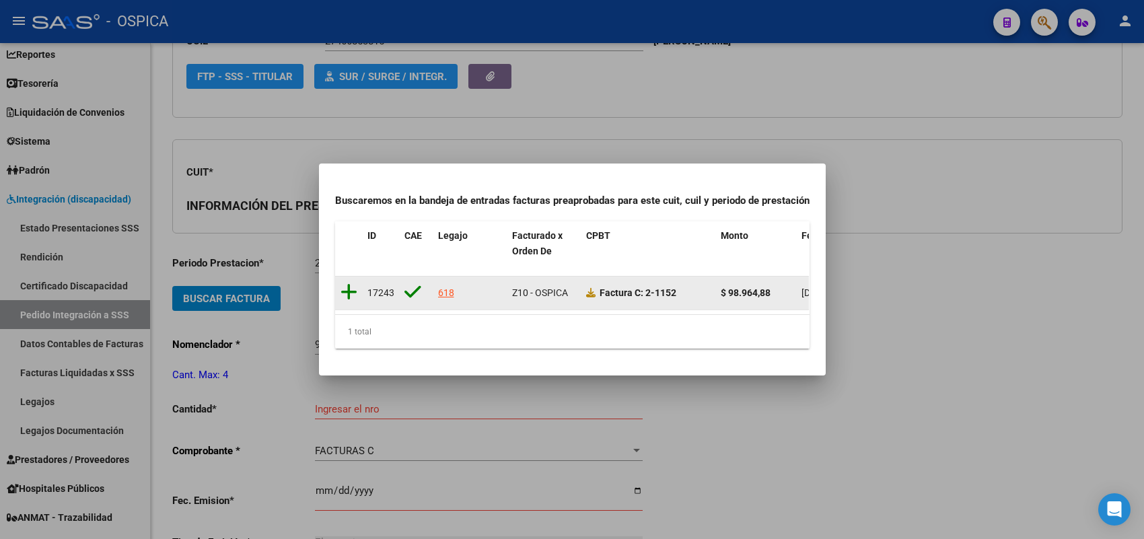
click at [352, 283] on icon at bounding box center [348, 292] width 17 height 19
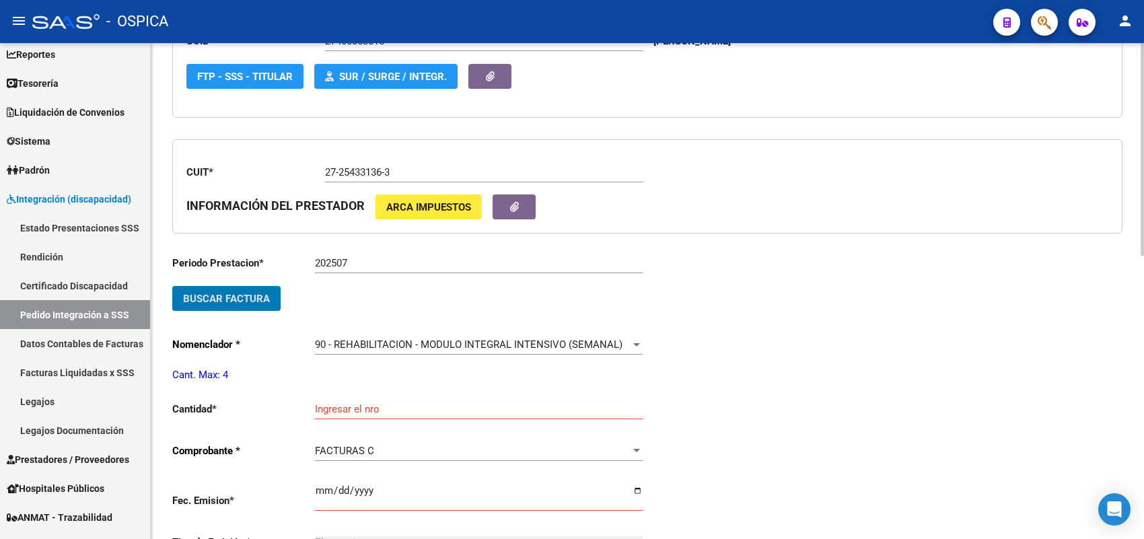
click at [365, 407] on input "Ingresar el nro" at bounding box center [479, 409] width 328 height 12
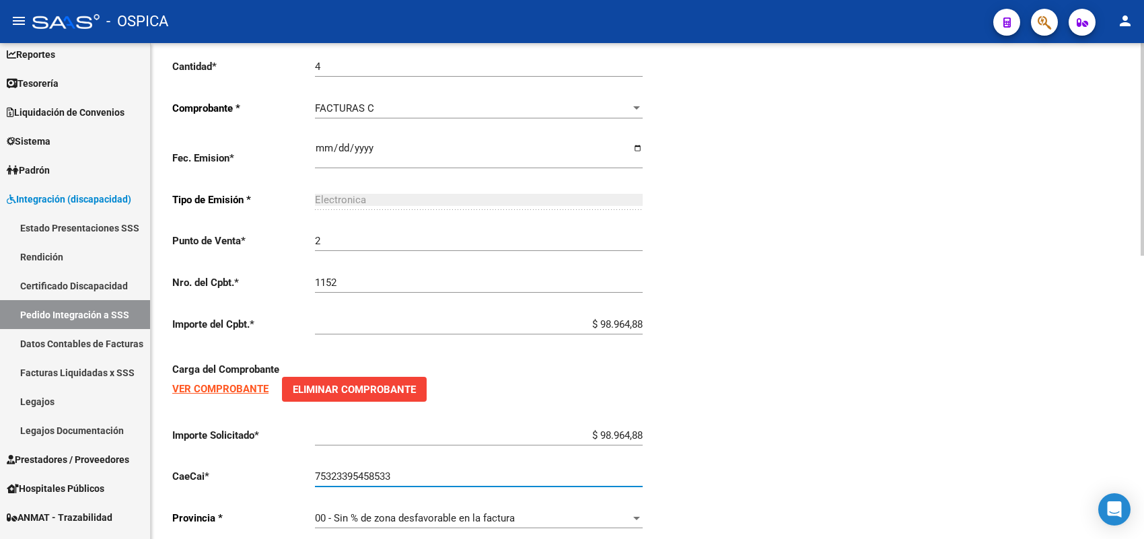
scroll to position [661, 0]
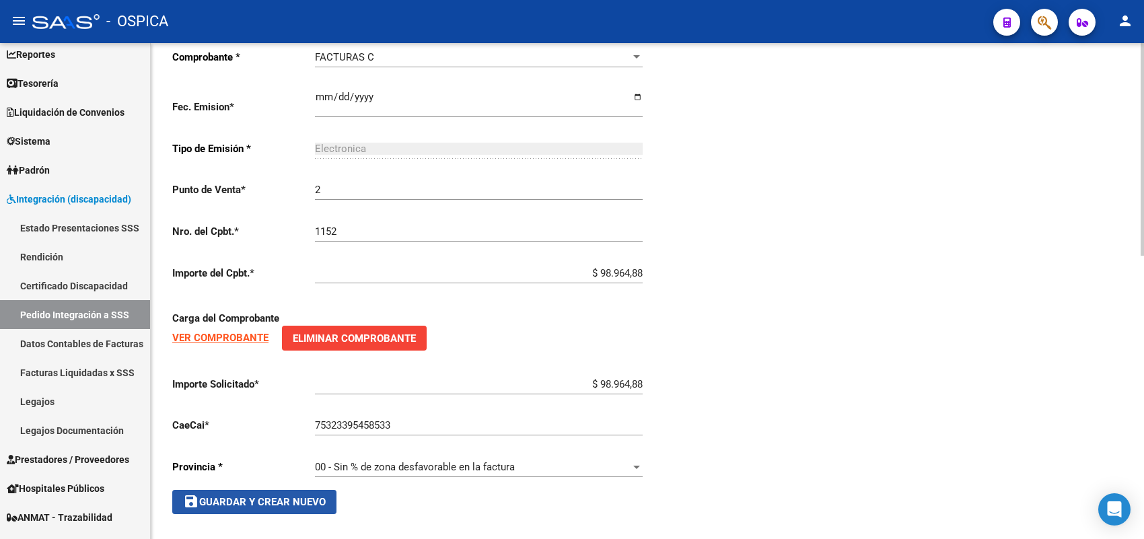
click at [313, 496] on span "save Guardar y Crear Nuevo" at bounding box center [254, 502] width 143 height 12
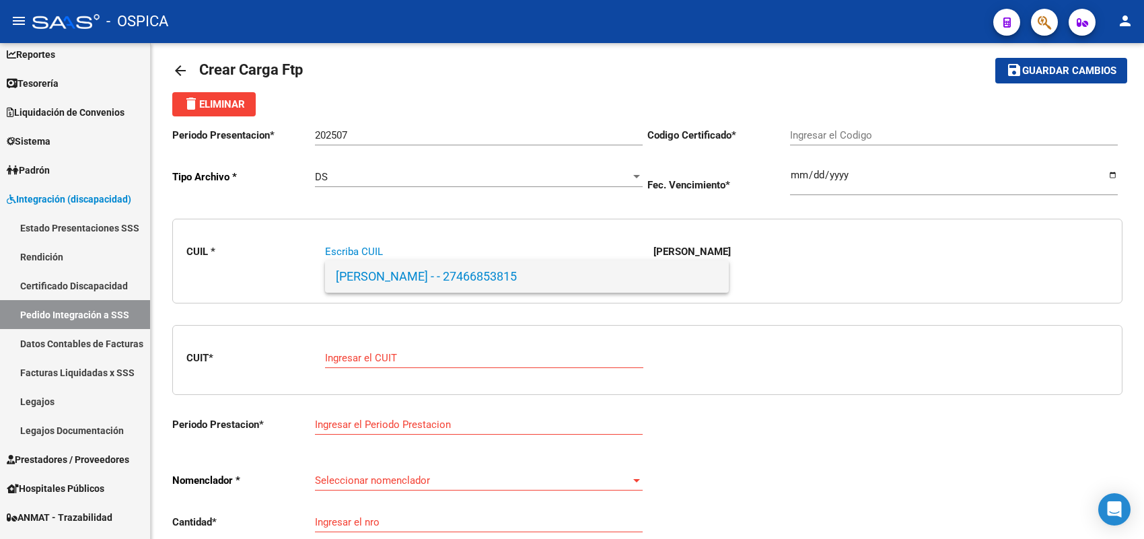
paste input "27535347269"
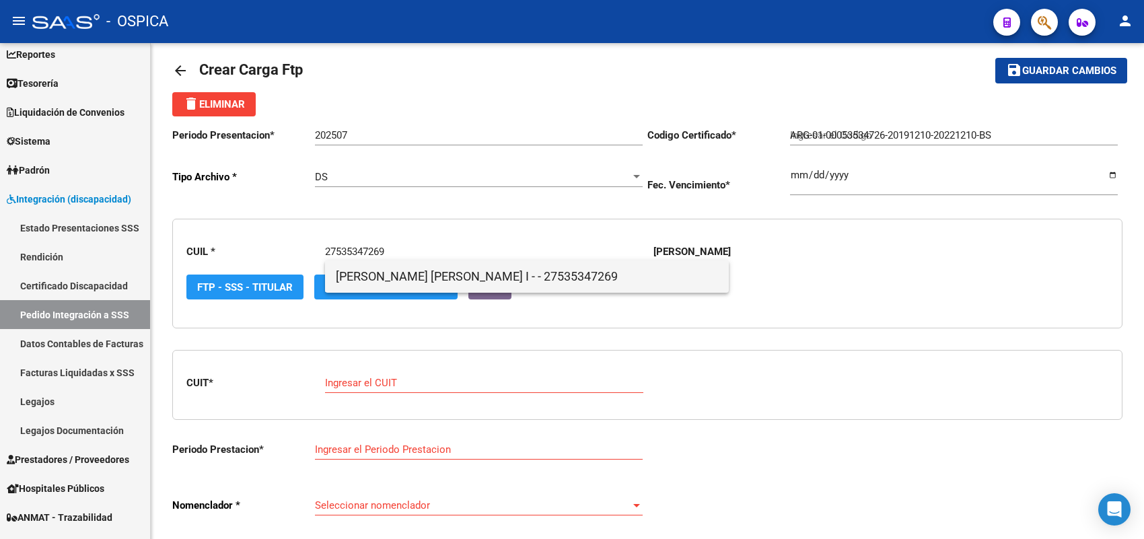
click at [396, 277] on span "VALENZUELA RAMIREZ, VICTORIA I - - 27535347269" at bounding box center [527, 276] width 382 height 32
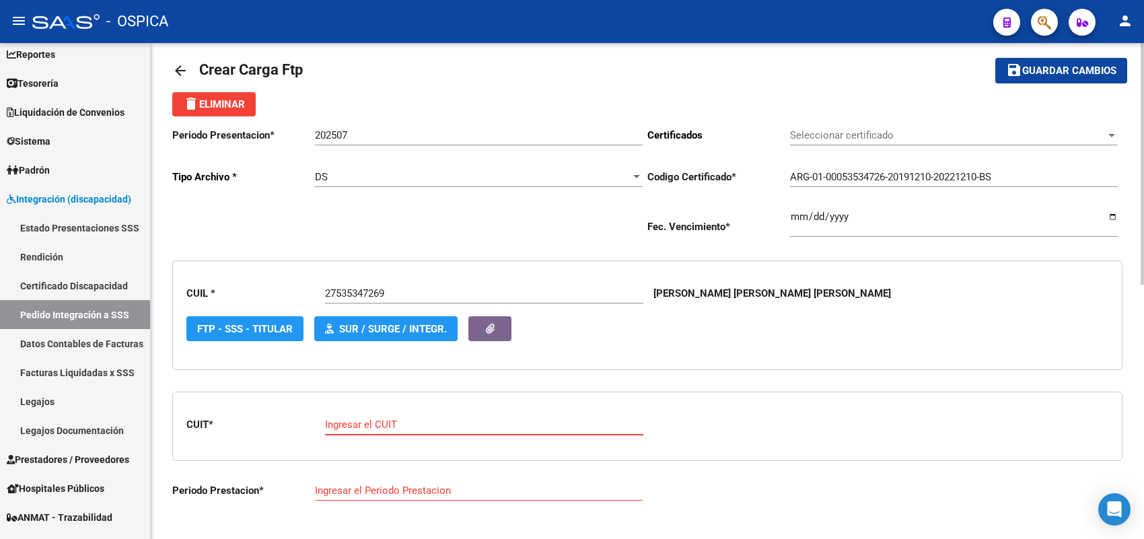
paste input "27-16093913-9"
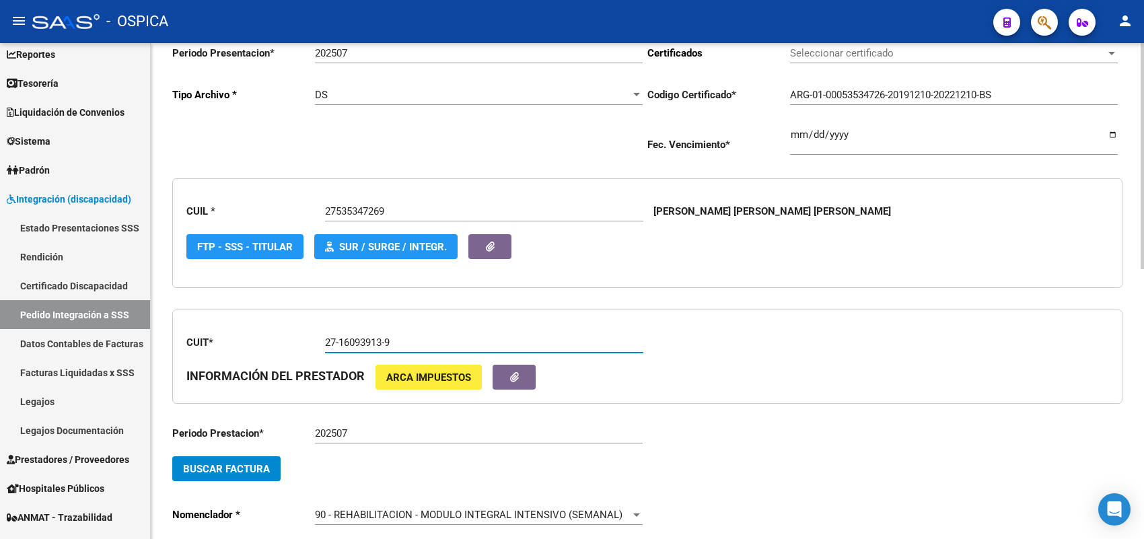
scroll to position [184, 0]
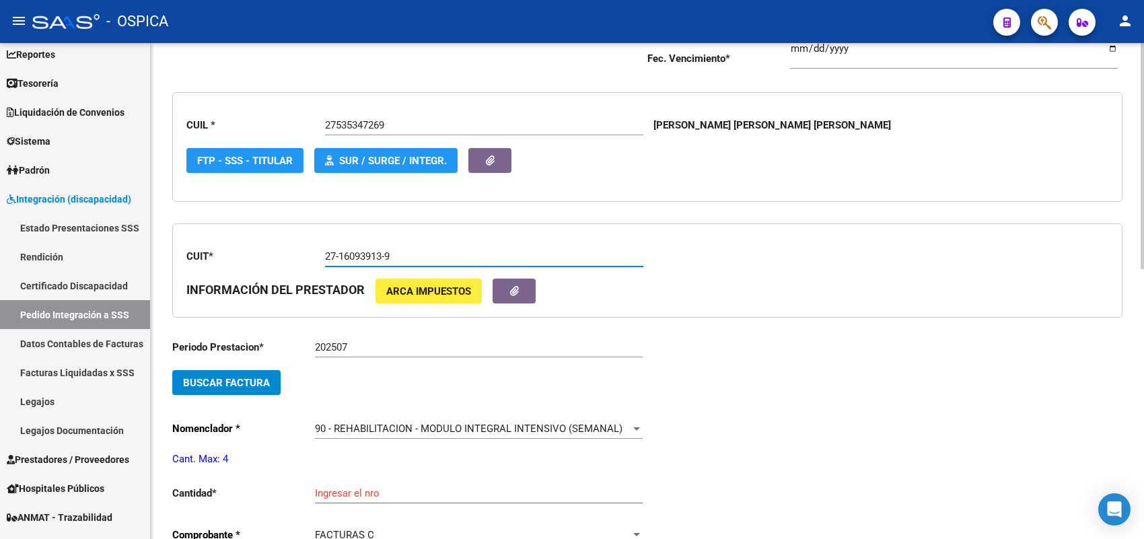
click at [266, 377] on span "Buscar Factura" at bounding box center [226, 383] width 87 height 12
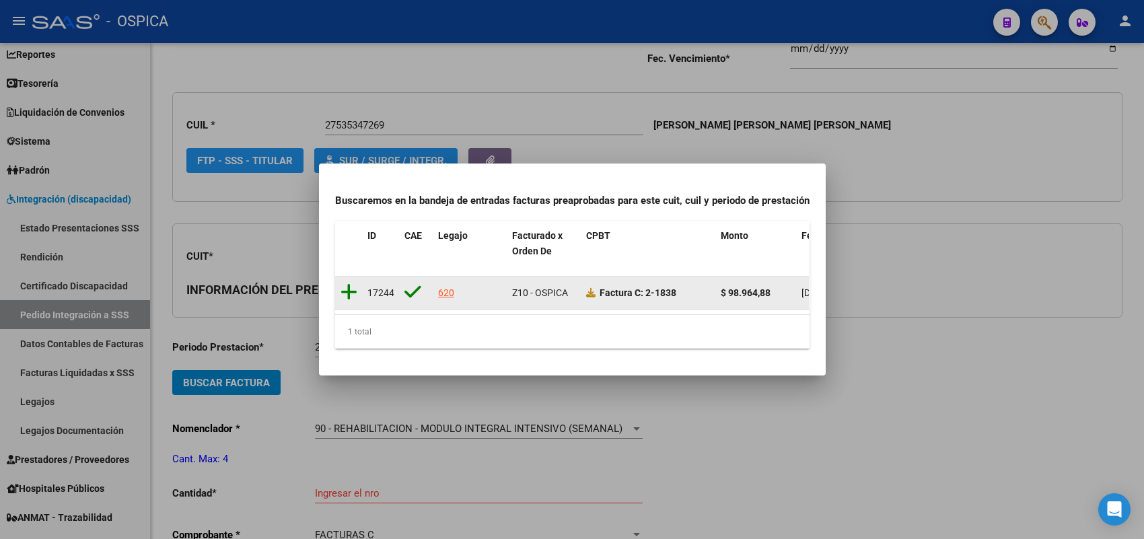
click at [350, 285] on icon at bounding box center [348, 292] width 17 height 19
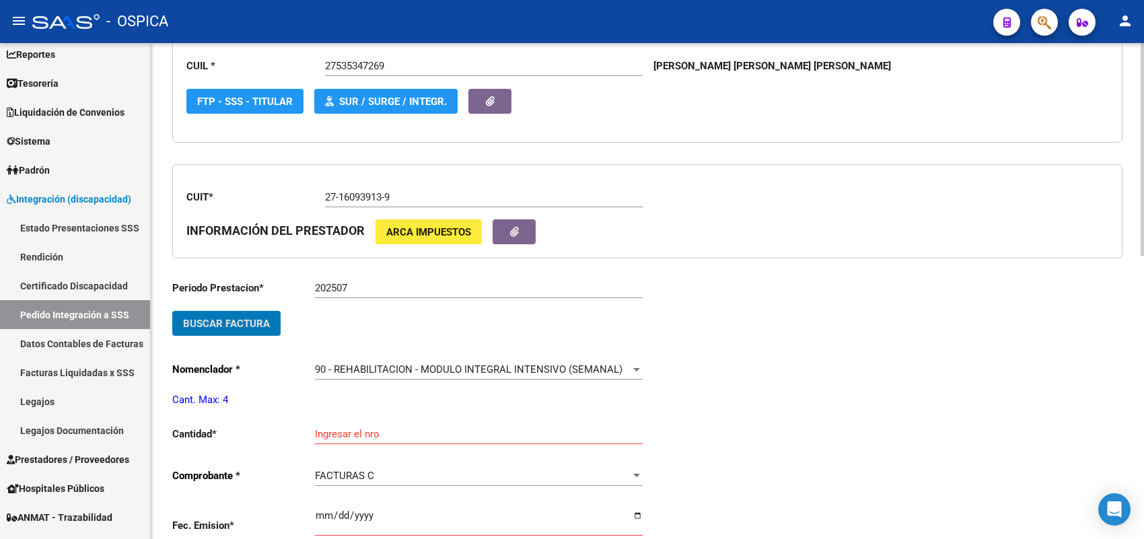
scroll to position [268, 0]
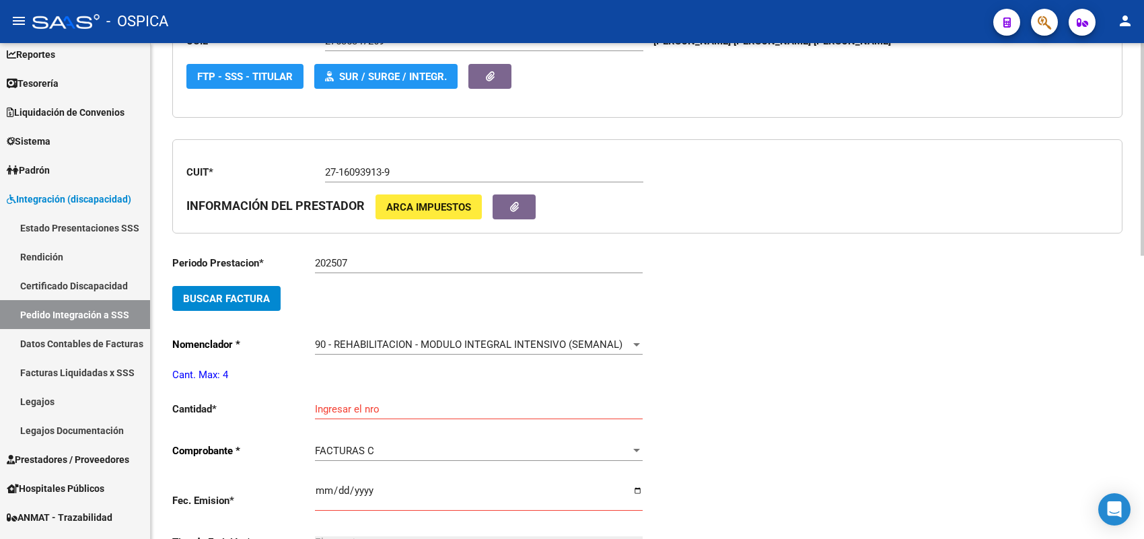
drag, startPoint x: 354, startPoint y: 394, endPoint x: 352, endPoint y: 401, distance: 7.2
click at [354, 397] on div "Ingresar el nro" at bounding box center [479, 404] width 328 height 29
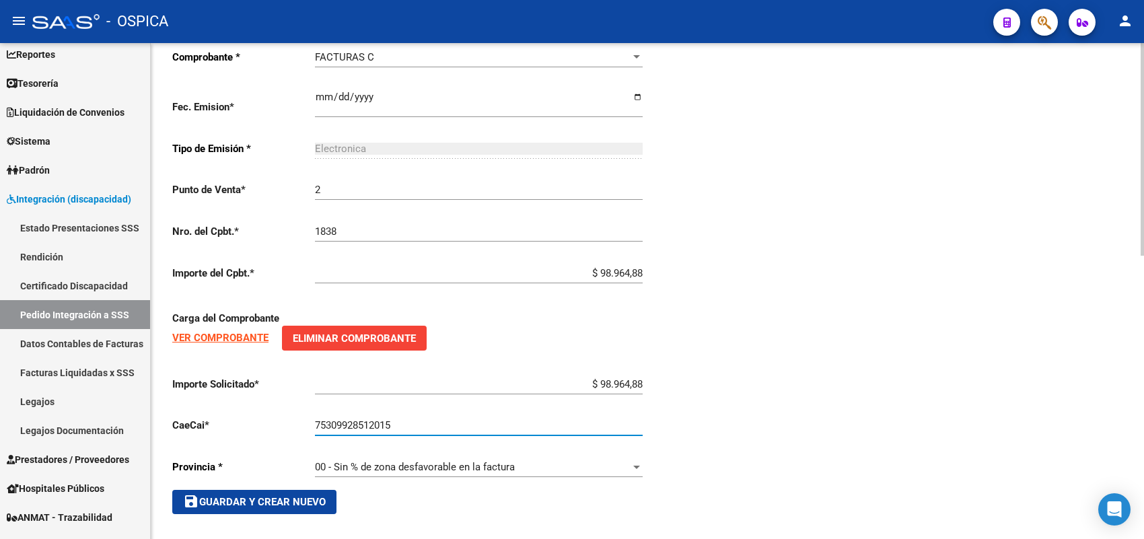
drag, startPoint x: 318, startPoint y: 500, endPoint x: 324, endPoint y: 491, distance: 10.3
click at [322, 495] on button "save Guardar y Crear Nuevo" at bounding box center [254, 502] width 164 height 24
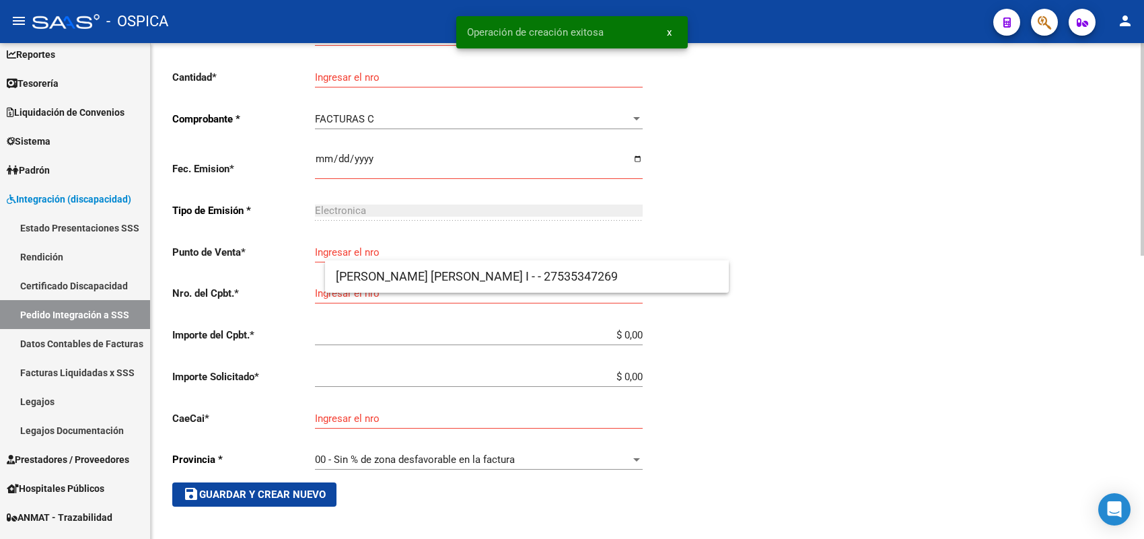
scroll to position [15, 0]
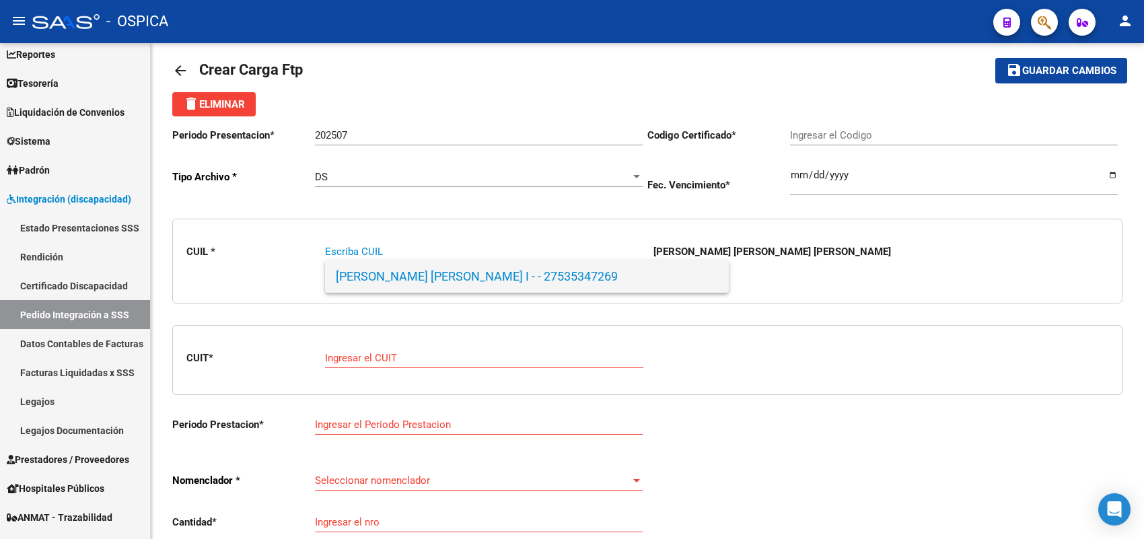
click at [392, 273] on span "VALENZUELA RAMIREZ, VICTORIA I - - 27535347269" at bounding box center [527, 276] width 382 height 32
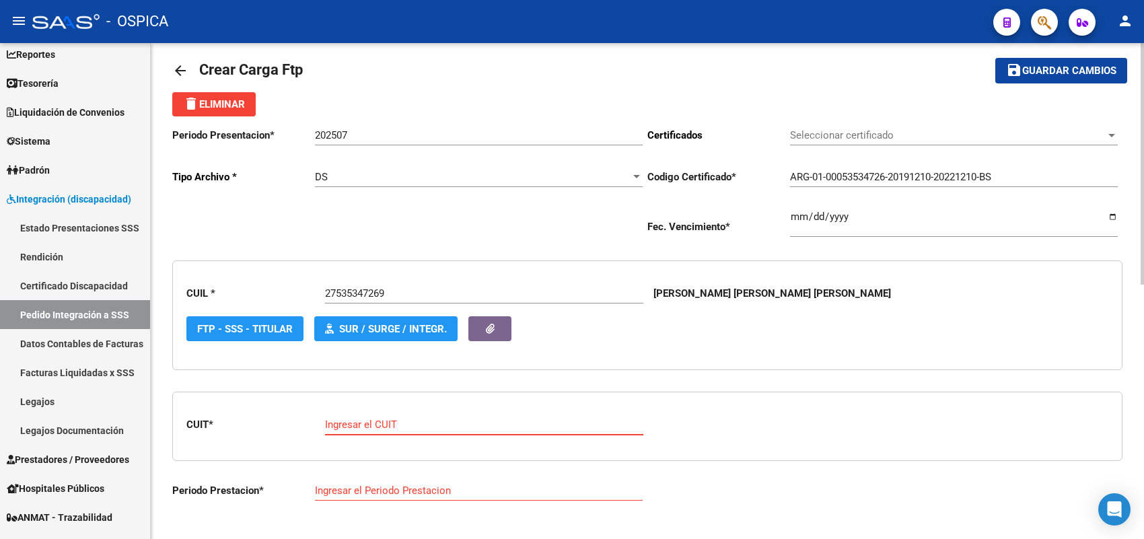
click at [363, 418] on input "Ingresar el CUIT" at bounding box center [484, 424] width 318 height 12
paste input "27-37762613-9"
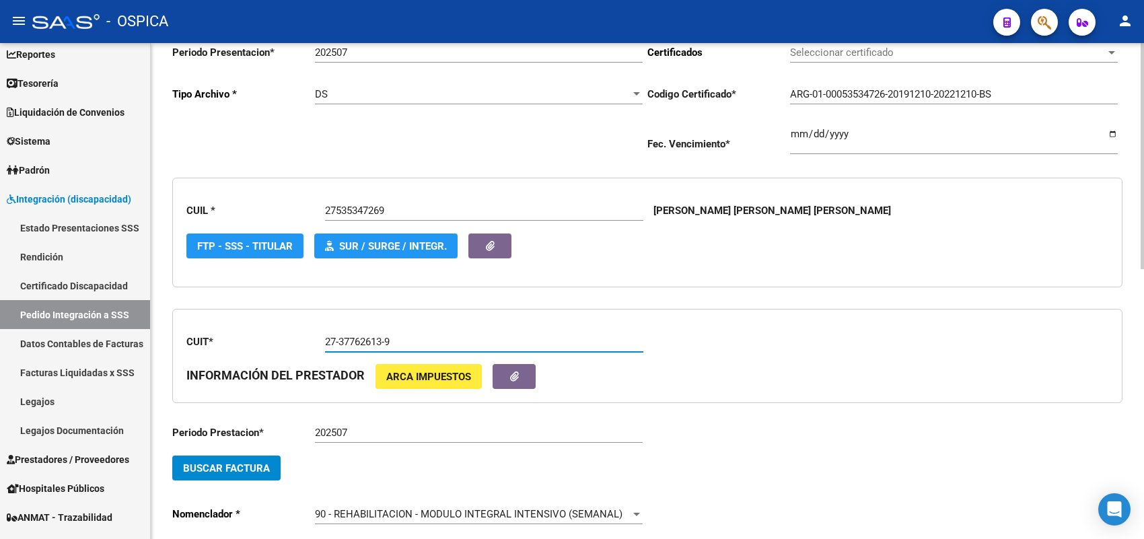
scroll to position [184, 0]
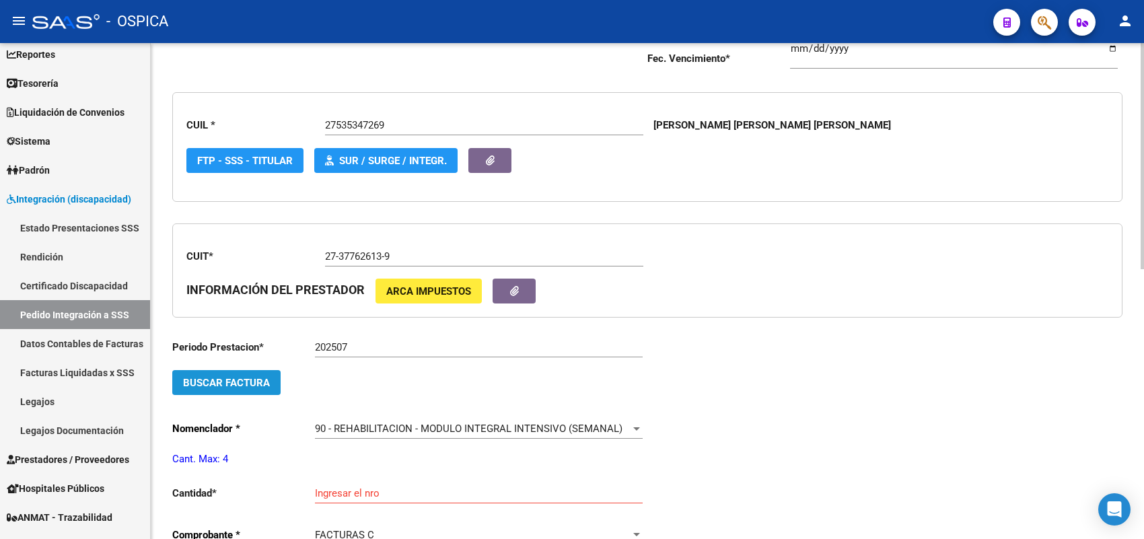
click at [264, 391] on button "Buscar Factura" at bounding box center [226, 382] width 108 height 25
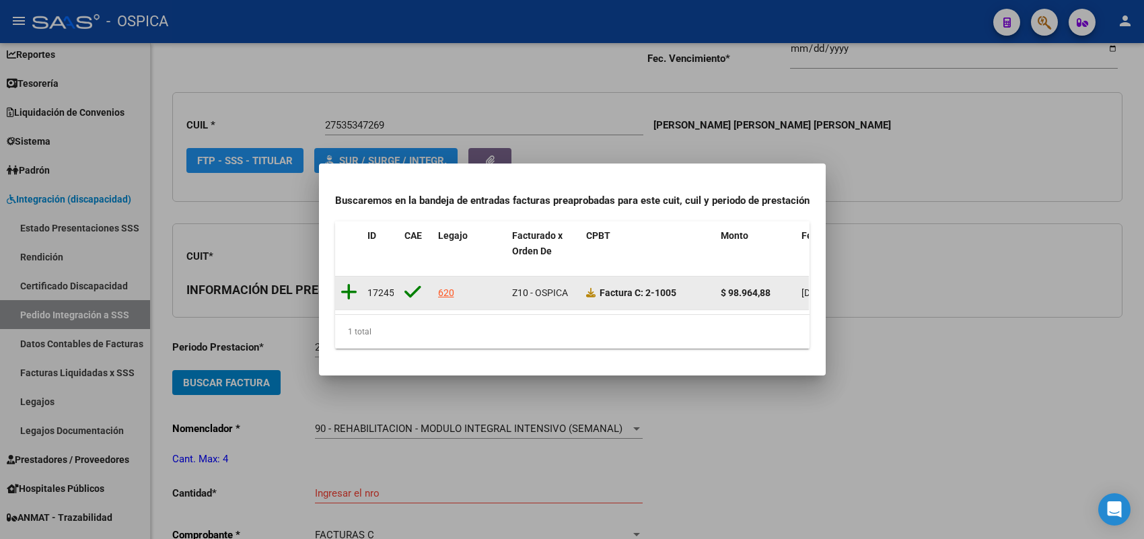
click at [348, 285] on icon at bounding box center [348, 292] width 17 height 19
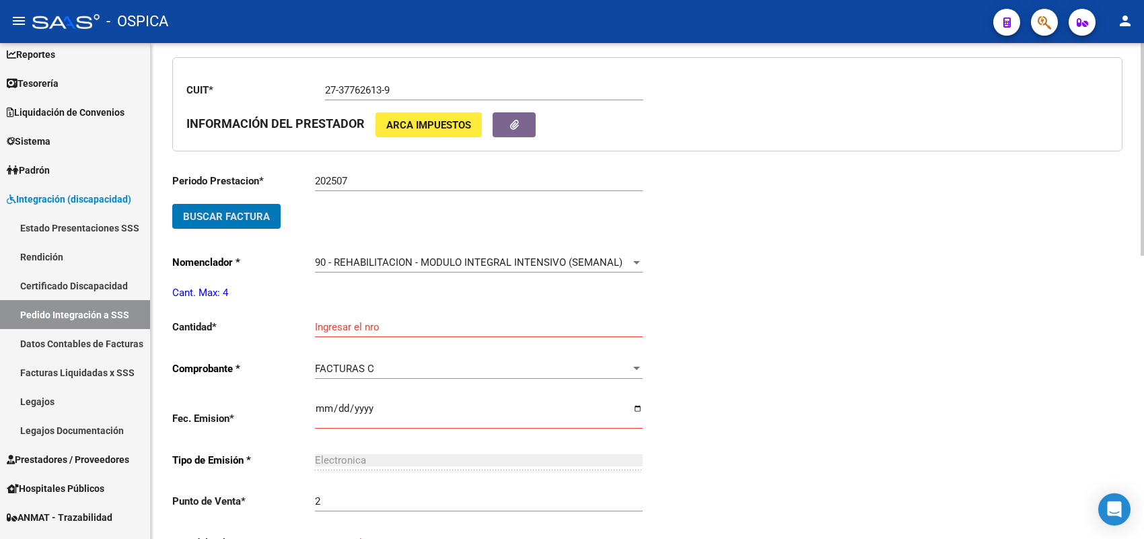
scroll to position [352, 0]
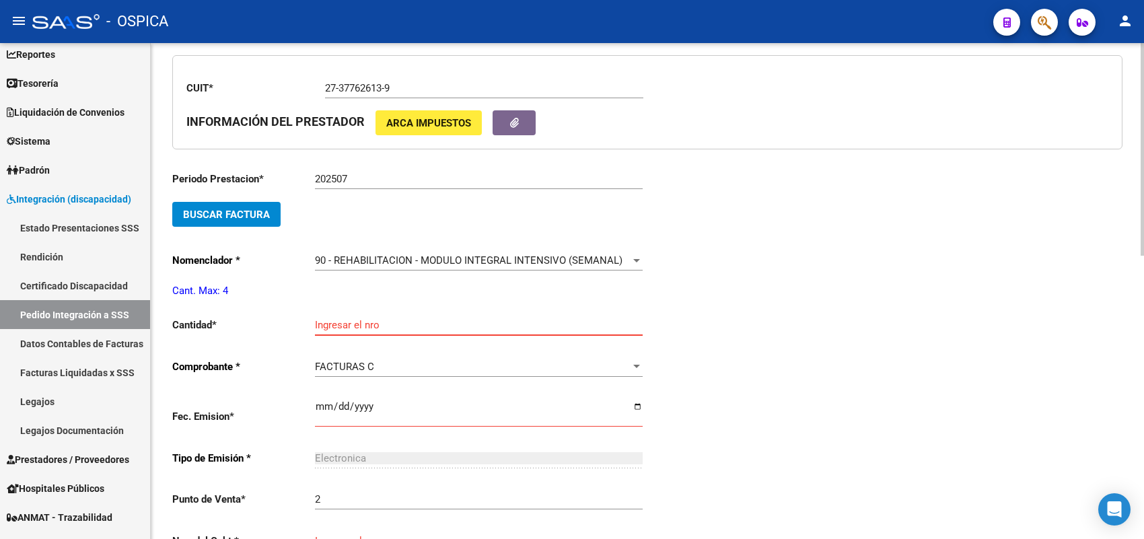
click at [361, 319] on input "Ingresar el nro" at bounding box center [479, 325] width 328 height 12
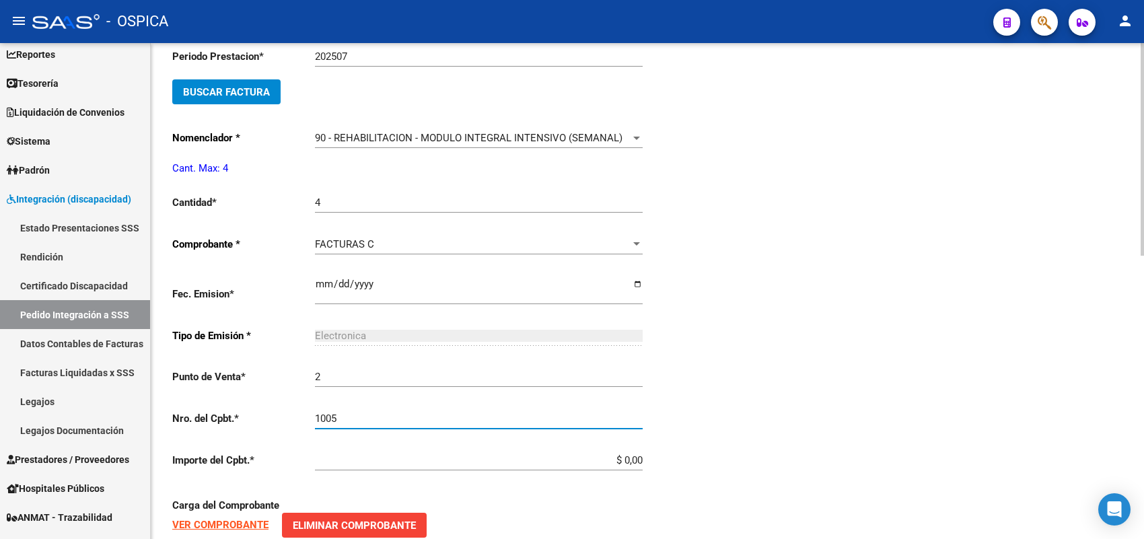
scroll to position [607, 0]
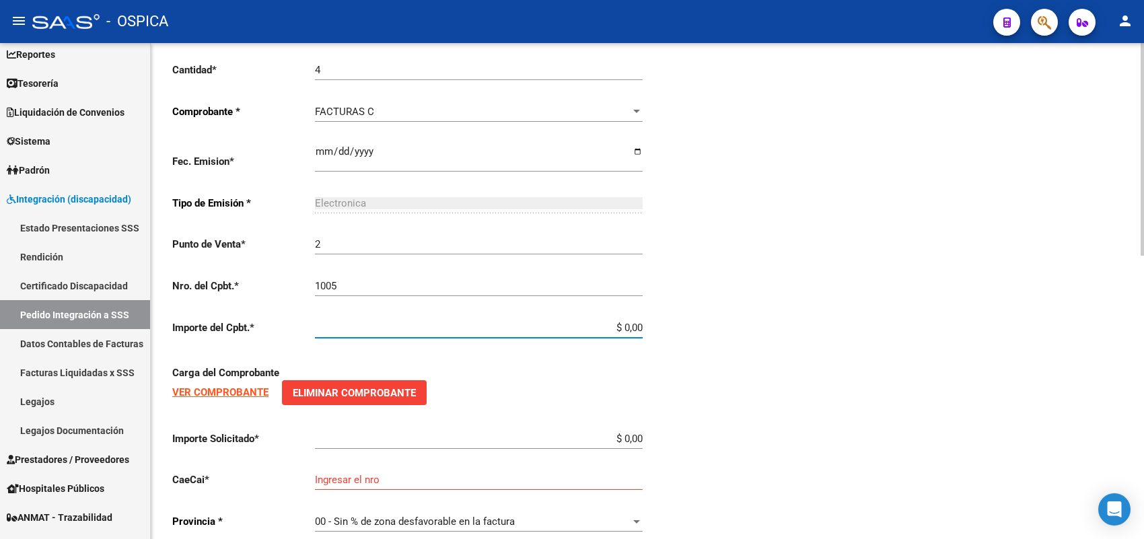
click at [641, 322] on input "$ 0,00" at bounding box center [479, 328] width 328 height 12
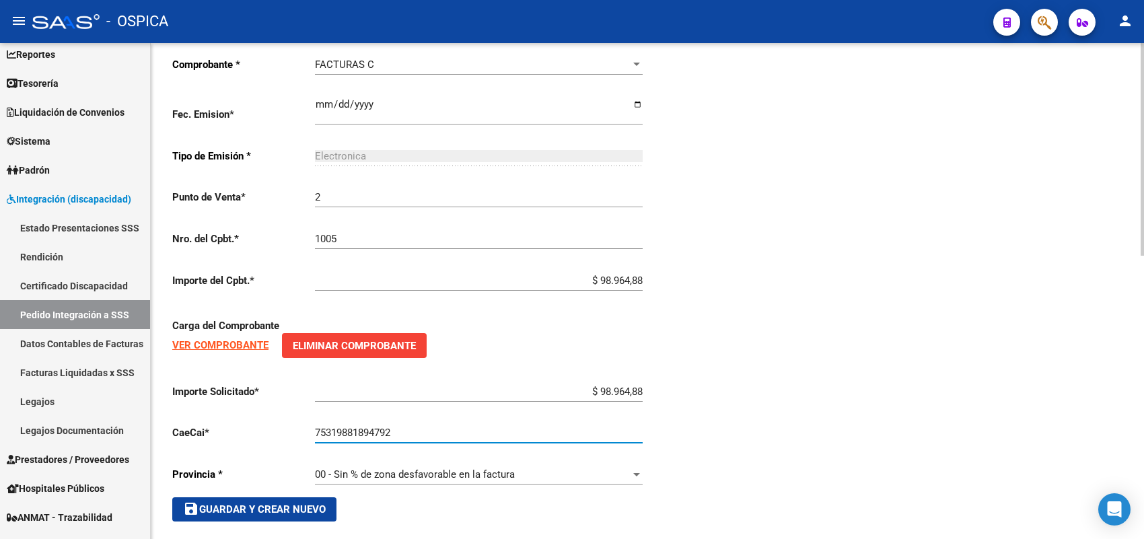
scroll to position [661, 0]
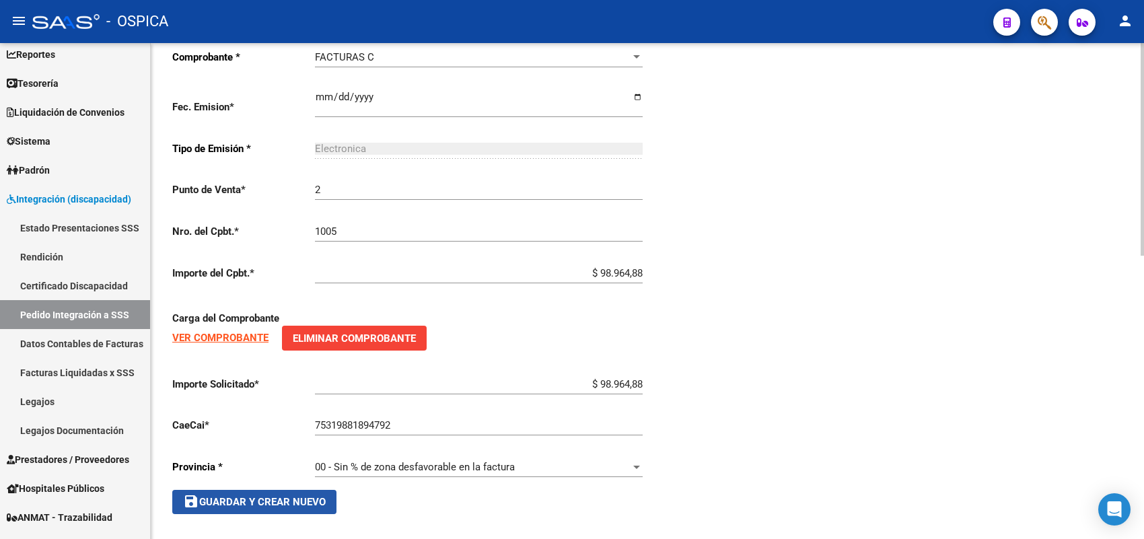
click at [290, 498] on span "save Guardar y Crear Nuevo" at bounding box center [254, 502] width 143 height 12
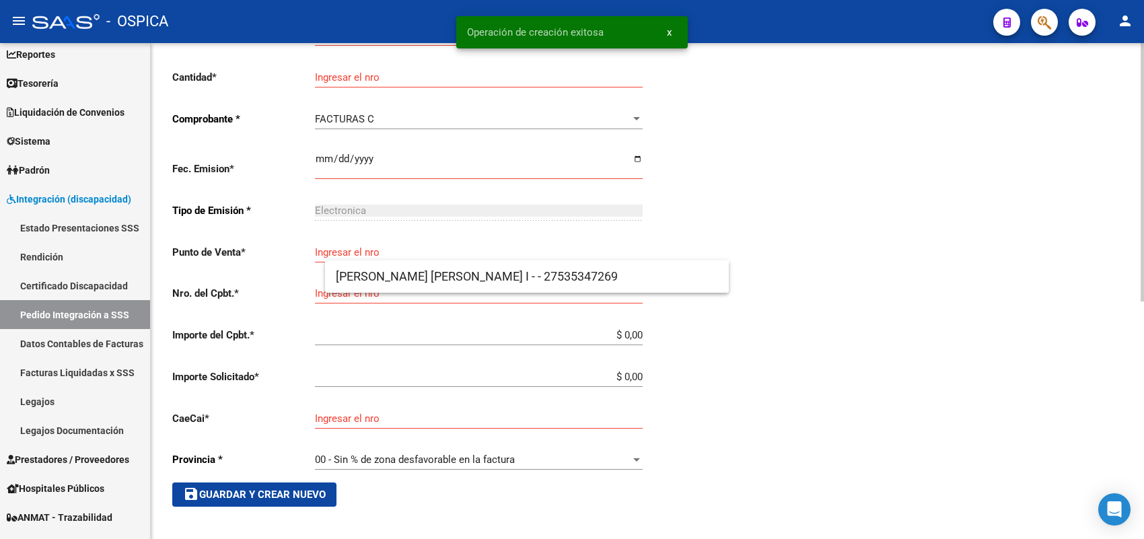
scroll to position [15, 0]
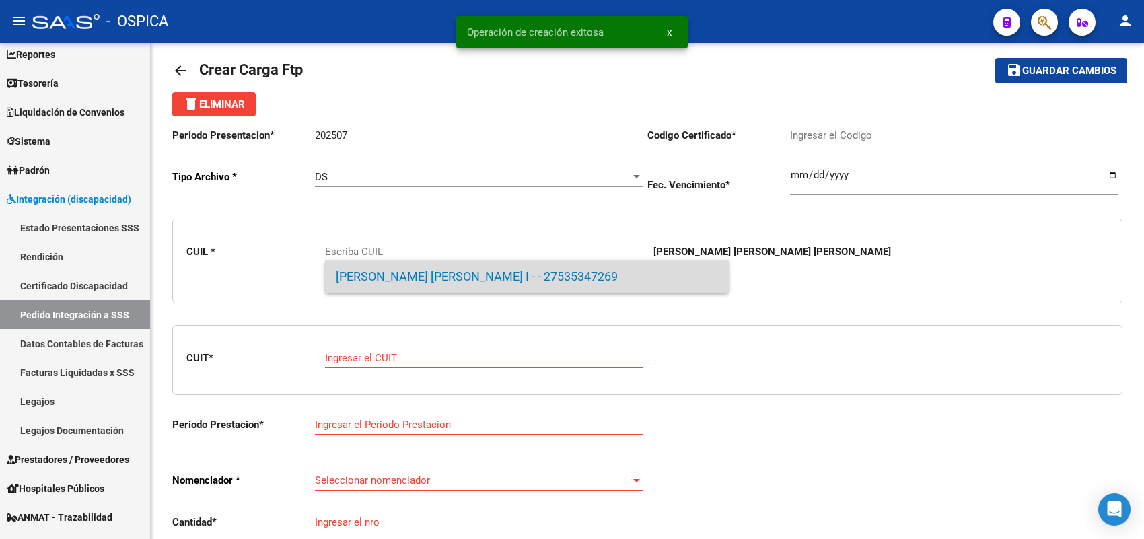
click at [378, 269] on span "VALENZUELA RAMIREZ, VICTORIA I - - 27535347269" at bounding box center [527, 276] width 382 height 32
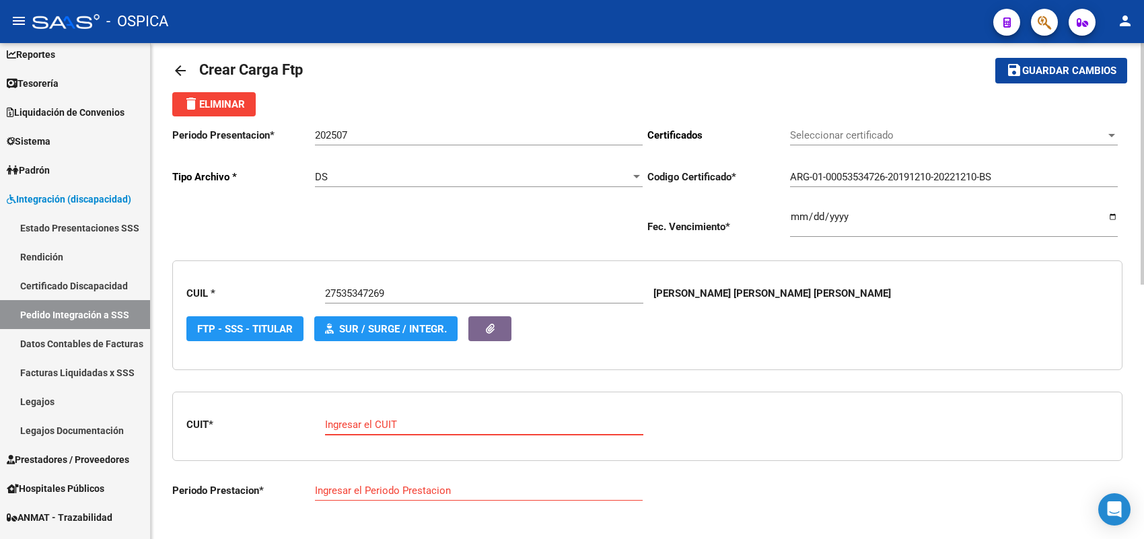
click at [370, 418] on input "Ingresar el CUIT" at bounding box center [484, 424] width 318 height 12
paste input "30-71085653-9"
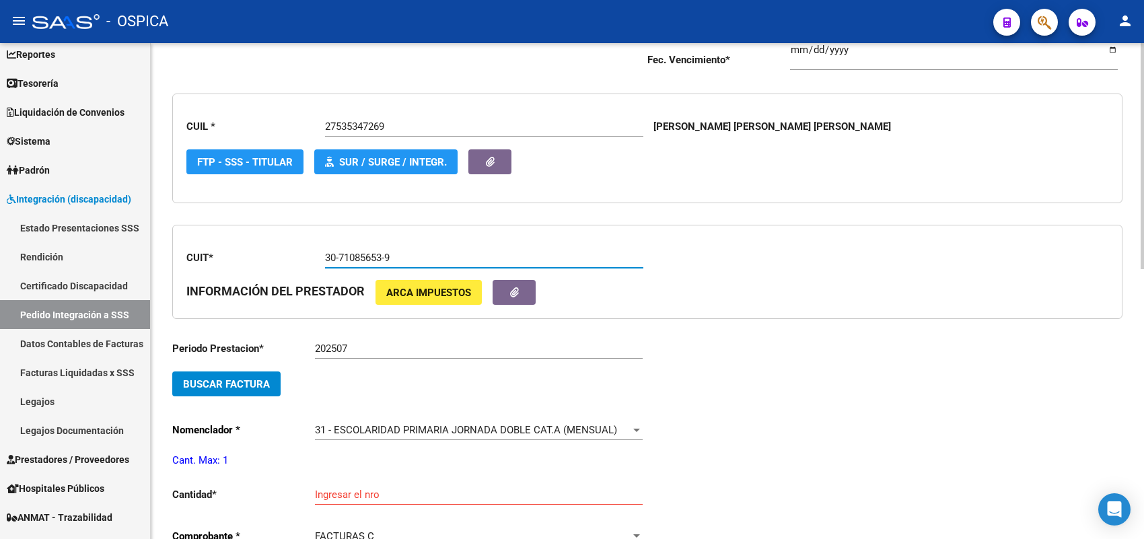
scroll to position [184, 0]
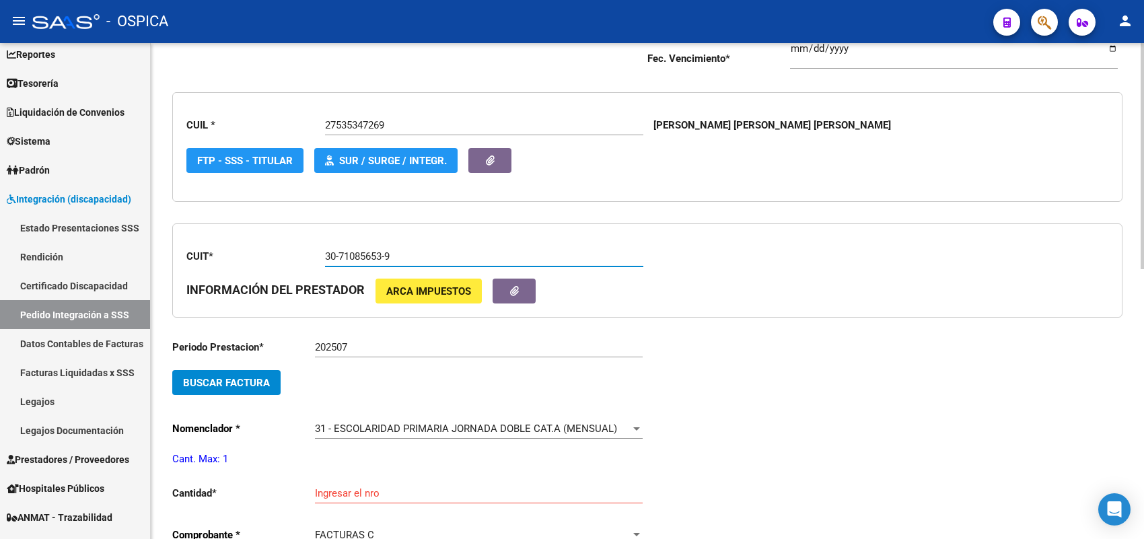
click at [264, 377] on span "Buscar Factura" at bounding box center [226, 383] width 87 height 12
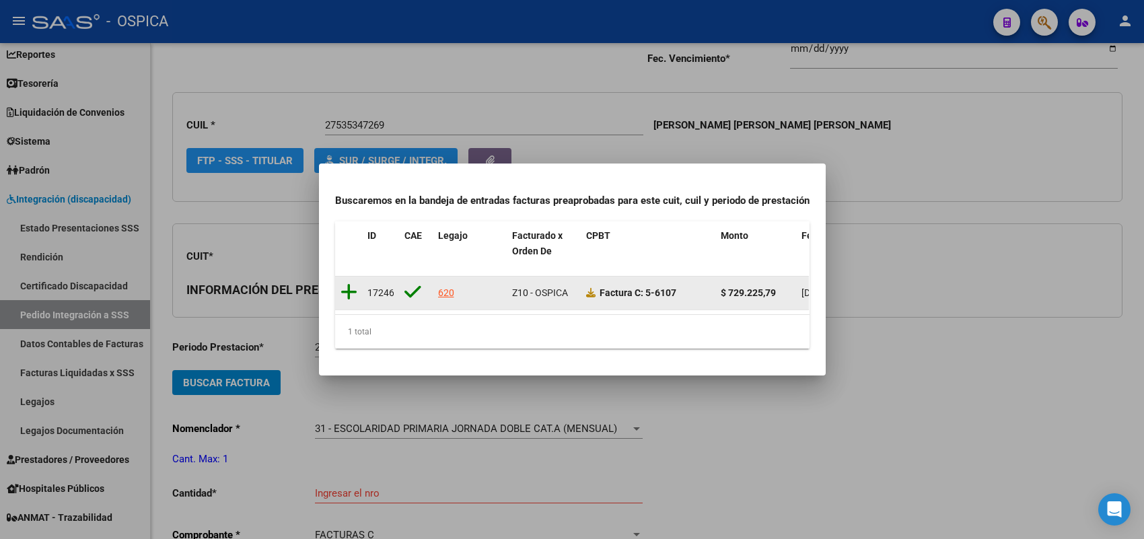
click at [348, 283] on icon at bounding box center [348, 292] width 17 height 19
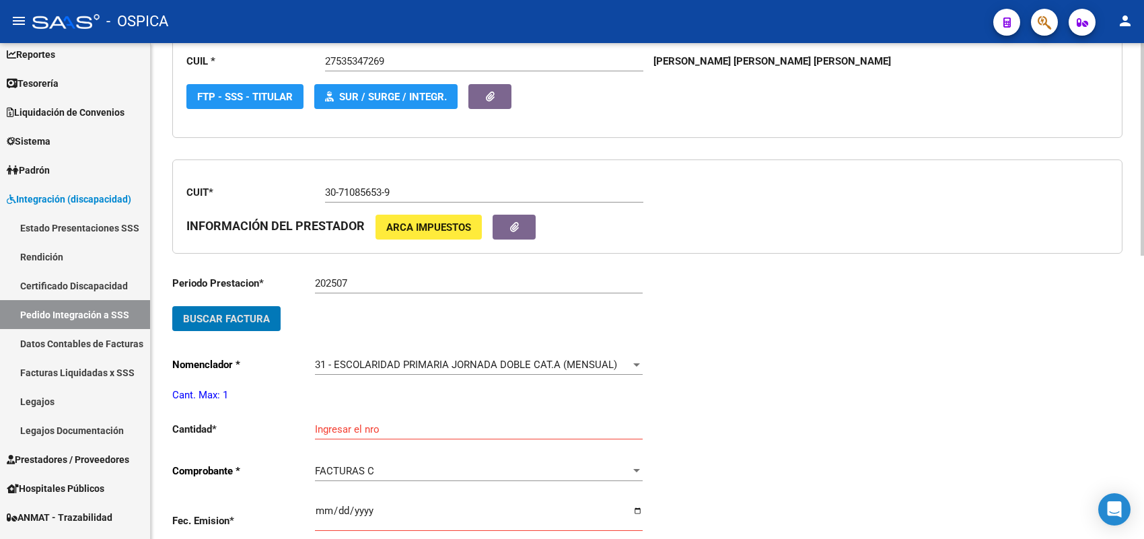
scroll to position [352, 0]
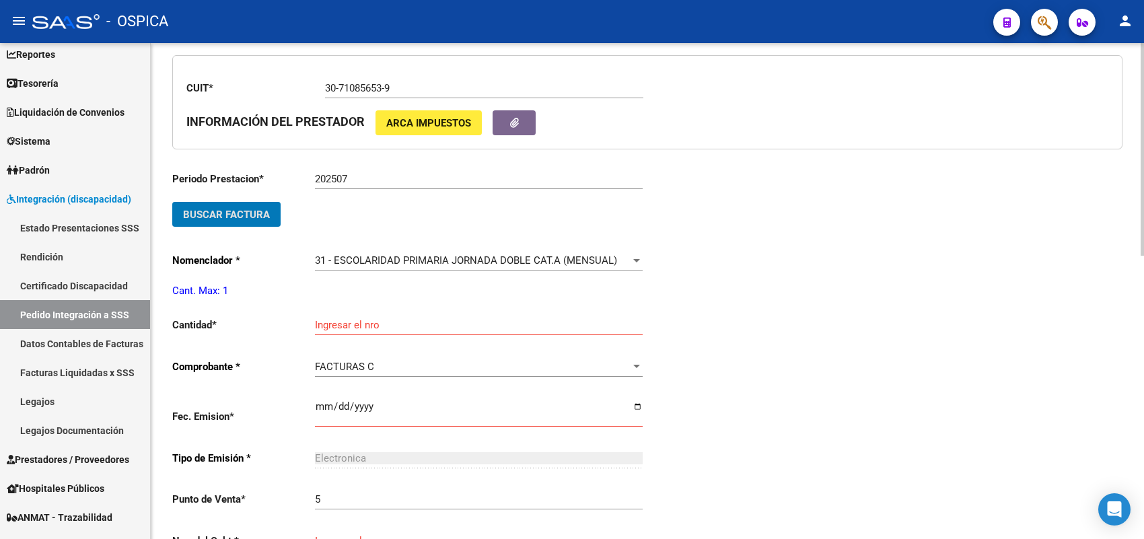
click at [352, 319] on input "Ingresar el nro" at bounding box center [479, 325] width 328 height 12
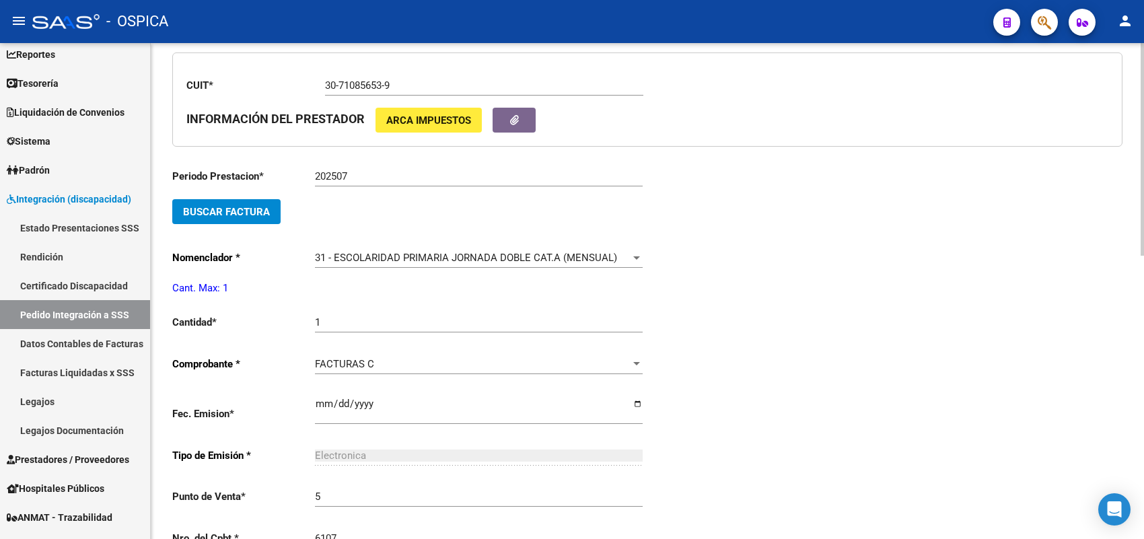
scroll to position [638, 0]
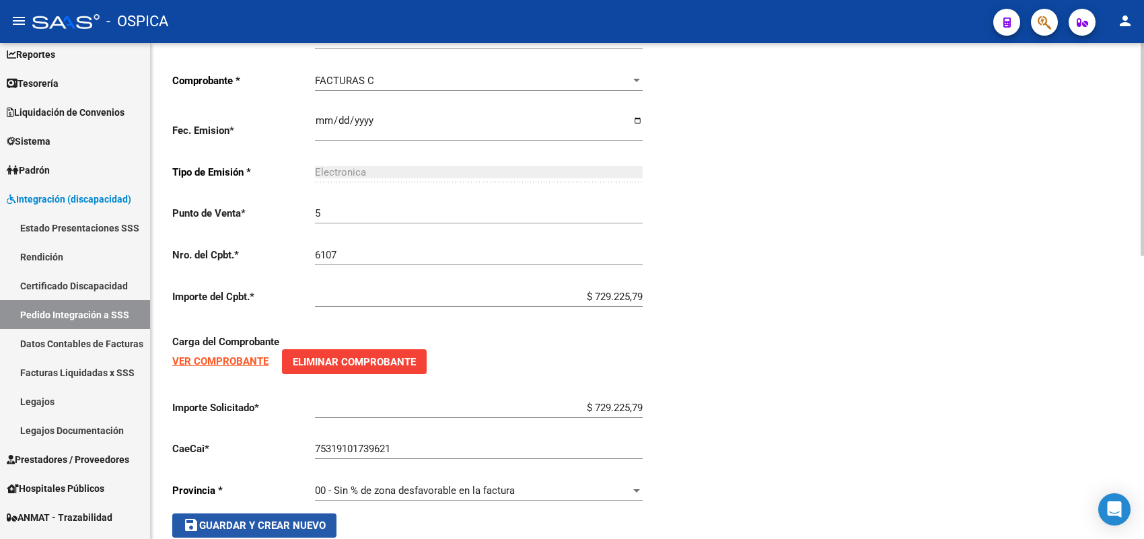
click at [272, 519] on span "save Guardar y Crear Nuevo" at bounding box center [254, 525] width 143 height 12
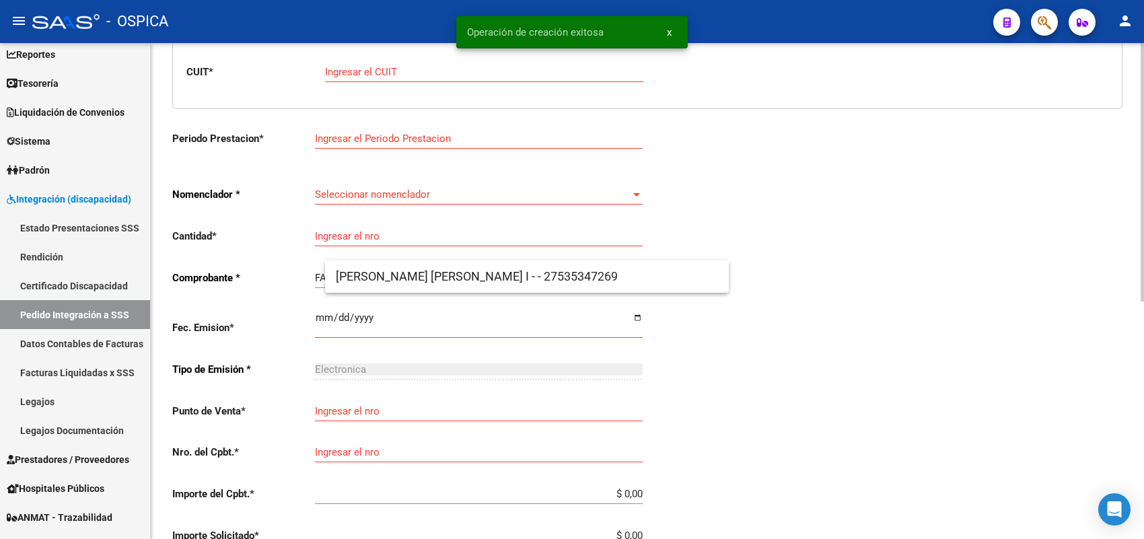
scroll to position [15, 0]
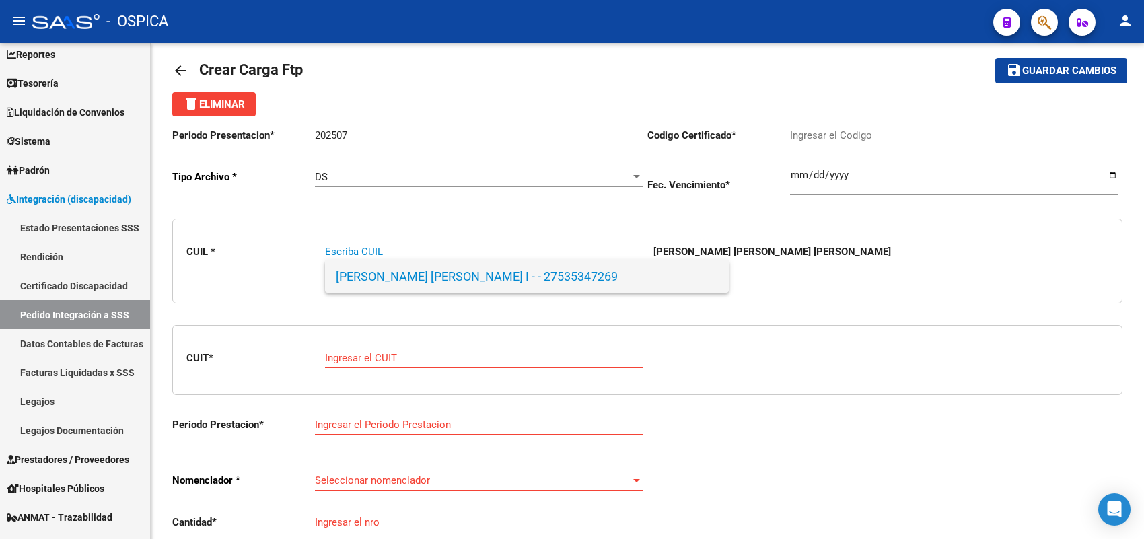
paste input "20575364498"
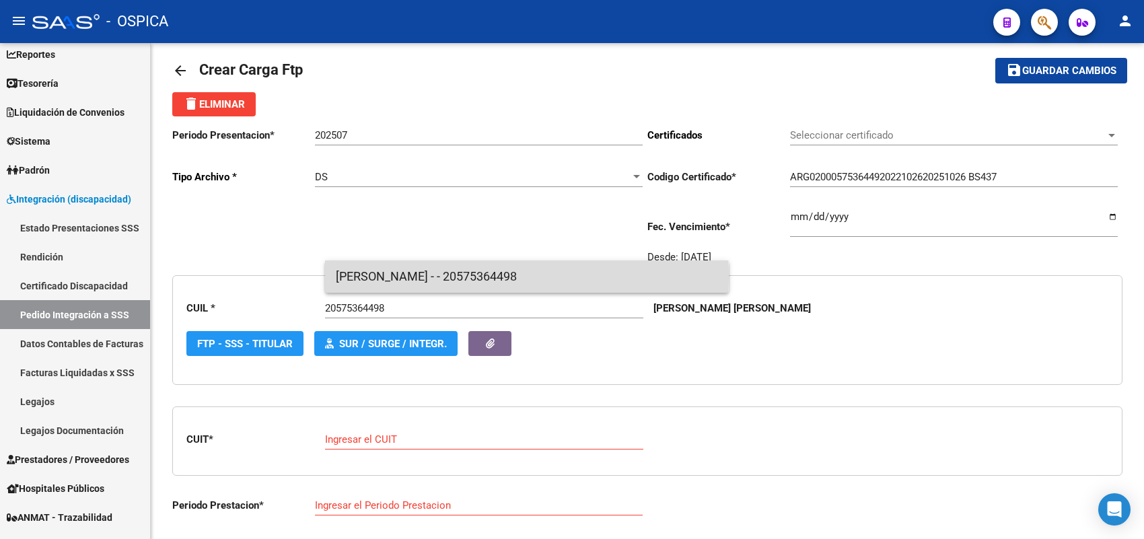
click at [377, 277] on span "VAZQUEZ, BRUNO JOAQUIN - - 20575364498" at bounding box center [527, 276] width 382 height 32
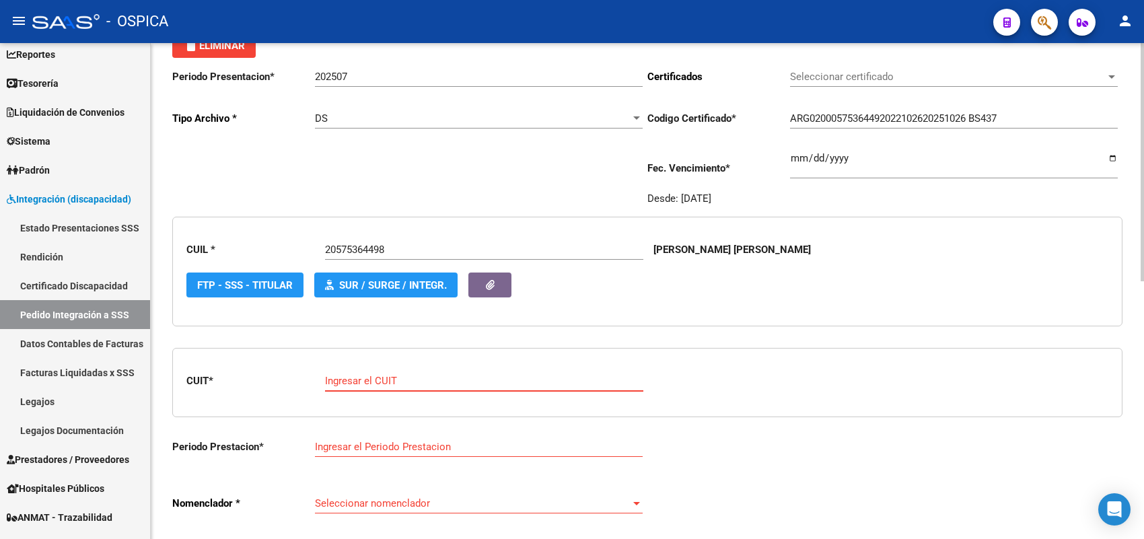
scroll to position [184, 0]
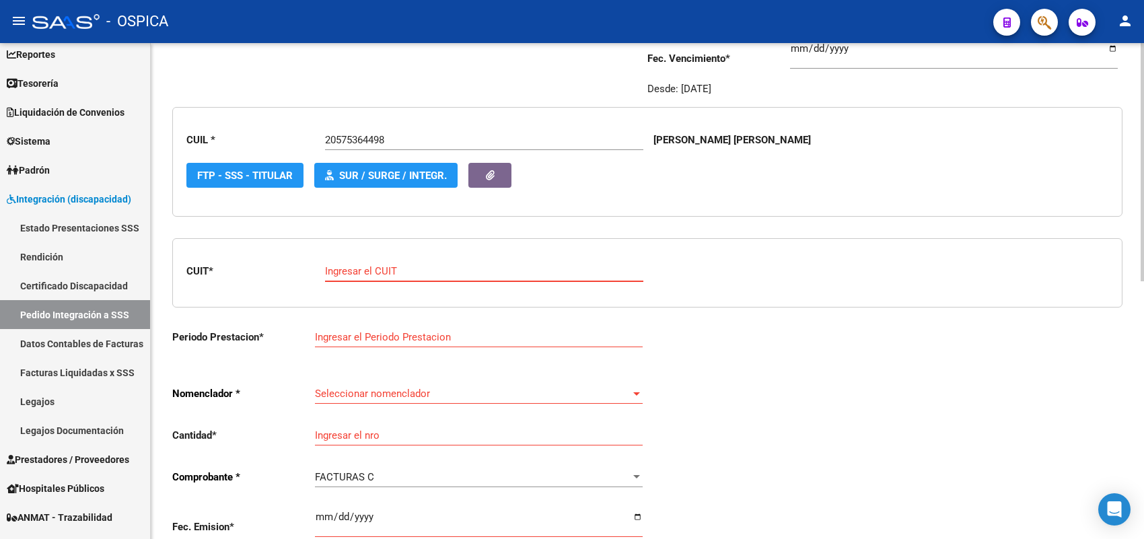
paste input "27-30333865-4"
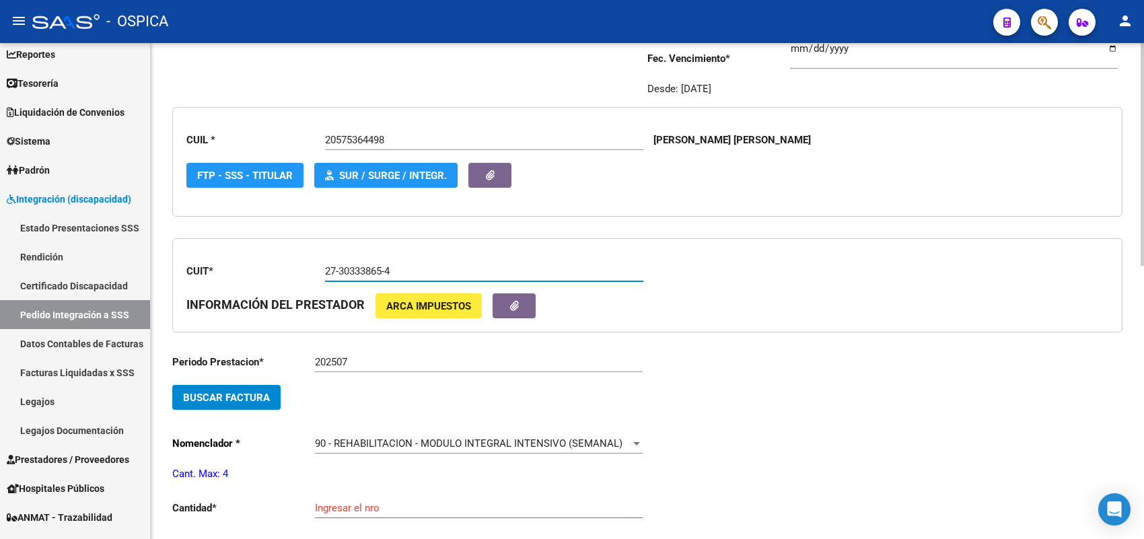
click at [244, 385] on button "Buscar Factura" at bounding box center [226, 397] width 108 height 25
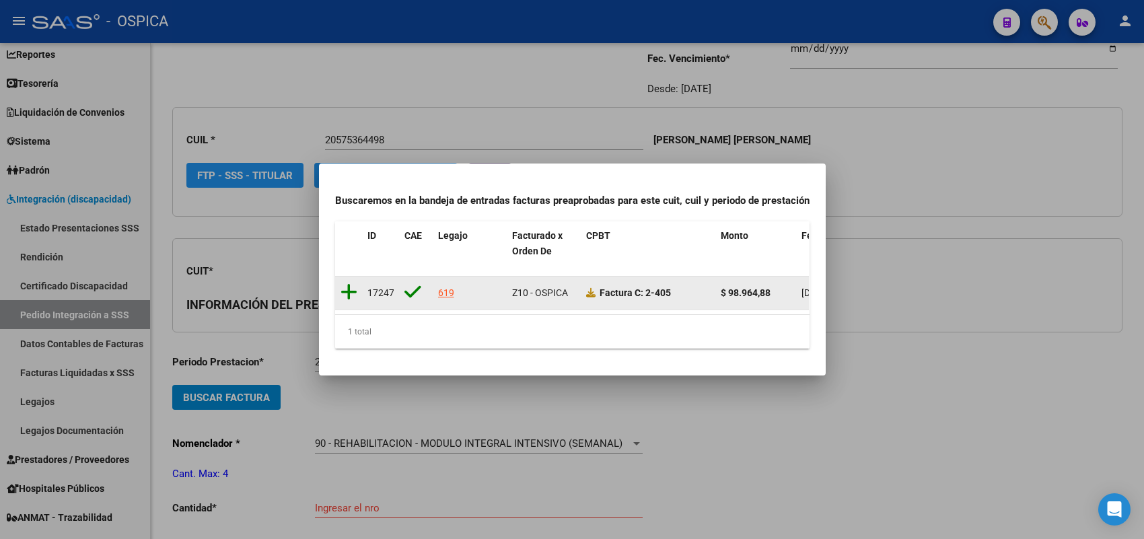
click at [344, 284] on icon at bounding box center [348, 292] width 17 height 19
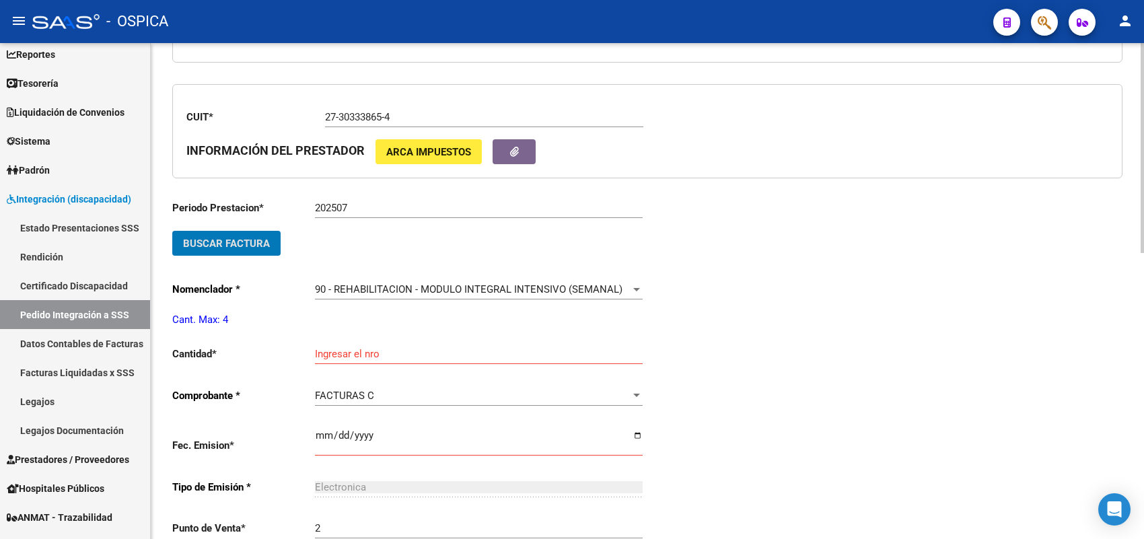
scroll to position [352, 0]
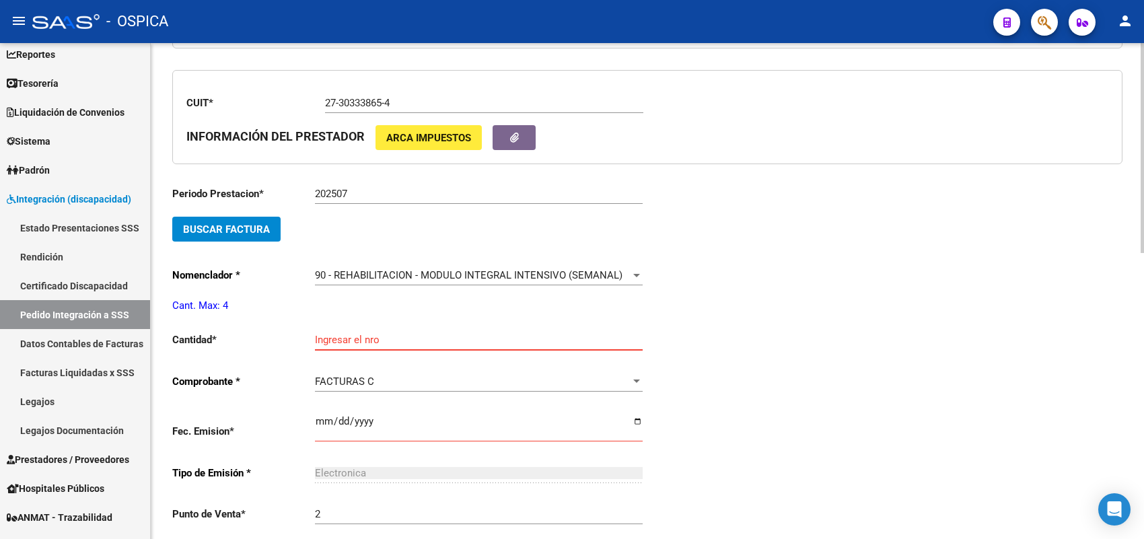
click at [353, 338] on input "Ingresar el nro" at bounding box center [479, 340] width 328 height 12
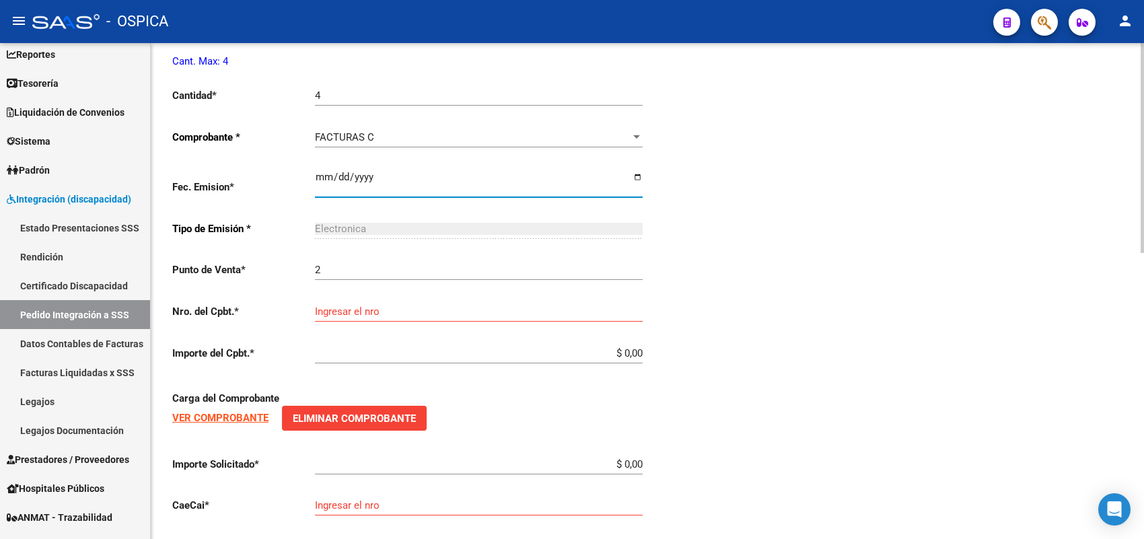
scroll to position [604, 0]
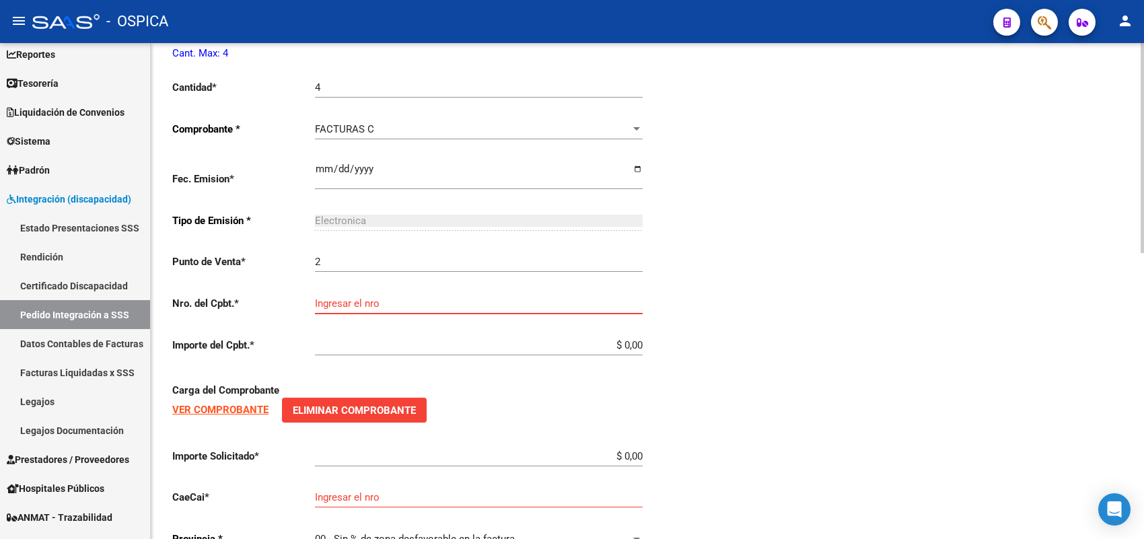
click at [355, 301] on input "Ingresar el nro" at bounding box center [479, 303] width 328 height 12
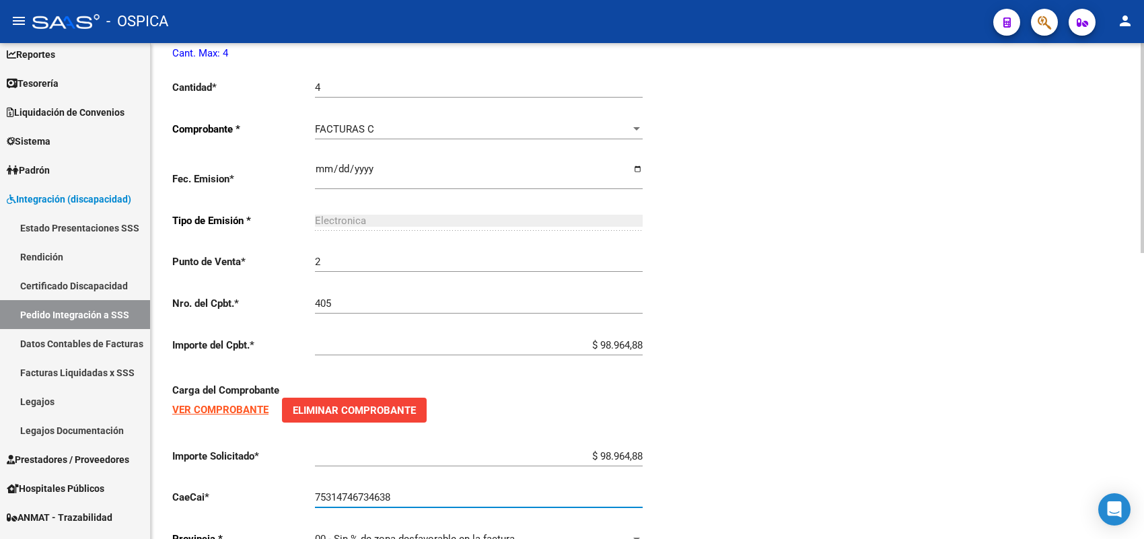
scroll to position [676, 0]
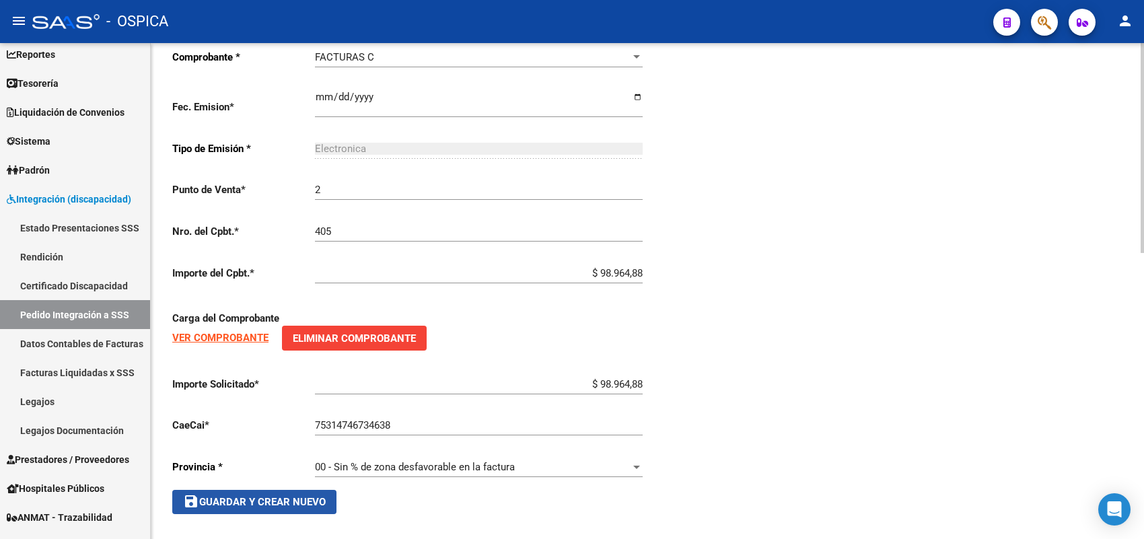
click at [300, 490] on button "save Guardar y Crear Nuevo" at bounding box center [254, 502] width 164 height 24
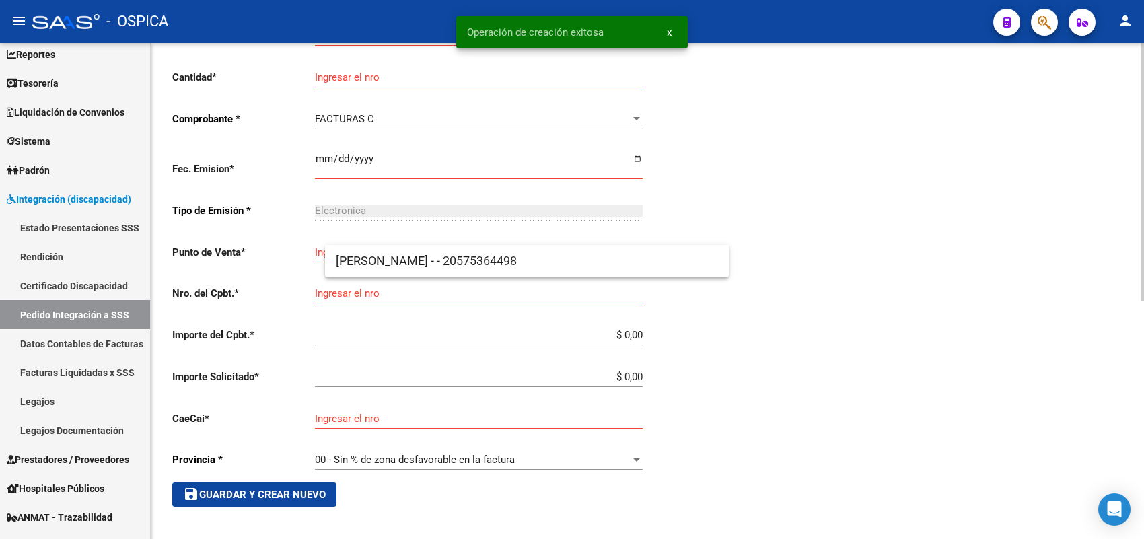
scroll to position [31, 0]
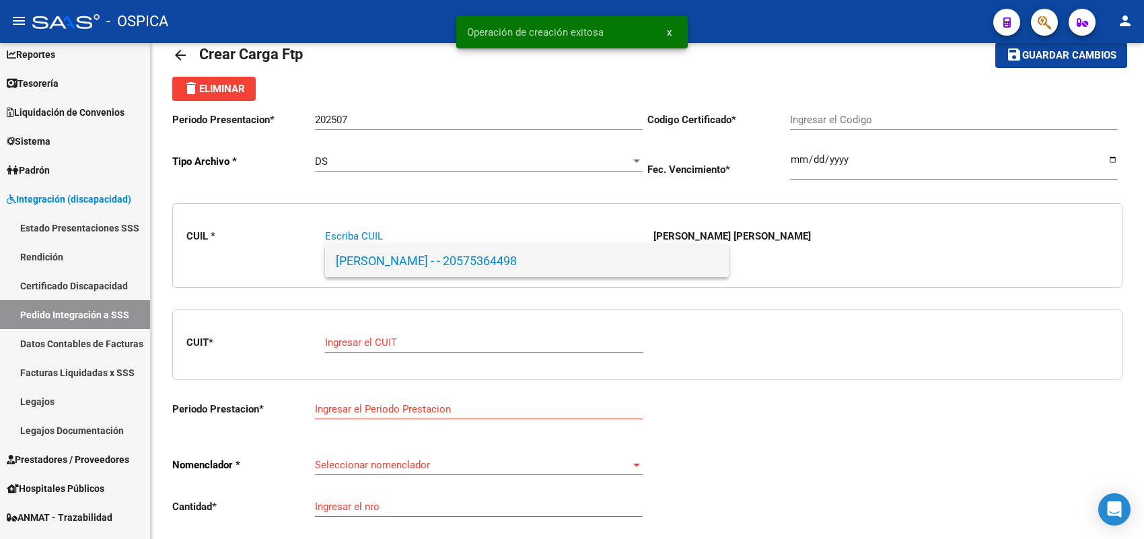
click at [394, 260] on span "VAZQUEZ, BRUNO JOAQUIN - - 20575364498" at bounding box center [527, 261] width 382 height 32
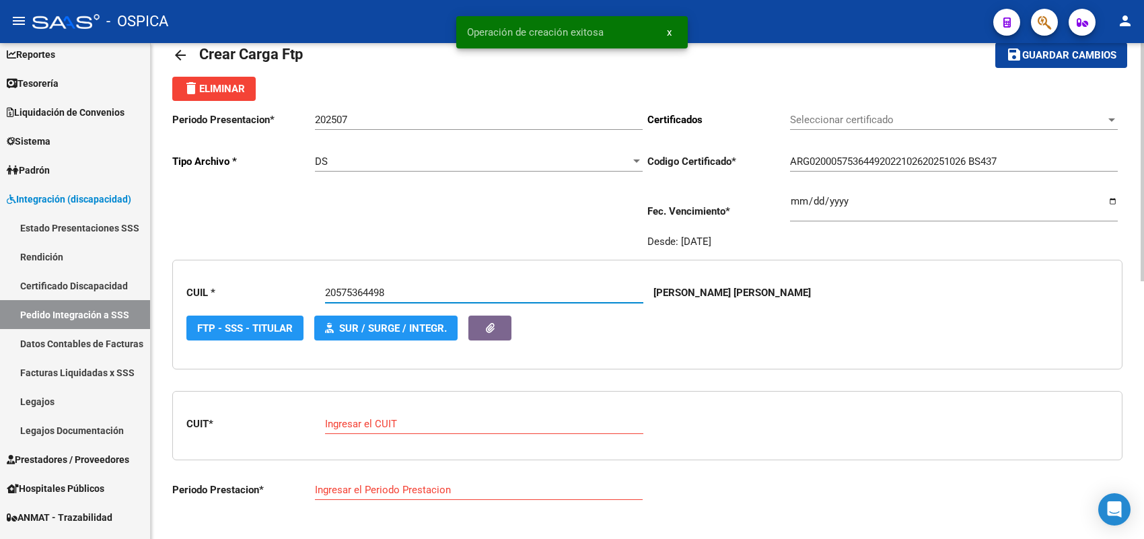
click at [375, 422] on input "Ingresar el CUIT" at bounding box center [484, 424] width 318 height 12
paste input "27-23771026-1"
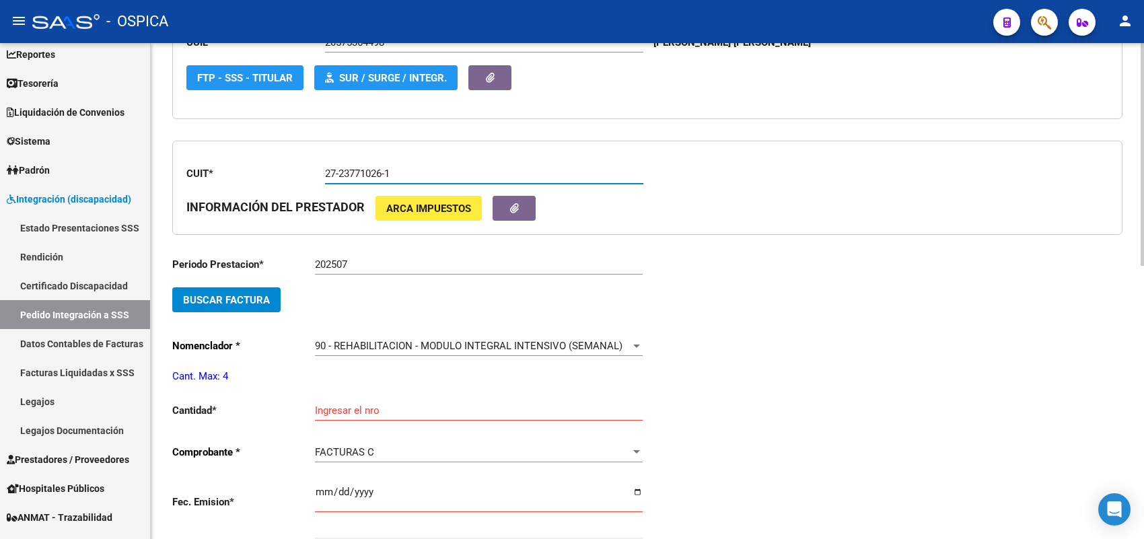
scroll to position [283, 0]
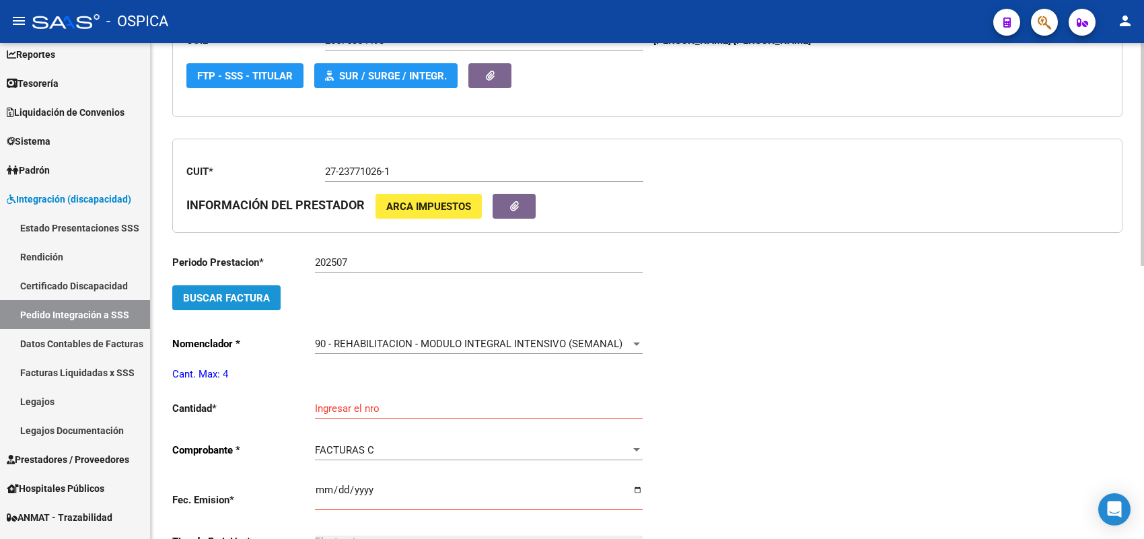
click at [274, 286] on button "Buscar Factura" at bounding box center [226, 297] width 108 height 25
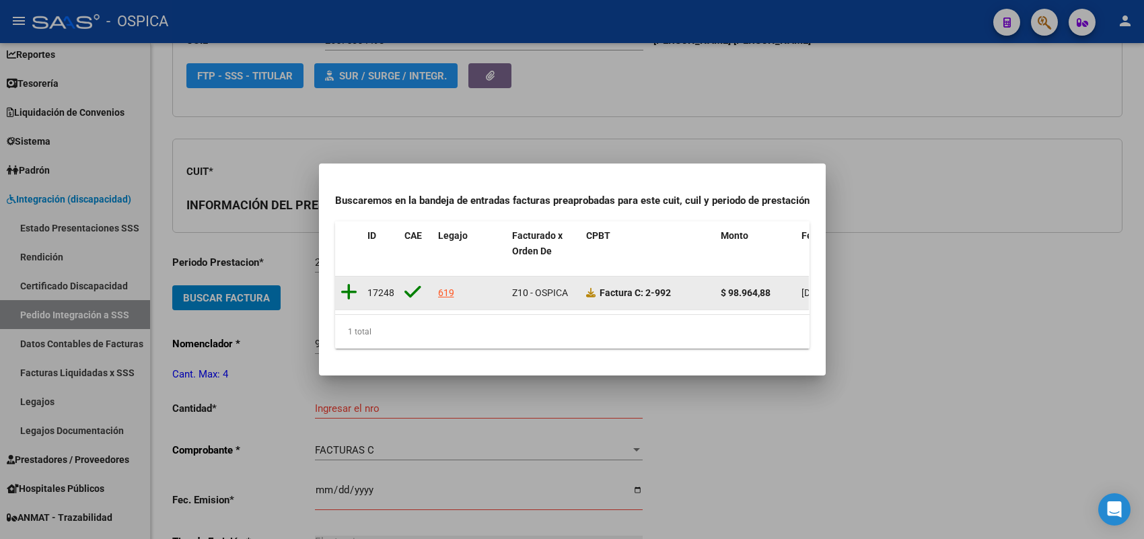
click at [346, 285] on icon at bounding box center [348, 292] width 17 height 19
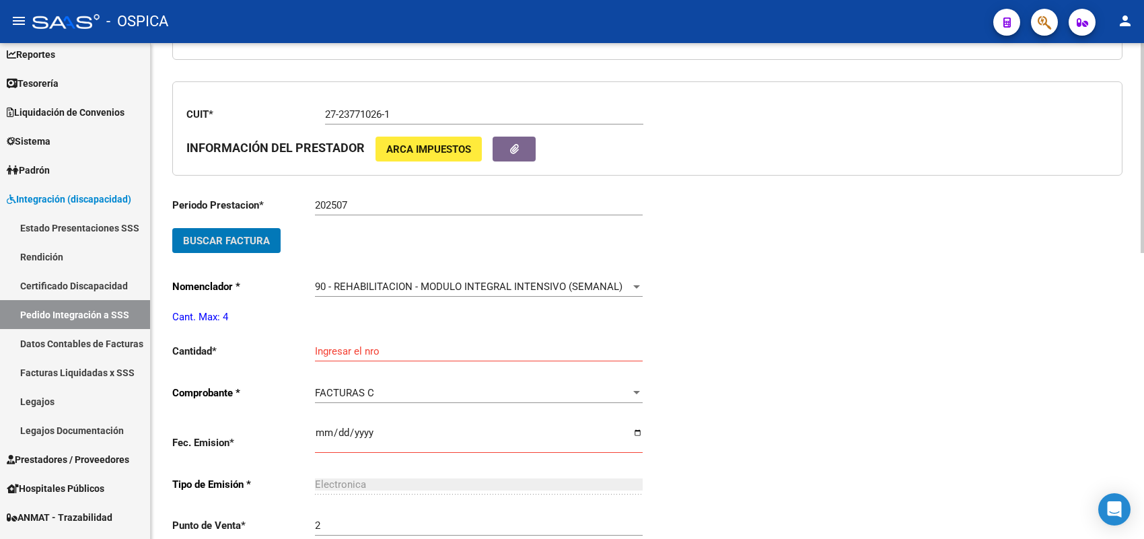
scroll to position [451, 0]
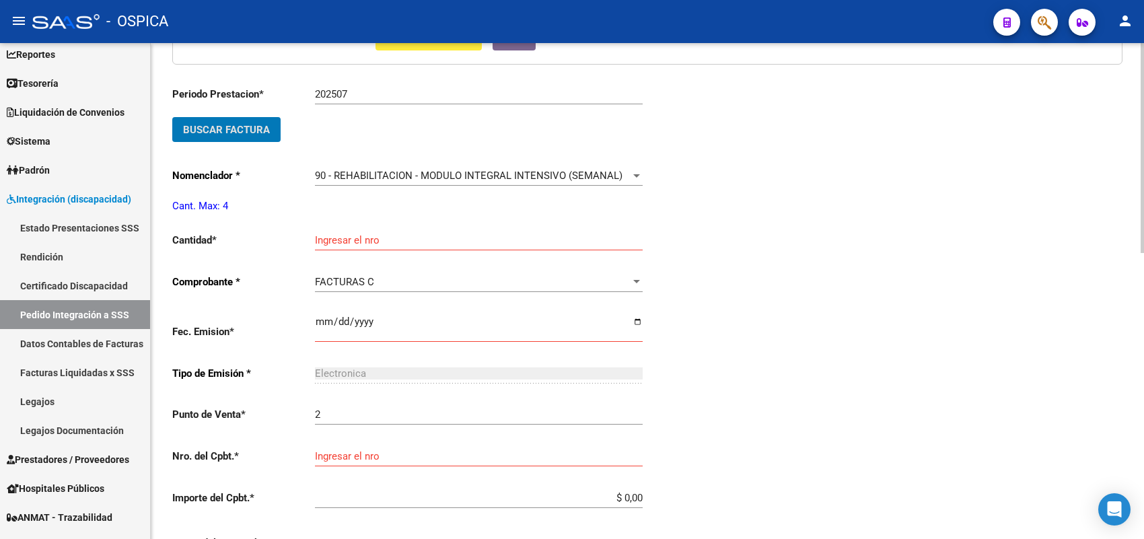
click at [335, 237] on input "Ingresar el nro" at bounding box center [479, 240] width 328 height 12
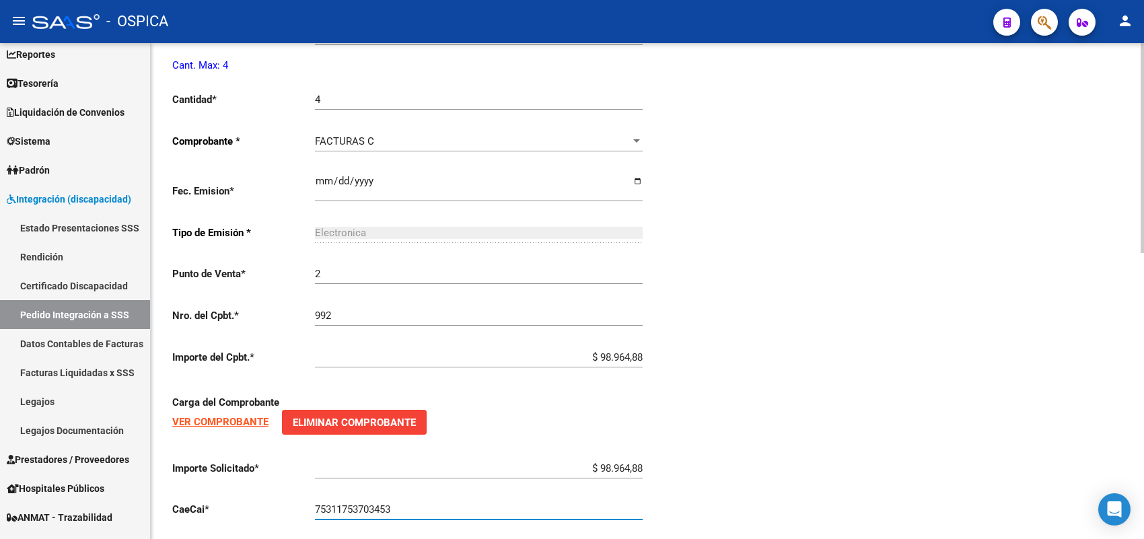
scroll to position [676, 0]
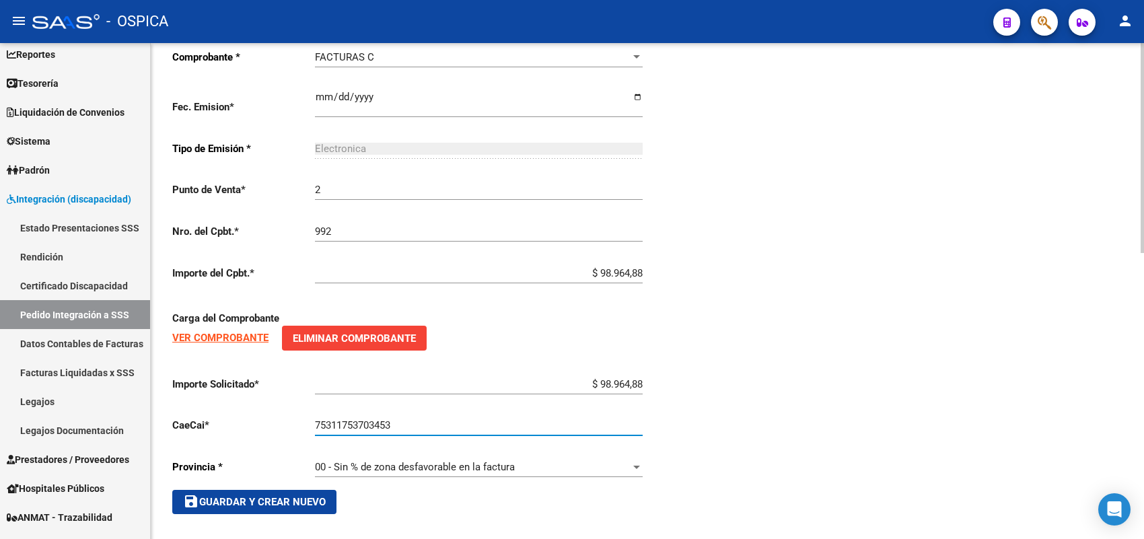
click at [299, 496] on span "save Guardar y Crear Nuevo" at bounding box center [254, 502] width 143 height 12
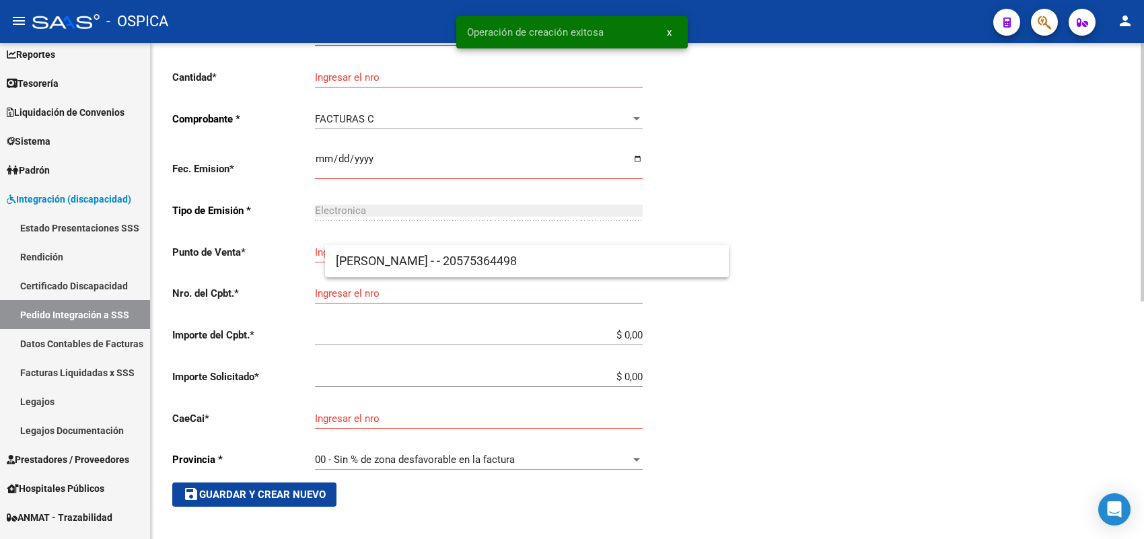
scroll to position [31, 0]
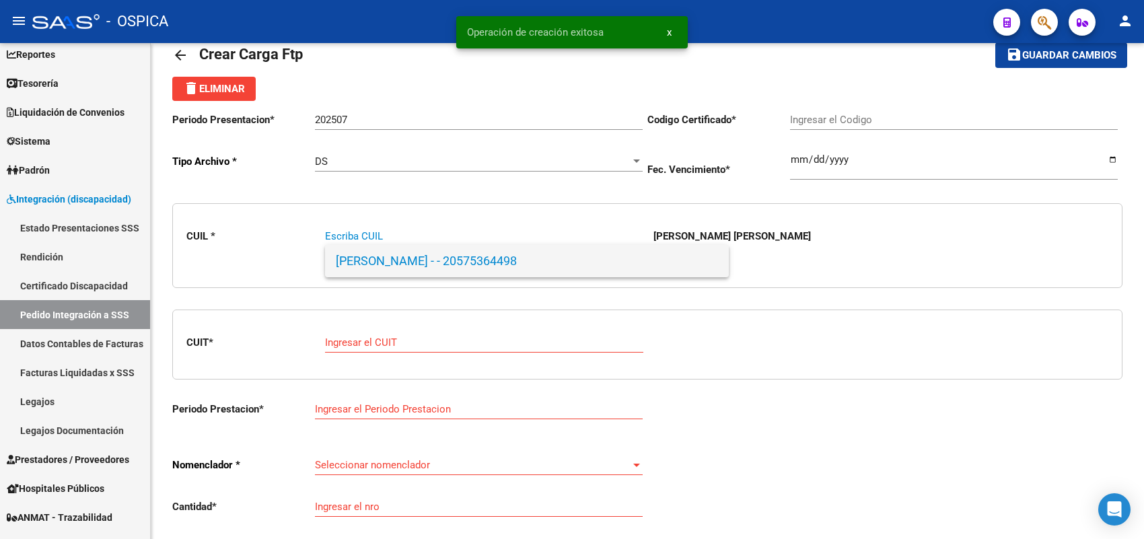
click at [358, 262] on span "VAZQUEZ, BRUNO JOAQUIN - - 20575364498" at bounding box center [527, 261] width 382 height 32
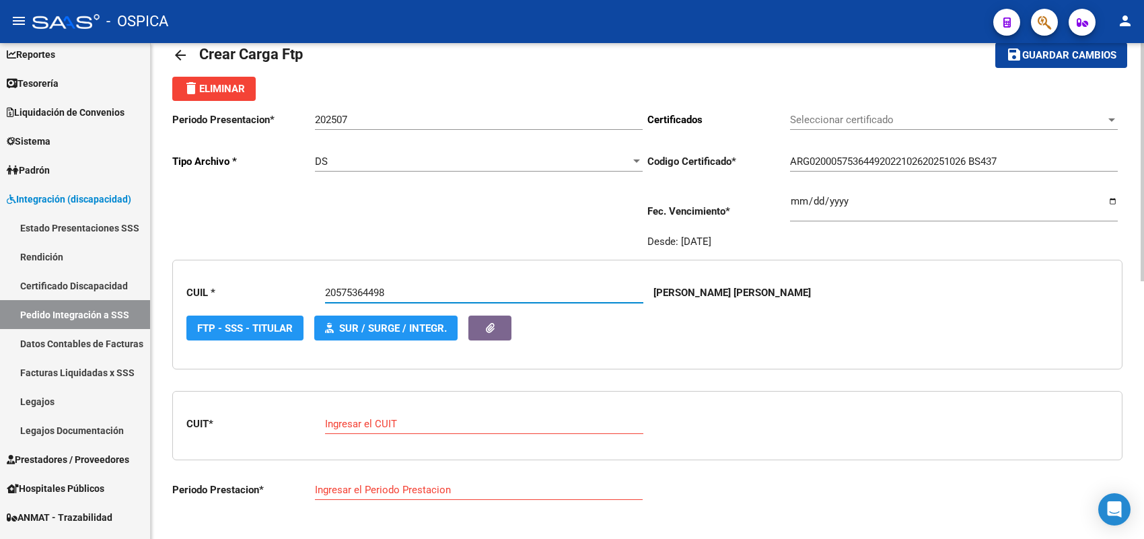
click at [374, 431] on div "Ingresar el CUIT" at bounding box center [484, 419] width 318 height 29
paste input "27-31920924-2"
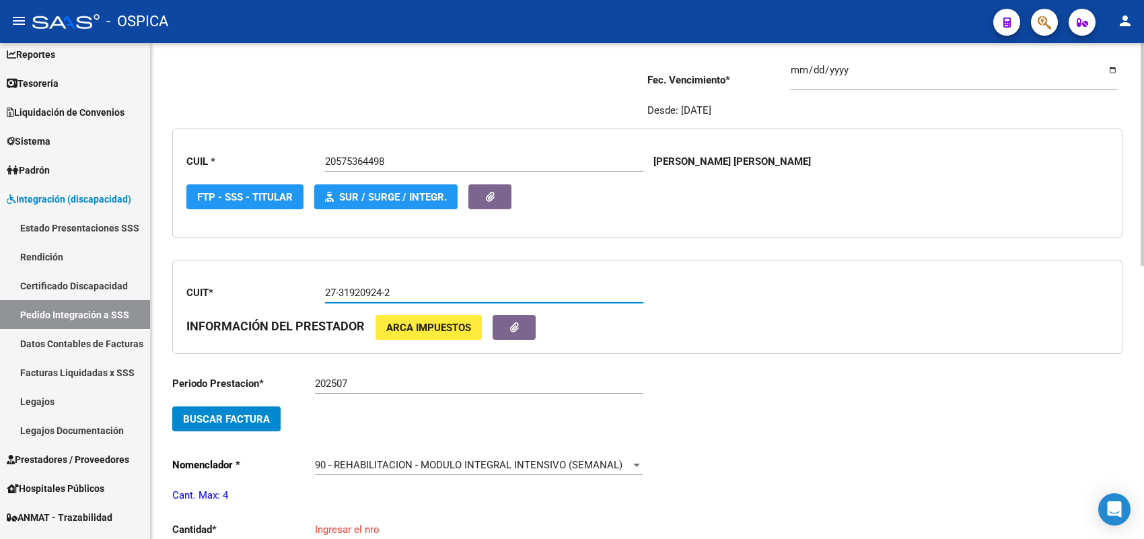
scroll to position [199, 0]
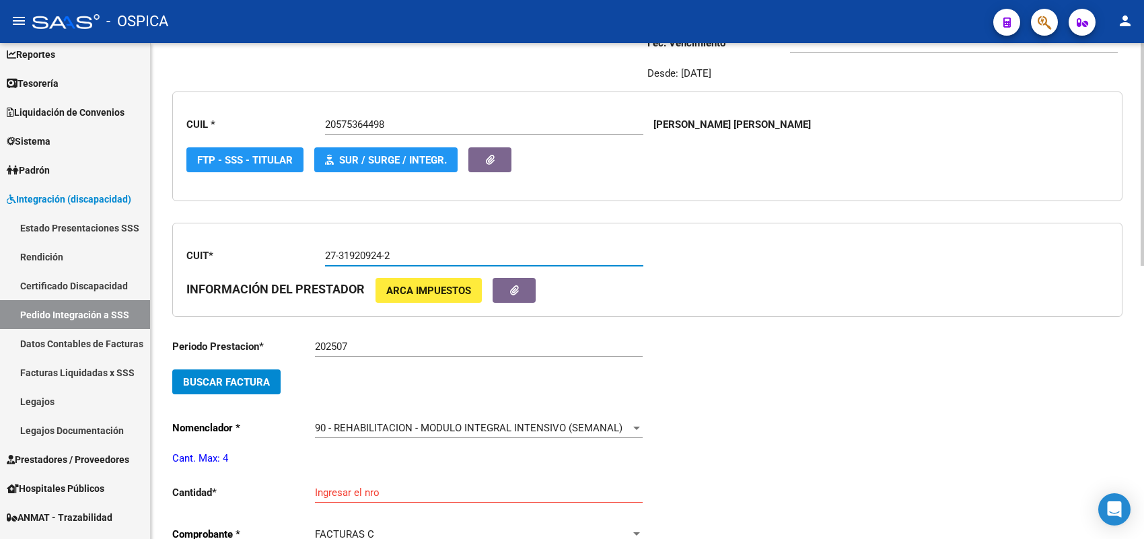
click at [266, 381] on span "Buscar Factura" at bounding box center [226, 382] width 87 height 12
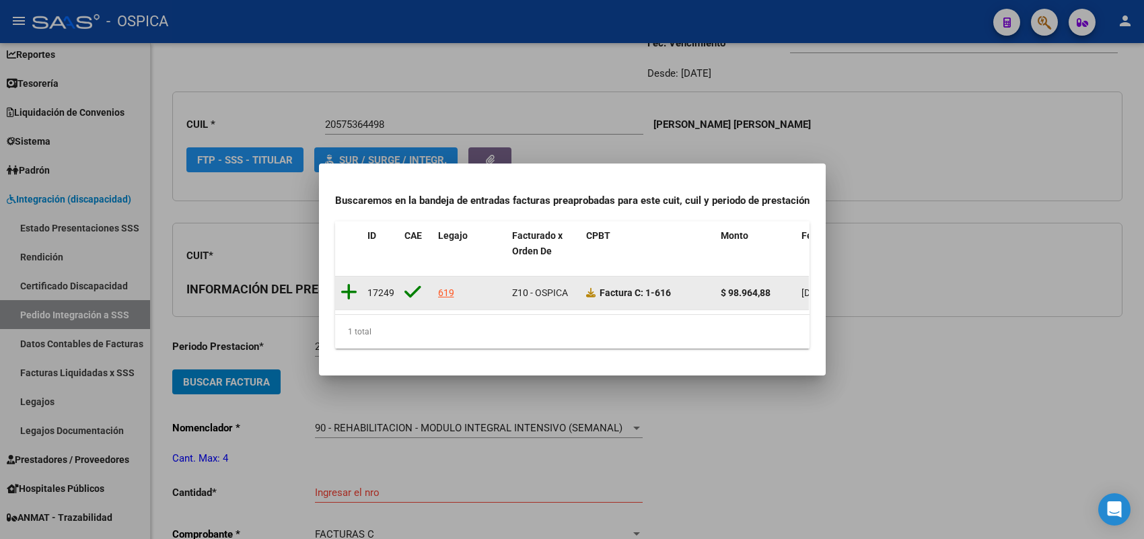
click at [345, 290] on icon at bounding box center [348, 292] width 17 height 19
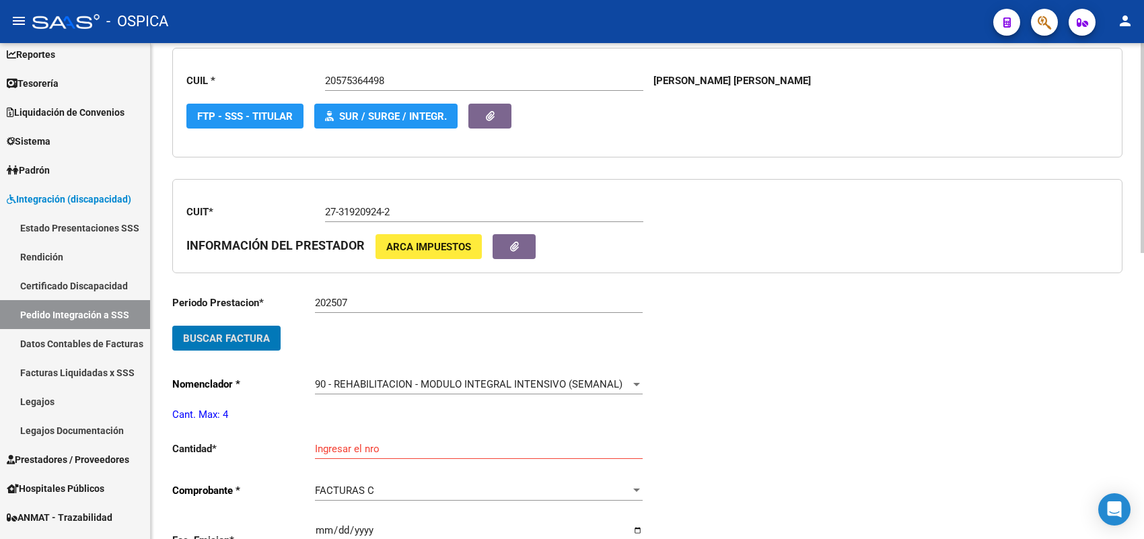
scroll to position [367, 0]
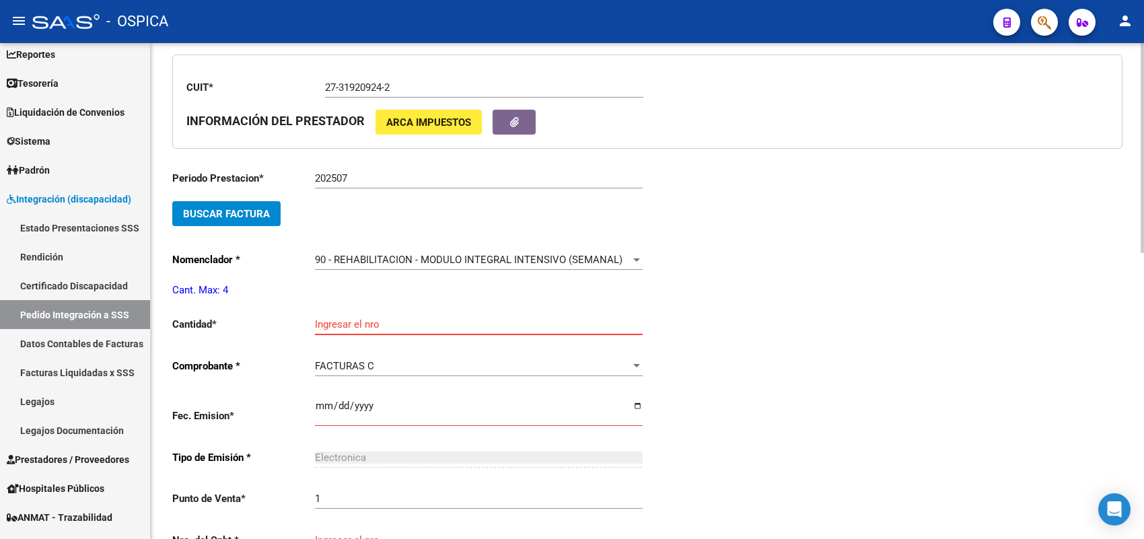
click at [402, 318] on input "Ingresar el nro" at bounding box center [479, 324] width 328 height 12
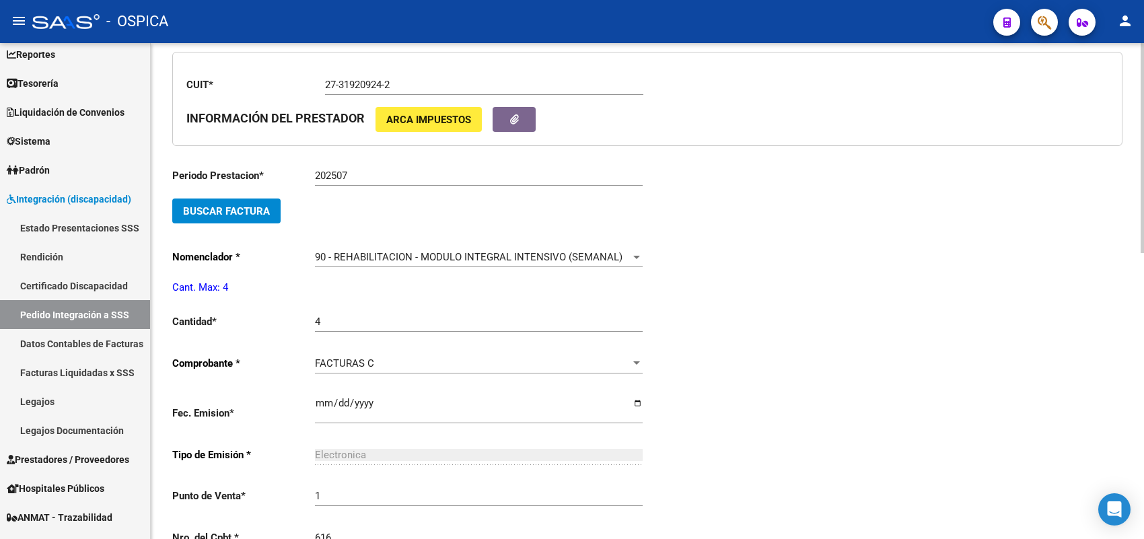
scroll to position [652, 0]
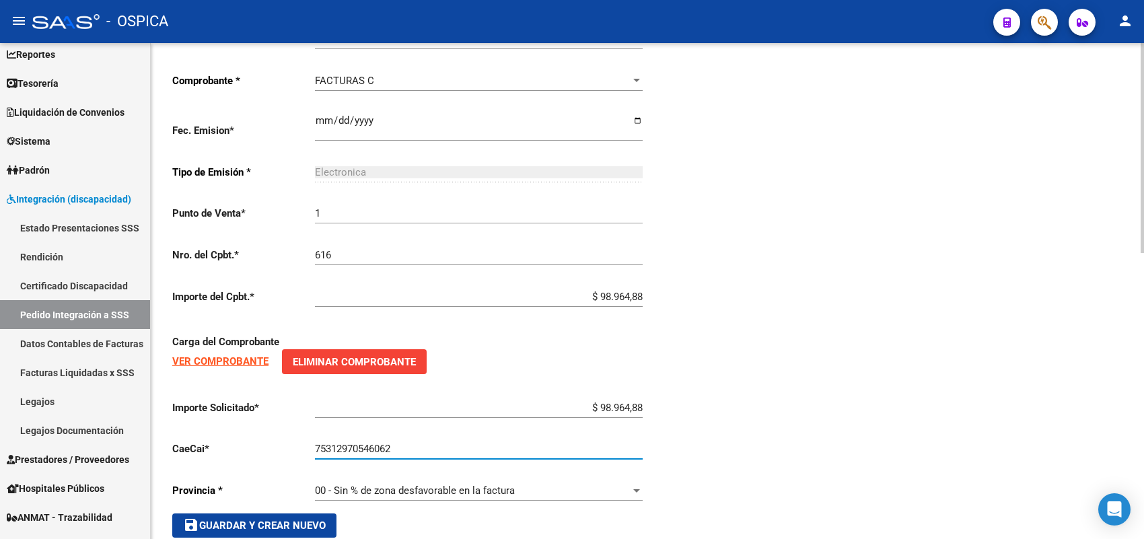
drag, startPoint x: 328, startPoint y: 519, endPoint x: 340, endPoint y: 502, distance: 20.9
click at [328, 519] on button "save Guardar y Crear Nuevo" at bounding box center [254, 525] width 164 height 24
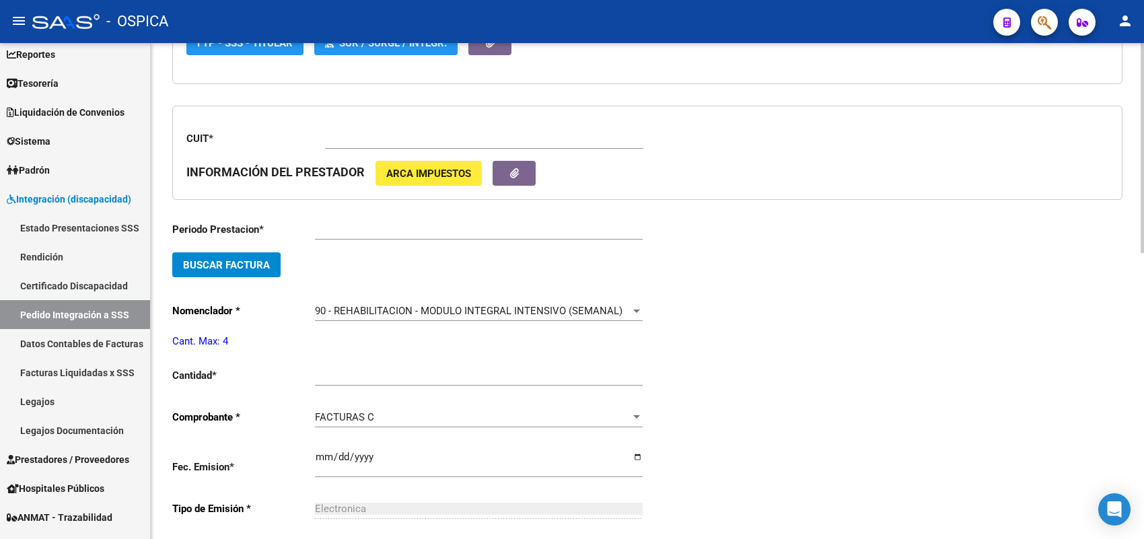
scroll to position [31, 0]
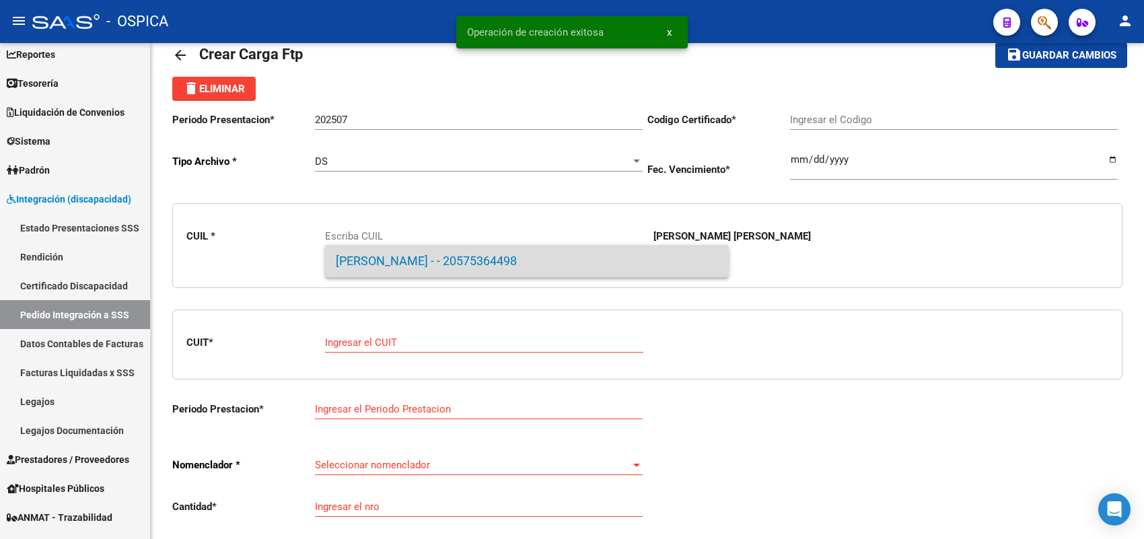
click at [435, 261] on span "VAZQUEZ, BRUNO JOAQUIN - - 20575364498" at bounding box center [527, 261] width 382 height 32
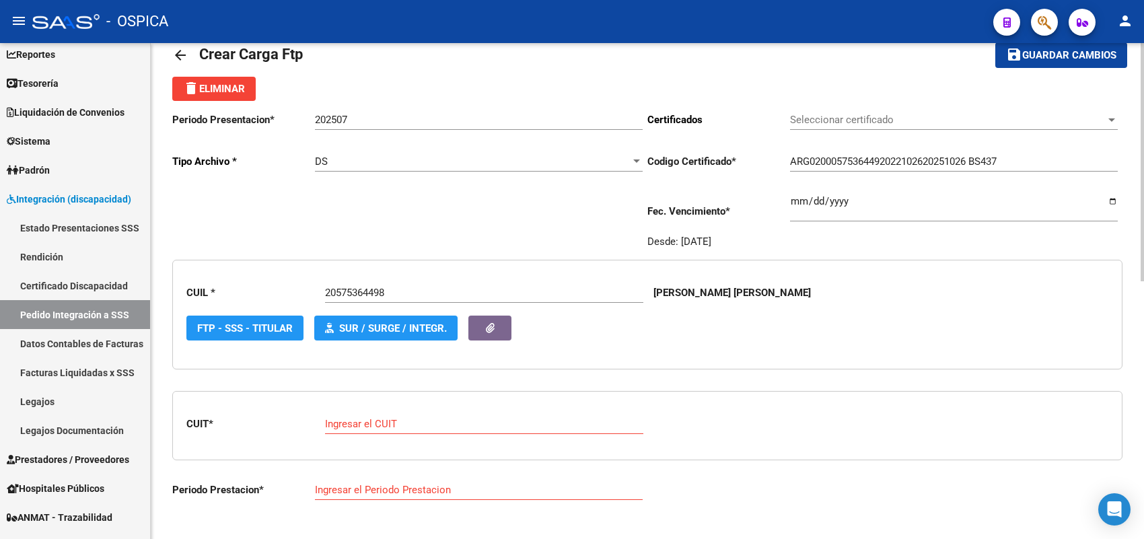
click at [384, 412] on div "Ingresar el CUIT" at bounding box center [484, 419] width 318 height 29
paste input "27-41141225-9"
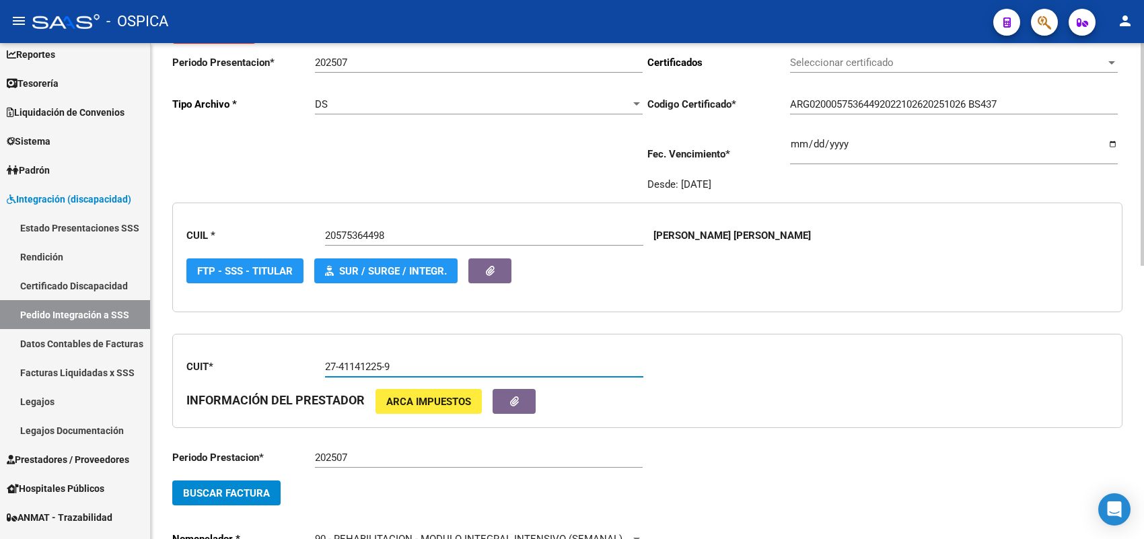
scroll to position [115, 0]
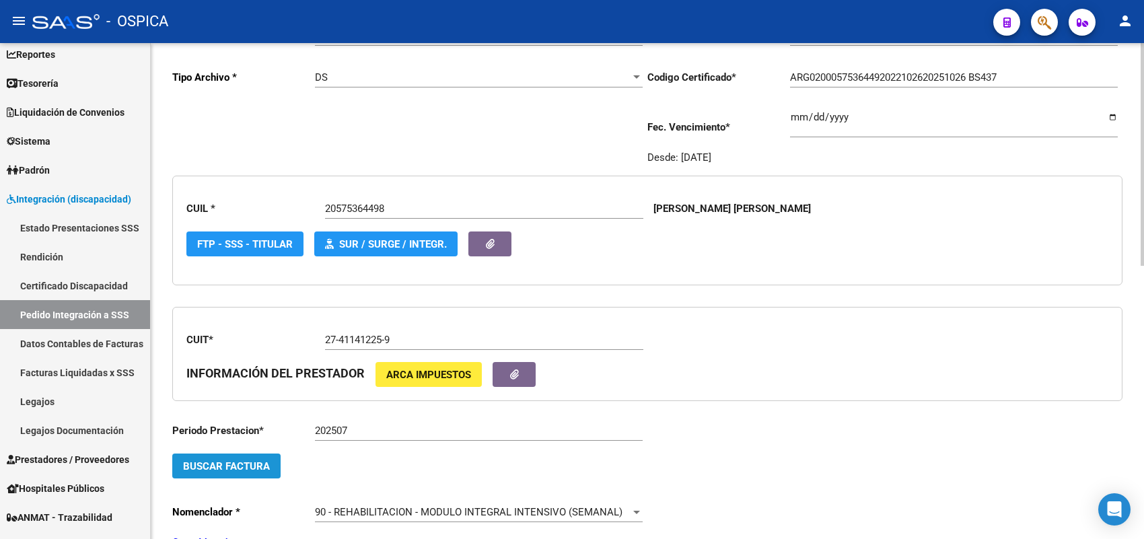
click at [246, 472] on button "Buscar Factura" at bounding box center [226, 465] width 108 height 25
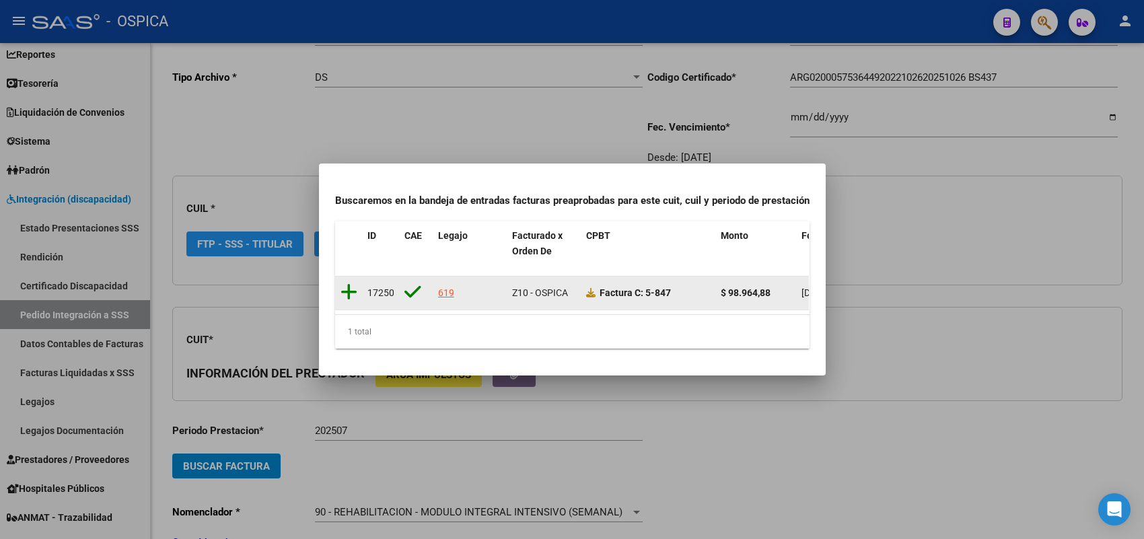
click at [344, 283] on icon at bounding box center [348, 292] width 17 height 19
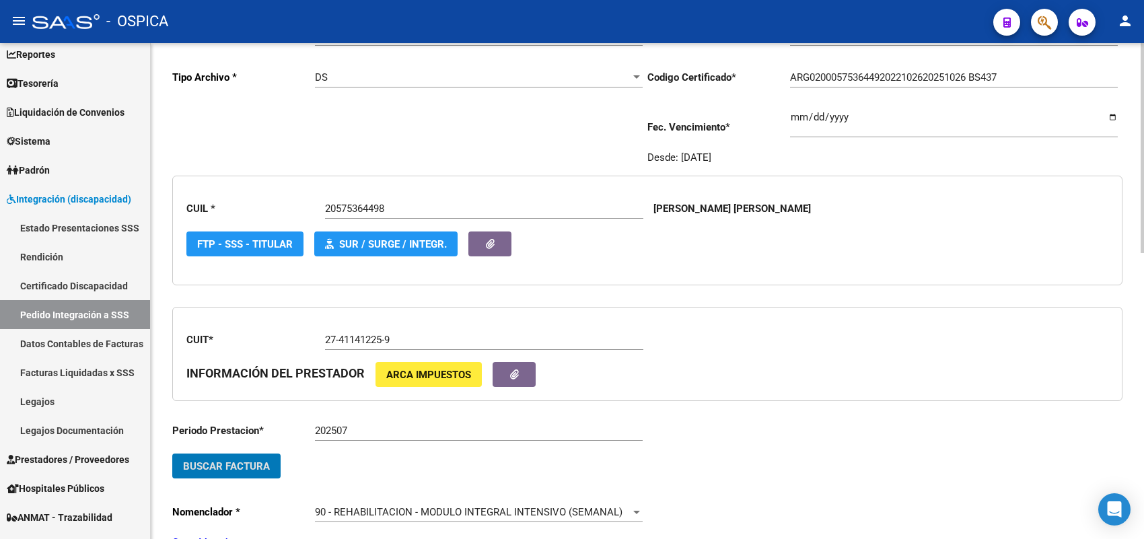
scroll to position [283, 0]
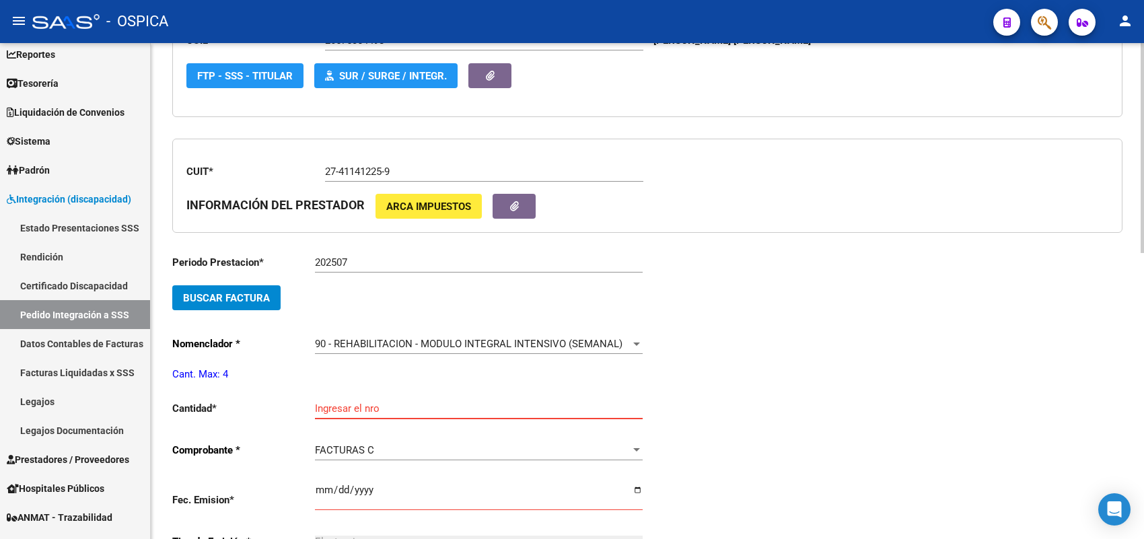
click at [347, 402] on input "Ingresar el nro" at bounding box center [479, 408] width 328 height 12
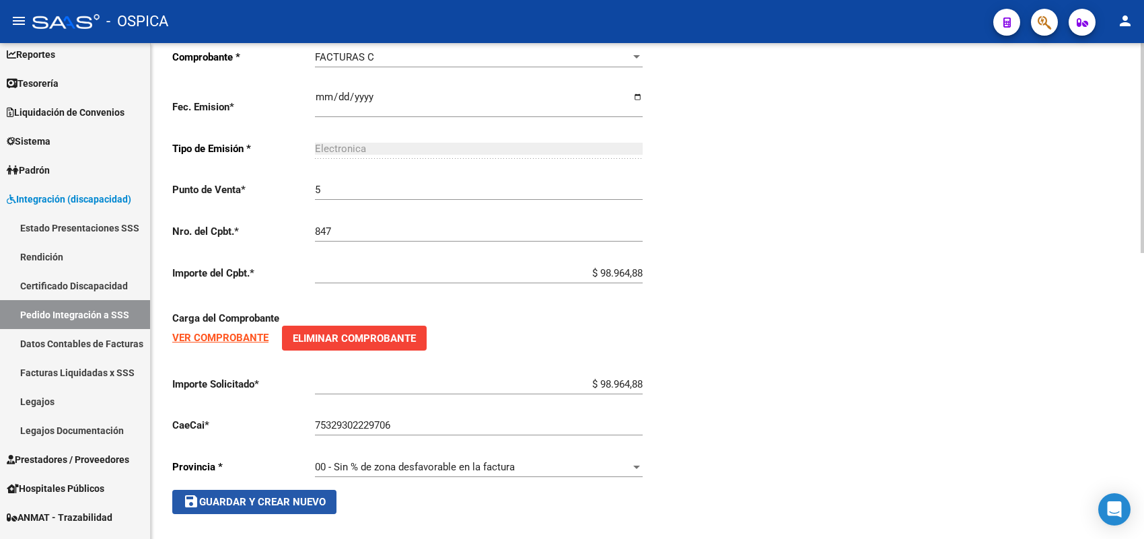
click at [314, 490] on button "save Guardar y Crear Nuevo" at bounding box center [254, 502] width 164 height 24
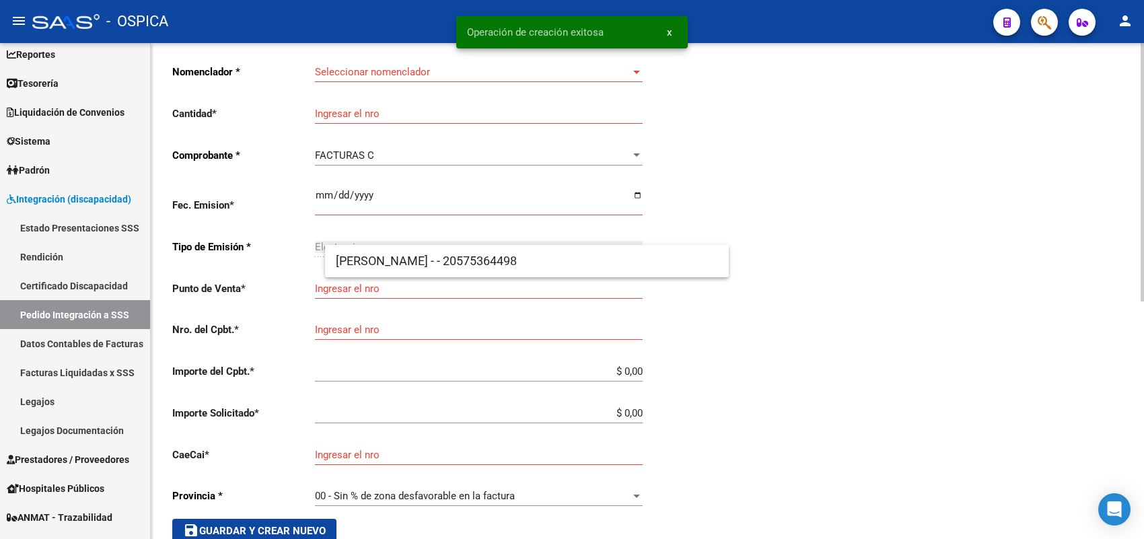
scroll to position [31, 0]
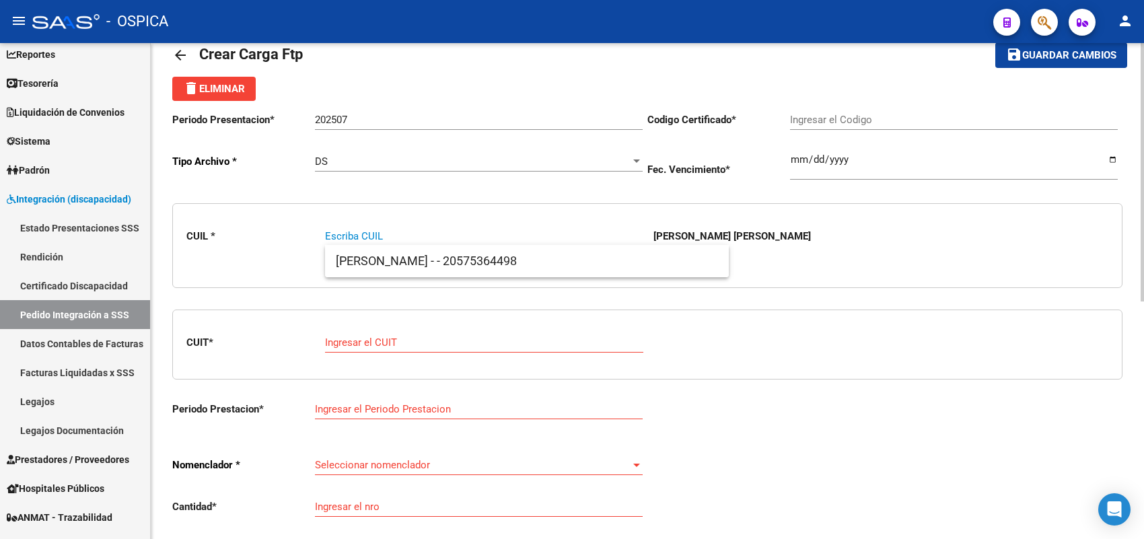
paste input "27534385426"
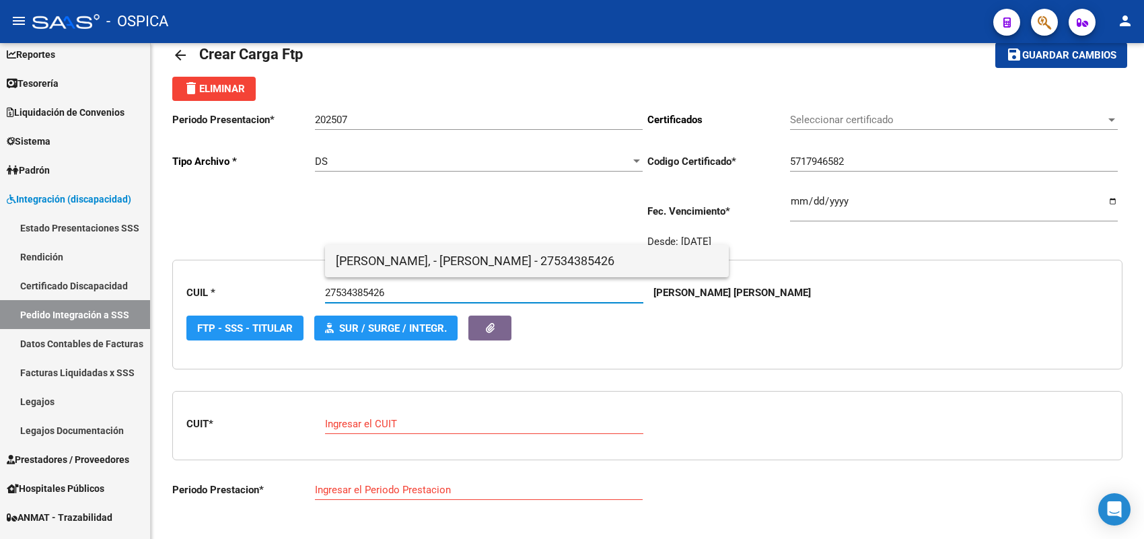
click at [360, 258] on span "VELOZO, - LUZ VIOLETA - 27534385426" at bounding box center [527, 261] width 382 height 32
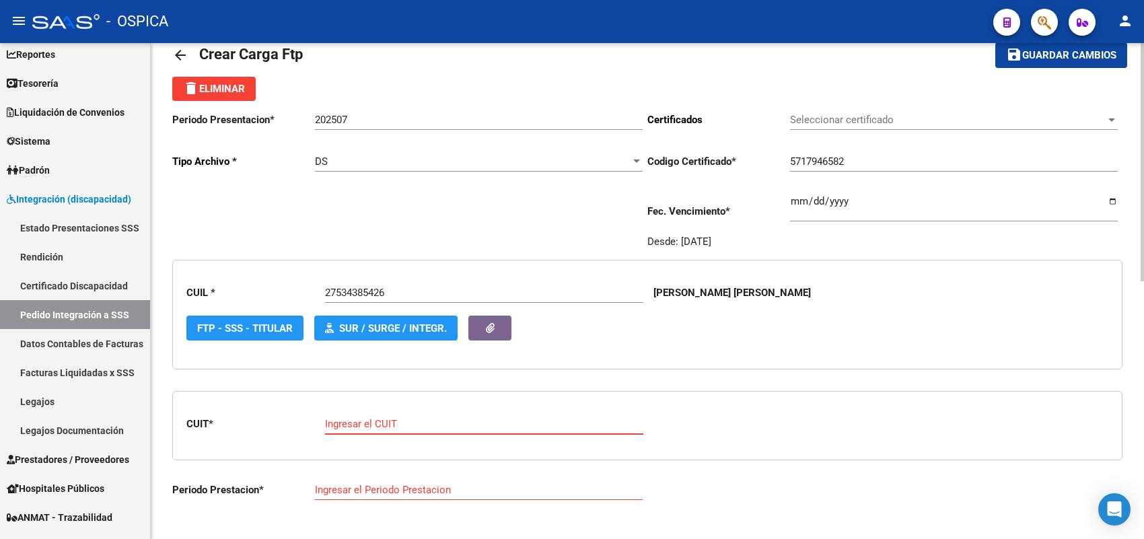
paste input "33-63010174-9"
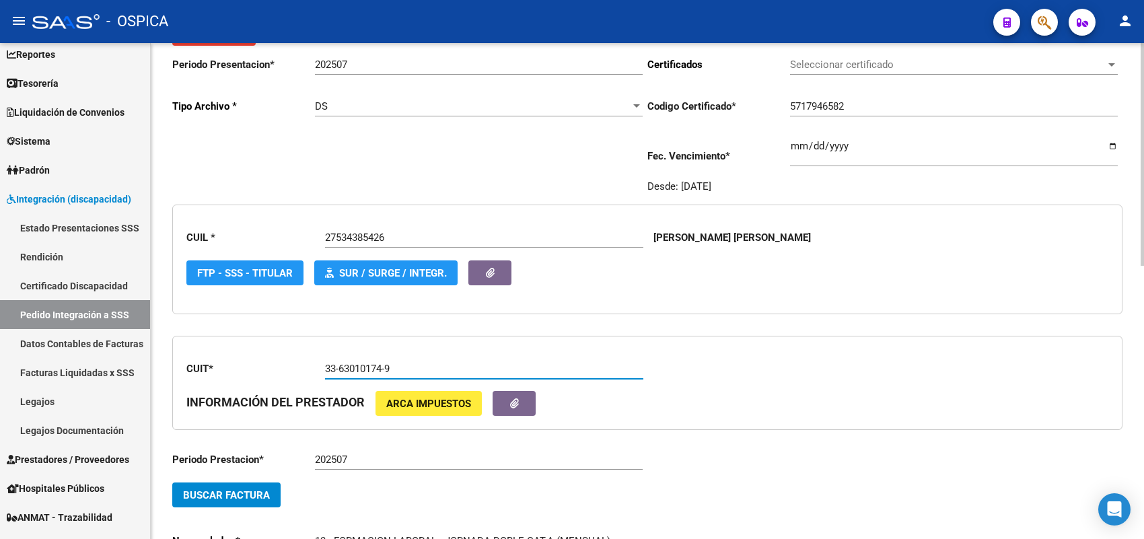
scroll to position [283, 0]
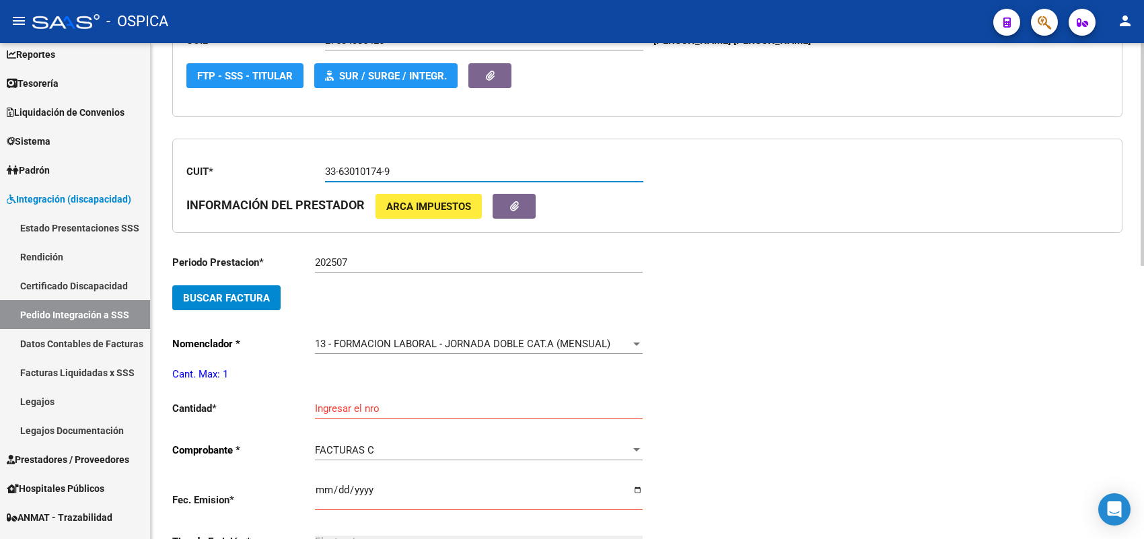
click at [246, 296] on span "Buscar Factura" at bounding box center [226, 298] width 87 height 12
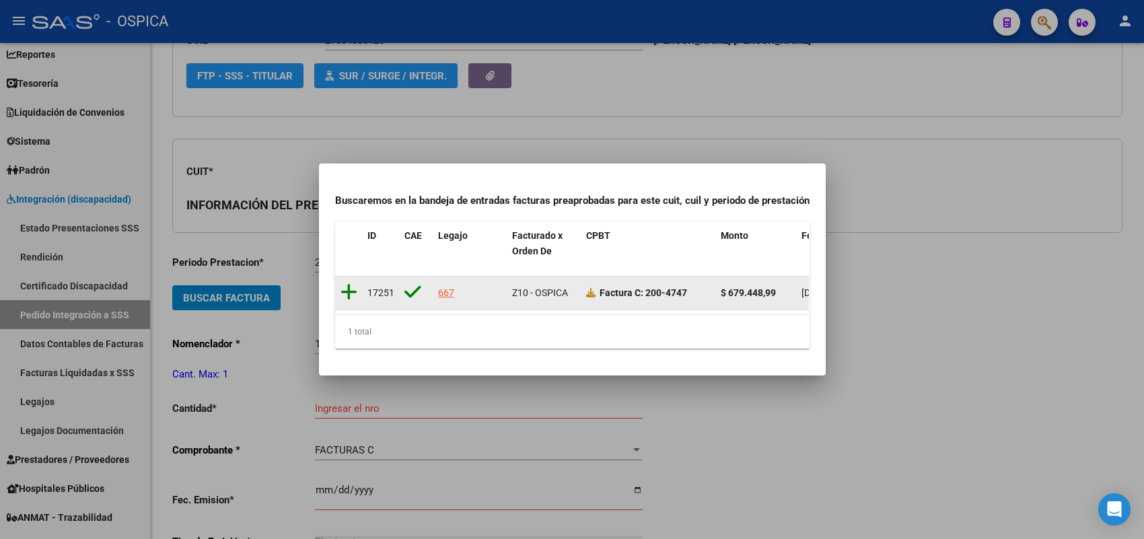
click at [347, 283] on icon at bounding box center [348, 292] width 17 height 19
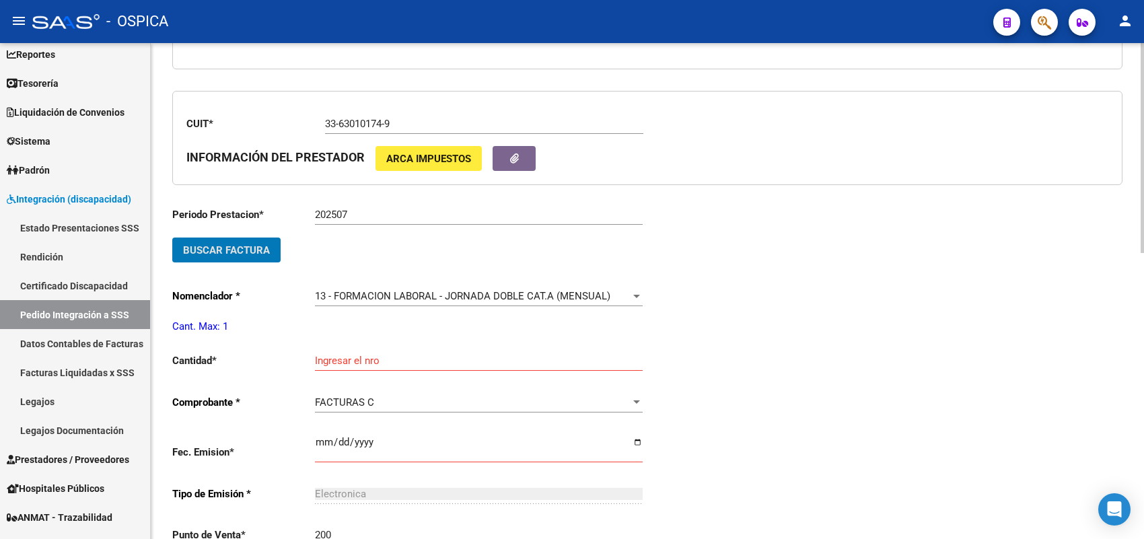
scroll to position [367, 0]
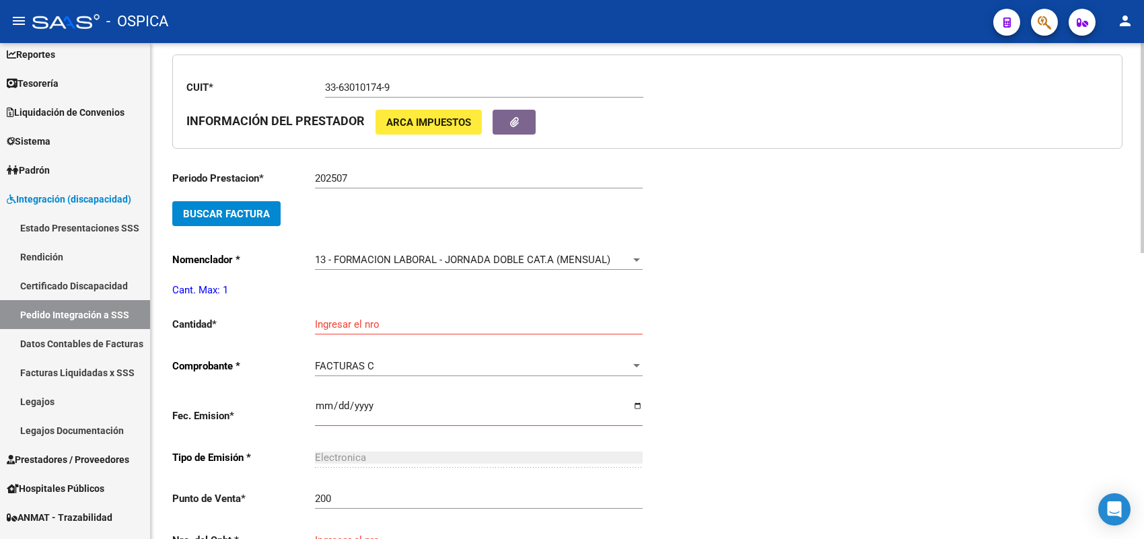
click at [330, 309] on div "Ingresar el nro" at bounding box center [479, 319] width 328 height 29
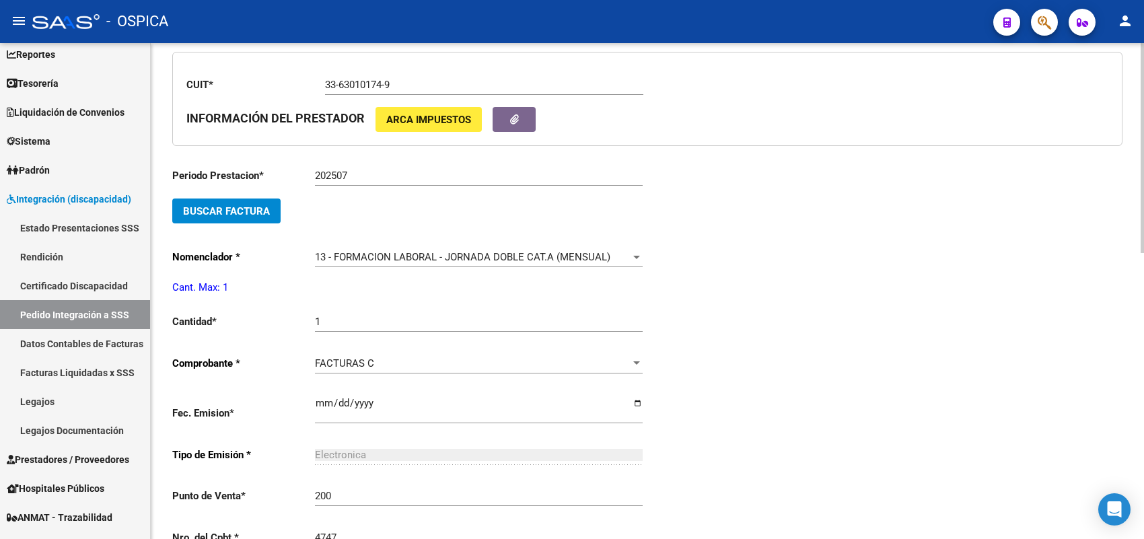
scroll to position [652, 0]
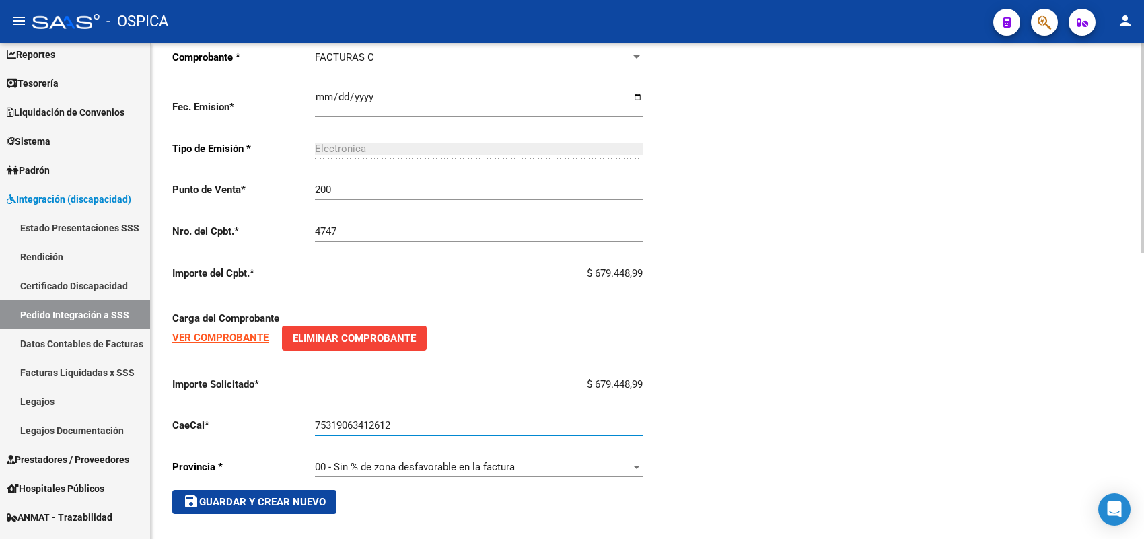
click at [306, 496] on span "save Guardar y Crear Nuevo" at bounding box center [254, 502] width 143 height 12
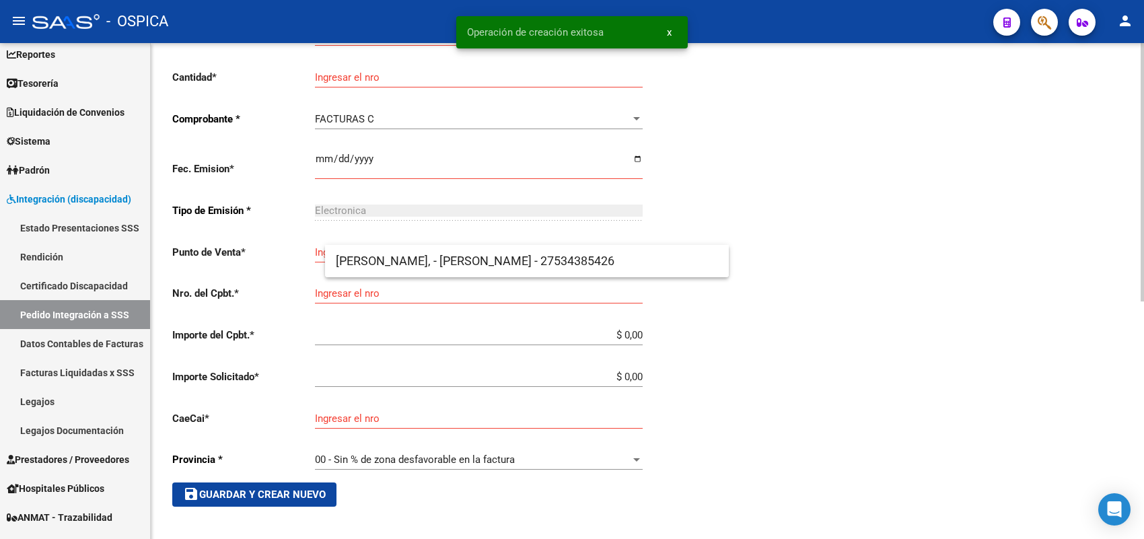
scroll to position [31, 0]
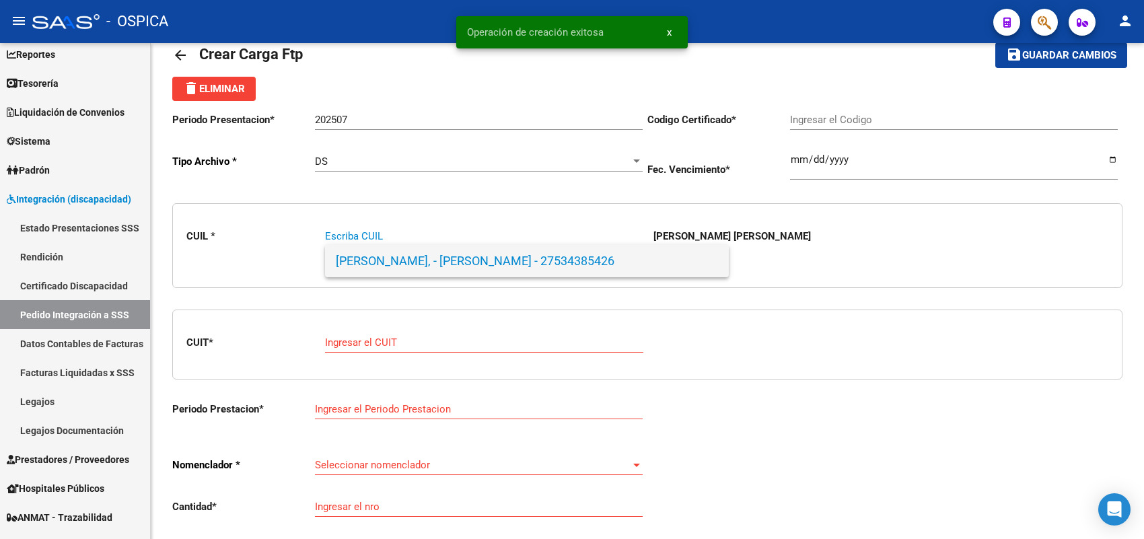
click at [408, 256] on span "VELOZO, - LUZ VIOLETA - 27534385426" at bounding box center [527, 261] width 382 height 32
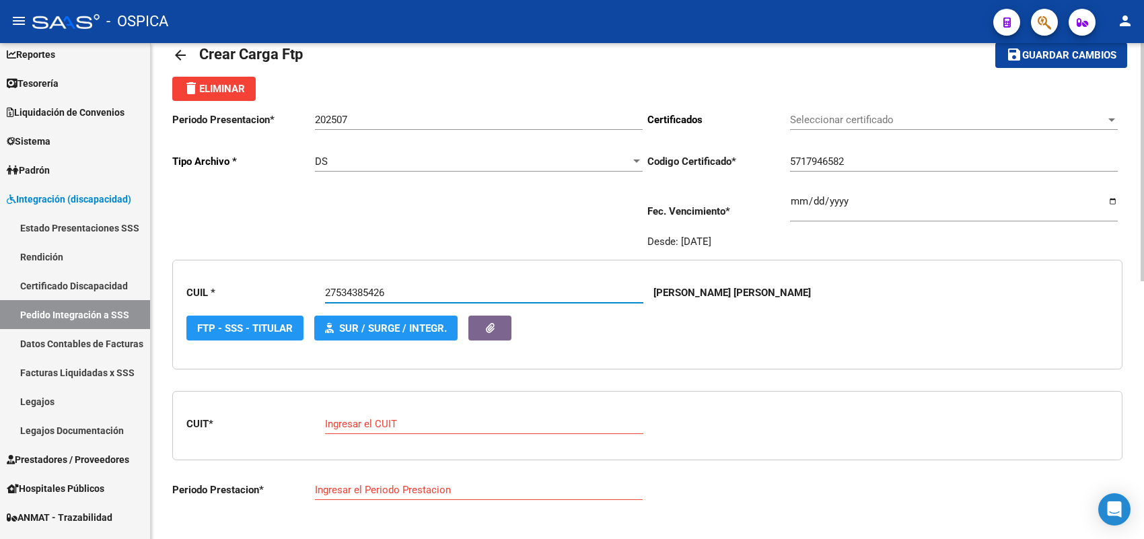
click at [400, 414] on div "Ingresar el CUIT" at bounding box center [484, 419] width 318 height 29
paste input "30-64703415-9"
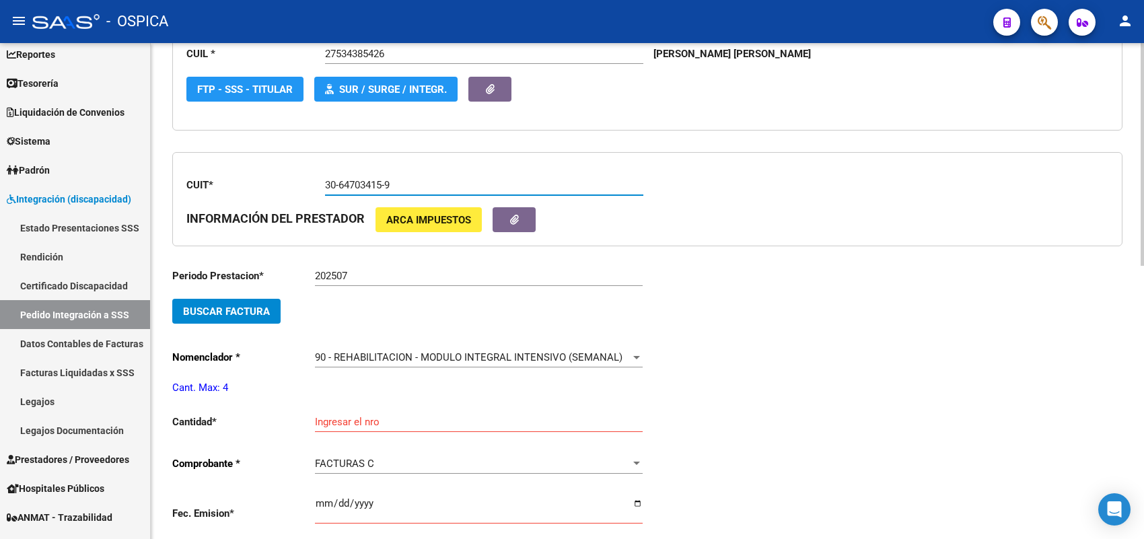
scroll to position [283, 0]
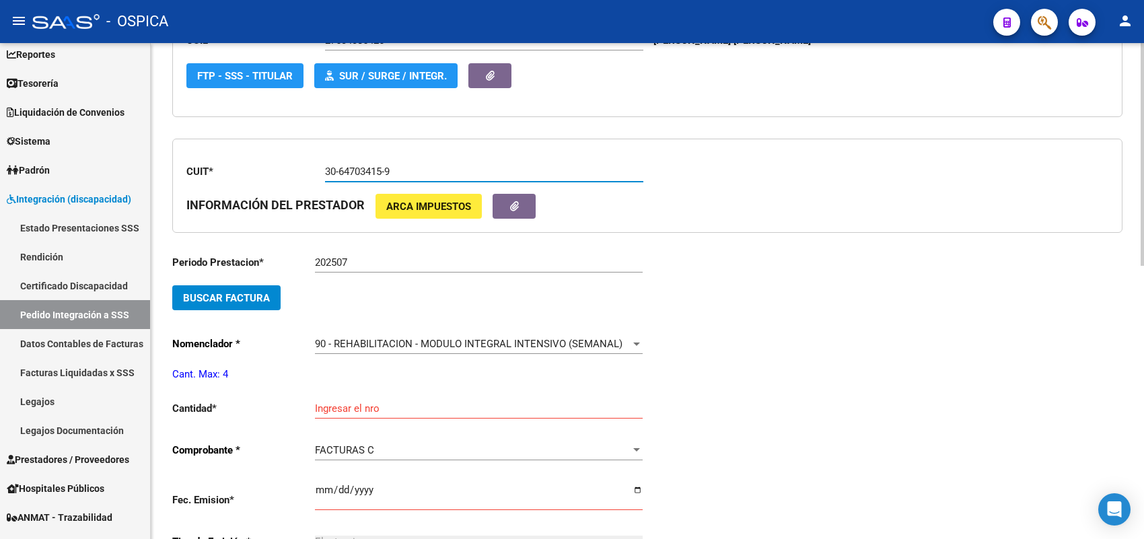
click at [253, 297] on span "Buscar Factura" at bounding box center [226, 298] width 87 height 12
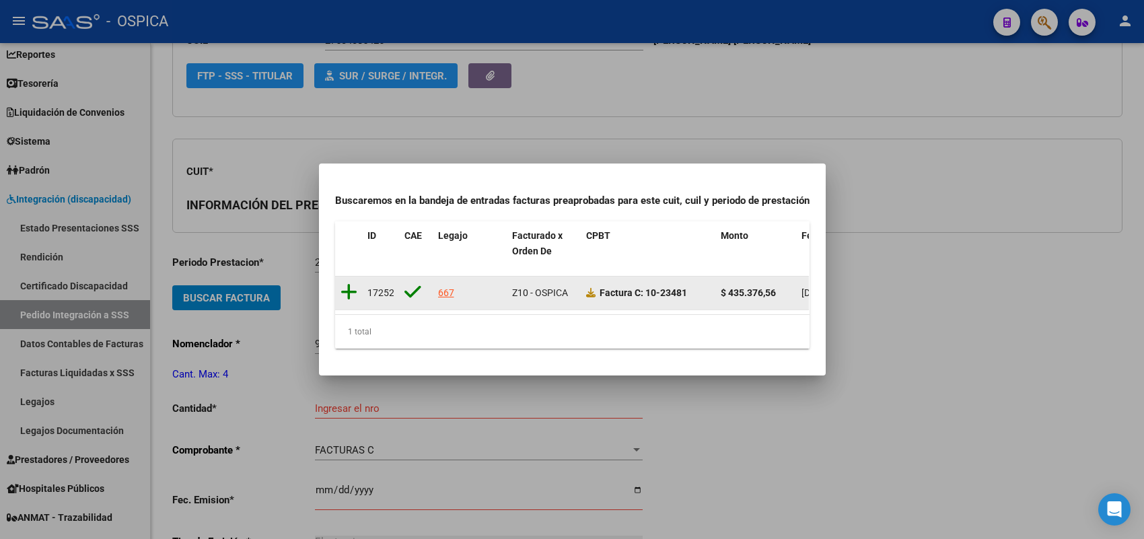
click at [350, 284] on icon at bounding box center [348, 292] width 17 height 19
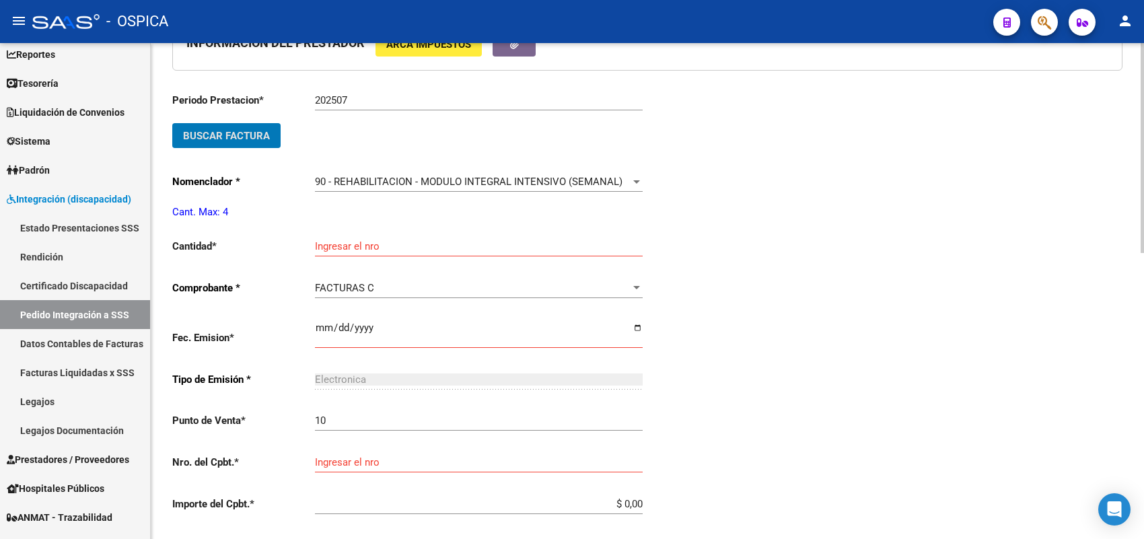
scroll to position [451, 0]
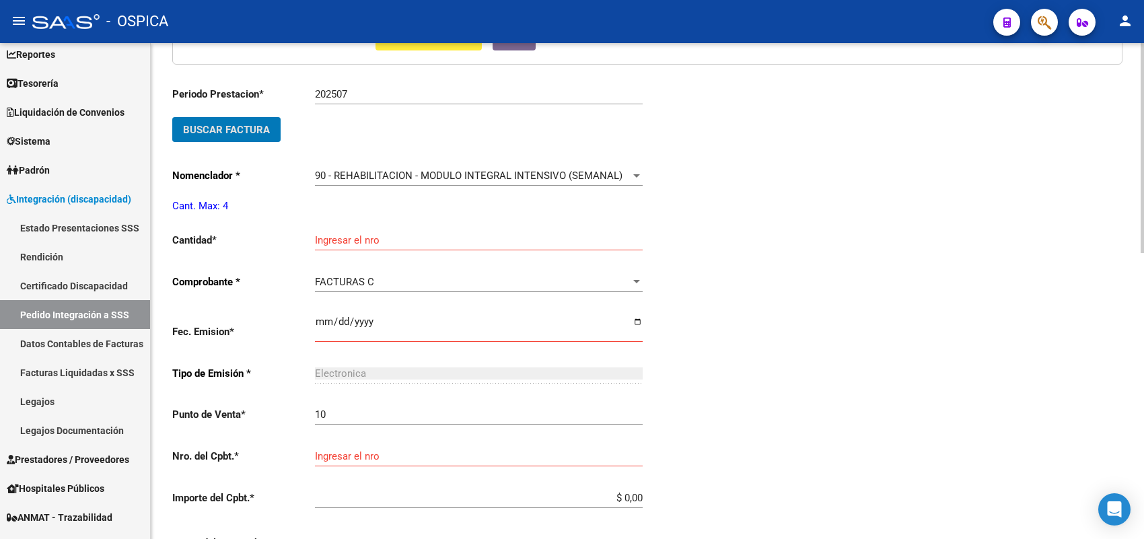
click at [361, 237] on input "Ingresar el nro" at bounding box center [479, 240] width 328 height 12
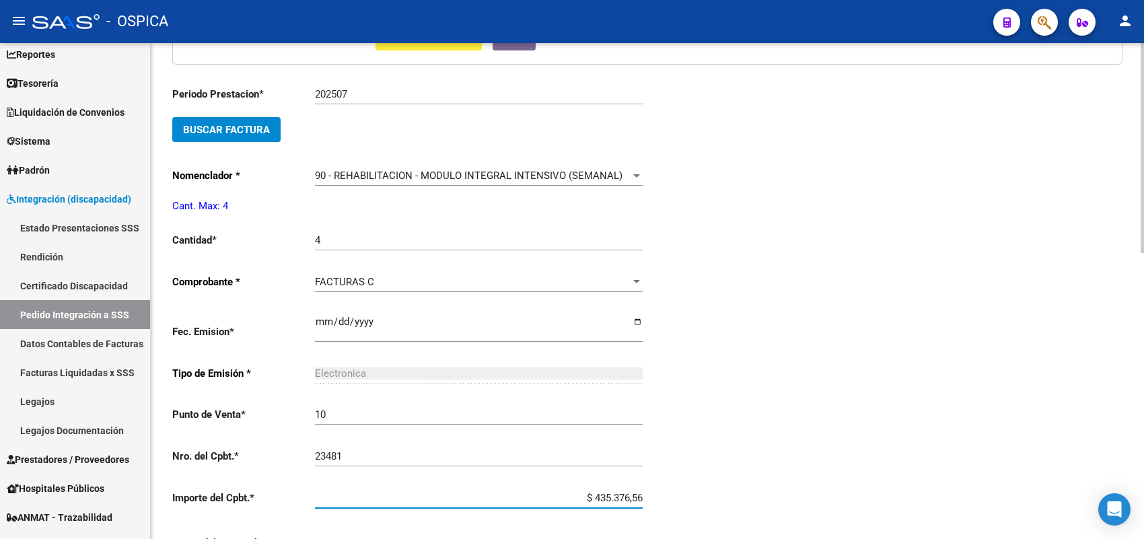
scroll to position [676, 0]
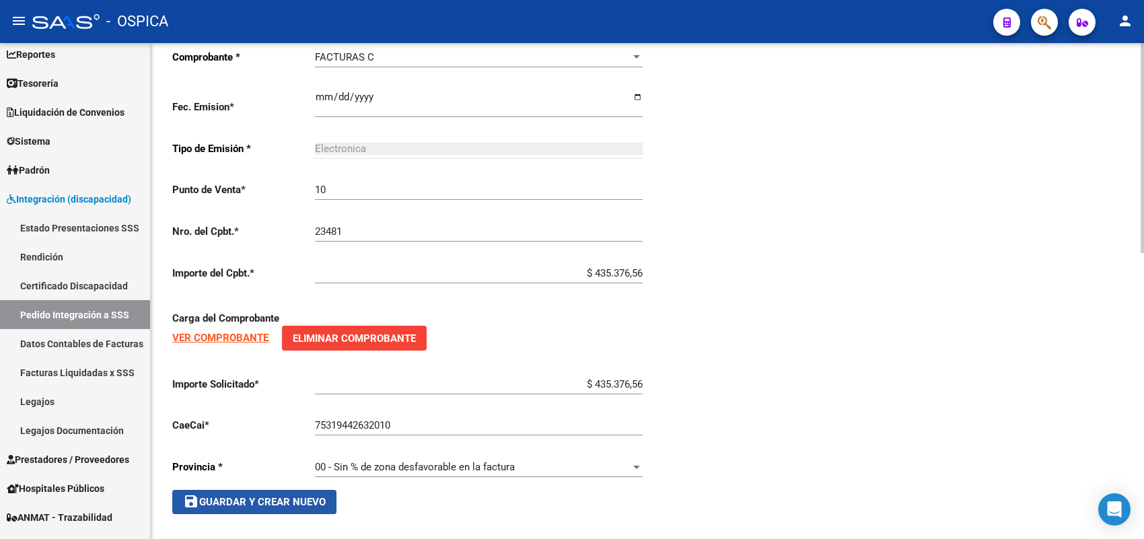
click at [299, 490] on button "save Guardar y Crear Nuevo" at bounding box center [254, 502] width 164 height 24
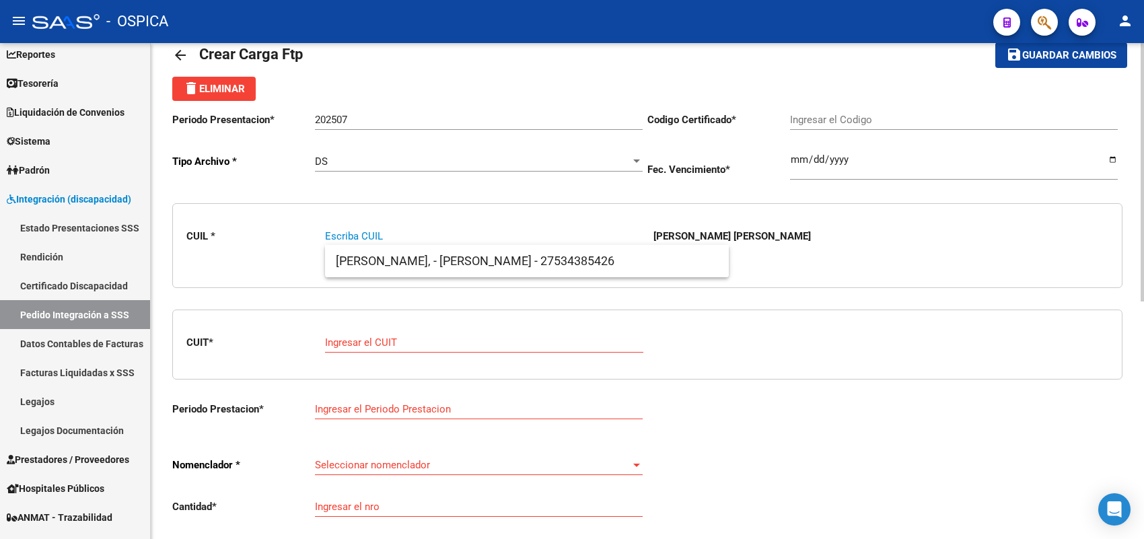
paste input "20570858131"
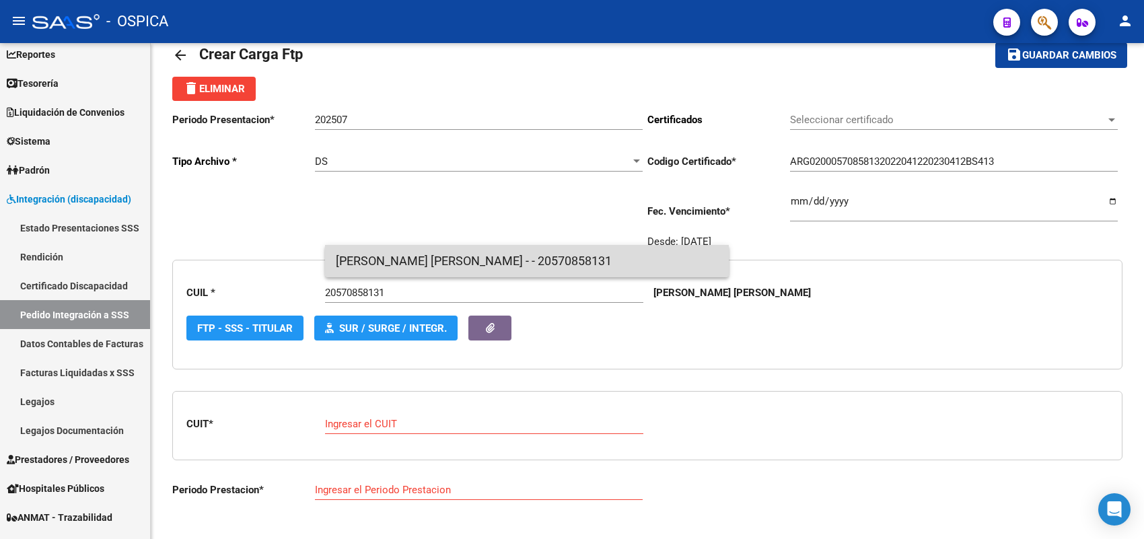
click at [405, 258] on span "VILLALBA, LEANDRO ARIEL - - 20570858131" at bounding box center [527, 261] width 382 height 32
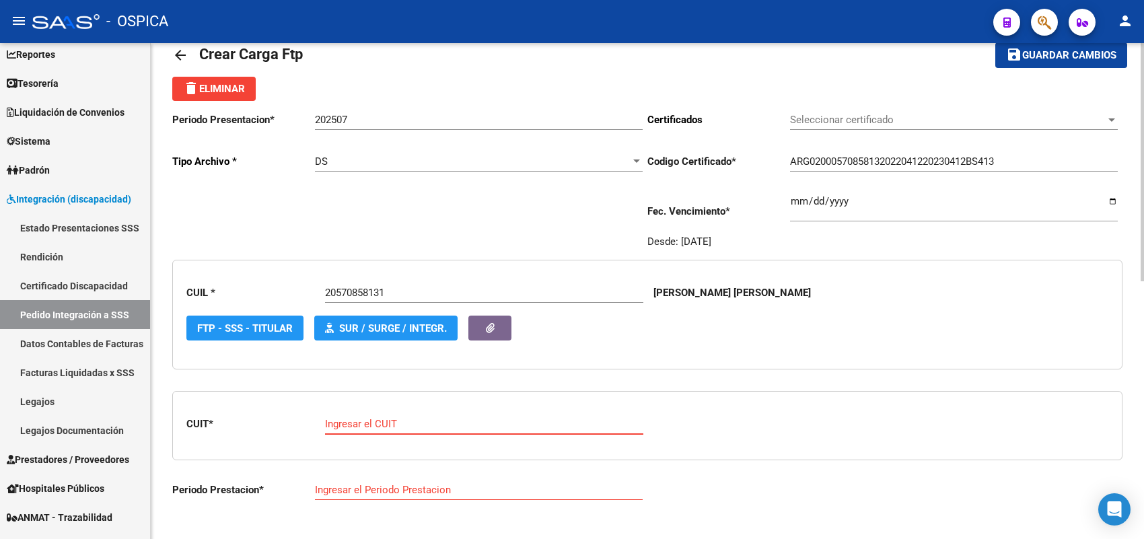
paste input "30-71512381-5"
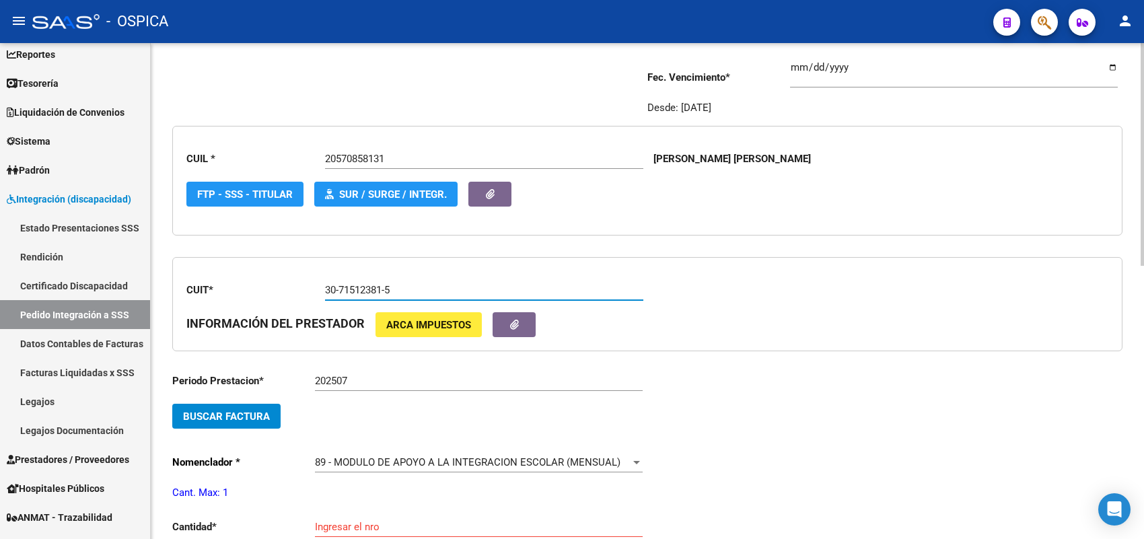
scroll to position [199, 0]
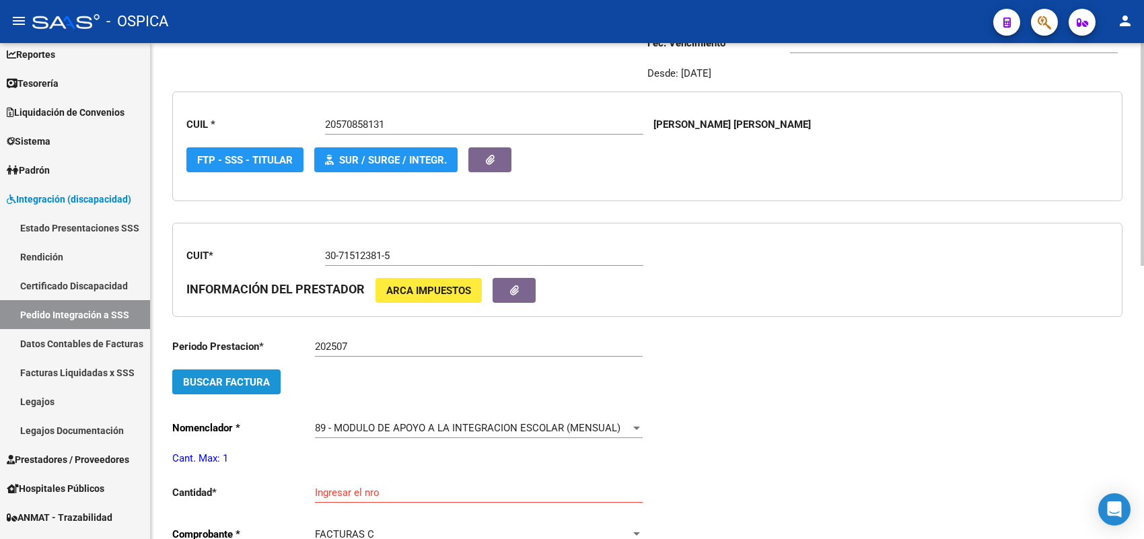
click at [237, 376] on span "Buscar Factura" at bounding box center [226, 382] width 87 height 12
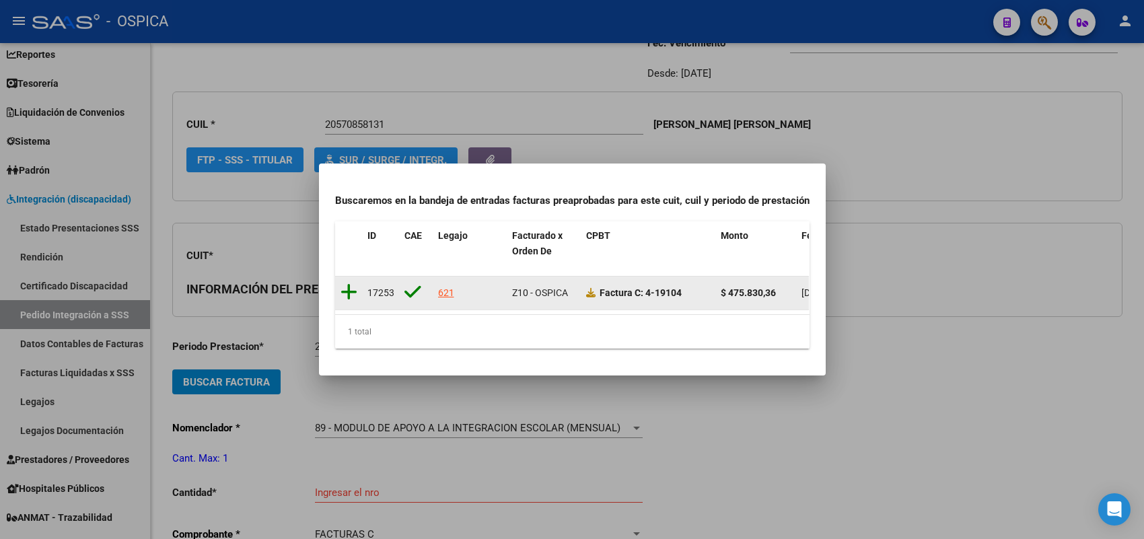
click at [347, 283] on icon at bounding box center [348, 292] width 17 height 19
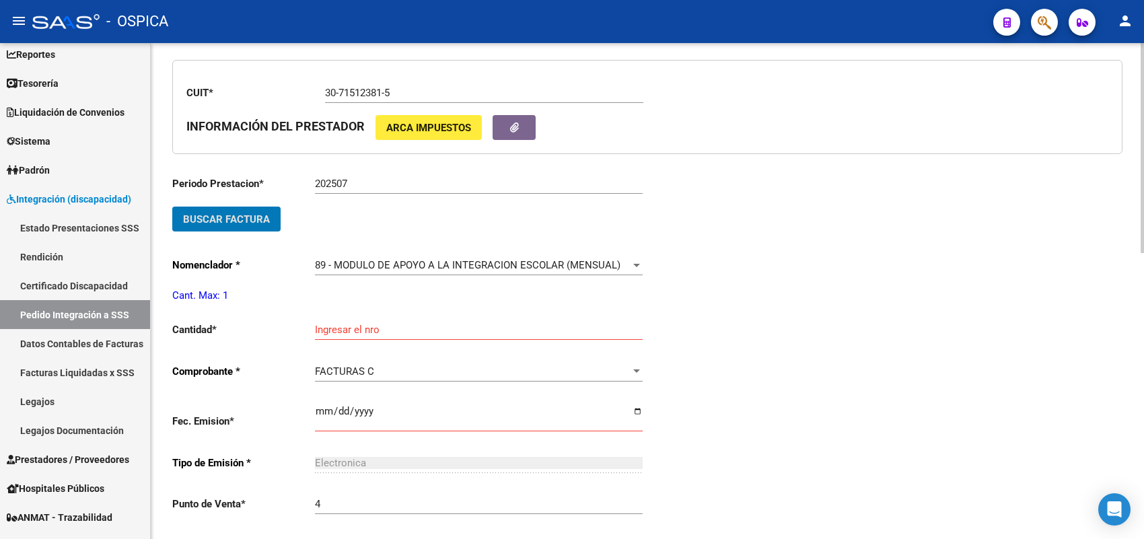
scroll to position [367, 0]
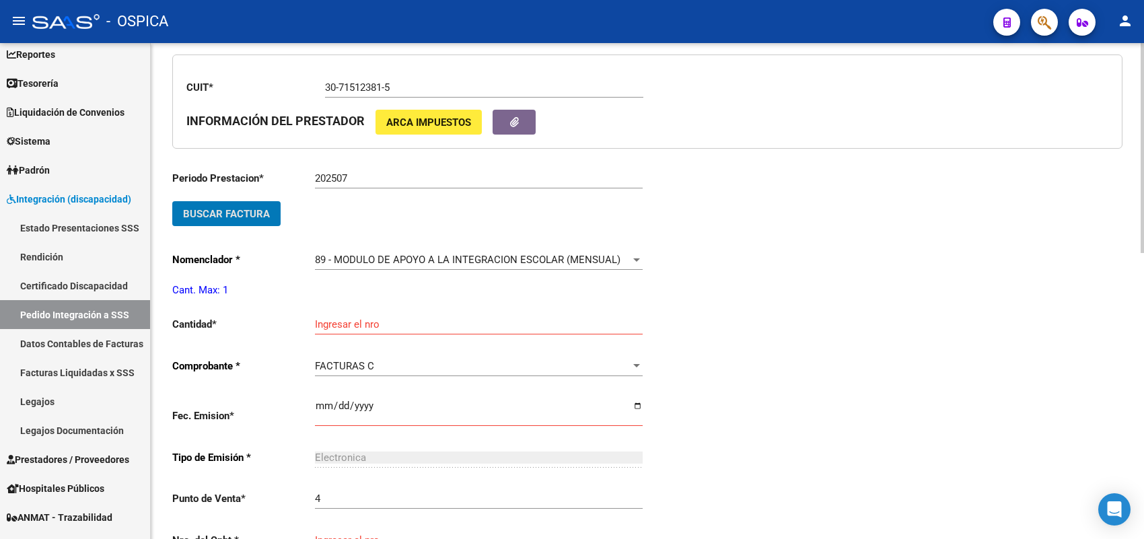
click at [342, 305] on div "Ingresar el nro" at bounding box center [479, 319] width 328 height 29
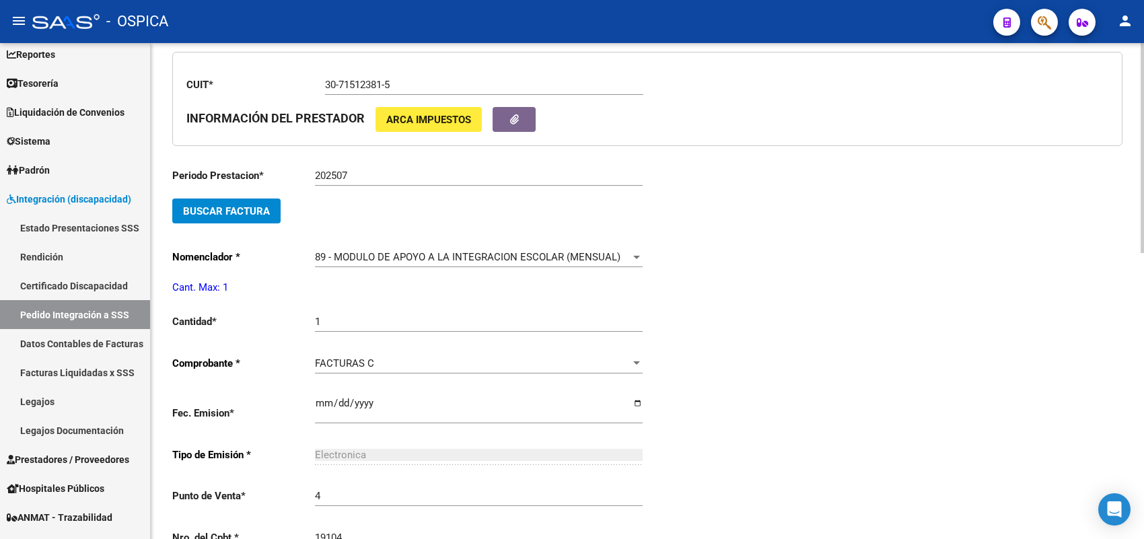
scroll to position [652, 0]
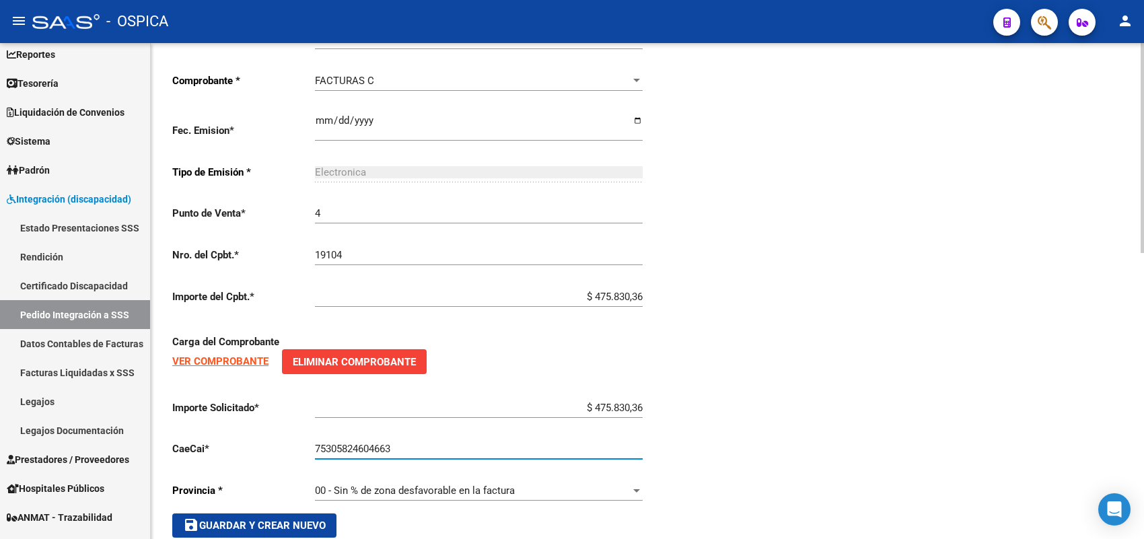
click at [293, 506] on div "Periodo Prestacion * 202507 Ingresar el Periodo Prestacion Buscar Factura Nomen…" at bounding box center [409, 205] width 475 height 663
click at [293, 519] on span "save Guardar y Crear Nuevo" at bounding box center [254, 525] width 143 height 12
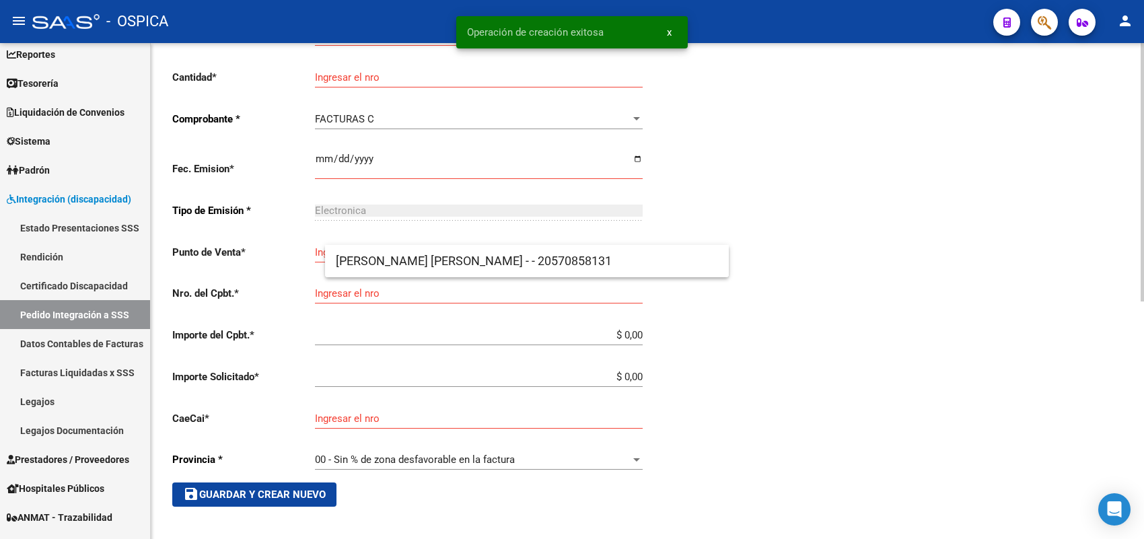
scroll to position [31, 0]
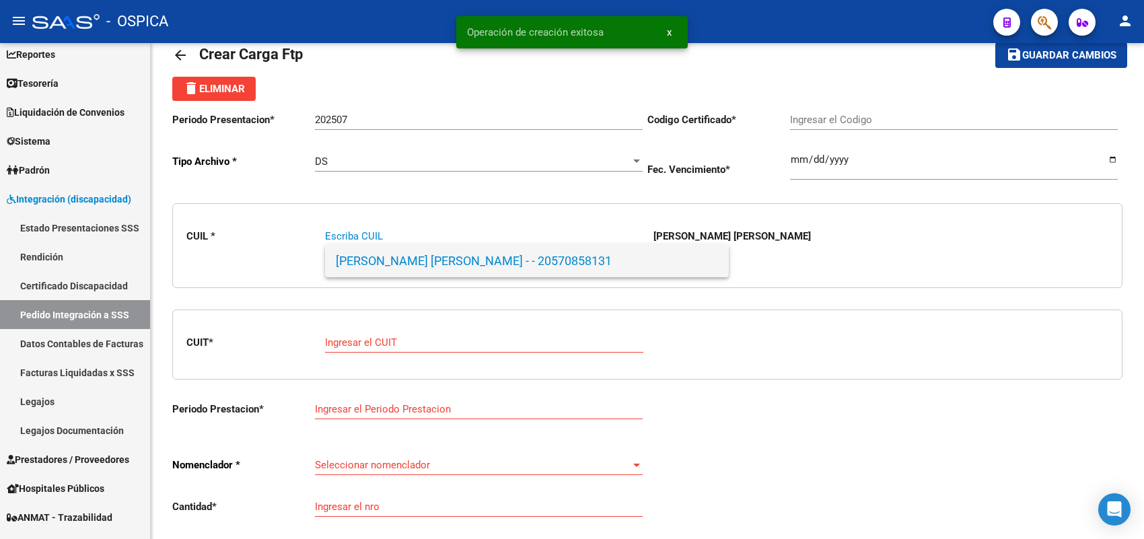
click at [373, 259] on span "VILLALBA, LEANDRO ARIEL - - 20570858131" at bounding box center [527, 261] width 382 height 32
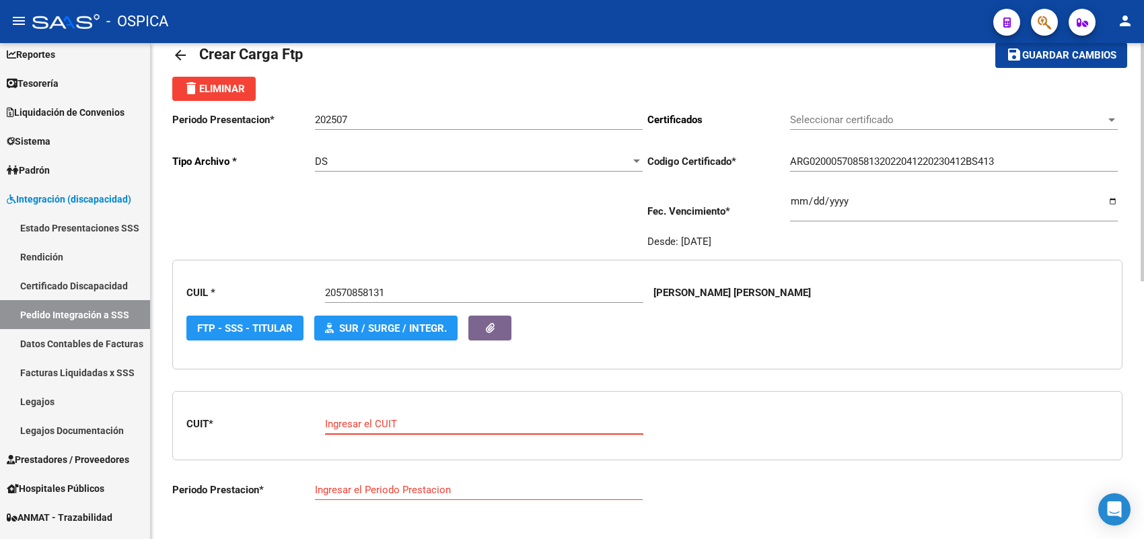
click at [380, 419] on input "Ingresar el CUIT" at bounding box center [484, 424] width 318 height 12
paste input "30-71512397-1"
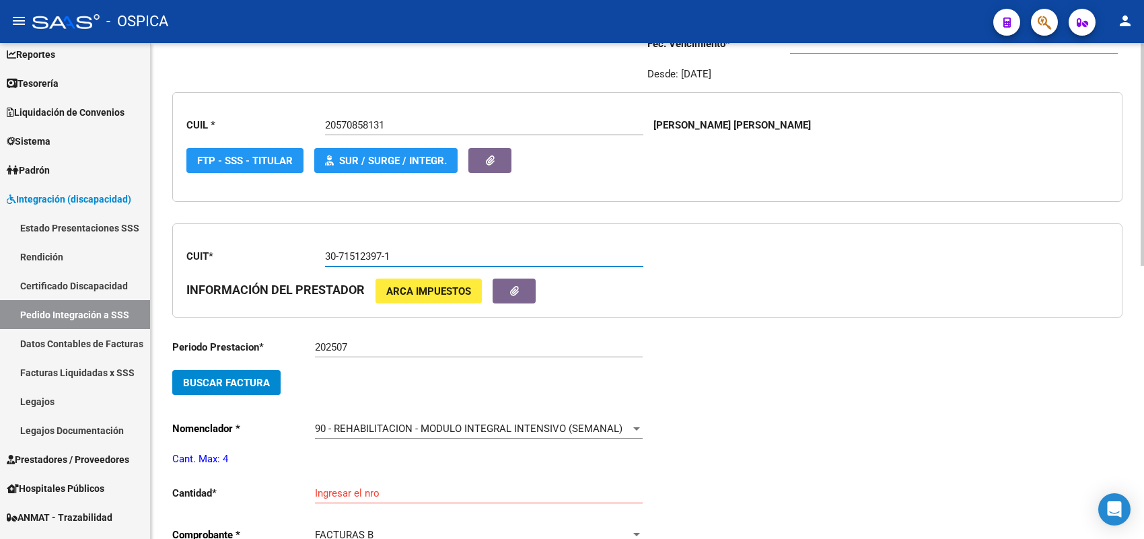
scroll to position [199, 0]
click at [256, 377] on span "Buscar Factura" at bounding box center [226, 382] width 87 height 12
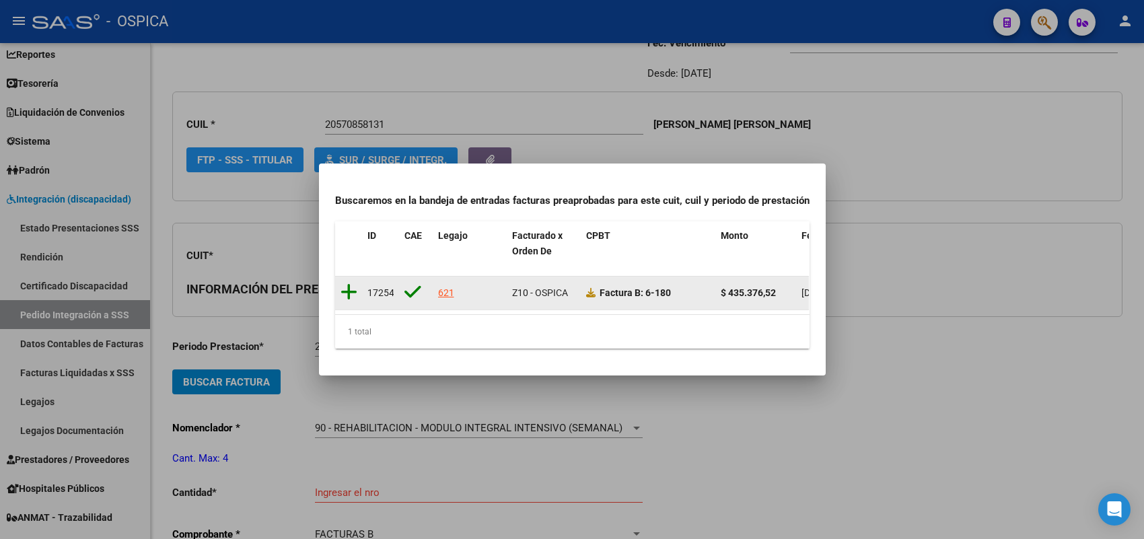
click at [348, 283] on icon at bounding box center [348, 292] width 17 height 19
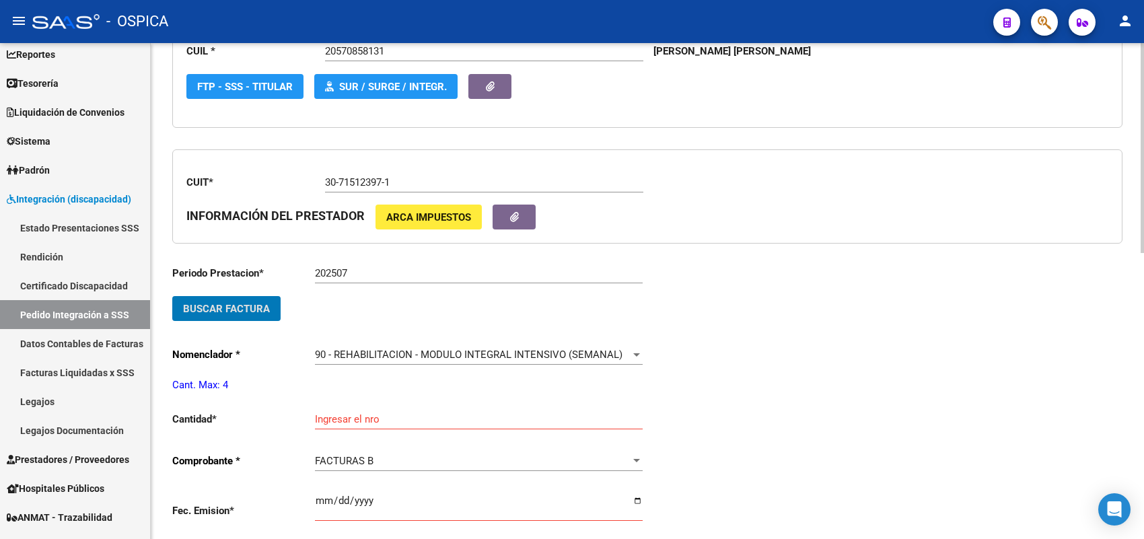
scroll to position [367, 0]
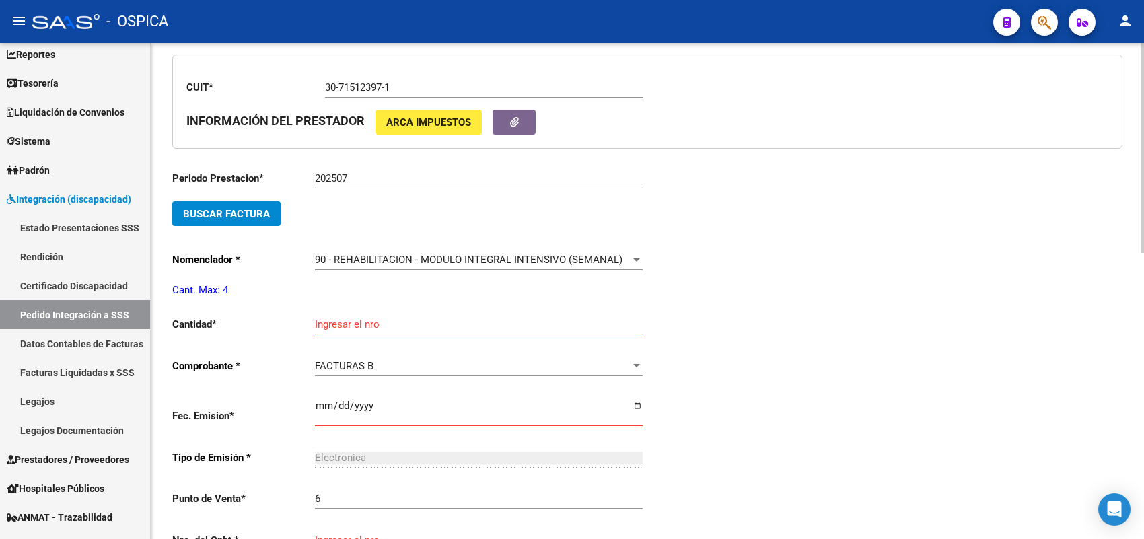
drag, startPoint x: 344, startPoint y: 301, endPoint x: 343, endPoint y: 320, distance: 18.2
click at [343, 320] on div "Ingresar el nro" at bounding box center [479, 319] width 328 height 29
click at [343, 320] on input "Ingresar el nro" at bounding box center [479, 324] width 328 height 12
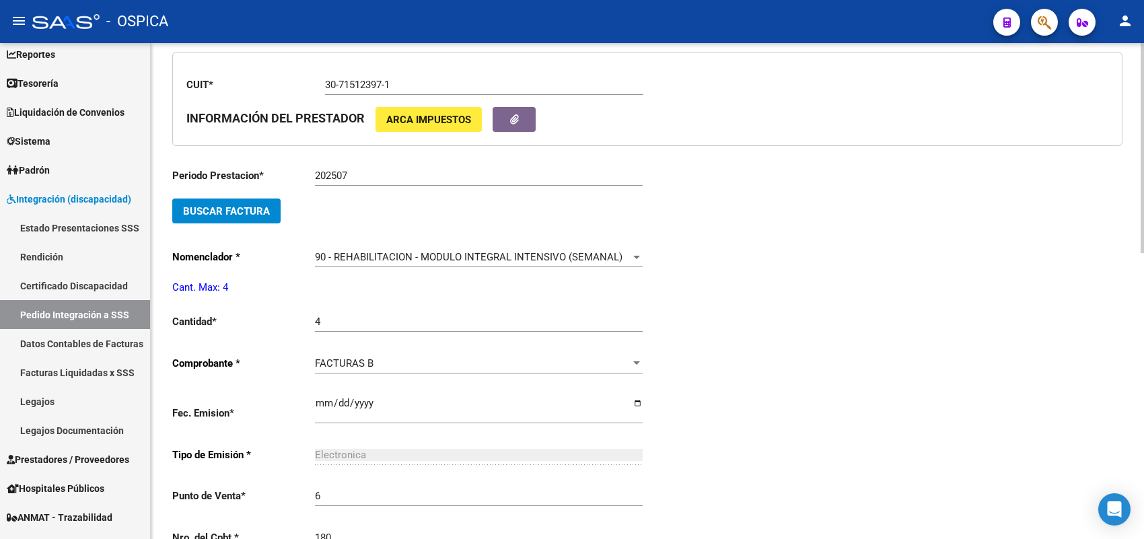
scroll to position [652, 0]
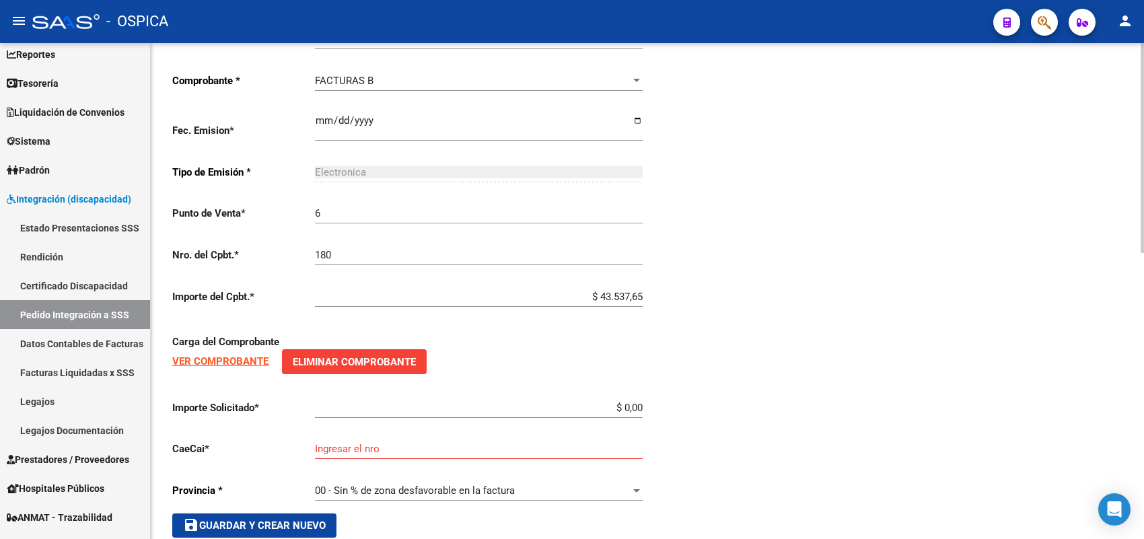
click at [642, 291] on div "Periodo Prestacion * 202507 Ingresar el Periodo Prestacion Buscar Factura Nomen…" at bounding box center [409, 205] width 475 height 663
click at [641, 291] on input "$ 43.537,65" at bounding box center [479, 297] width 328 height 12
drag, startPoint x: 320, startPoint y: 509, endPoint x: 399, endPoint y: 483, distance: 83.0
click at [320, 513] on button "save Guardar y Crear Nuevo" at bounding box center [254, 525] width 164 height 24
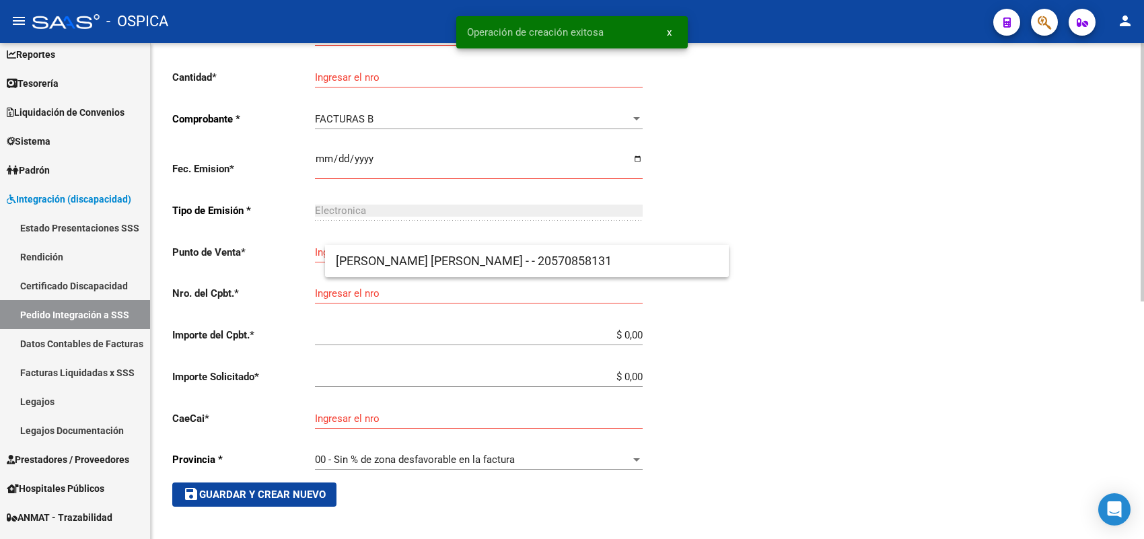
scroll to position [31, 0]
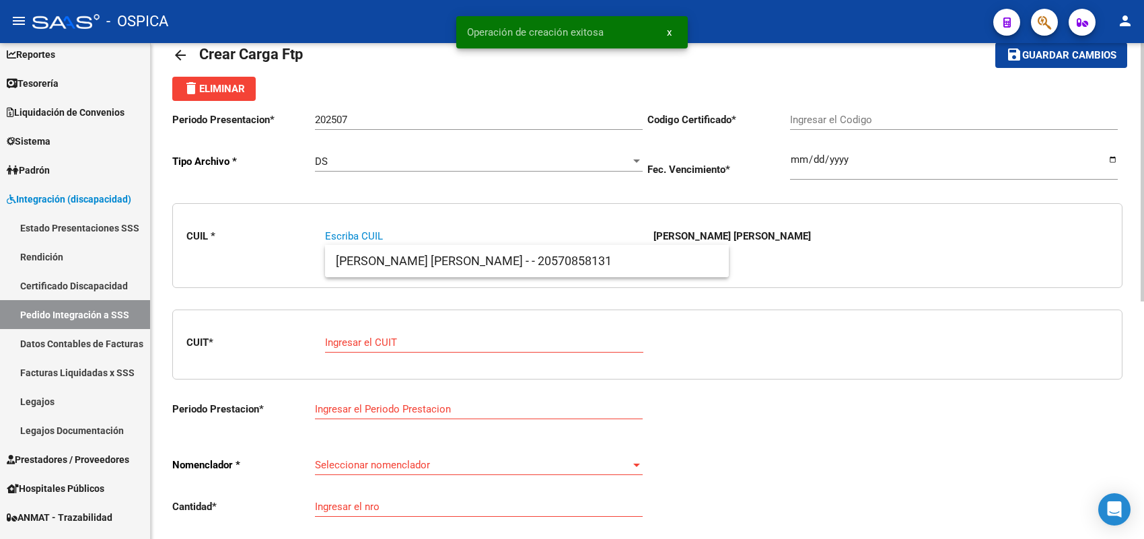
paste input "20526026749"
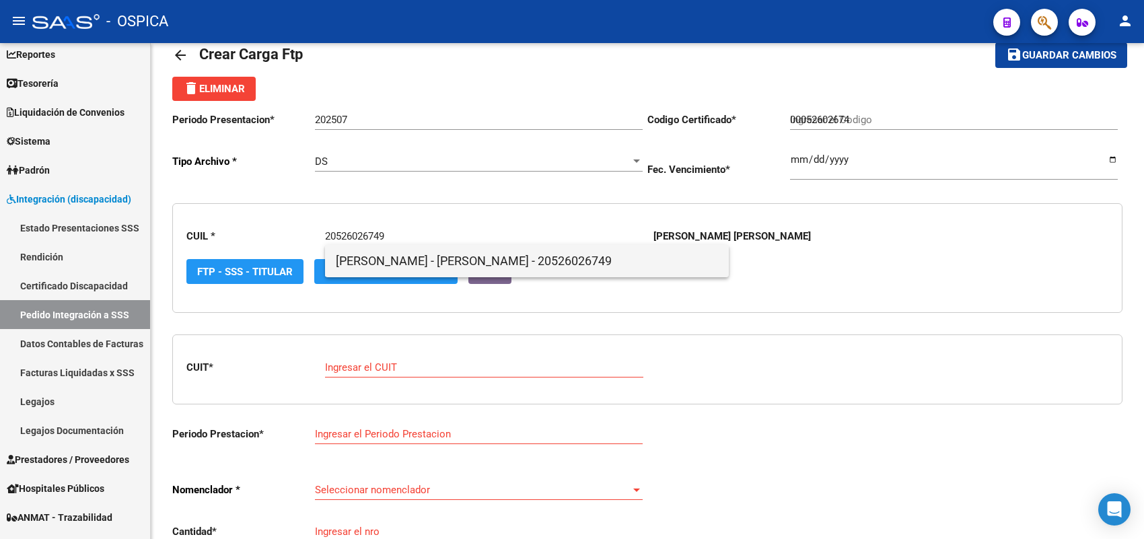
click at [364, 258] on span "VILLALVA - THIAGO ALEXANDER - 20526026749" at bounding box center [527, 261] width 382 height 32
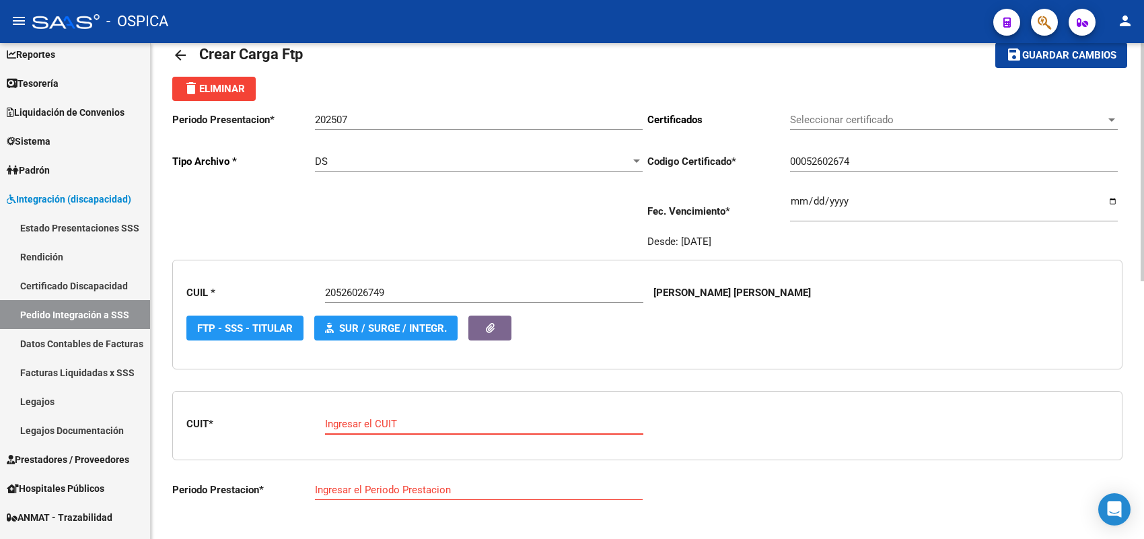
paste input "27-34368578-0"
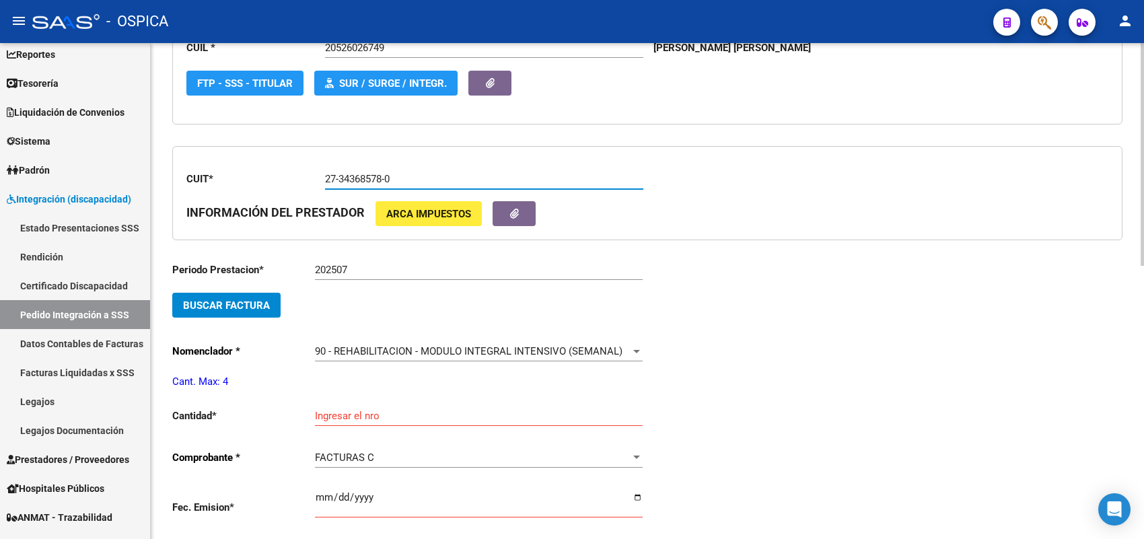
scroll to position [283, 0]
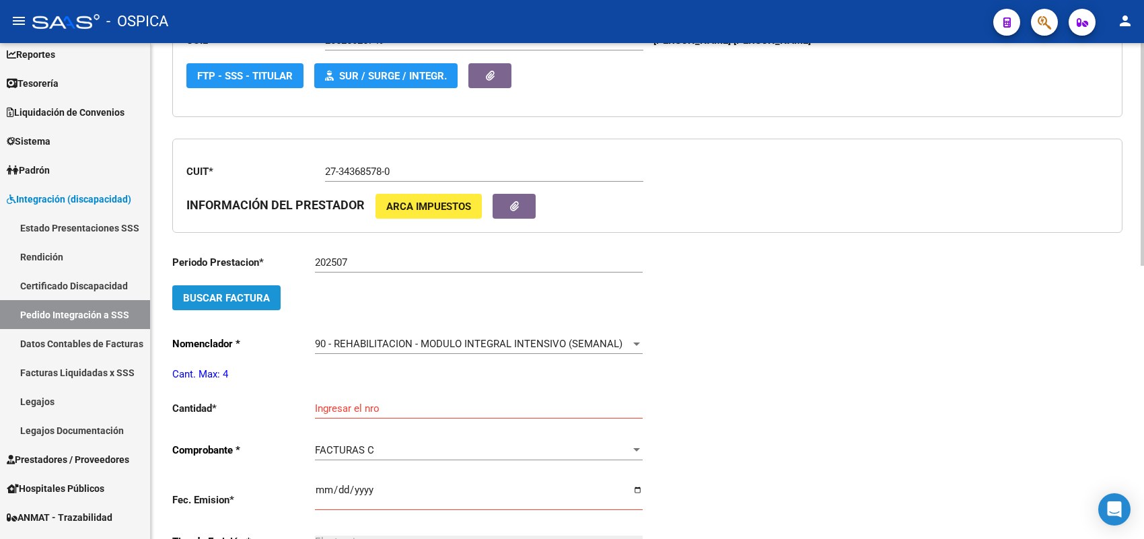
click at [246, 301] on button "Buscar Factura" at bounding box center [226, 297] width 108 height 25
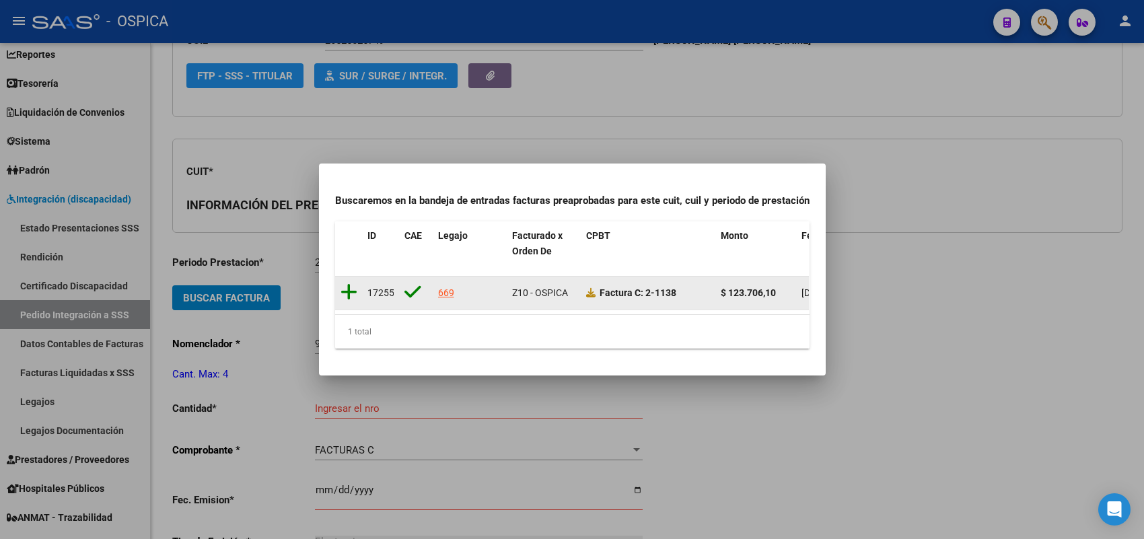
click at [346, 286] on icon at bounding box center [348, 292] width 17 height 19
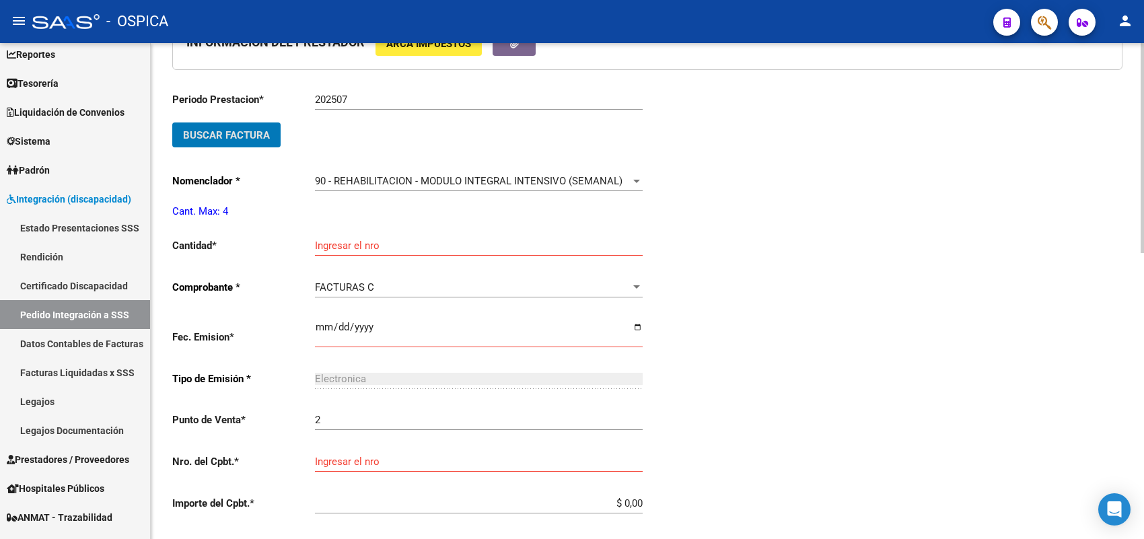
scroll to position [451, 0]
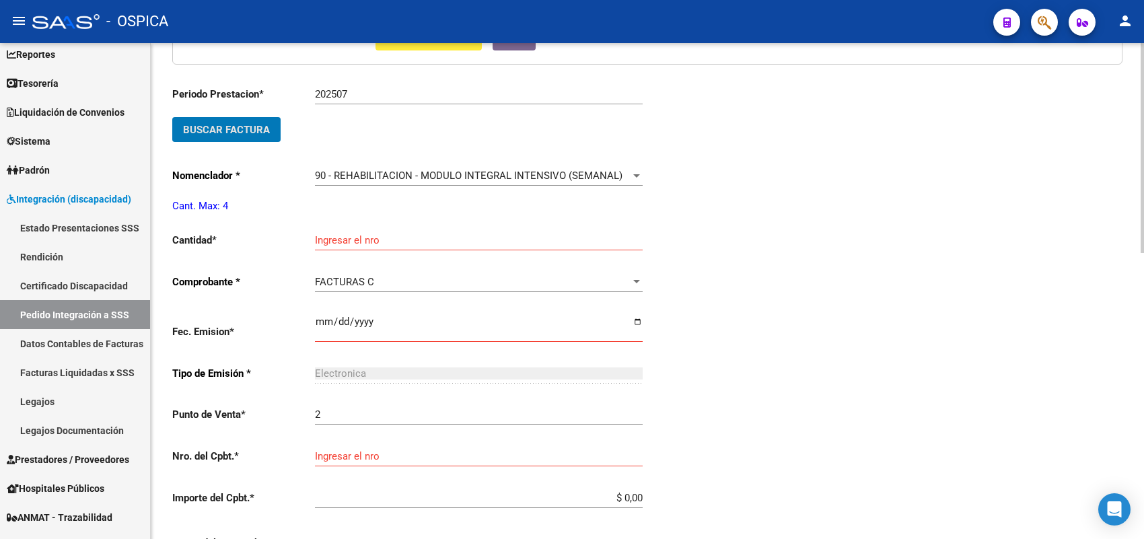
click at [355, 227] on div "Ingresar el nro" at bounding box center [479, 235] width 328 height 29
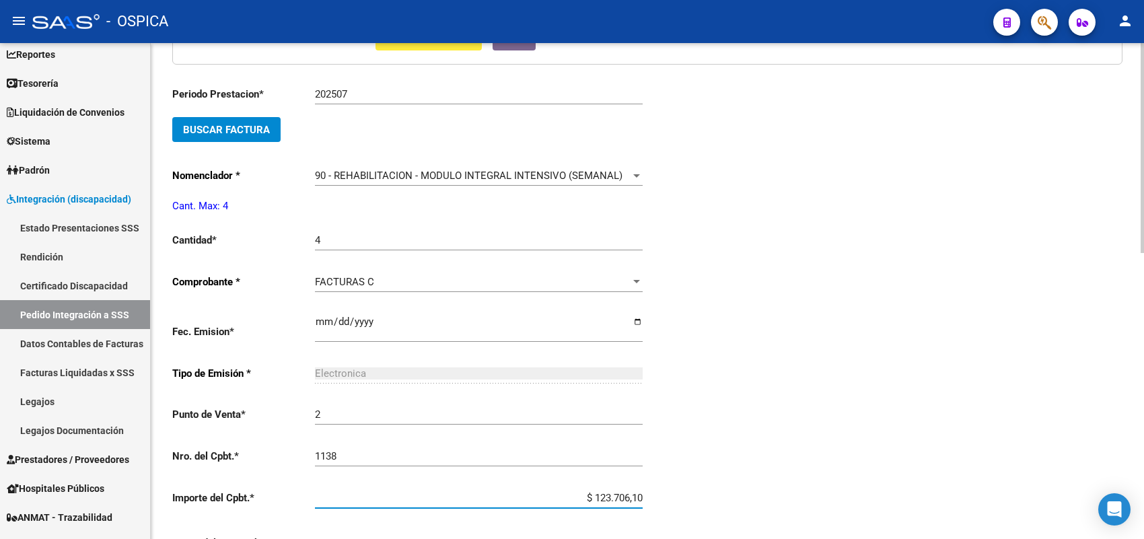
scroll to position [676, 0]
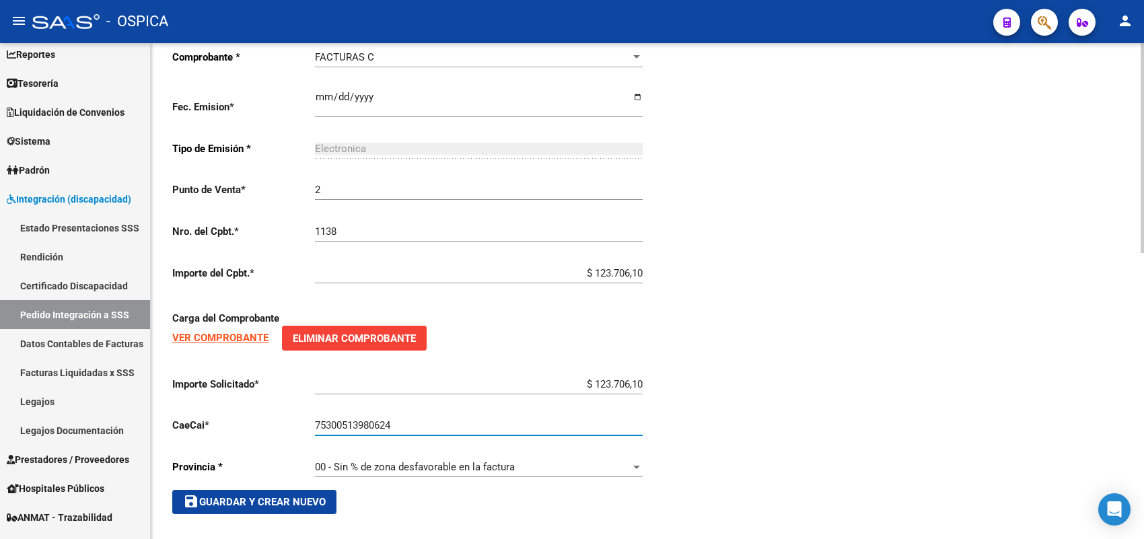
click at [266, 496] on span "save Guardar y Crear Nuevo" at bounding box center [254, 502] width 143 height 12
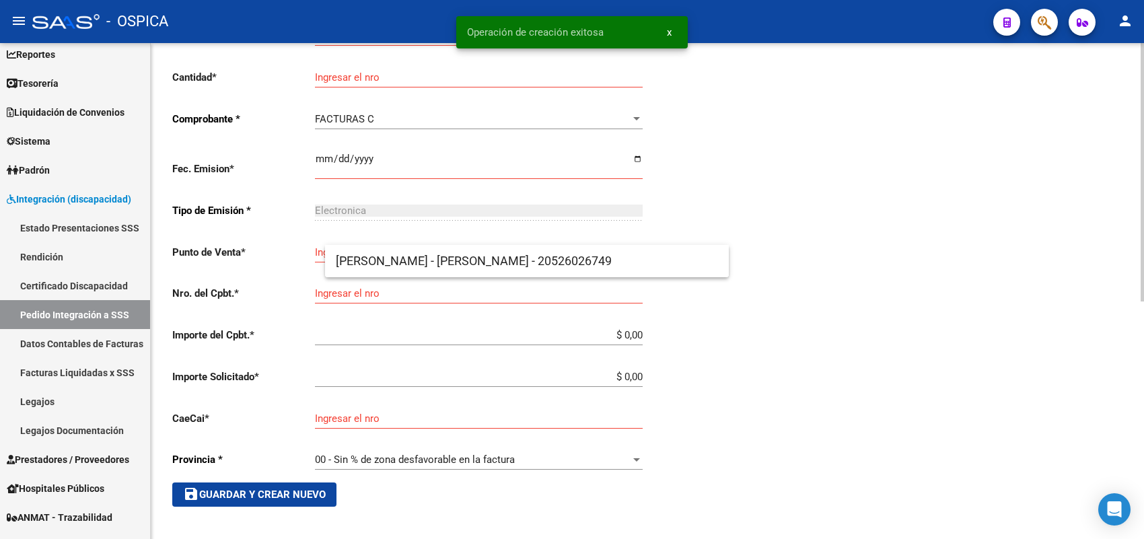
scroll to position [31, 0]
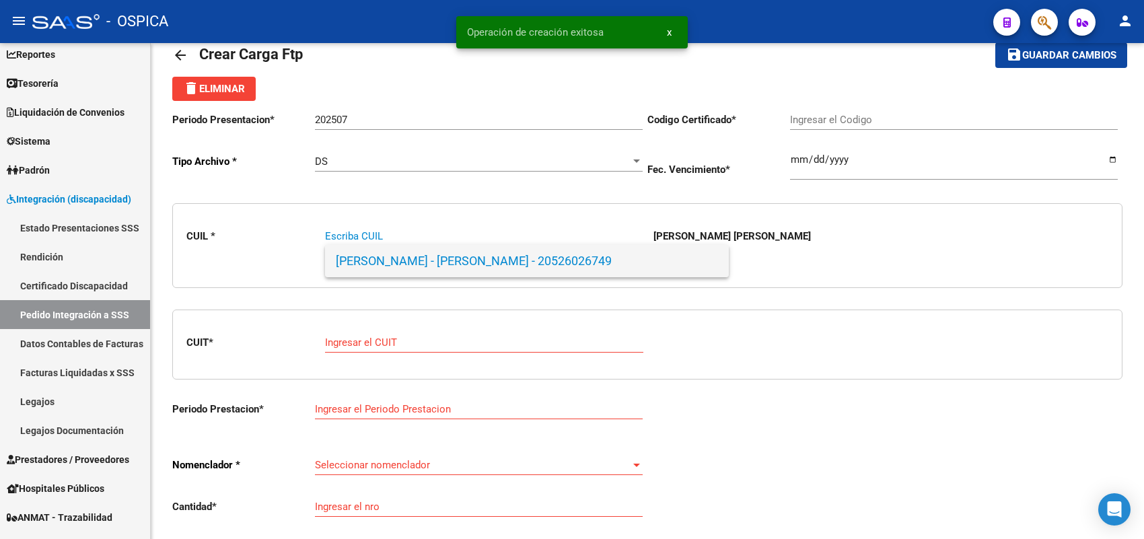
click at [405, 268] on span "VILLALVA - THIAGO ALEXANDER - 20526026749" at bounding box center [527, 261] width 382 height 32
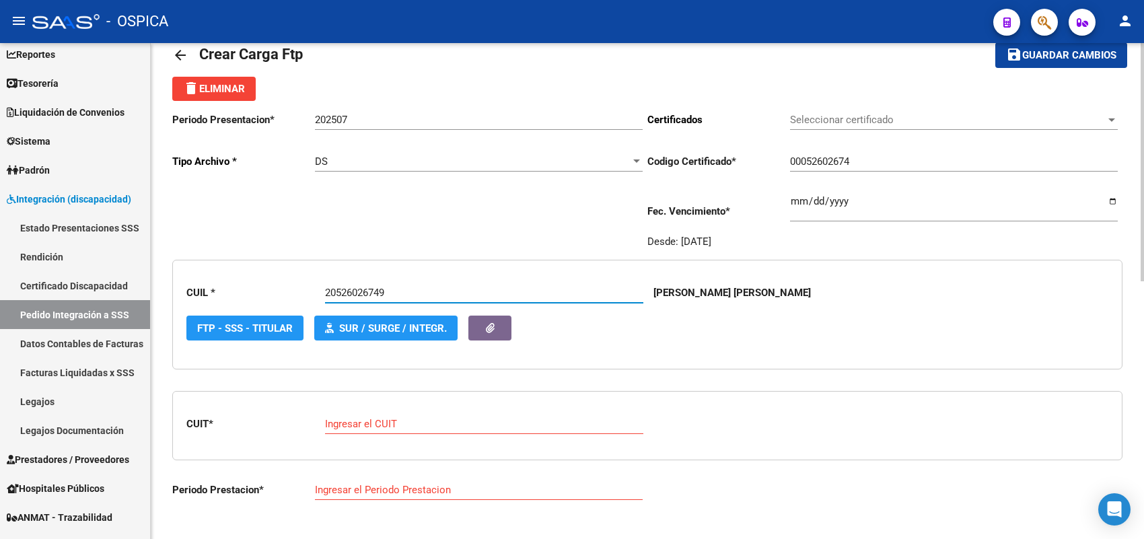
click at [395, 414] on div "Ingresar el CUIT" at bounding box center [484, 419] width 318 height 29
paste input "27-27443484-3"
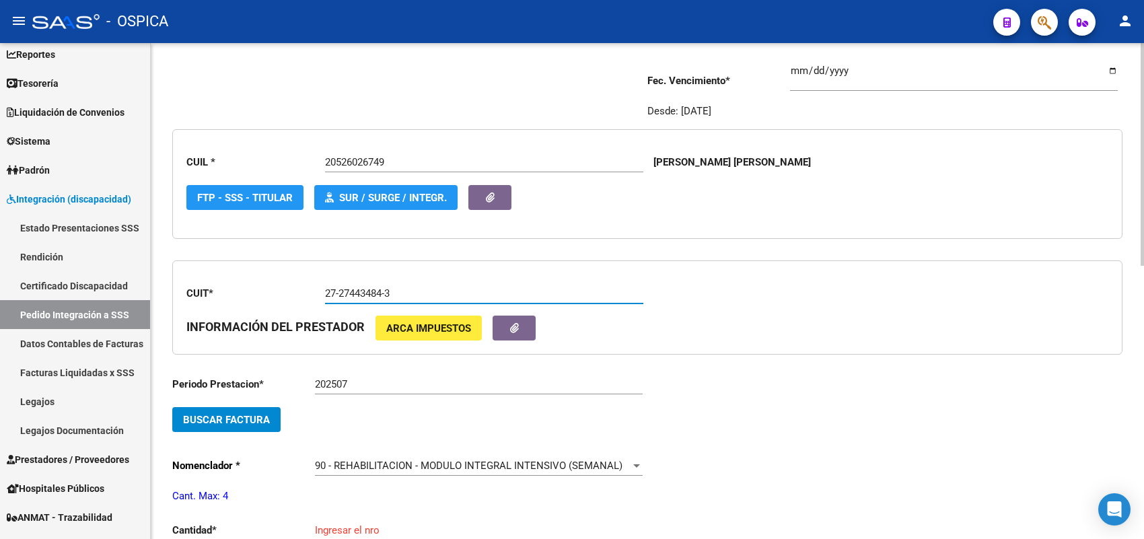
scroll to position [199, 0]
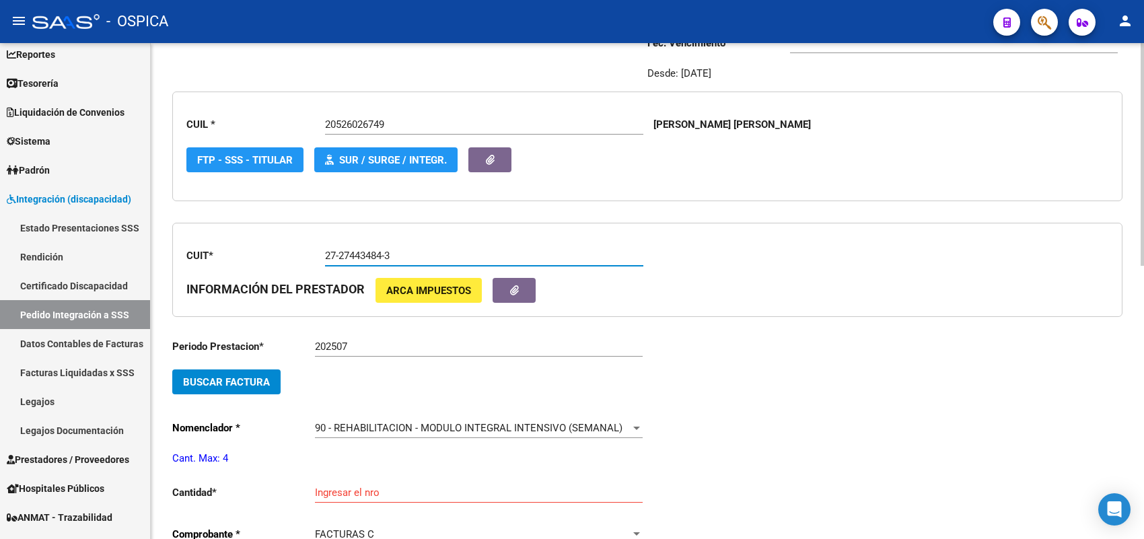
click at [258, 379] on span "Buscar Factura" at bounding box center [226, 382] width 87 height 12
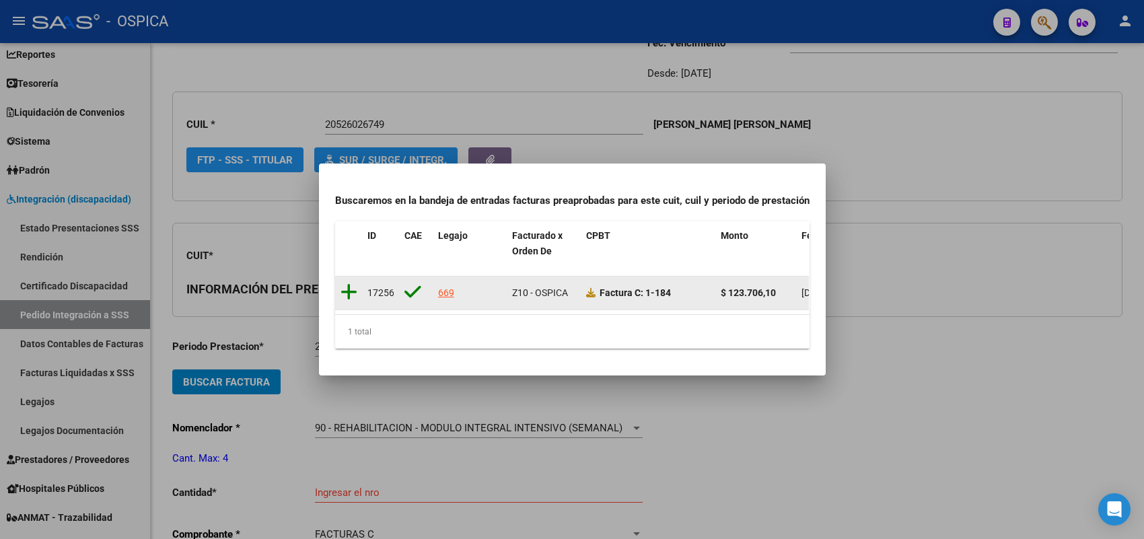
click at [348, 283] on icon at bounding box center [348, 292] width 17 height 19
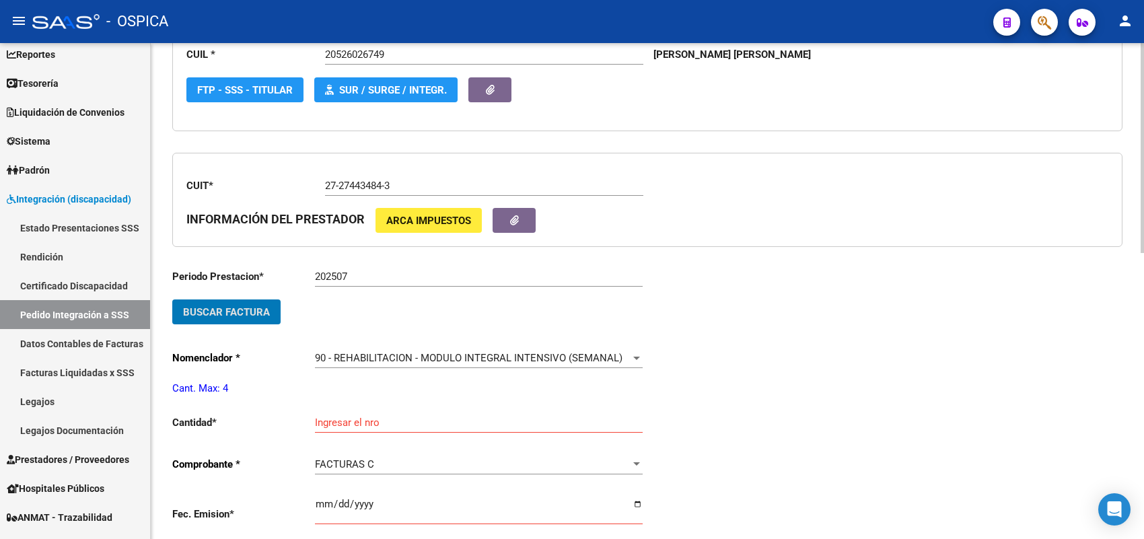
scroll to position [451, 0]
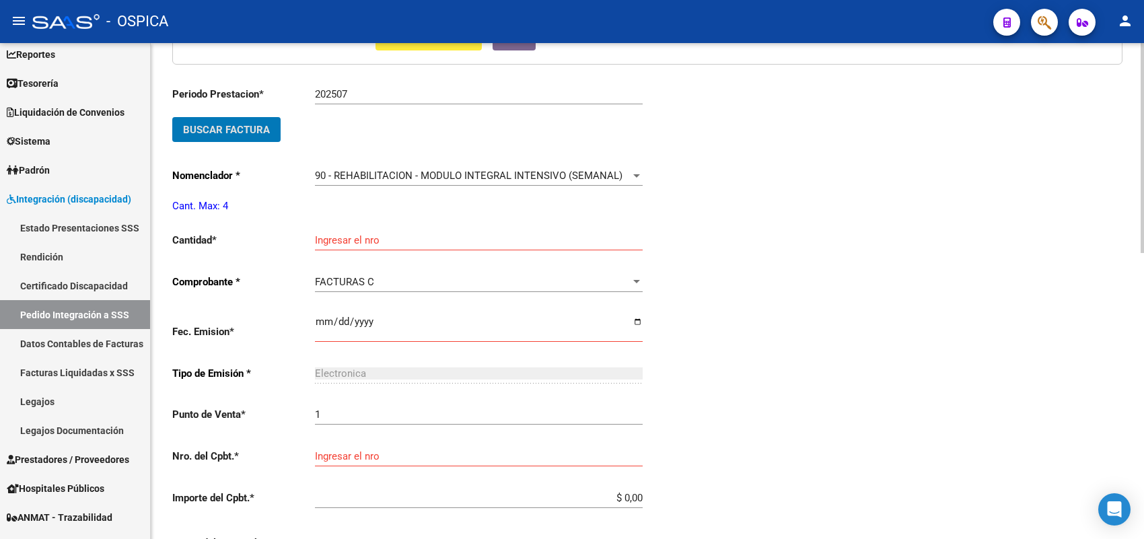
click at [350, 240] on input "Ingresar el nro" at bounding box center [479, 240] width 328 height 12
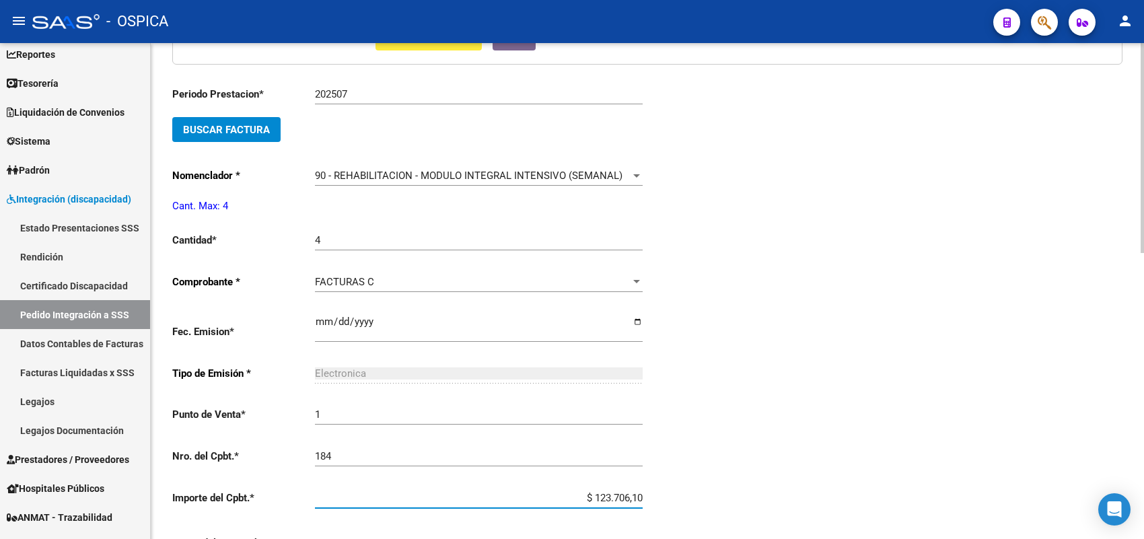
scroll to position [676, 0]
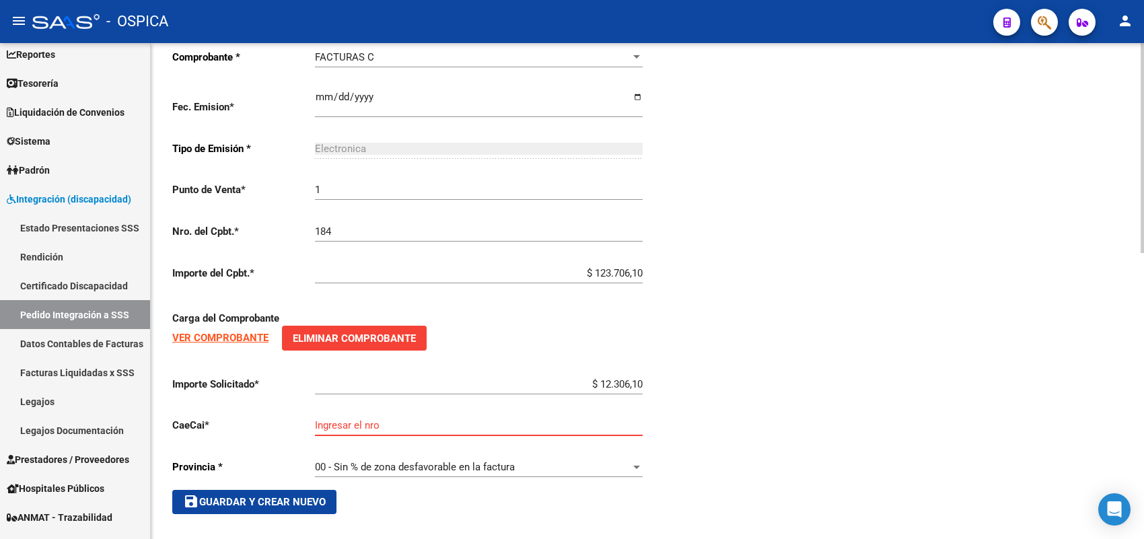
click at [618, 379] on input "$ 12.306,10" at bounding box center [479, 384] width 328 height 12
click at [519, 421] on input "Ingresar el nro" at bounding box center [479, 425] width 328 height 12
click at [291, 490] on button "save Guardar y Crear Nuevo" at bounding box center [254, 502] width 164 height 24
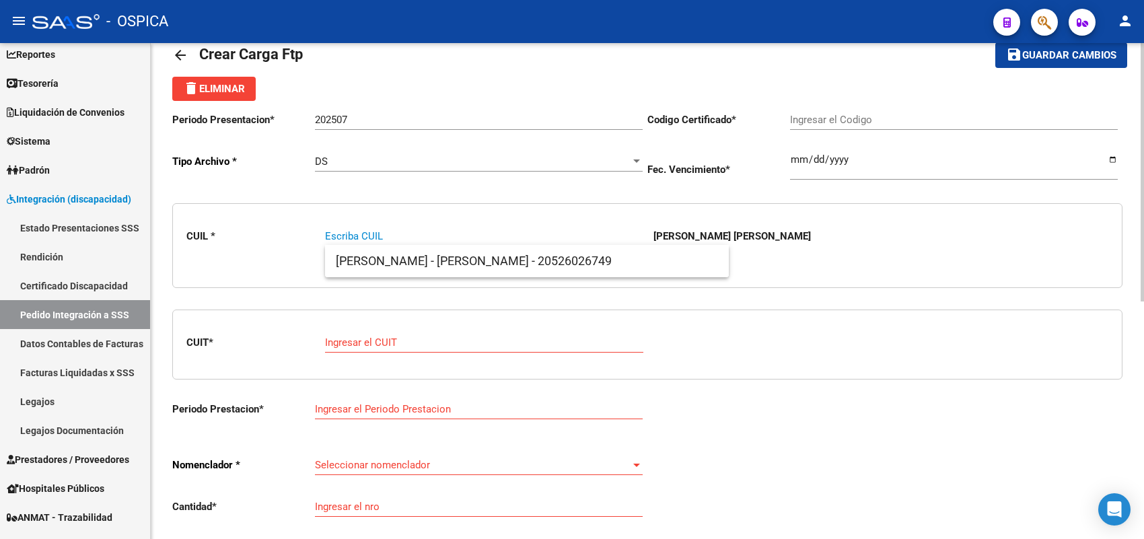
click at [373, 244] on div "Escriba CUIL" at bounding box center [484, 231] width 318 height 29
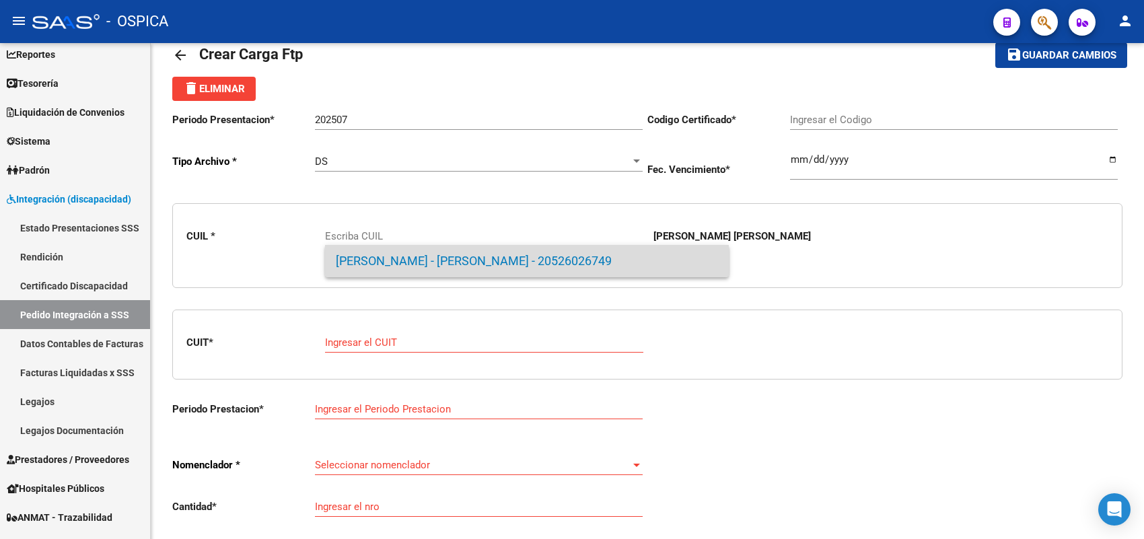
click at [373, 256] on span "VILLALVA - THIAGO ALEXANDER - 20526026749" at bounding box center [527, 261] width 382 height 32
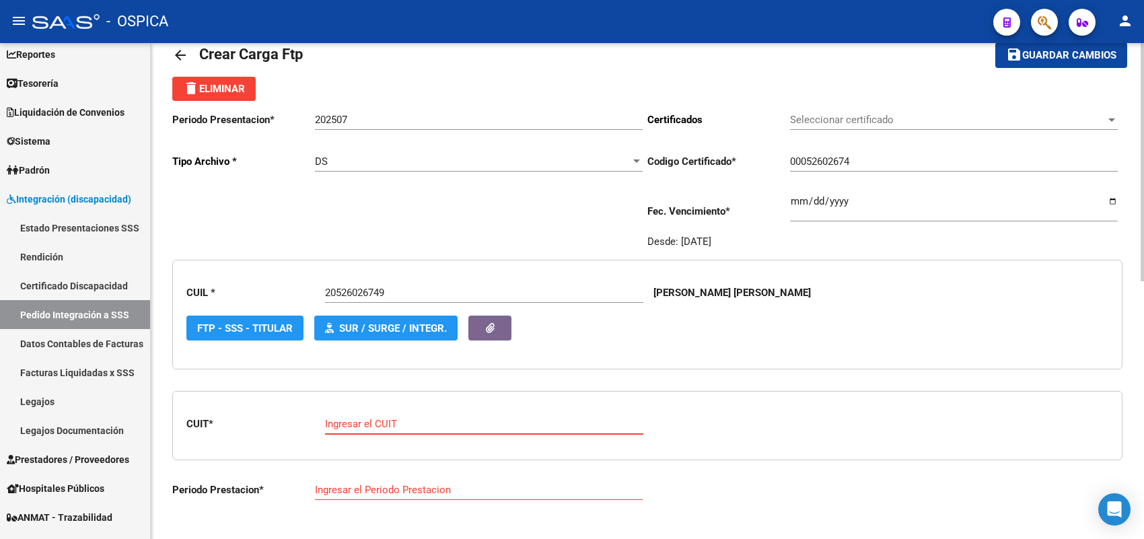
click at [387, 418] on input "Ingresar el CUIT" at bounding box center [484, 424] width 318 height 12
paste input "23-40672213-9"
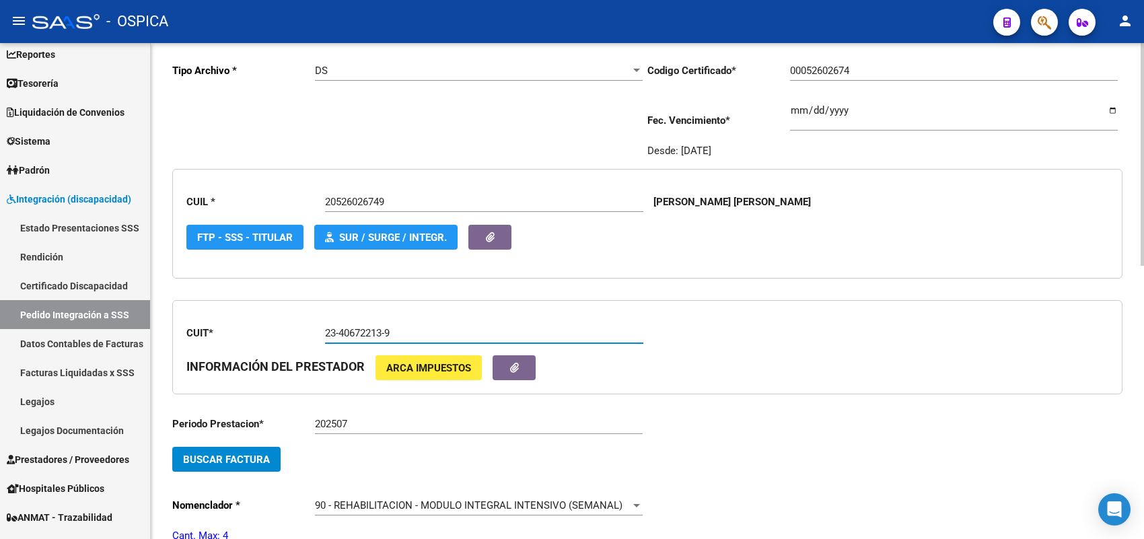
scroll to position [283, 0]
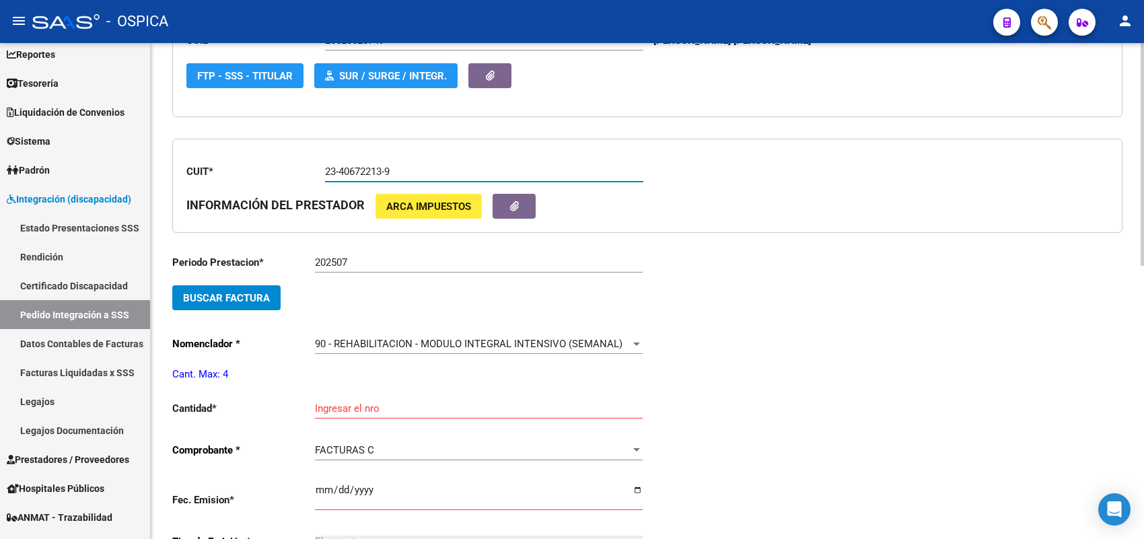
click at [241, 296] on span "Buscar Factura" at bounding box center [226, 298] width 87 height 12
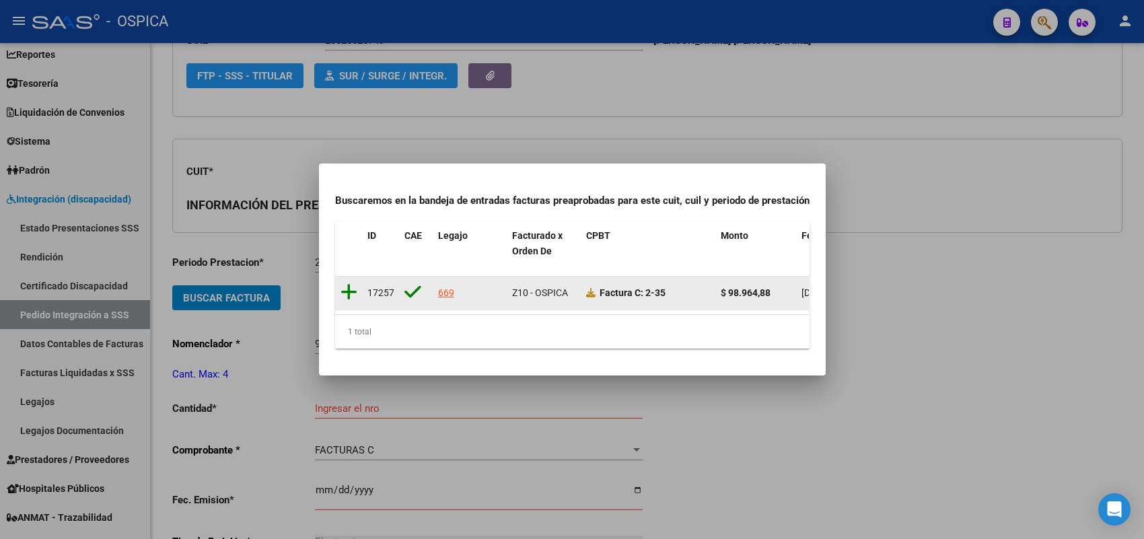
click at [348, 283] on icon at bounding box center [348, 292] width 17 height 19
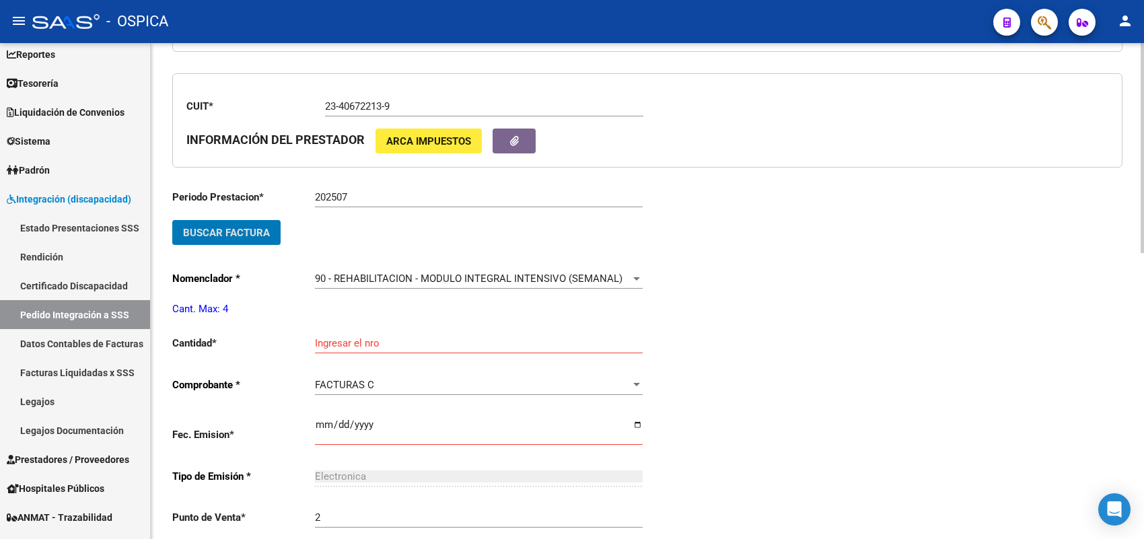
scroll to position [451, 0]
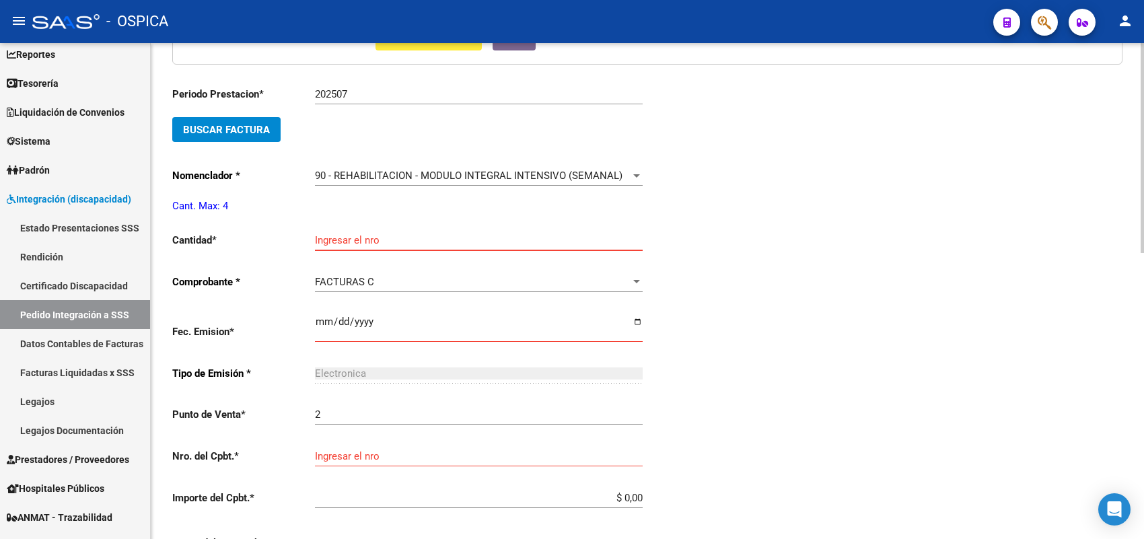
click at [358, 234] on input "Ingresar el nro" at bounding box center [479, 240] width 328 height 12
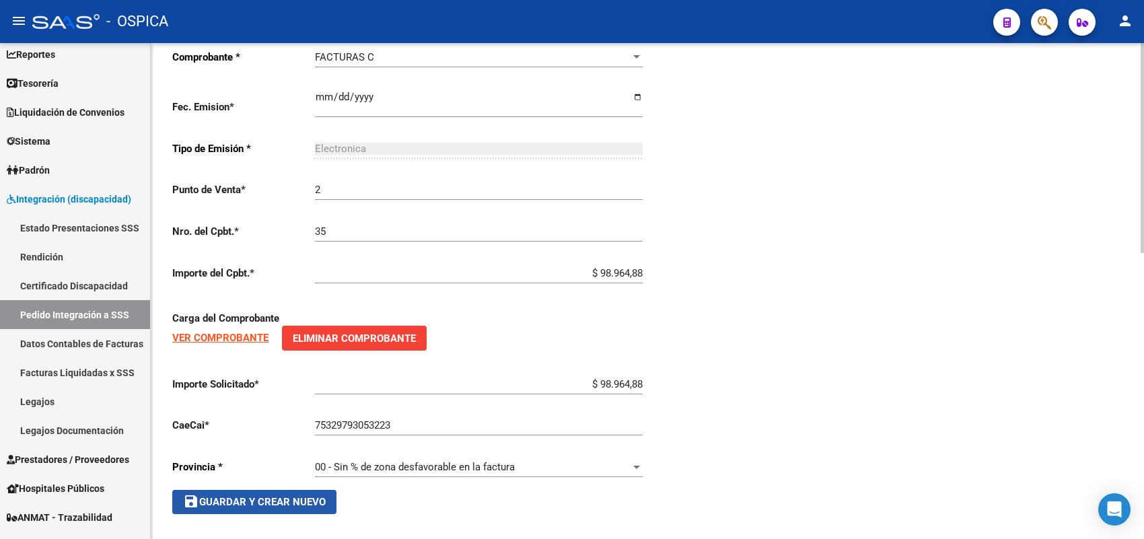
click at [240, 496] on span "save Guardar y Crear Nuevo" at bounding box center [254, 502] width 143 height 12
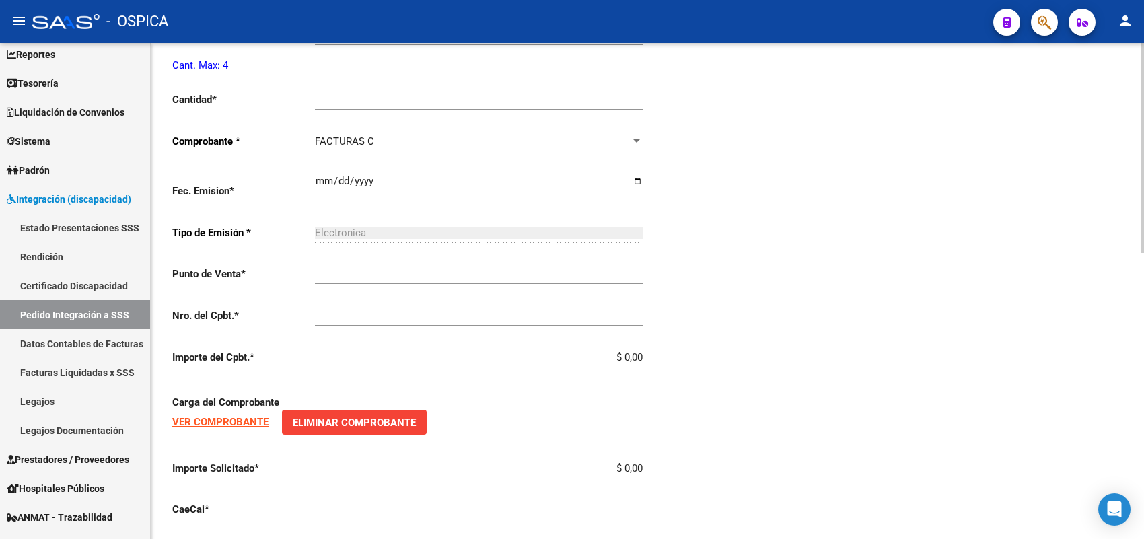
scroll to position [31, 0]
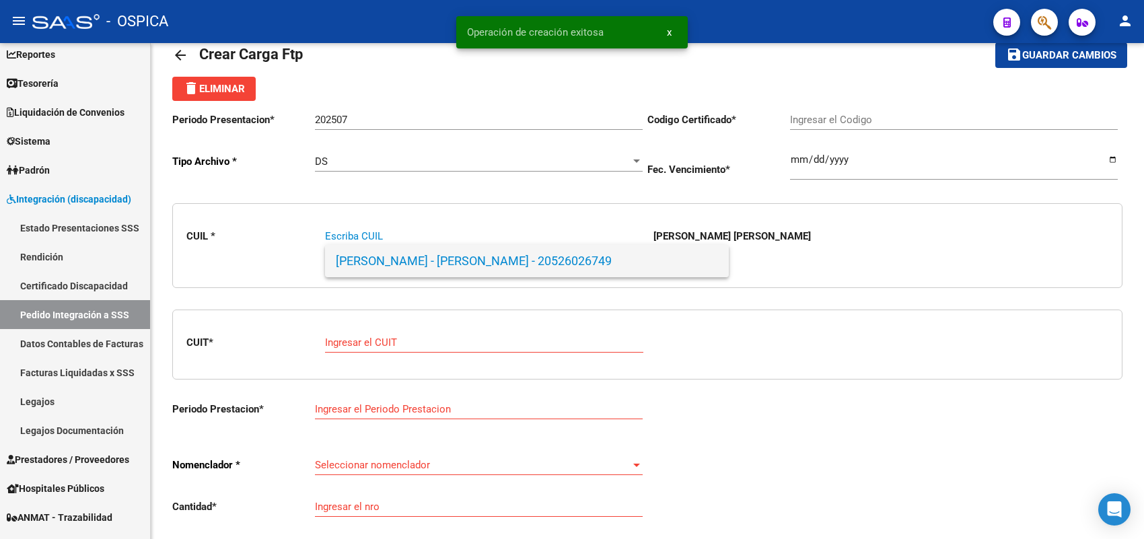
paste input "20496100191"
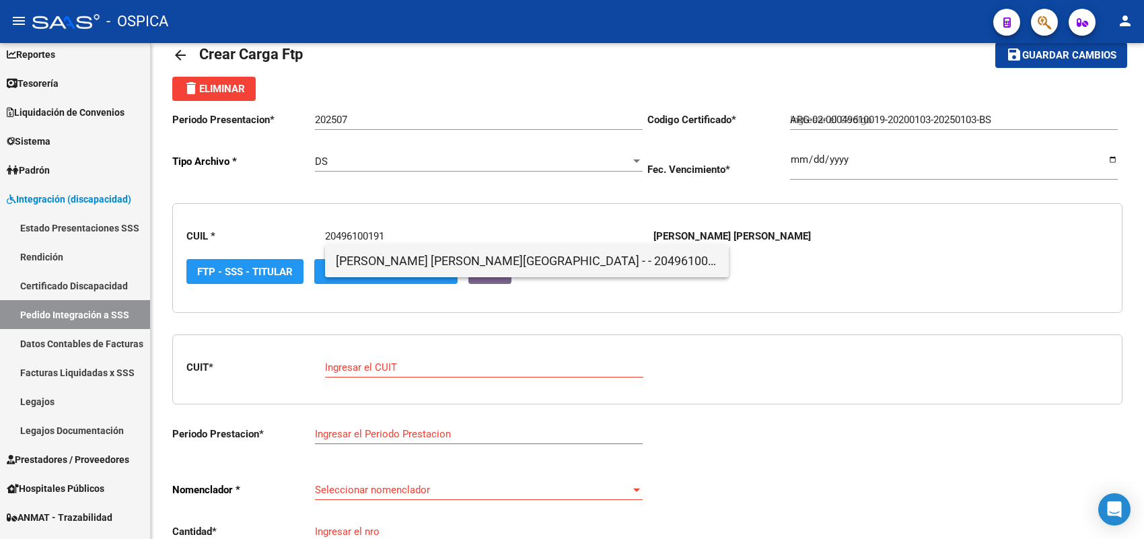
click at [365, 260] on span "ZARAGOZA BARRIONUEVO, SANTINO - - 20496100191" at bounding box center [527, 261] width 382 height 32
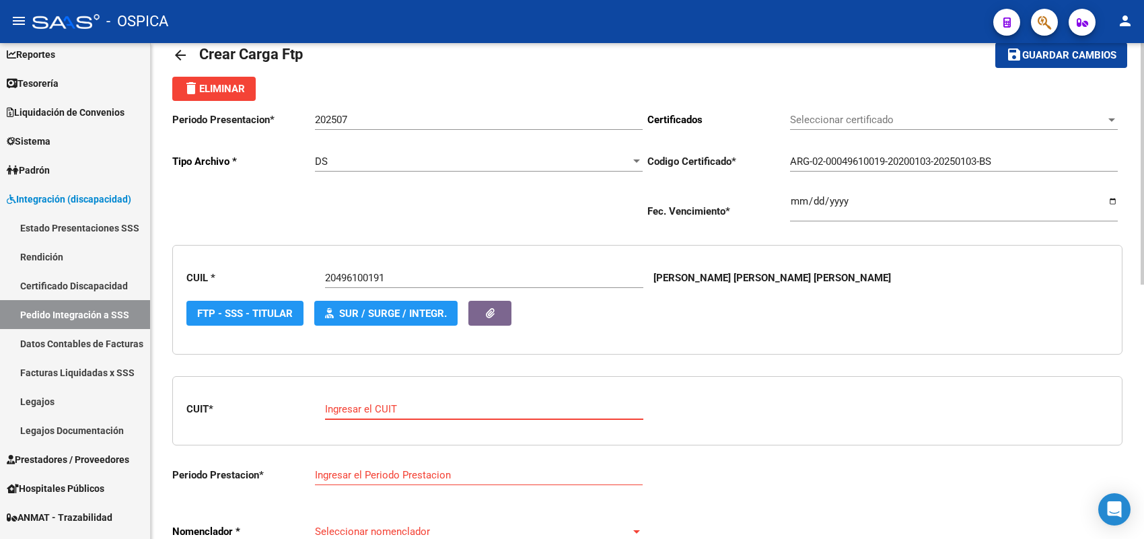
paste input "20-40308191-5"
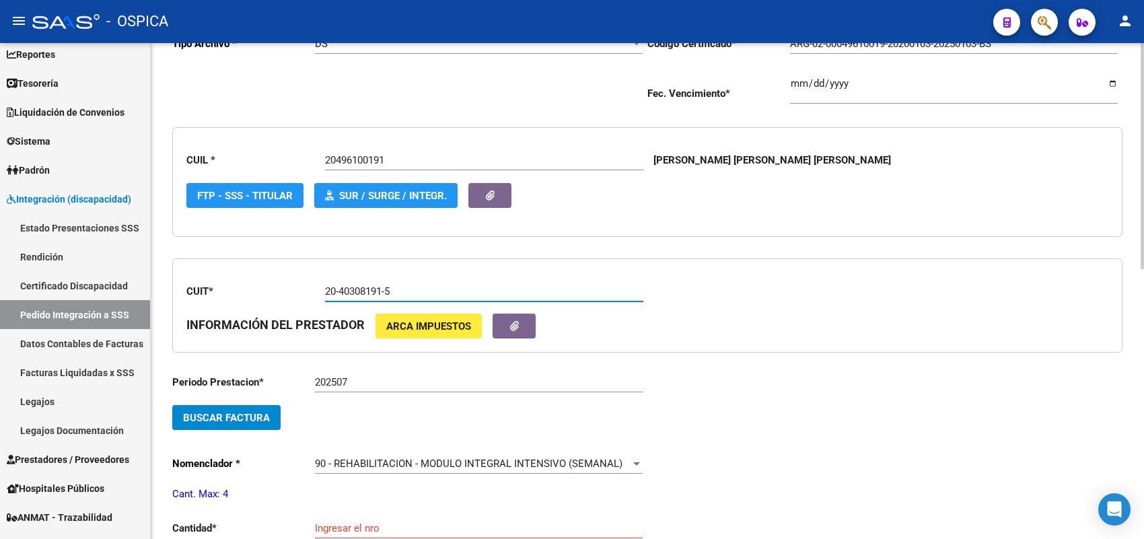
scroll to position [199, 0]
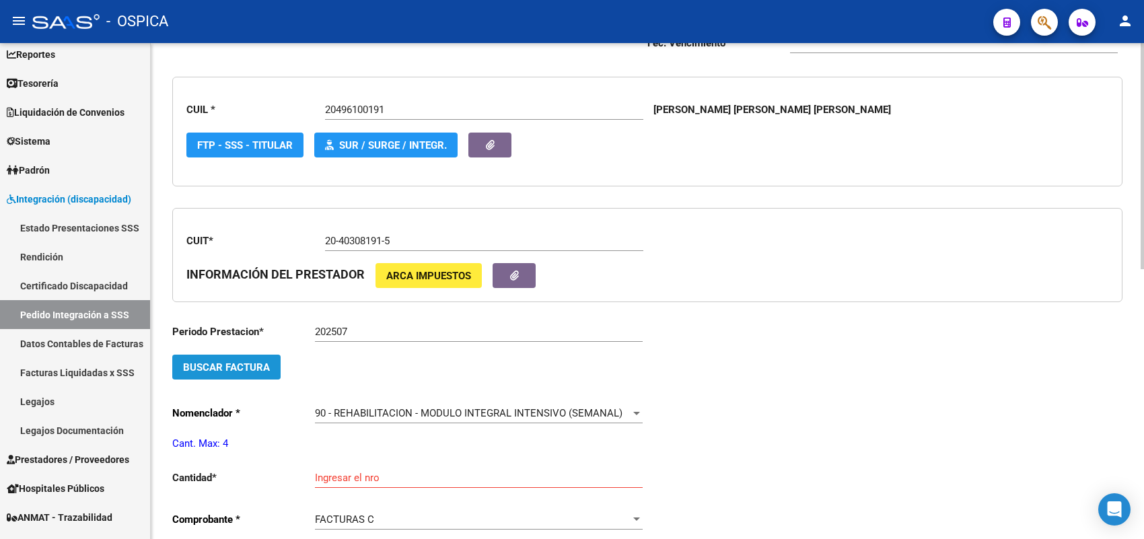
click at [248, 368] on span "Buscar Factura" at bounding box center [226, 367] width 87 height 12
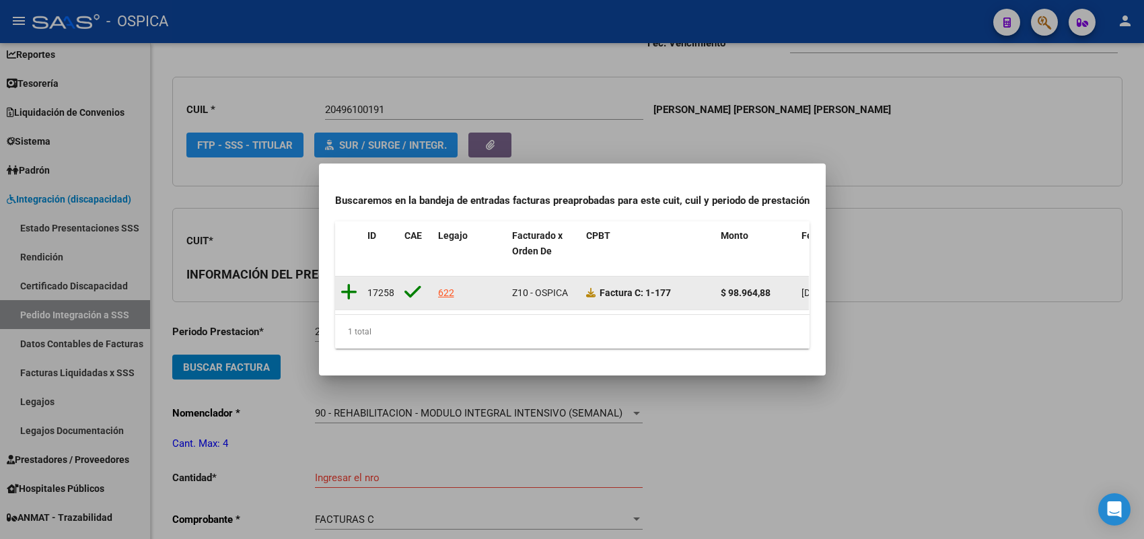
click at [354, 283] on icon at bounding box center [348, 292] width 17 height 19
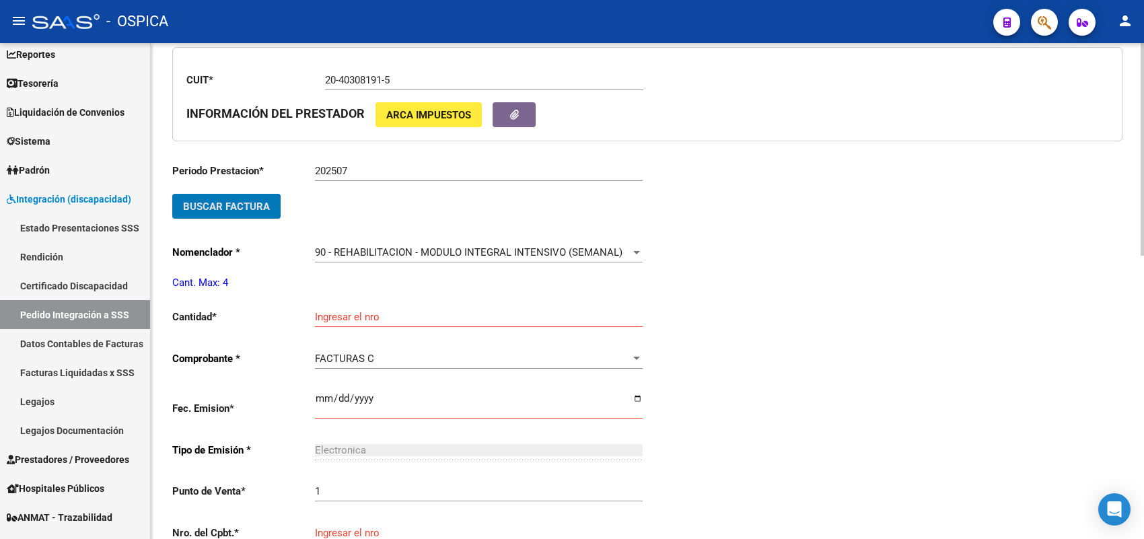
scroll to position [367, 0]
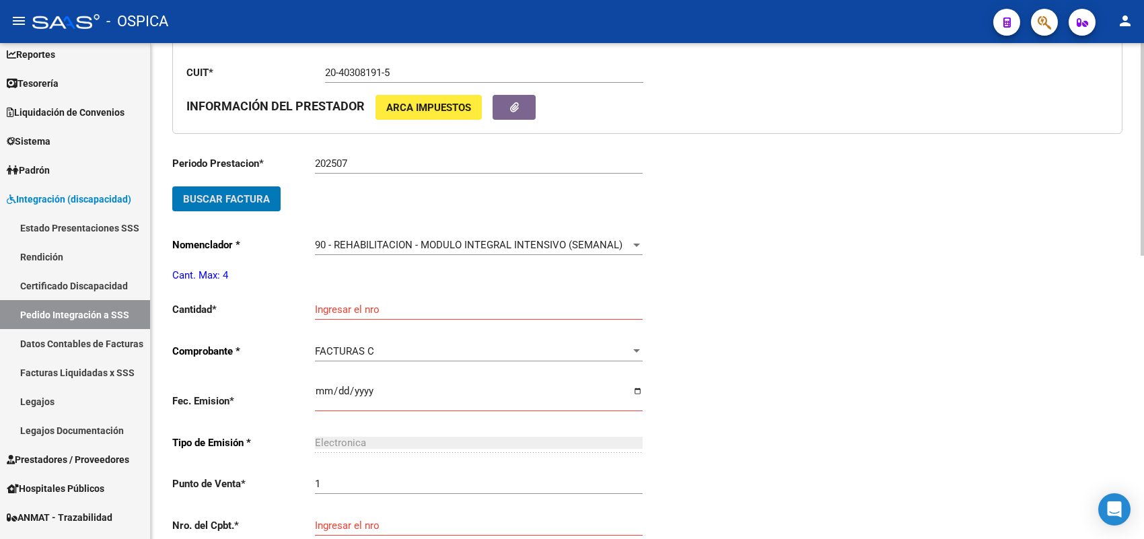
click at [357, 304] on input "Ingresar el nro" at bounding box center [479, 309] width 328 height 12
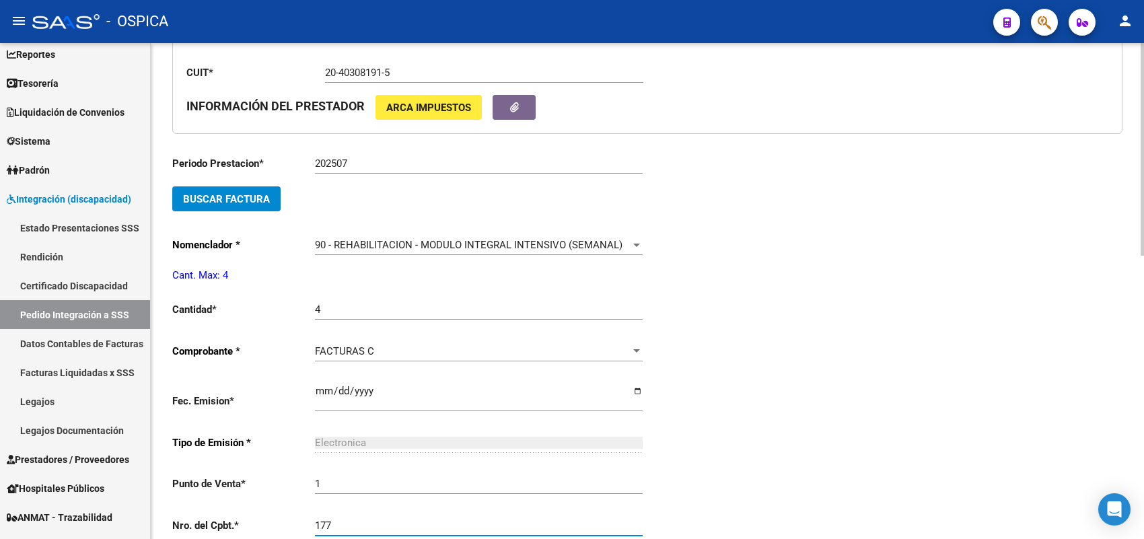
scroll to position [638, 0]
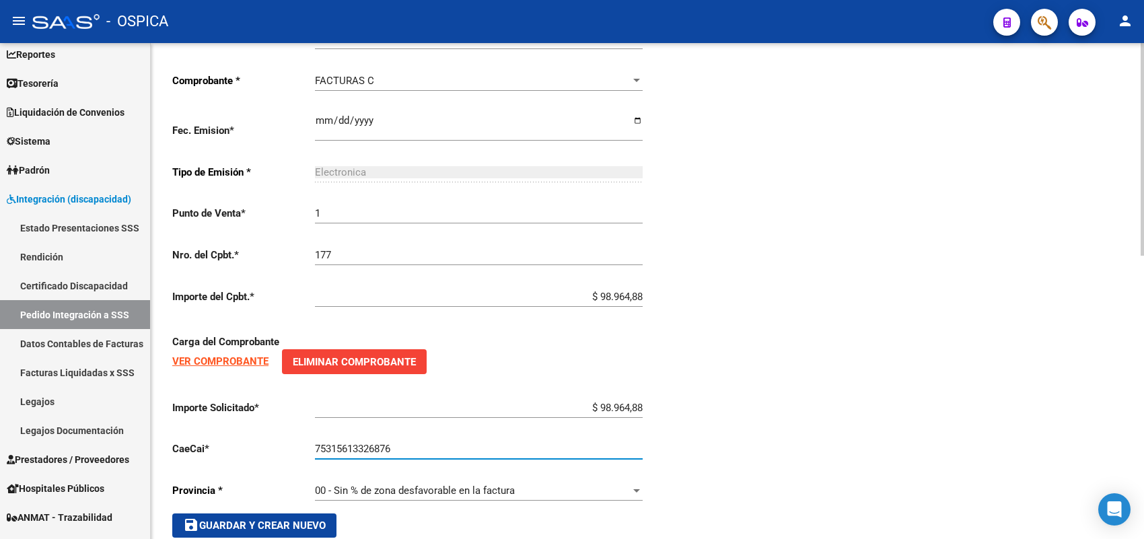
click at [326, 513] on button "save Guardar y Crear Nuevo" at bounding box center [254, 525] width 164 height 24
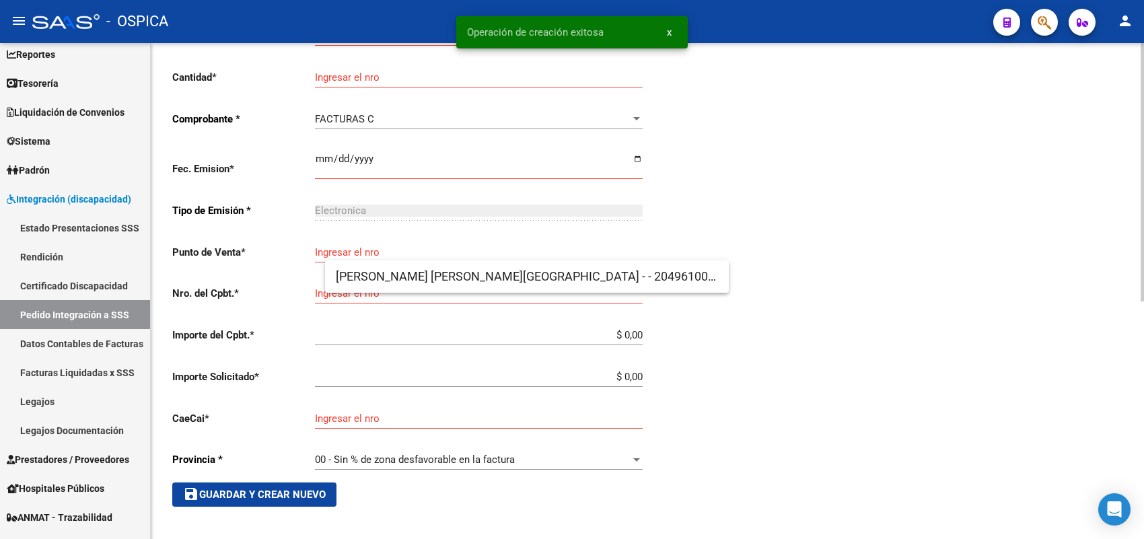
scroll to position [15, 0]
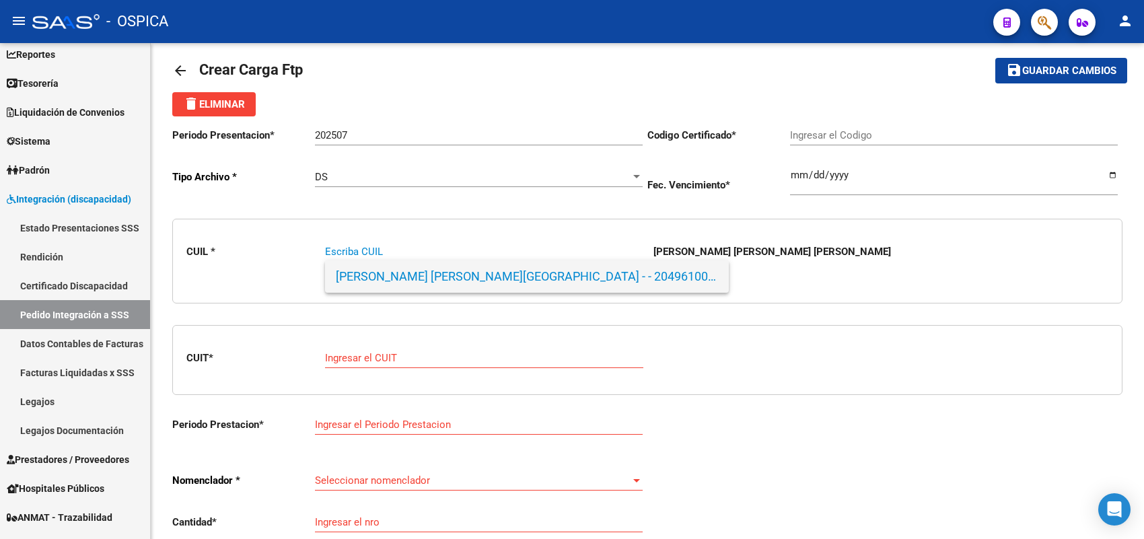
click at [406, 276] on span "ZARAGOZA BARRIONUEVO, SANTINO - - 20496100191" at bounding box center [527, 276] width 382 height 32
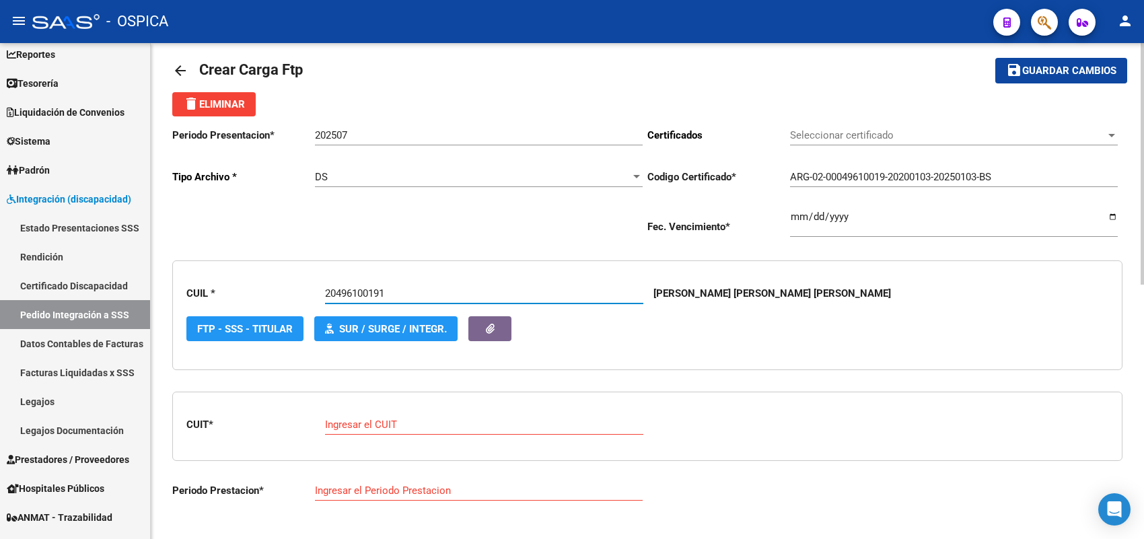
click at [396, 426] on input "Ingresar el CUIT" at bounding box center [484, 424] width 318 height 12
paste input "27-26069441-9"
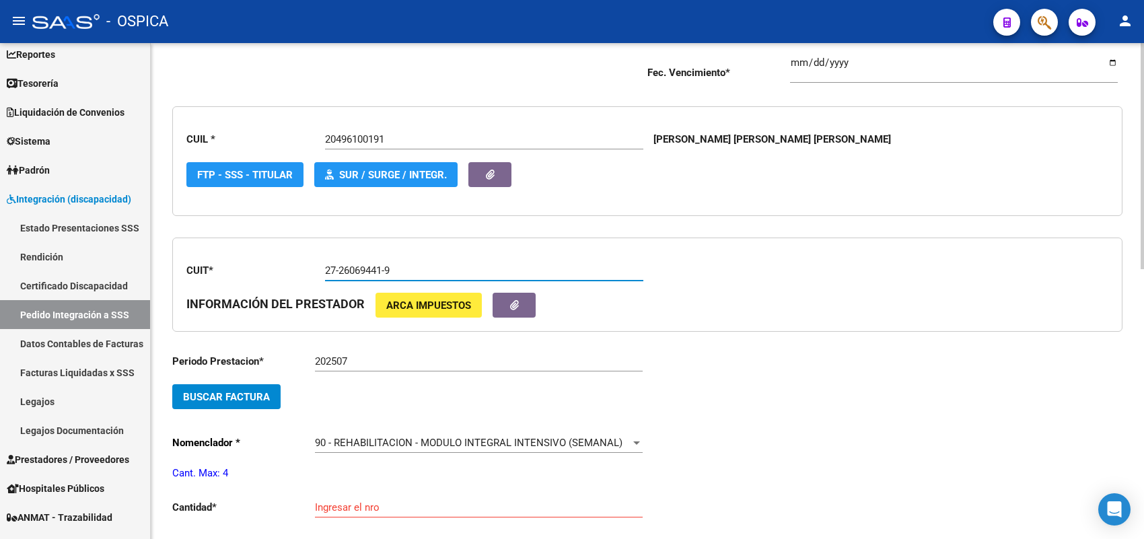
scroll to position [184, 0]
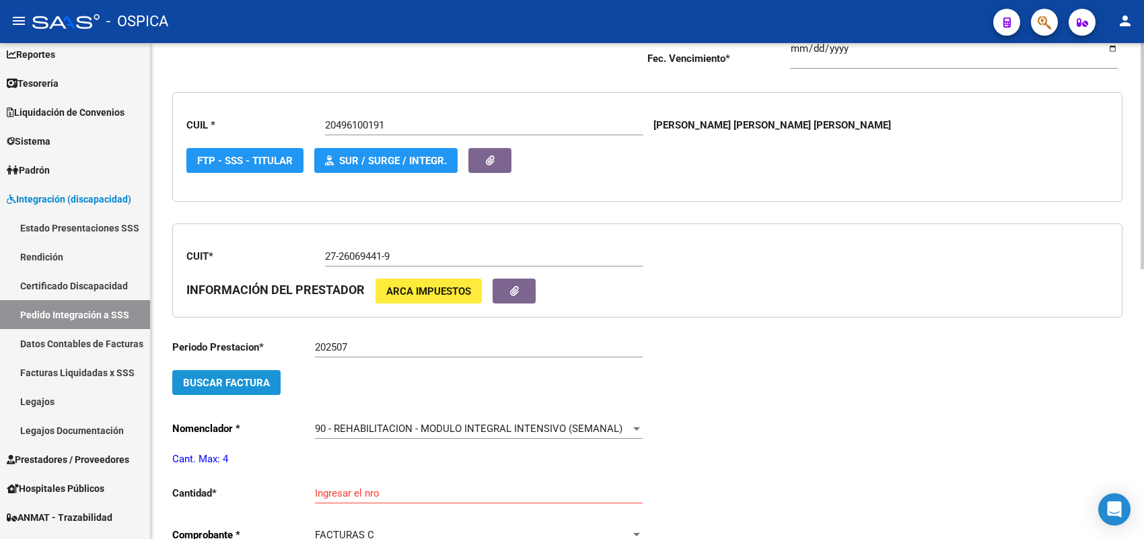
click at [264, 381] on span "Buscar Factura" at bounding box center [226, 383] width 87 height 12
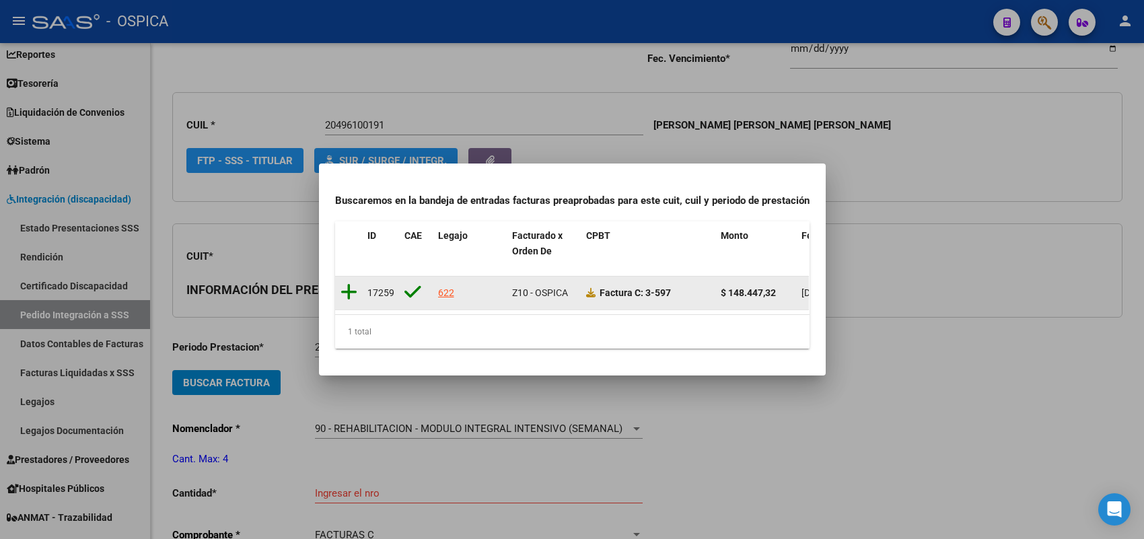
click at [348, 283] on icon at bounding box center [348, 292] width 17 height 19
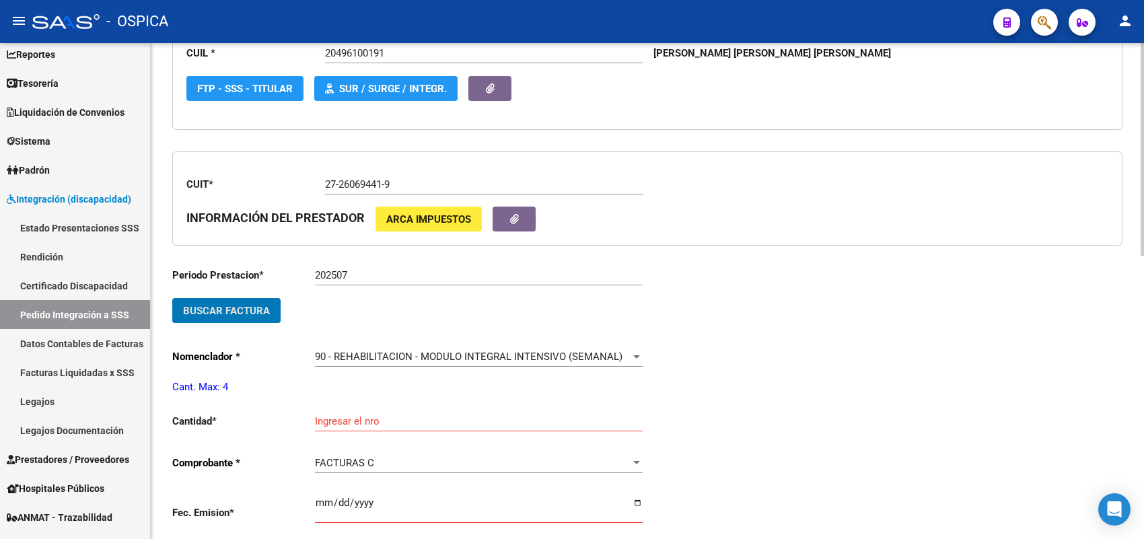
scroll to position [352, 0]
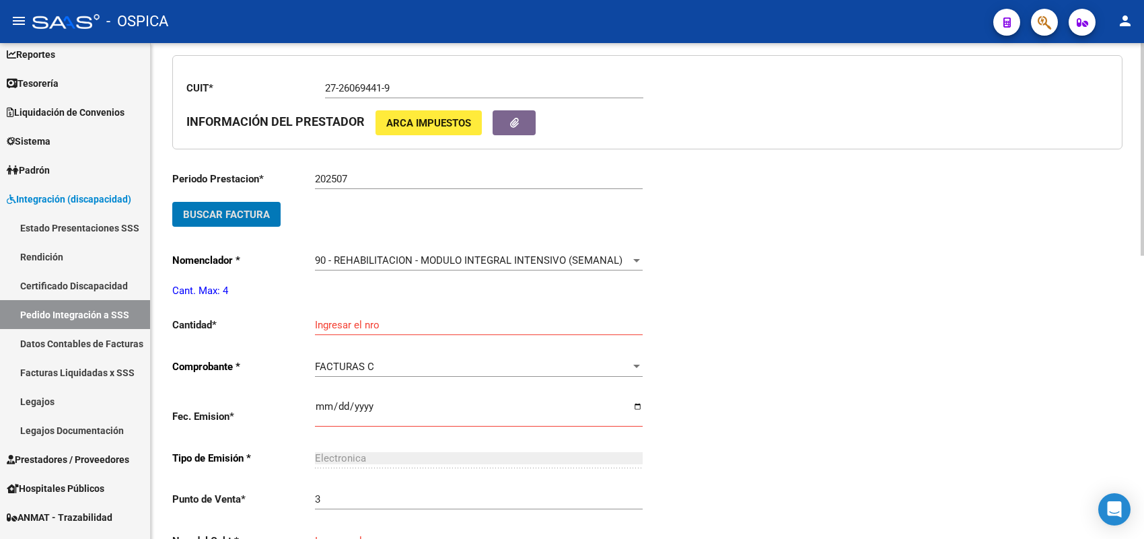
click at [347, 324] on input "Ingresar el nro" at bounding box center [479, 325] width 328 height 12
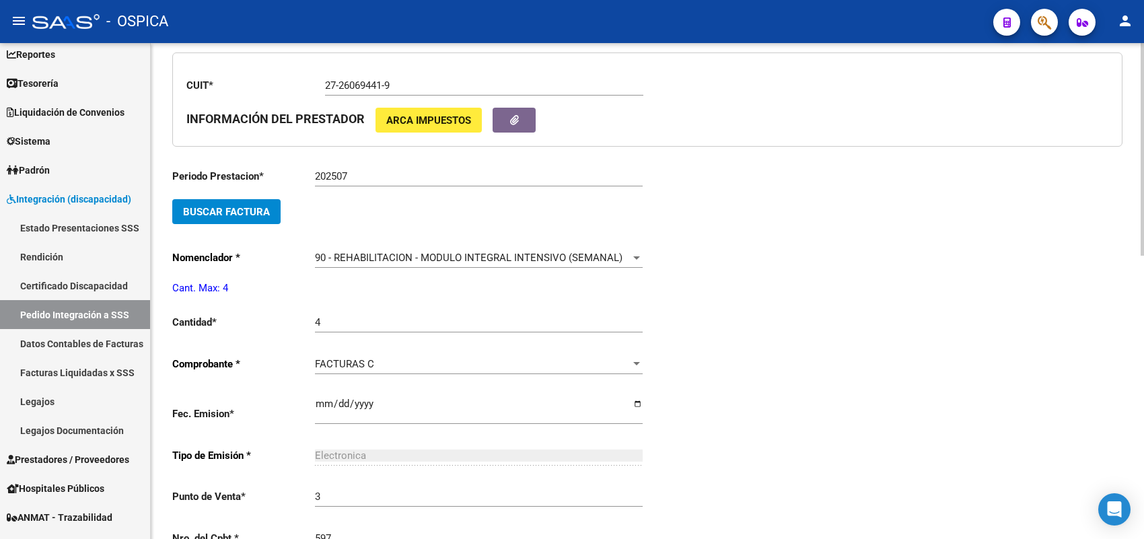
scroll to position [638, 0]
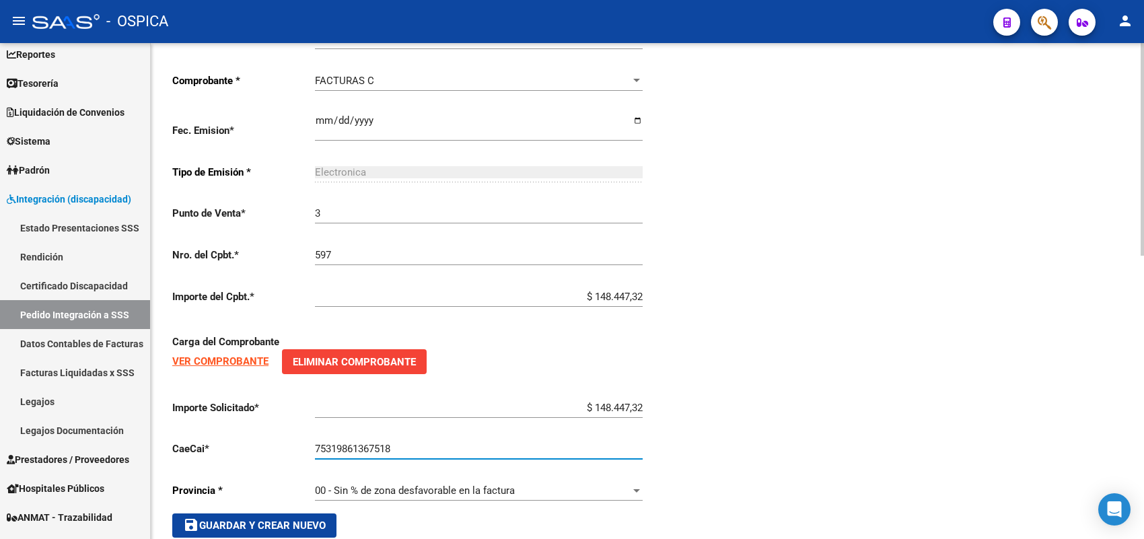
click at [297, 519] on span "save Guardar y Crear Nuevo" at bounding box center [254, 525] width 143 height 12
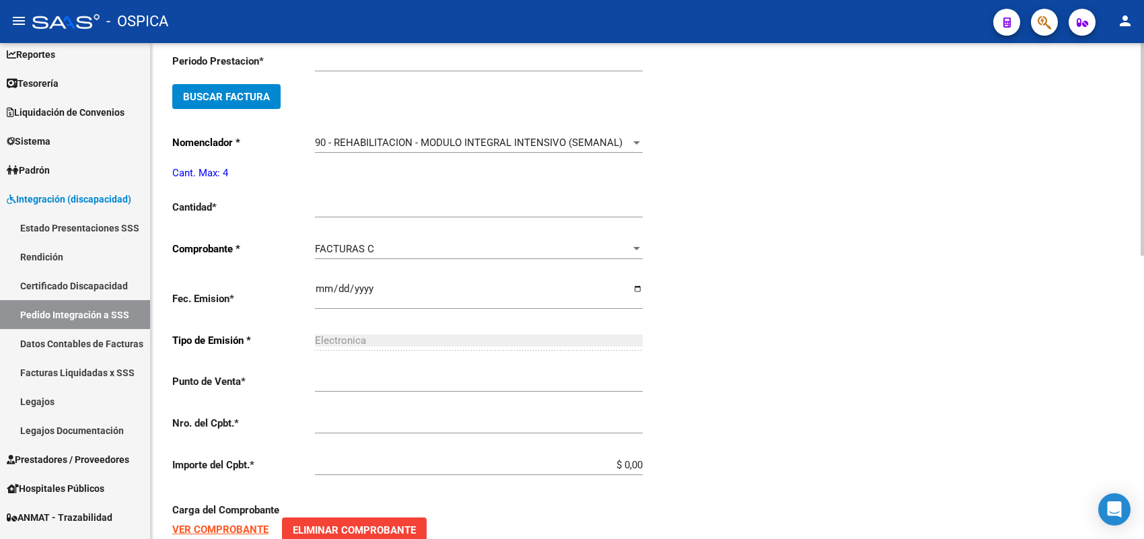
scroll to position [15, 0]
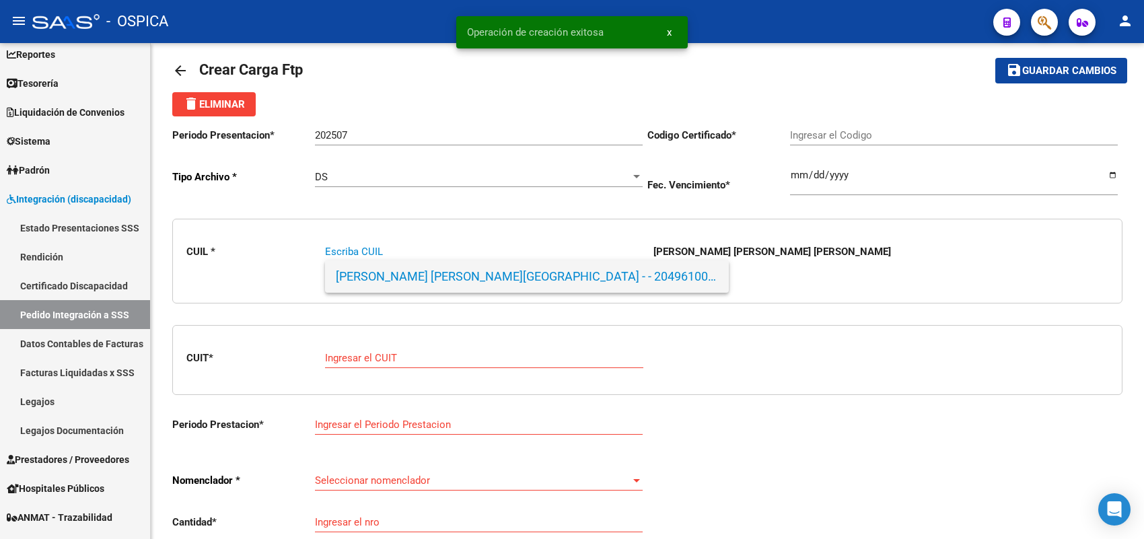
click at [400, 287] on span "ZARAGOZA BARRIONUEVO, SANTINO - - 20496100191" at bounding box center [527, 276] width 382 height 32
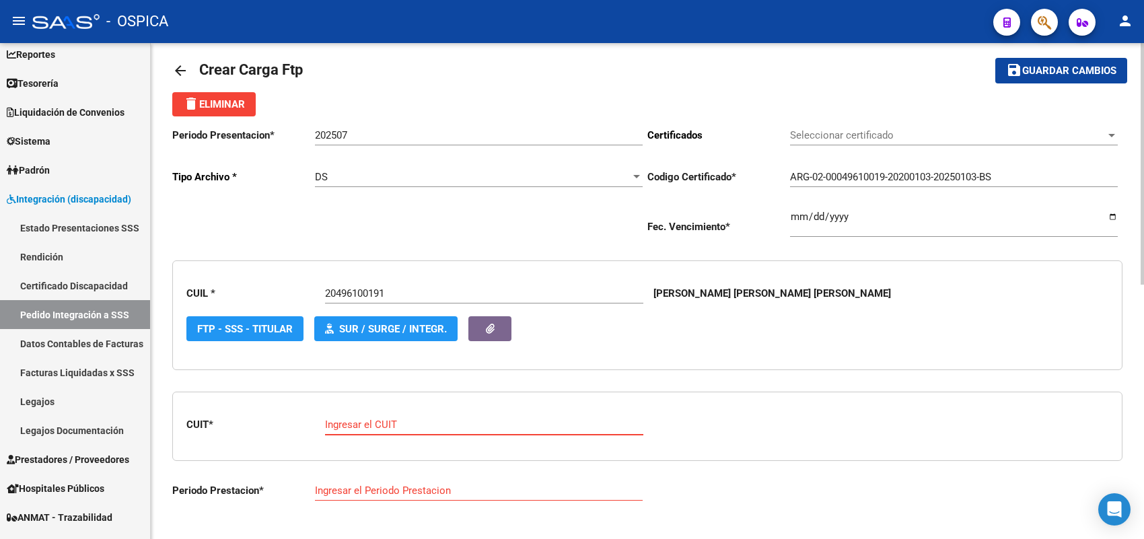
paste input "27-32947571-4"
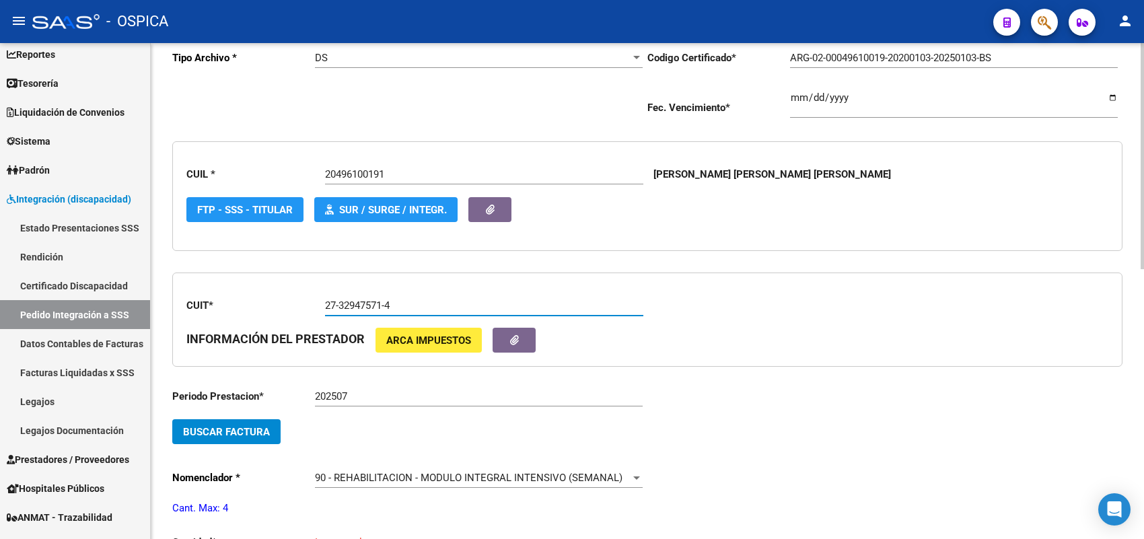
scroll to position [184, 0]
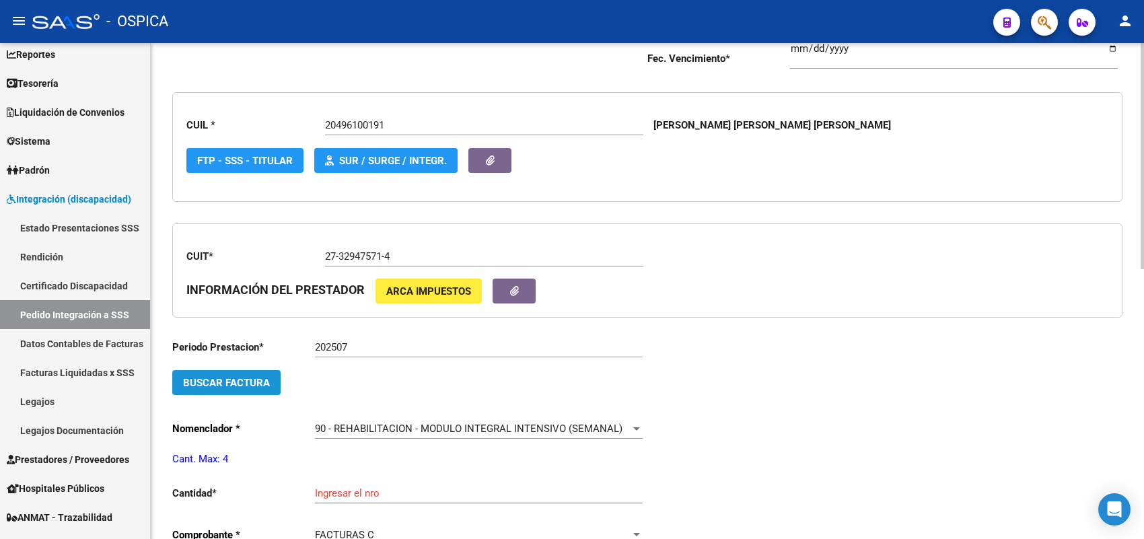
click at [244, 379] on span "Buscar Factura" at bounding box center [226, 383] width 87 height 12
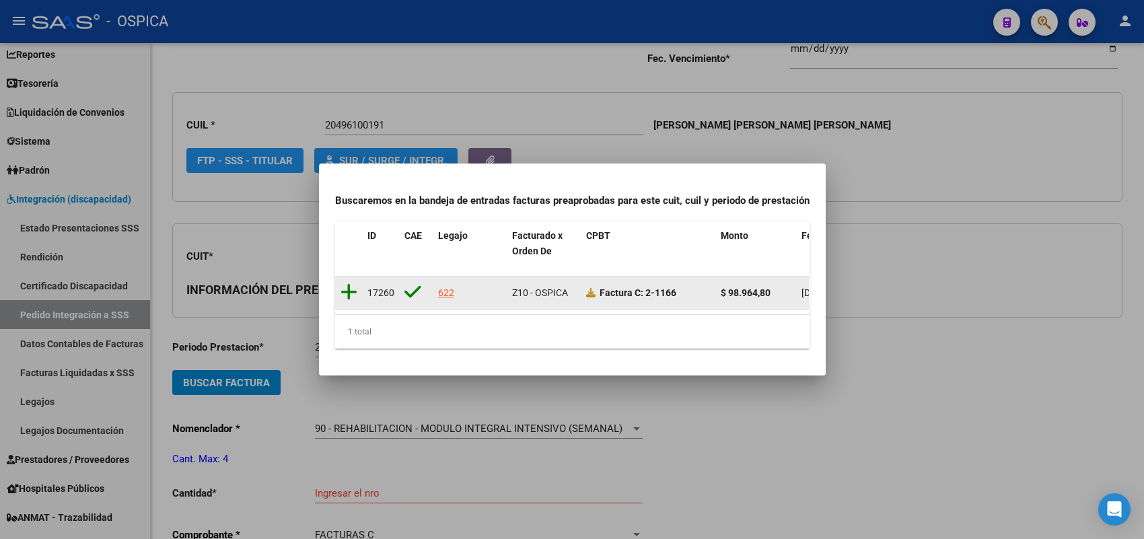
click at [348, 285] on icon at bounding box center [348, 292] width 17 height 19
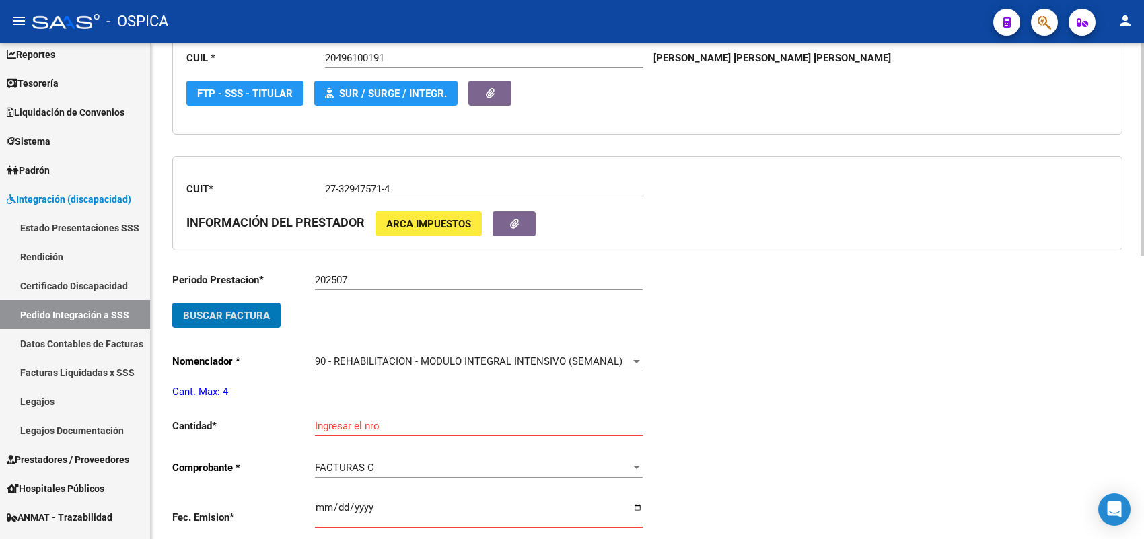
scroll to position [352, 0]
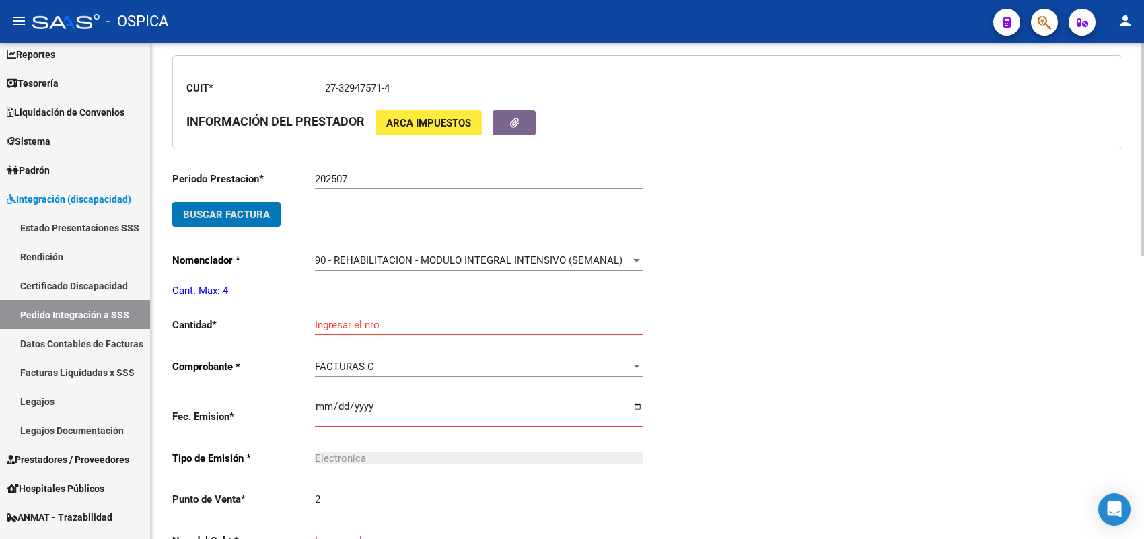
click at [254, 214] on span "Buscar Factura" at bounding box center [226, 215] width 87 height 12
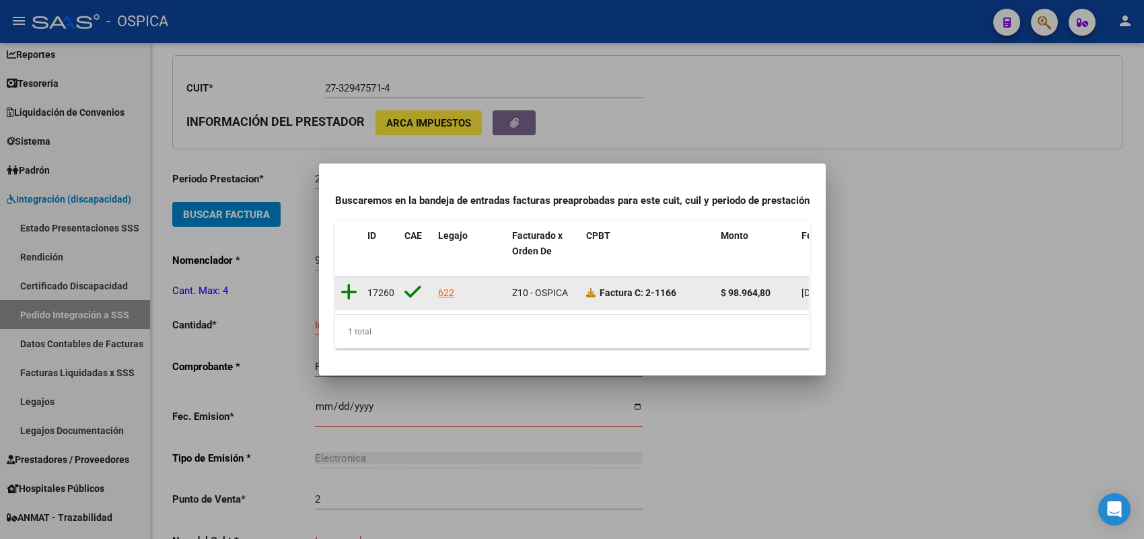
click at [354, 283] on icon at bounding box center [348, 292] width 17 height 19
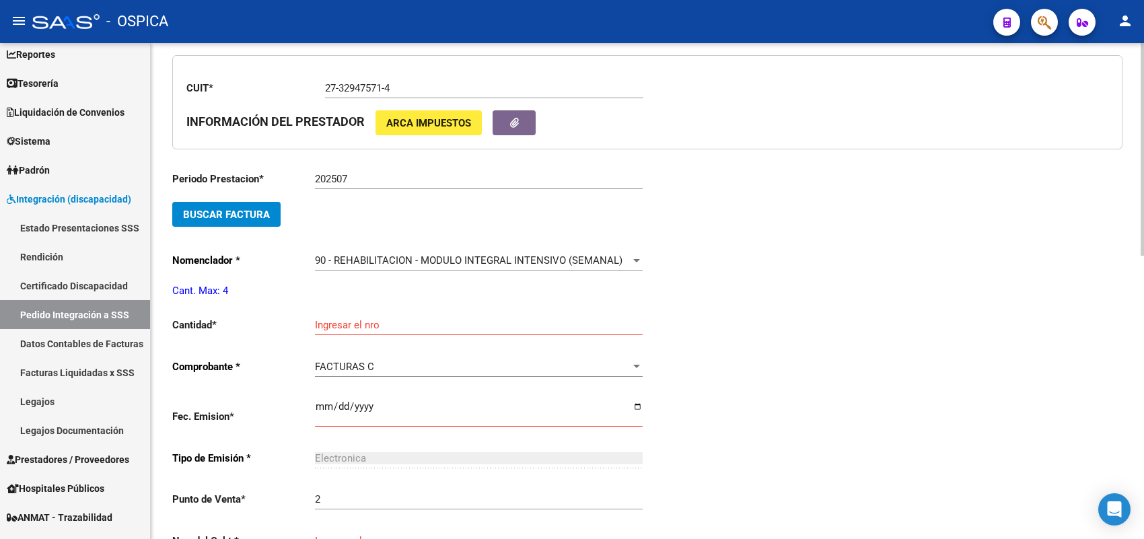
click at [342, 313] on div "Ingresar el nro" at bounding box center [479, 320] width 328 height 29
click at [338, 328] on div "Ingresar el nro" at bounding box center [479, 320] width 328 height 29
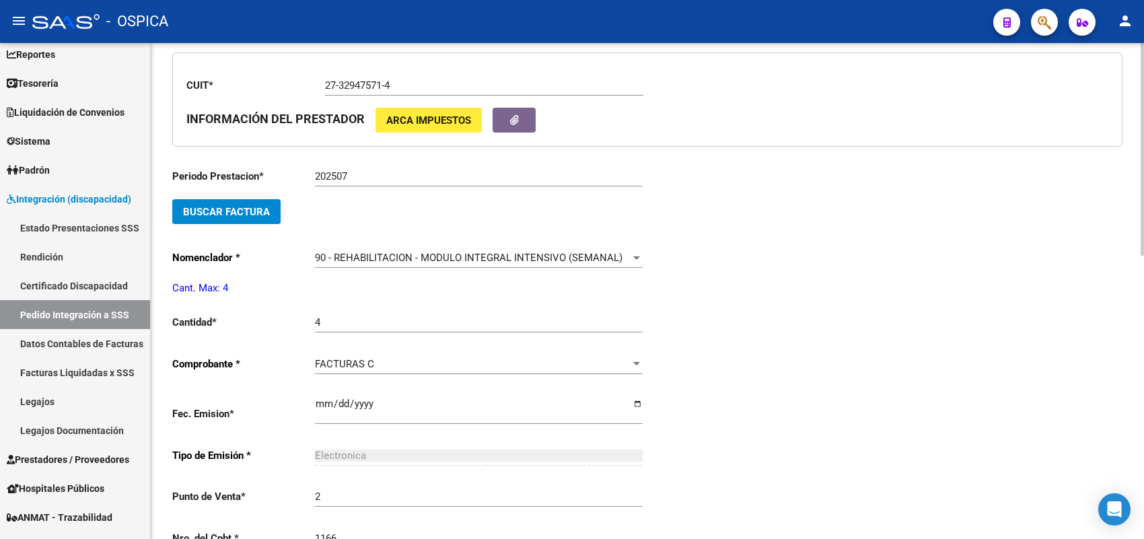
scroll to position [638, 0]
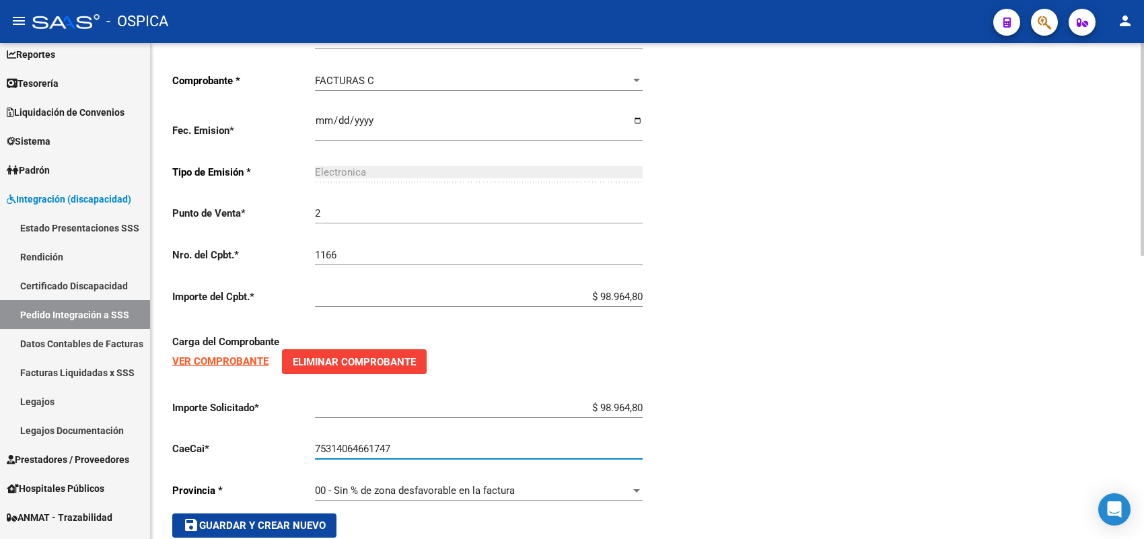
click at [273, 525] on button "save Guardar y Crear Nuevo" at bounding box center [254, 525] width 164 height 24
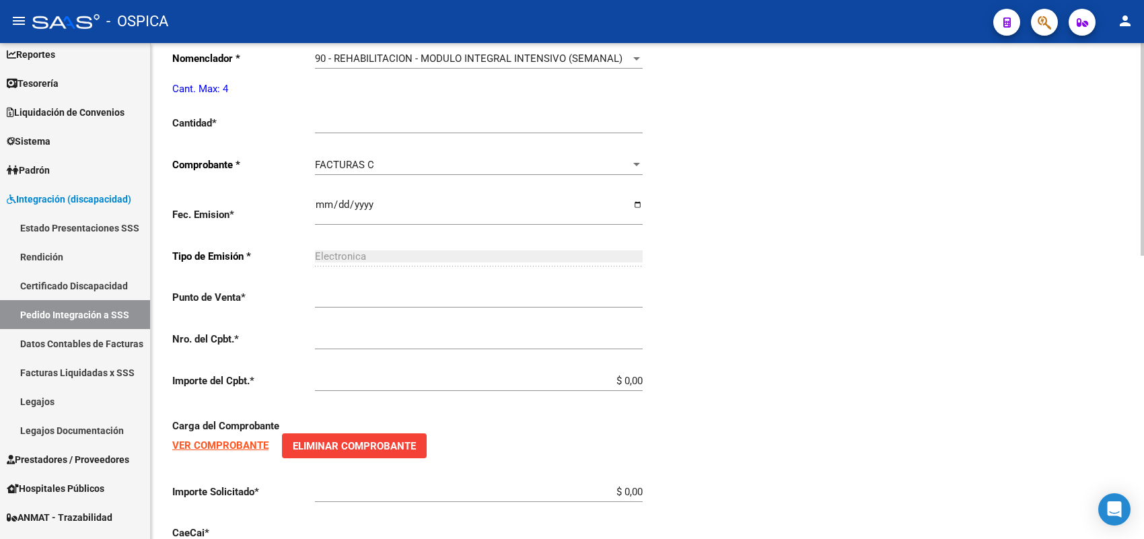
scroll to position [15, 0]
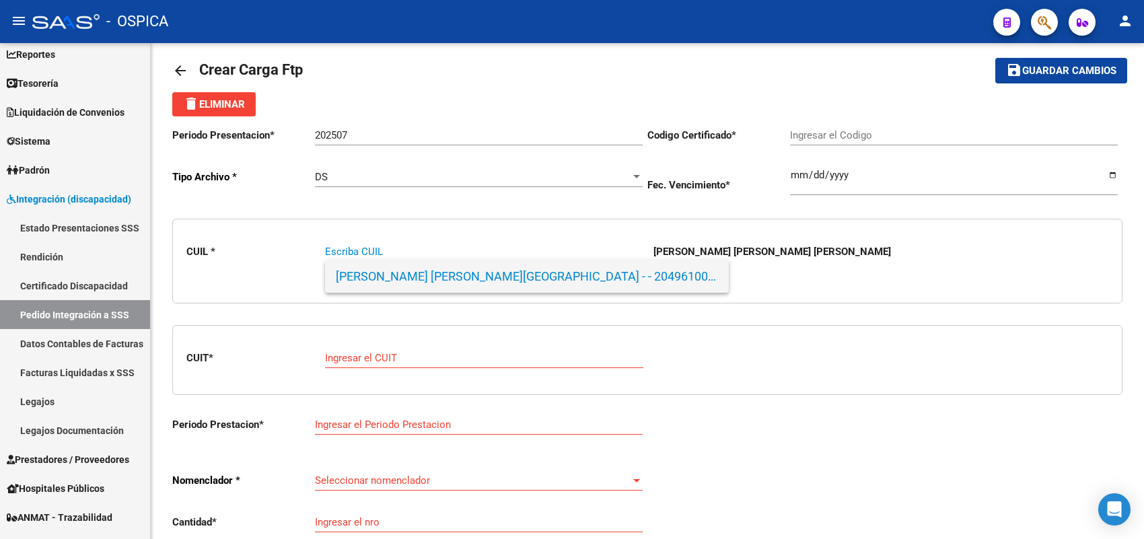
click at [377, 283] on span "ZARAGOZA BARRIONUEVO, SANTINO - - 20496100191" at bounding box center [527, 276] width 382 height 32
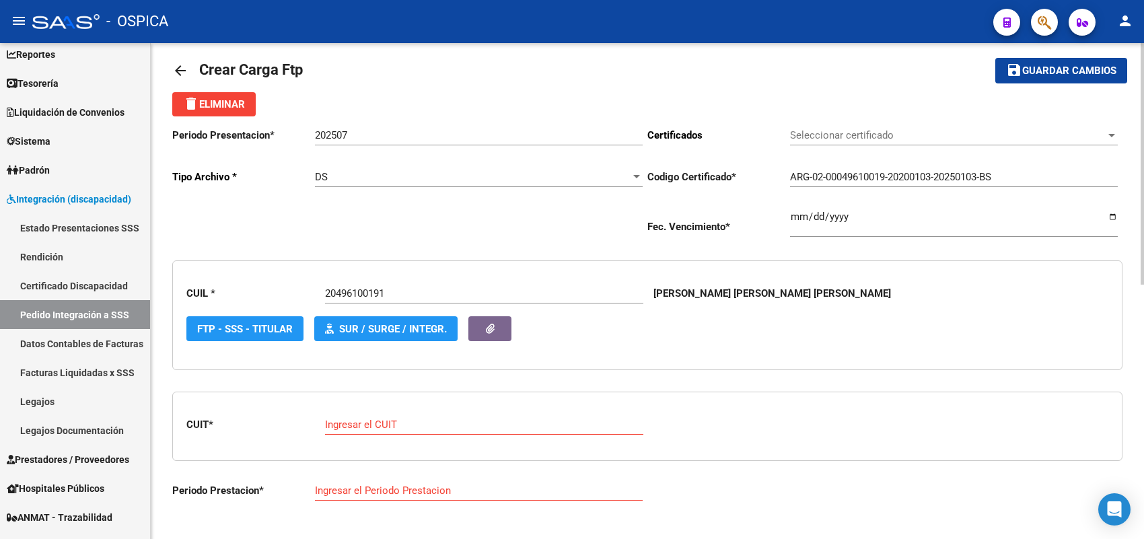
click at [395, 412] on div "Ingresar el CUIT" at bounding box center [484, 420] width 318 height 29
paste input "20-31934939-2"
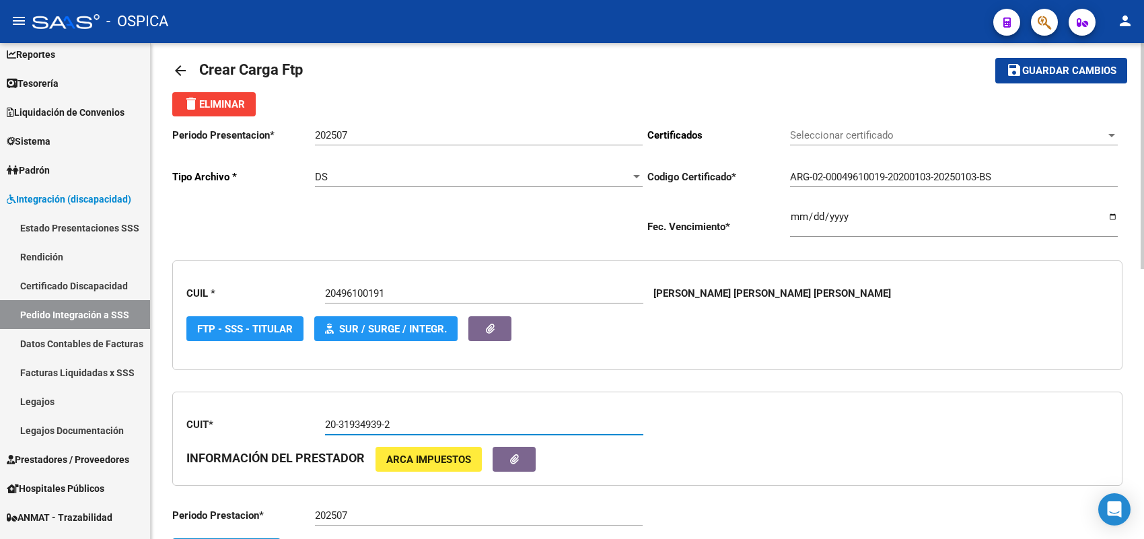
scroll to position [100, 0]
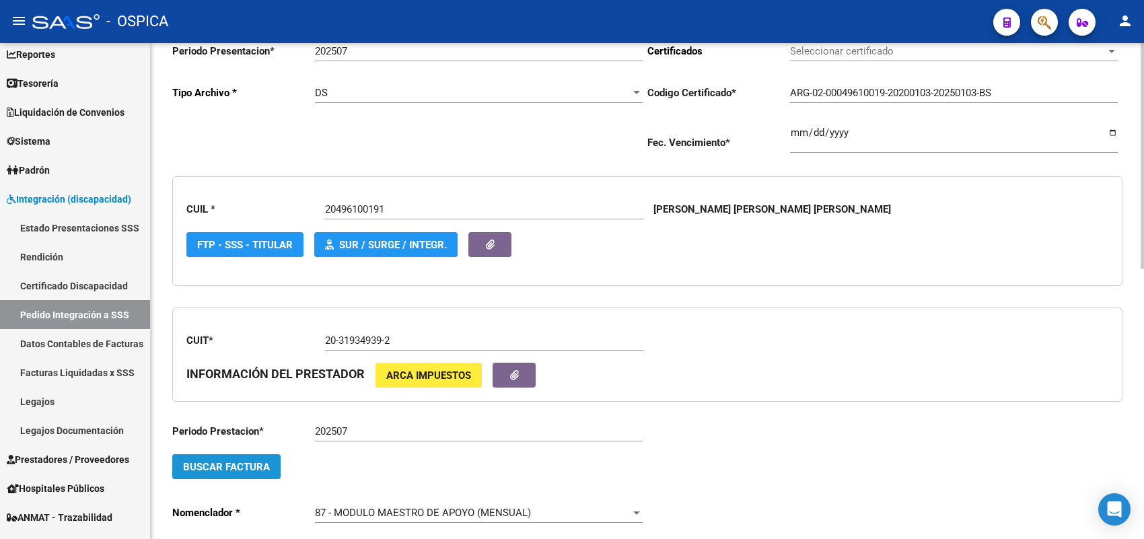
click at [260, 468] on span "Buscar Factura" at bounding box center [226, 467] width 87 height 12
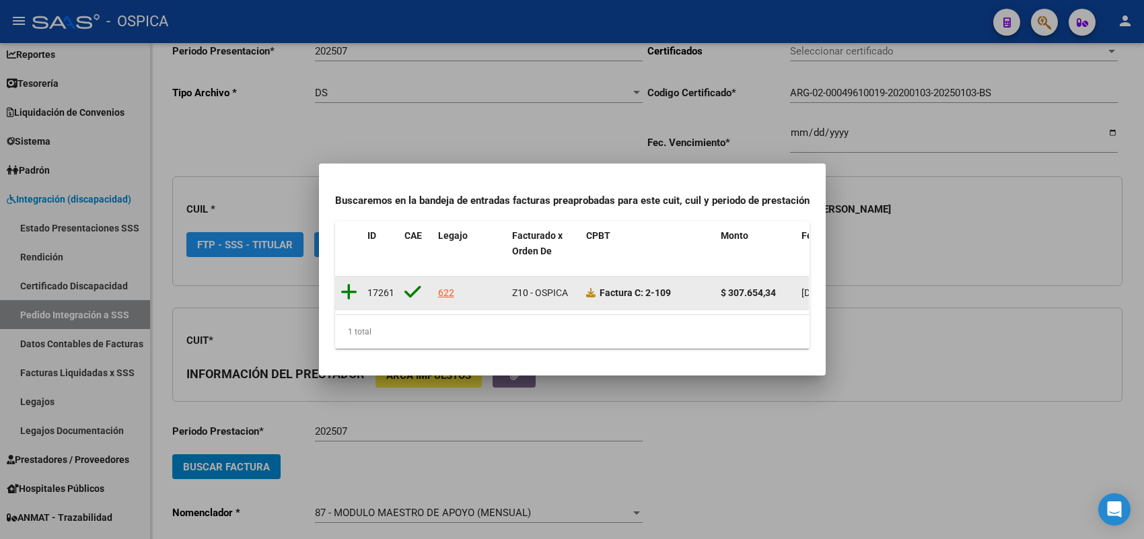
click at [344, 283] on icon at bounding box center [348, 292] width 17 height 19
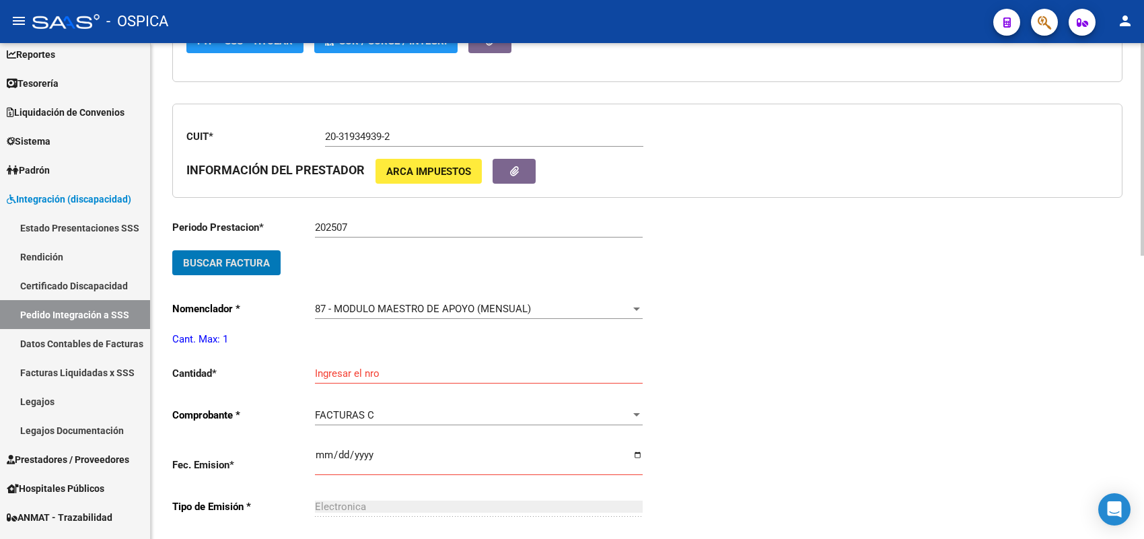
scroll to position [352, 0]
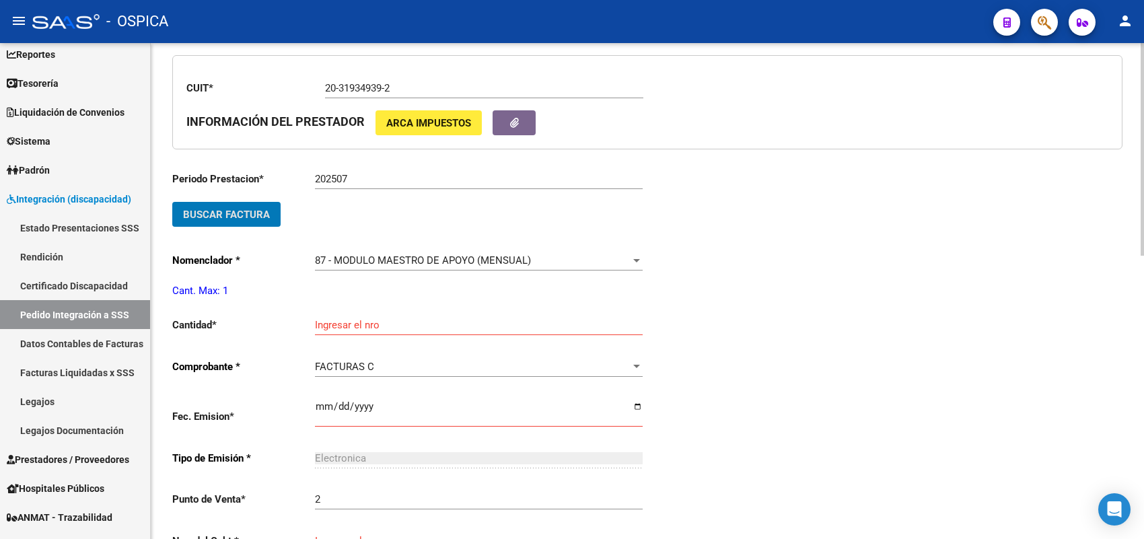
click at [344, 319] on input "Ingresar el nro" at bounding box center [479, 325] width 328 height 12
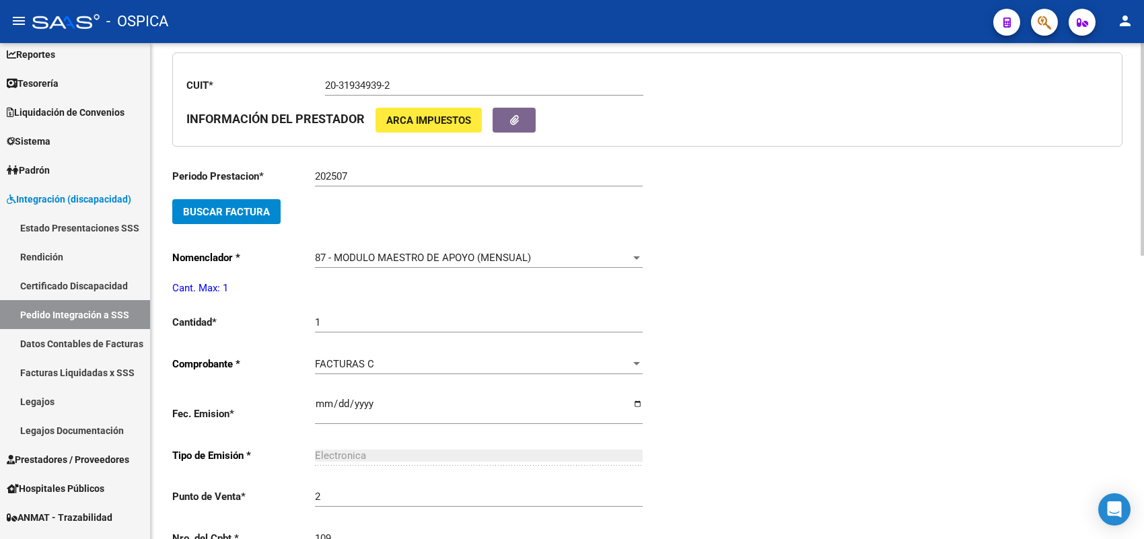
scroll to position [638, 0]
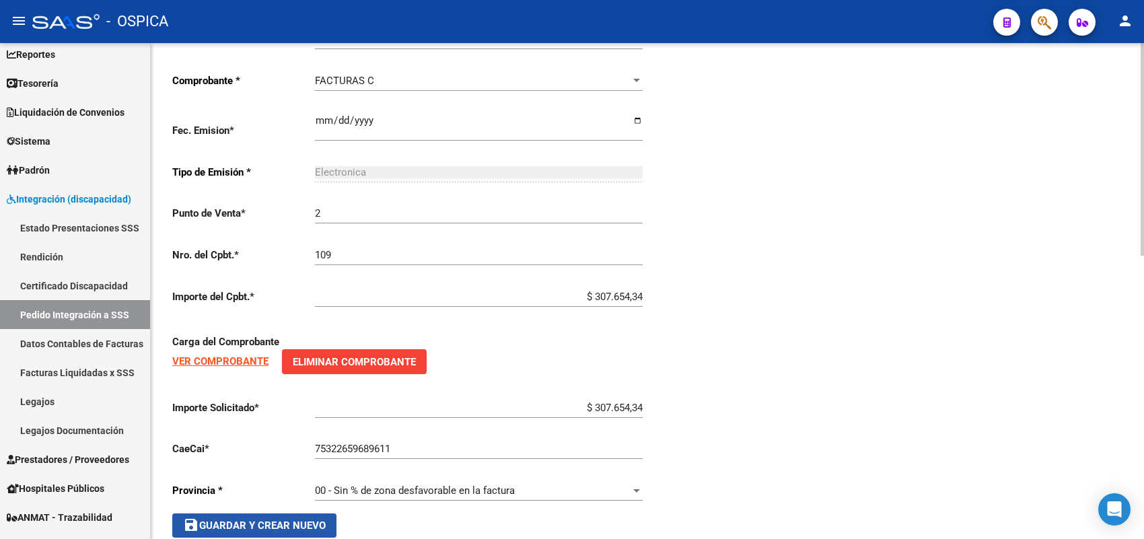
click at [264, 519] on span "save Guardar y Crear Nuevo" at bounding box center [254, 525] width 143 height 12
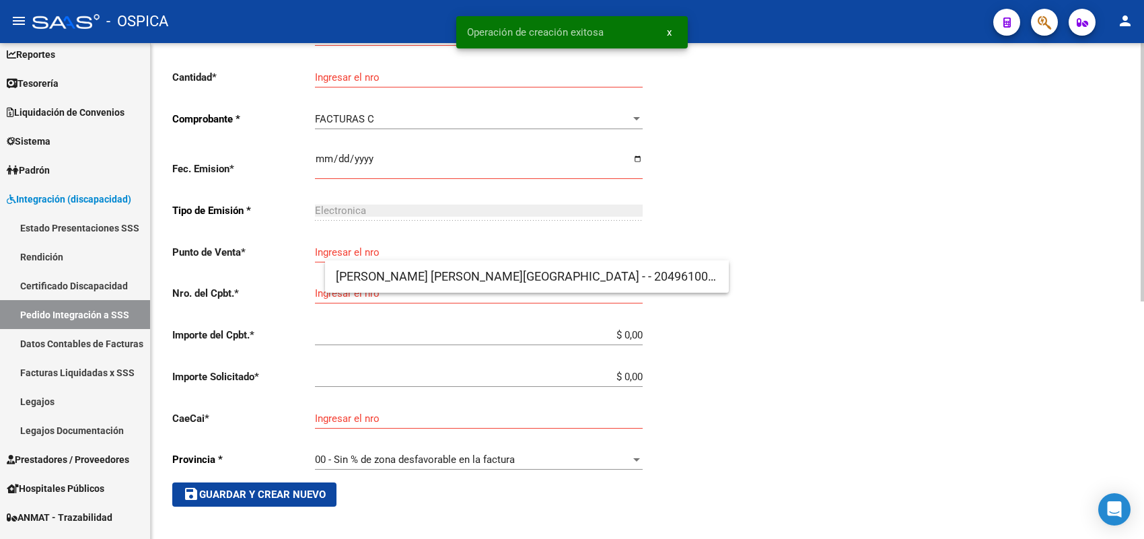
scroll to position [15, 0]
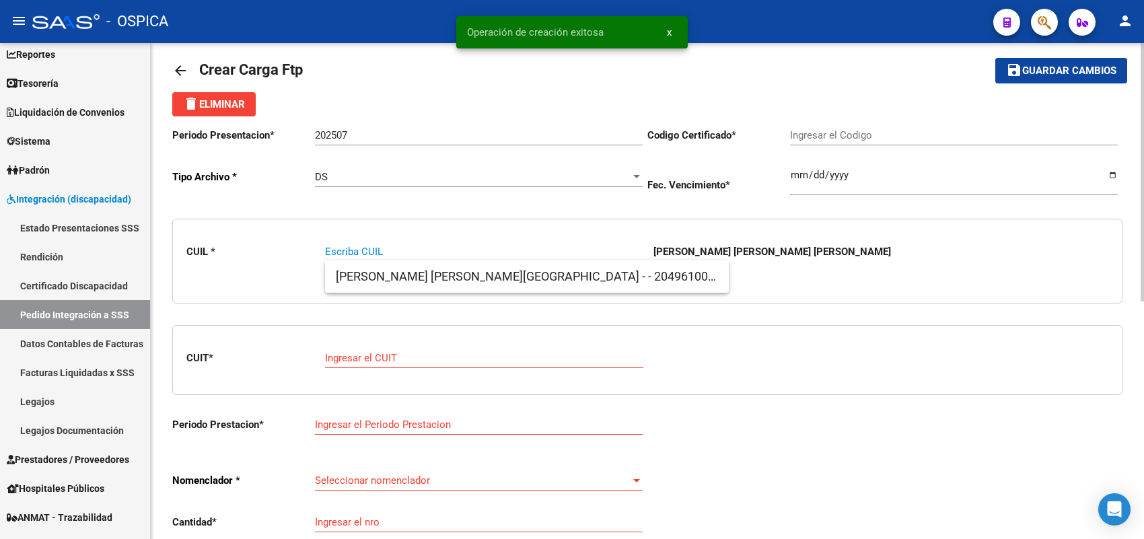
paste input "20466244741"
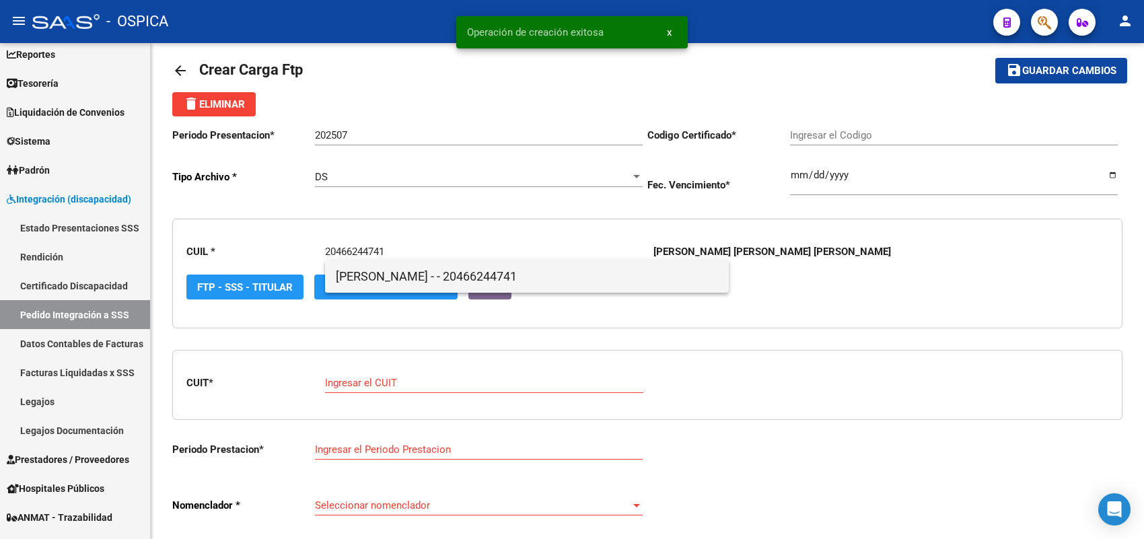
click at [365, 274] on span "ZURITA, ESTEBAN URIEL - - 20466244741" at bounding box center [527, 276] width 382 height 32
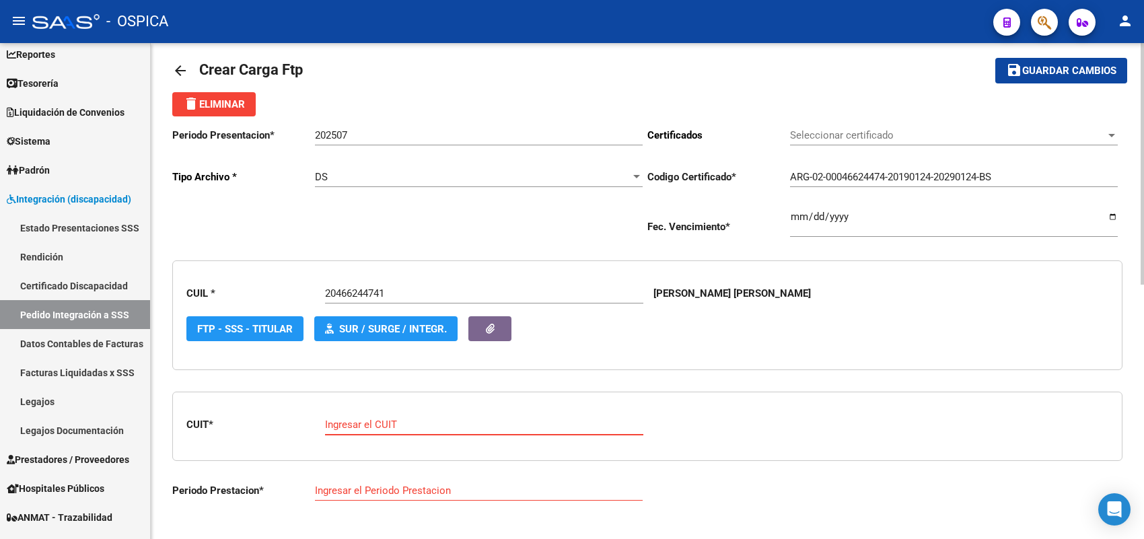
paste input "30-64956826-6"
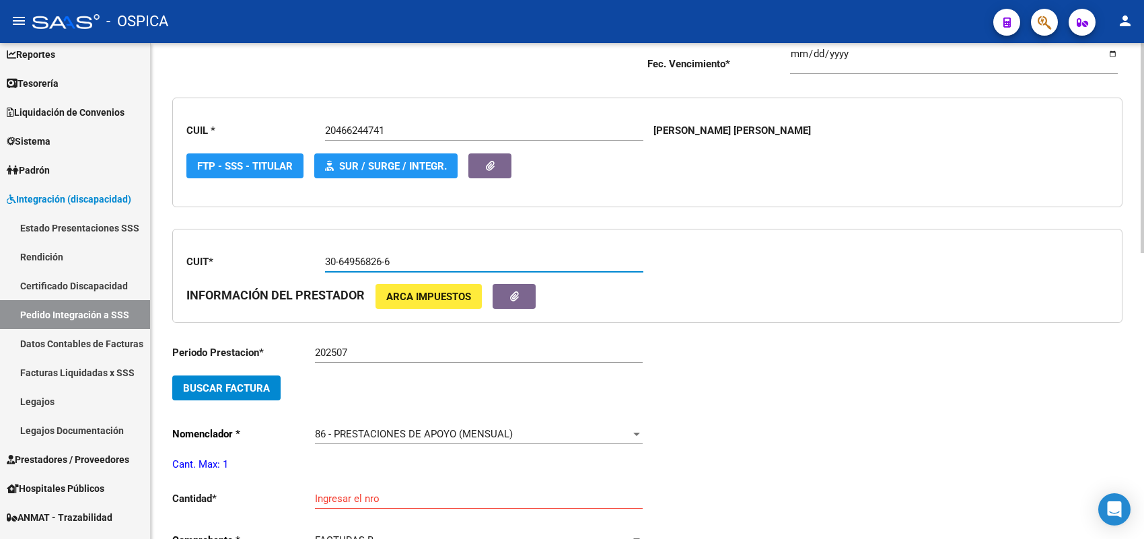
scroll to position [184, 0]
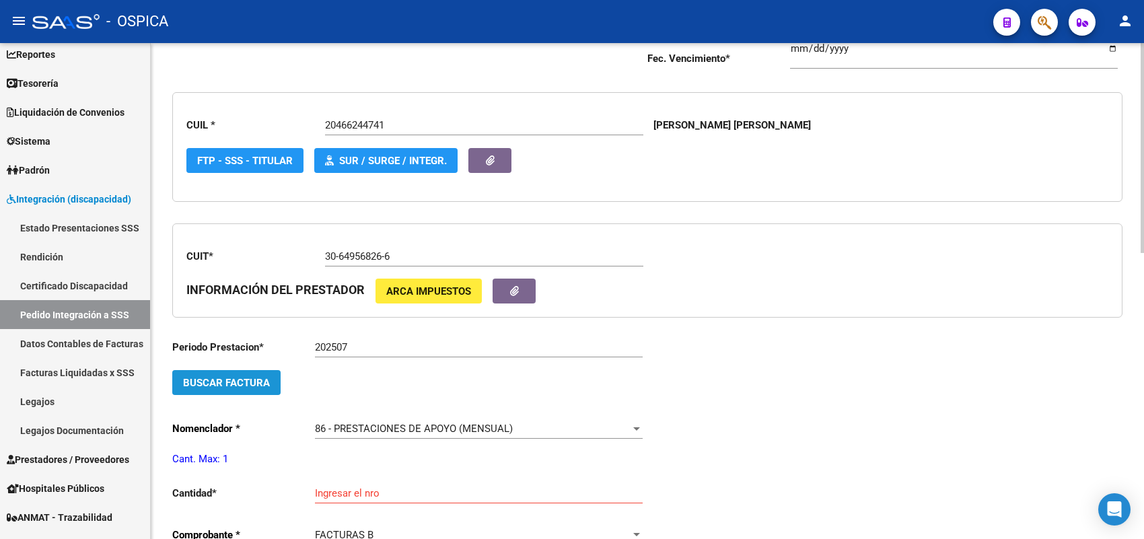
click at [258, 387] on button "Buscar Factura" at bounding box center [226, 382] width 108 height 25
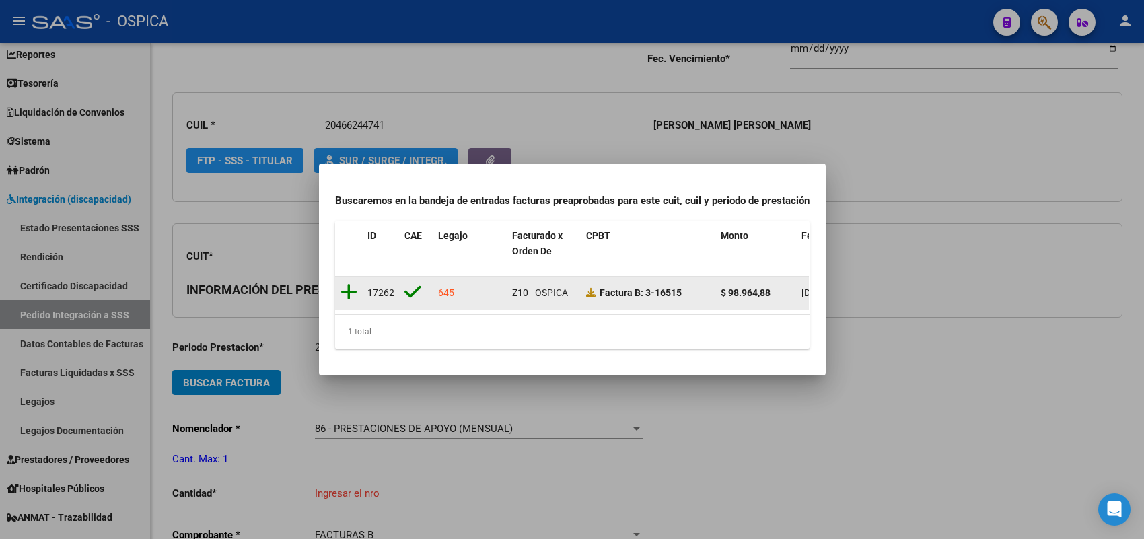
click at [348, 284] on icon at bounding box center [348, 292] width 17 height 19
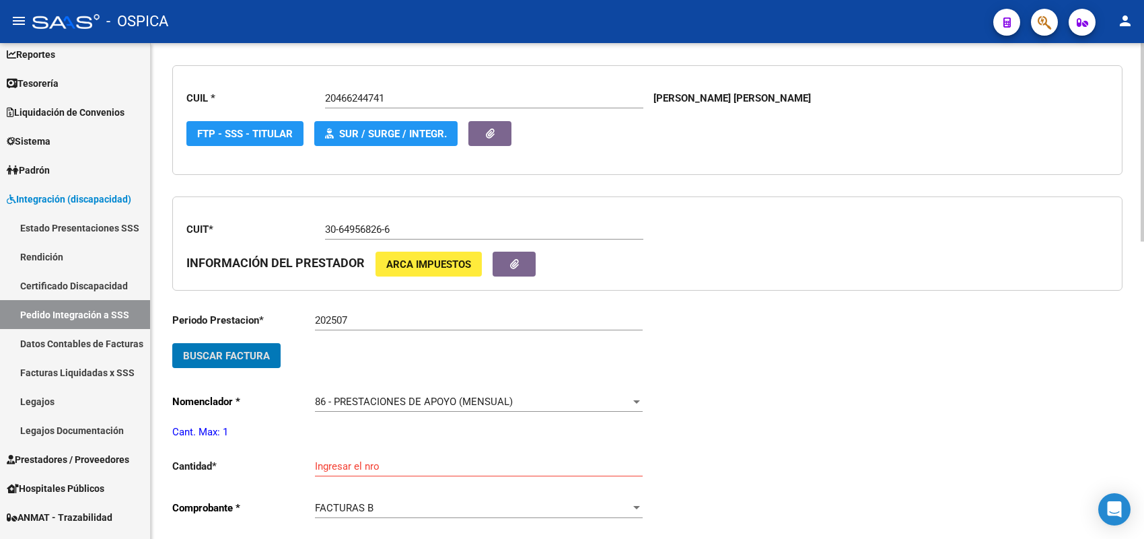
scroll to position [268, 0]
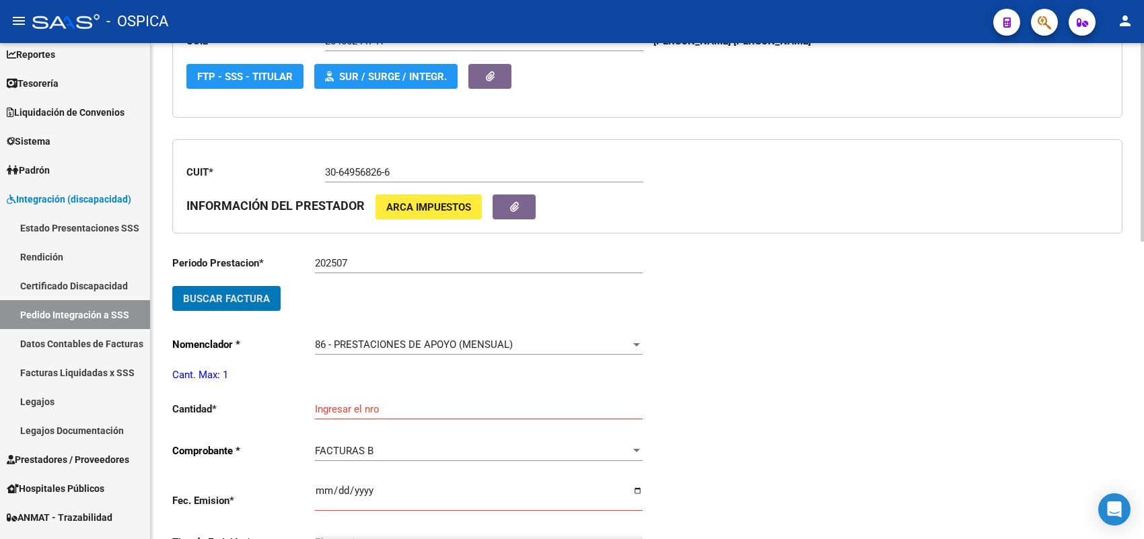
click at [357, 404] on input "Ingresar el nro" at bounding box center [479, 409] width 328 height 12
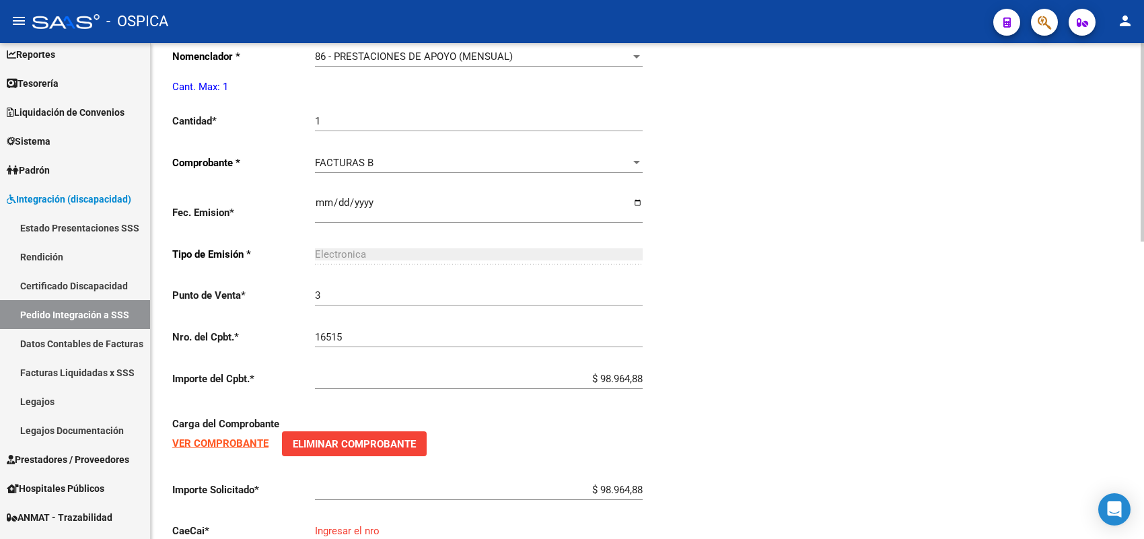
scroll to position [744, 0]
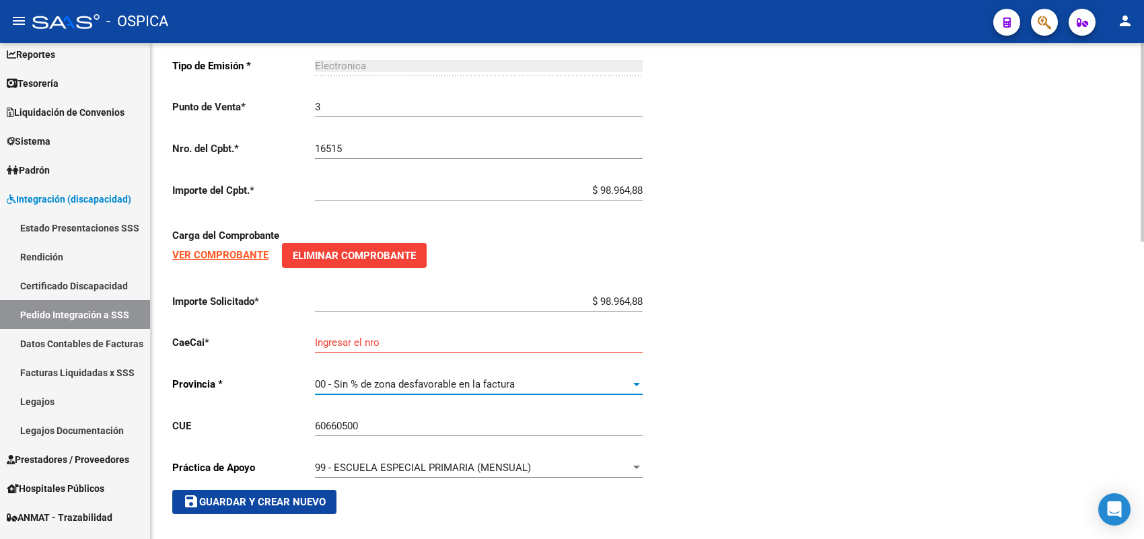
click at [357, 325] on div "Ingresar el nro" at bounding box center [479, 338] width 328 height 29
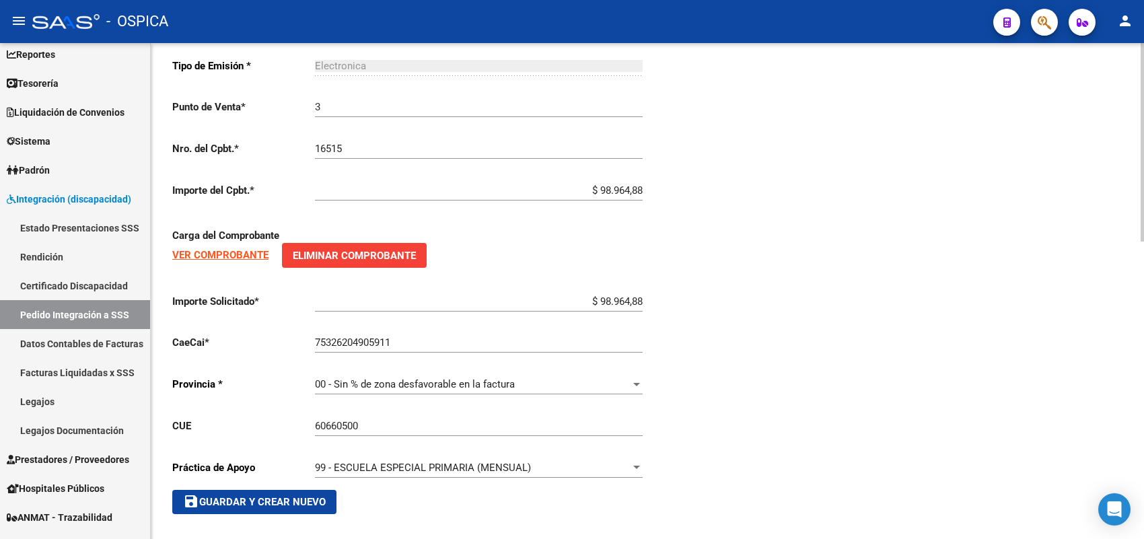
drag, startPoint x: 291, startPoint y: 507, endPoint x: 295, endPoint y: 498, distance: 9.0
click at [296, 498] on span "save Guardar y Crear Nuevo" at bounding box center [254, 502] width 143 height 12
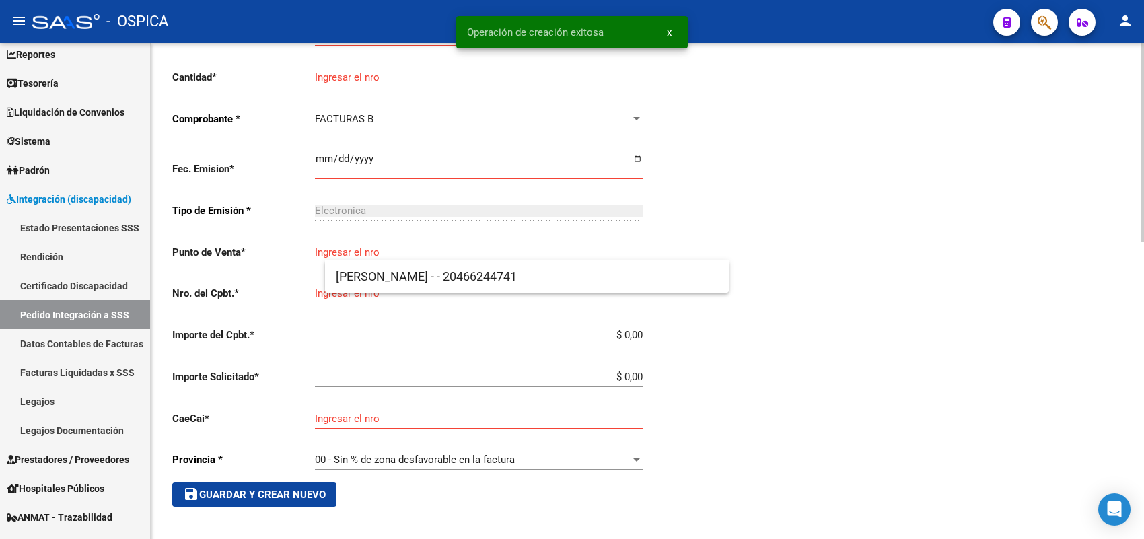
scroll to position [15, 0]
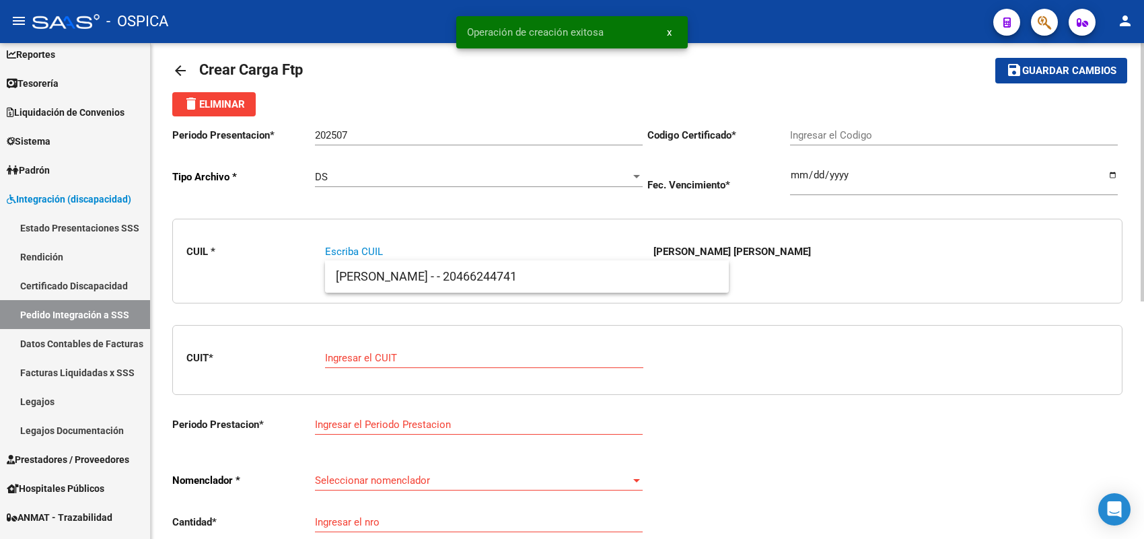
paste input "27546070552"
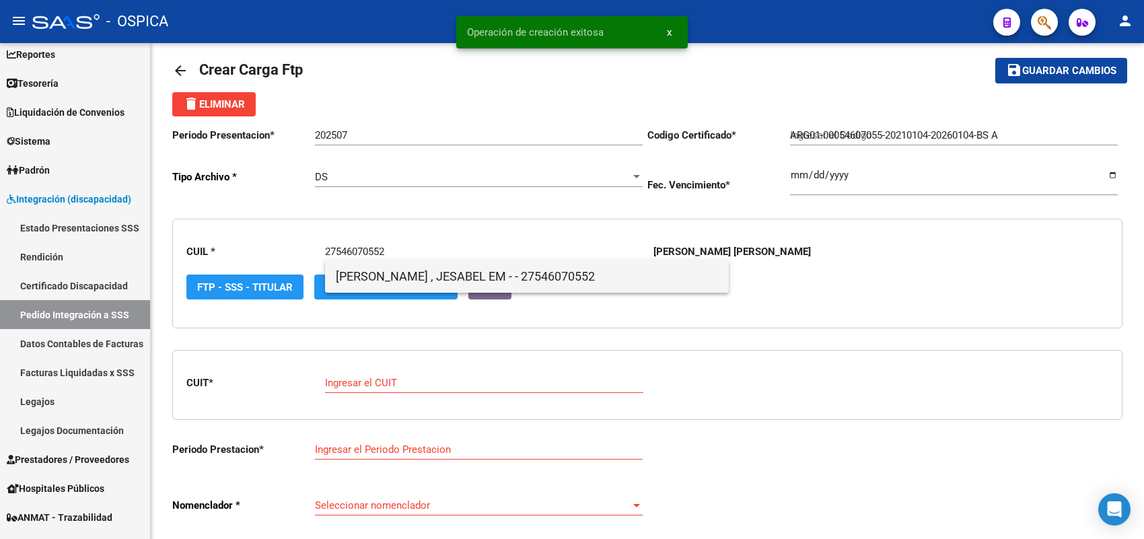
click at [354, 277] on span "ZURITA BUSTAMANTE , JESABEL EM - - 27546070552" at bounding box center [527, 276] width 382 height 32
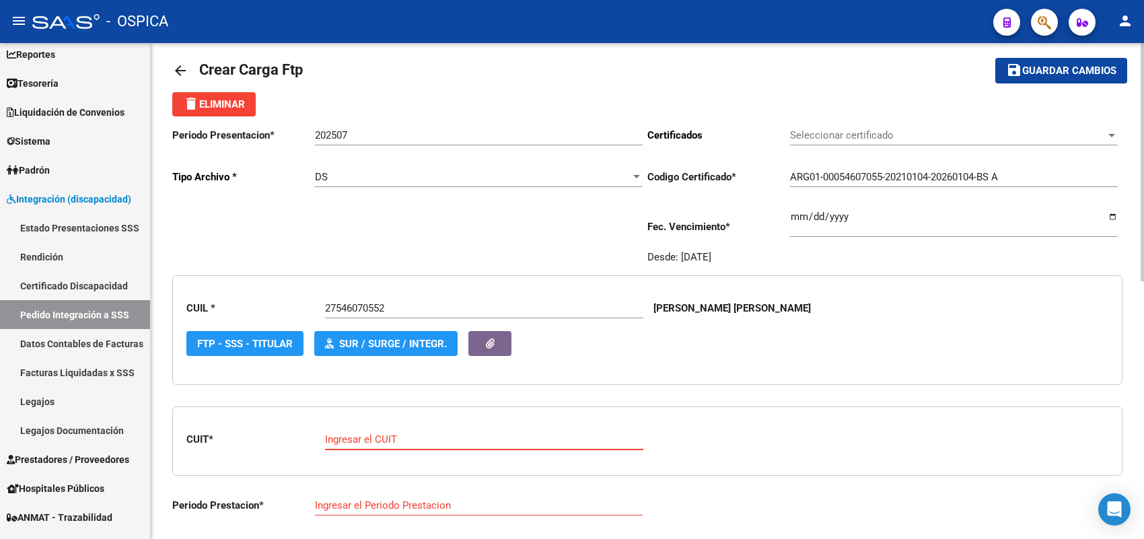
paste input "27-13855023-6"
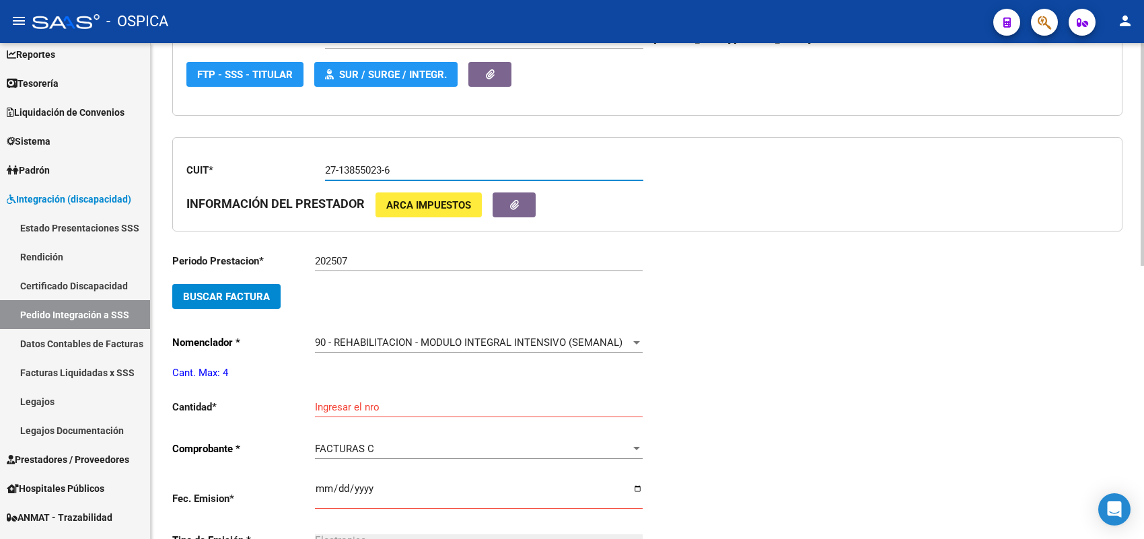
scroll to position [352, 0]
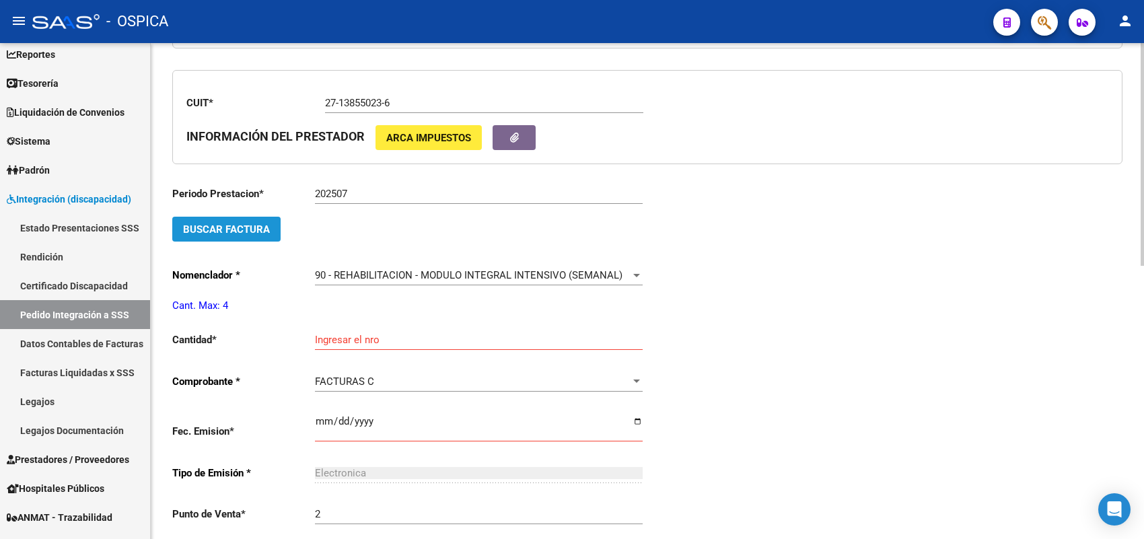
click at [261, 236] on button "Buscar Factura" at bounding box center [226, 229] width 108 height 25
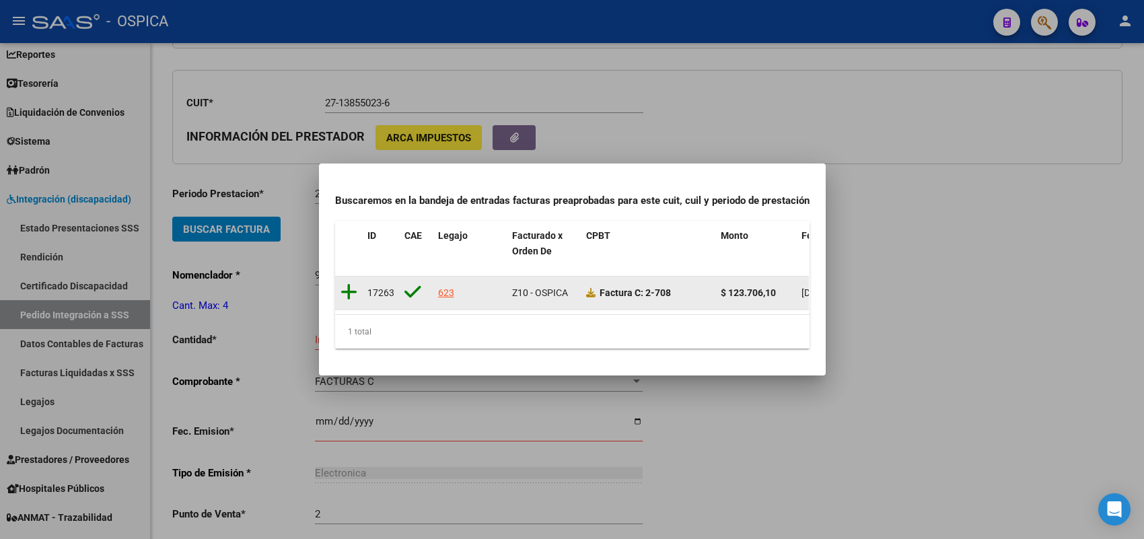
click at [350, 283] on icon at bounding box center [348, 292] width 17 height 19
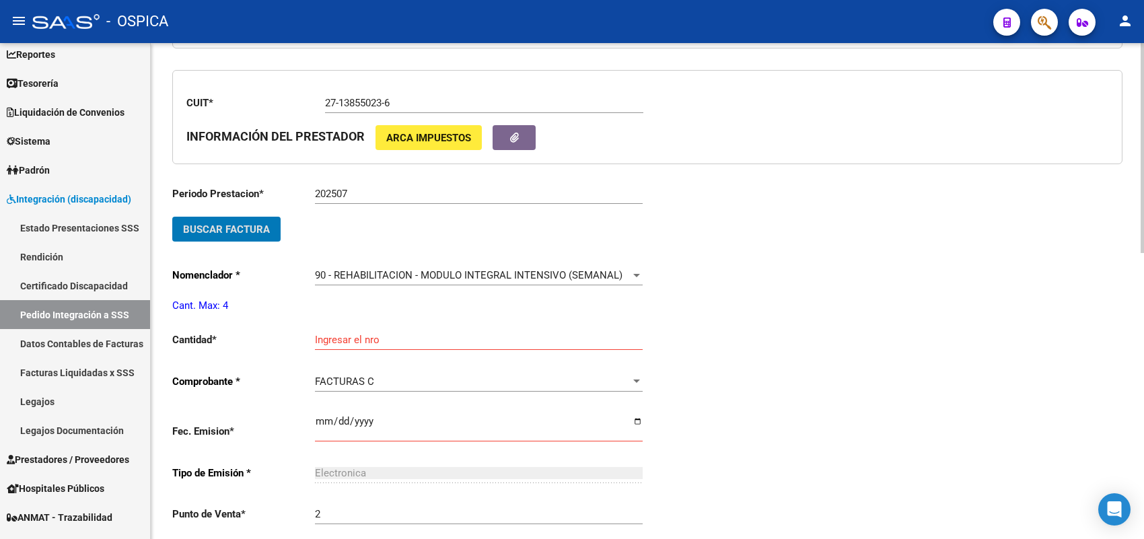
click at [367, 328] on div "Ingresar el nro" at bounding box center [479, 335] width 328 height 29
click at [348, 334] on input "Ingresar el nro" at bounding box center [479, 340] width 328 height 12
click at [347, 334] on input "1" at bounding box center [479, 340] width 328 height 12
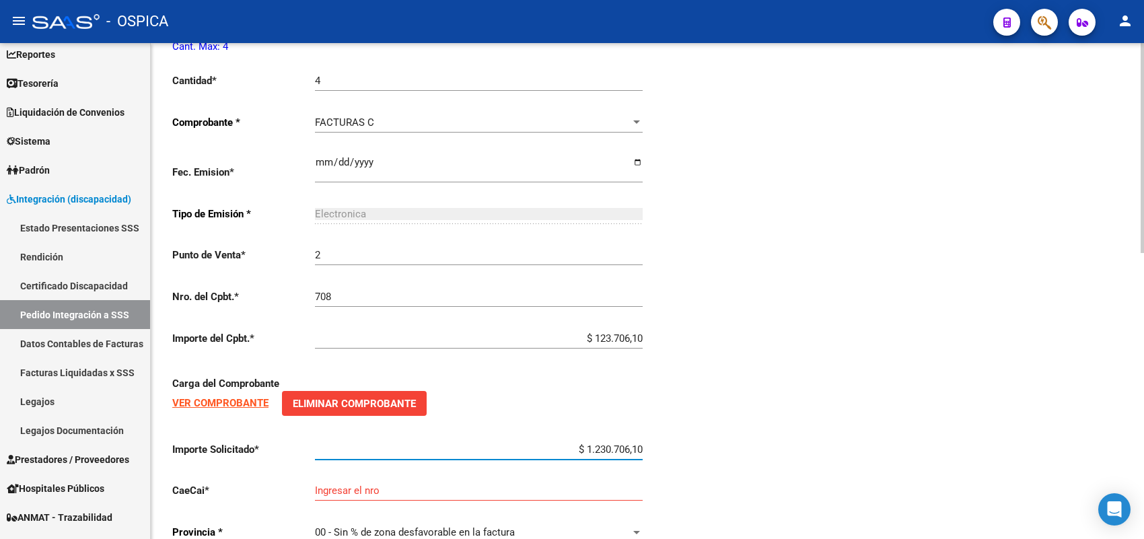
click at [607, 443] on input "$ 1.230.706,10" at bounding box center [479, 449] width 328 height 12
click at [428, 485] on input "Ingresar el nro" at bounding box center [479, 490] width 328 height 12
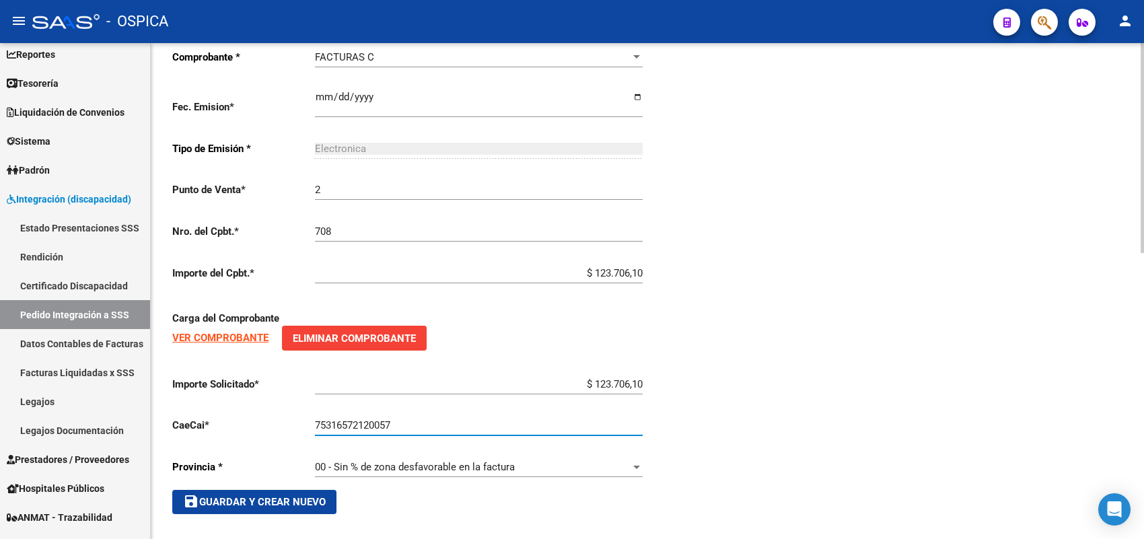
click at [283, 496] on span "save Guardar y Crear Nuevo" at bounding box center [254, 502] width 143 height 12
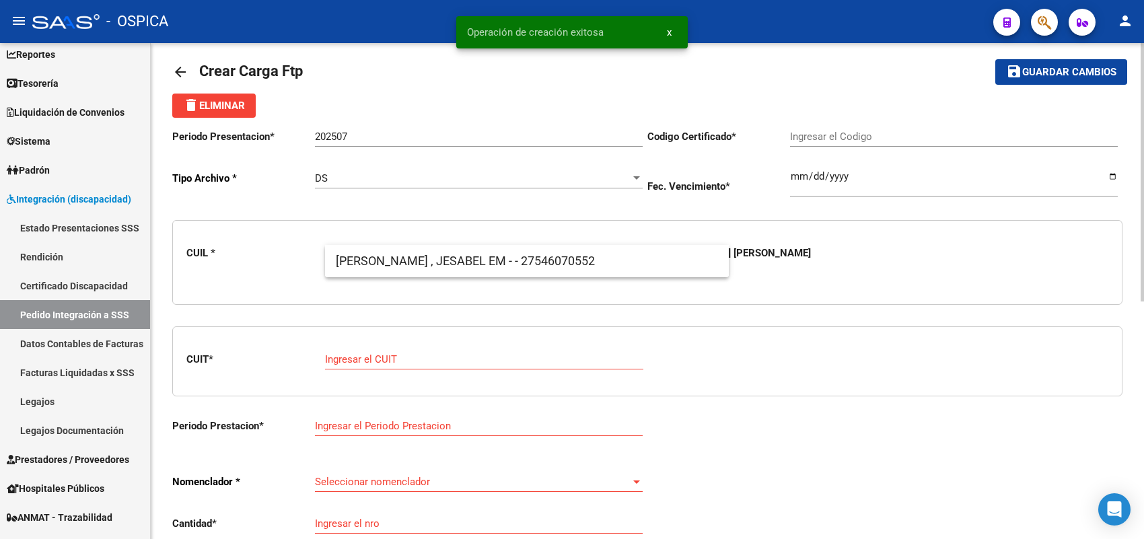
scroll to position [0, 0]
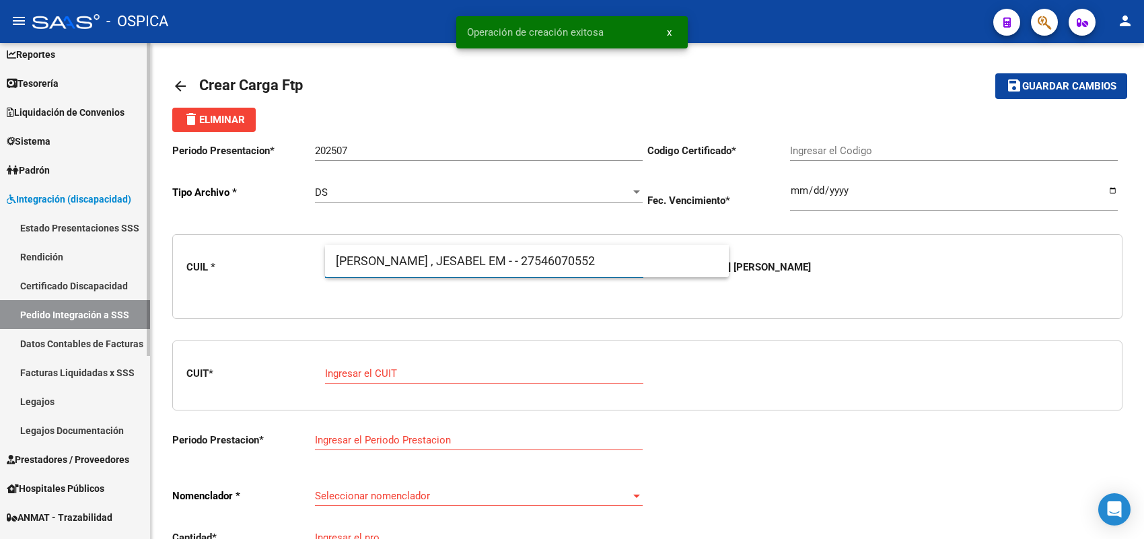
click at [116, 315] on link "Pedido Integración a SSS" at bounding box center [75, 314] width 150 height 29
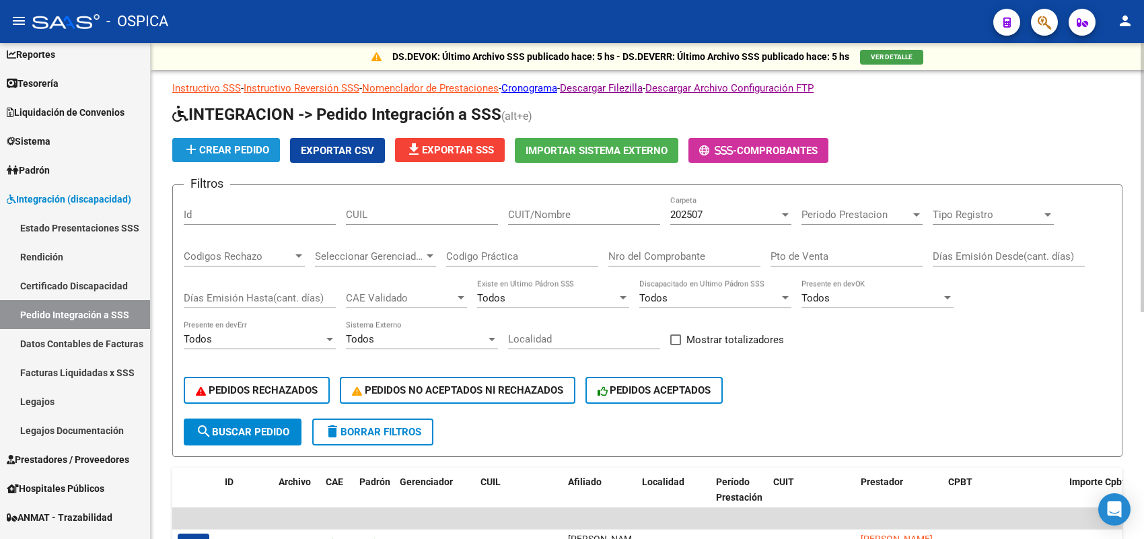
click at [226, 139] on button "add Crear Pedido" at bounding box center [226, 150] width 108 height 24
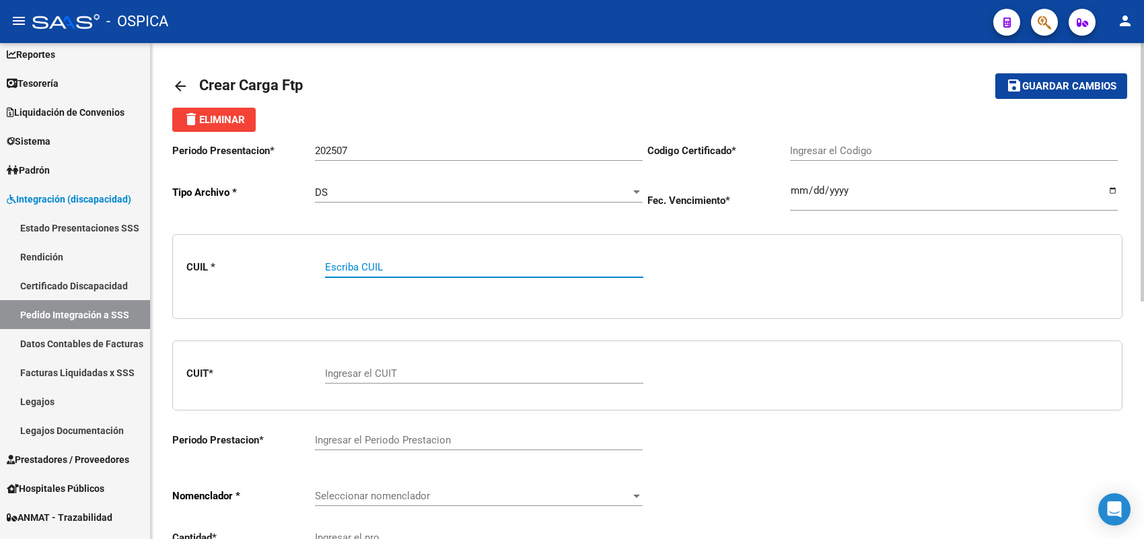
paste input "27546070552"
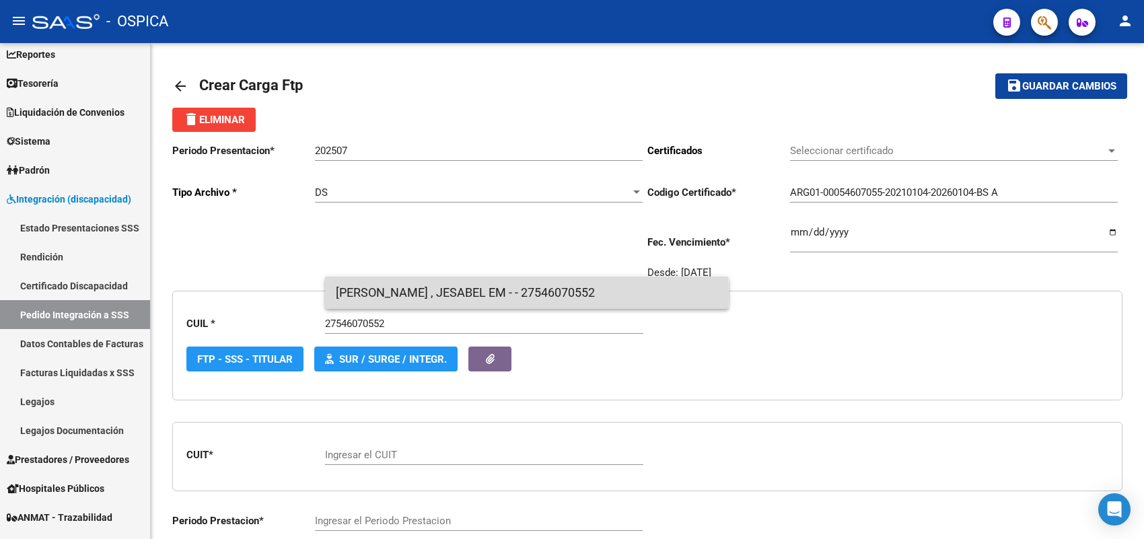
click at [385, 295] on span "ZURITA BUSTAMANTE , JESABEL EM - - 27546070552" at bounding box center [527, 292] width 382 height 32
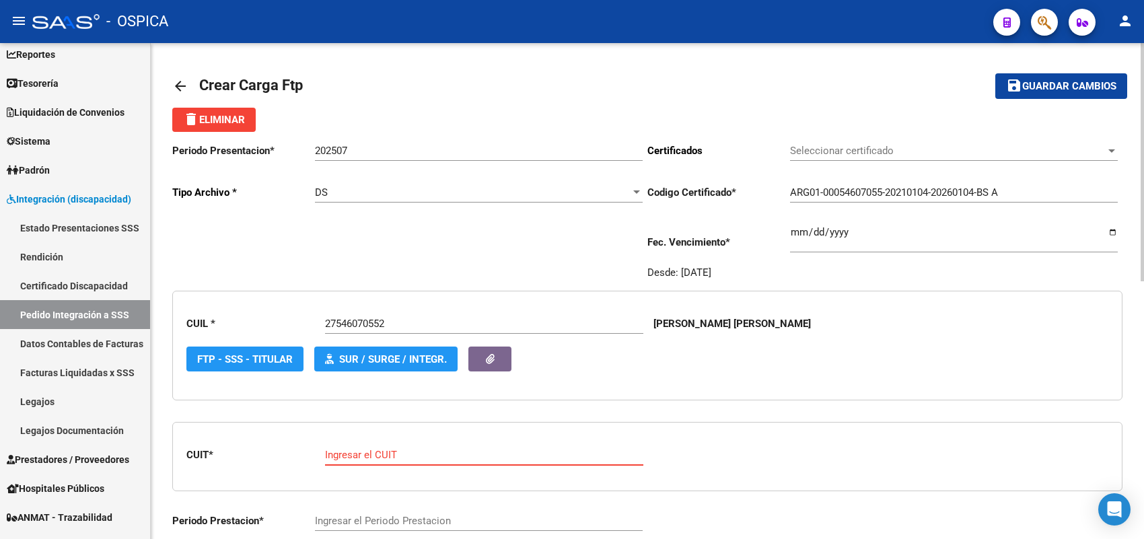
paste input "30-64956826-6"
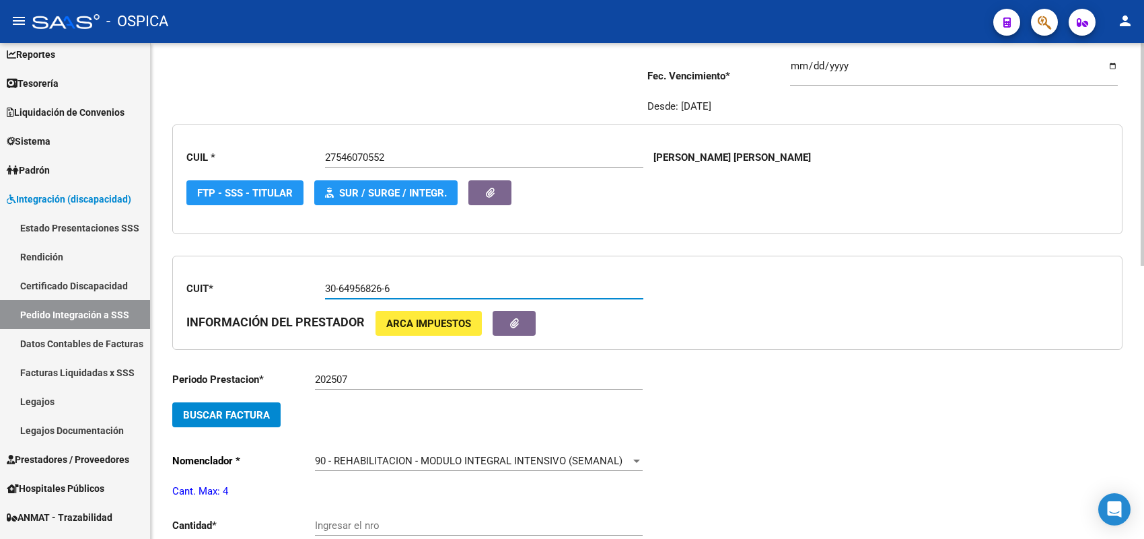
scroll to position [168, 0]
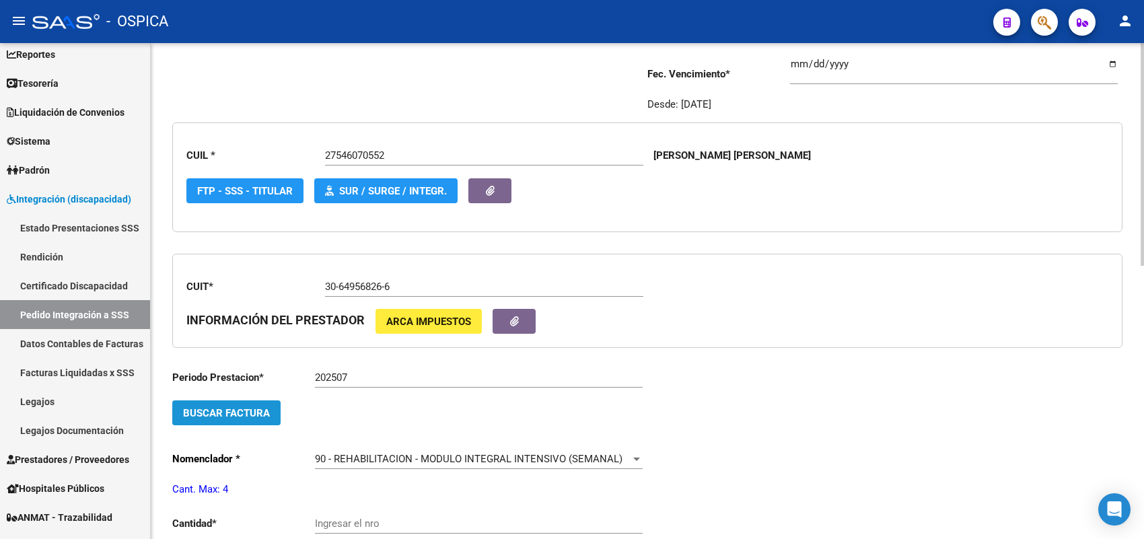
click at [251, 412] on span "Buscar Factura" at bounding box center [226, 413] width 87 height 12
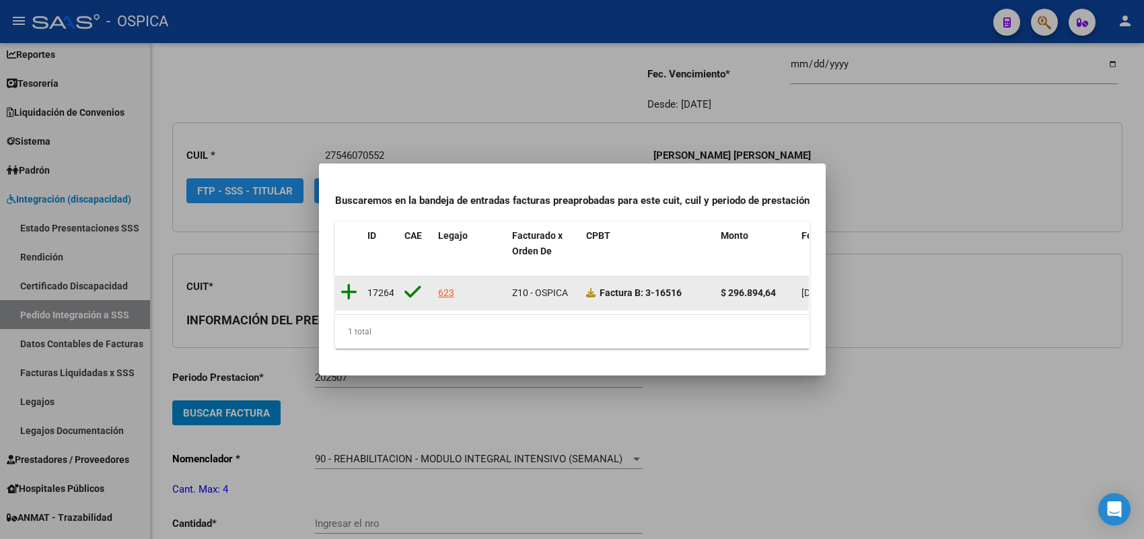
click at [346, 283] on icon at bounding box center [348, 292] width 17 height 19
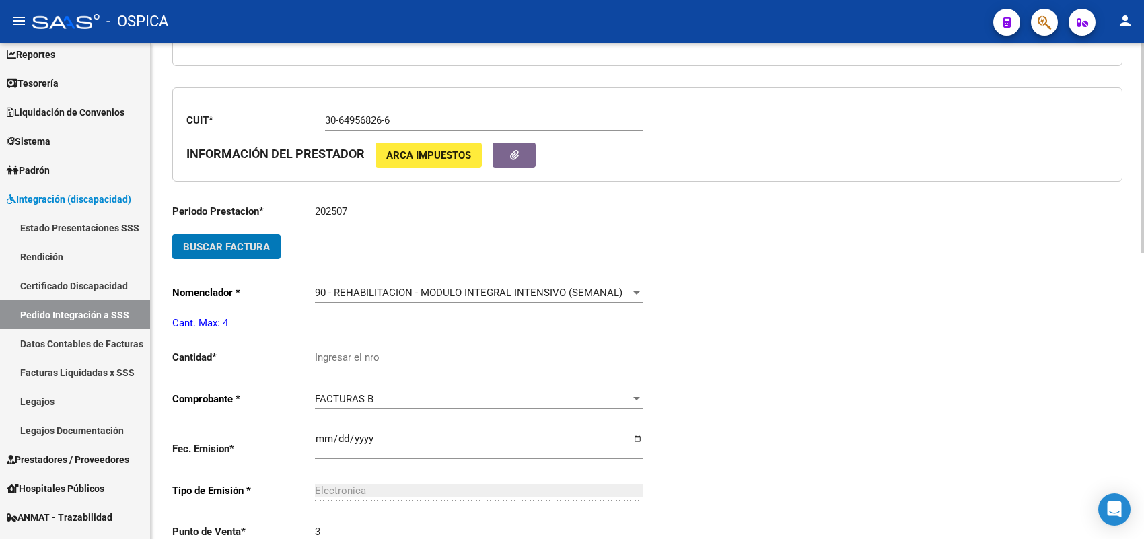
scroll to position [336, 0]
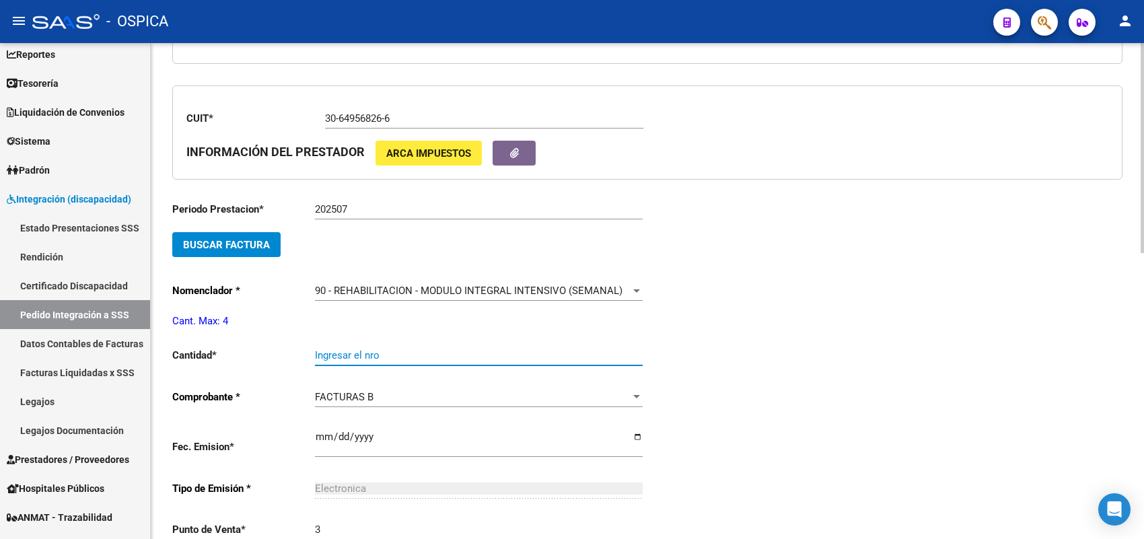
click at [347, 355] on input "Ingresar el nro" at bounding box center [479, 355] width 328 height 12
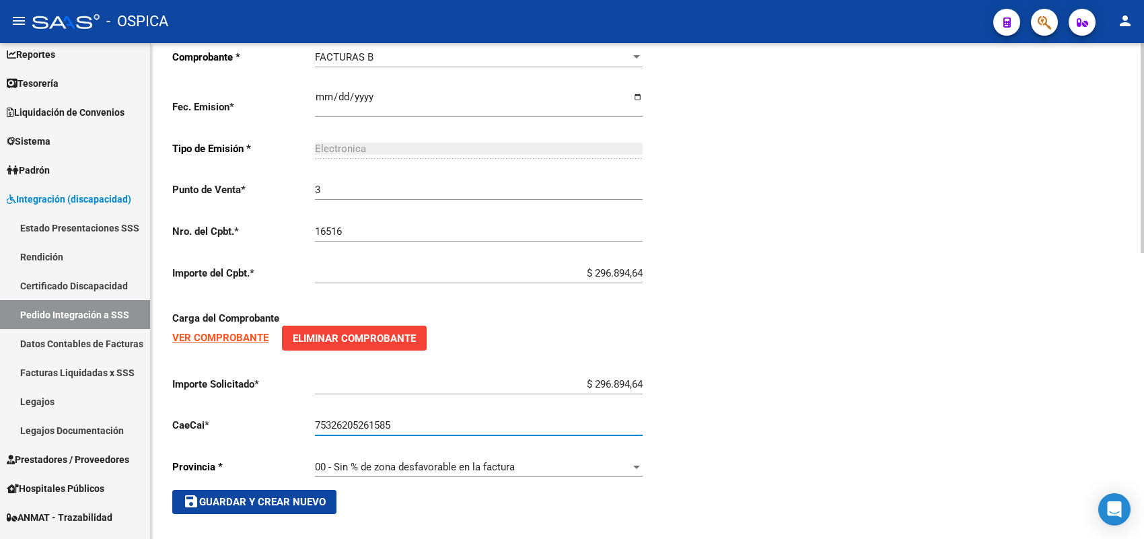
click at [300, 496] on span "save Guardar y Crear Nuevo" at bounding box center [254, 502] width 143 height 12
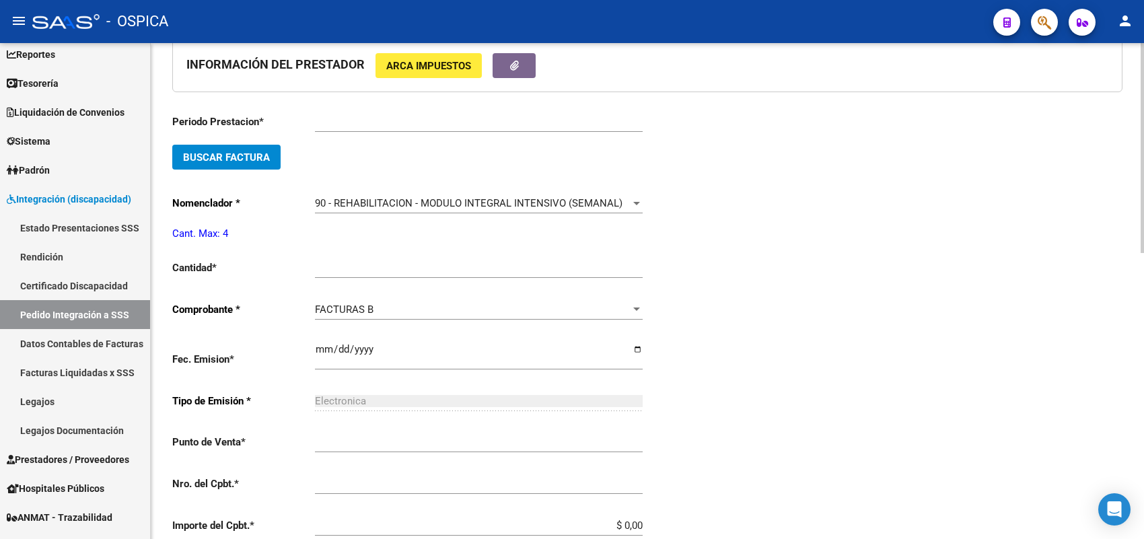
scroll to position [31, 0]
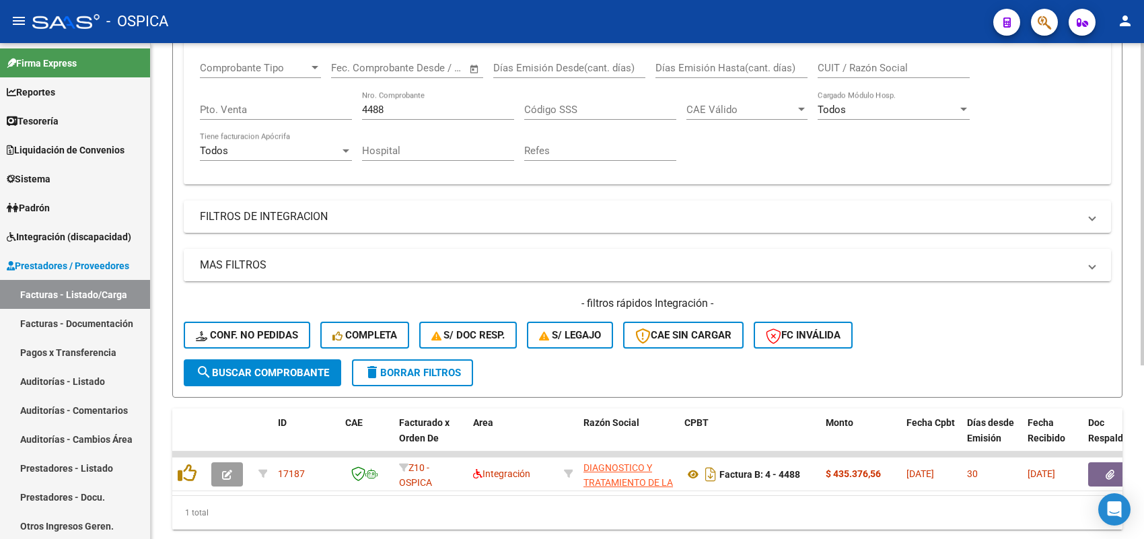
scroll to position [182, 0]
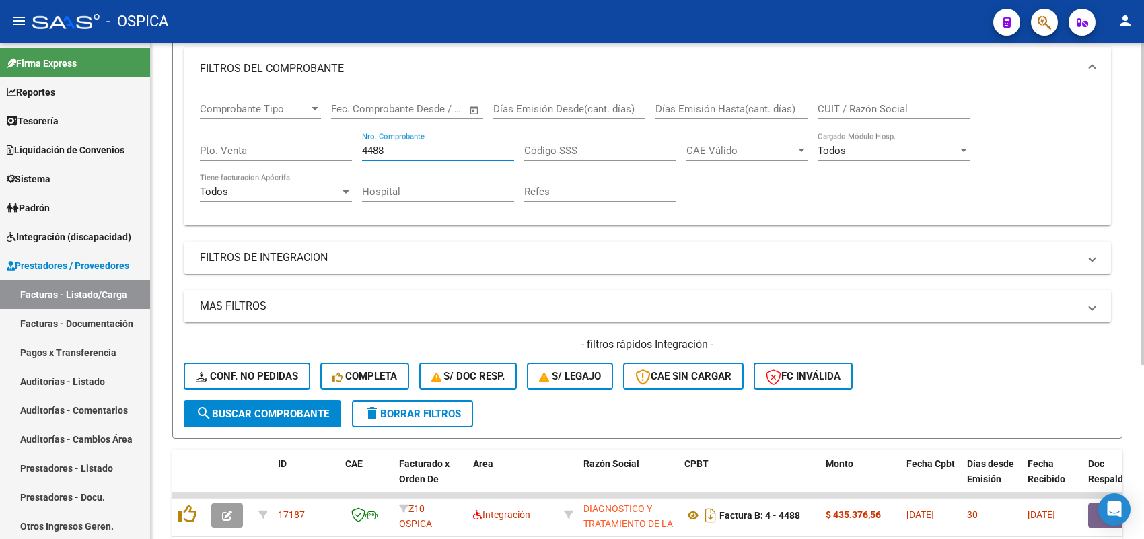
drag, startPoint x: 416, startPoint y: 150, endPoint x: 301, endPoint y: 148, distance: 114.4
click at [301, 148] on div "Comprobante Tipo Comprobante Tipo Start date – End date Fec. Comprobante Desde …" at bounding box center [647, 152] width 895 height 124
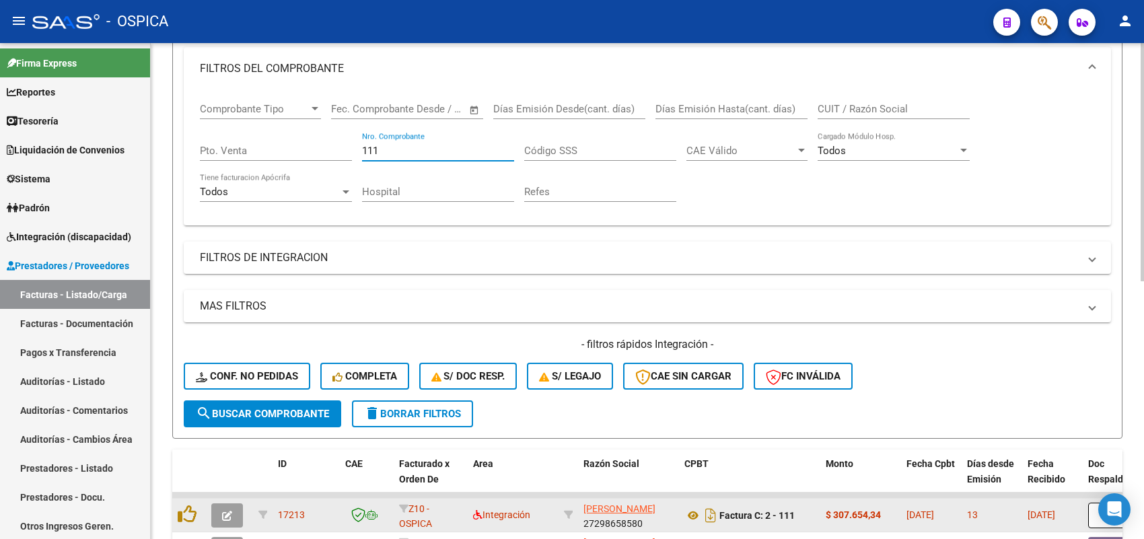
type input "111"
click at [235, 503] on button "button" at bounding box center [227, 515] width 32 height 24
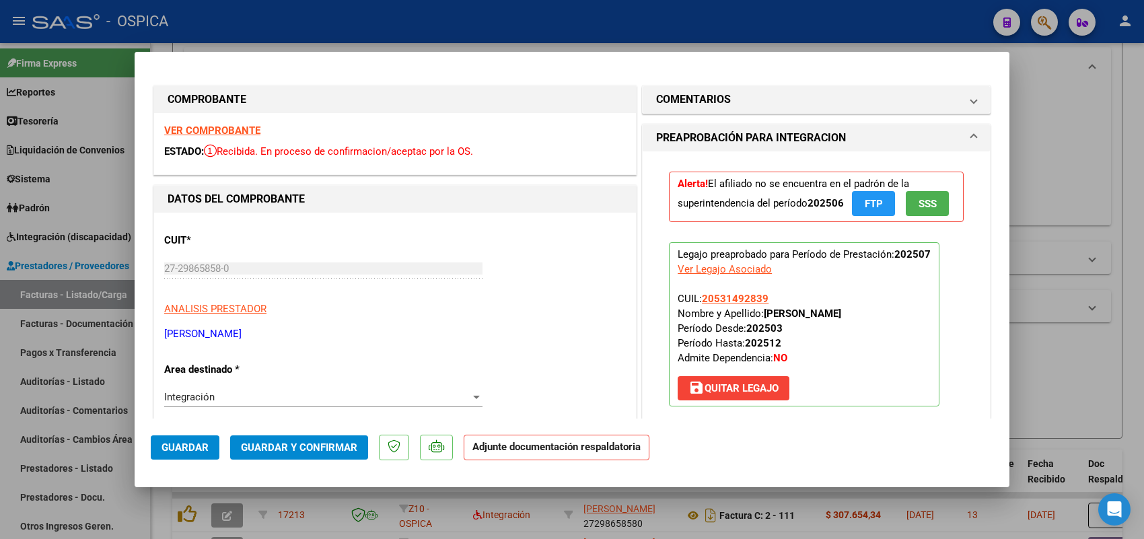
scroll to position [84, 0]
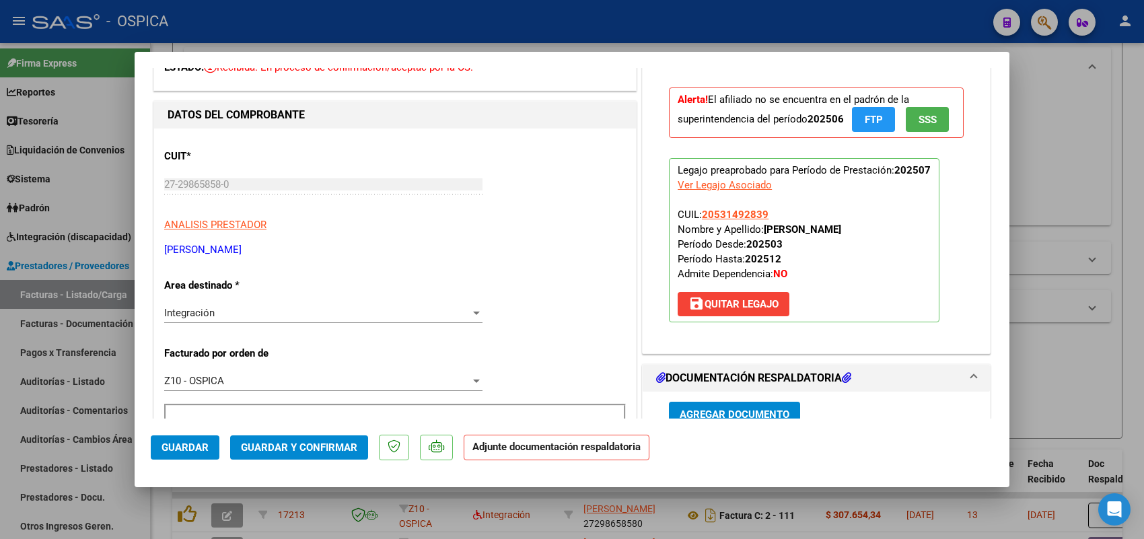
click at [726, 310] on span "save Quitar Legajo" at bounding box center [733, 304] width 90 height 12
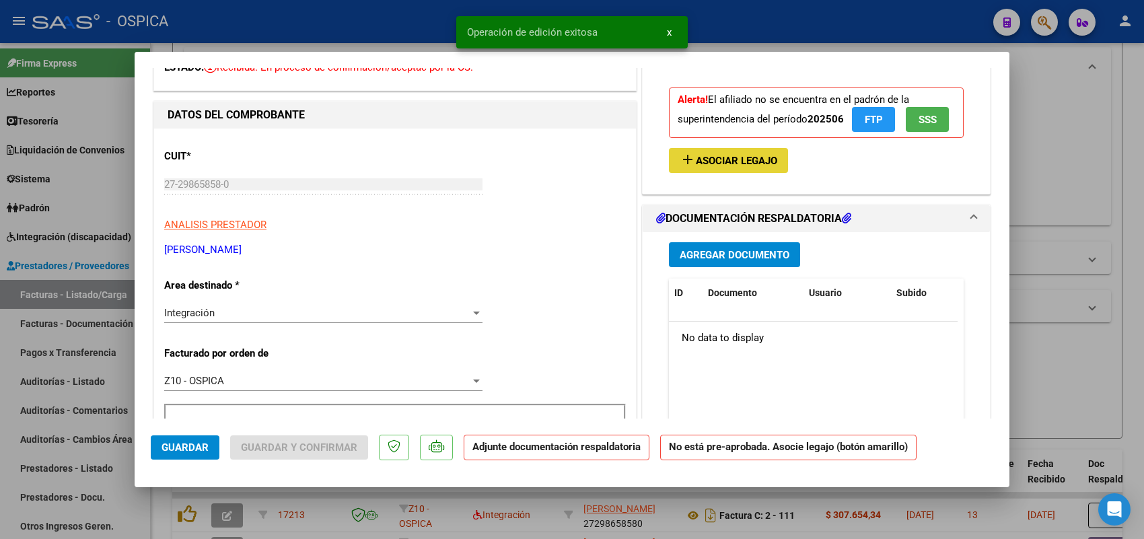
click at [728, 173] on button "add Asociar Legajo" at bounding box center [728, 160] width 119 height 25
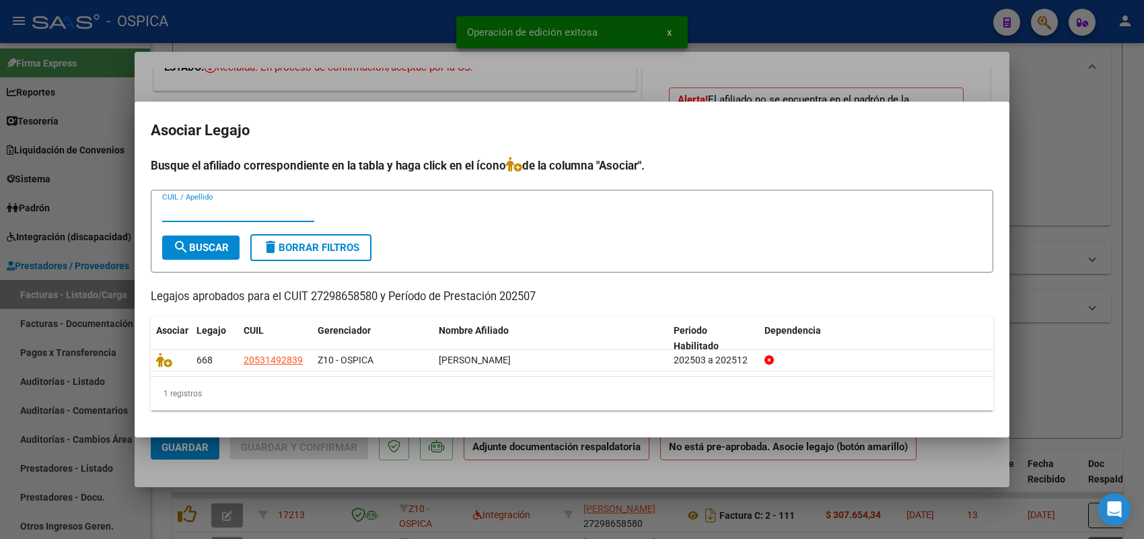
click at [476, 85] on div at bounding box center [572, 269] width 1144 height 539
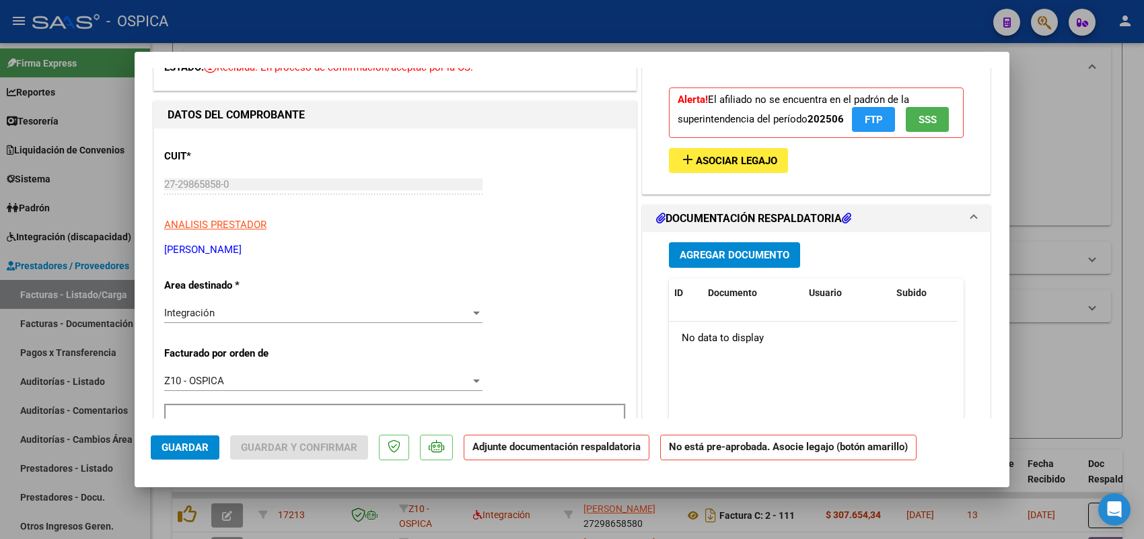
click at [96, 295] on div at bounding box center [572, 269] width 1144 height 539
type input "$ 0,00"
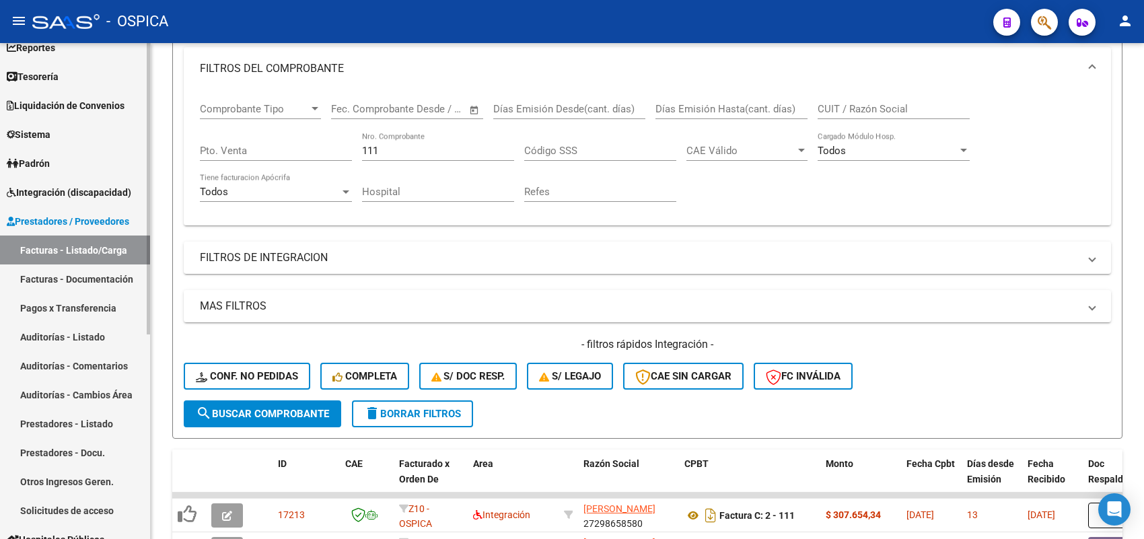
scroll to position [0, 0]
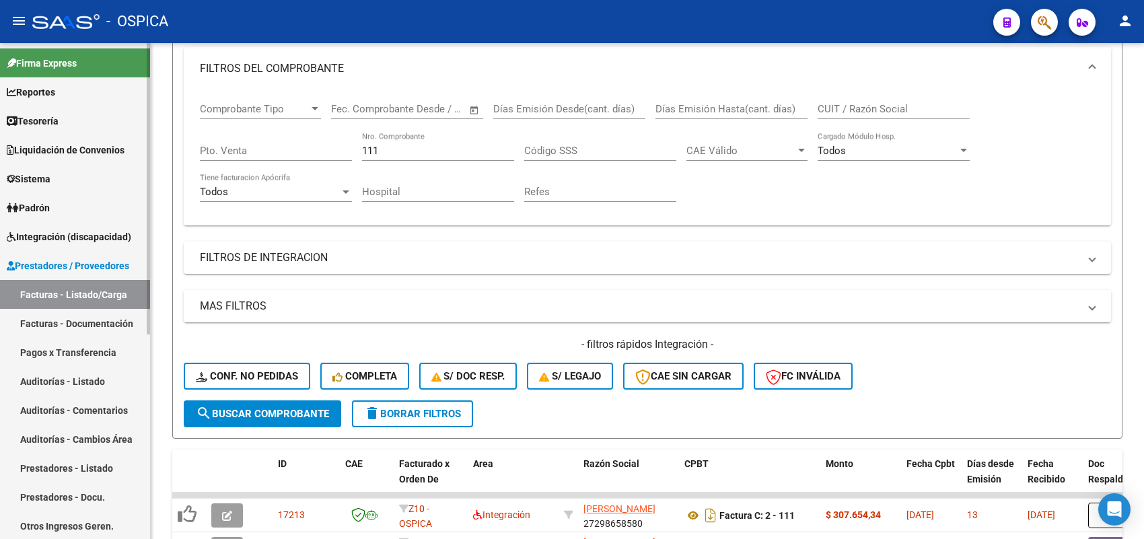
click at [73, 262] on span "Prestadores / Proveedores" at bounding box center [68, 265] width 122 height 15
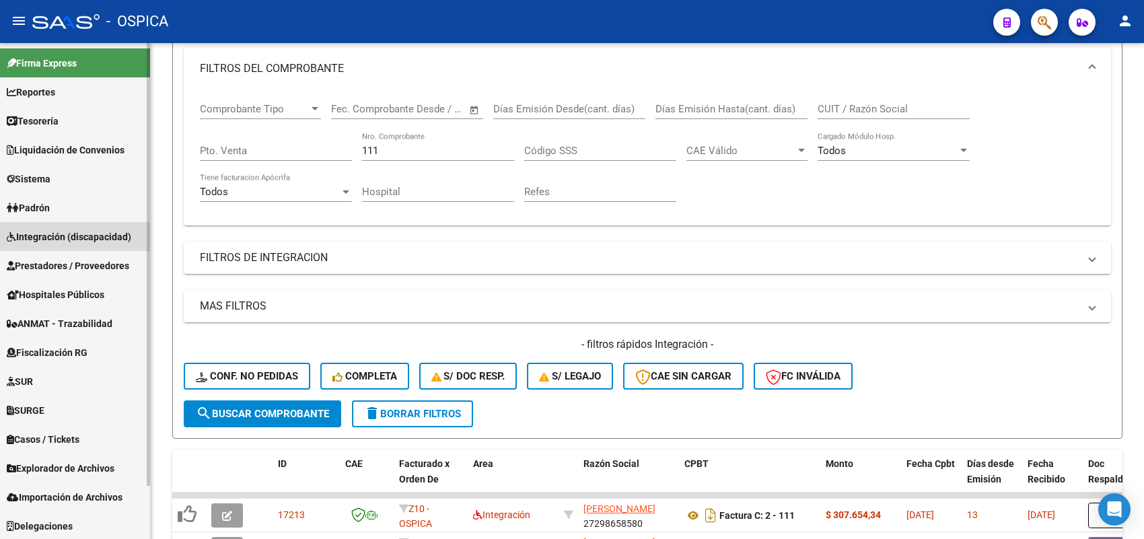
click at [73, 239] on span "Integración (discapacidad)" at bounding box center [69, 236] width 124 height 15
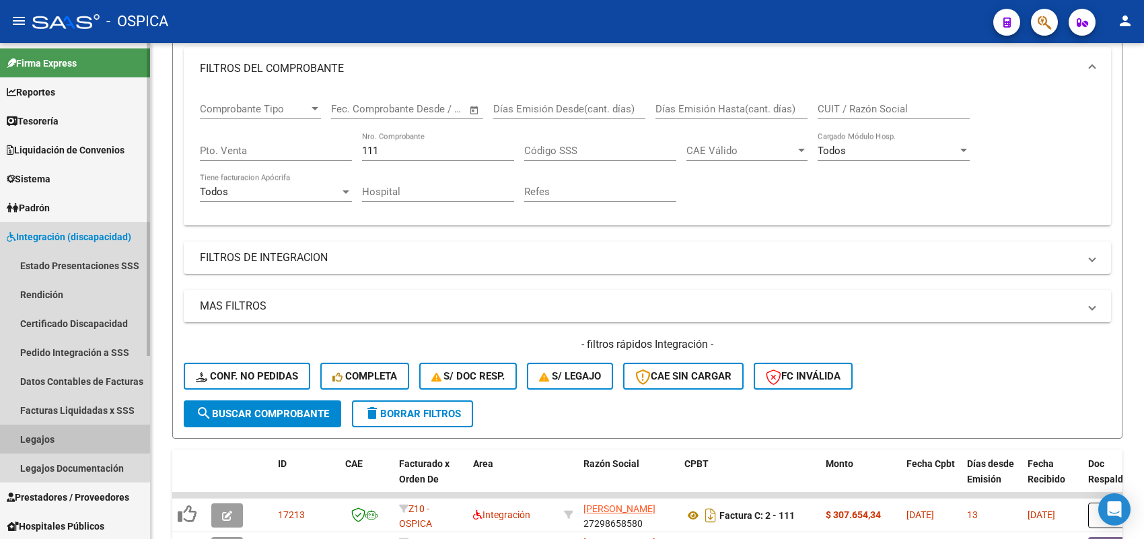
click at [48, 426] on link "Legajos" at bounding box center [75, 438] width 150 height 29
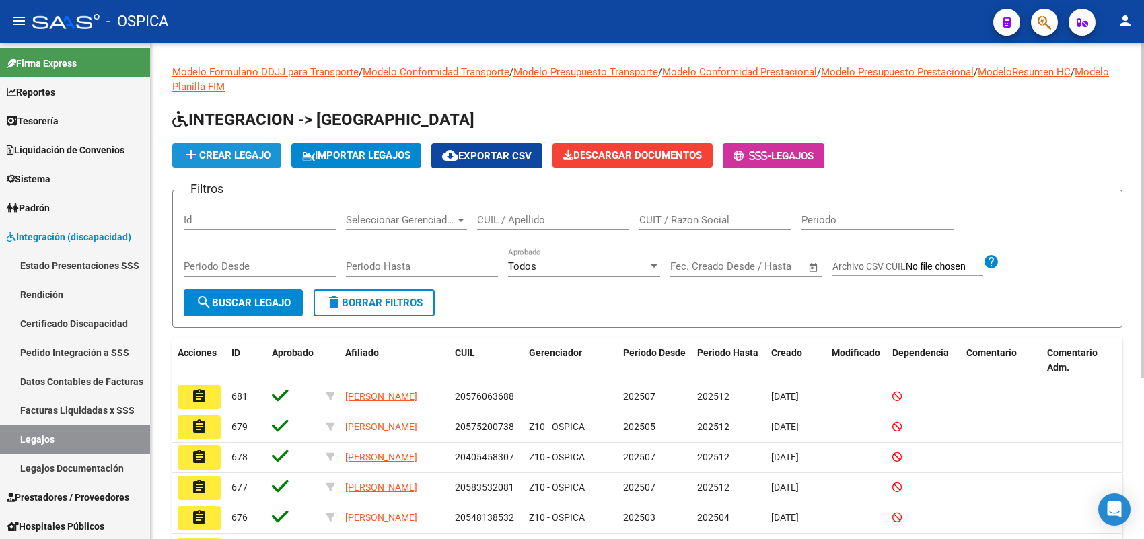
click at [244, 150] on span "add Crear Legajo" at bounding box center [226, 155] width 87 height 12
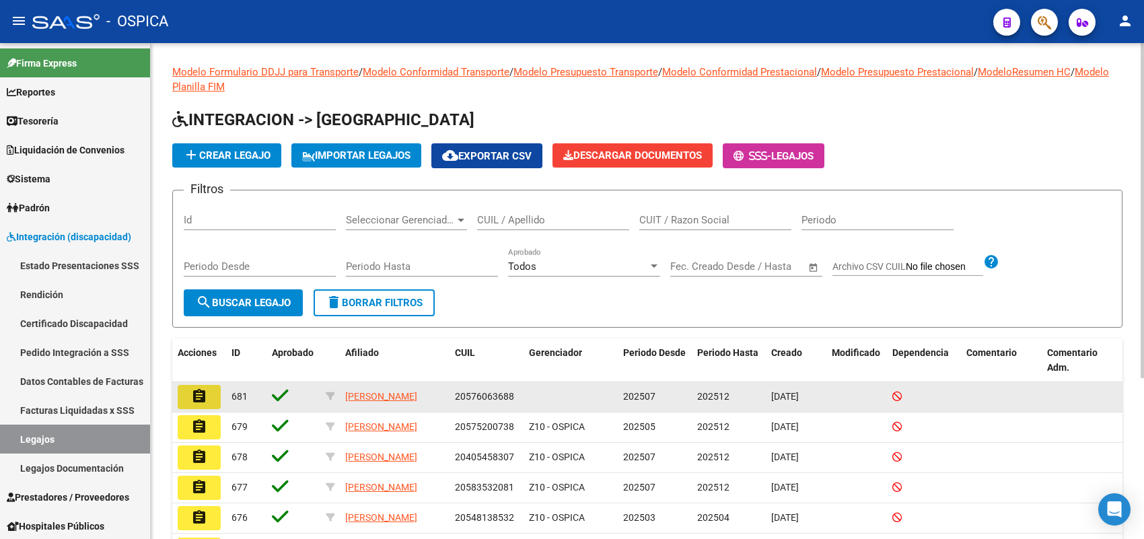
click at [207, 397] on button "assignment" at bounding box center [199, 397] width 43 height 24
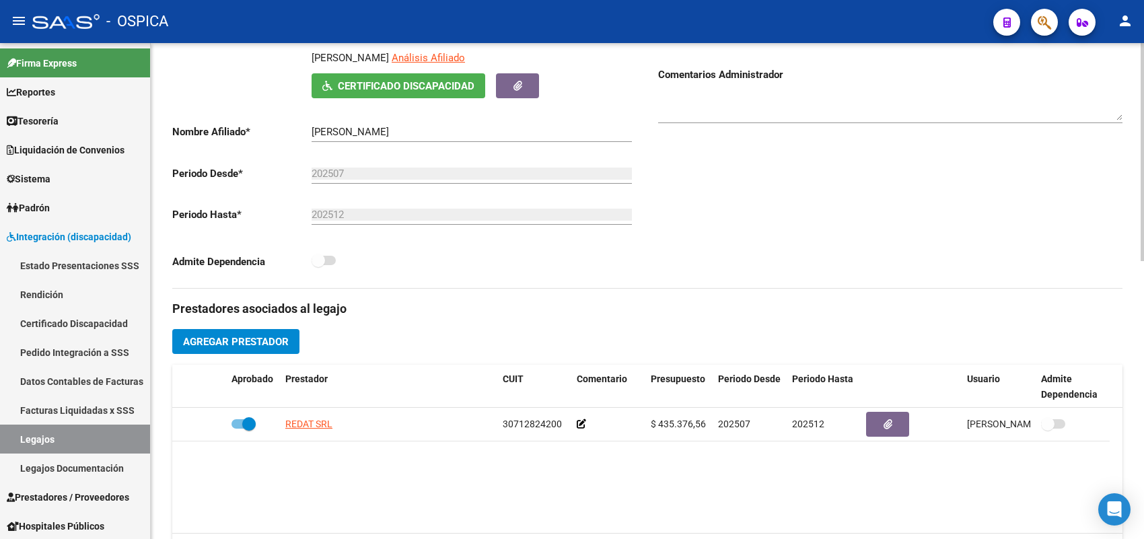
scroll to position [336, 0]
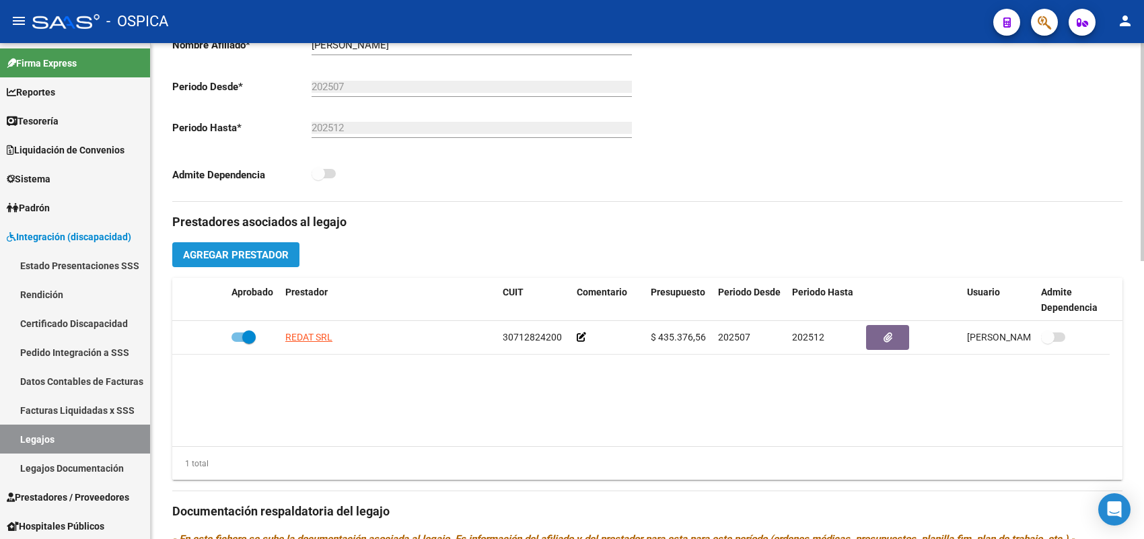
click at [250, 244] on button "Agregar Prestador" at bounding box center [235, 254] width 127 height 25
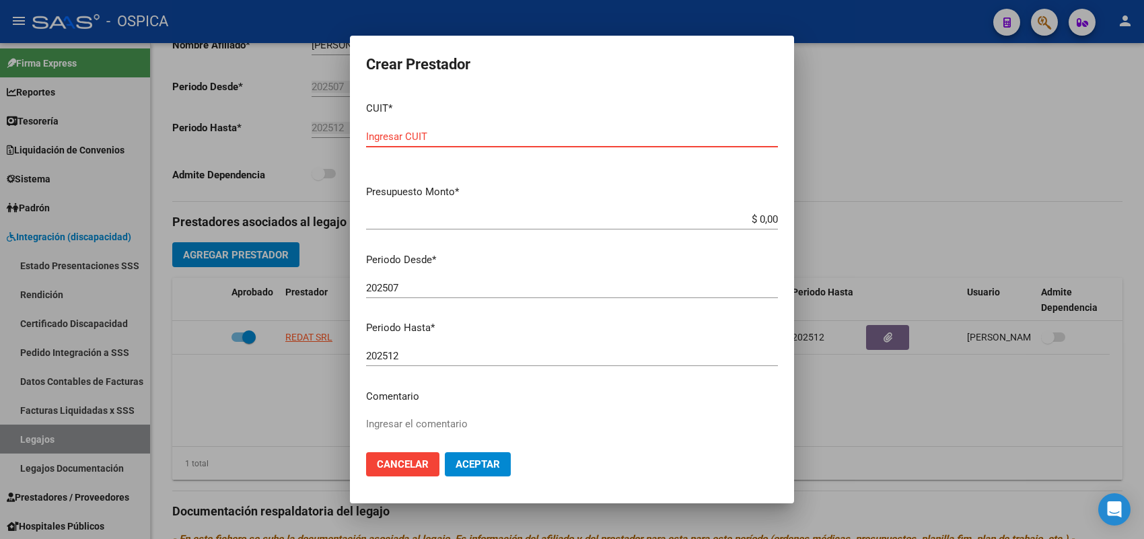
paste input "27-29865858-0"
type input "27-29865858-0"
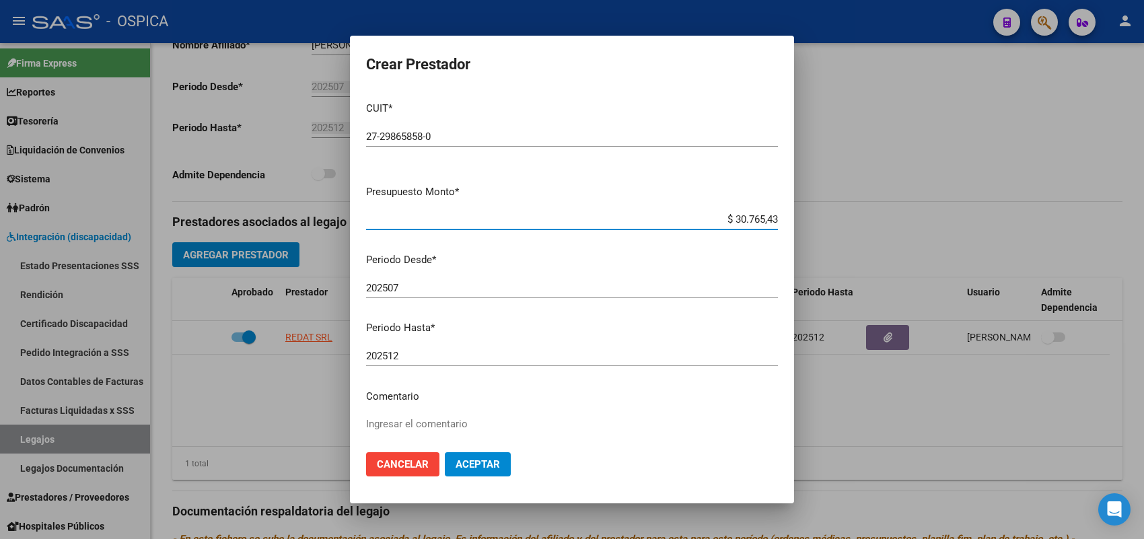
type input "$ 307.654,34"
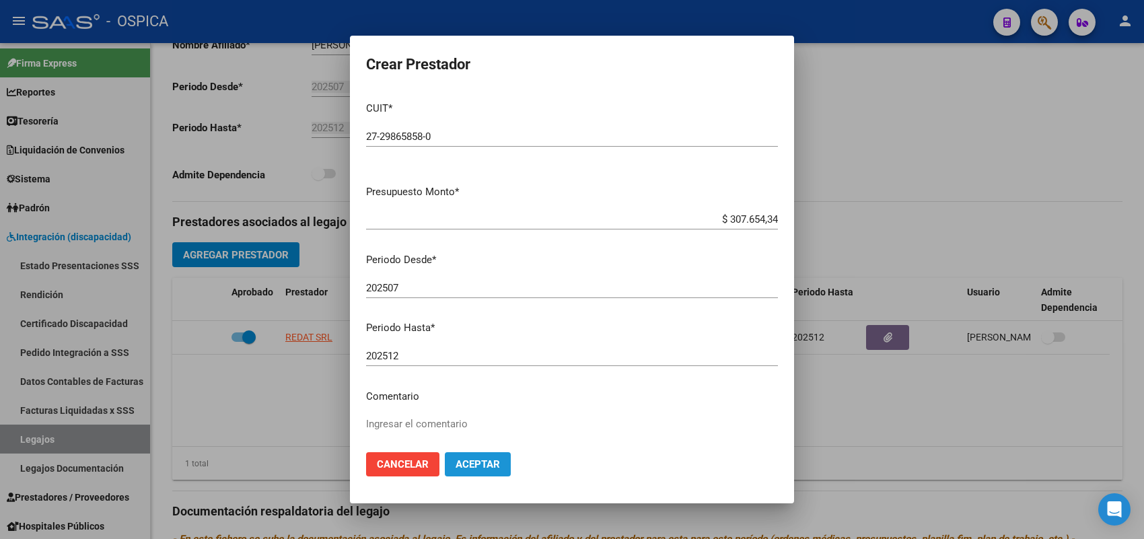
click at [483, 470] on button "Aceptar" at bounding box center [478, 464] width 66 height 24
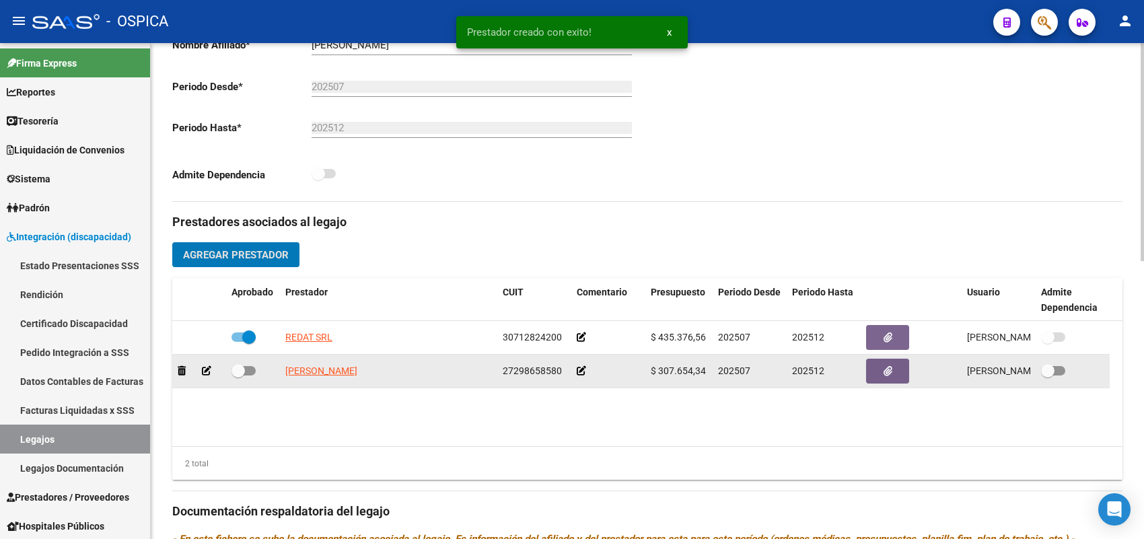
click at [246, 371] on span at bounding box center [243, 370] width 24 height 9
click at [238, 375] on input "checkbox" at bounding box center [237, 375] width 1 height 1
checkbox input "true"
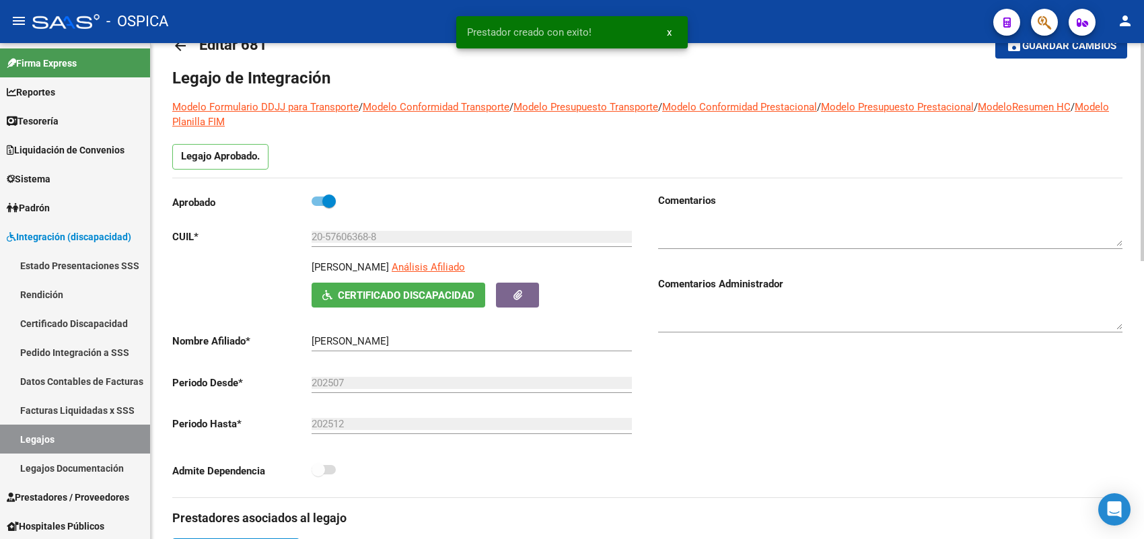
scroll to position [0, 0]
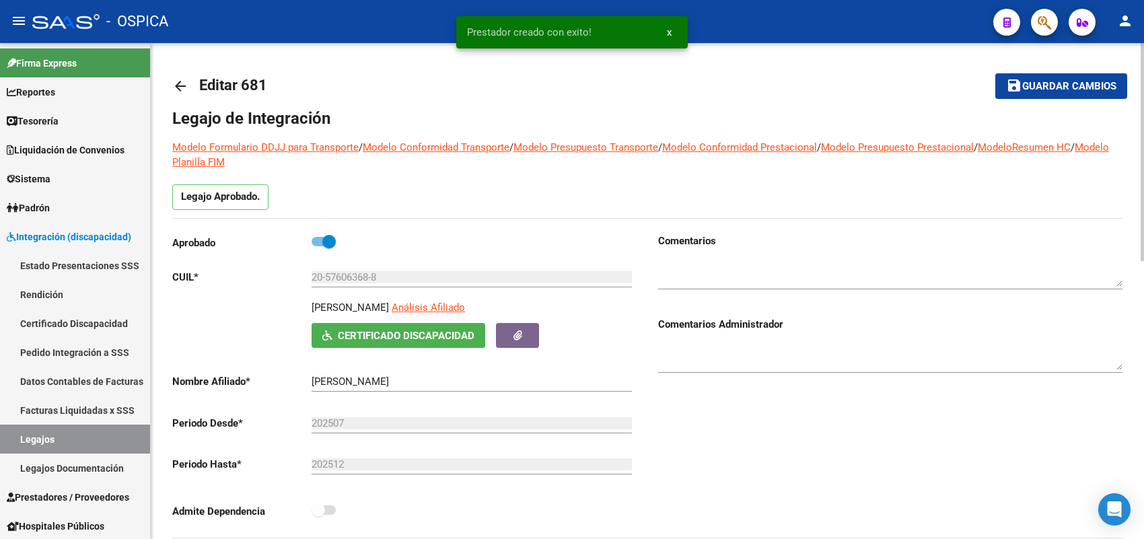
click at [1033, 92] on button "save Guardar cambios" at bounding box center [1061, 85] width 132 height 25
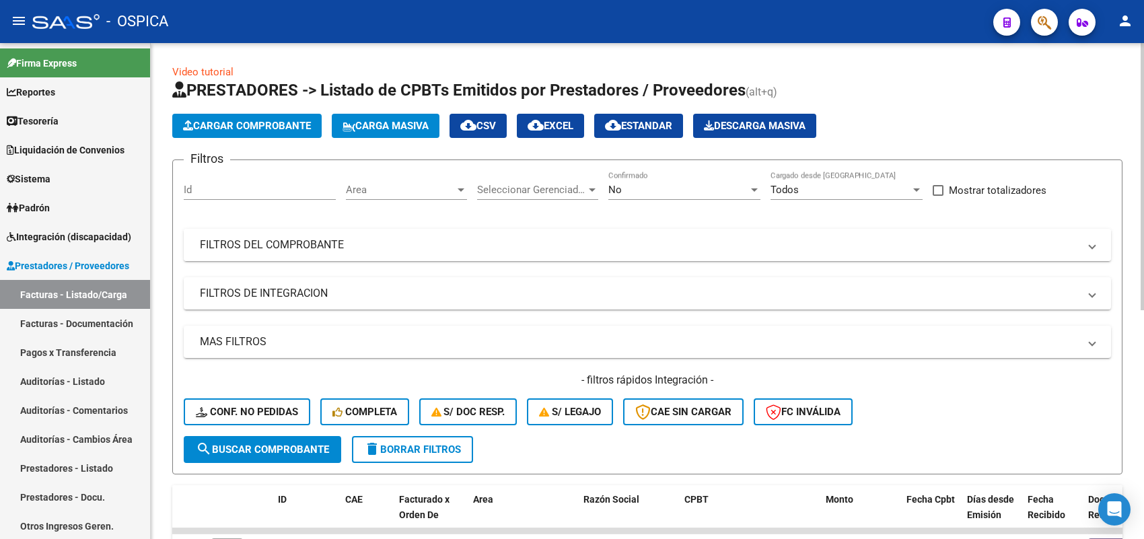
click at [418, 237] on mat-panel-title "FILTROS DEL COMPROBANTE" at bounding box center [639, 244] width 879 height 15
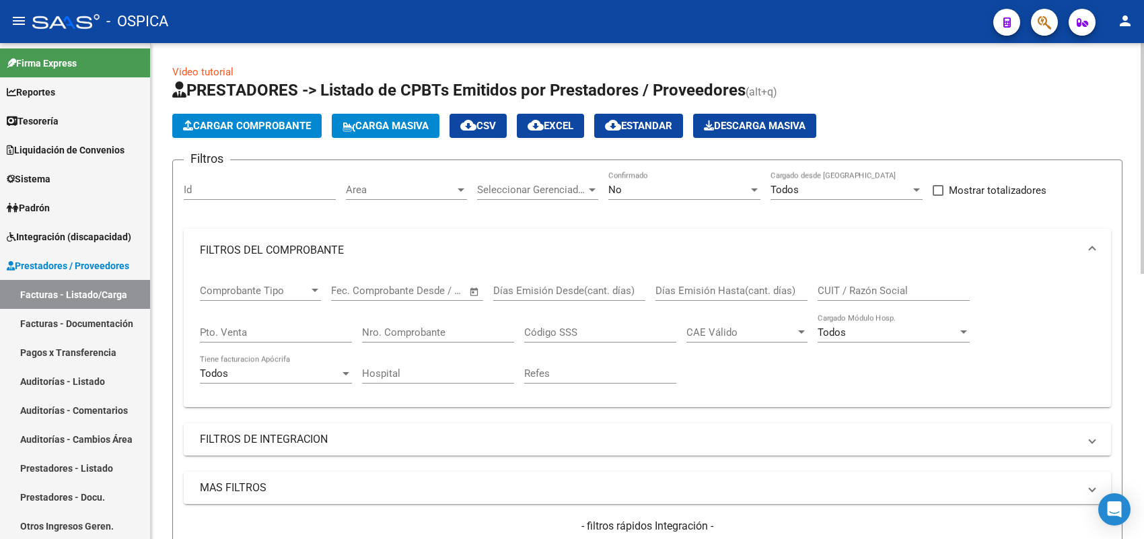
click at [435, 336] on input "Nro. Comprobante" at bounding box center [438, 332] width 152 height 12
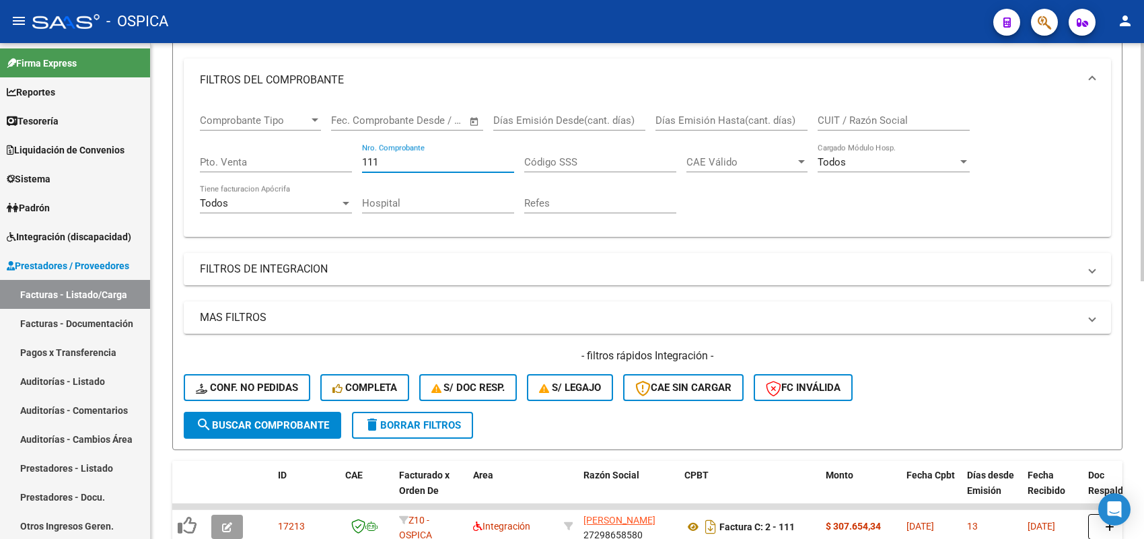
scroll to position [336, 0]
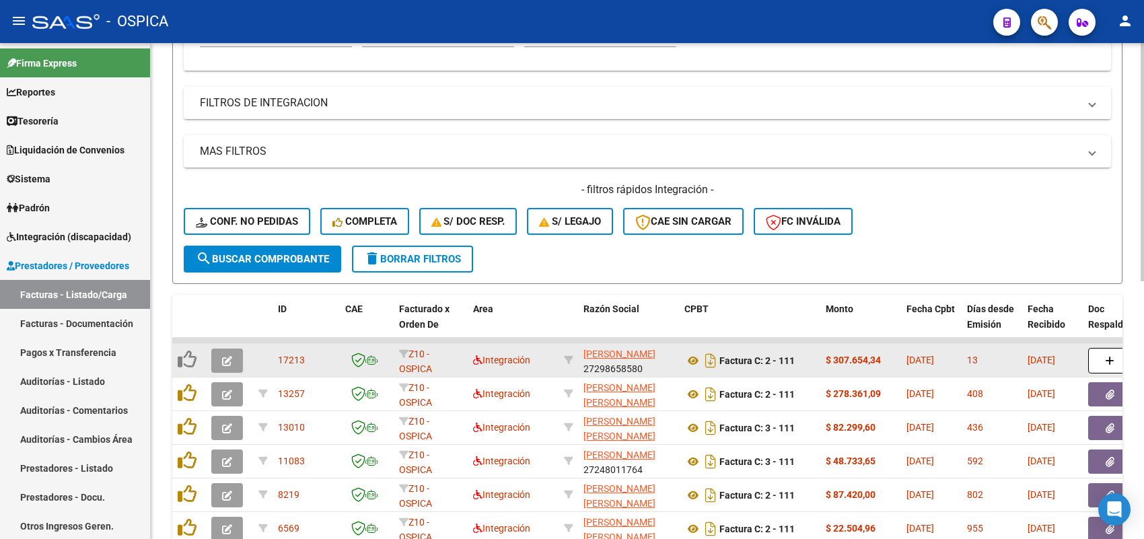
type input "111"
click at [227, 354] on span "button" at bounding box center [227, 360] width 10 height 12
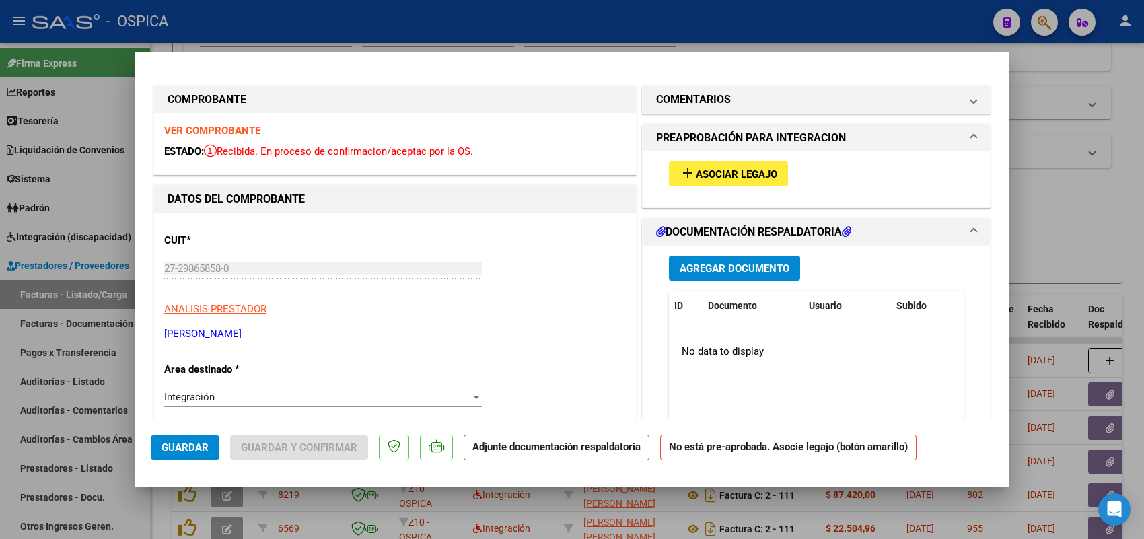
click at [696, 176] on span "Asociar Legajo" at bounding box center [736, 174] width 81 height 12
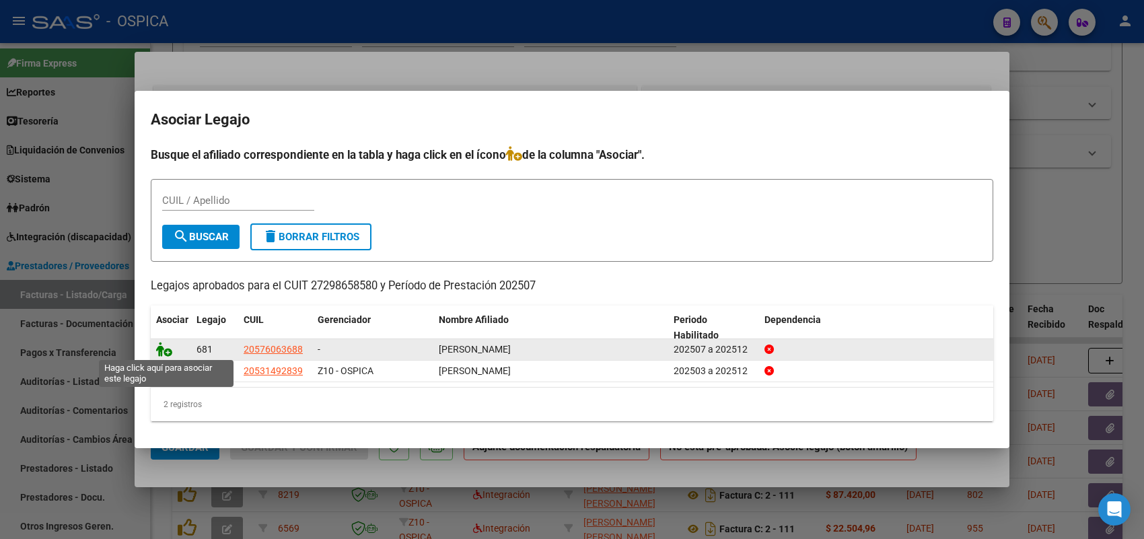
click at [163, 344] on icon at bounding box center [164, 349] width 16 height 15
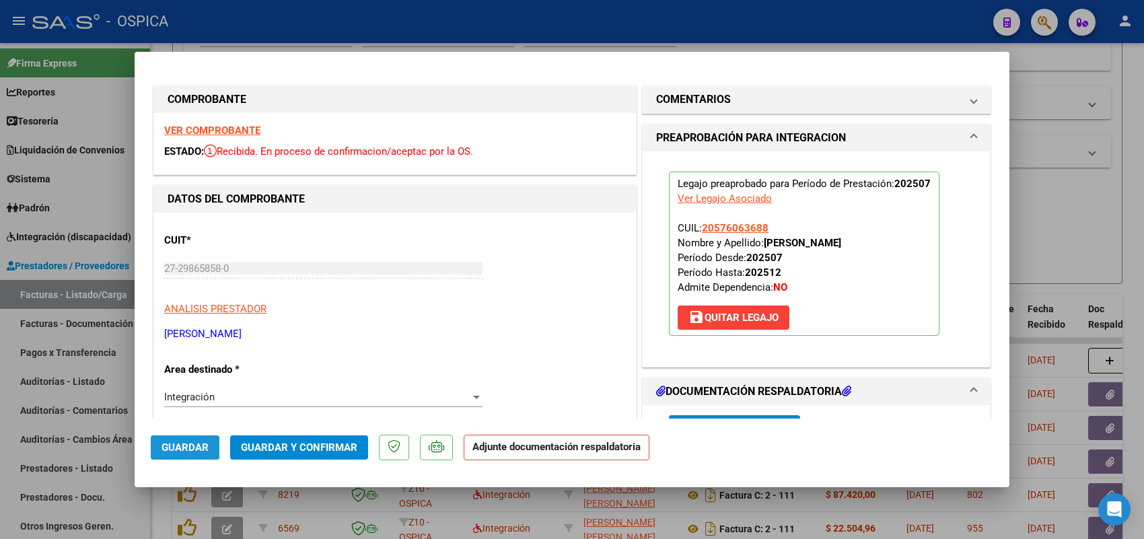
click at [199, 443] on span "Guardar" at bounding box center [184, 447] width 47 height 12
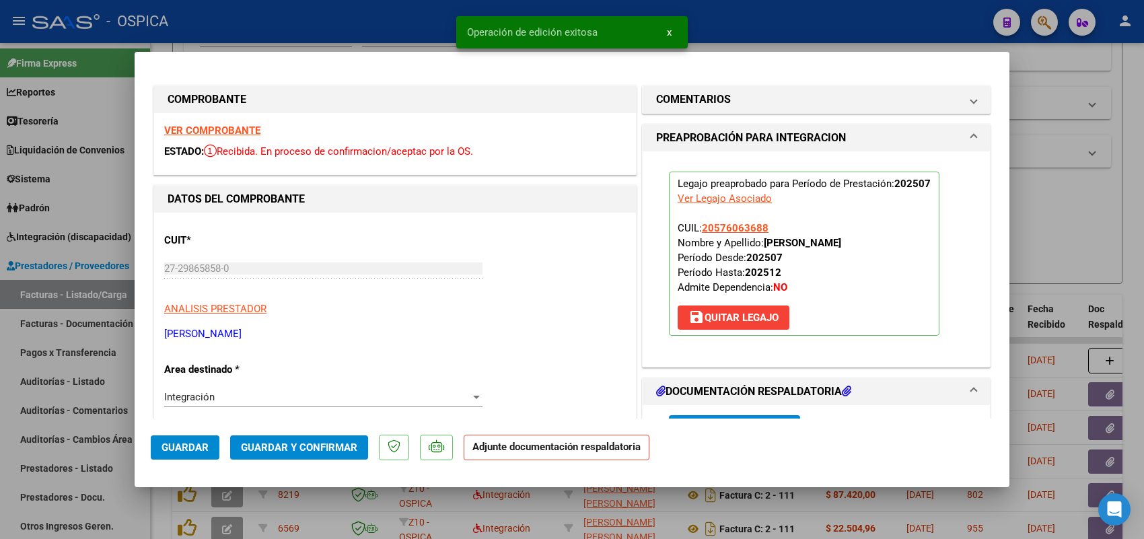
click at [85, 293] on div at bounding box center [572, 269] width 1144 height 539
type input "$ 0,00"
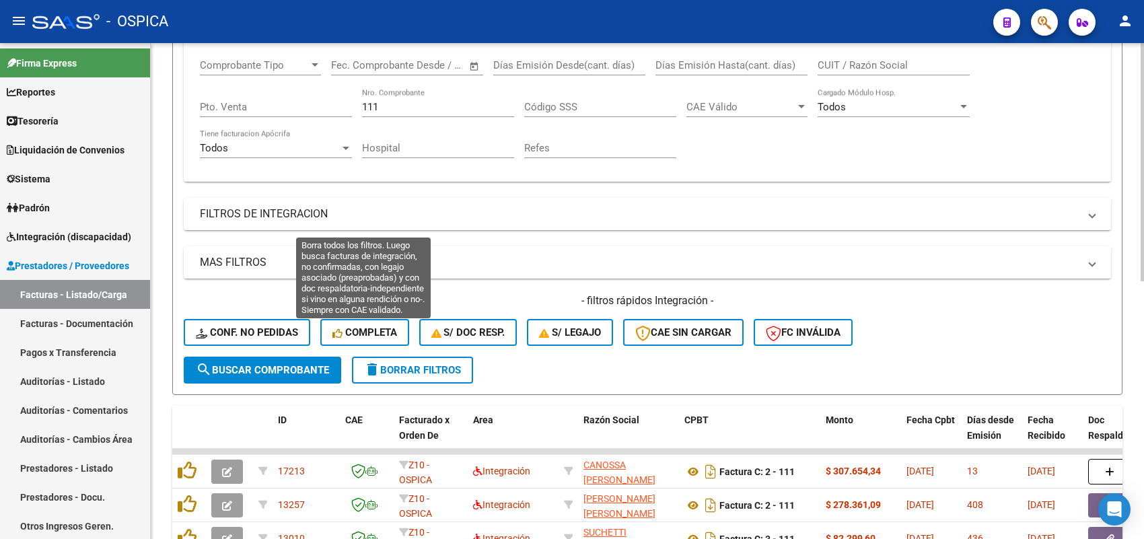
scroll to position [168, 0]
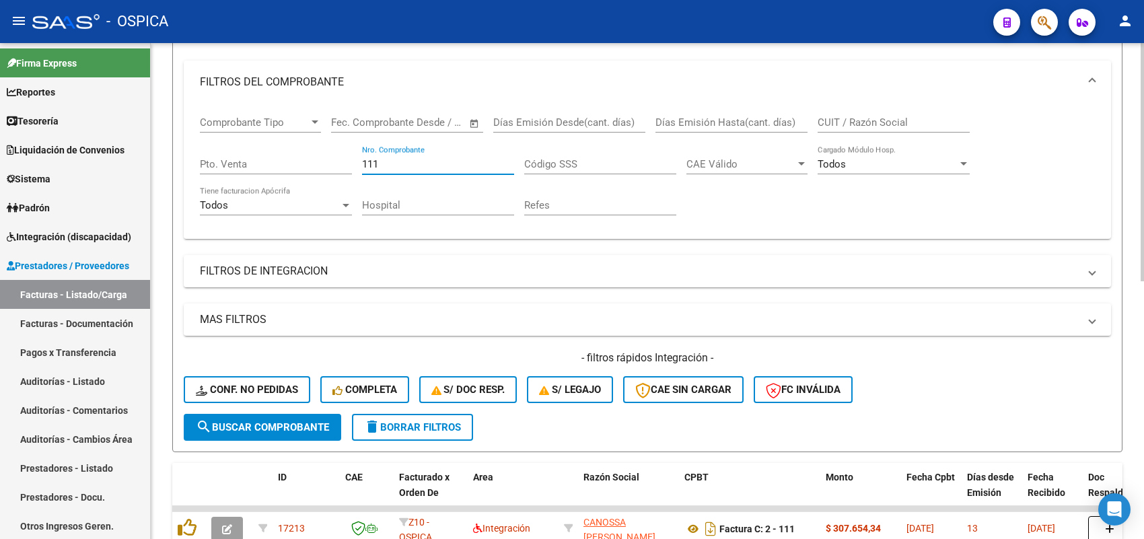
drag, startPoint x: 408, startPoint y: 163, endPoint x: 320, endPoint y: 156, distance: 88.4
click at [320, 156] on div "Comprobante Tipo Comprobante Tipo Start date – End date Fec. Comprobante Desde …" at bounding box center [647, 166] width 895 height 124
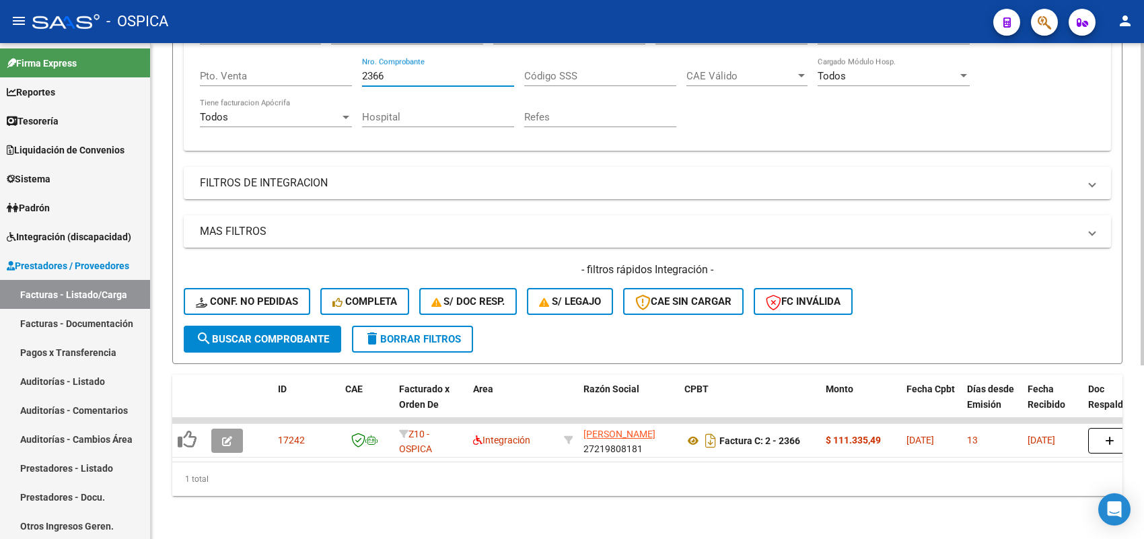
scroll to position [266, 0]
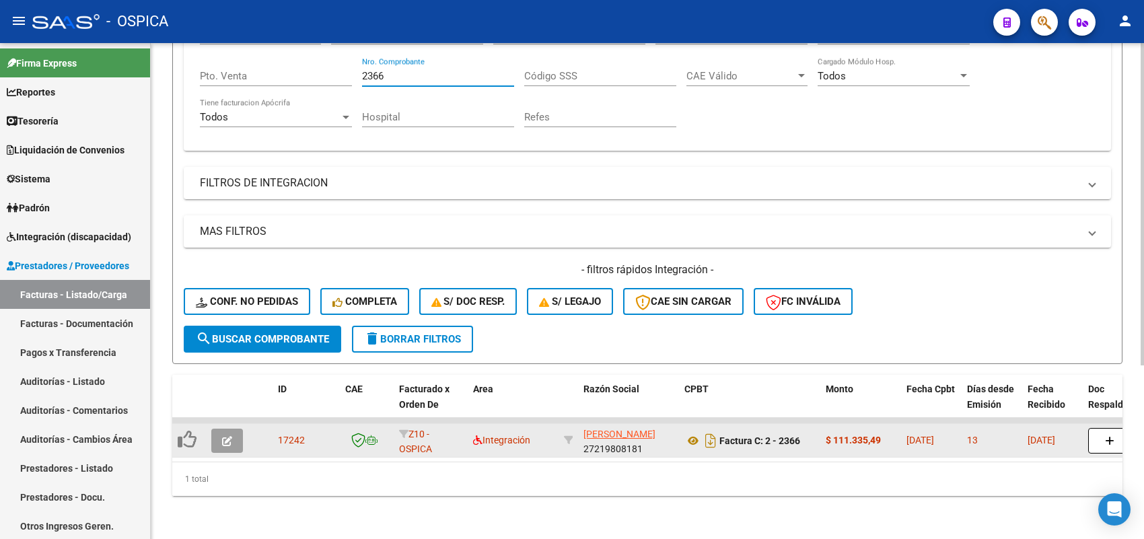
type input "2366"
click at [231, 428] on button "button" at bounding box center [227, 440] width 32 height 24
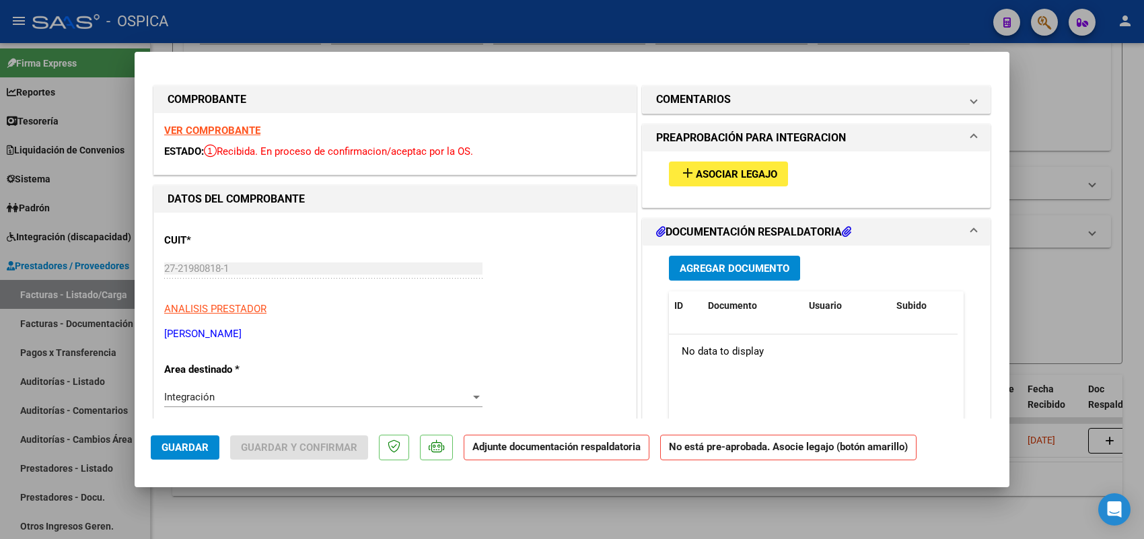
click at [711, 166] on button "add Asociar Legajo" at bounding box center [728, 173] width 119 height 25
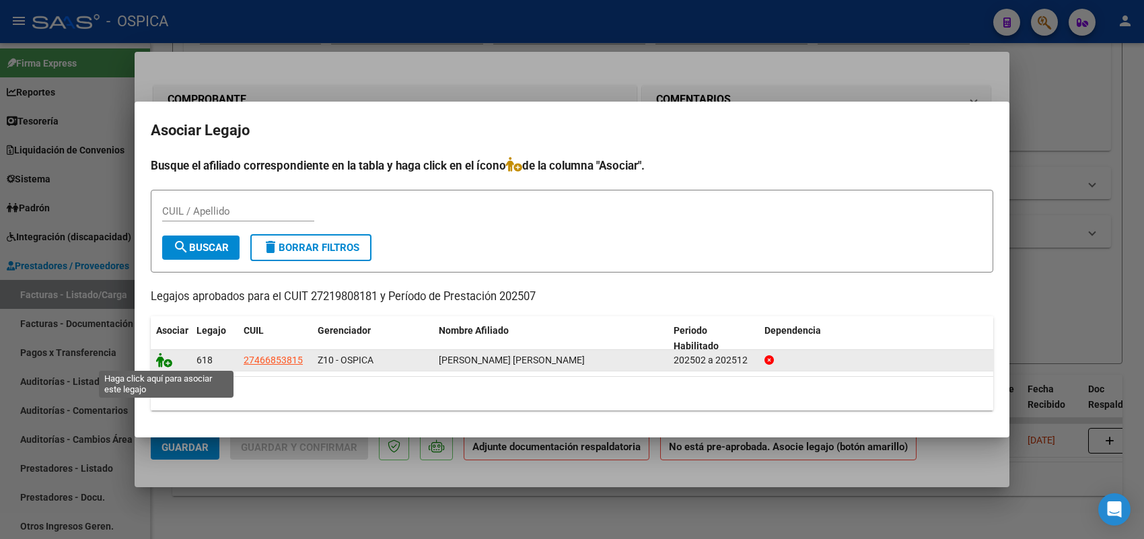
click at [165, 357] on icon at bounding box center [164, 359] width 16 height 15
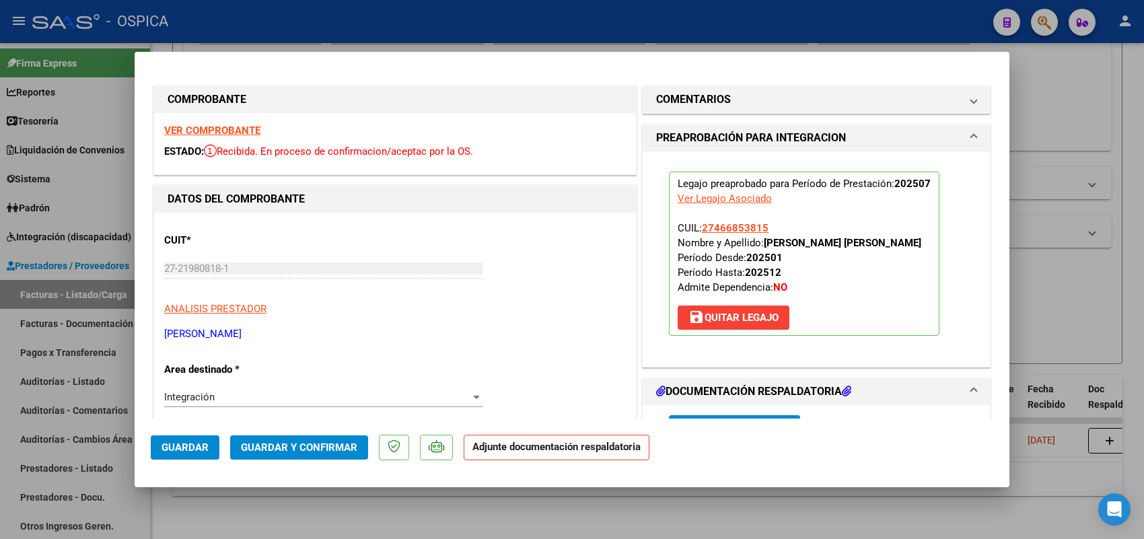
click at [176, 453] on button "Guardar" at bounding box center [185, 447] width 69 height 24
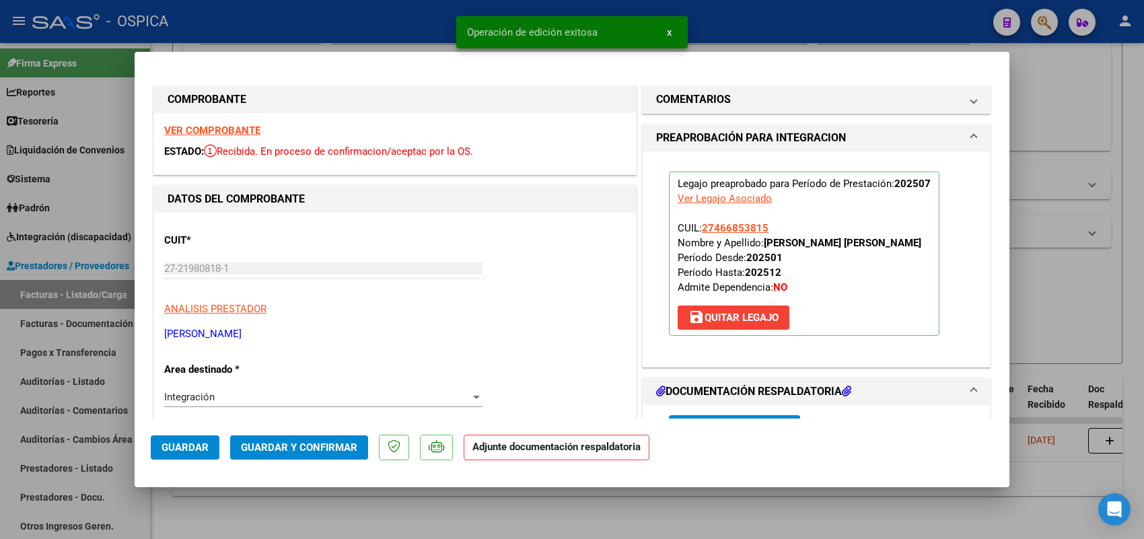
click at [1, 142] on div at bounding box center [572, 269] width 1144 height 539
type input "$ 0,00"
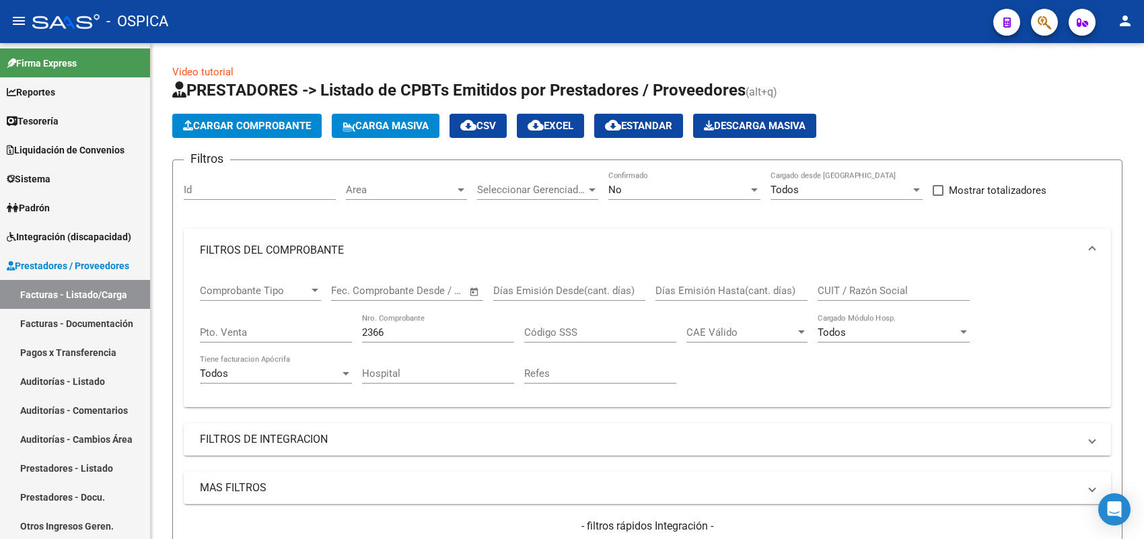
scroll to position [266, 0]
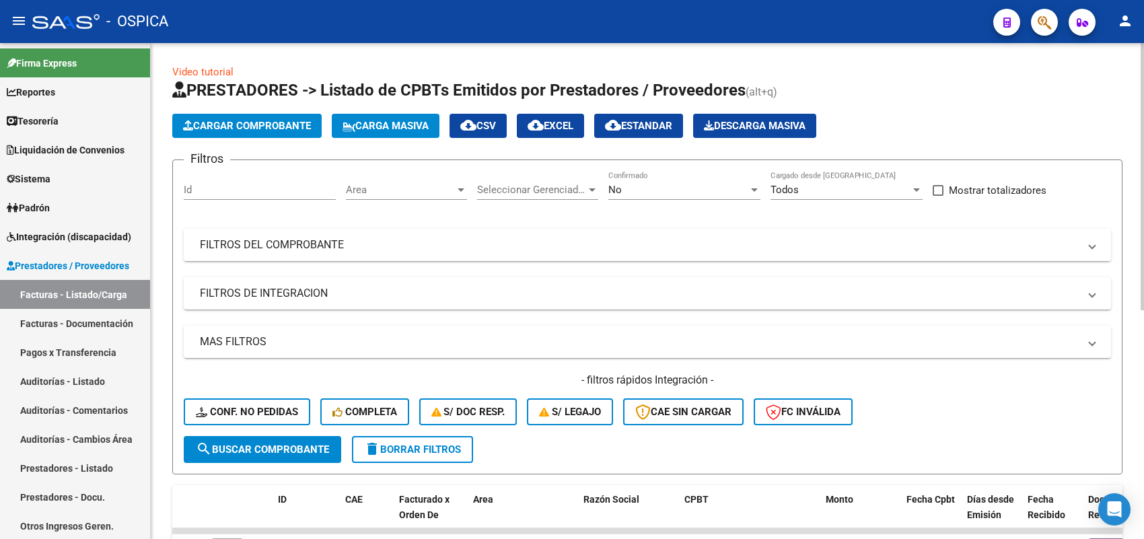
click at [264, 246] on mat-panel-title "FILTROS DEL COMPROBANTE" at bounding box center [639, 244] width 879 height 15
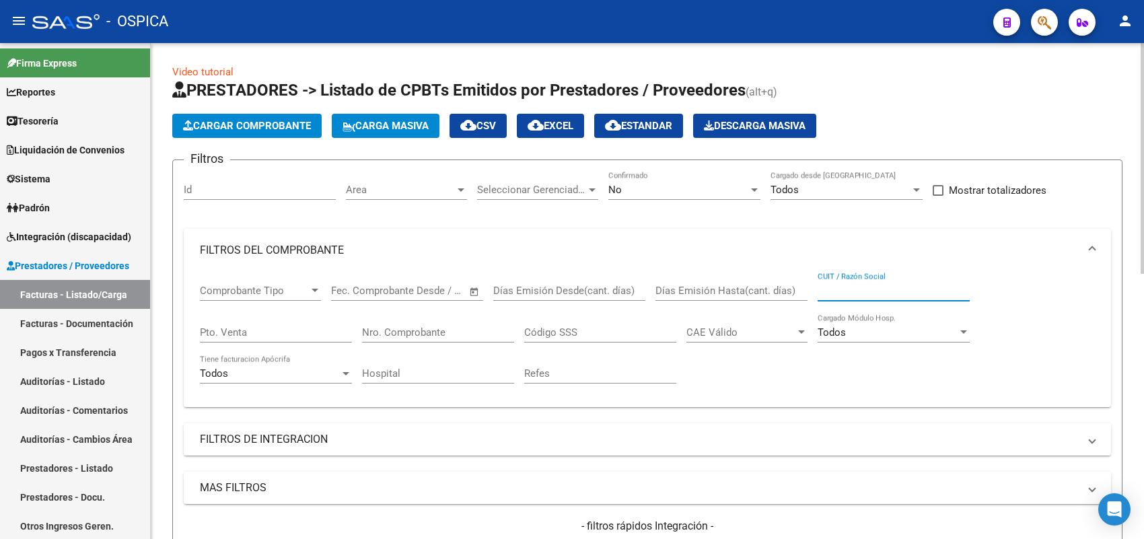
click at [841, 287] on input "CUIT / Razón Social" at bounding box center [893, 291] width 152 height 12
paste input "20531492839"
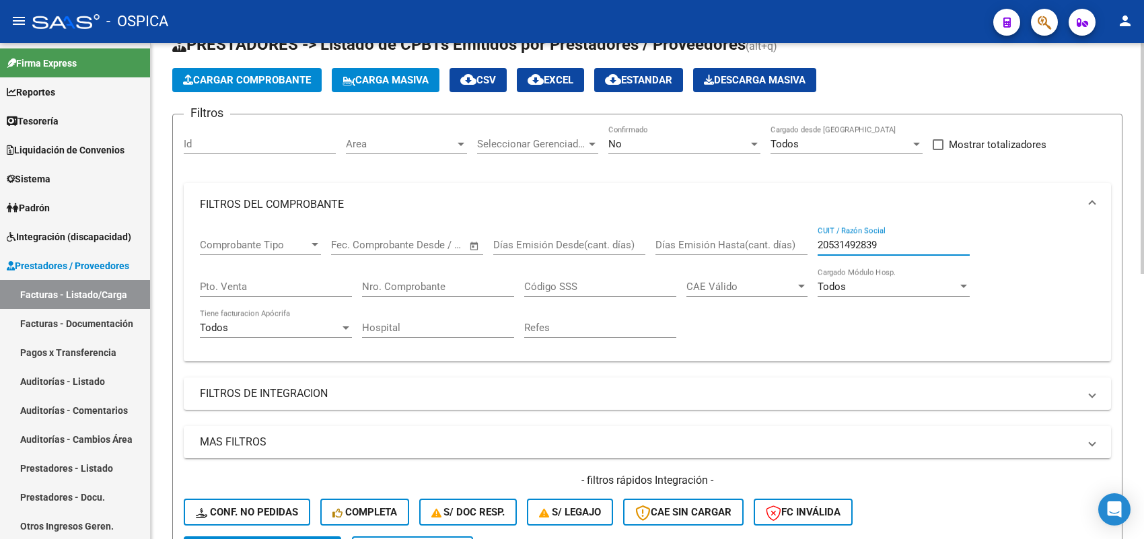
scroll to position [252, 0]
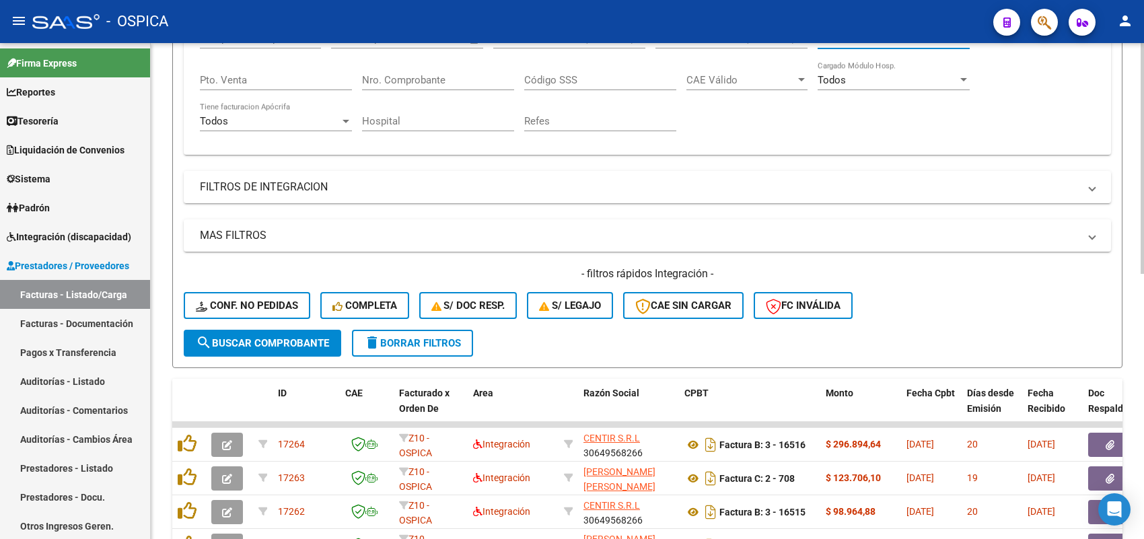
type input "20531492839"
click at [306, 341] on span "search Buscar Comprobante" at bounding box center [262, 343] width 133 height 12
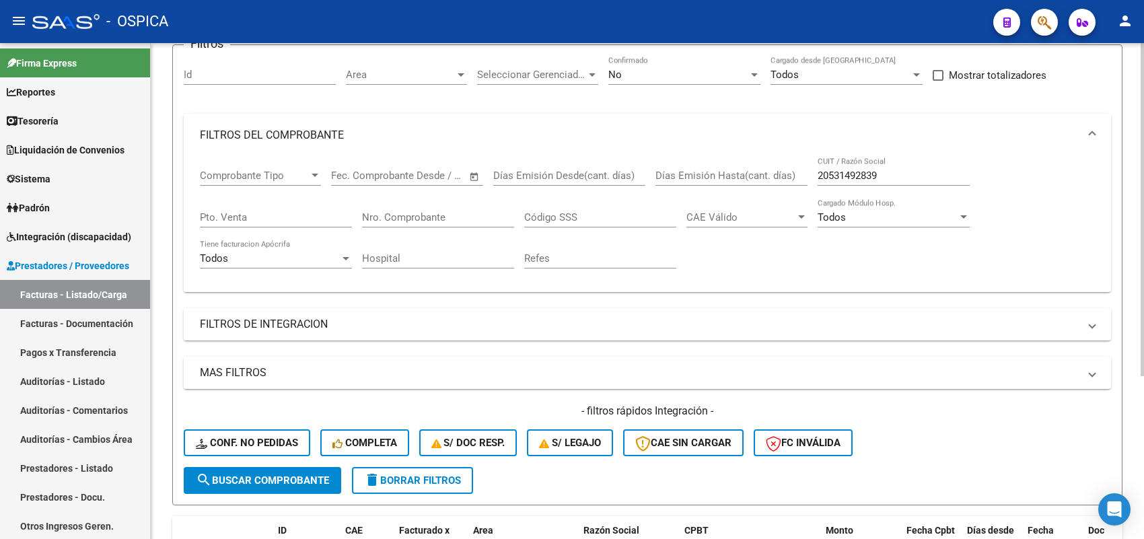
scroll to position [0, 0]
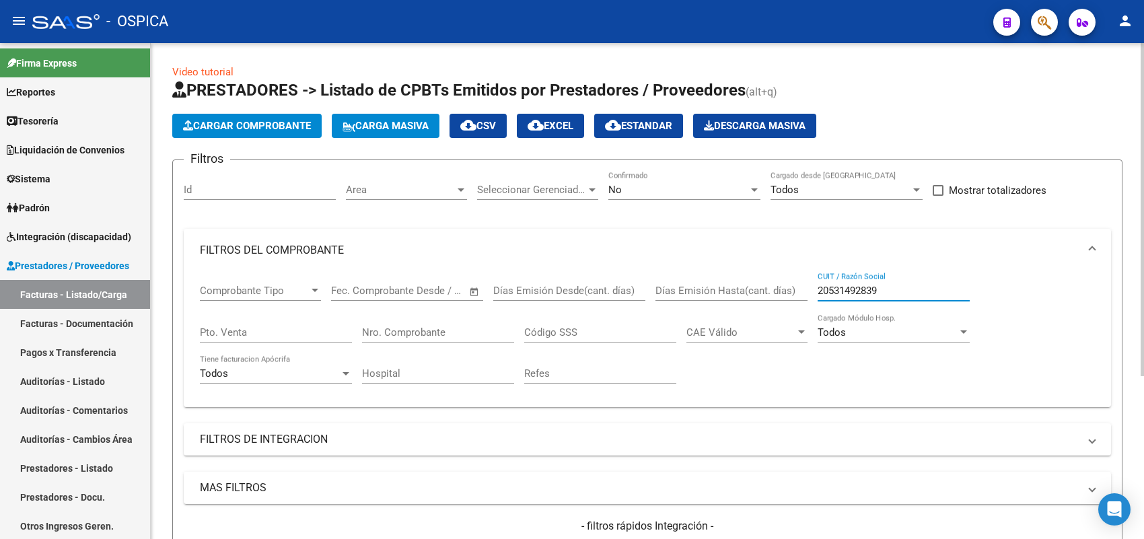
drag, startPoint x: 669, startPoint y: 291, endPoint x: 634, endPoint y: 291, distance: 35.0
click at [634, 291] on div "Comprobante Tipo Comprobante Tipo Start date – End date Fec. Comprobante Desde …" at bounding box center [647, 334] width 895 height 124
click at [445, 333] on input "Nro. Comprobante" at bounding box center [438, 332] width 152 height 12
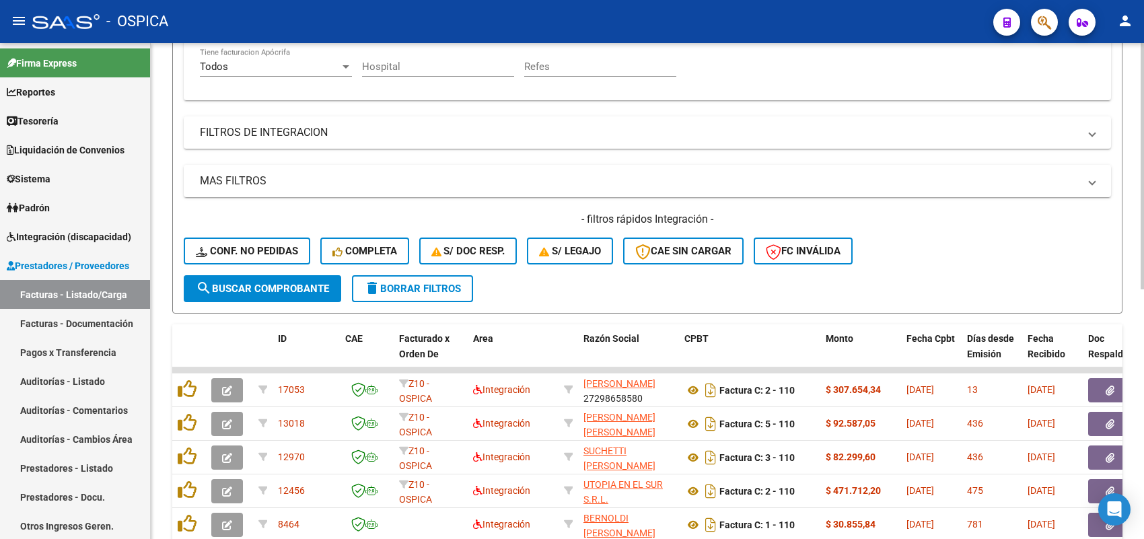
scroll to position [465, 0]
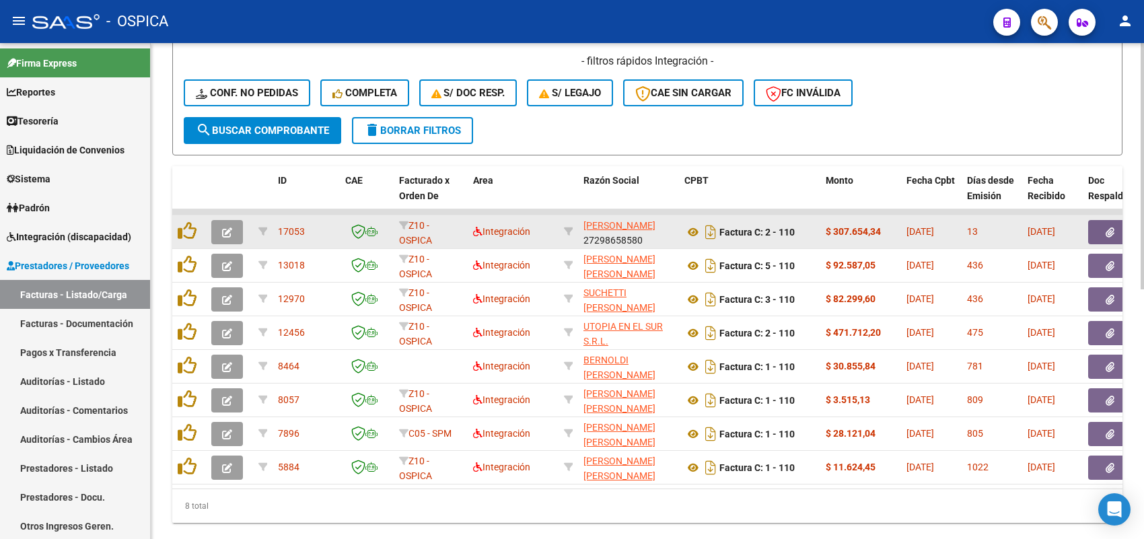
type input "110"
click at [231, 229] on icon "button" at bounding box center [227, 232] width 10 height 10
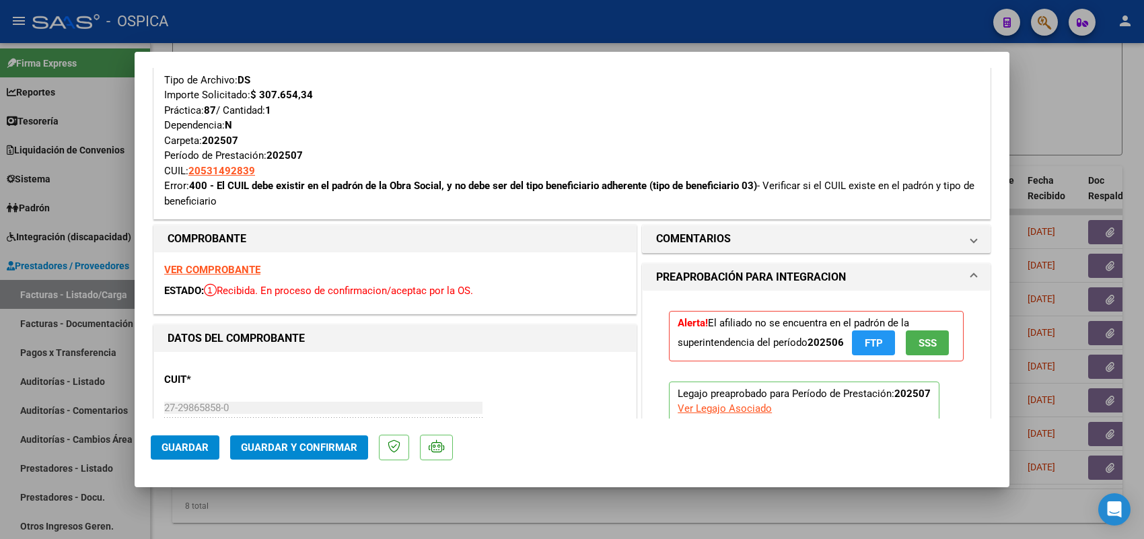
scroll to position [336, 0]
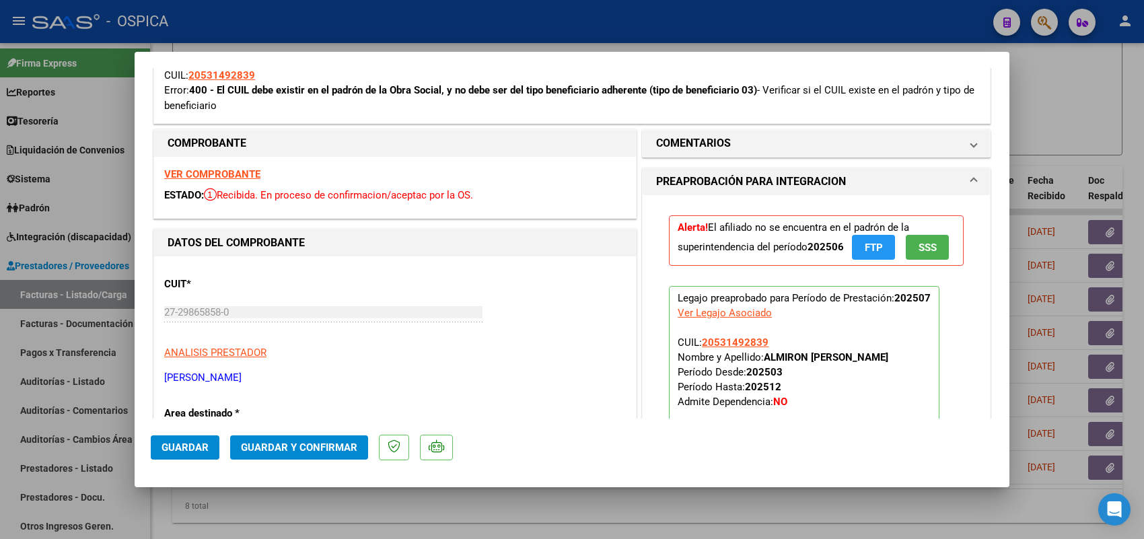
click at [1072, 87] on div at bounding box center [572, 269] width 1144 height 539
type input "$ 0,00"
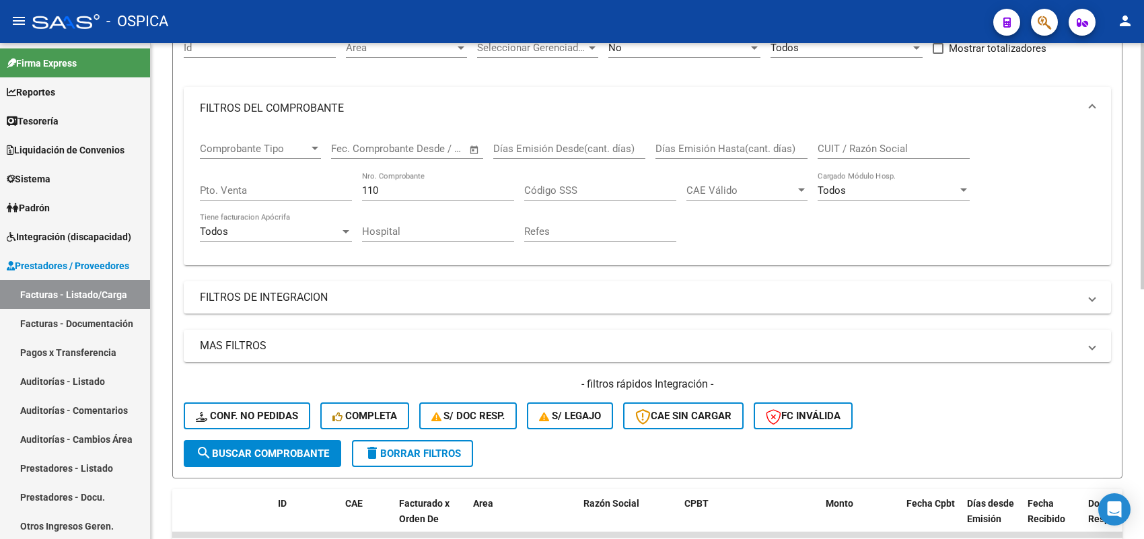
scroll to position [128, 0]
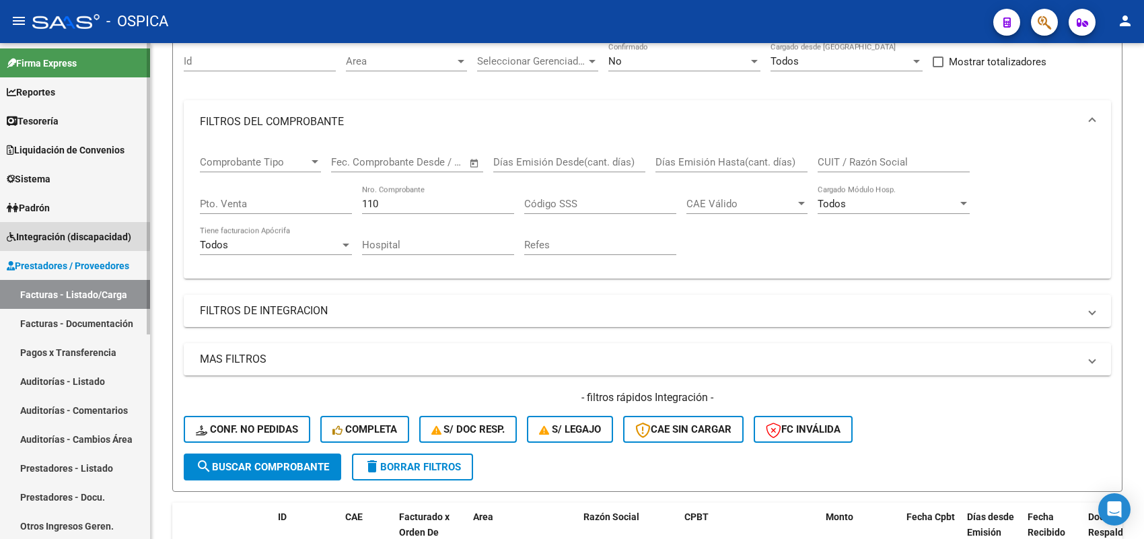
click at [56, 233] on span "Integración (discapacidad)" at bounding box center [69, 236] width 124 height 15
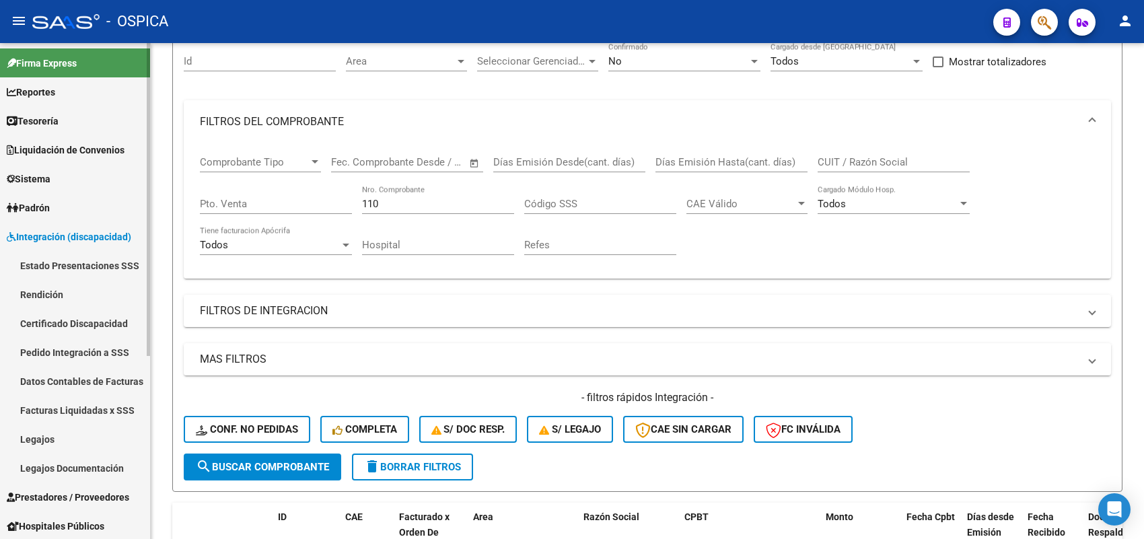
click at [93, 347] on link "Pedido Integración a SSS" at bounding box center [75, 352] width 150 height 29
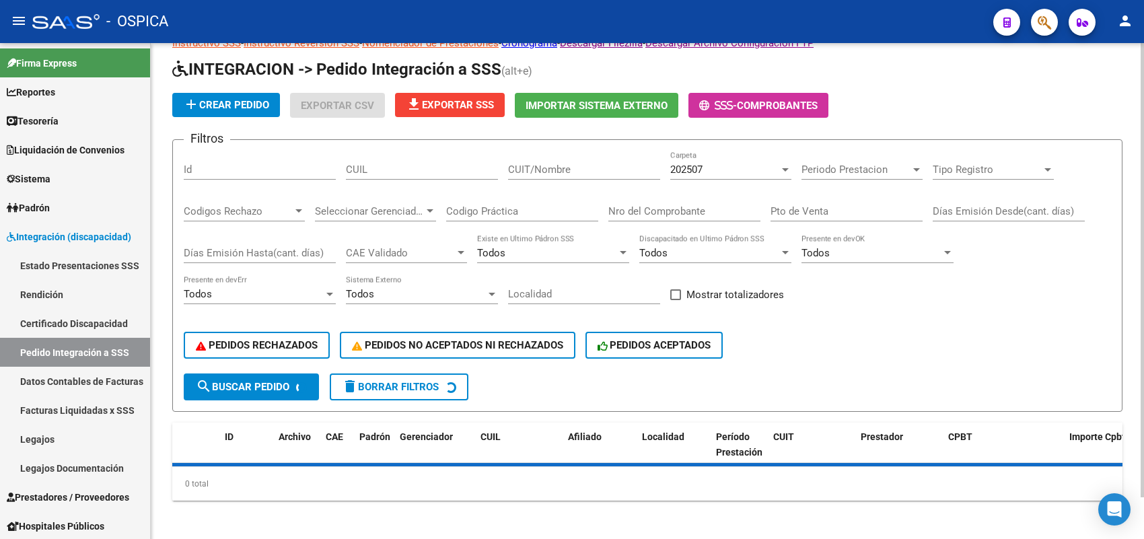
click at [431, 151] on div "CUIL" at bounding box center [422, 165] width 152 height 29
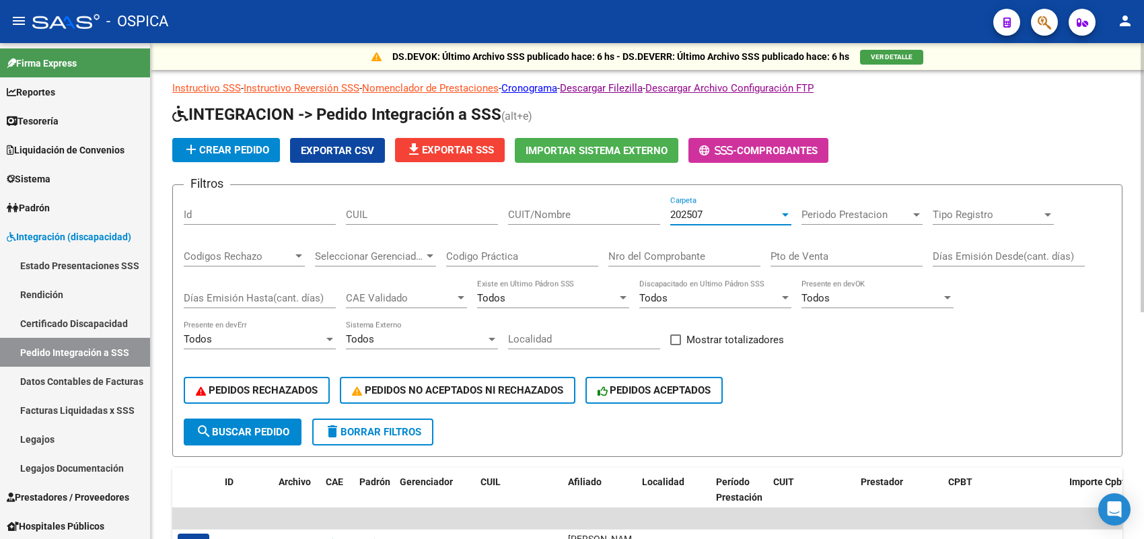
click at [704, 214] on div "202507" at bounding box center [724, 215] width 109 height 12
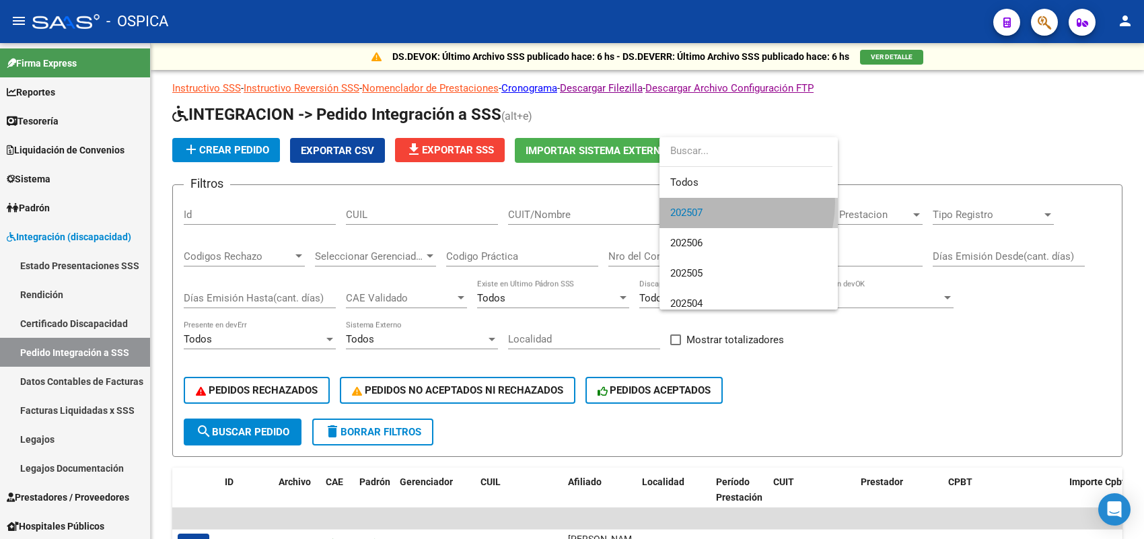
click at [712, 202] on span "202507" at bounding box center [748, 213] width 157 height 30
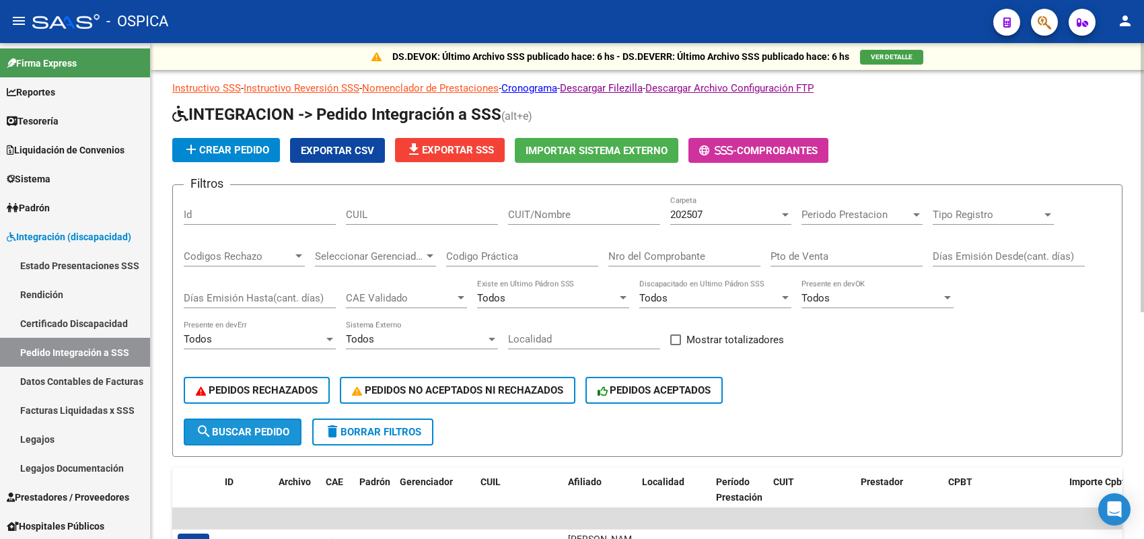
click at [258, 429] on span "search Buscar Pedido" at bounding box center [243, 432] width 94 height 12
click at [455, 148] on span "file_download Exportar SSS" at bounding box center [450, 150] width 88 height 12
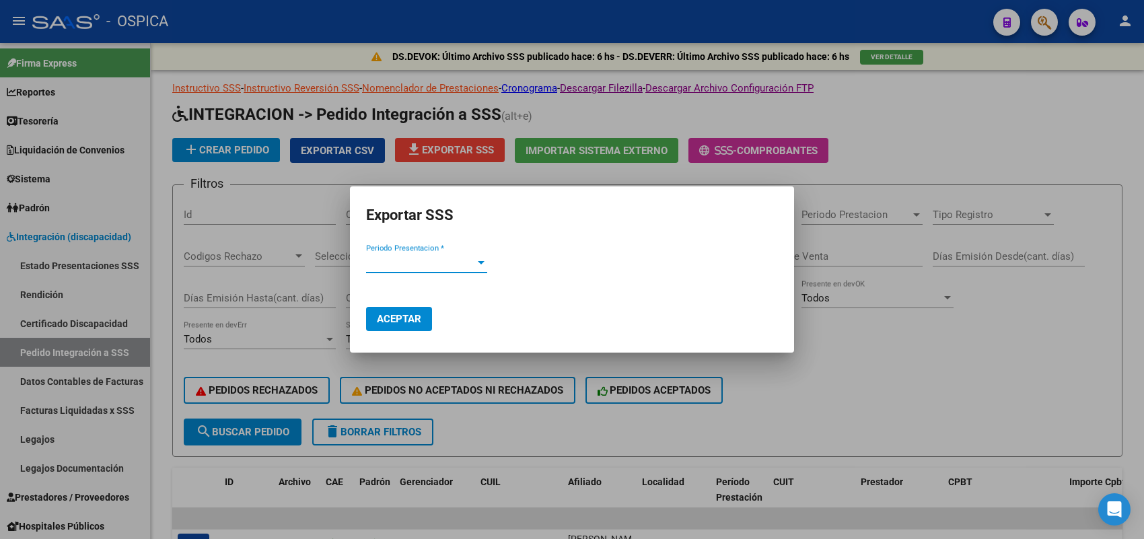
click at [422, 268] on span "Periodo Presentacion *" at bounding box center [420, 262] width 109 height 12
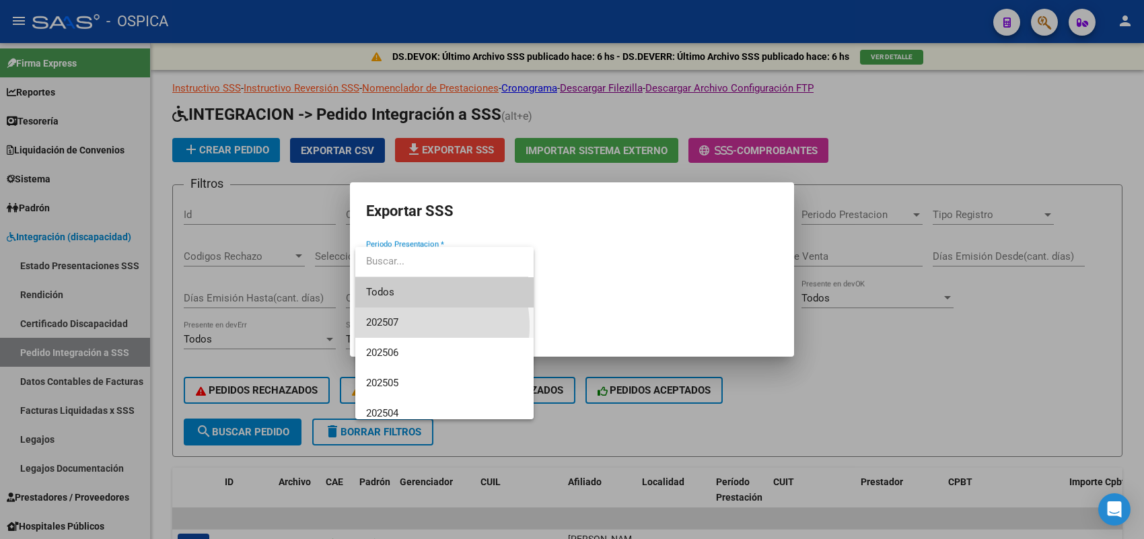
click at [400, 326] on span "202507" at bounding box center [444, 322] width 157 height 30
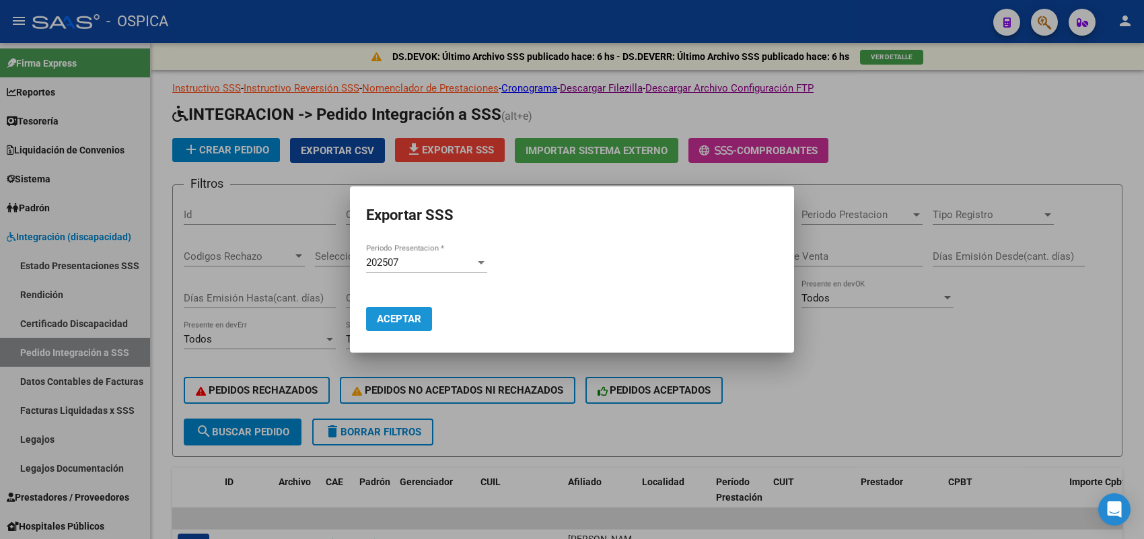
click at [400, 320] on span "Aceptar" at bounding box center [399, 319] width 44 height 12
click at [945, 350] on div at bounding box center [572, 269] width 1144 height 539
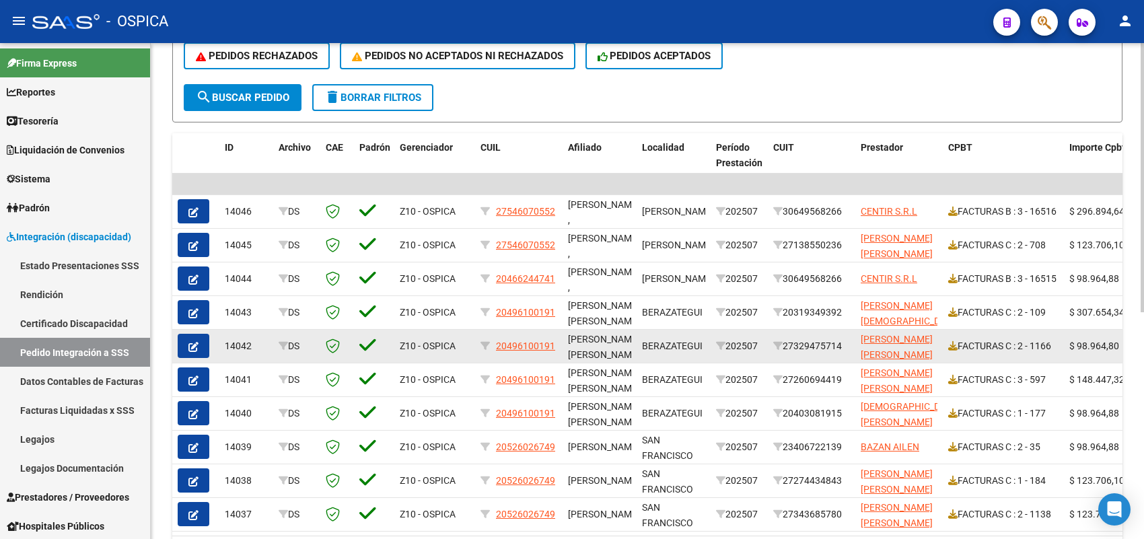
scroll to position [417, 0]
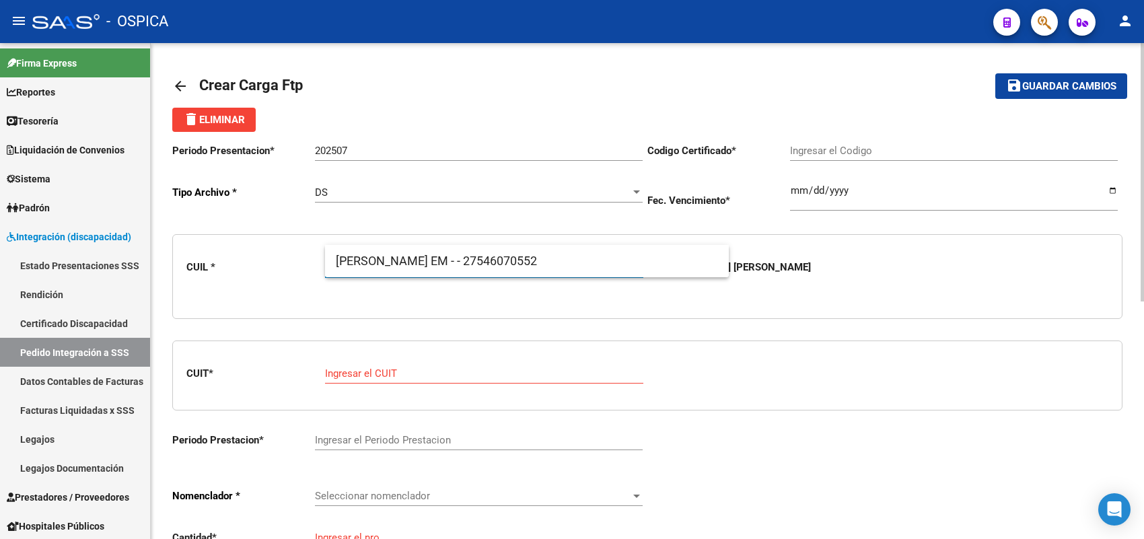
scroll to position [31, 0]
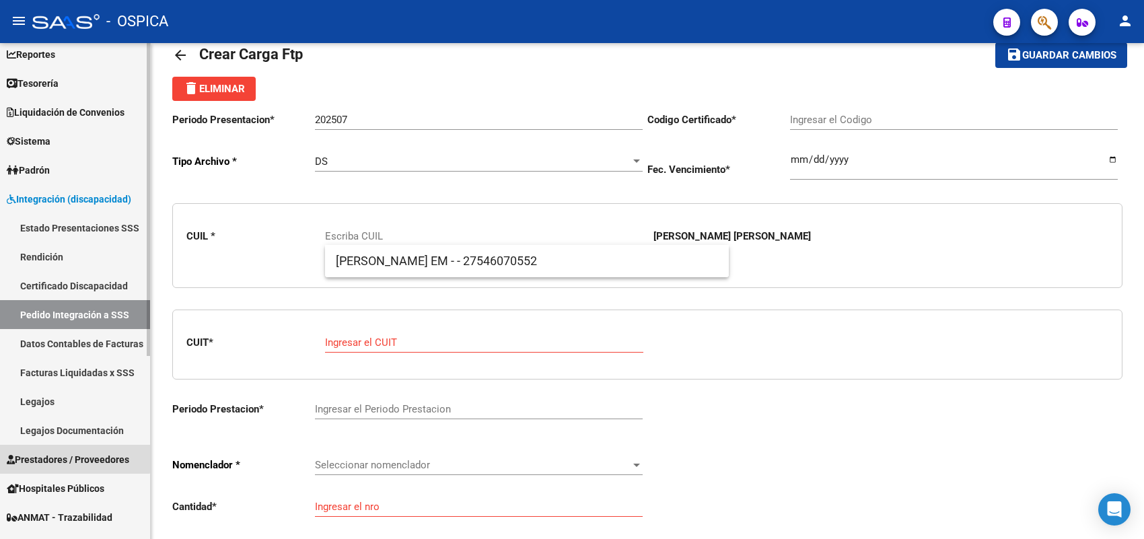
click at [48, 449] on link "Prestadores / Proveedores" at bounding box center [75, 459] width 150 height 29
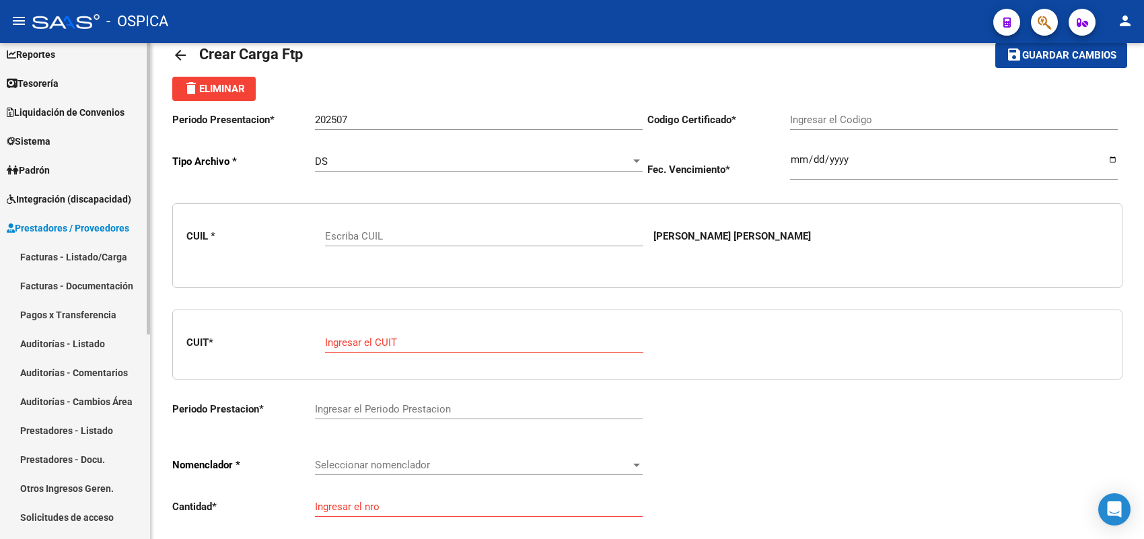
click at [105, 258] on link "Facturas - Listado/Carga" at bounding box center [75, 256] width 150 height 29
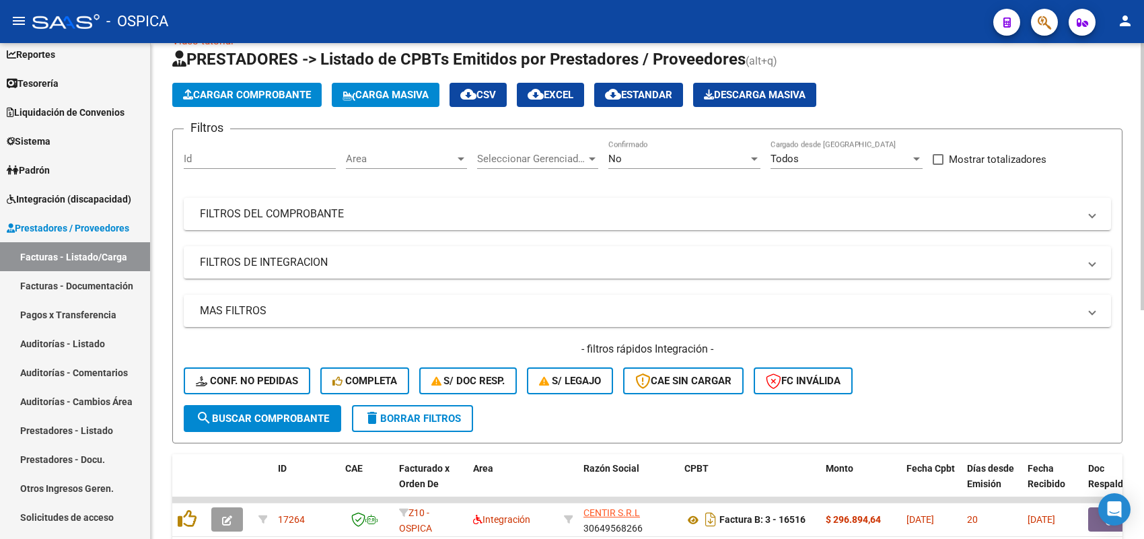
click at [260, 91] on span "Cargar Comprobante" at bounding box center [247, 95] width 128 height 12
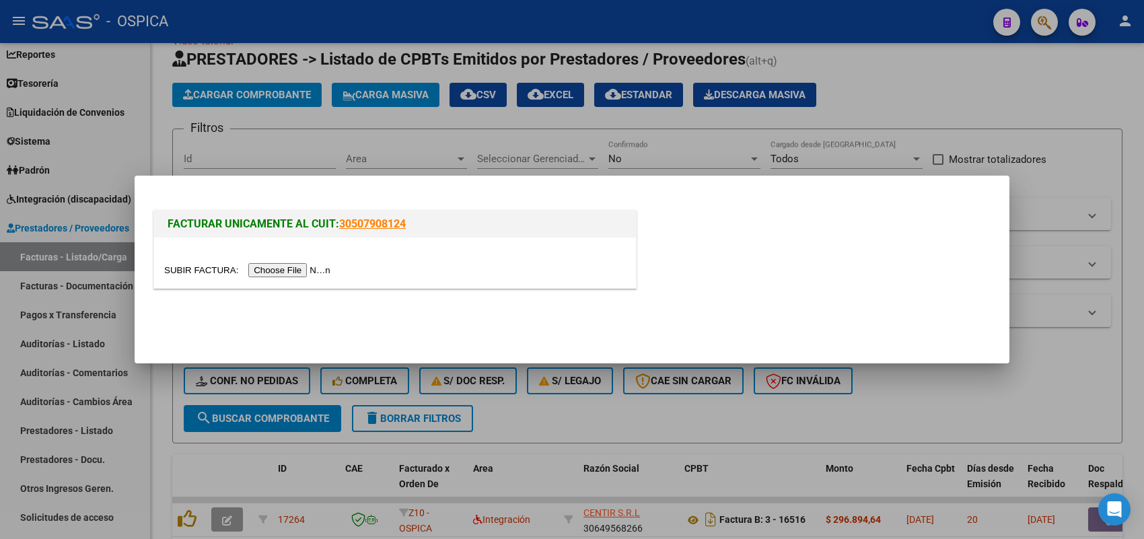
click at [314, 271] on input "file" at bounding box center [249, 270] width 170 height 14
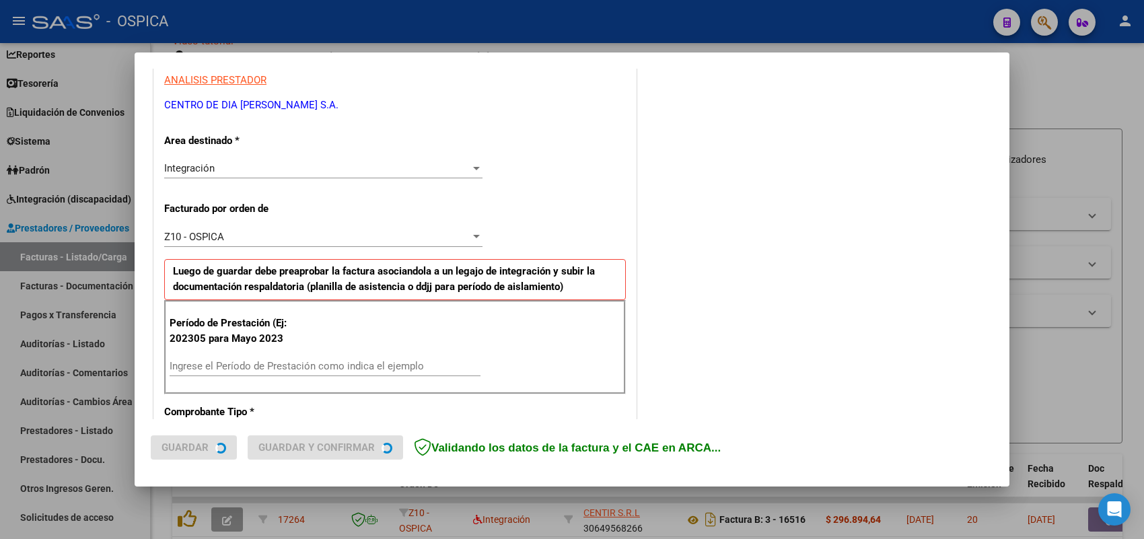
scroll to position [336, 0]
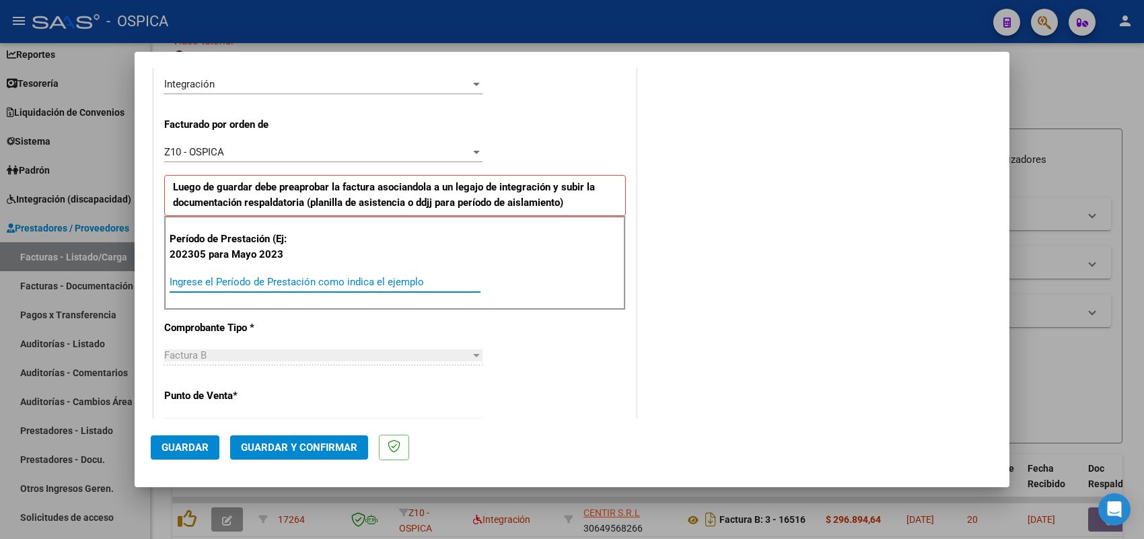
click at [296, 278] on input "Ingrese el Período de Prestación como indica el ejemplo" at bounding box center [325, 282] width 311 height 12
type input "202507"
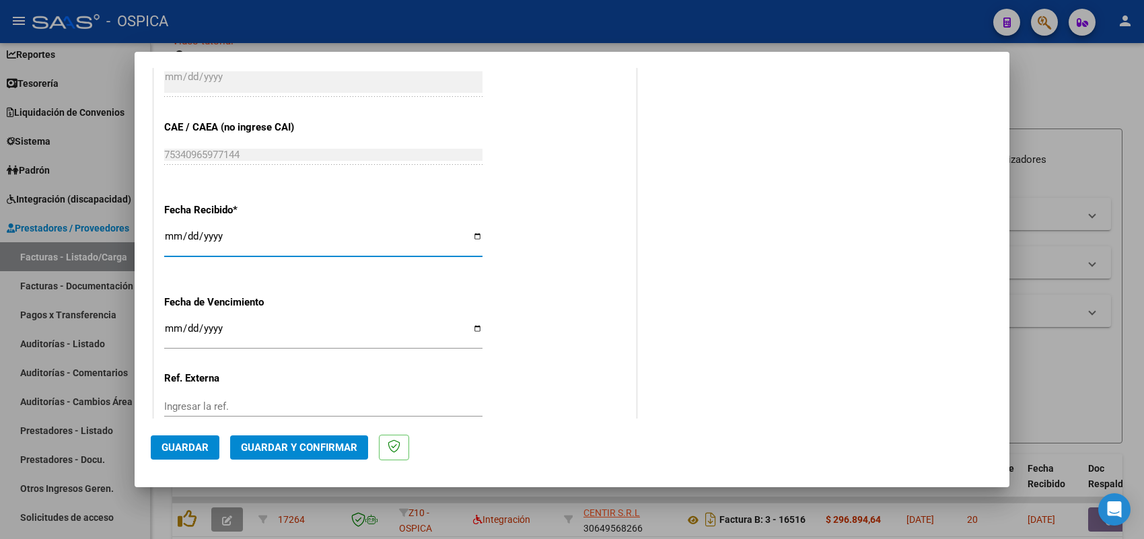
type input "[DATE]"
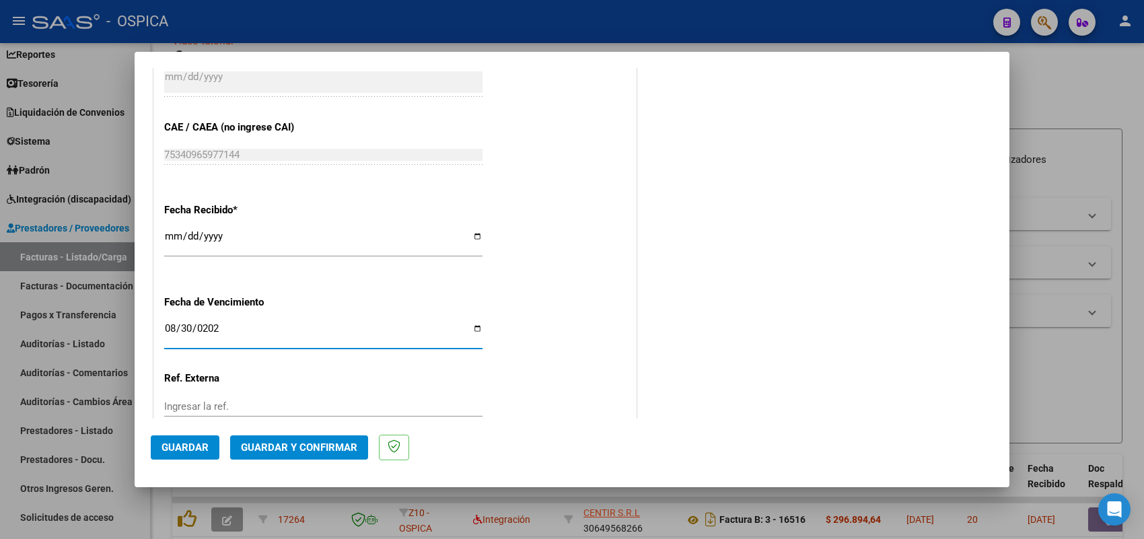
type input "[DATE]"
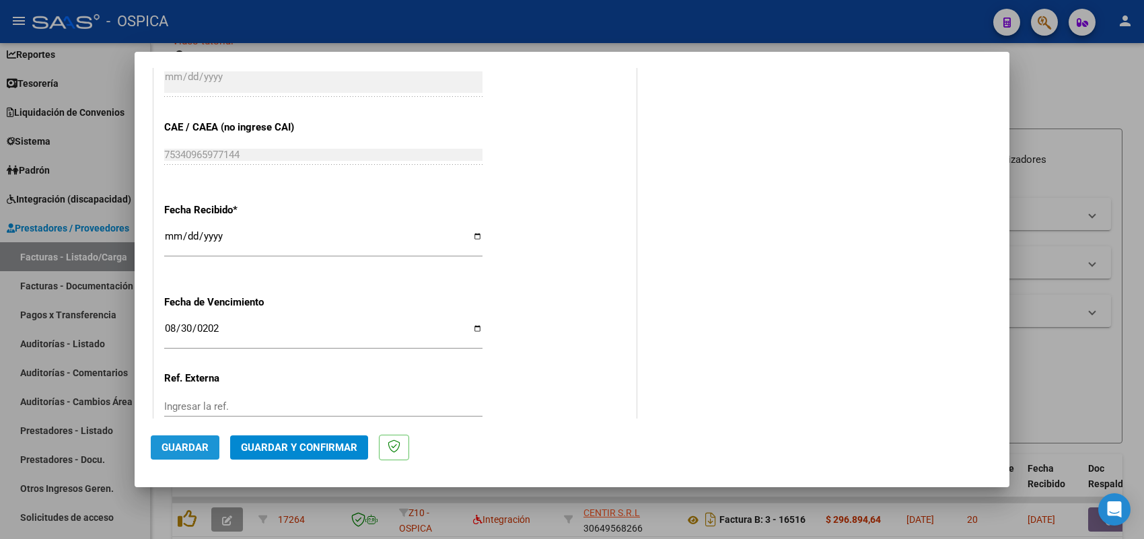
click at [199, 444] on span "Guardar" at bounding box center [184, 447] width 47 height 12
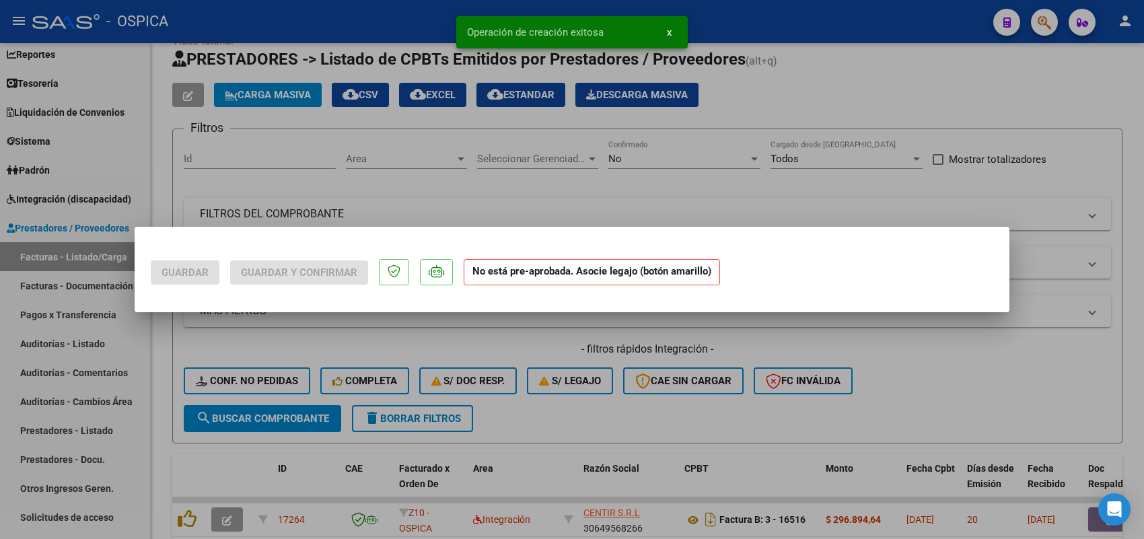
scroll to position [0, 0]
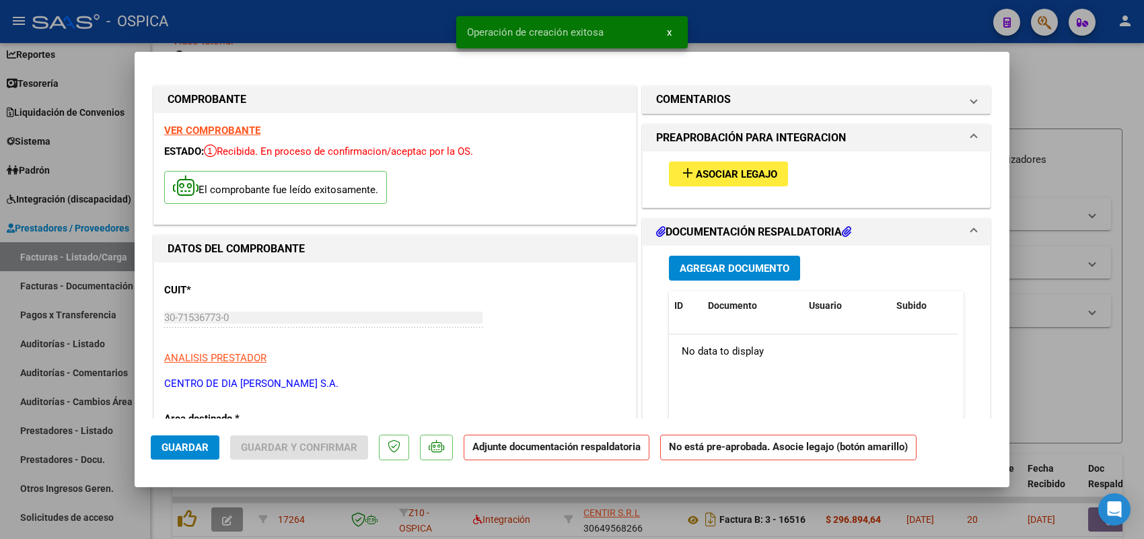
click at [731, 174] on span "Asociar Legajo" at bounding box center [736, 174] width 81 height 12
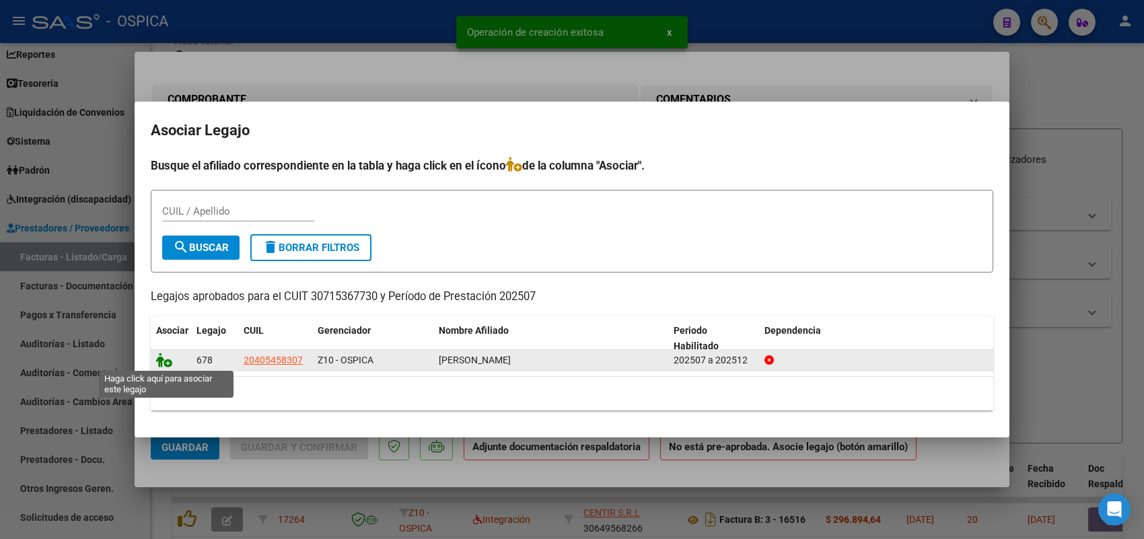
click at [163, 354] on icon at bounding box center [164, 359] width 16 height 15
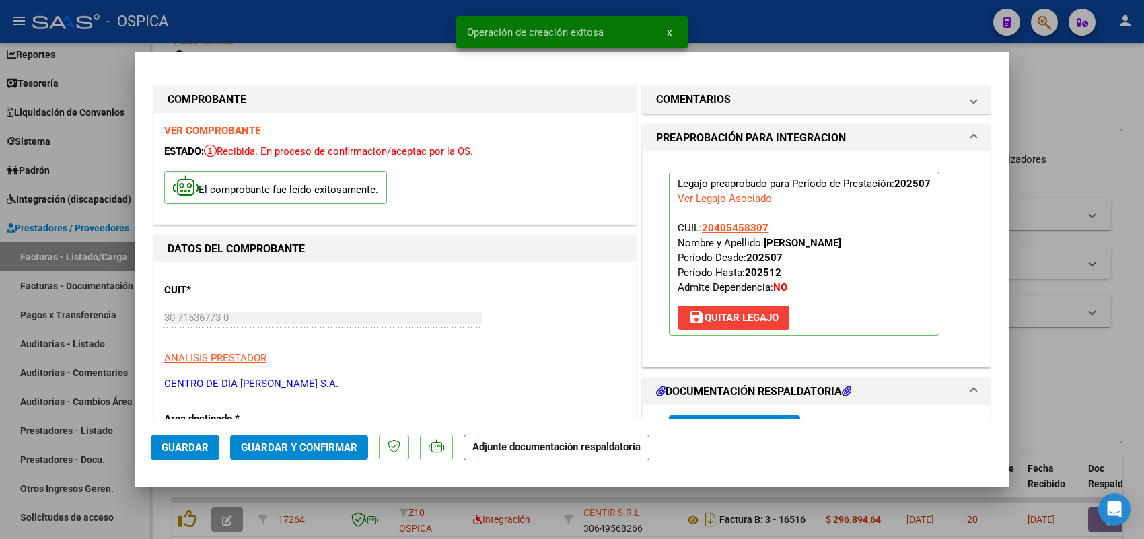
scroll to position [252, 0]
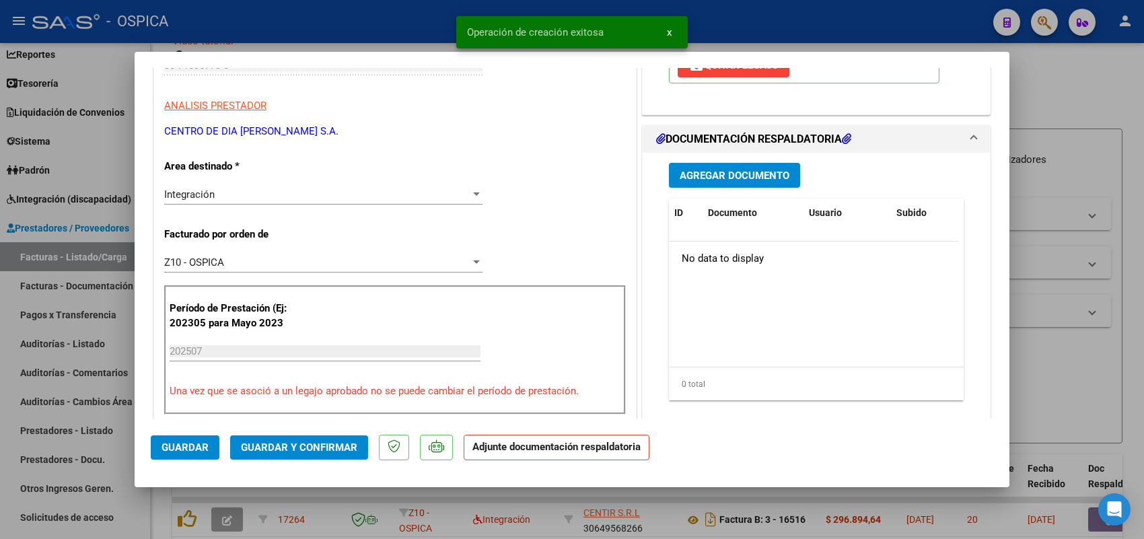
click at [747, 165] on button "Agregar Documento" at bounding box center [734, 175] width 131 height 25
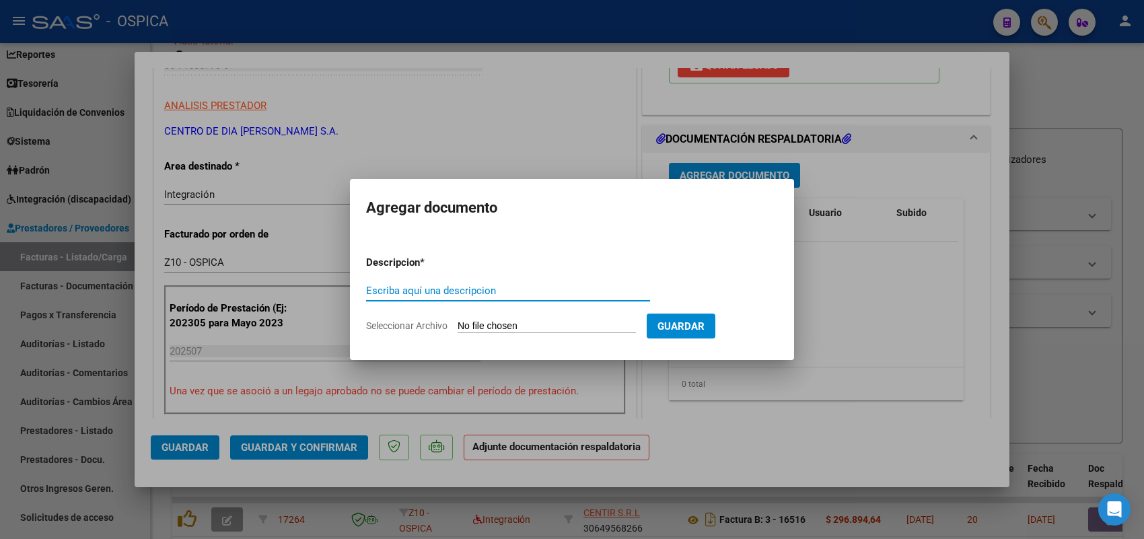
click at [594, 328] on input "Seleccionar Archivo" at bounding box center [546, 326] width 178 height 13
type input "C:\fakepath\ASISTENCIA CENTRO.pdf"
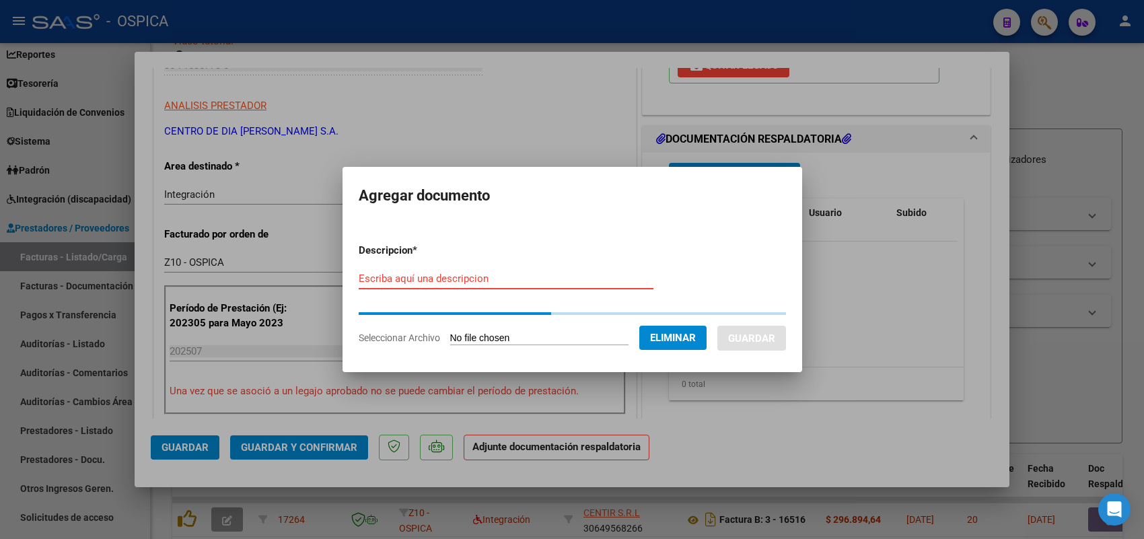
click at [431, 283] on input "Escriba aquí una descripcion" at bounding box center [506, 278] width 295 height 12
paste input "a"
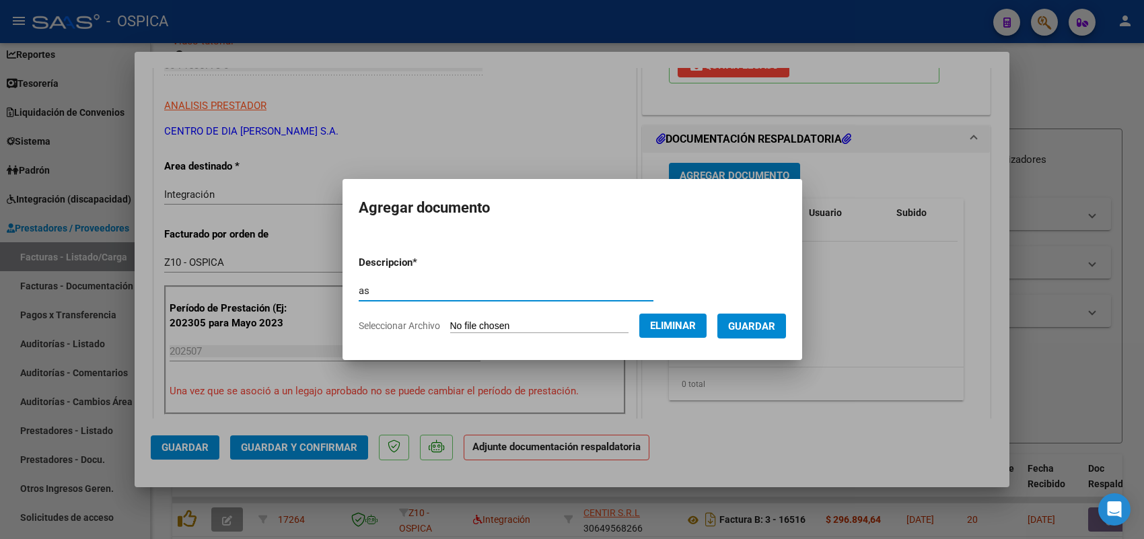
type input "a"
type input "ASISTENCIA"
click at [745, 330] on span "Guardar" at bounding box center [751, 326] width 47 height 12
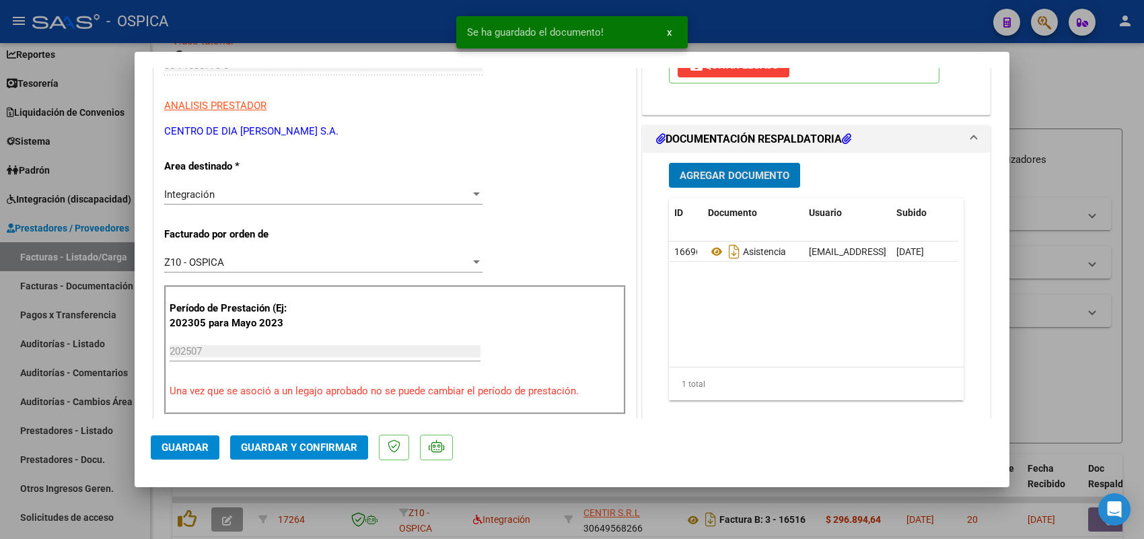
click at [220, 452] on mat-dialog-actions "Guardar Guardar y Confirmar" at bounding box center [572, 444] width 842 height 53
click at [203, 451] on span "Guardar" at bounding box center [184, 447] width 47 height 12
click at [96, 252] on div at bounding box center [572, 269] width 1144 height 539
type input "$ 0,00"
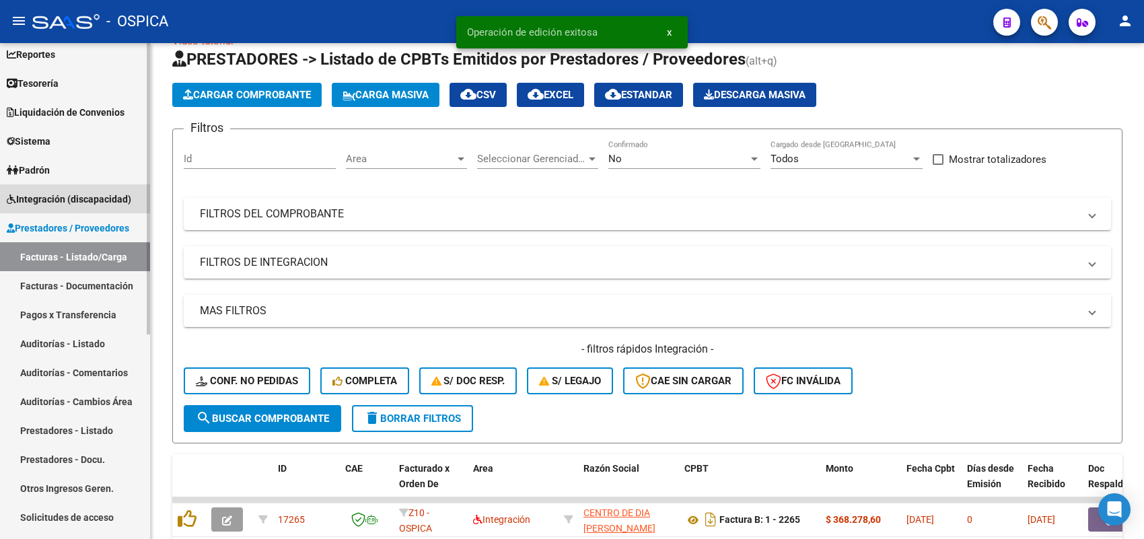
click at [72, 197] on span "Integración (discapacidad)" at bounding box center [69, 199] width 124 height 15
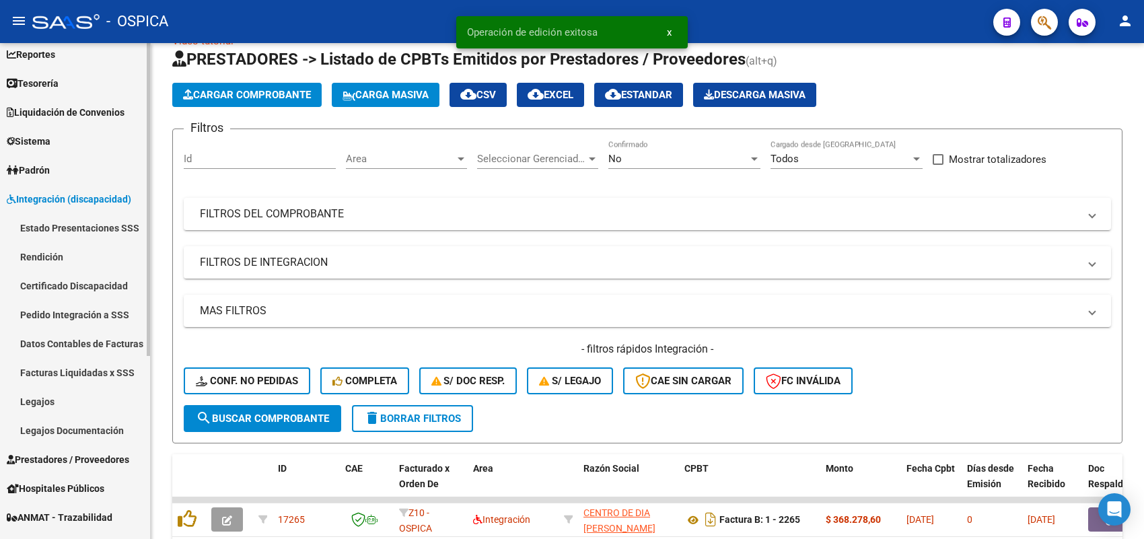
click at [91, 311] on link "Pedido Integración a SSS" at bounding box center [75, 314] width 150 height 29
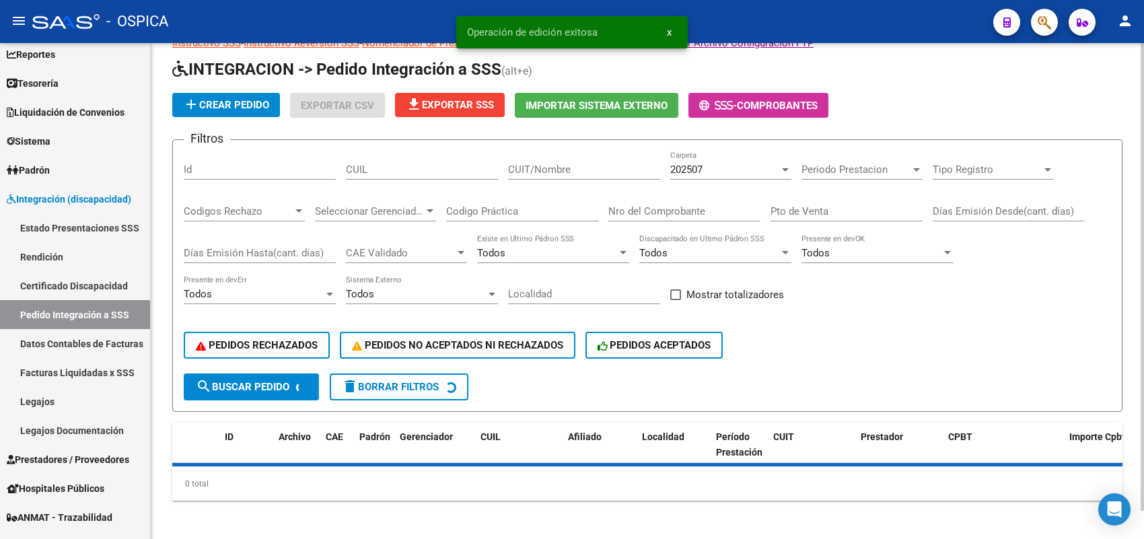
scroll to position [31, 0]
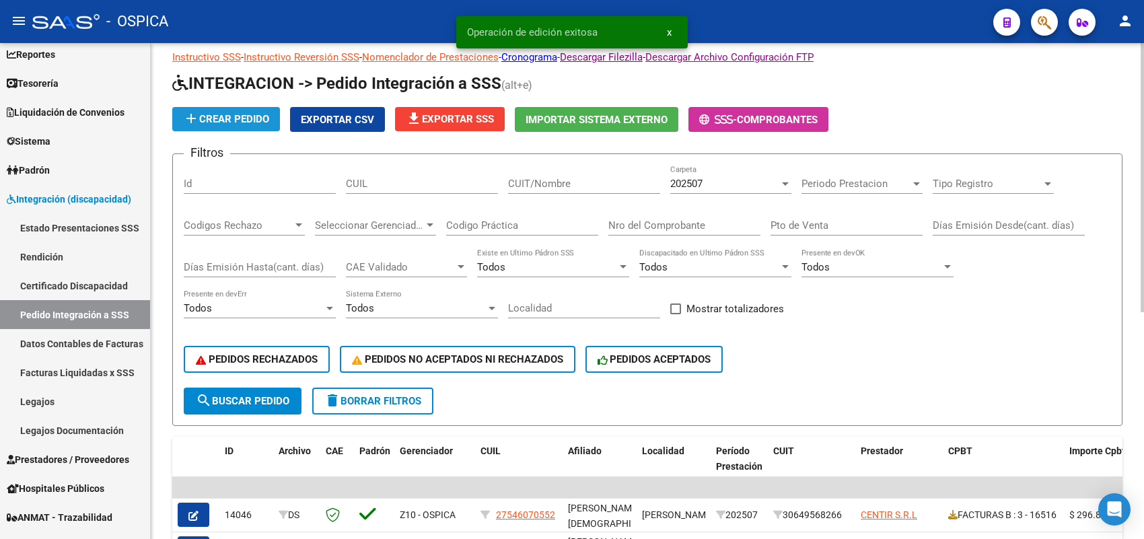
click at [248, 118] on span "add Crear Pedido" at bounding box center [226, 119] width 86 height 12
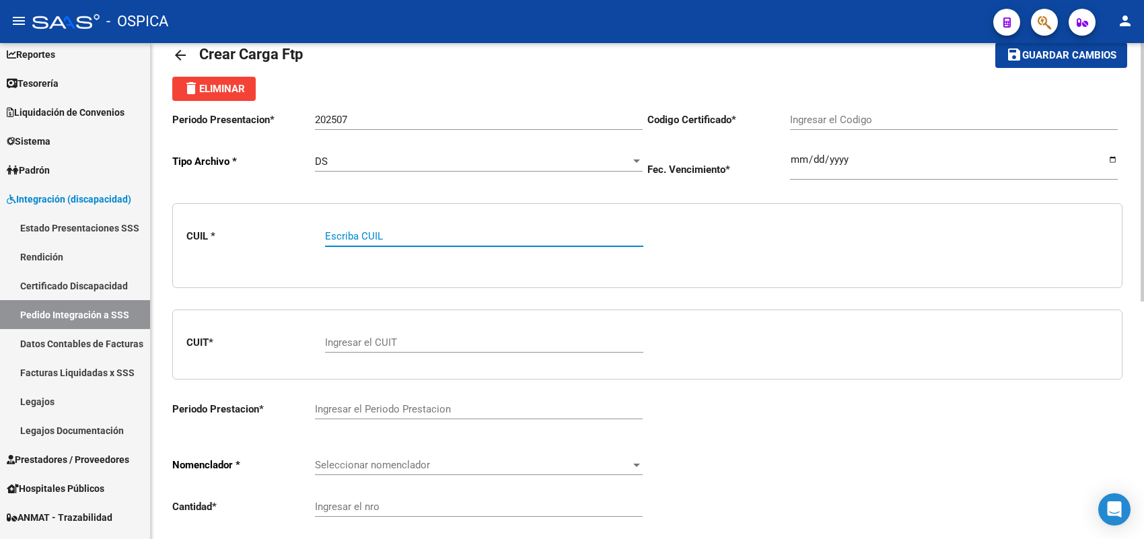
click at [384, 237] on input "Escriba CUIL" at bounding box center [484, 236] width 318 height 12
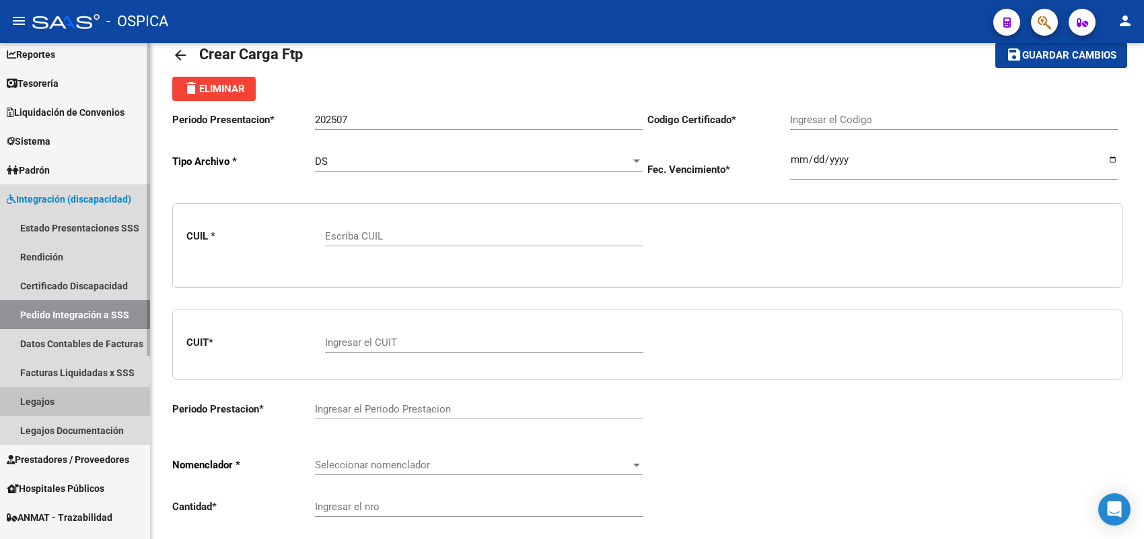
click at [69, 394] on link "Legajos" at bounding box center [75, 401] width 150 height 29
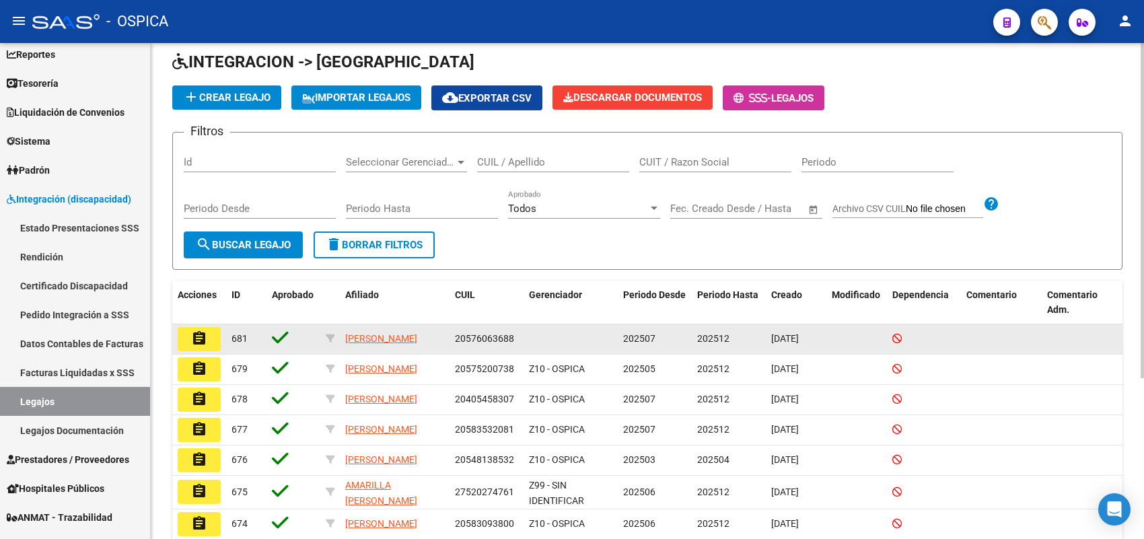
scroll to position [84, 0]
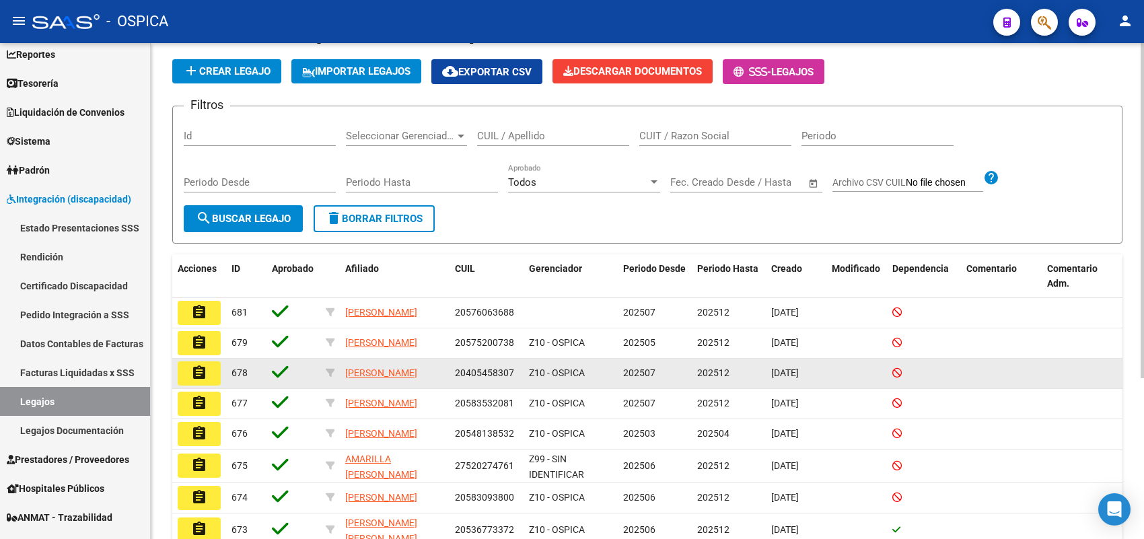
drag, startPoint x: 513, startPoint y: 373, endPoint x: 451, endPoint y: 374, distance: 61.2
click at [451, 374] on datatable-body-cell "20405458307" at bounding box center [486, 374] width 74 height 30
copy span "20405458307"
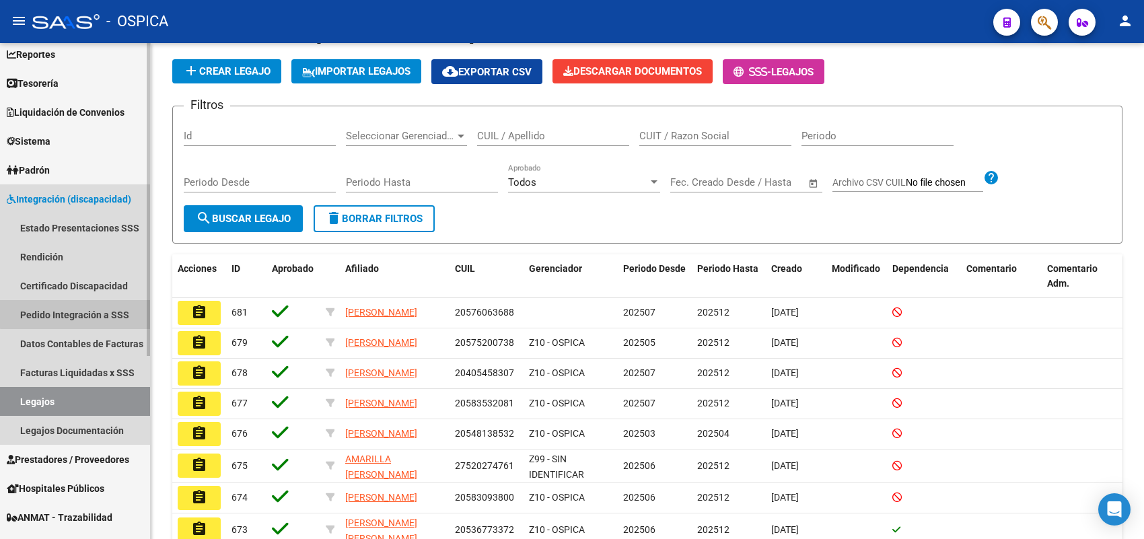
click at [91, 313] on link "Pedido Integración a SSS" at bounding box center [75, 314] width 150 height 29
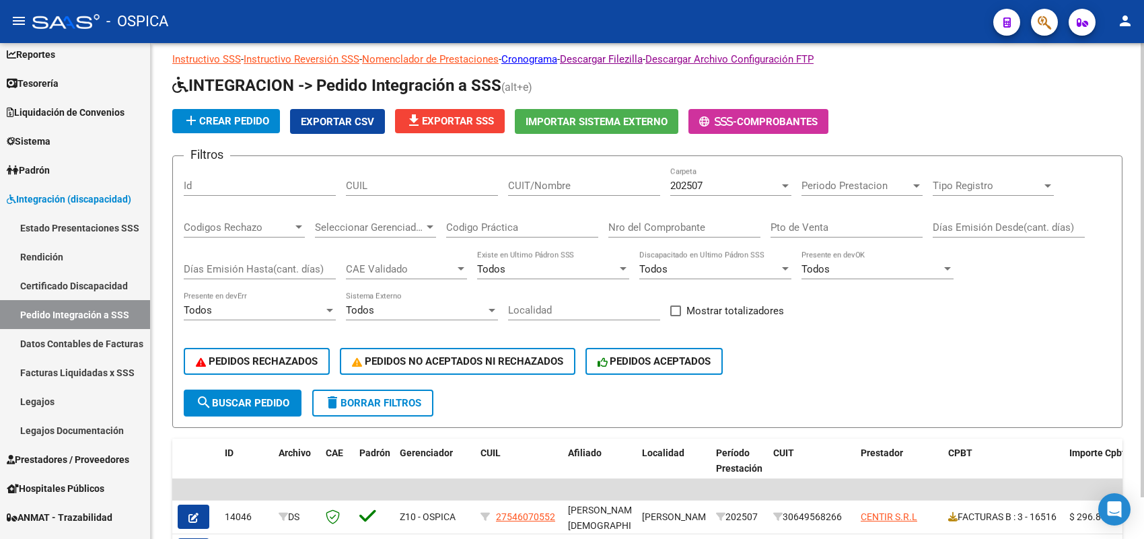
scroll to position [84, 0]
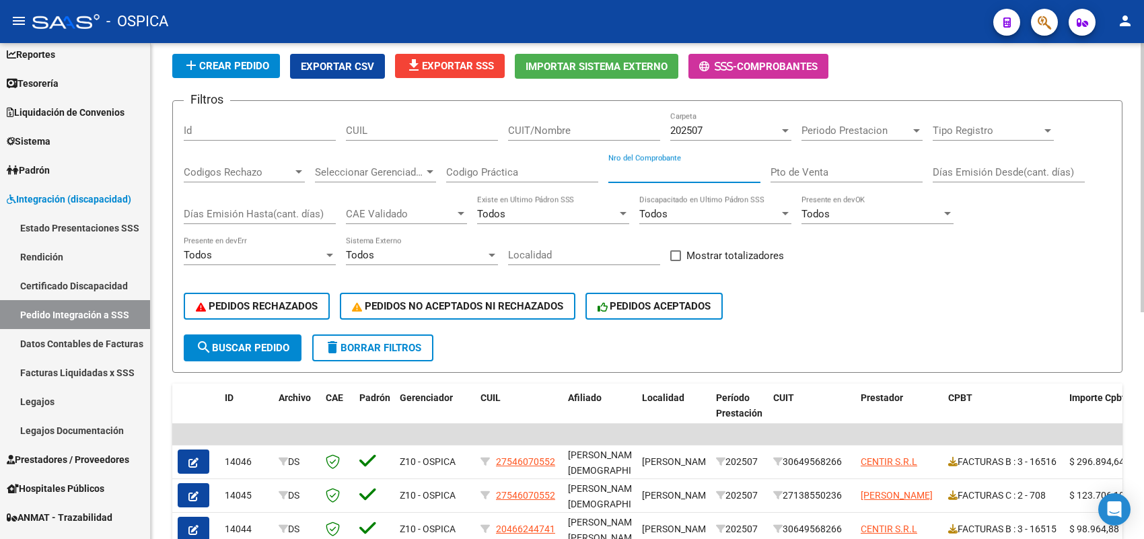
click at [640, 166] on input "Nro del Comprobante" at bounding box center [684, 172] width 152 height 12
click at [236, 62] on span "add Crear Pedido" at bounding box center [226, 66] width 86 height 12
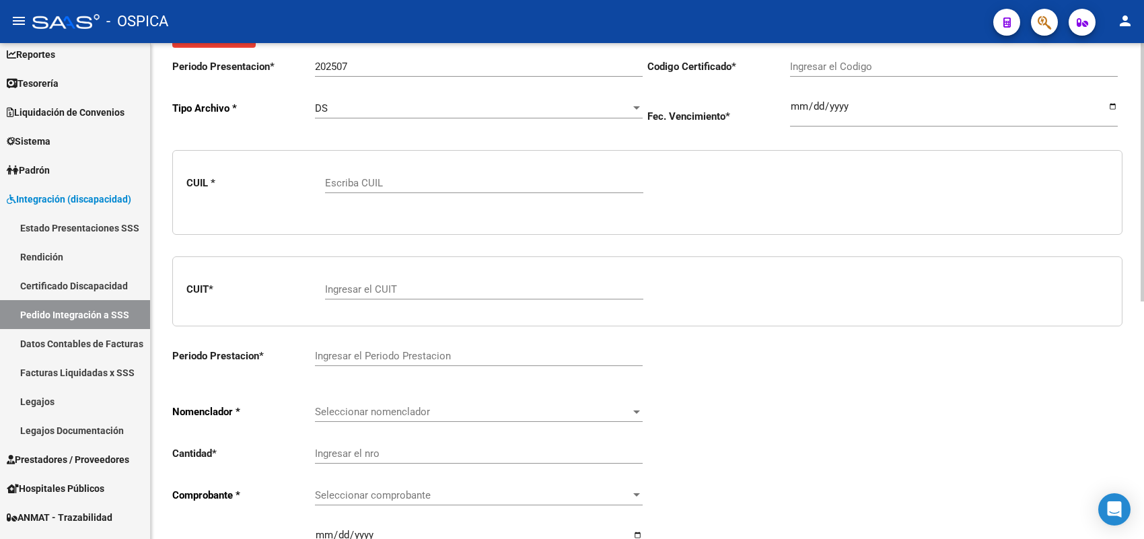
click at [367, 189] on div "Escriba CUIL" at bounding box center [484, 178] width 318 height 29
paste input "20405458307"
type input "20405458307"
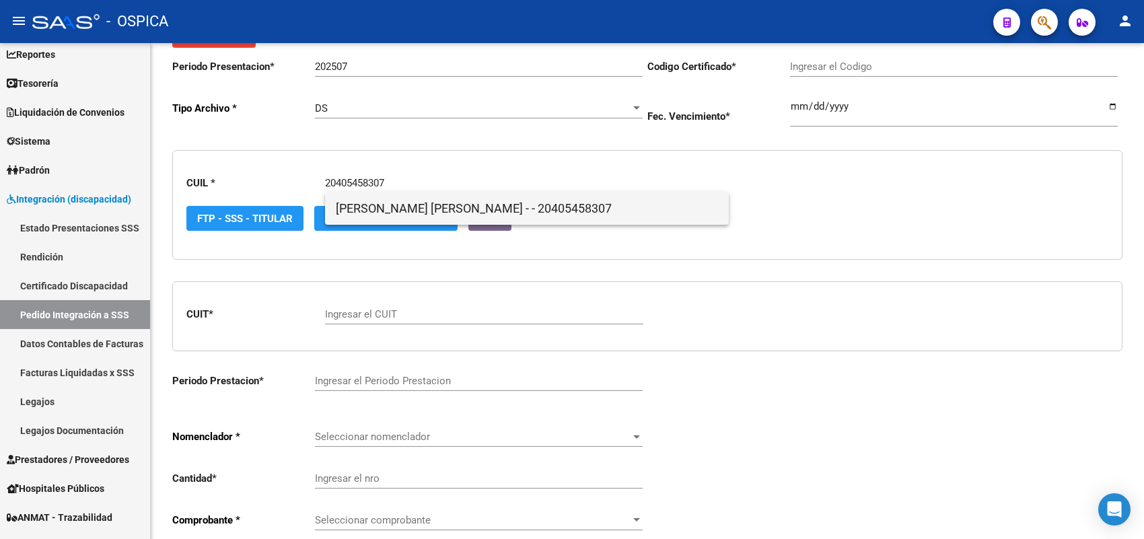
type input "ARG-02-00040545830-20161021-20261021-BS"
type input "2026-10-21"
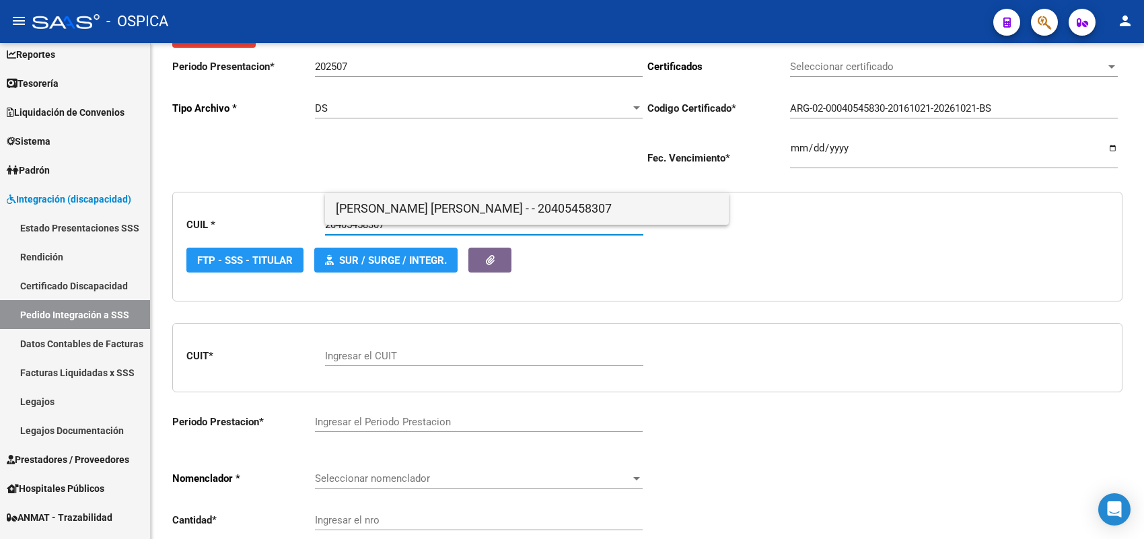
type input "20405458307"
click at [374, 207] on span "QUIROGA, FACUNDO ERIK - - 20405458307" at bounding box center [527, 208] width 382 height 32
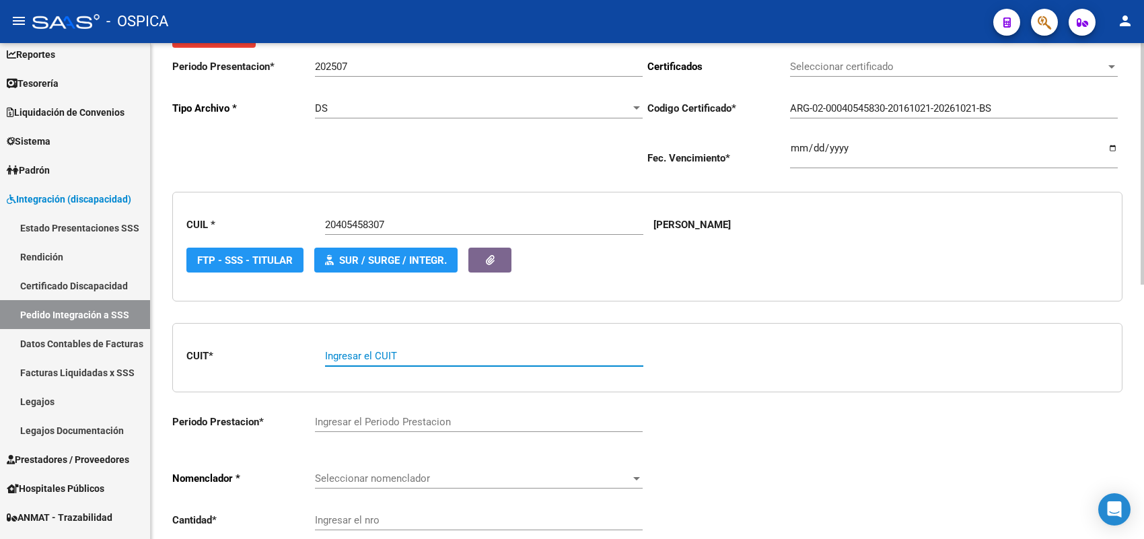
click at [367, 353] on input "Ingresar el CUIT" at bounding box center [484, 356] width 318 height 12
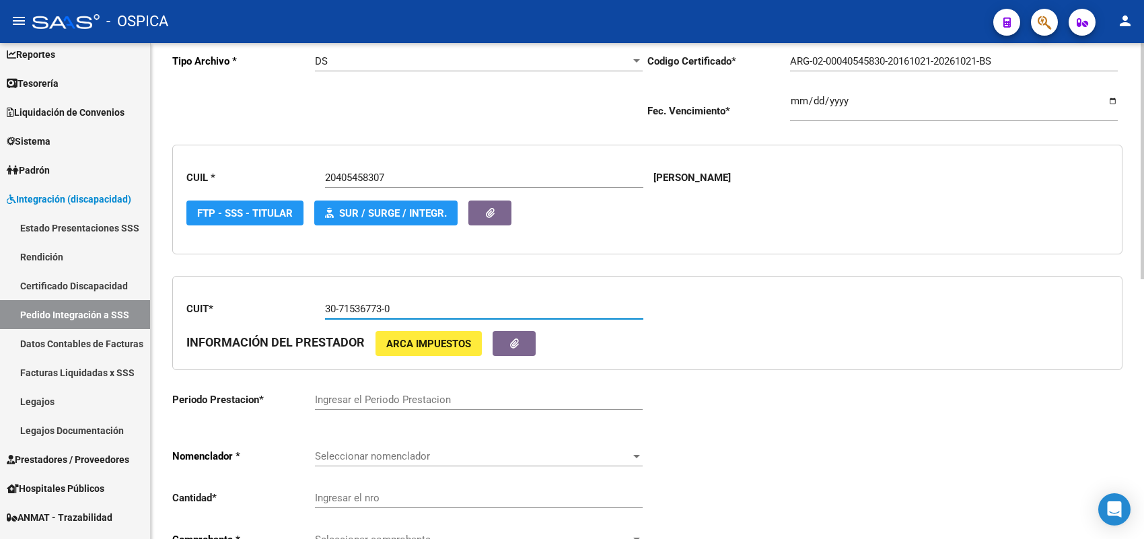
scroll to position [168, 0]
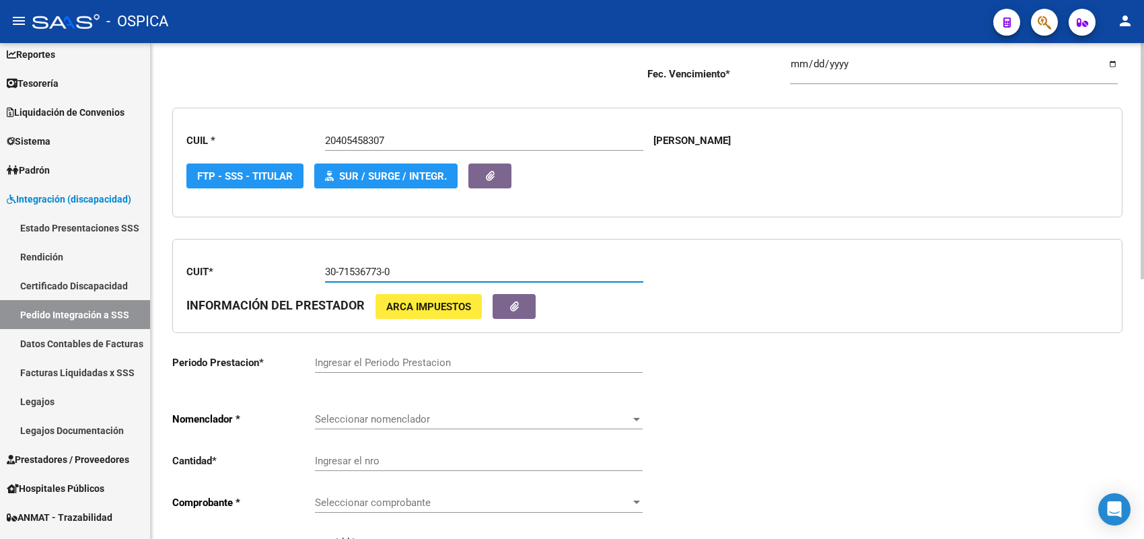
type input "30-71536773-0"
click at [387, 350] on div "Ingresar el Periodo Prestacion" at bounding box center [479, 358] width 328 height 29
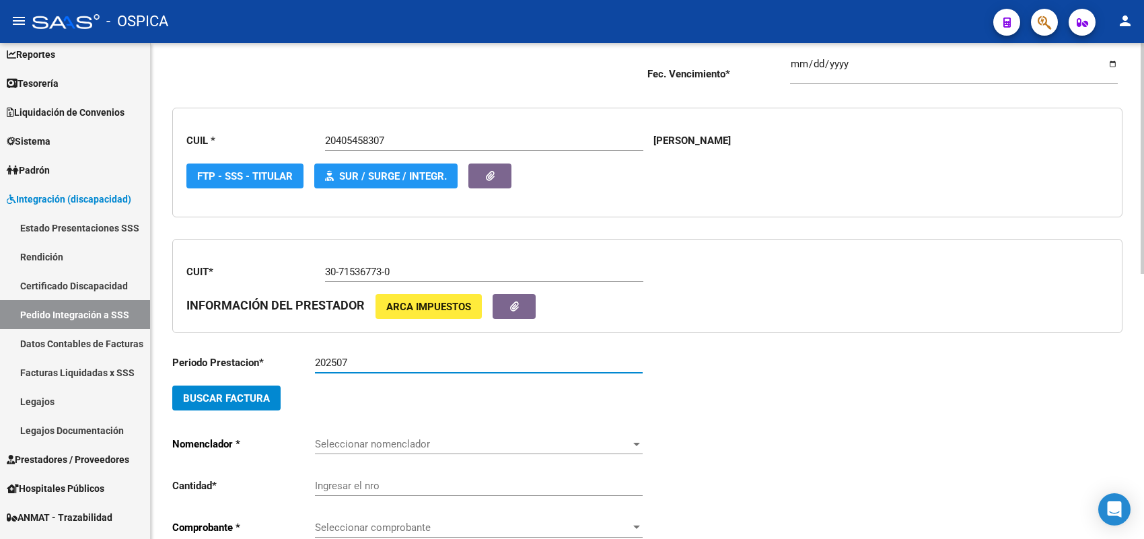
type input "202507"
click at [235, 402] on button "Buscar Factura" at bounding box center [226, 397] width 108 height 25
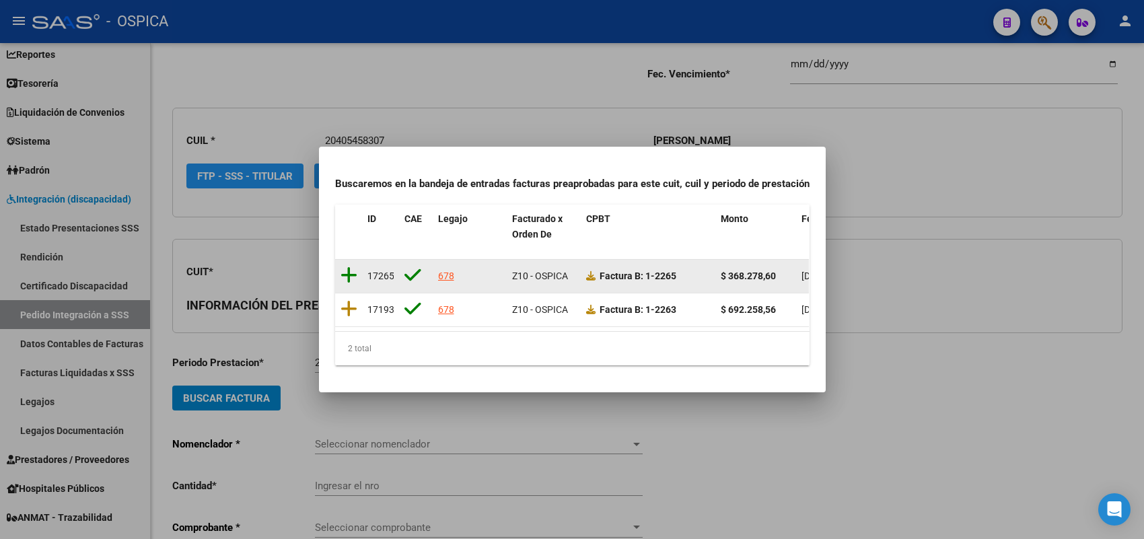
click at [348, 269] on icon at bounding box center [348, 275] width 17 height 19
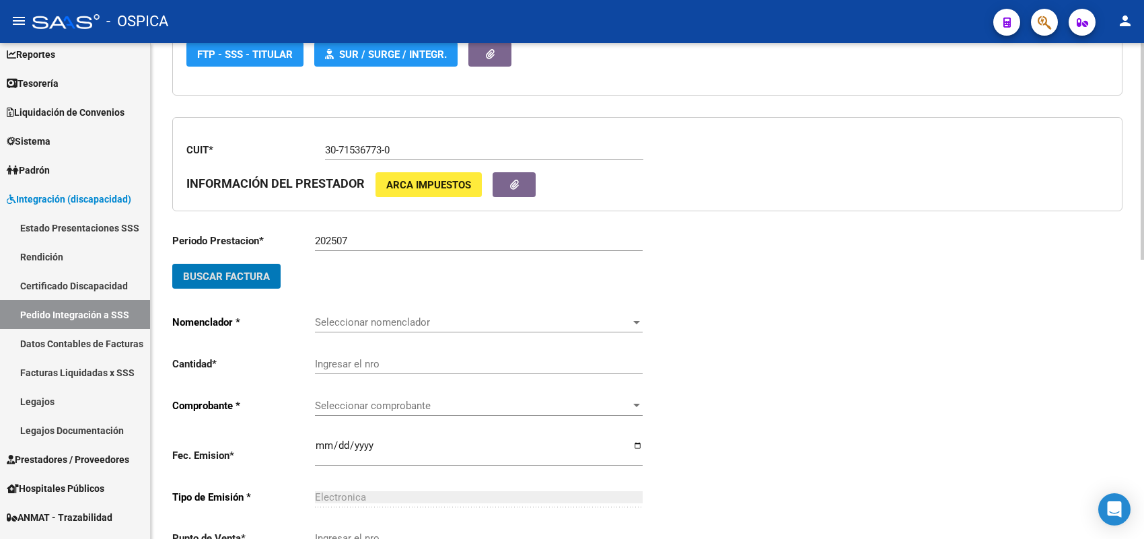
scroll to position [336, 0]
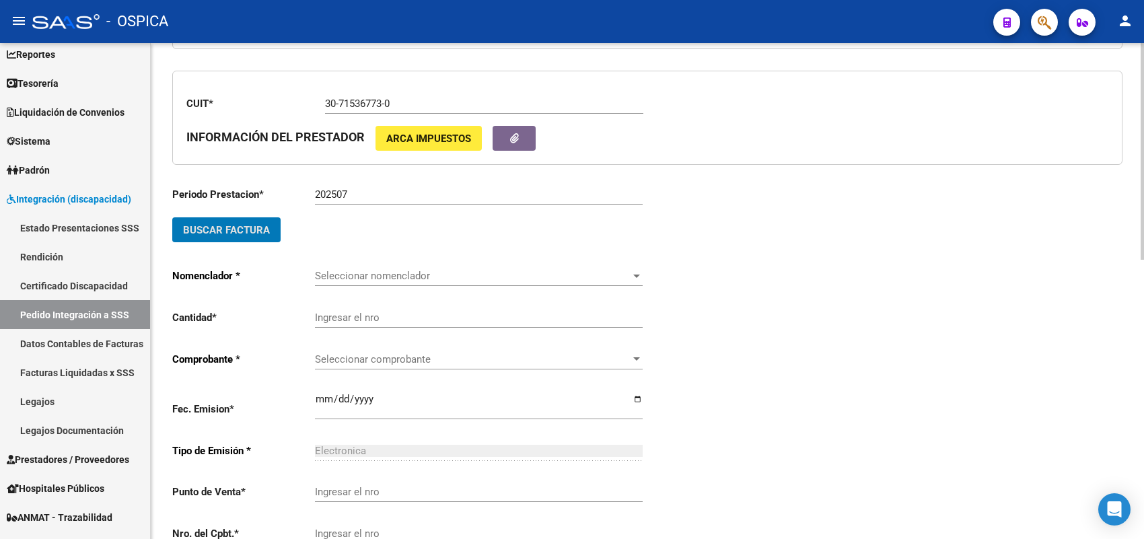
click at [394, 266] on div "Seleccionar nomenclador Seleccionar nomenclador" at bounding box center [479, 271] width 328 height 29
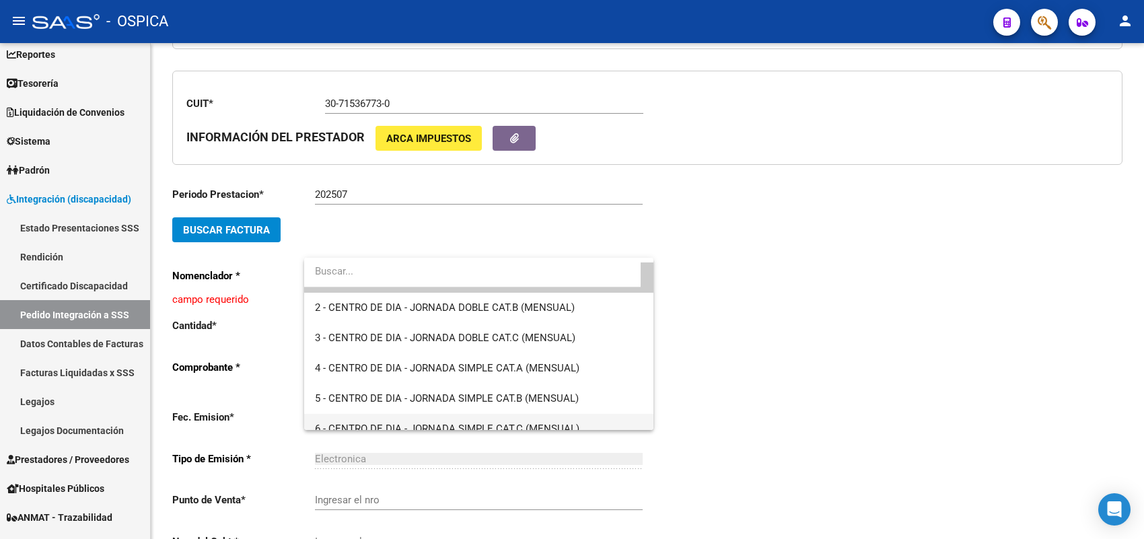
scroll to position [0, 0]
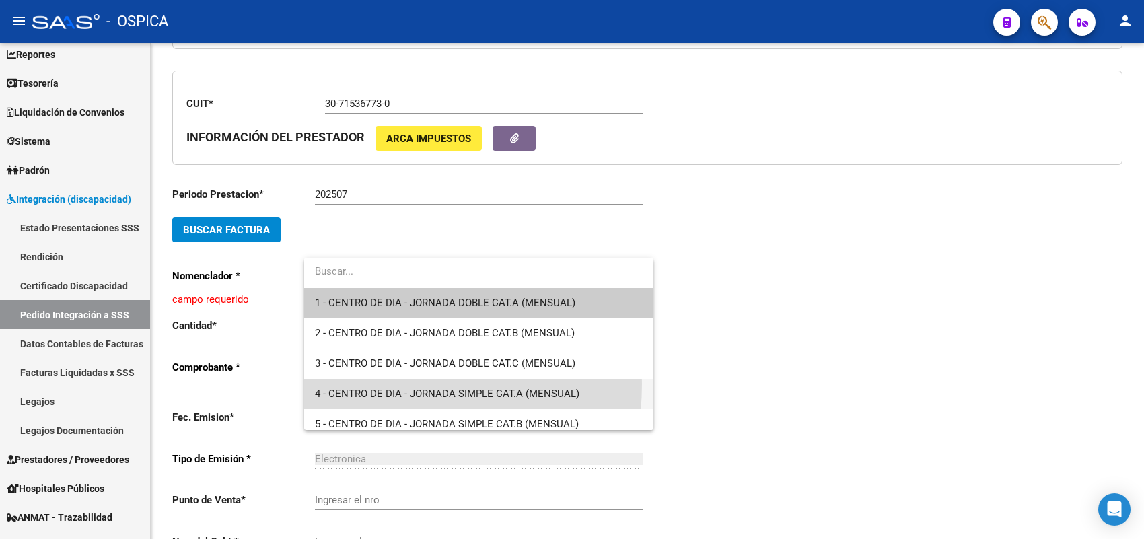
click at [361, 383] on span "4 - CENTRO DE DIA - JORNADA SIMPLE CAT.A (MENSUAL)" at bounding box center [479, 394] width 328 height 30
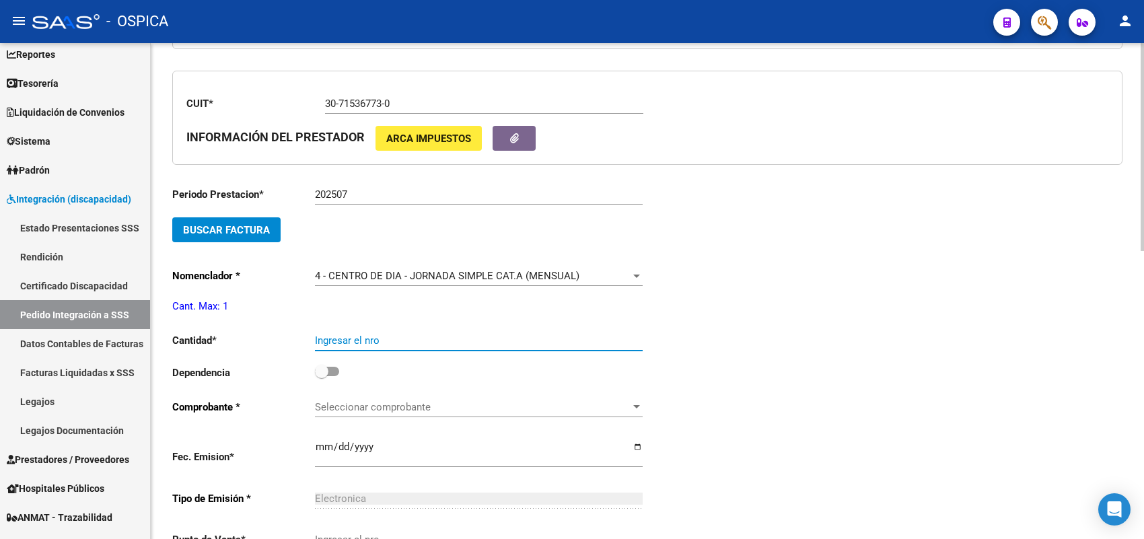
click at [367, 334] on input "Ingresar el nro" at bounding box center [479, 340] width 328 height 12
type input "1"
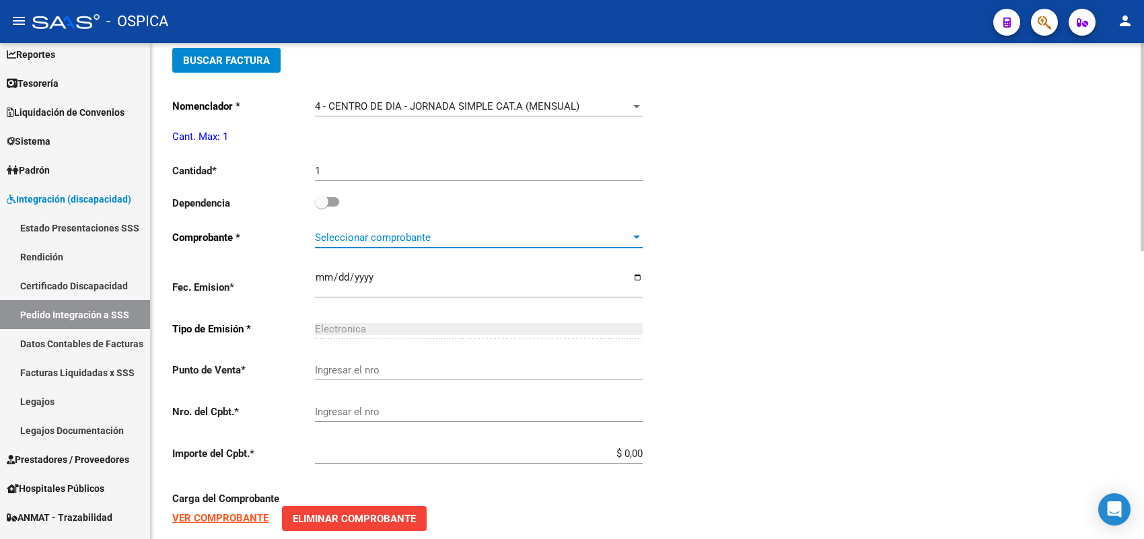
scroll to position [673, 0]
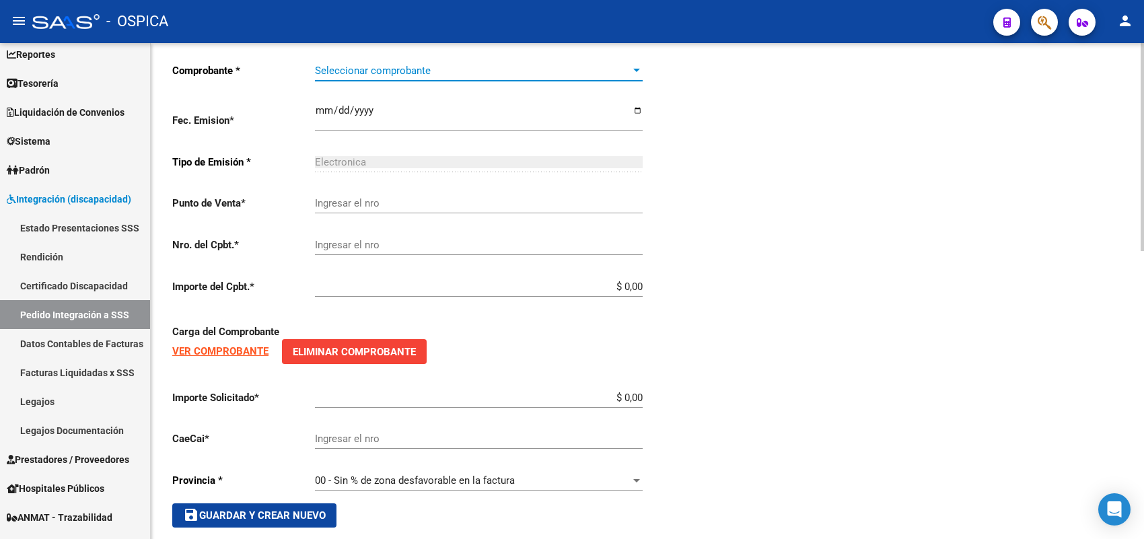
click at [250, 507] on button "save Guardar y Crear Nuevo" at bounding box center [254, 515] width 164 height 24
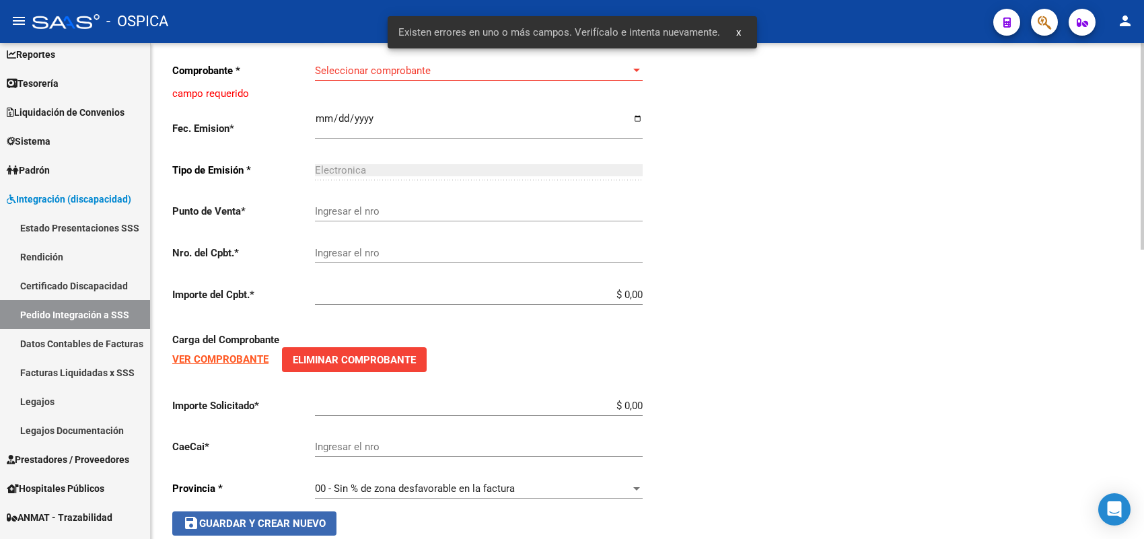
click at [250, 511] on button "save Guardar y Crear Nuevo" at bounding box center [254, 523] width 164 height 24
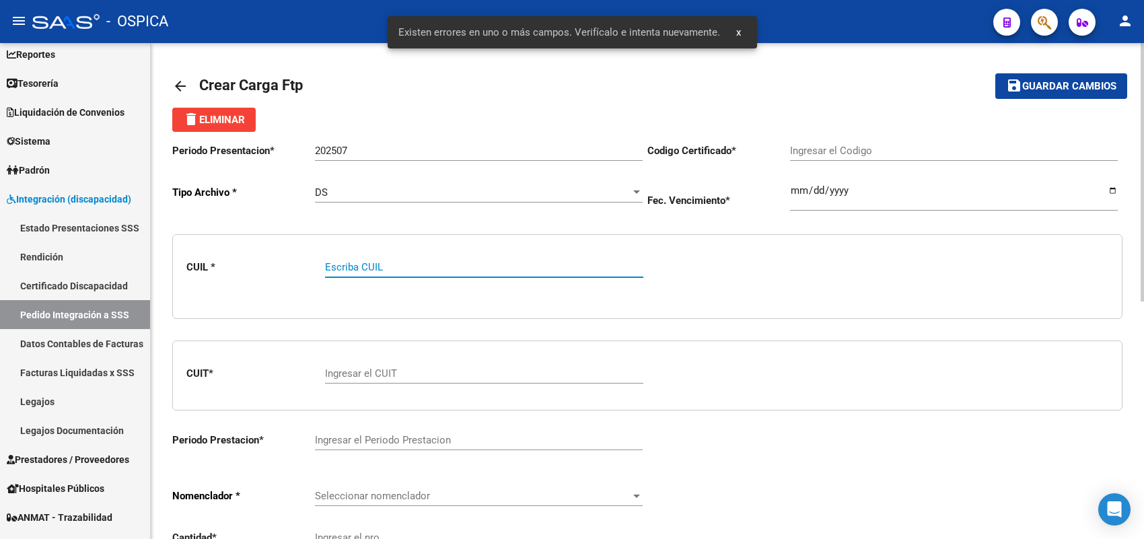
click at [360, 261] on input "Escriba CUIL" at bounding box center [484, 267] width 318 height 12
paste input "20405458307"
type input "20405458307"
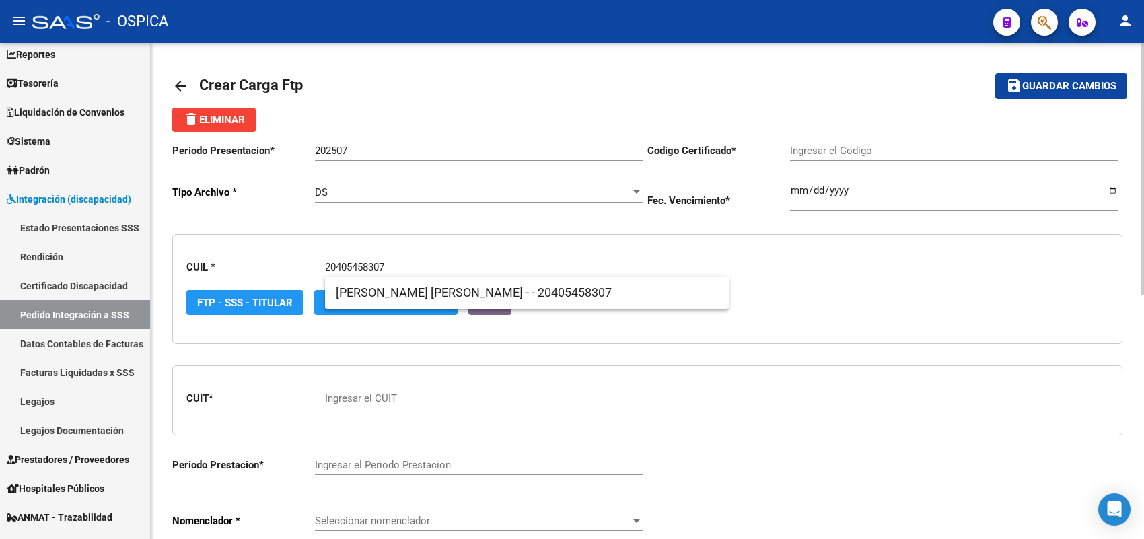
type input "ARG-02-00040545830-20161021-20261021-BS"
type input "2026-10-21"
type input "20405458307"
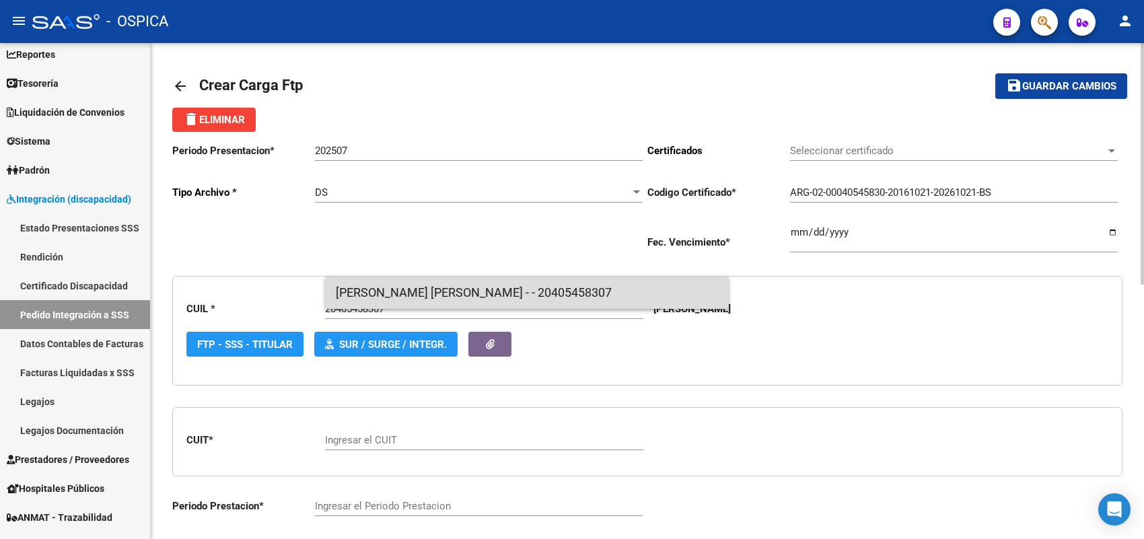
click at [391, 287] on span "QUIROGA, FACUNDO ERIK - - 20405458307" at bounding box center [527, 292] width 382 height 32
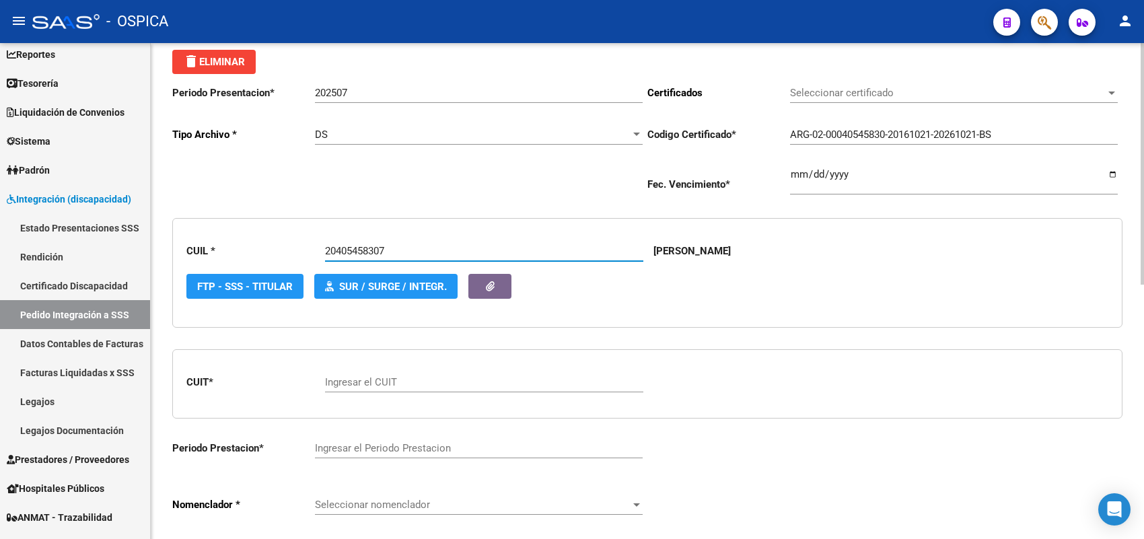
scroll to position [84, 0]
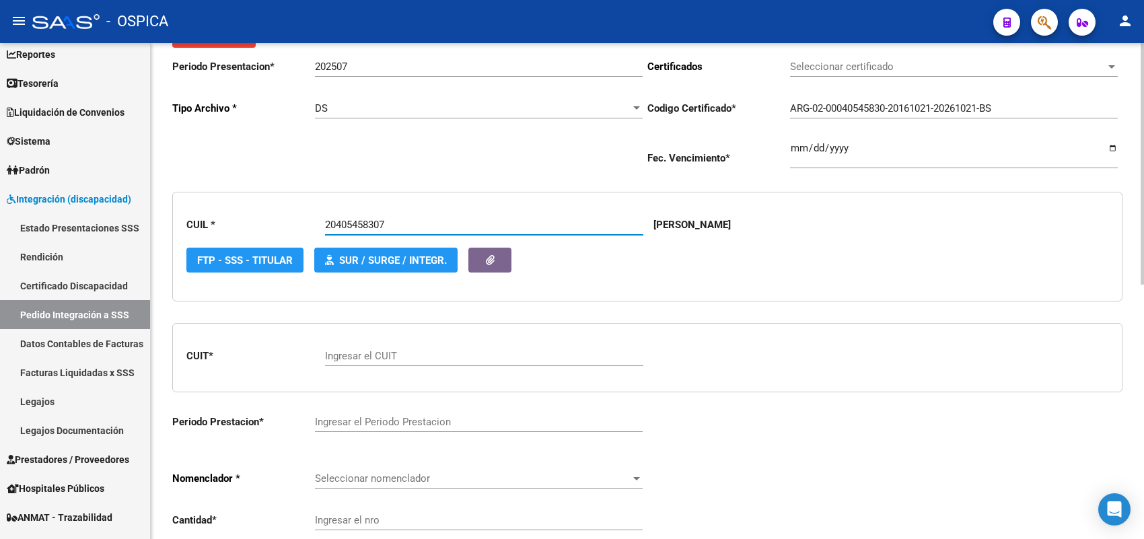
click at [385, 353] on input "Ingresar el CUIT" at bounding box center [484, 356] width 318 height 12
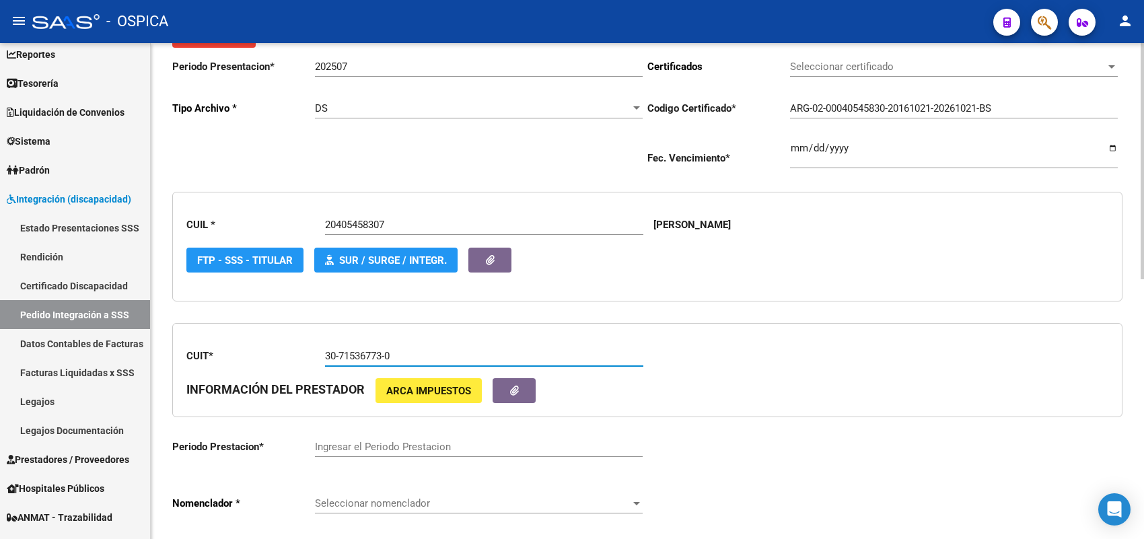
type input "30-71536773-0"
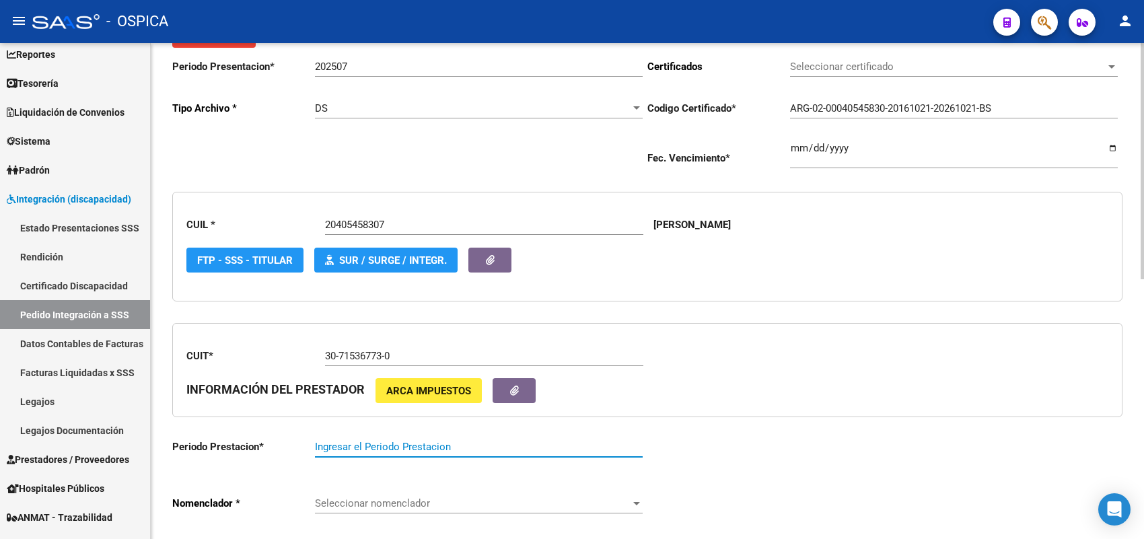
click at [408, 445] on input "Ingresar el Periodo Prestacion" at bounding box center [479, 447] width 328 height 12
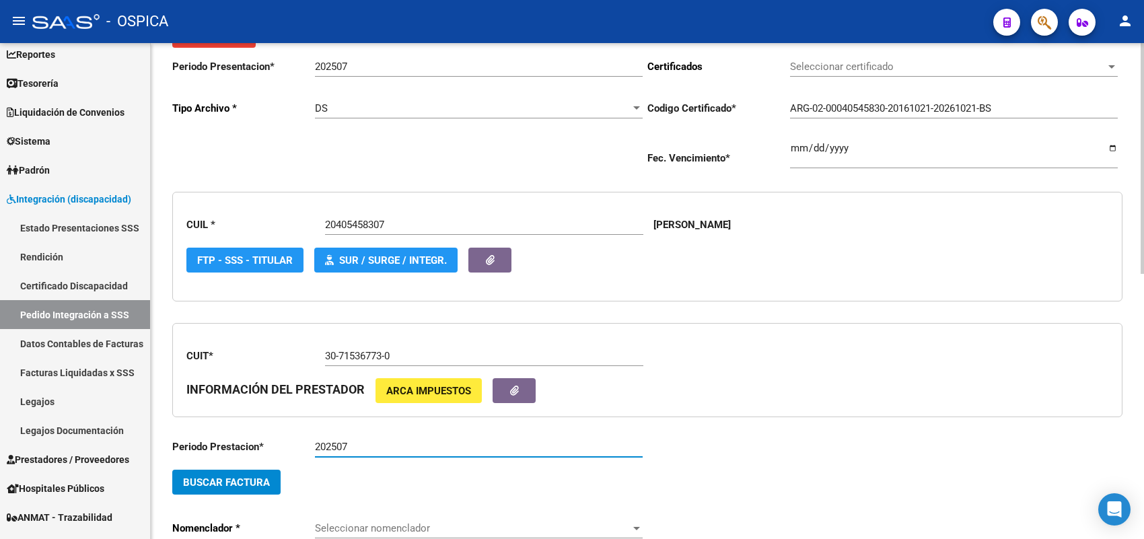
type input "202507"
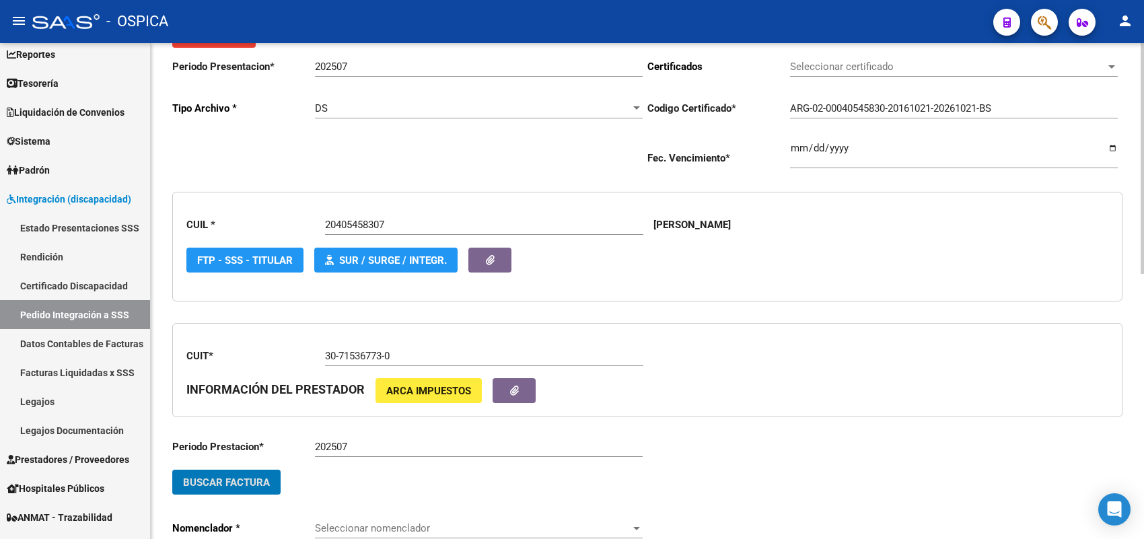
click at [262, 481] on span "Buscar Factura" at bounding box center [226, 482] width 87 height 12
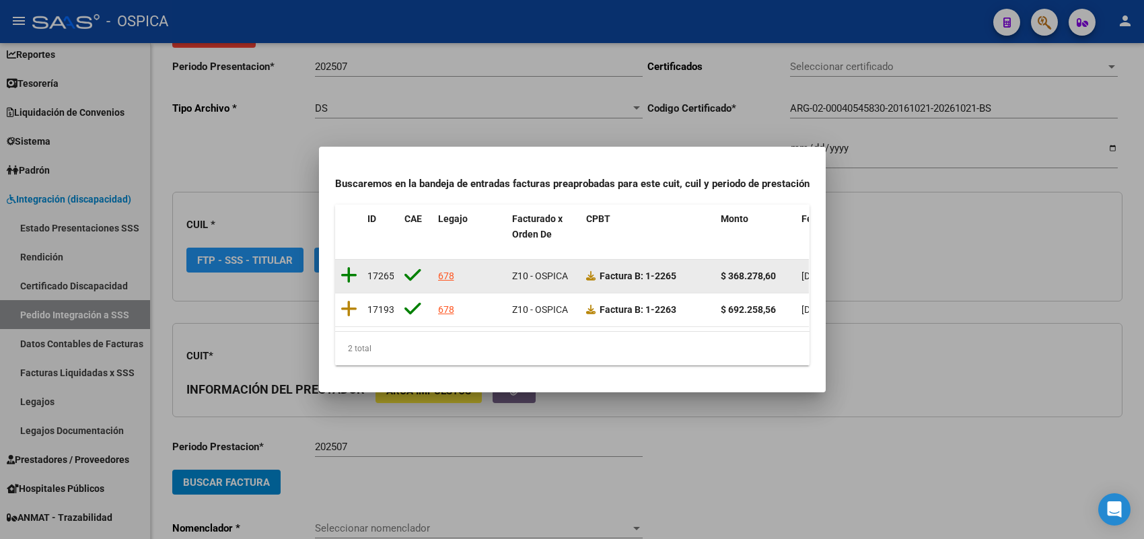
click at [348, 266] on icon at bounding box center [348, 275] width 17 height 19
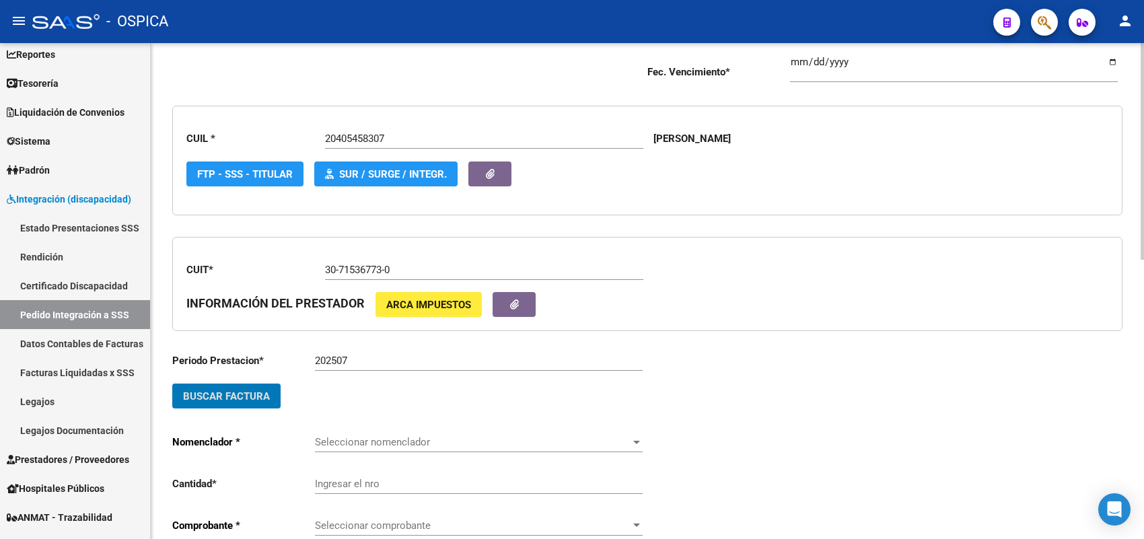
scroll to position [336, 0]
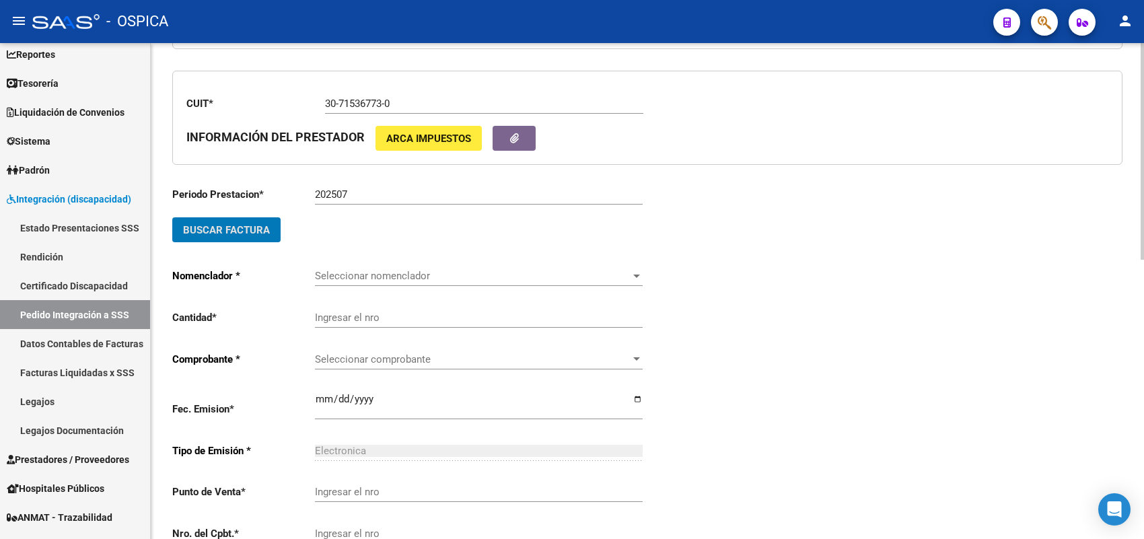
click at [362, 270] on span "Seleccionar nomenclador" at bounding box center [472, 276] width 315 height 12
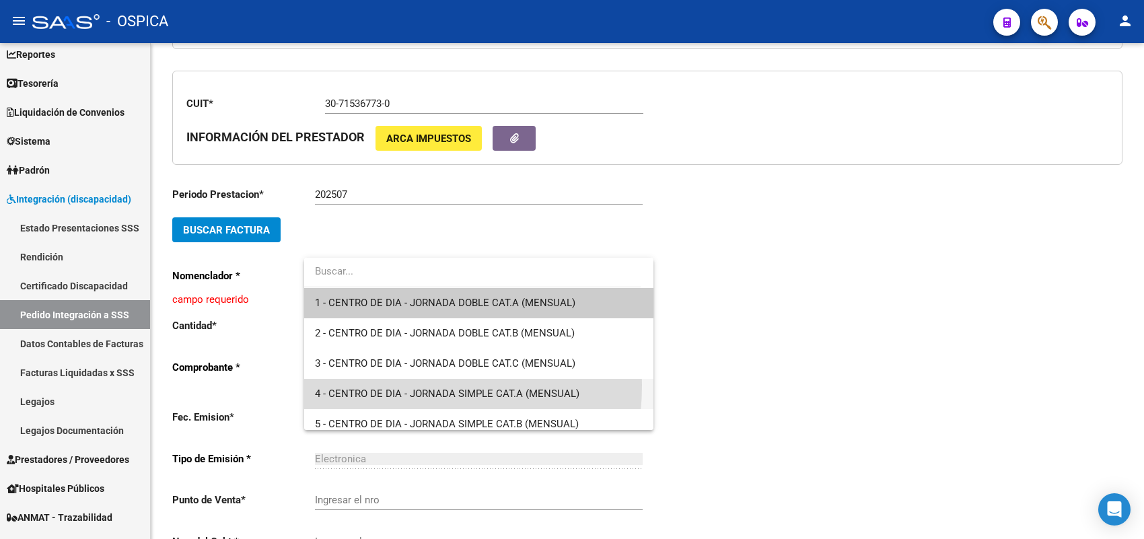
click at [370, 385] on span "4 - CENTRO DE DIA - JORNADA SIMPLE CAT.A (MENSUAL)" at bounding box center [479, 394] width 328 height 30
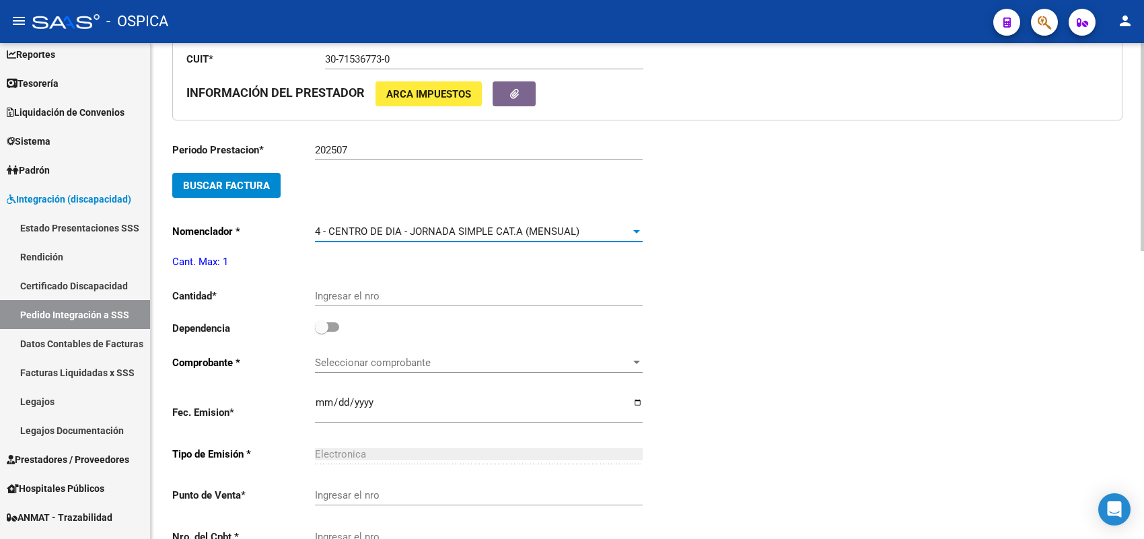
scroll to position [420, 0]
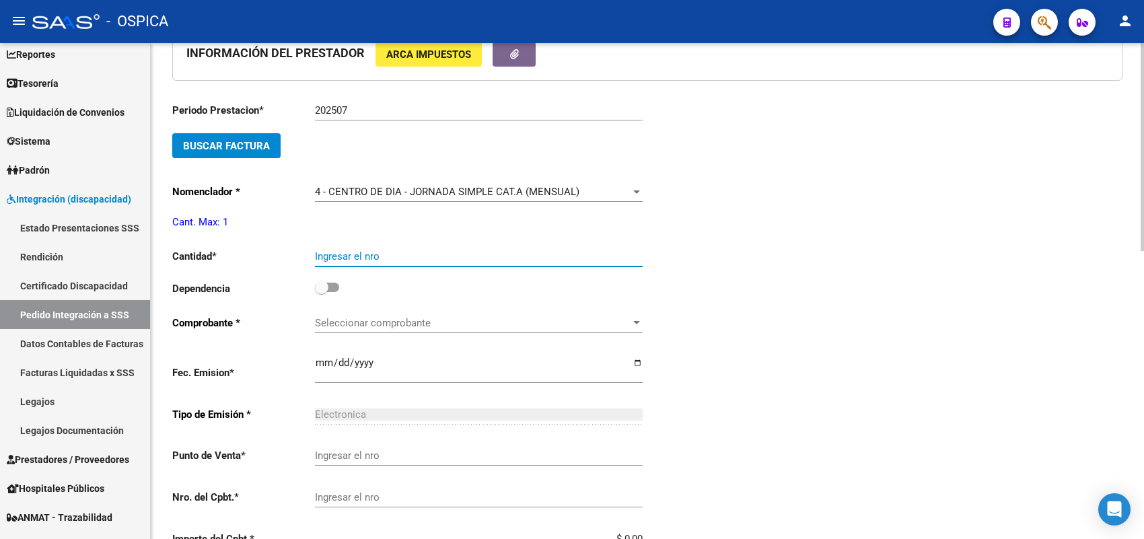
click at [384, 250] on input "Ingresar el nro" at bounding box center [479, 256] width 328 height 12
type input "1"
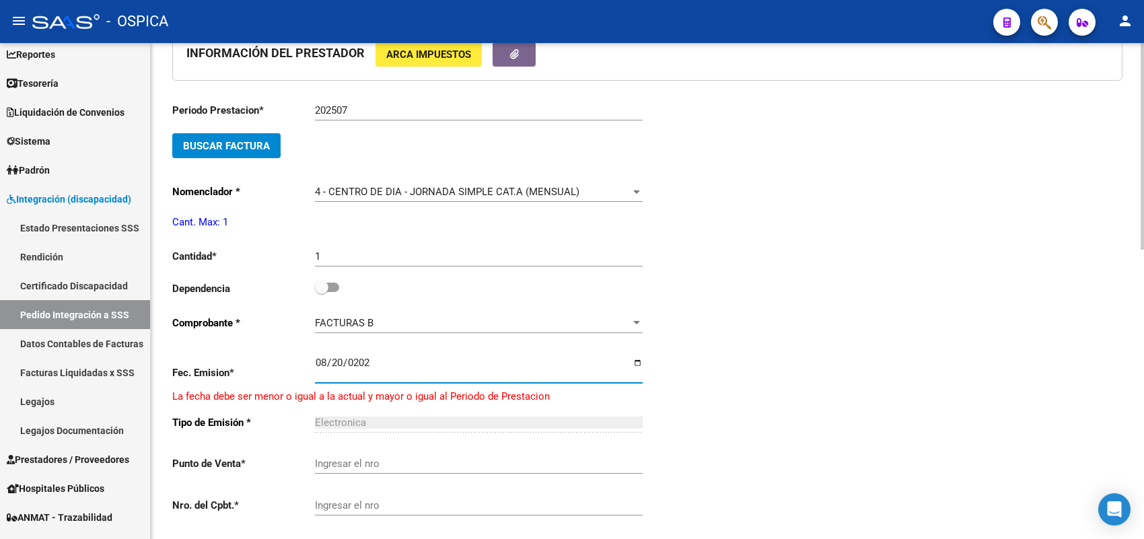
type input "2025-08-20"
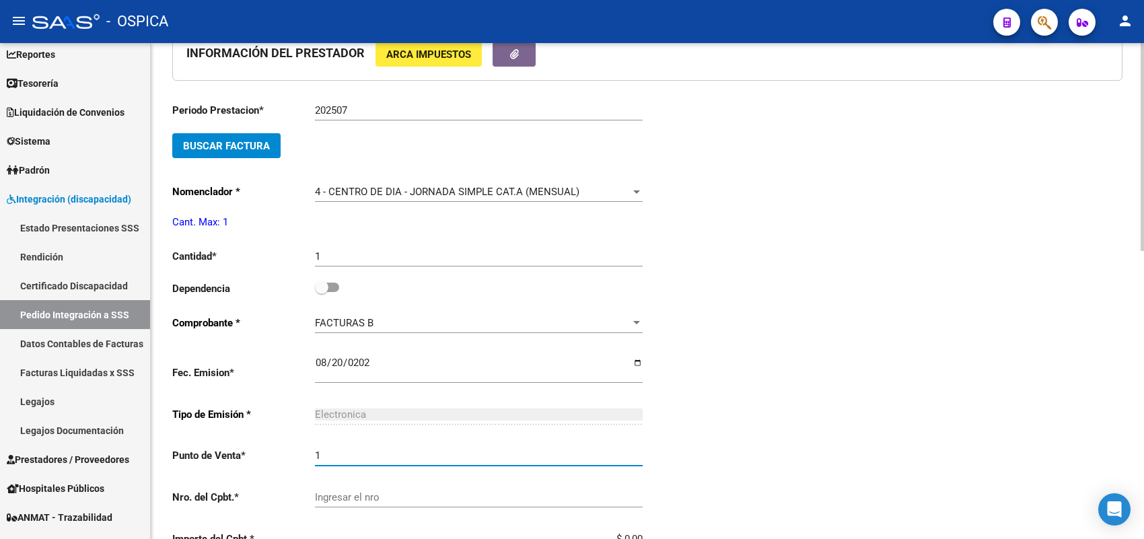
type input "1"
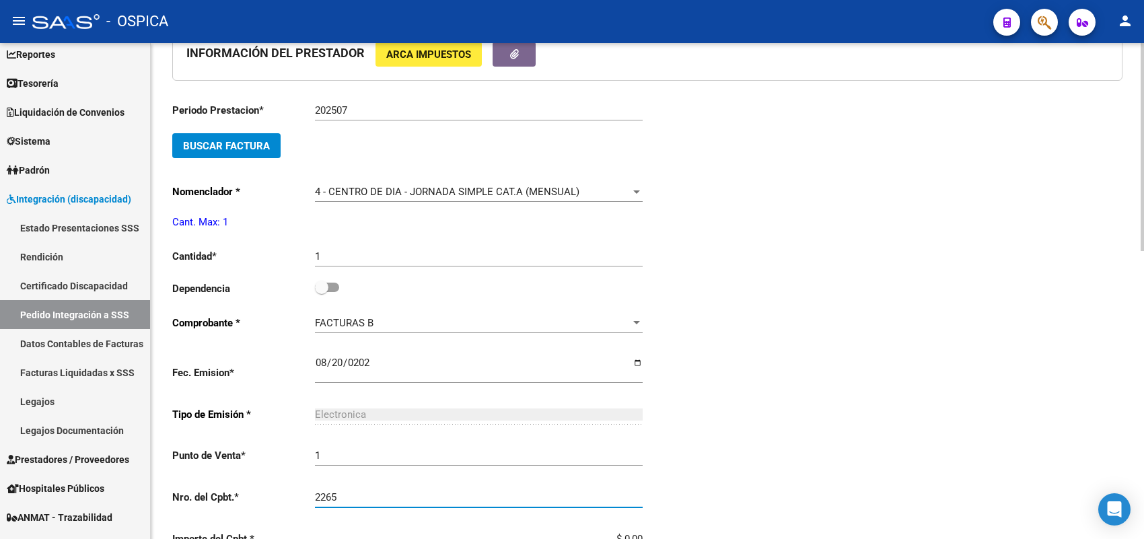
type input "2265"
type input "$ 368.278,60"
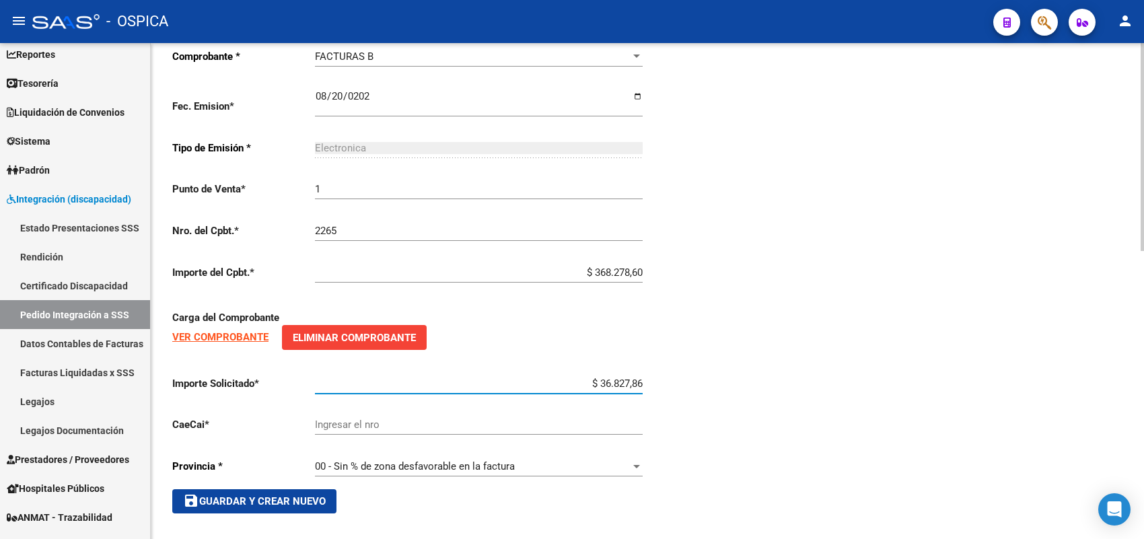
type input "$ 368.278,60"
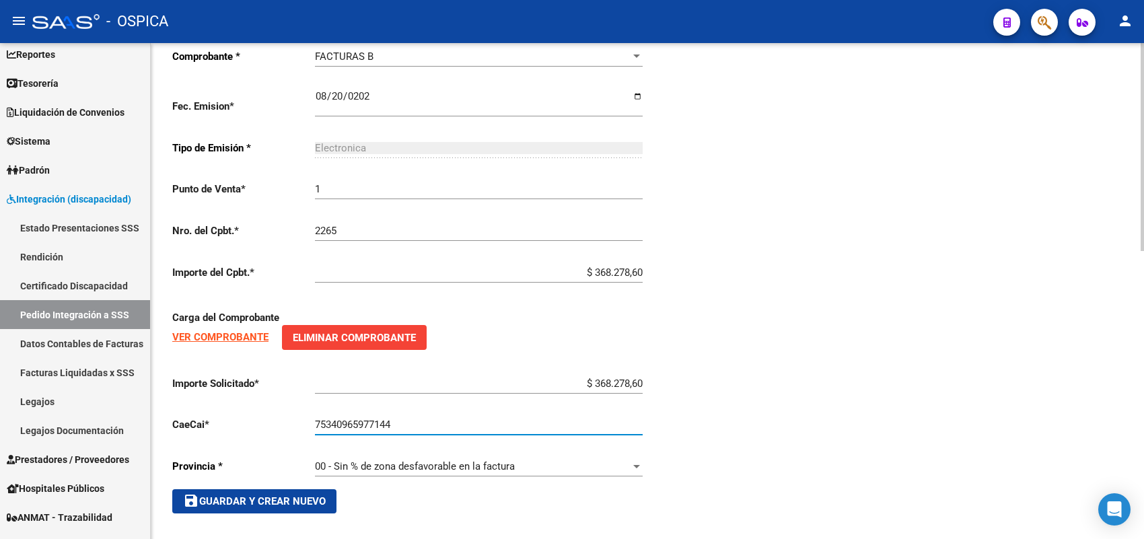
type input "75340965977144"
click at [286, 502] on button "save Guardar y Crear Nuevo" at bounding box center [254, 501] width 164 height 24
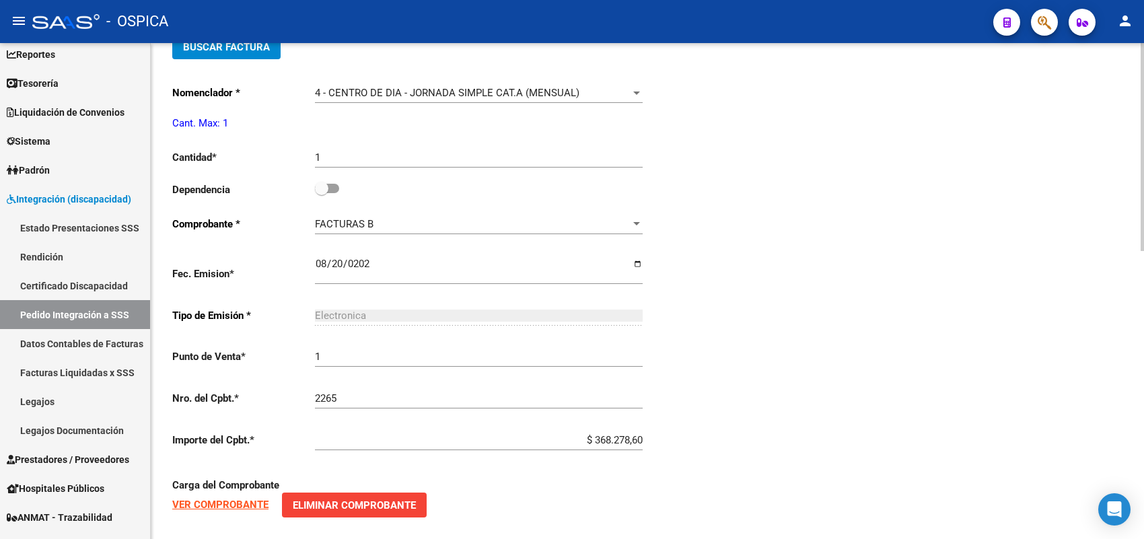
scroll to position [519, 0]
type input "$ 0,00"
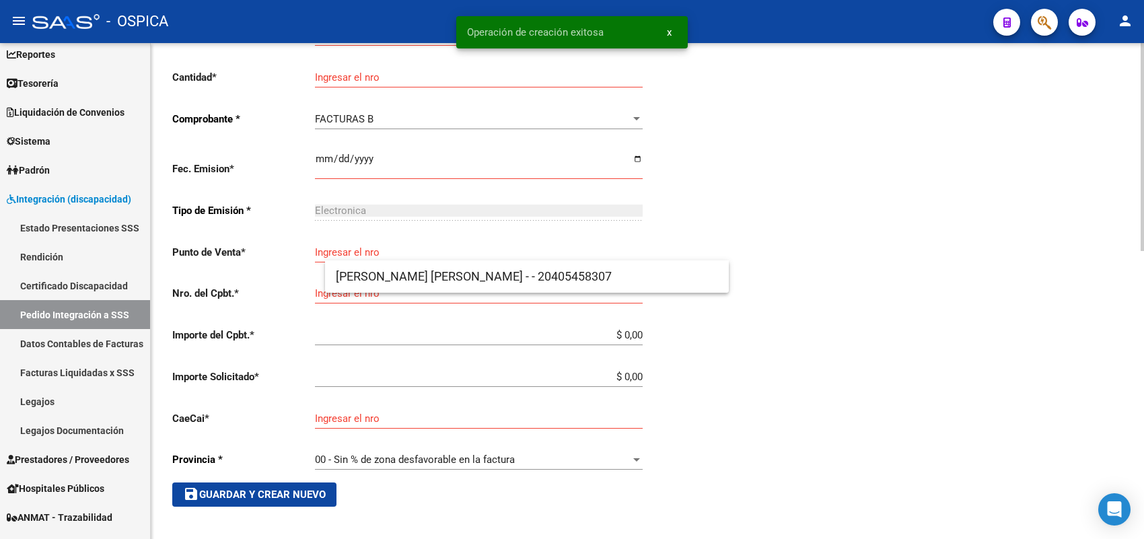
scroll to position [15, 0]
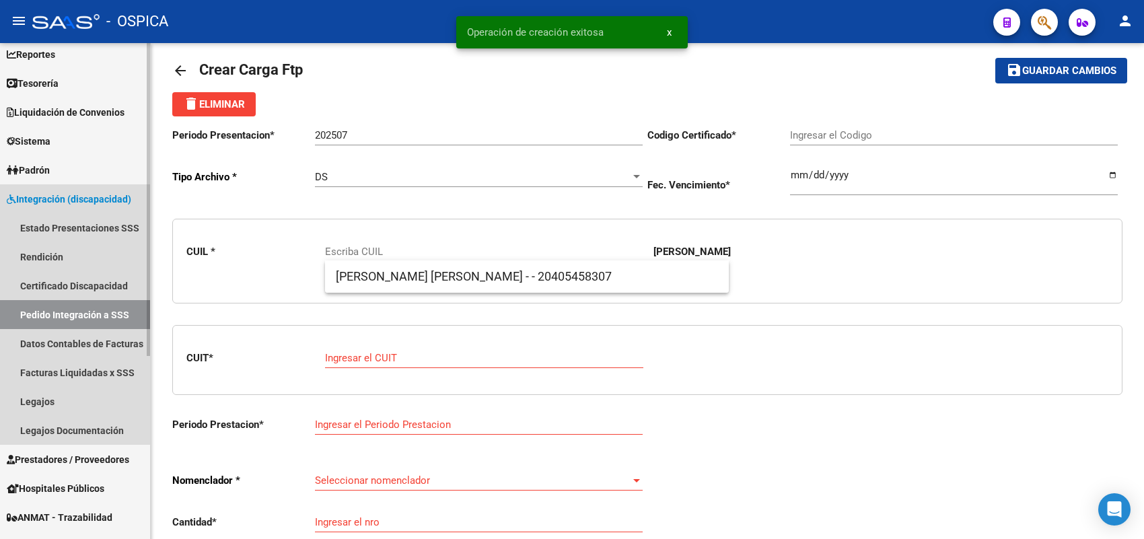
click at [106, 303] on link "Pedido Integración a SSS" at bounding box center [75, 314] width 150 height 29
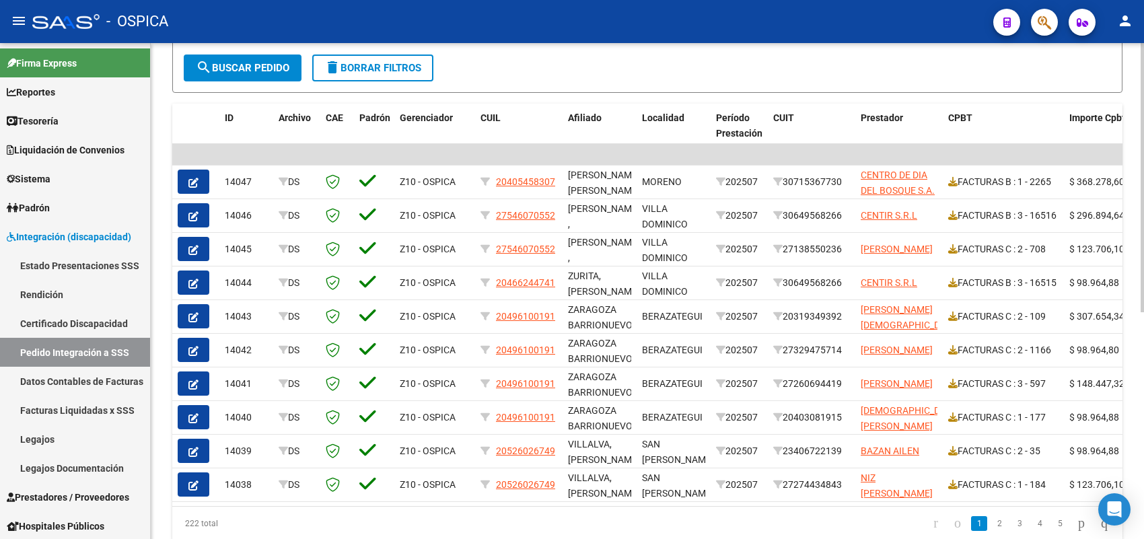
scroll to position [81, 0]
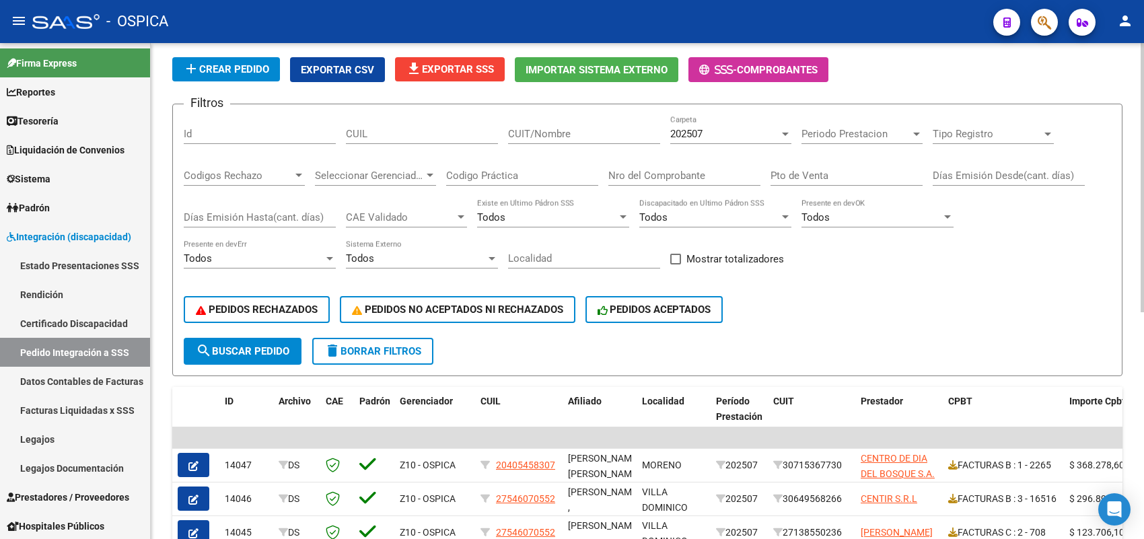
click at [701, 129] on span "202507" at bounding box center [686, 134] width 32 height 12
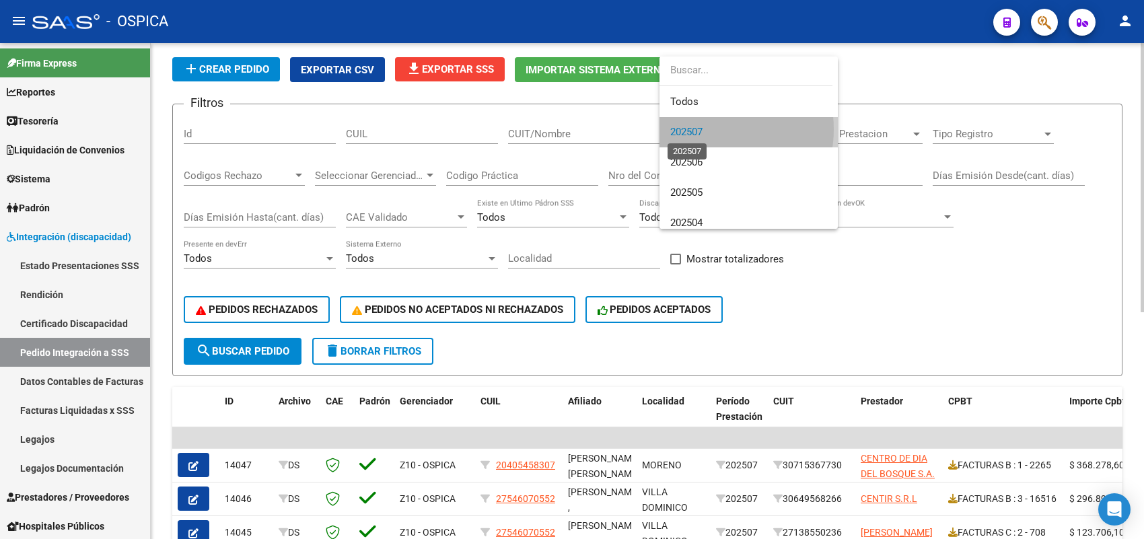
click at [701, 129] on span "202507" at bounding box center [686, 132] width 32 height 12
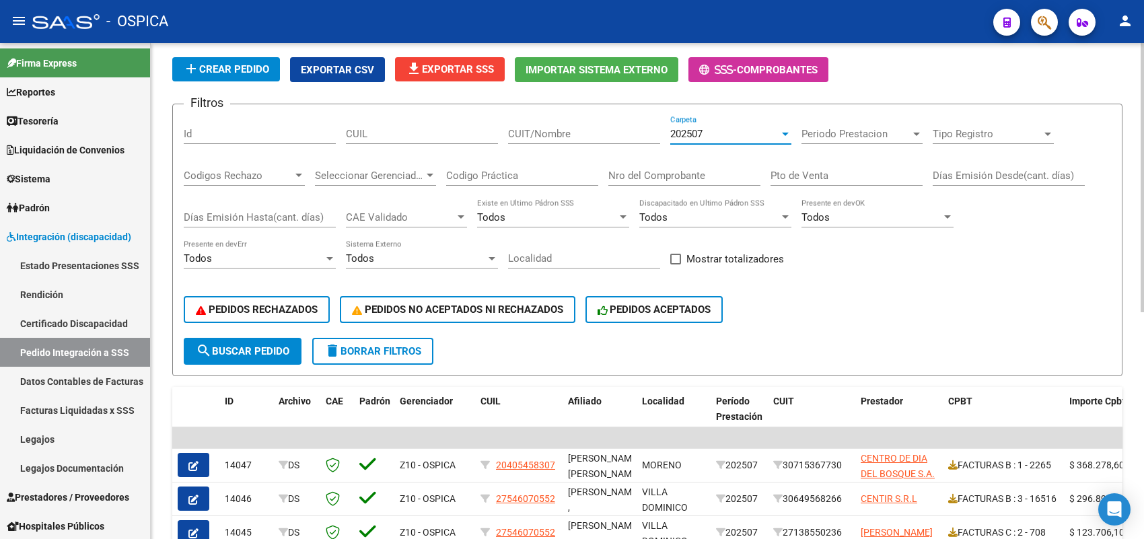
click at [237, 347] on span "search Buscar Pedido" at bounding box center [243, 351] width 94 height 12
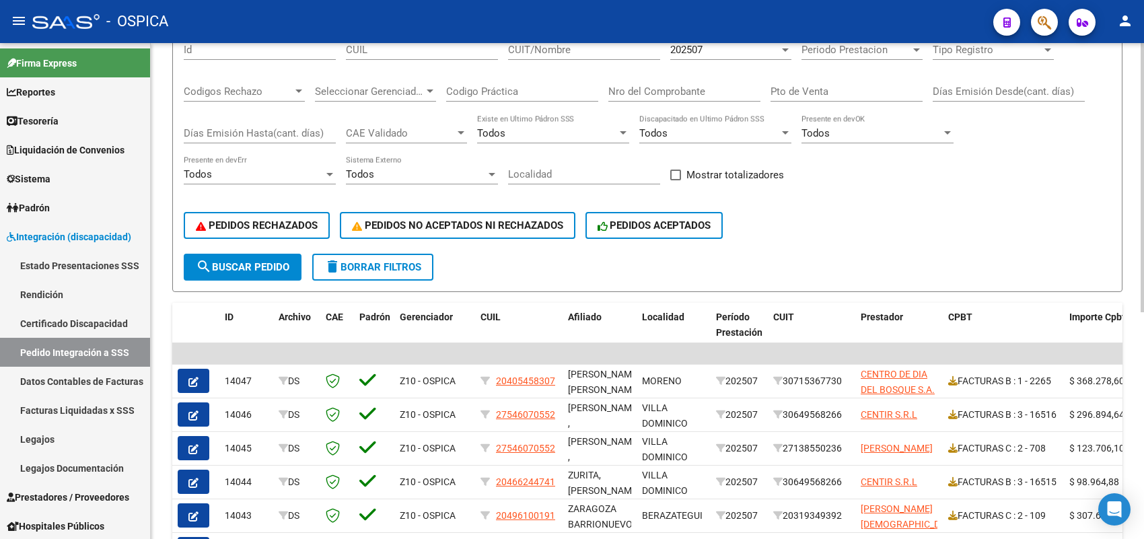
scroll to position [0, 0]
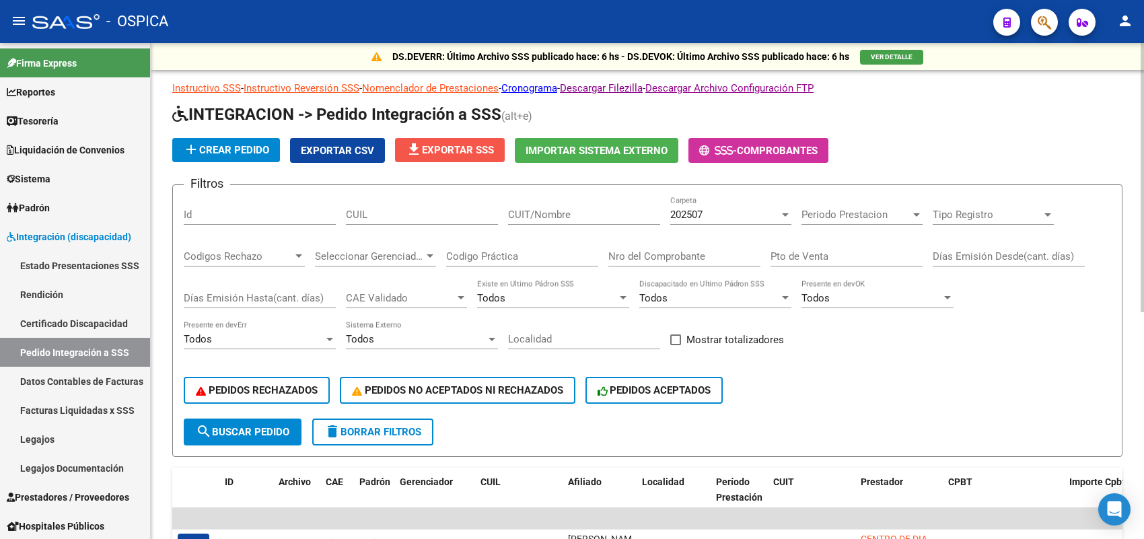
click at [445, 145] on span "file_download Exportar SSS" at bounding box center [450, 150] width 88 height 12
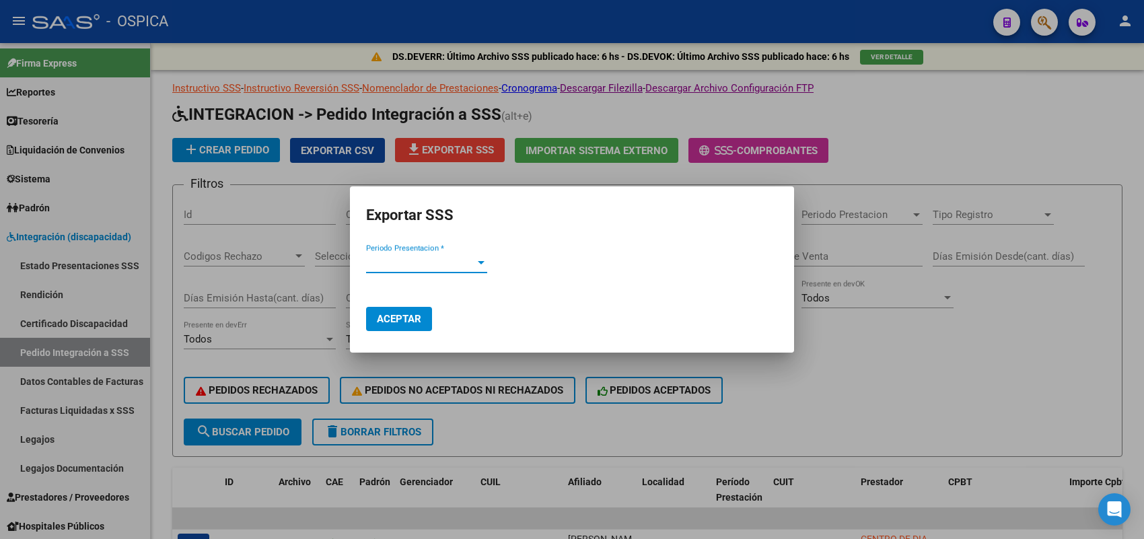
click at [415, 272] on div "Periodo Presentacion * Periodo Presentacion *" at bounding box center [426, 268] width 121 height 33
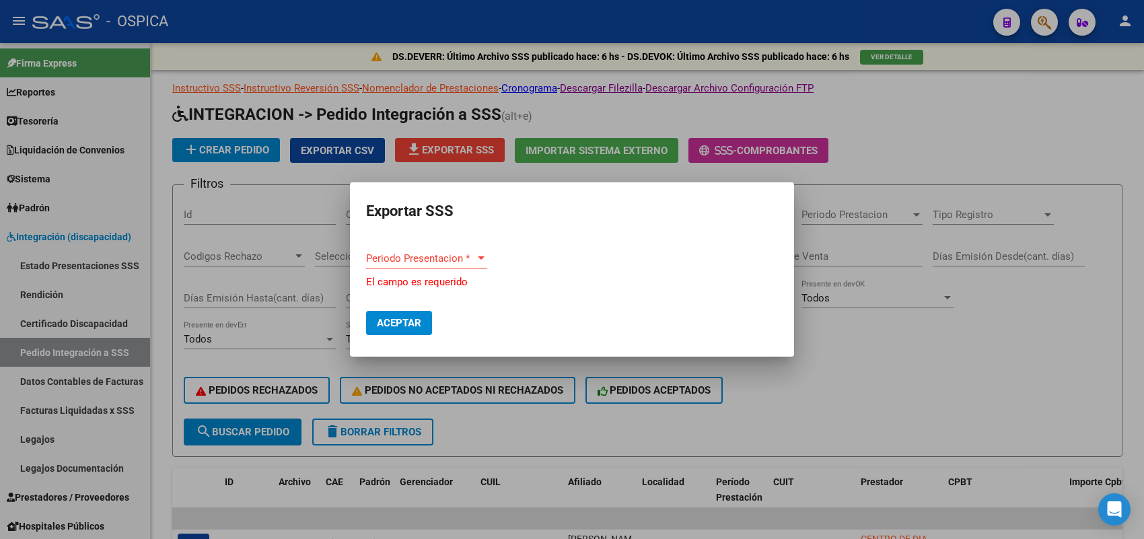
click at [419, 258] on span "Periodo Presentacion *" at bounding box center [420, 258] width 109 height 12
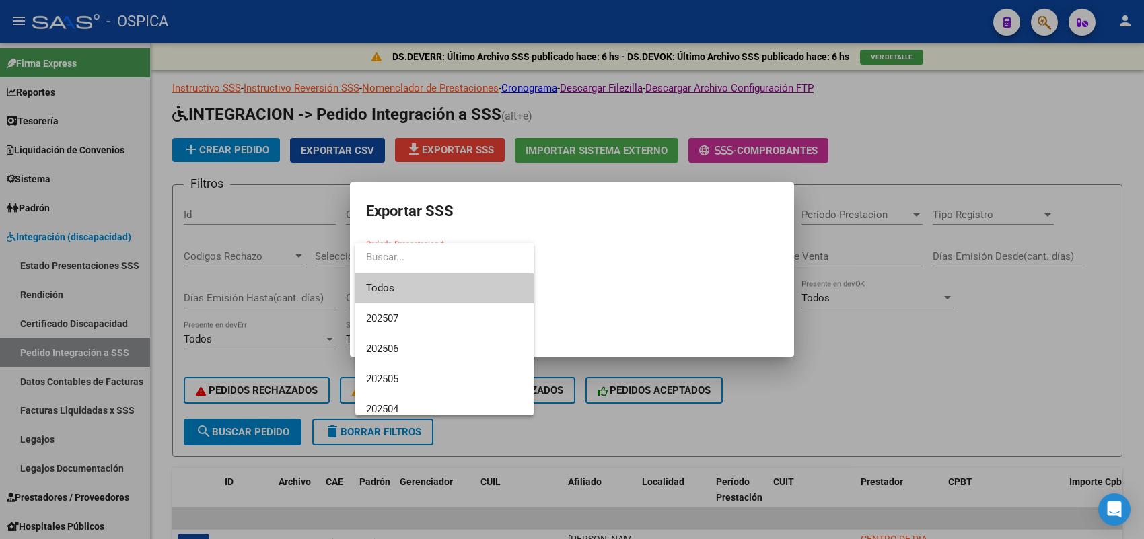
click at [422, 287] on span "Todos" at bounding box center [444, 288] width 157 height 30
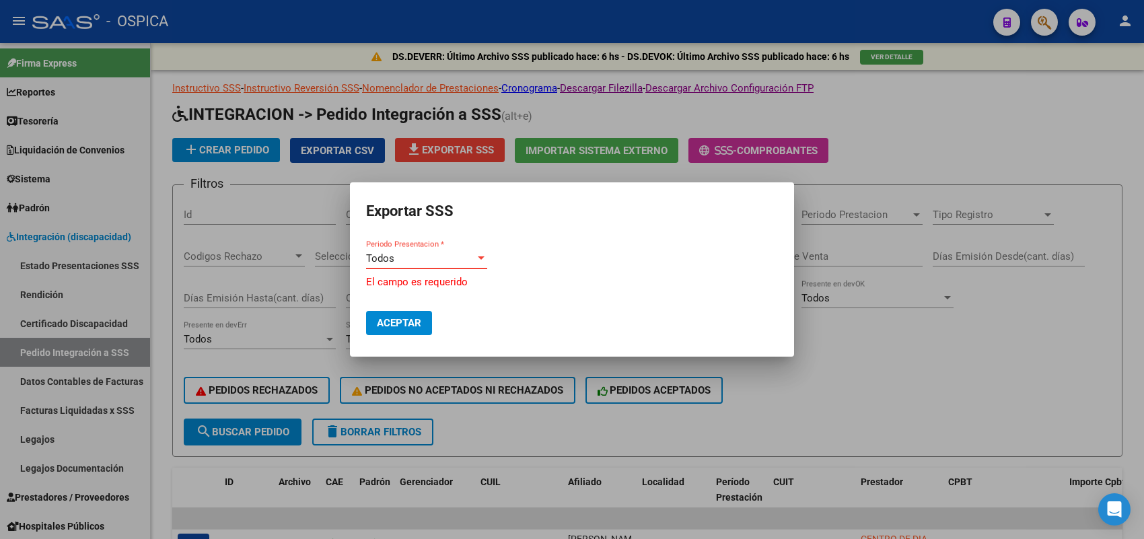
click at [420, 260] on div "Todos" at bounding box center [420, 258] width 109 height 12
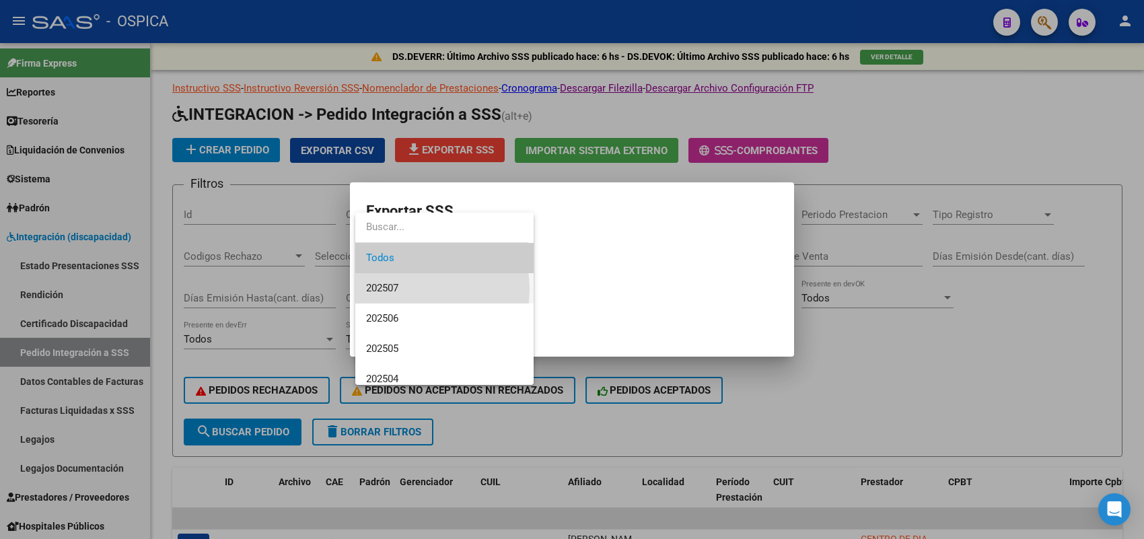
click at [408, 288] on span "202507" at bounding box center [444, 288] width 157 height 30
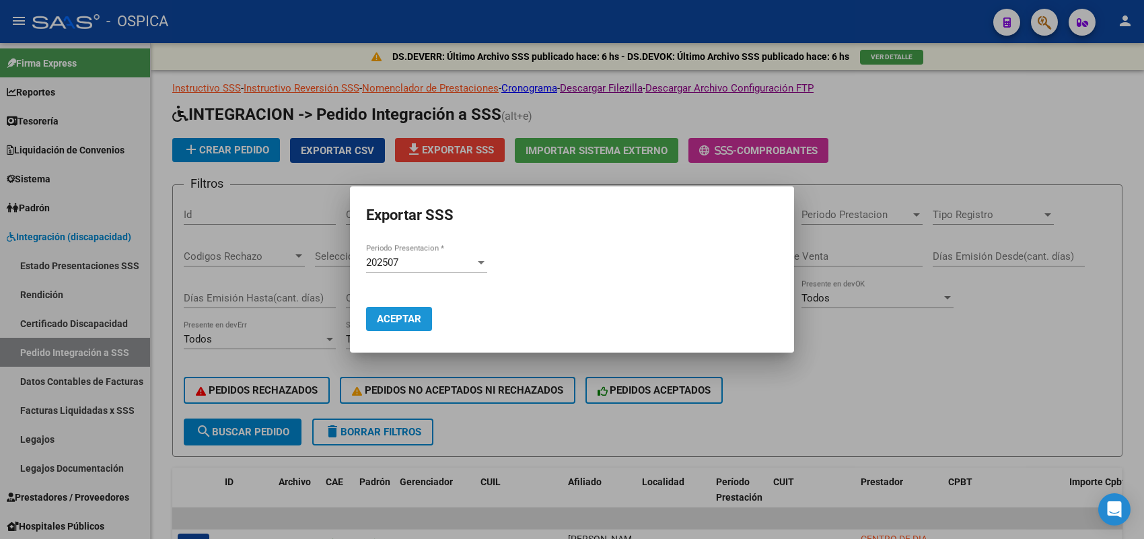
click at [398, 313] on span "Aceptar" at bounding box center [399, 319] width 44 height 12
click at [435, 259] on div "202507" at bounding box center [420, 262] width 109 height 12
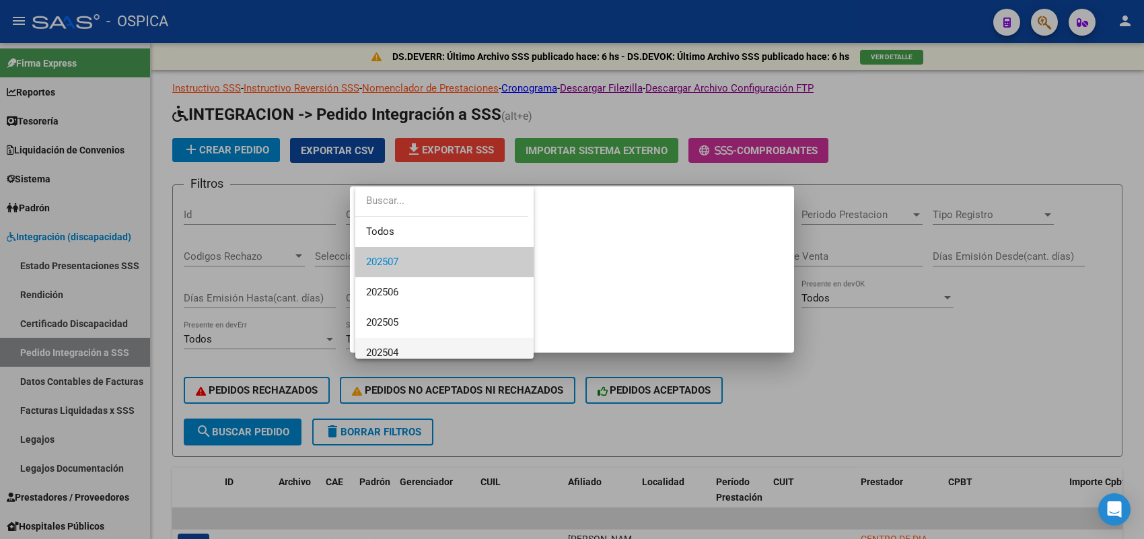
click at [391, 342] on span "202504" at bounding box center [444, 353] width 157 height 30
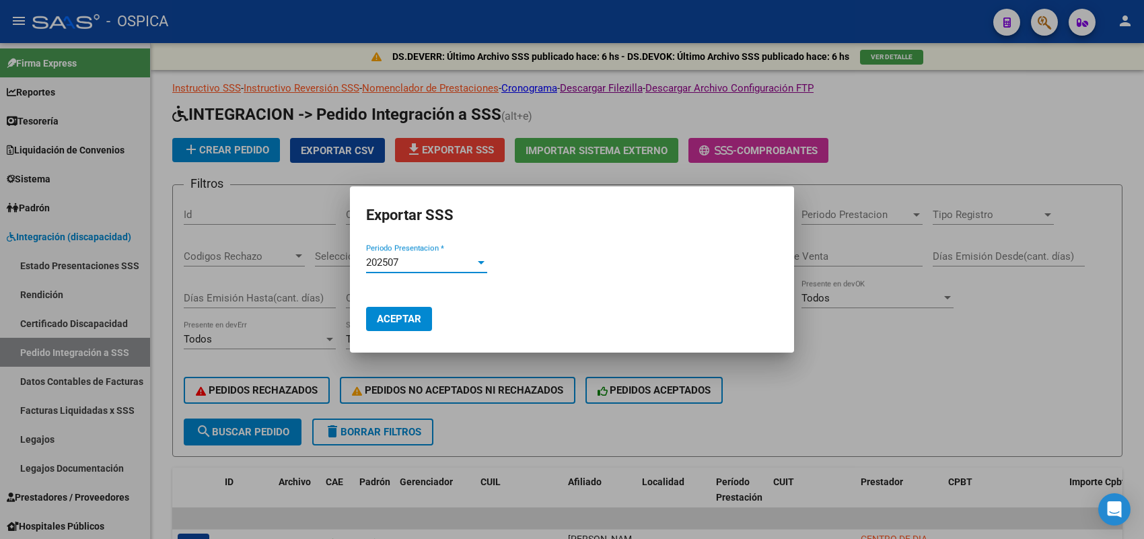
scroll to position [9, 0]
click at [394, 314] on span "Aceptar" at bounding box center [399, 319] width 44 height 12
click at [883, 300] on div at bounding box center [572, 269] width 1144 height 539
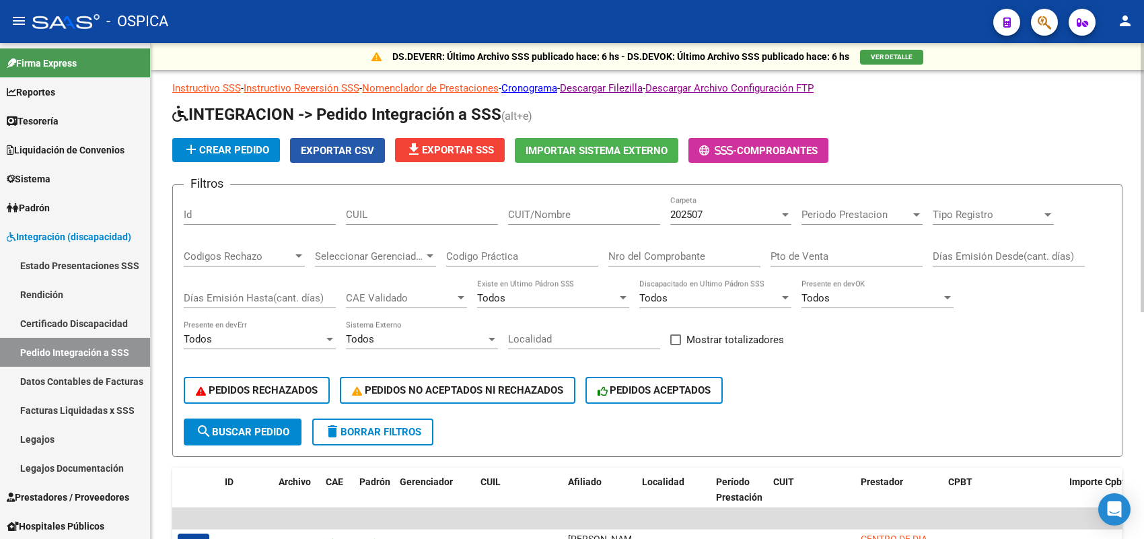
click at [344, 150] on span "Exportar CSV" at bounding box center [337, 151] width 73 height 12
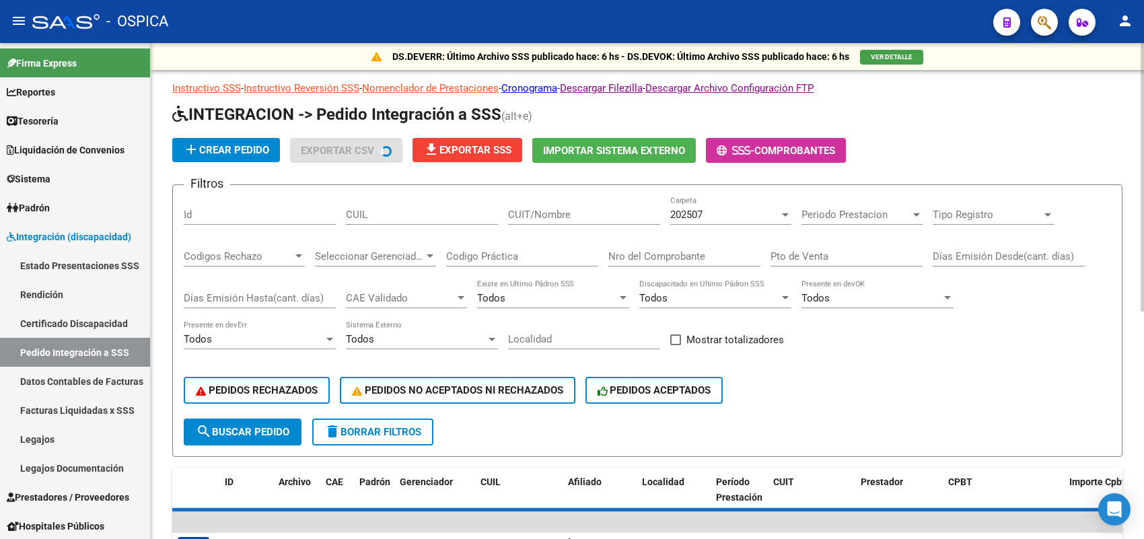
click at [708, 210] on div "202507" at bounding box center [724, 215] width 109 height 12
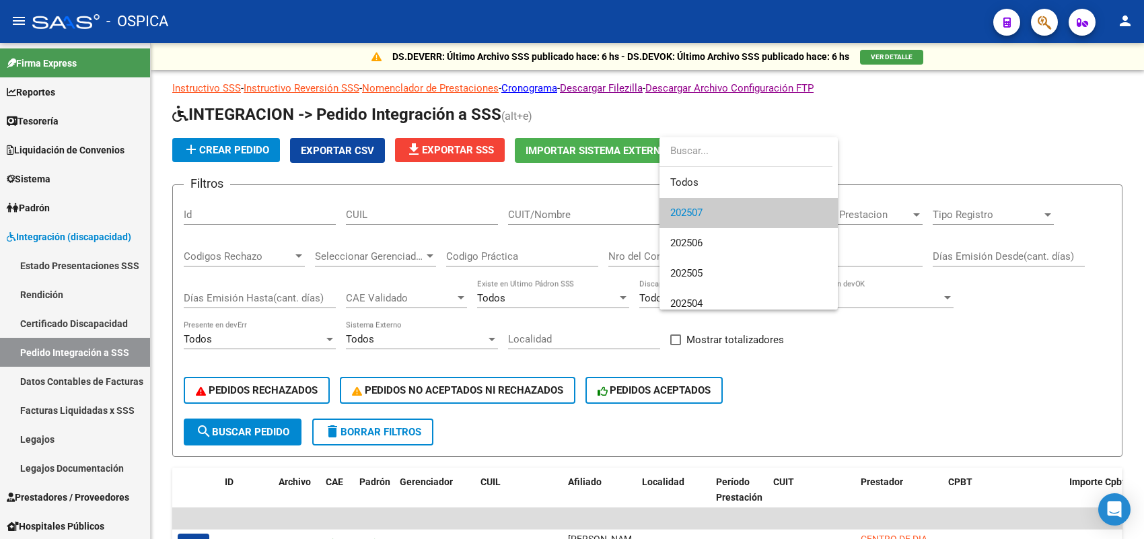
click at [106, 400] on div at bounding box center [572, 269] width 1144 height 539
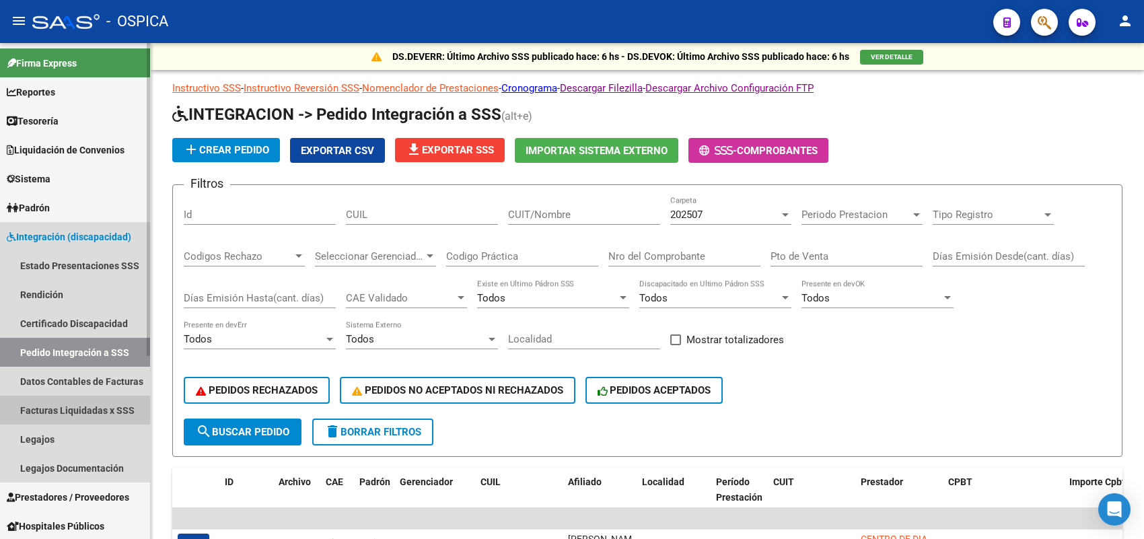
click at [102, 404] on link "Facturas Liquidadas x SSS" at bounding box center [75, 410] width 150 height 29
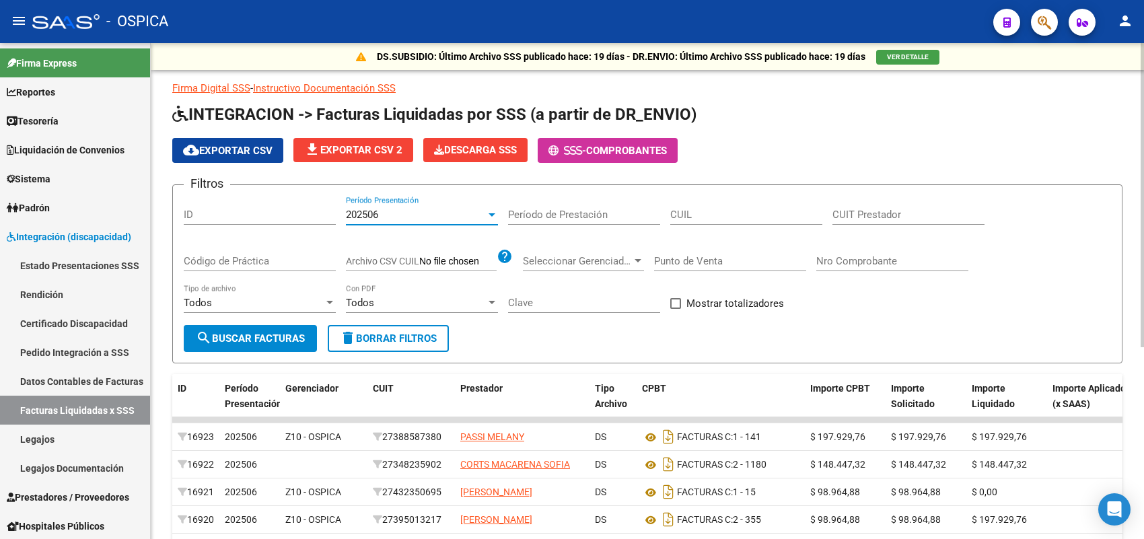
click at [437, 212] on div "202506" at bounding box center [416, 215] width 140 height 12
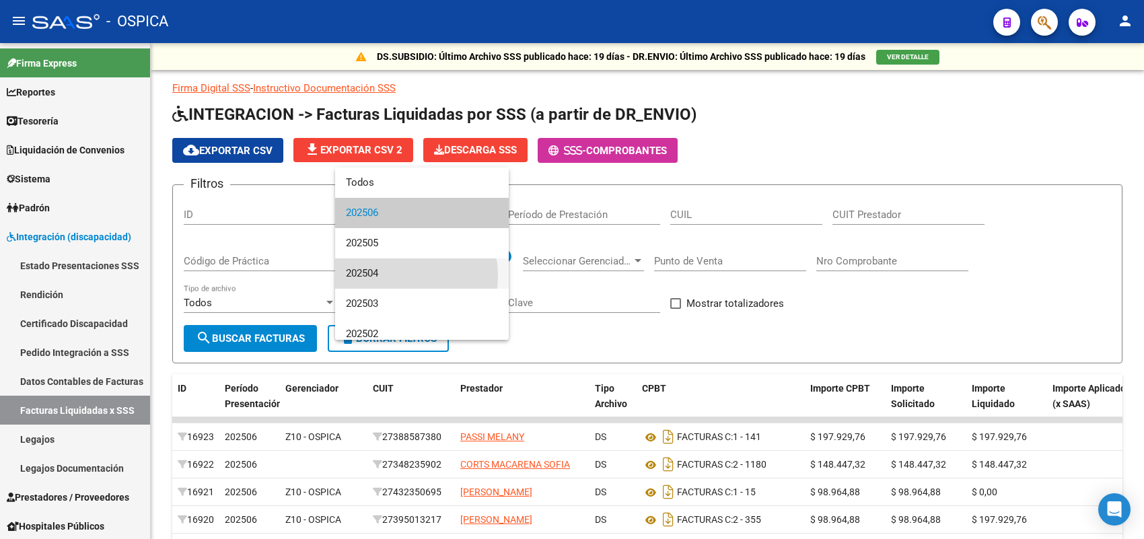
click at [396, 276] on span "202504" at bounding box center [422, 273] width 152 height 30
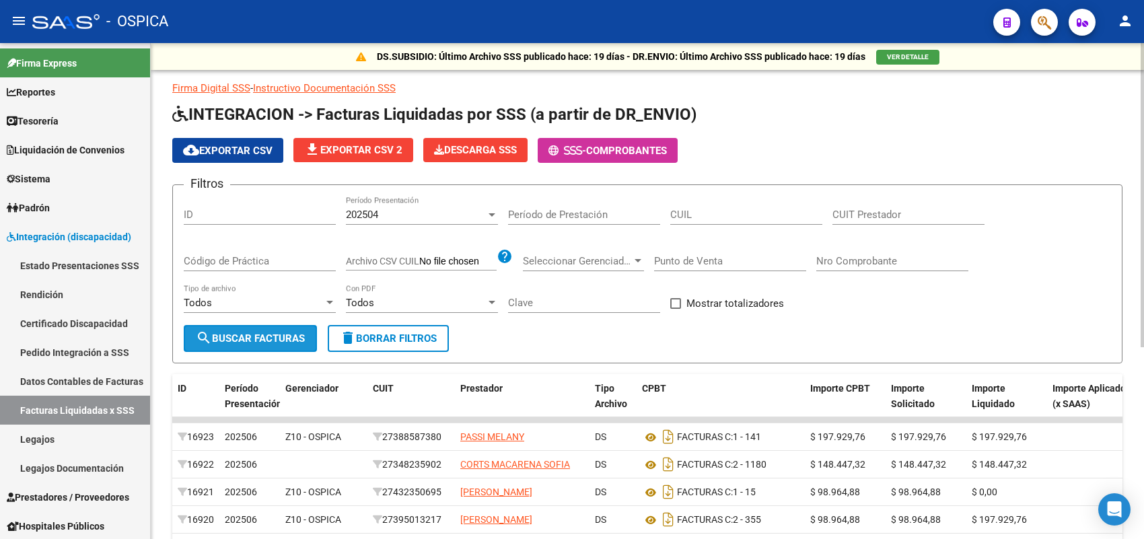
click at [266, 327] on button "search Buscar Facturas" at bounding box center [250, 338] width 133 height 27
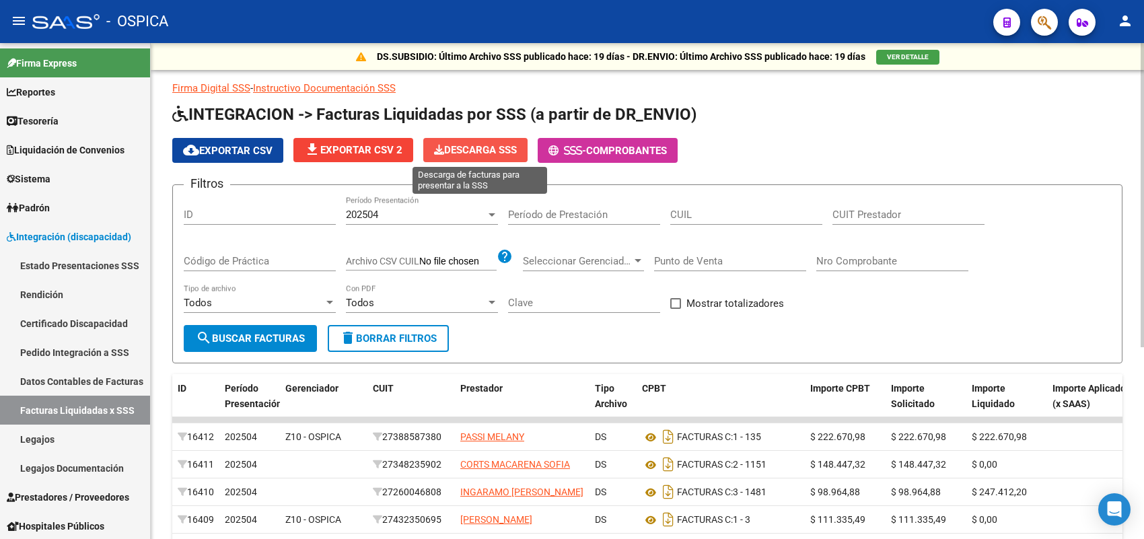
click at [472, 140] on button "Descarga SSS" at bounding box center [475, 150] width 104 height 24
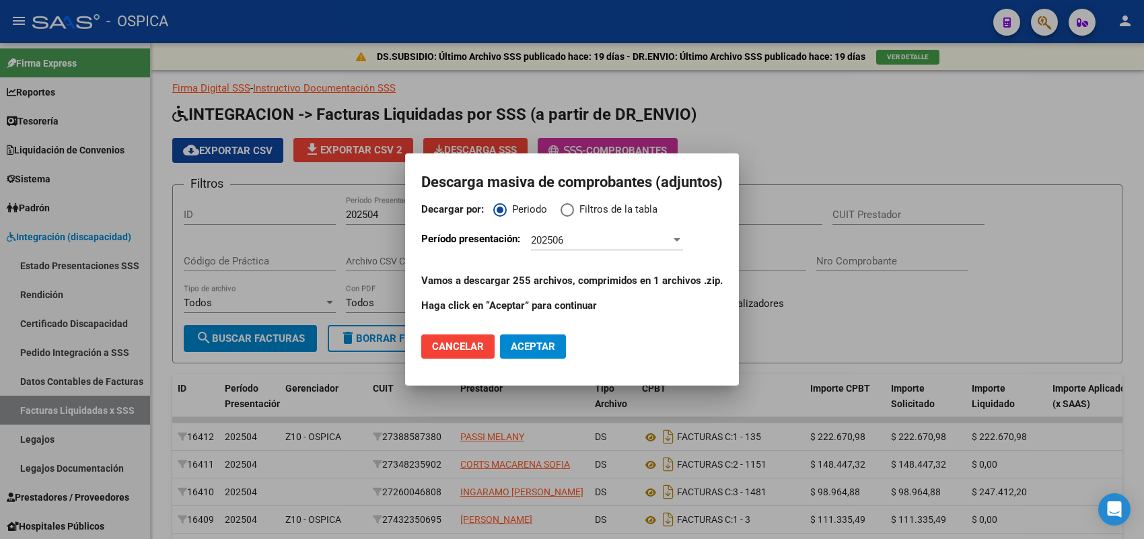
click at [749, 116] on div at bounding box center [572, 269] width 1144 height 539
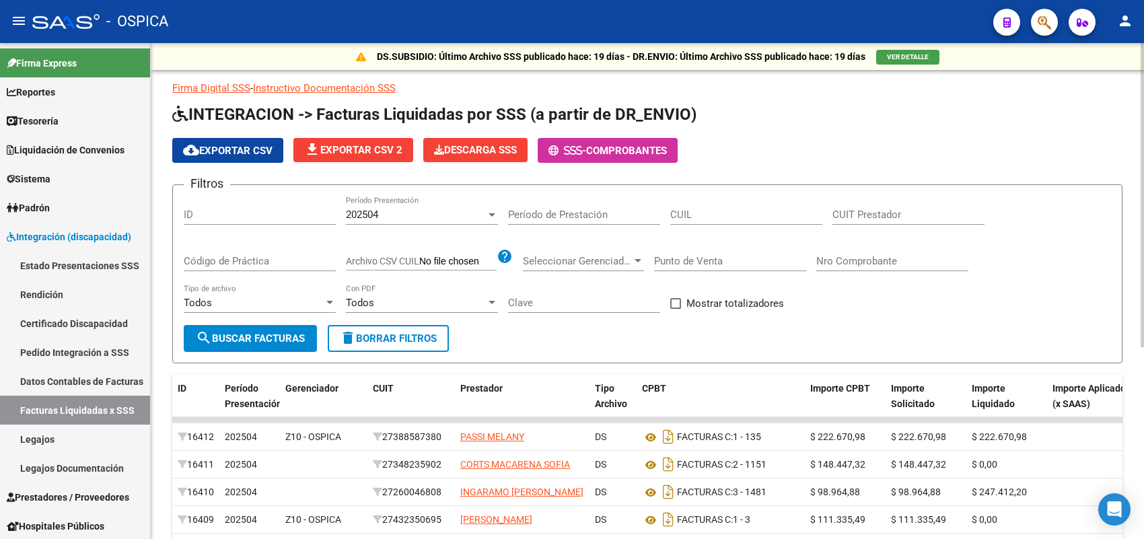
click at [436, 216] on div "202504" at bounding box center [416, 215] width 140 height 12
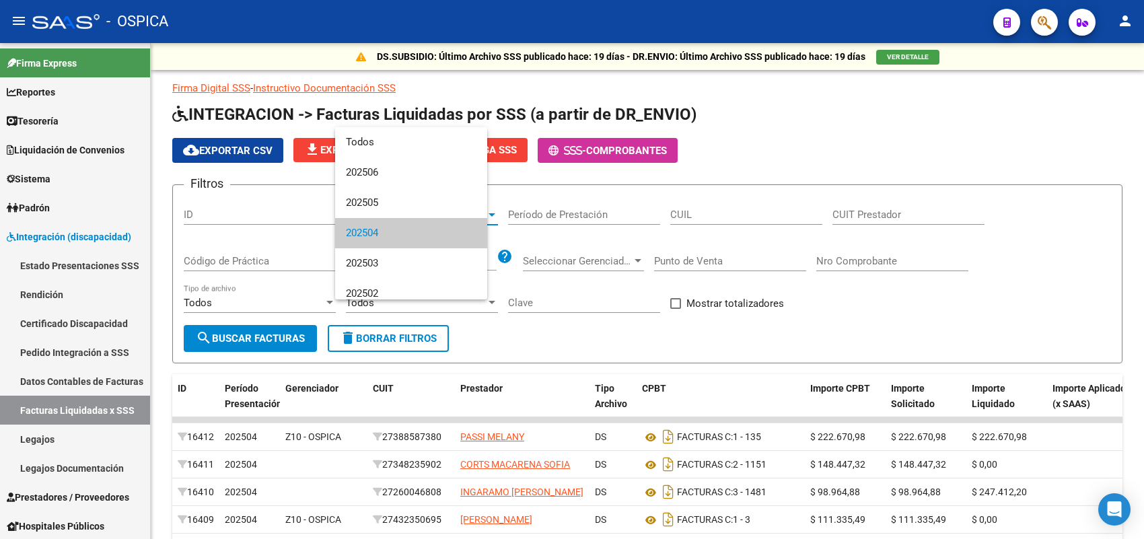
scroll to position [20, 0]
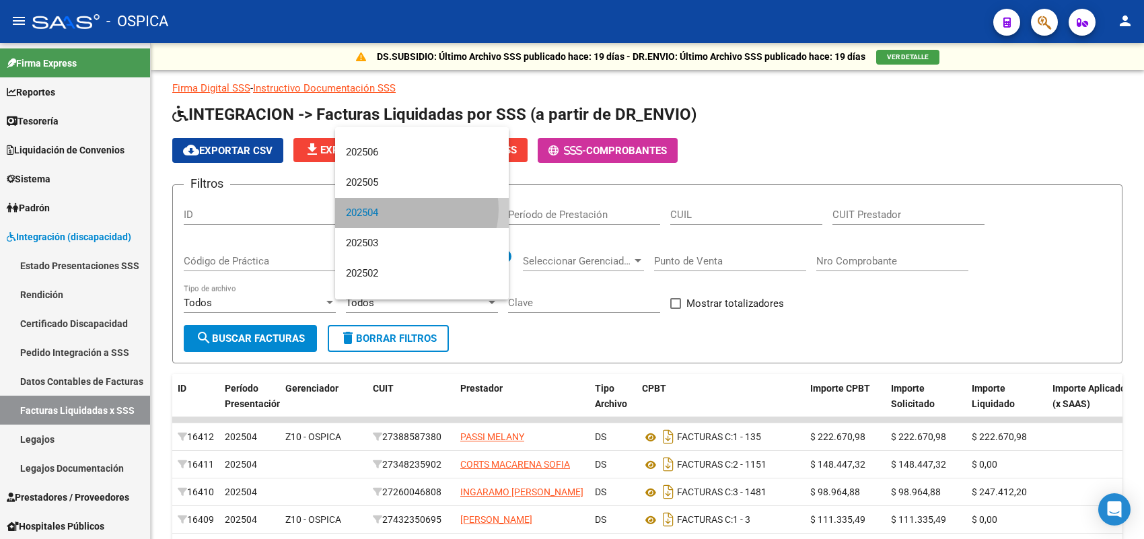
click at [415, 209] on span "202504" at bounding box center [422, 213] width 152 height 30
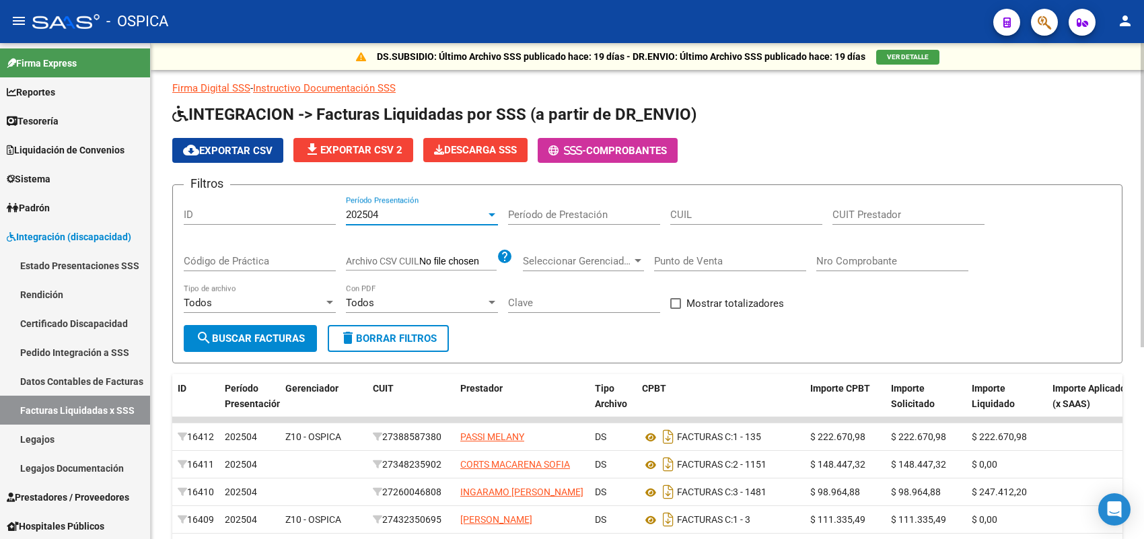
click at [262, 338] on span "search Buscar Facturas" at bounding box center [250, 338] width 109 height 12
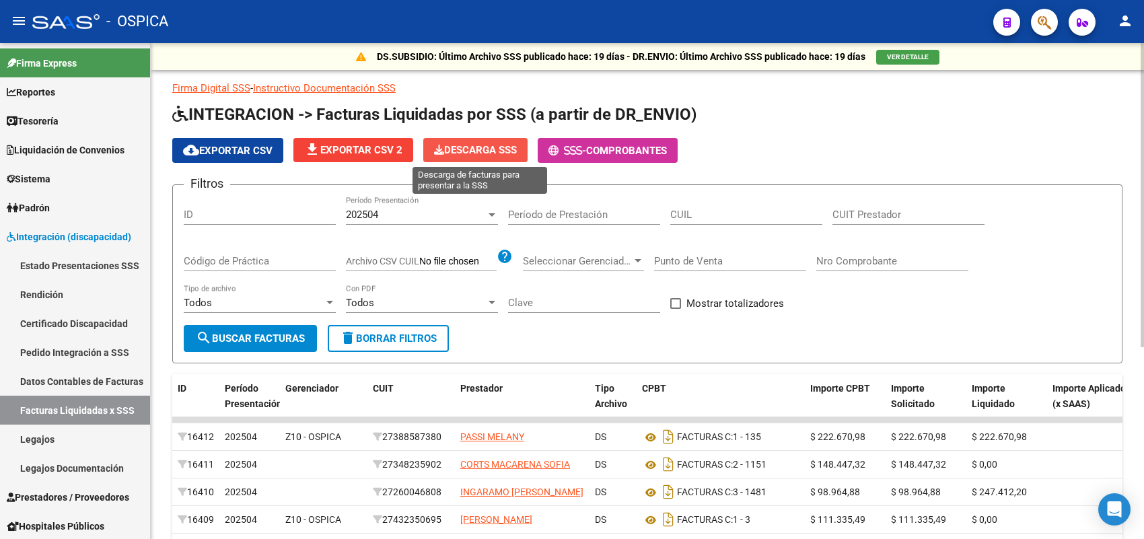
click at [481, 149] on span "Descarga SSS" at bounding box center [475, 150] width 83 height 12
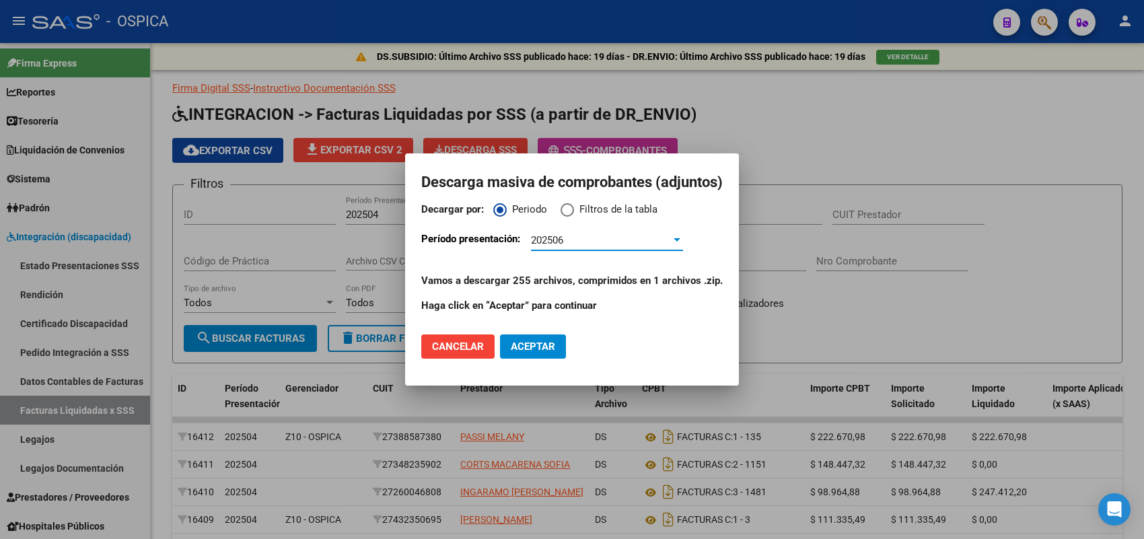
click at [589, 235] on div "202506" at bounding box center [601, 240] width 140 height 12
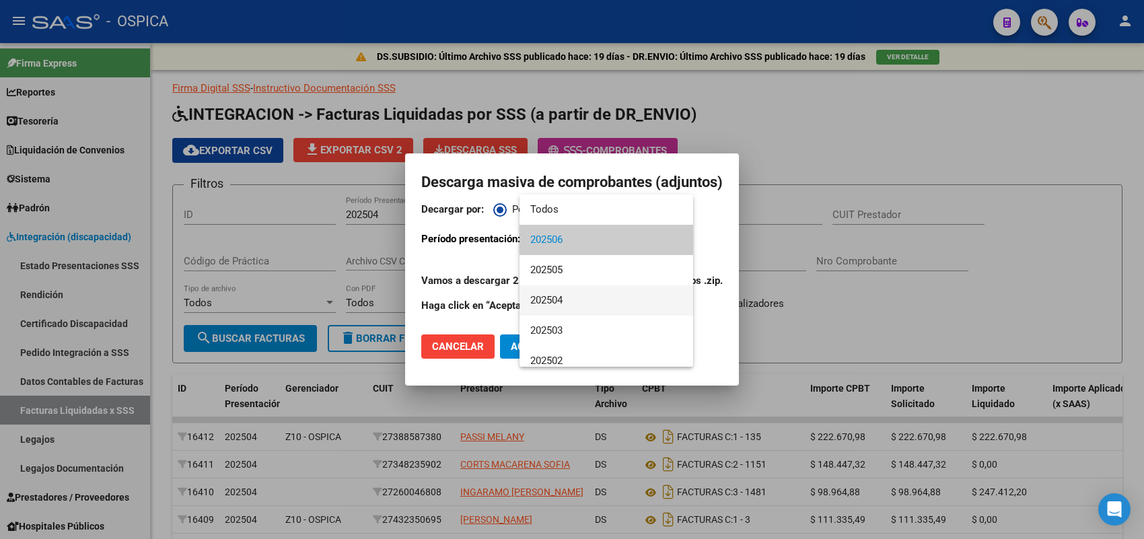
click at [552, 293] on span "202504" at bounding box center [606, 300] width 152 height 30
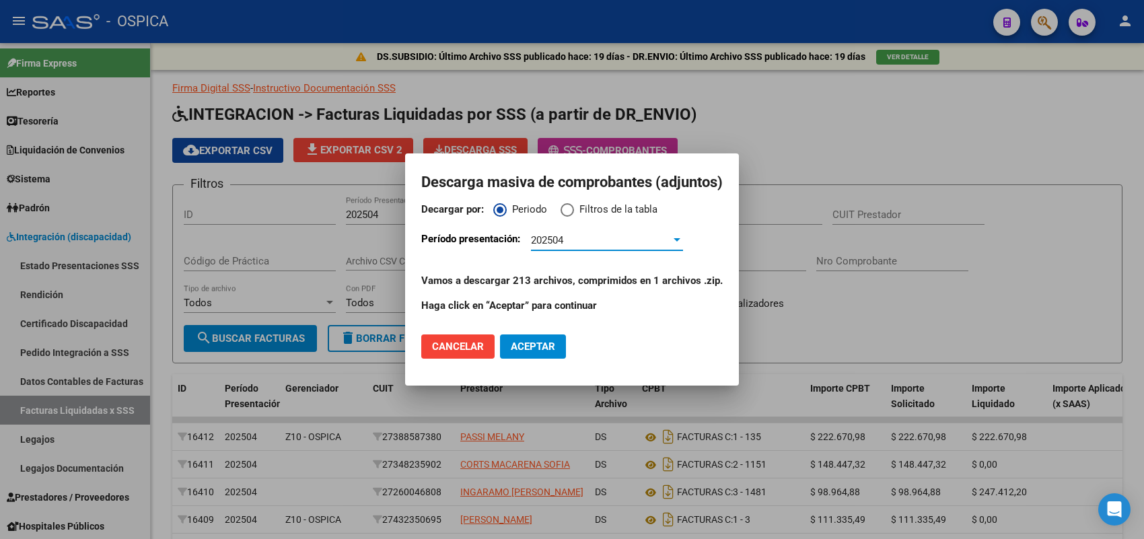
click at [468, 341] on span "Cancelar" at bounding box center [458, 346] width 52 height 12
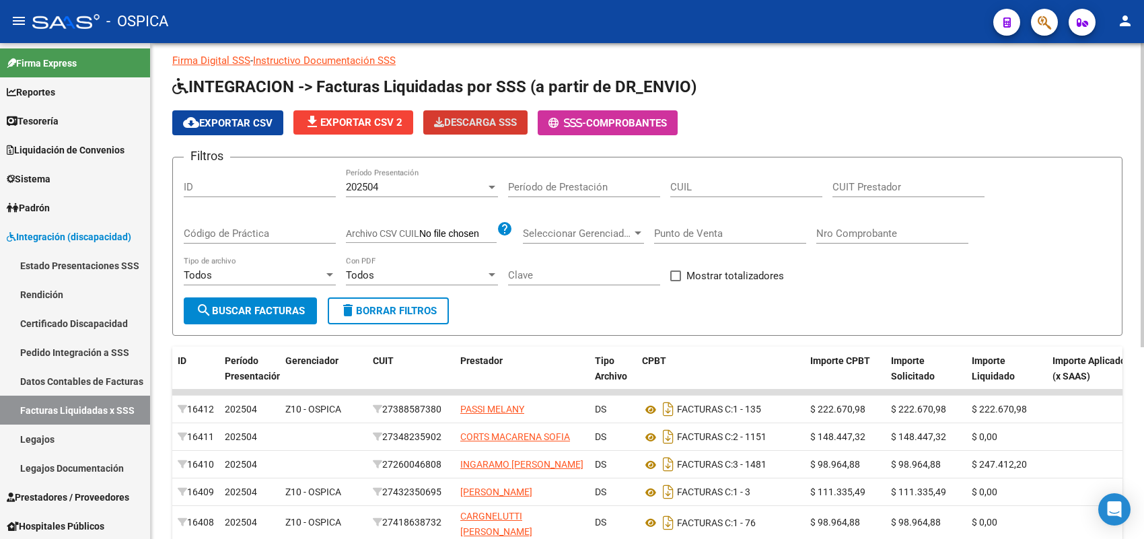
scroll to position [0, 0]
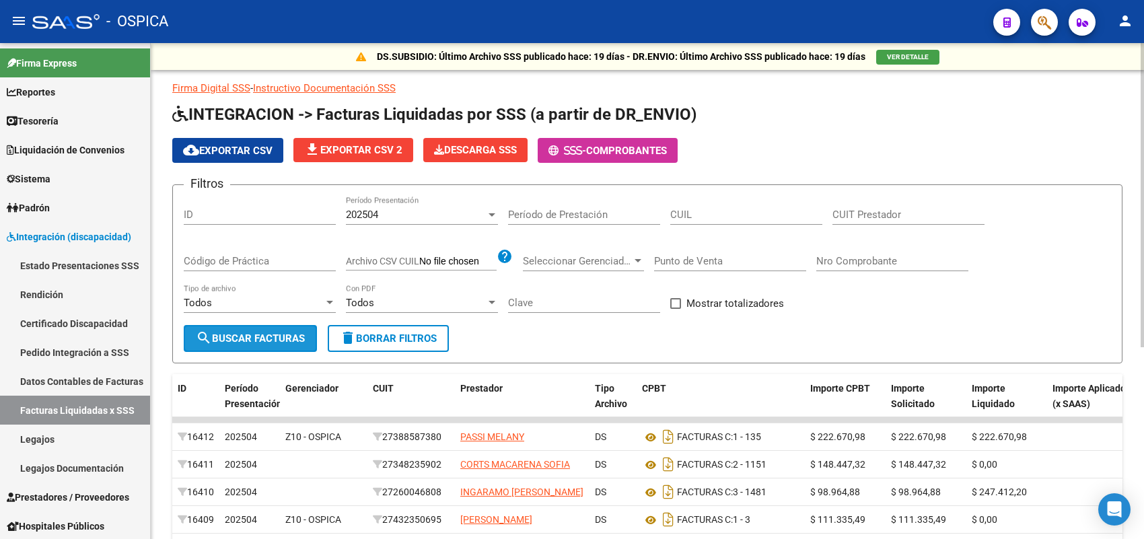
click at [269, 336] on span "search Buscar Facturas" at bounding box center [250, 338] width 109 height 12
click at [327, 150] on span "file_download Exportar CSV 2" at bounding box center [353, 150] width 98 height 12
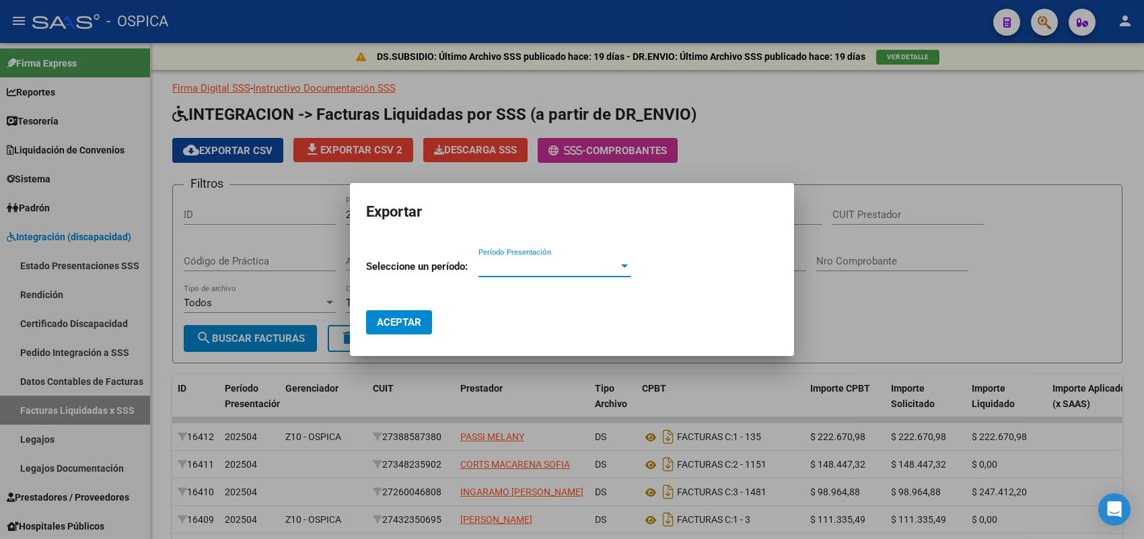
click at [508, 264] on span "Período Presentación" at bounding box center [548, 266] width 140 height 12
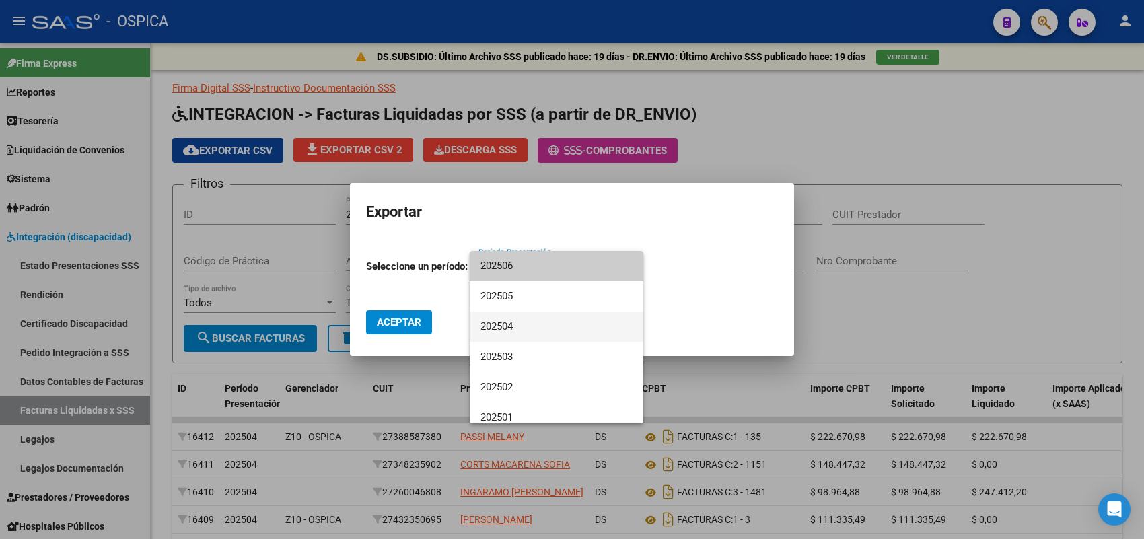
click at [508, 322] on span "202504" at bounding box center [556, 326] width 152 height 30
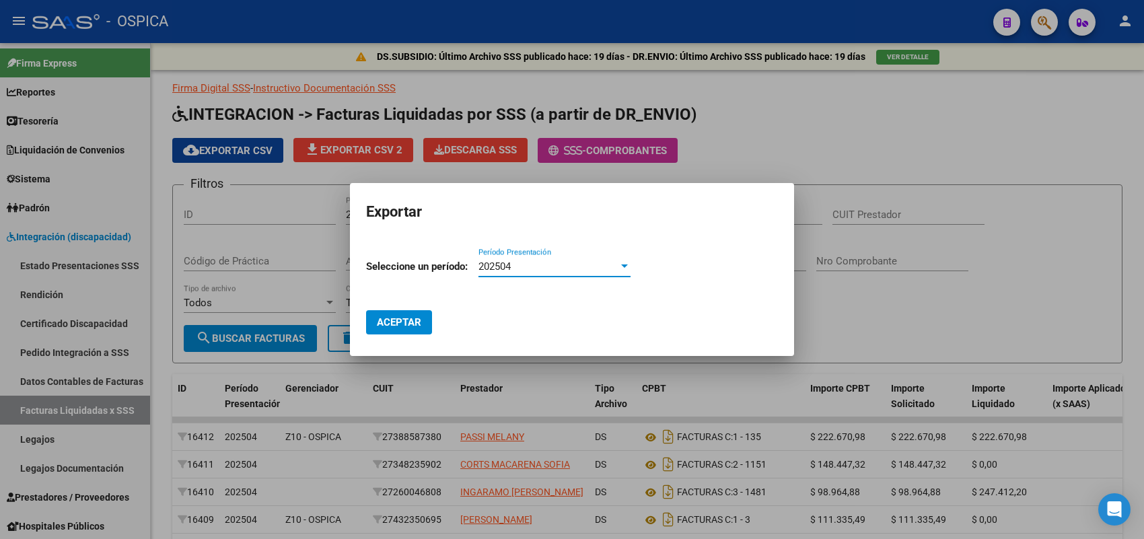
click at [400, 324] on span "Aceptar" at bounding box center [399, 322] width 44 height 12
click at [260, 251] on div at bounding box center [572, 269] width 1144 height 539
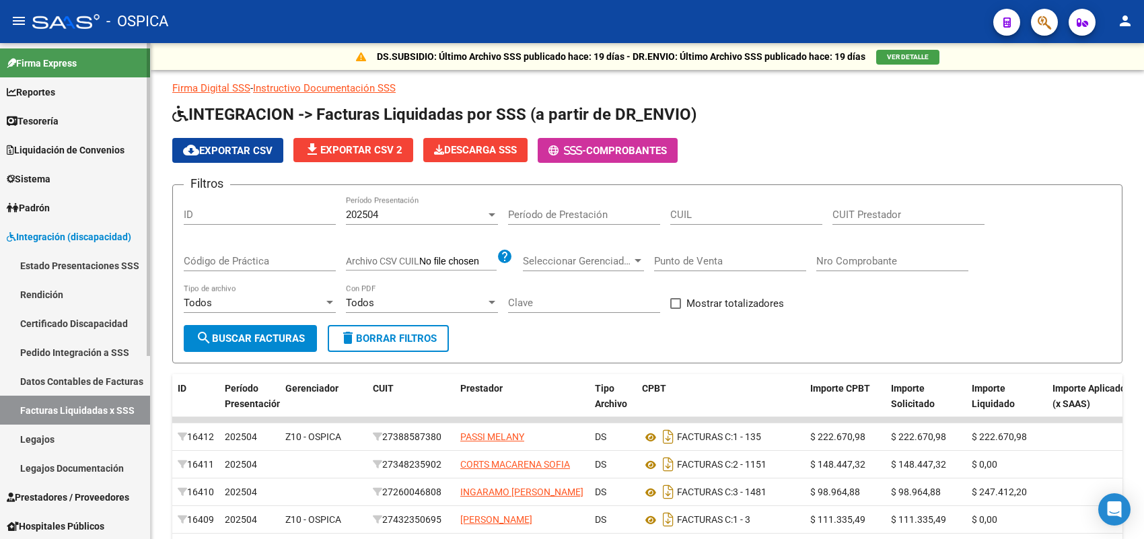
click at [65, 347] on link "Pedido Integración a SSS" at bounding box center [75, 352] width 150 height 29
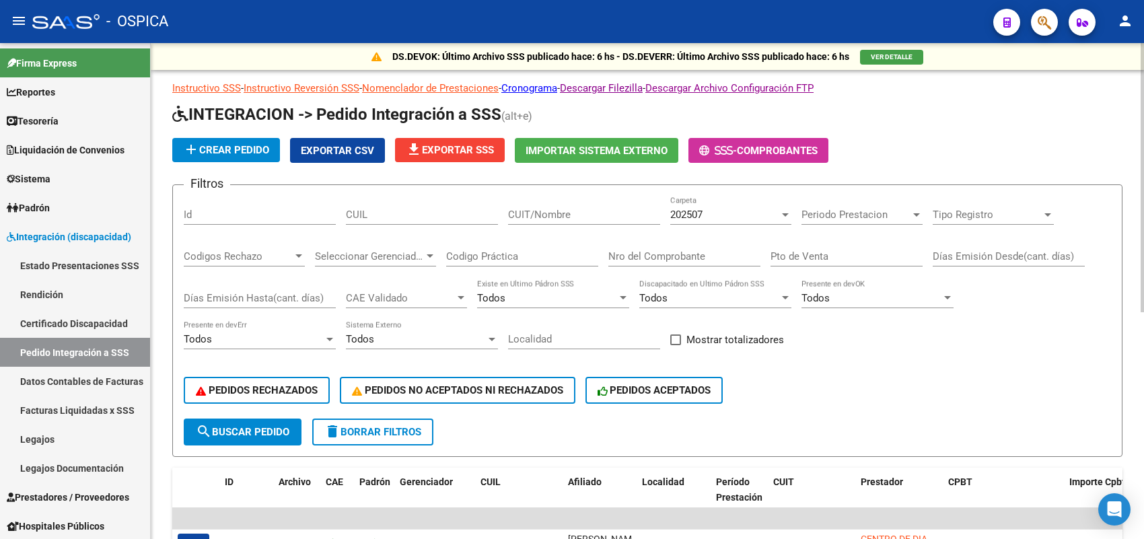
click at [439, 149] on span "file_download Exportar SSS" at bounding box center [450, 150] width 88 height 12
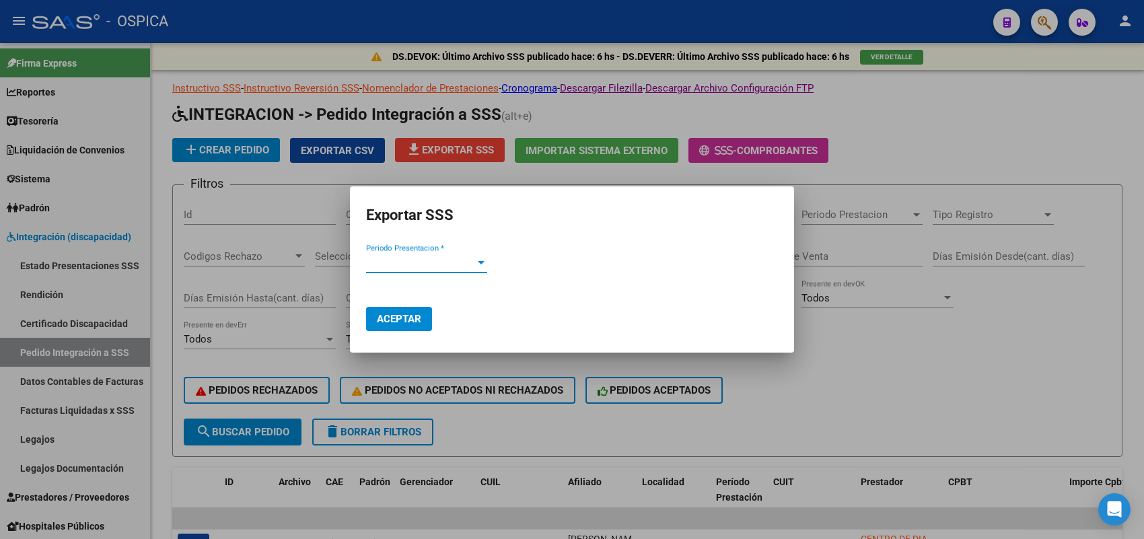
click at [437, 264] on span "Periodo Presentacion *" at bounding box center [420, 262] width 109 height 12
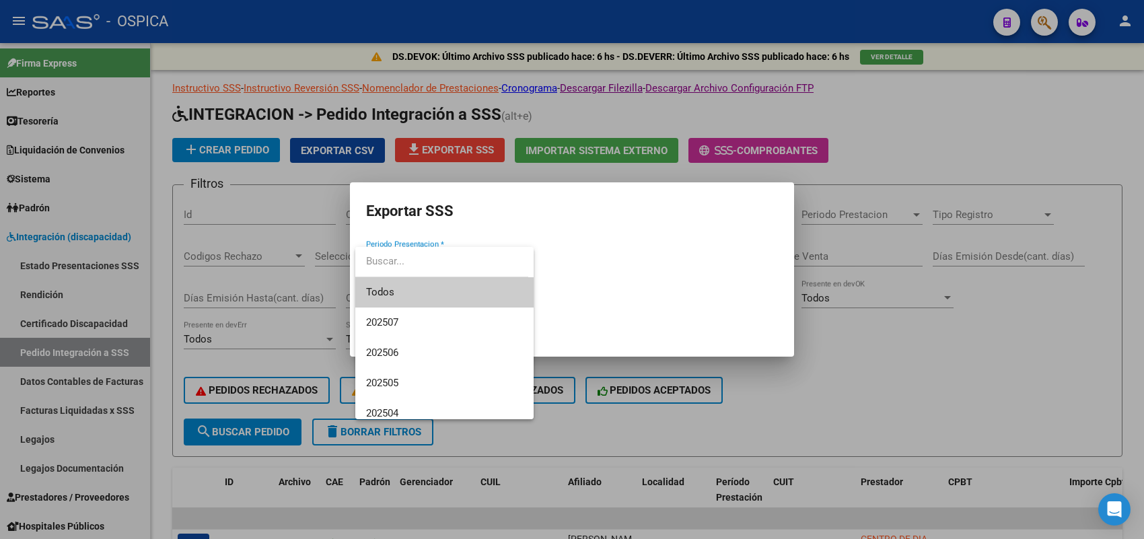
click at [320, 169] on div at bounding box center [572, 269] width 1144 height 539
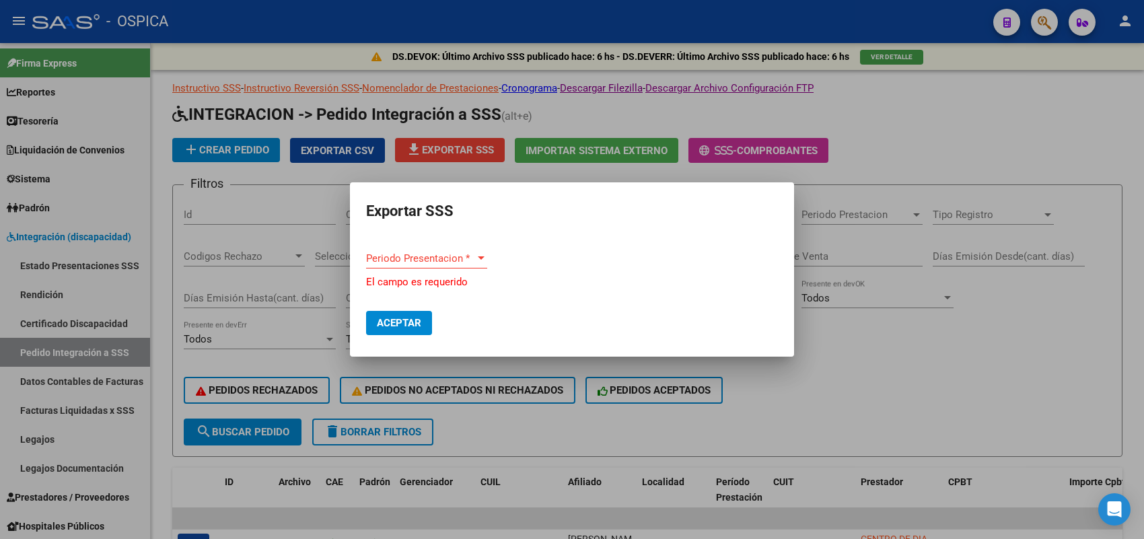
click at [288, 176] on div at bounding box center [572, 269] width 1144 height 539
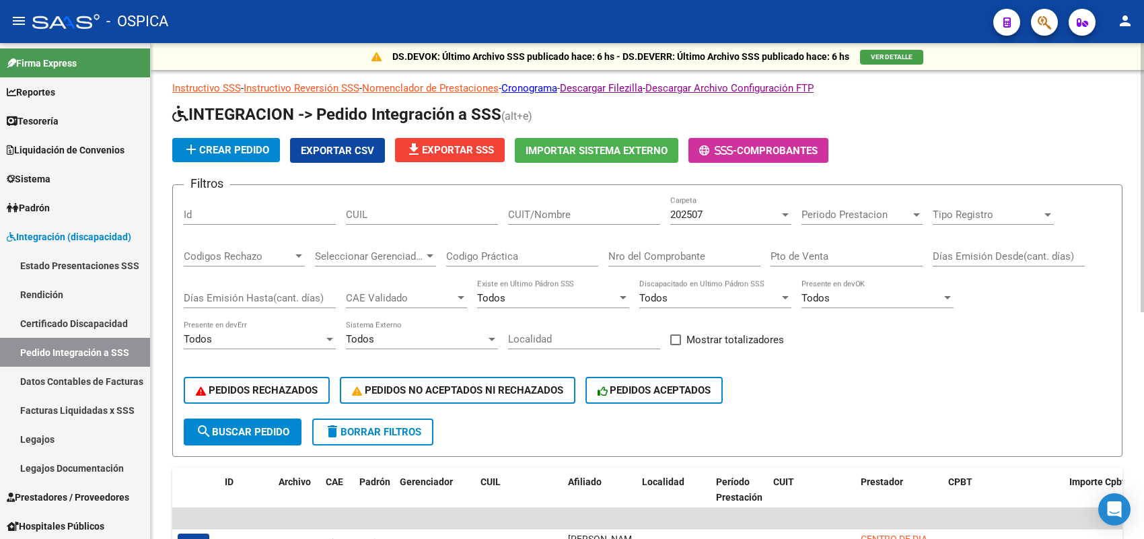
click at [685, 210] on span "202507" at bounding box center [686, 215] width 32 height 12
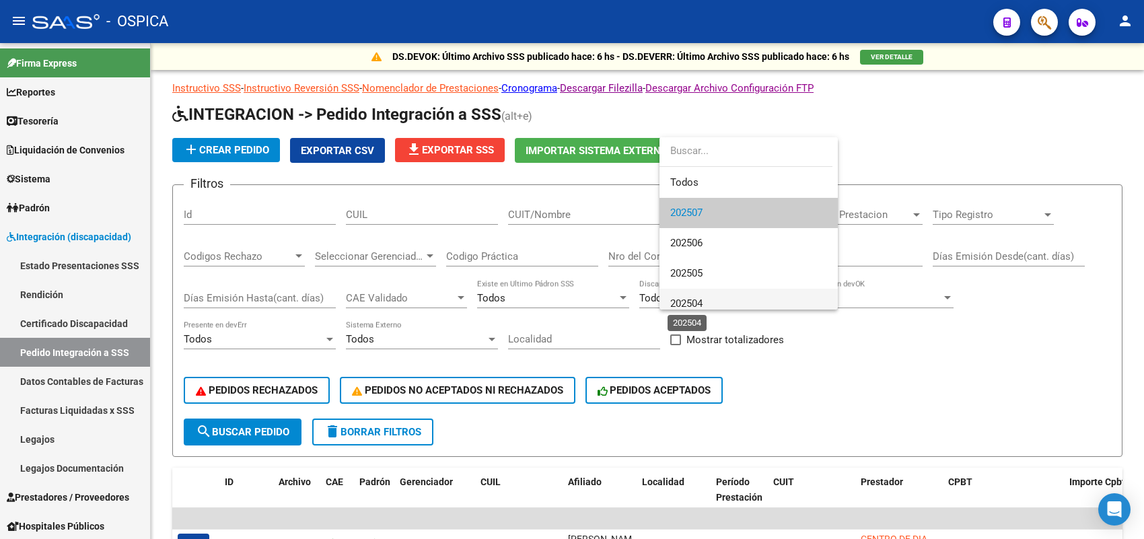
click at [698, 298] on span "202504" at bounding box center [686, 303] width 32 height 12
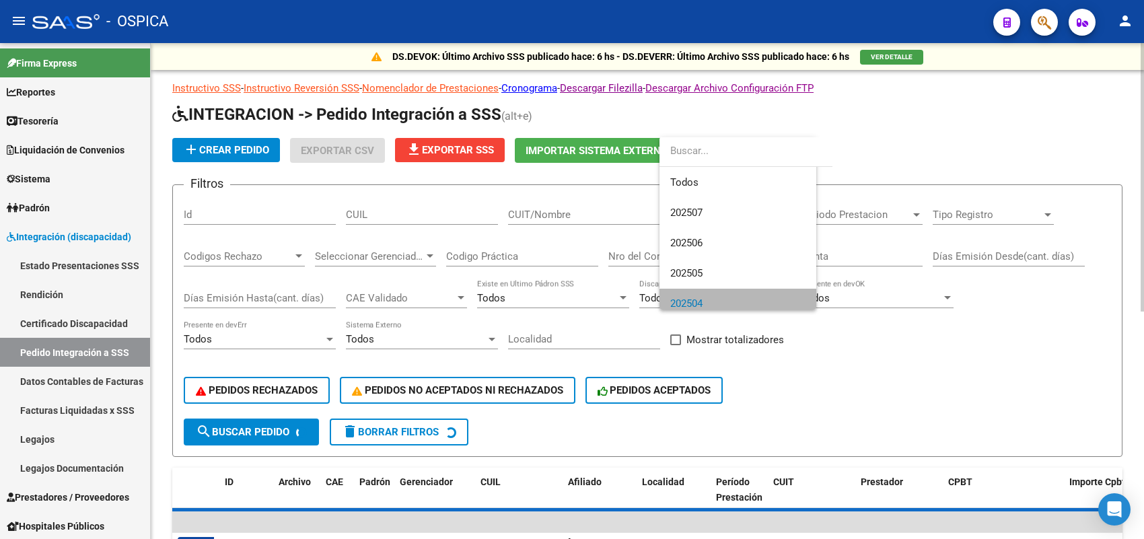
scroll to position [9, 0]
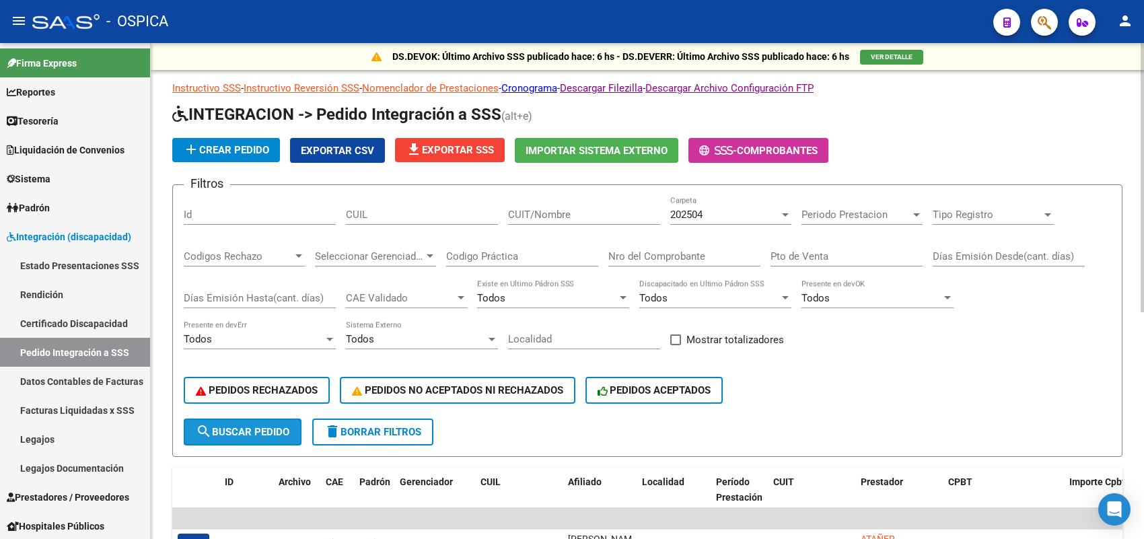
click at [276, 431] on span "search Buscar Pedido" at bounding box center [243, 432] width 94 height 12
click at [367, 139] on button "Exportar CSV" at bounding box center [337, 150] width 95 height 25
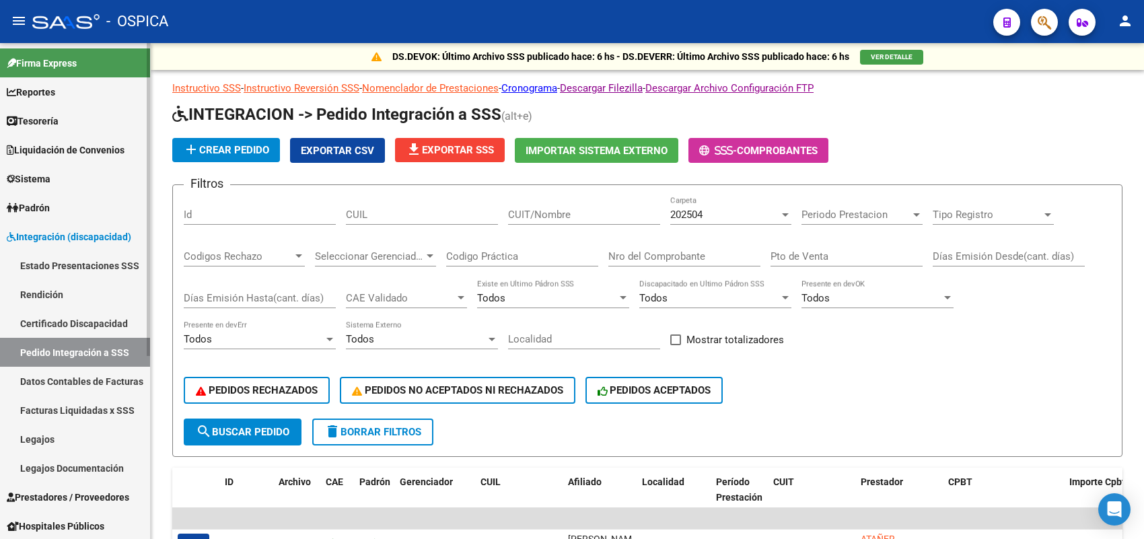
click at [55, 407] on link "Facturas Liquidadas x SSS" at bounding box center [75, 410] width 150 height 29
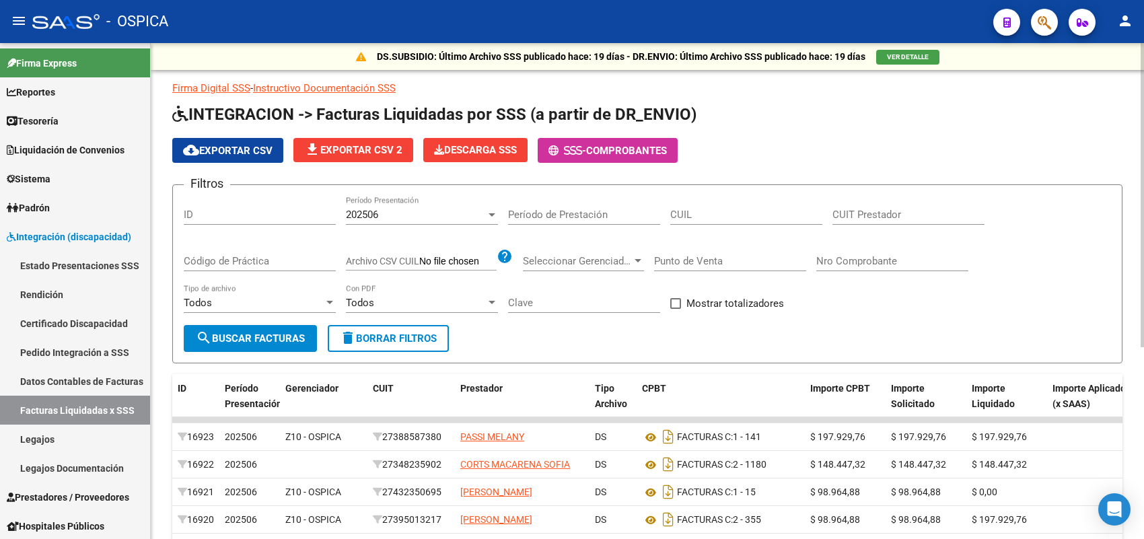
click at [408, 209] on div "202506" at bounding box center [416, 215] width 140 height 12
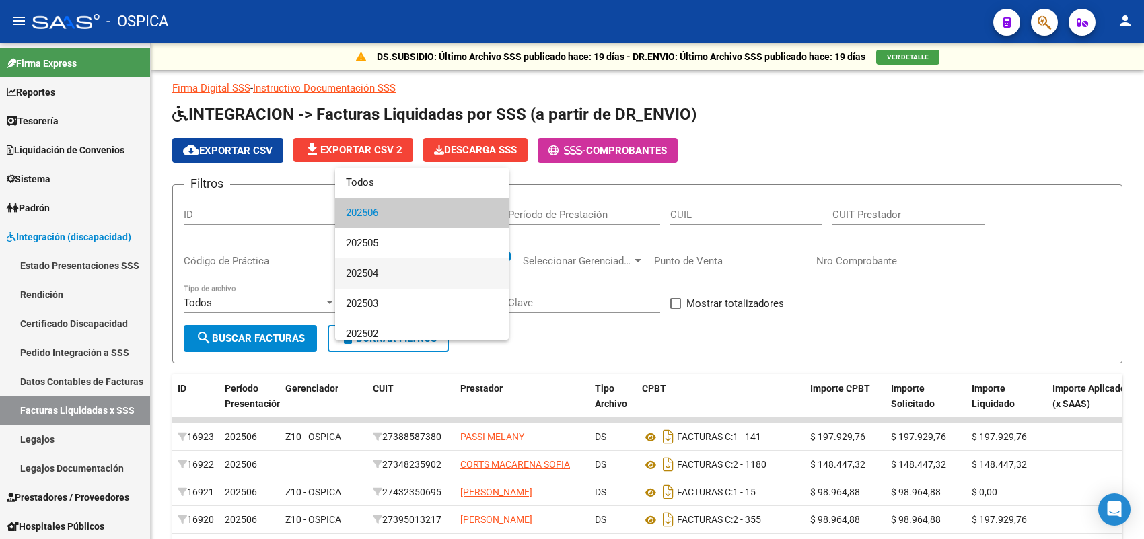
click at [384, 276] on span "202504" at bounding box center [422, 273] width 152 height 30
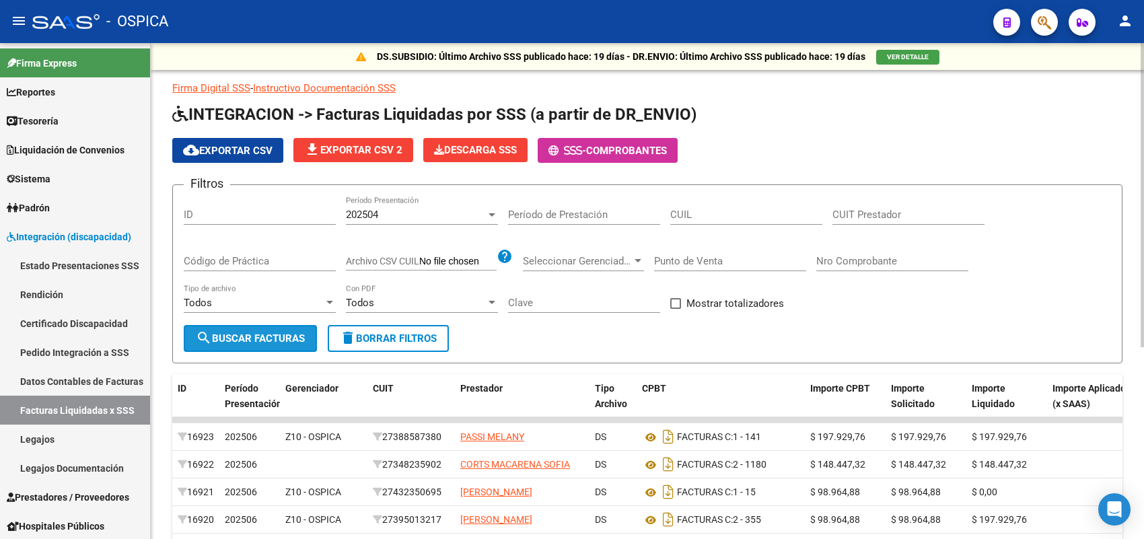
click at [279, 334] on span "search Buscar Facturas" at bounding box center [250, 338] width 109 height 12
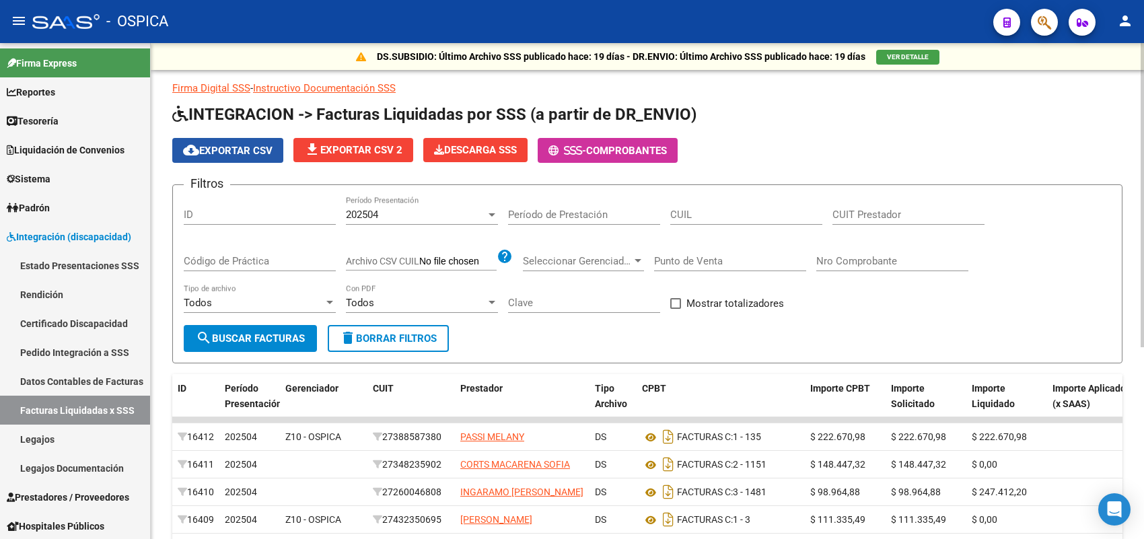
click at [264, 149] on span "cloud_download Exportar CSV" at bounding box center [227, 151] width 89 height 12
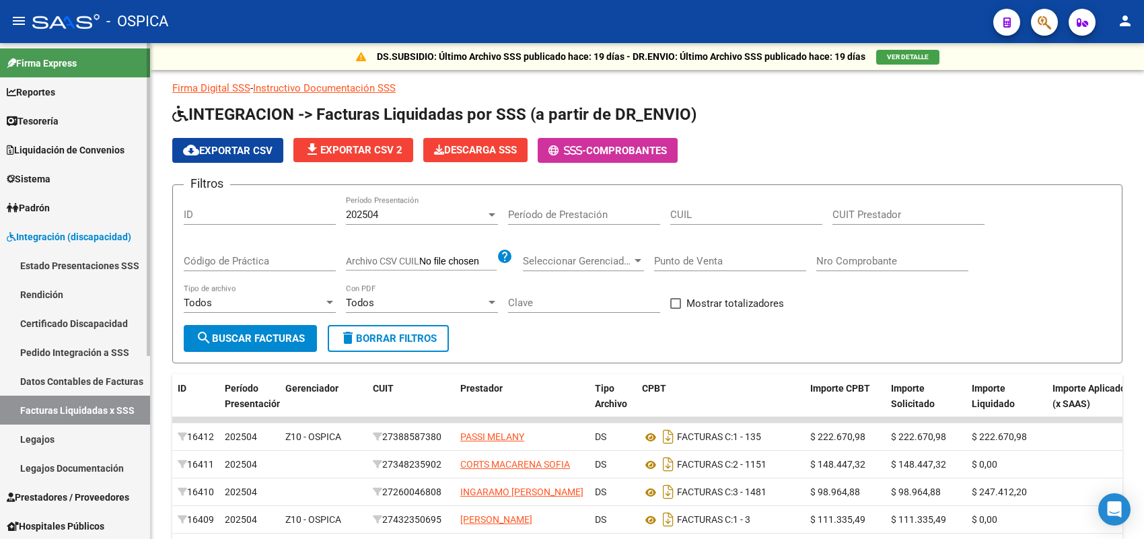
click at [75, 283] on link "Rendición" at bounding box center [75, 294] width 150 height 29
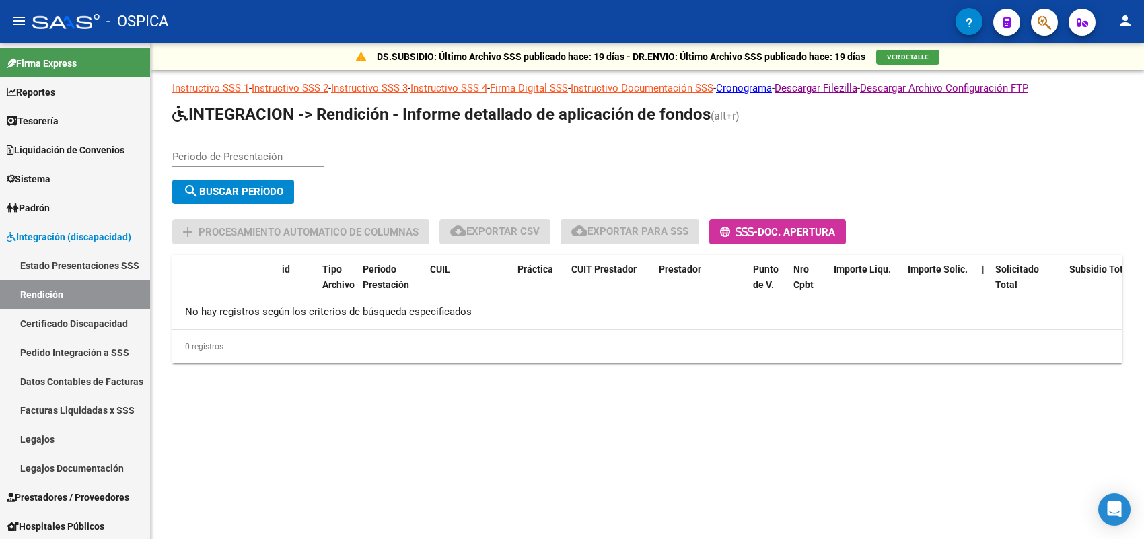
click at [274, 148] on div "Periodo de Presentación" at bounding box center [248, 152] width 152 height 29
type input "202504"
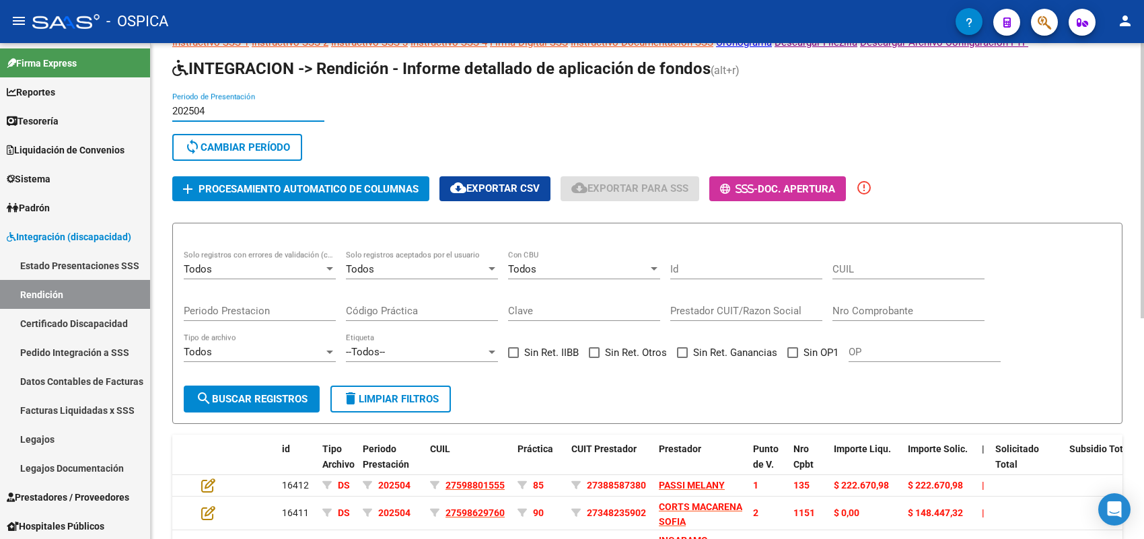
scroll to position [84, 0]
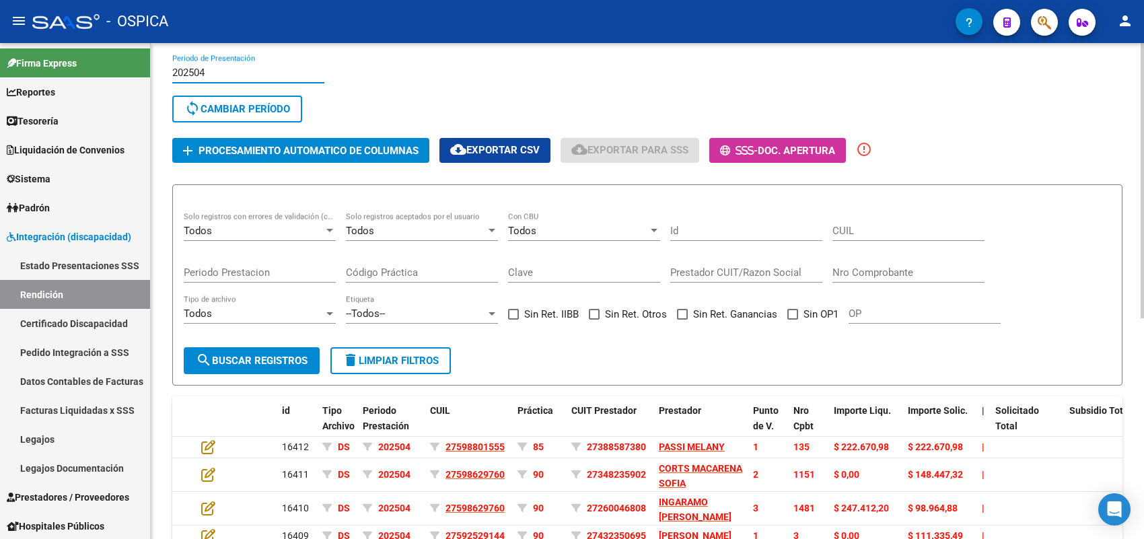
click at [365, 146] on span "Procesamiento automatico de columnas" at bounding box center [308, 151] width 220 height 12
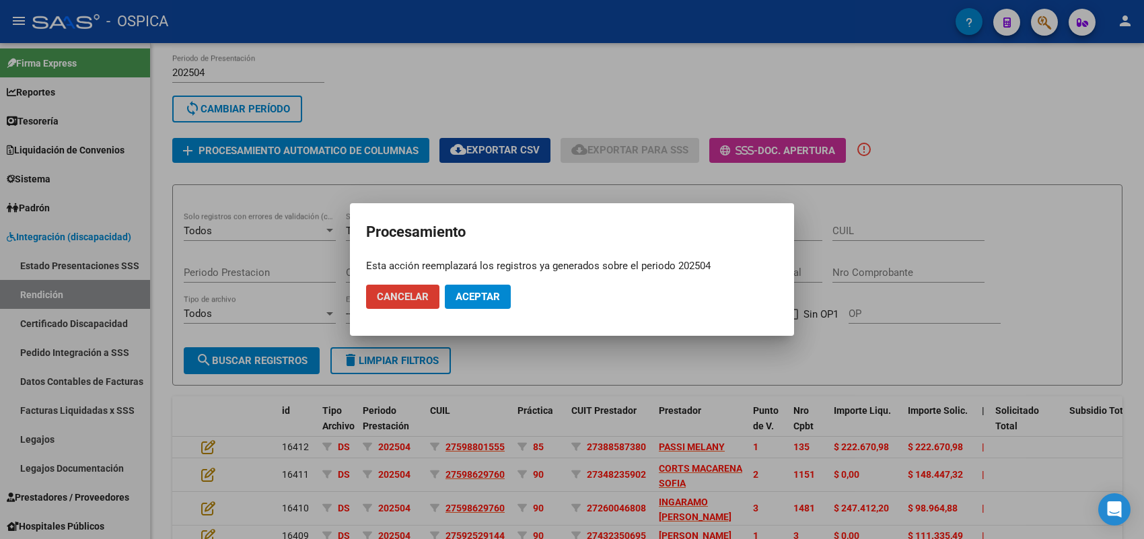
click at [451, 291] on button "Aceptar" at bounding box center [478, 297] width 66 height 24
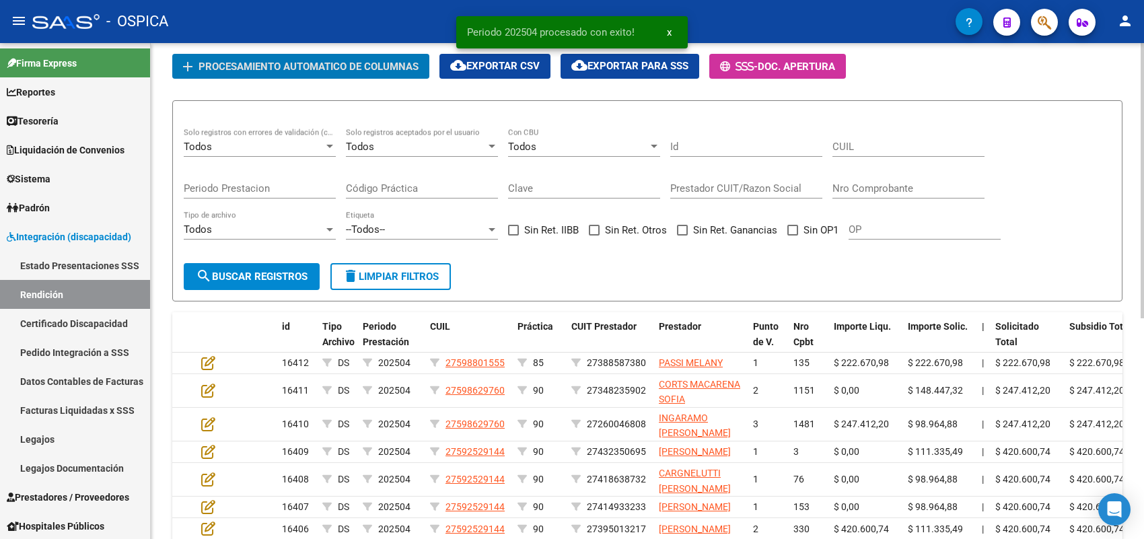
scroll to position [0, 0]
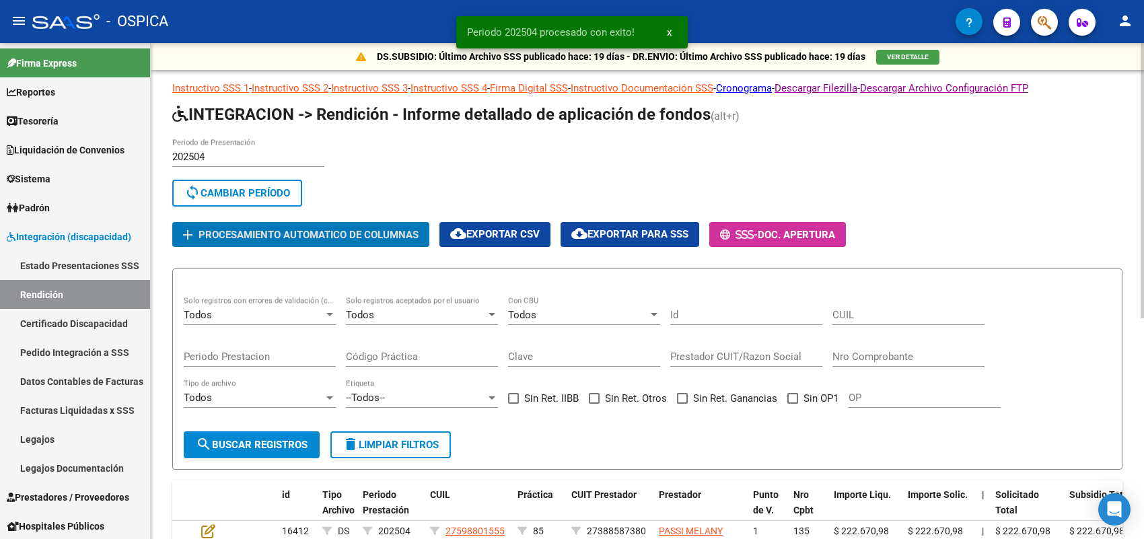
click at [260, 439] on span "search Buscar registros" at bounding box center [252, 445] width 112 height 12
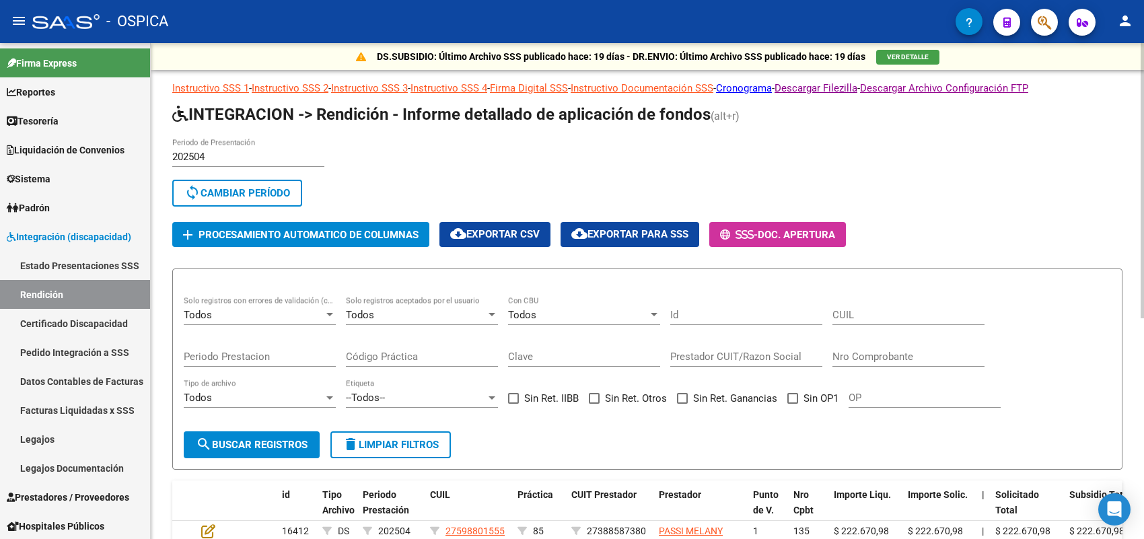
click at [278, 231] on span "Procesamiento automatico de columnas" at bounding box center [308, 235] width 220 height 12
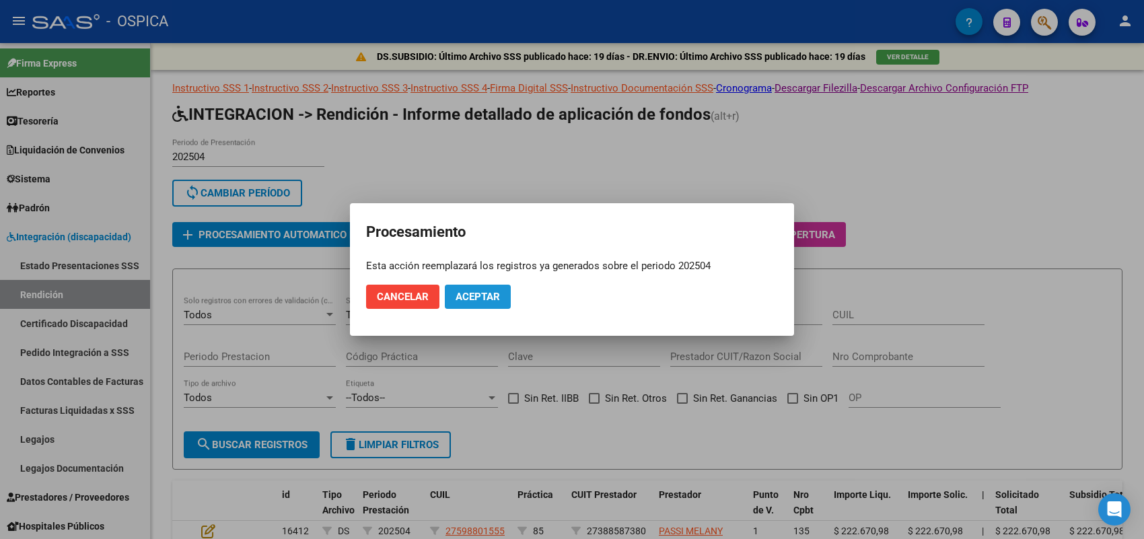
click at [464, 297] on span "Aceptar" at bounding box center [477, 297] width 44 height 12
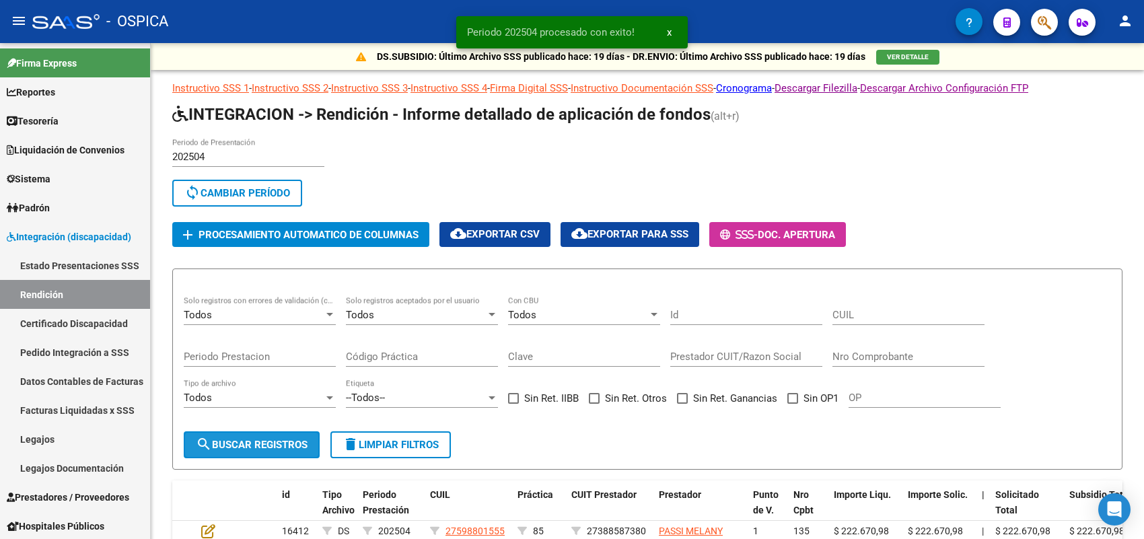
click at [270, 441] on span "search Buscar registros" at bounding box center [252, 445] width 112 height 12
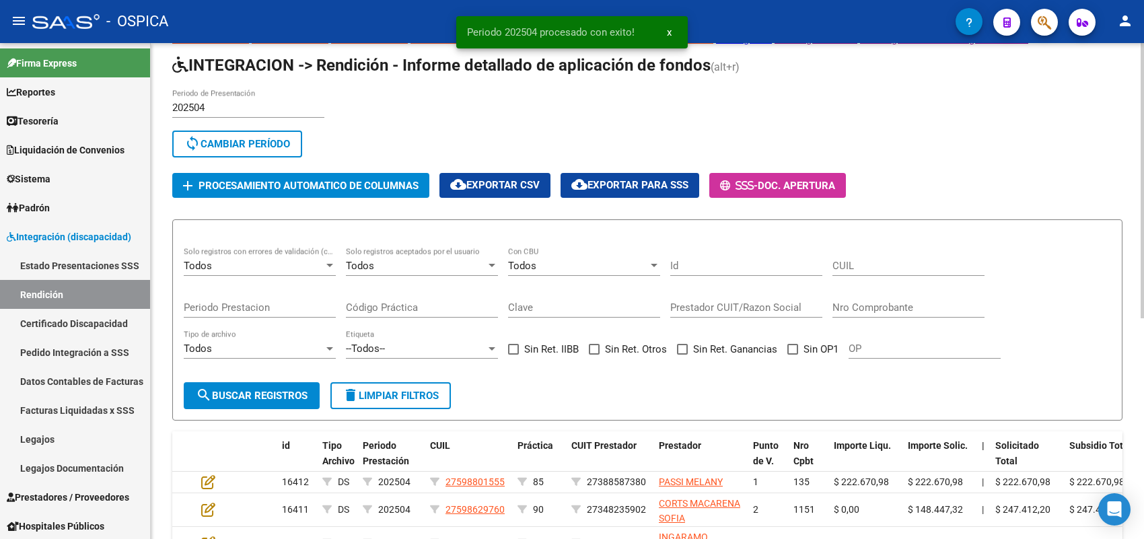
scroll to position [84, 0]
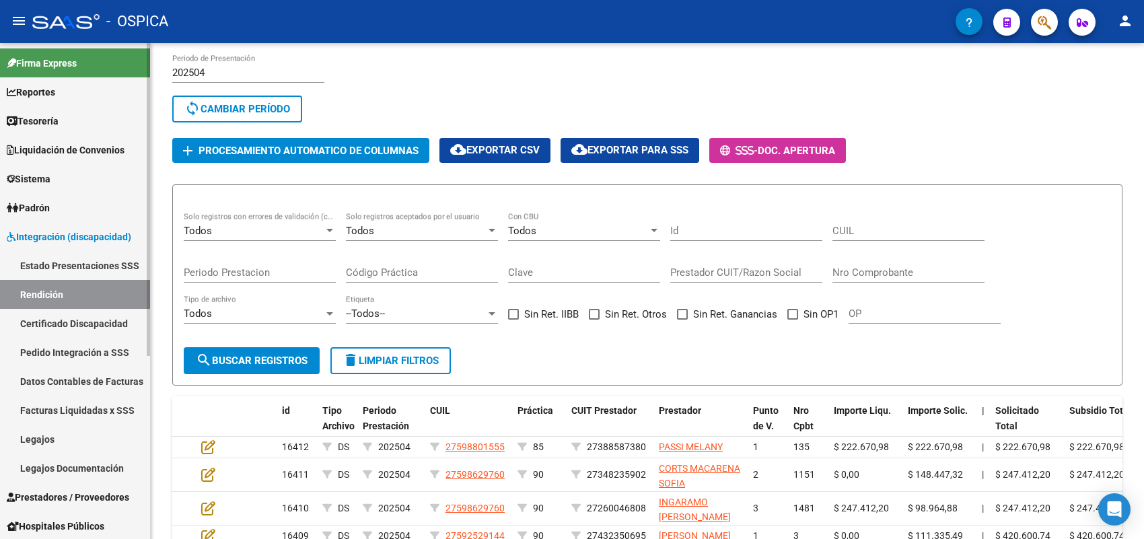
click at [71, 377] on link "Datos Contables de Facturas" at bounding box center [75, 381] width 150 height 29
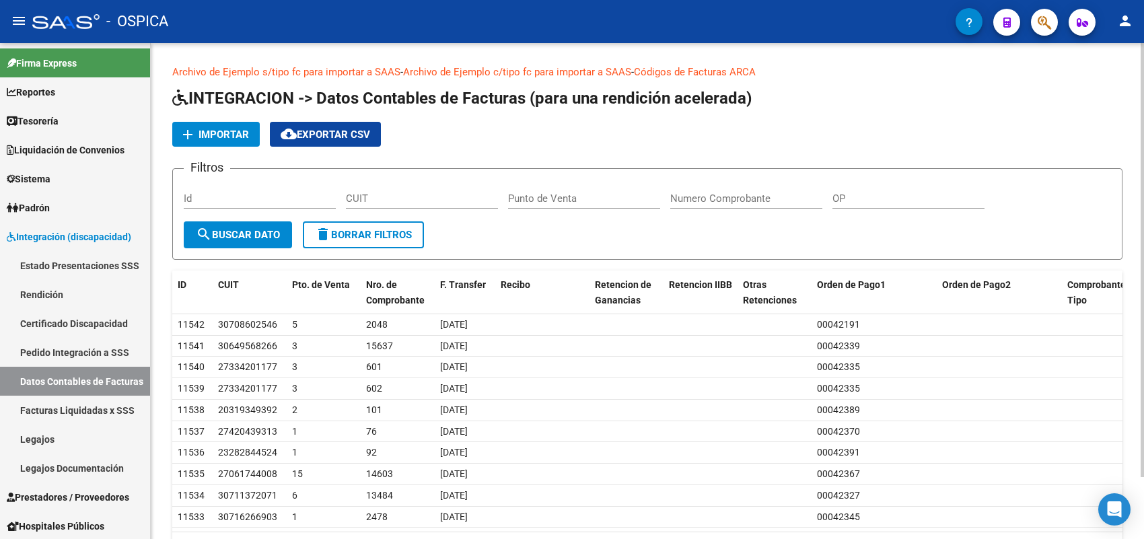
click at [220, 125] on button "add Importar" at bounding box center [215, 134] width 87 height 25
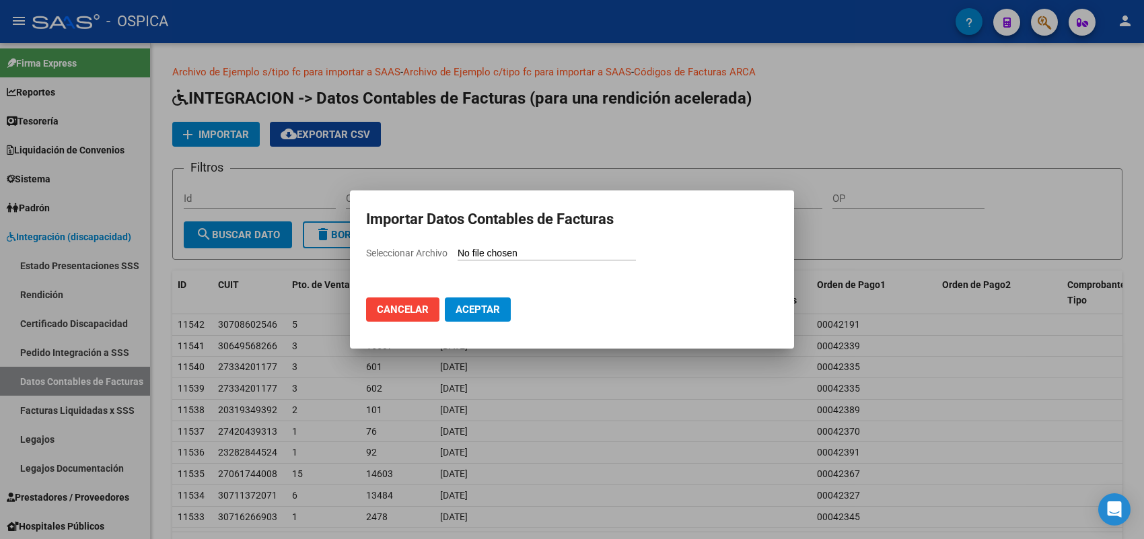
click at [507, 249] on input "Seleccionar Archivo" at bounding box center [546, 254] width 178 height 13
type input "C:\fakepath\202504.CSV"
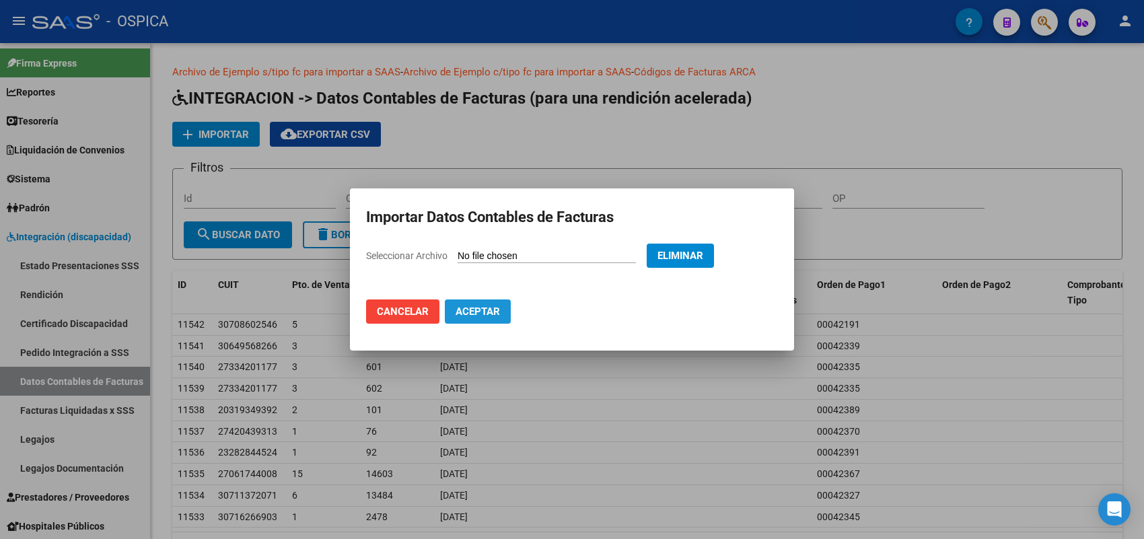
click at [478, 310] on span "Aceptar" at bounding box center [477, 311] width 44 height 12
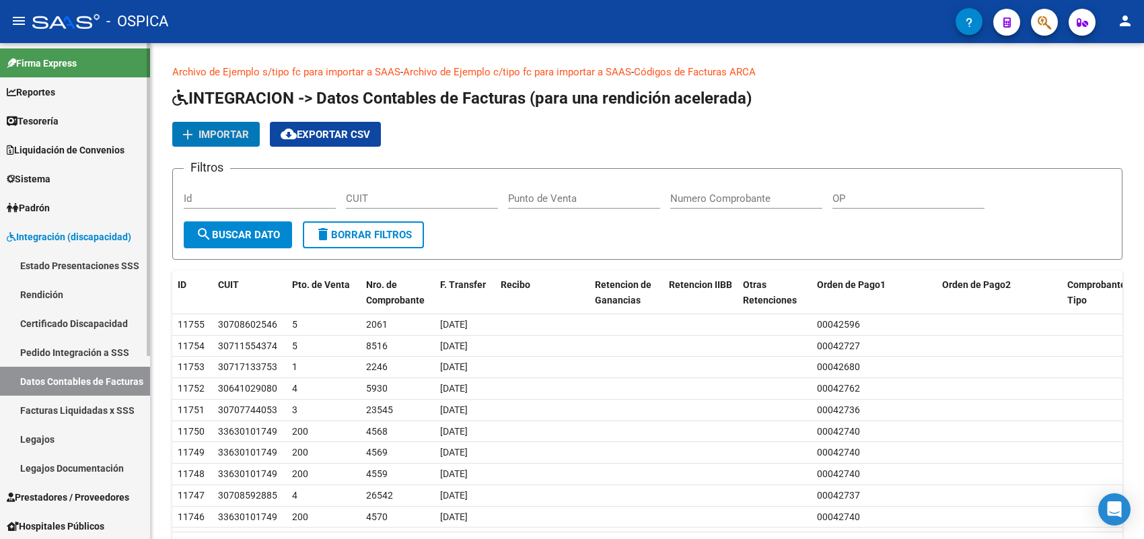
click at [62, 291] on link "Rendición" at bounding box center [75, 294] width 150 height 29
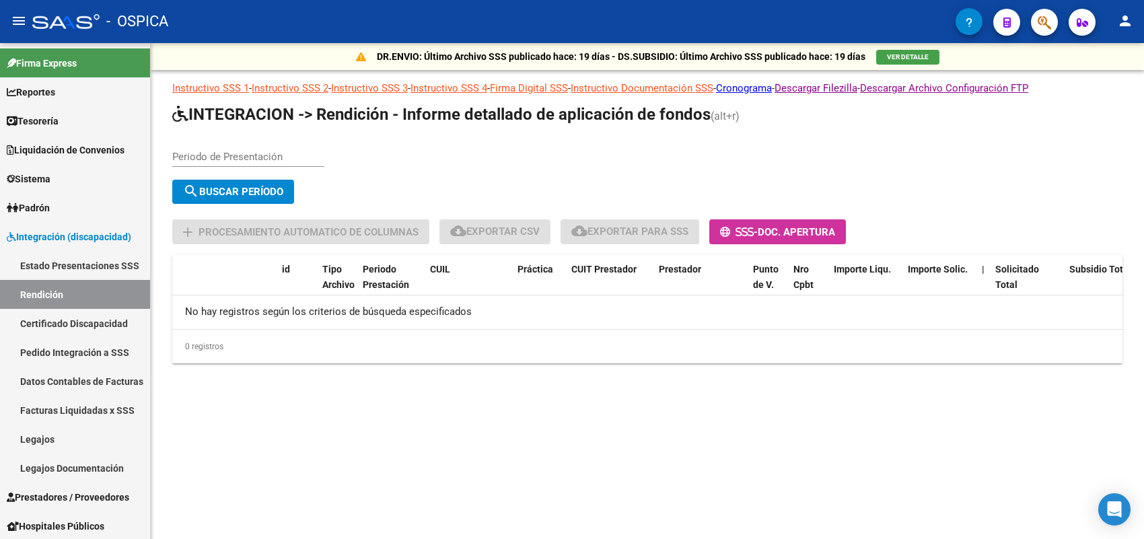
click at [283, 155] on input "Periodo de Presentación" at bounding box center [248, 157] width 152 height 12
type input "202504"
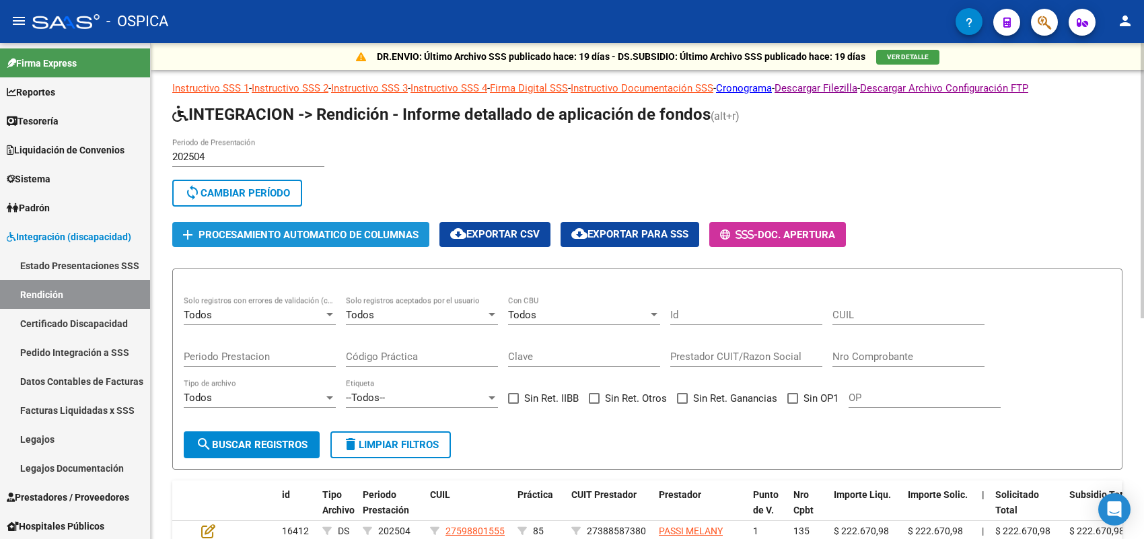
click at [306, 233] on span "Procesamiento automatico de columnas" at bounding box center [308, 235] width 220 height 12
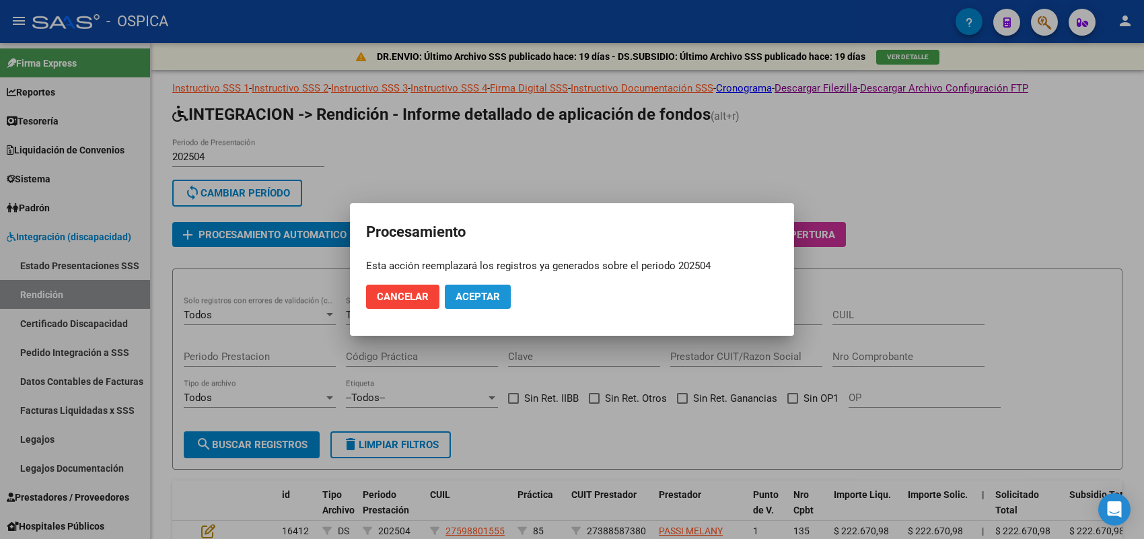
click at [470, 288] on button "Aceptar" at bounding box center [478, 297] width 66 height 24
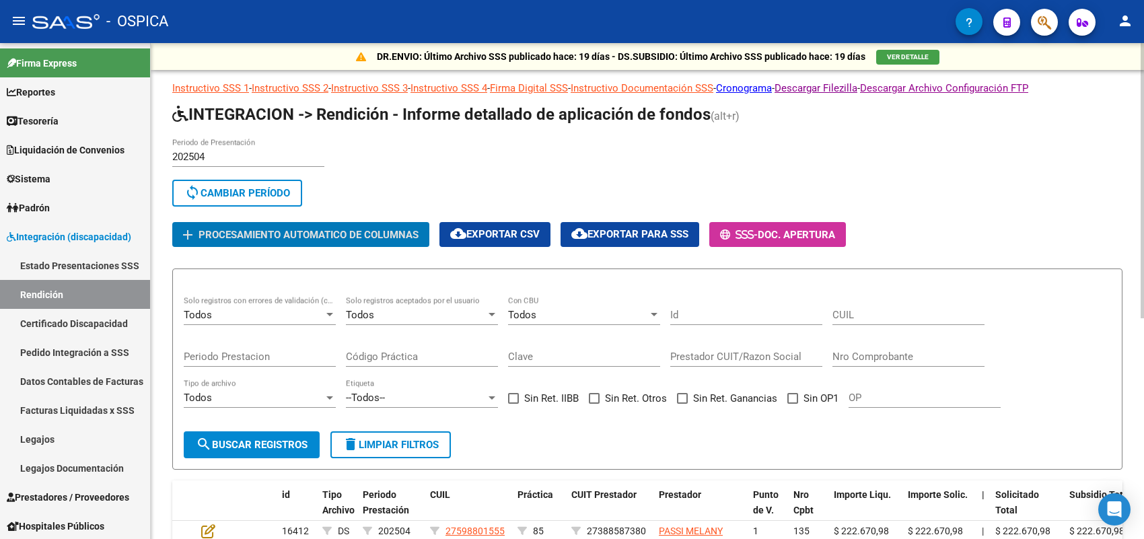
click at [523, 130] on app-list-header "INTEGRACION -> Rendición - Informe detallado de aplicación de fondos (alt+r) 20…" at bounding box center [647, 287] width 950 height 366
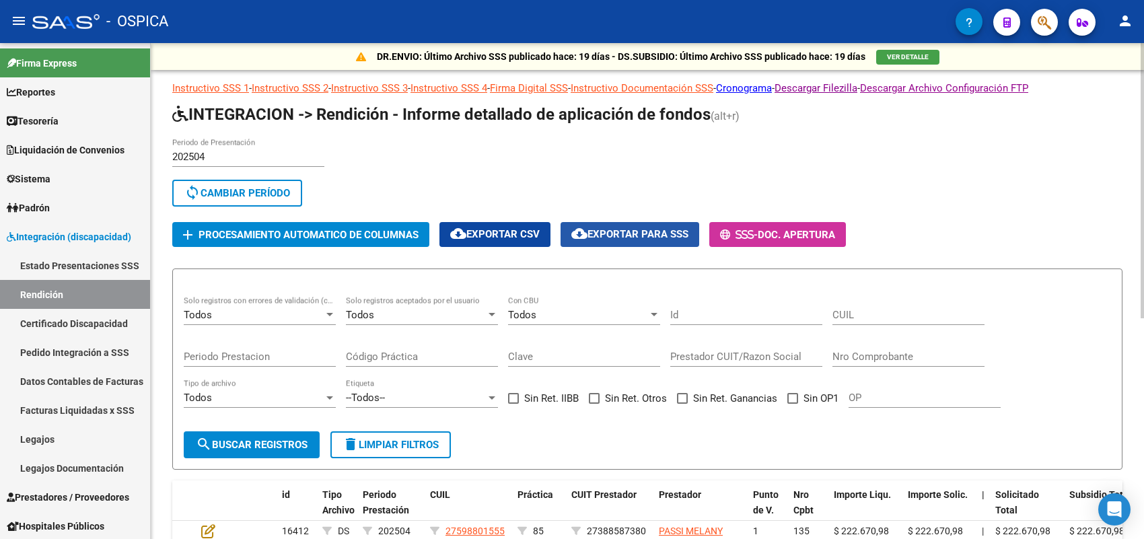
click at [630, 228] on span "cloud_download Exportar para SSS" at bounding box center [629, 234] width 117 height 12
